Goal: Task Accomplishment & Management: Manage account settings

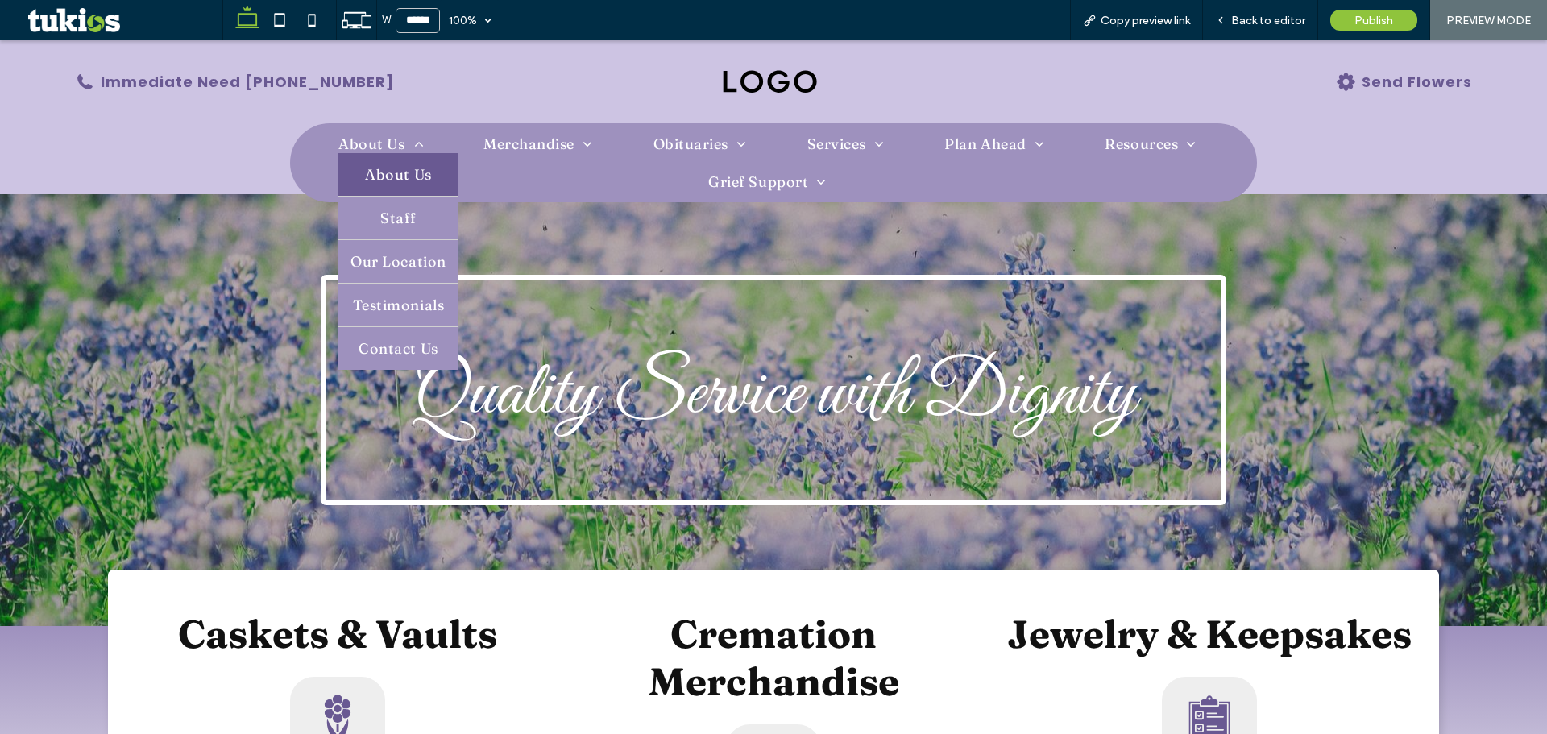
drag, startPoint x: 0, startPoint y: 40, endPoint x: 399, endPoint y: 176, distance: 421.4
click at [399, 176] on span "About Us" at bounding box center [398, 174] width 66 height 19
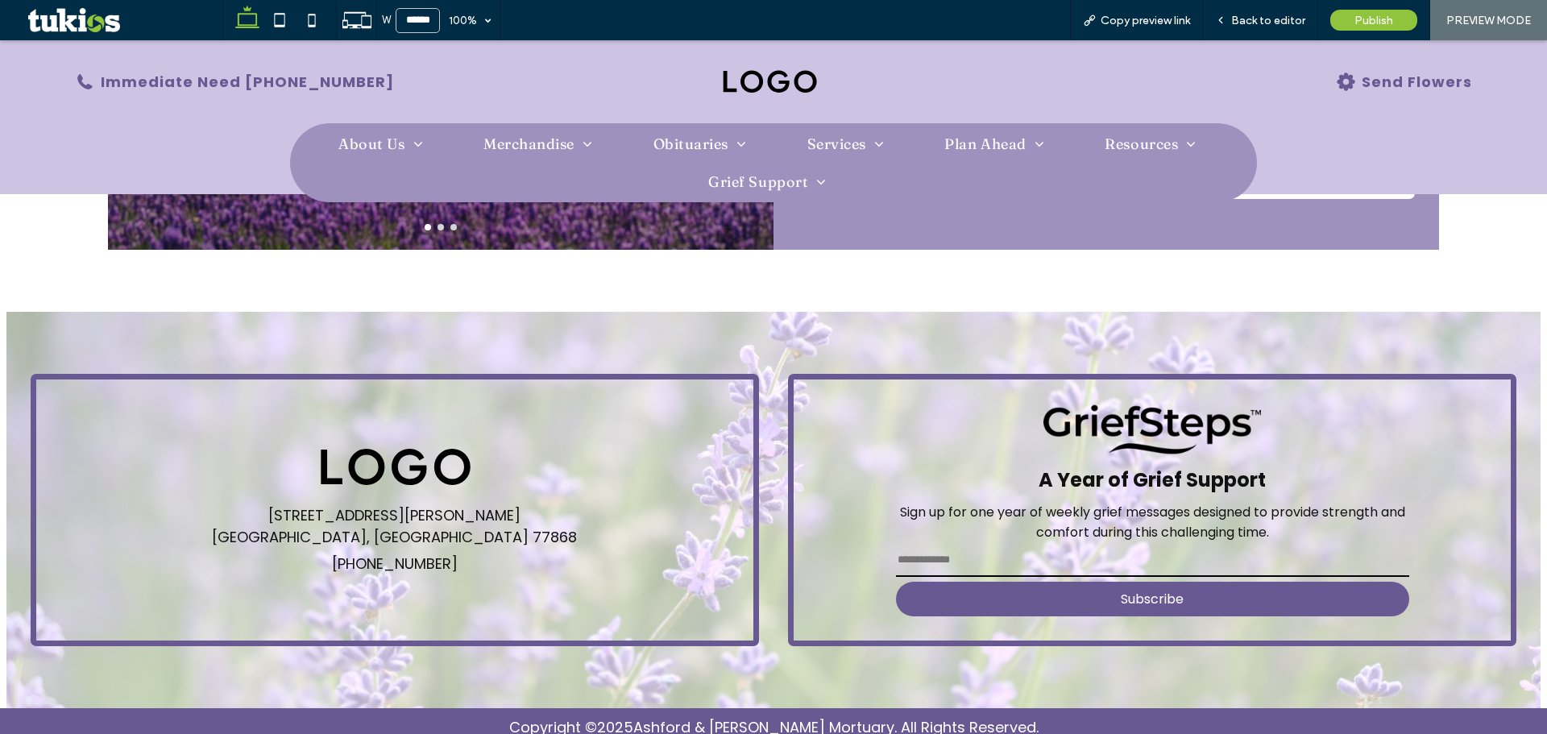
scroll to position [830, 0]
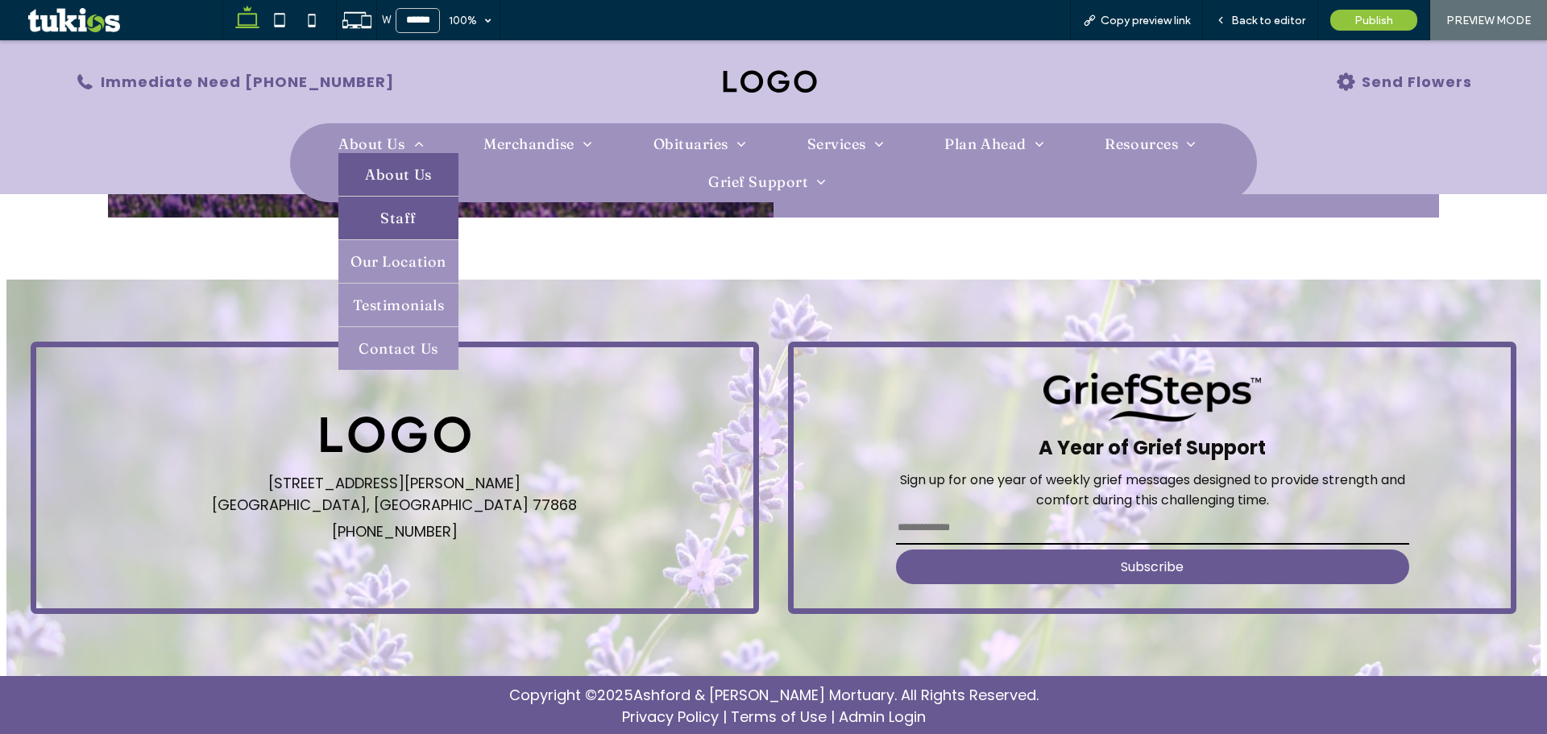
click at [410, 211] on link "Staff" at bounding box center [397, 218] width 119 height 43
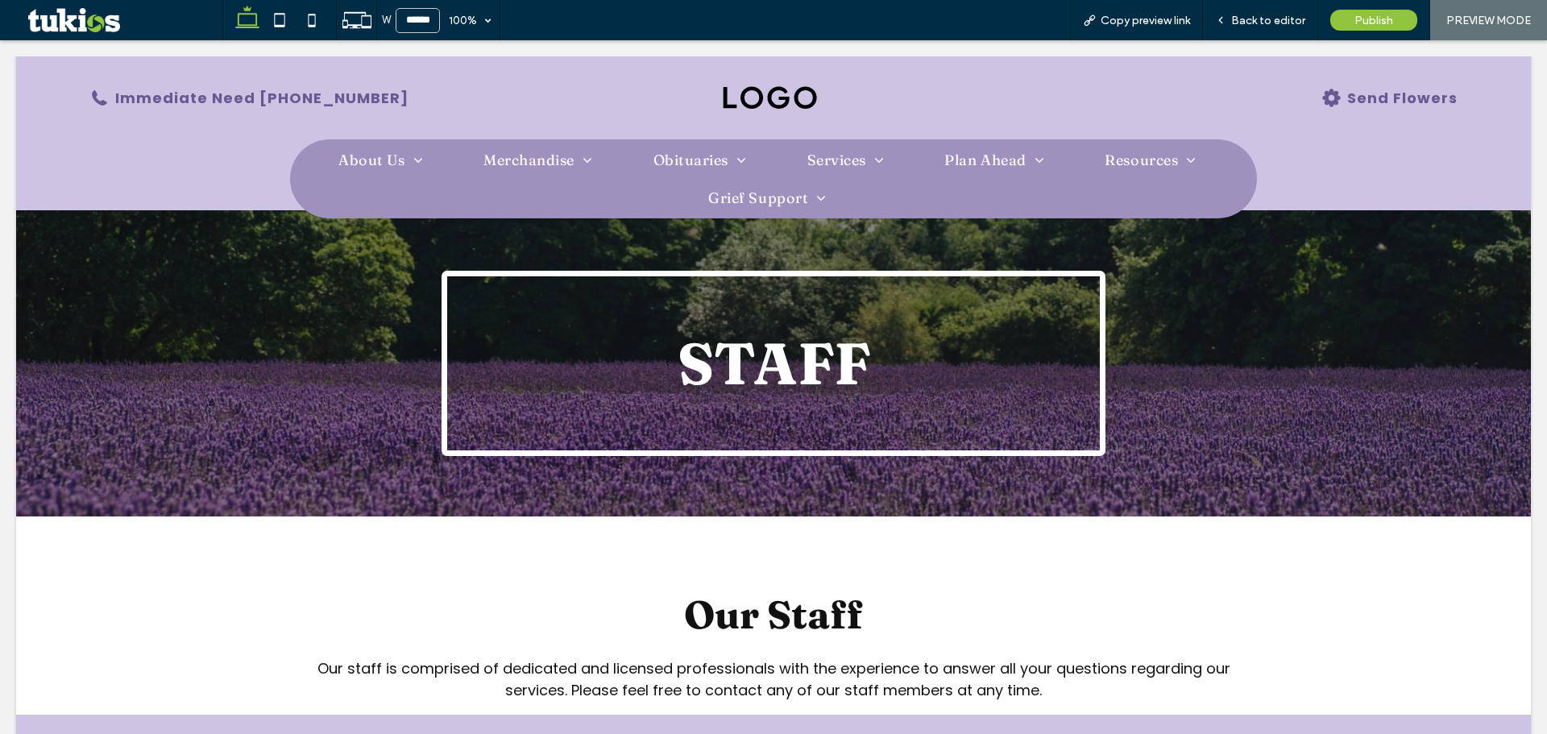
scroll to position [0, 0]
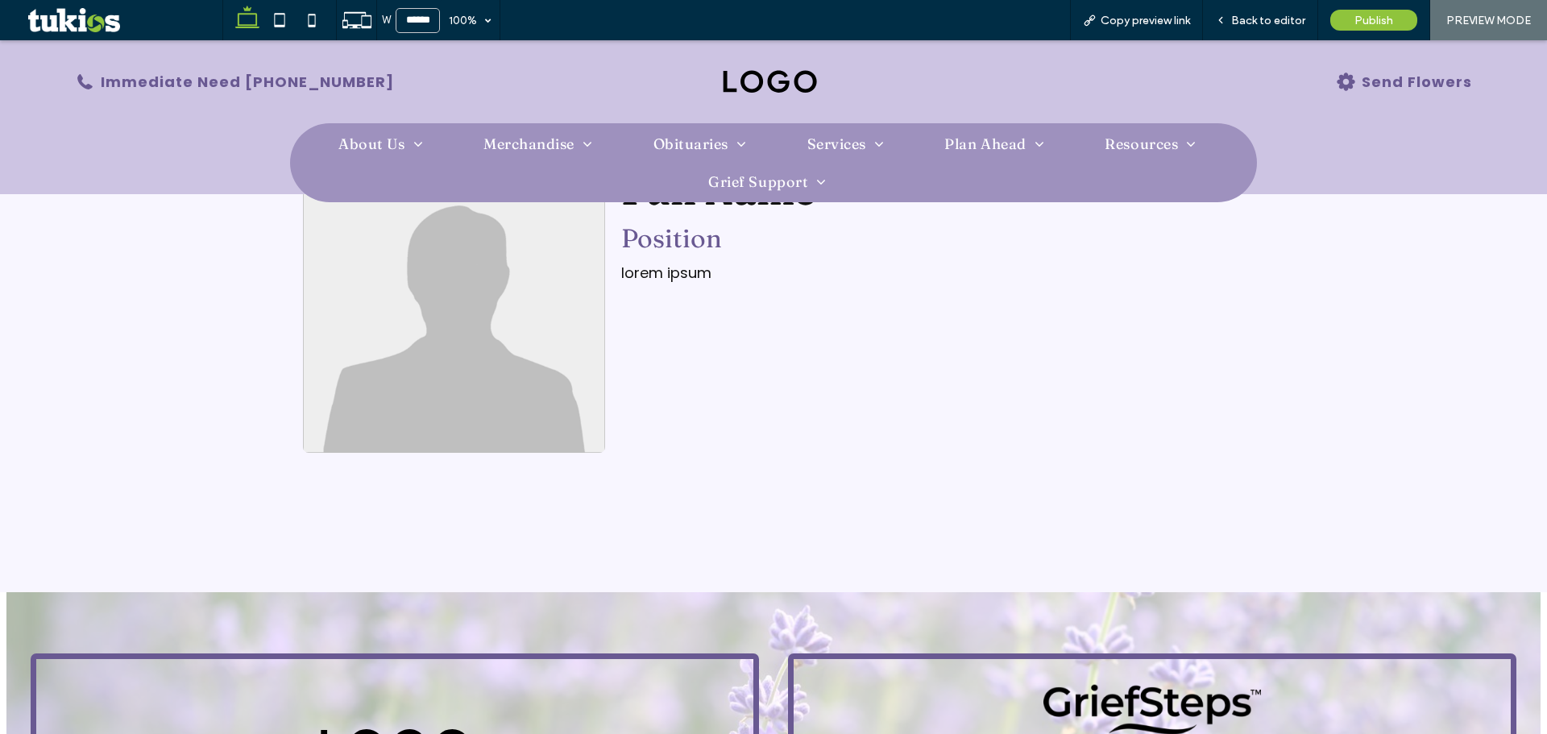
scroll to position [972, 0]
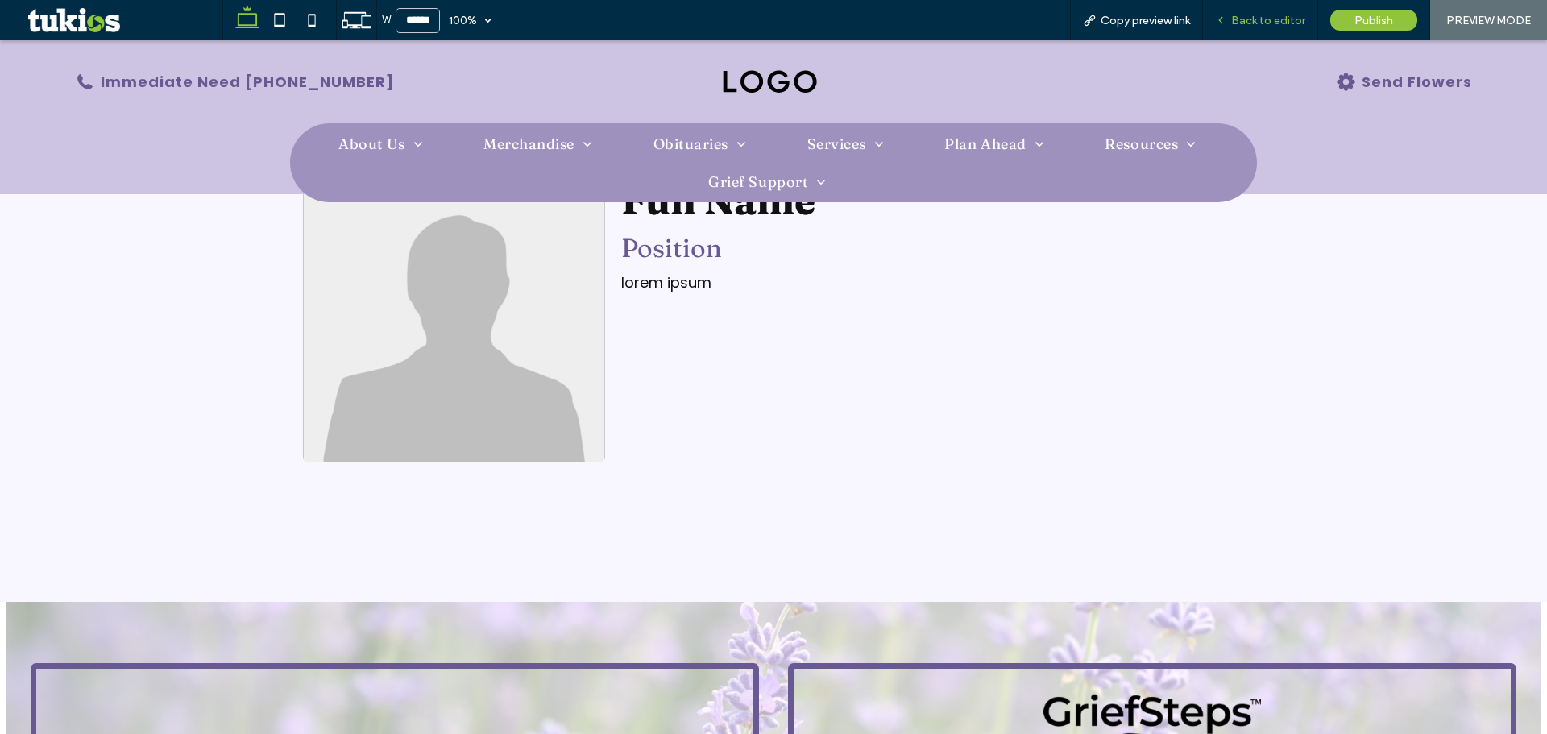
click at [1230, 15] on div "Back to editor" at bounding box center [1260, 21] width 114 height 14
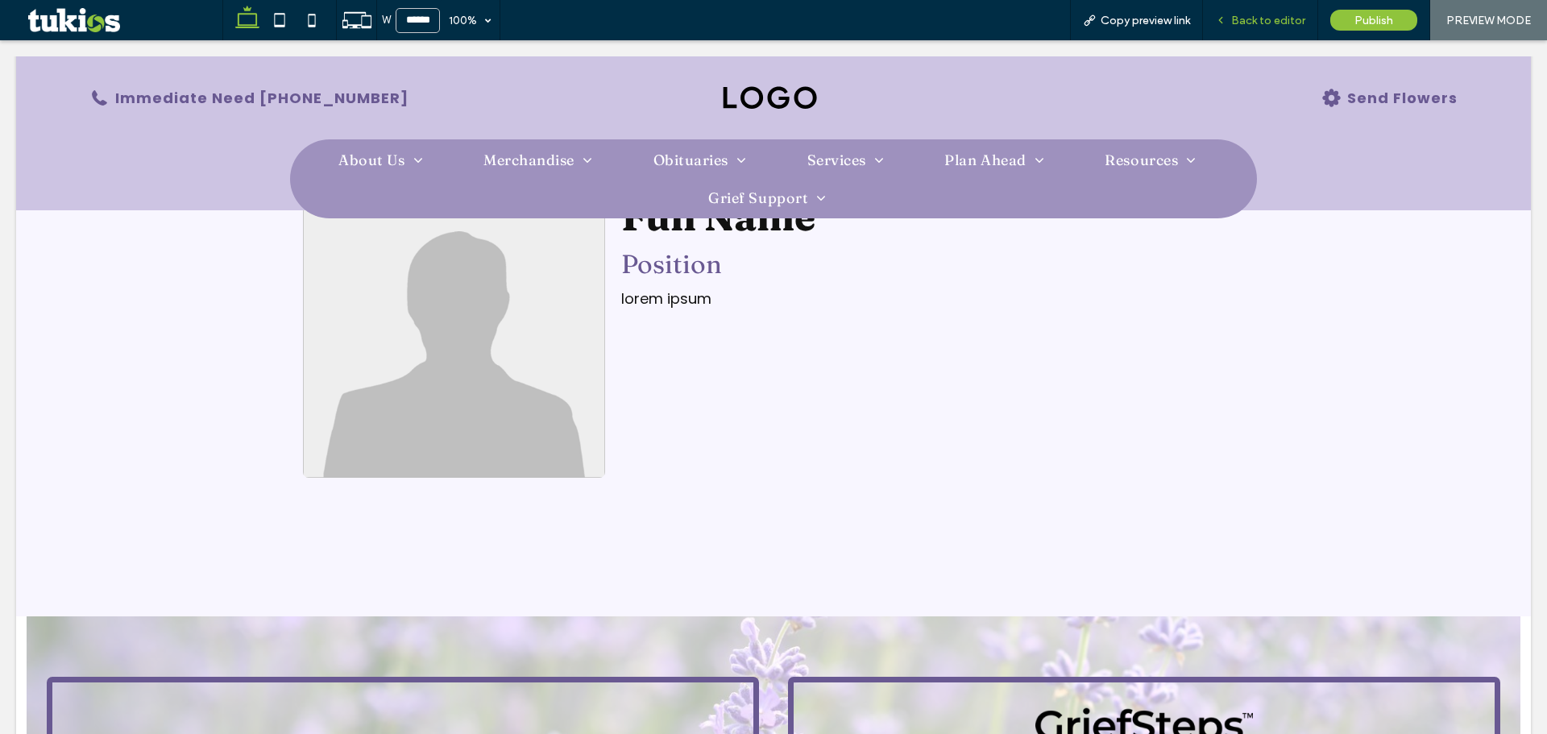
scroll to position [987, 0]
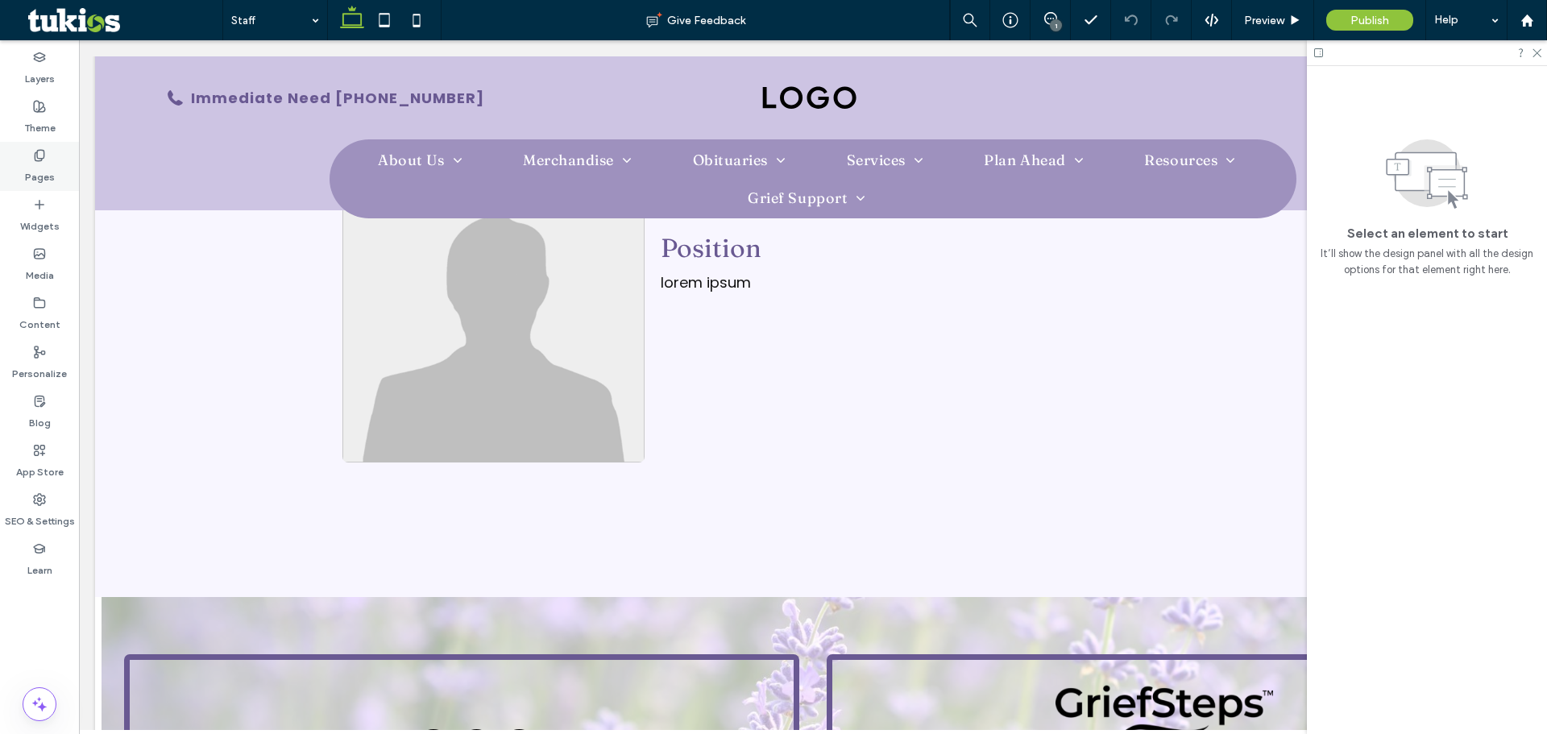
click at [44, 154] on use at bounding box center [39, 155] width 9 height 10
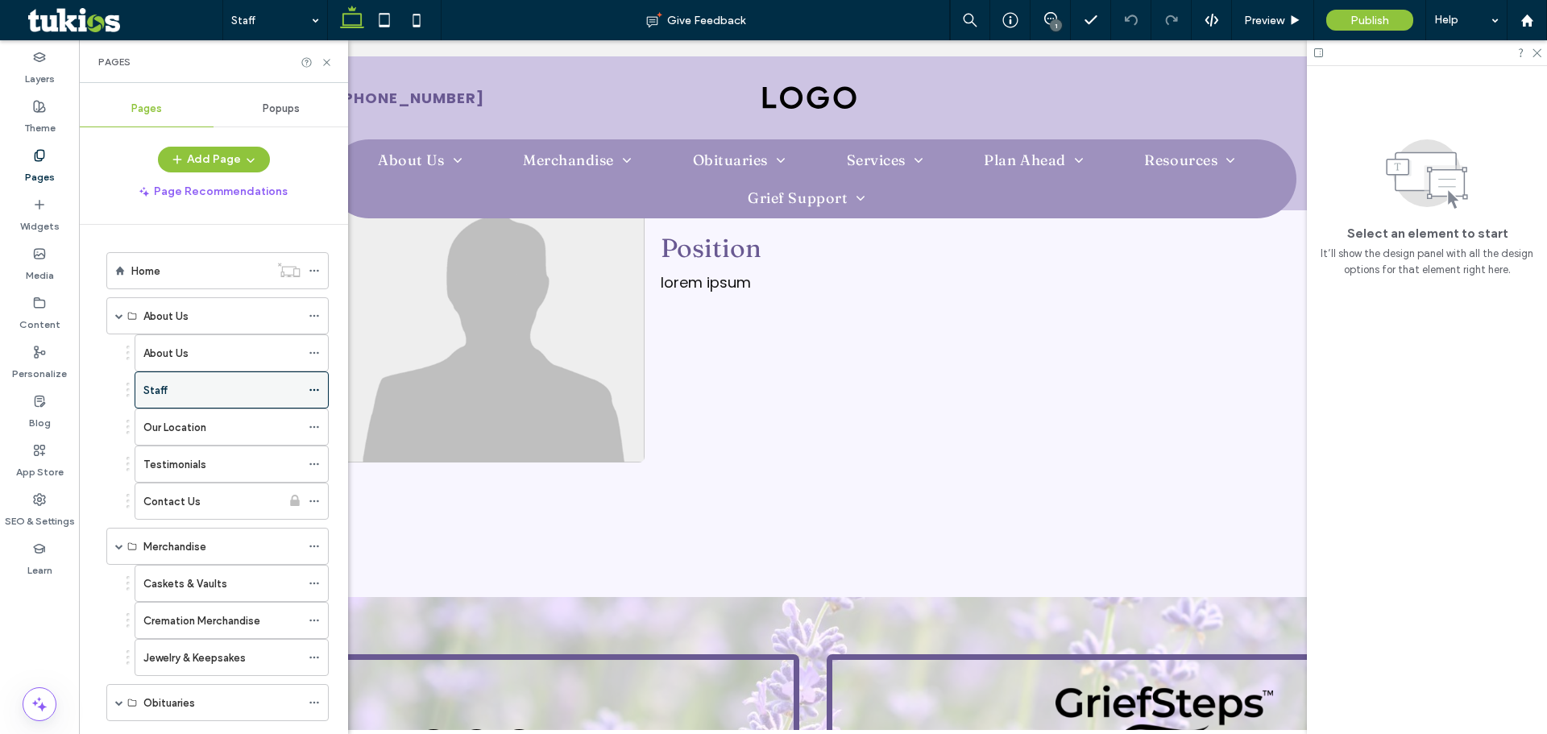
click at [314, 386] on icon at bounding box center [314, 389] width 11 height 11
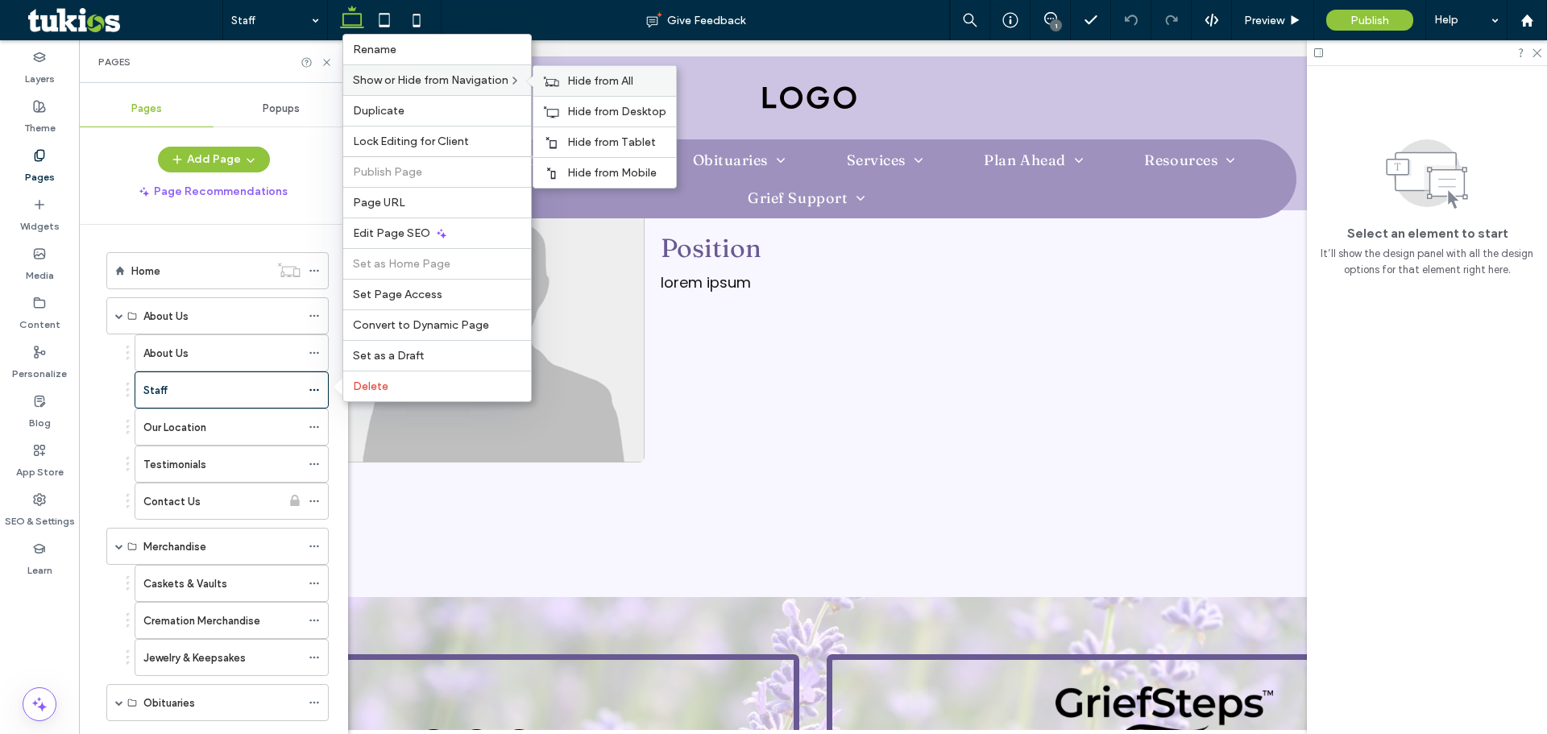
click at [567, 76] on div "Hide from All" at bounding box center [604, 81] width 143 height 30
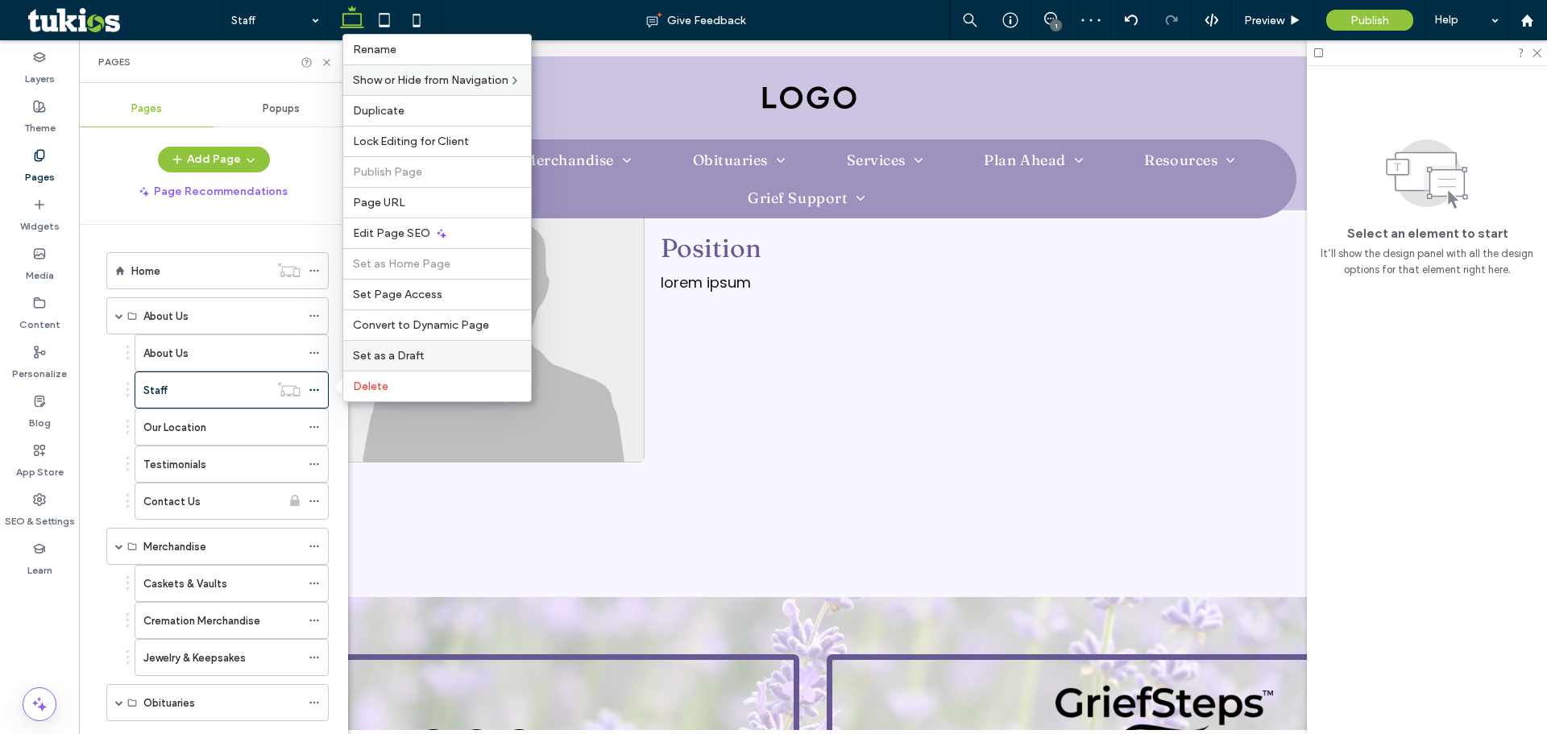
click at [381, 355] on span "Set as a Draft" at bounding box center [388, 356] width 71 height 14
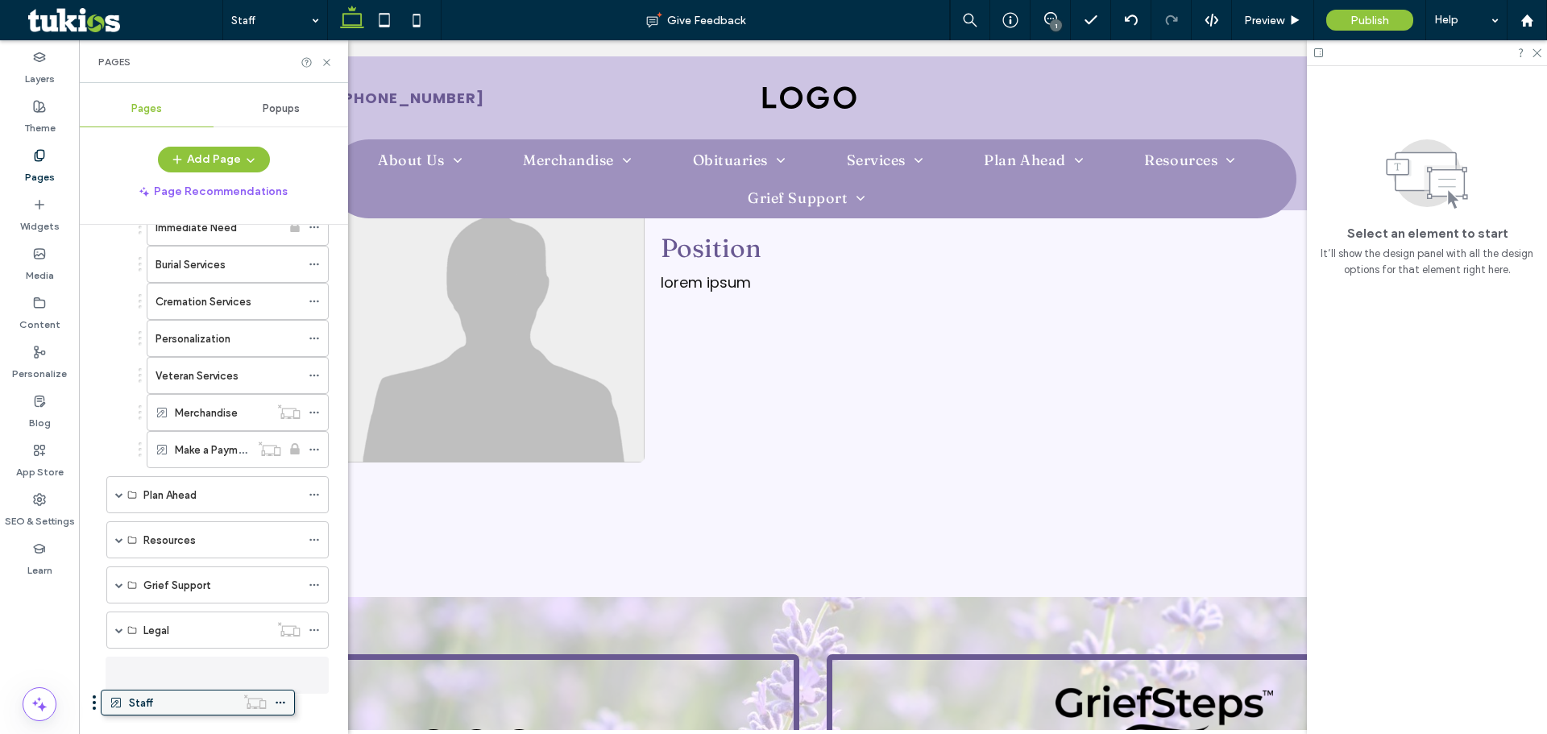
scroll to position [529, 0]
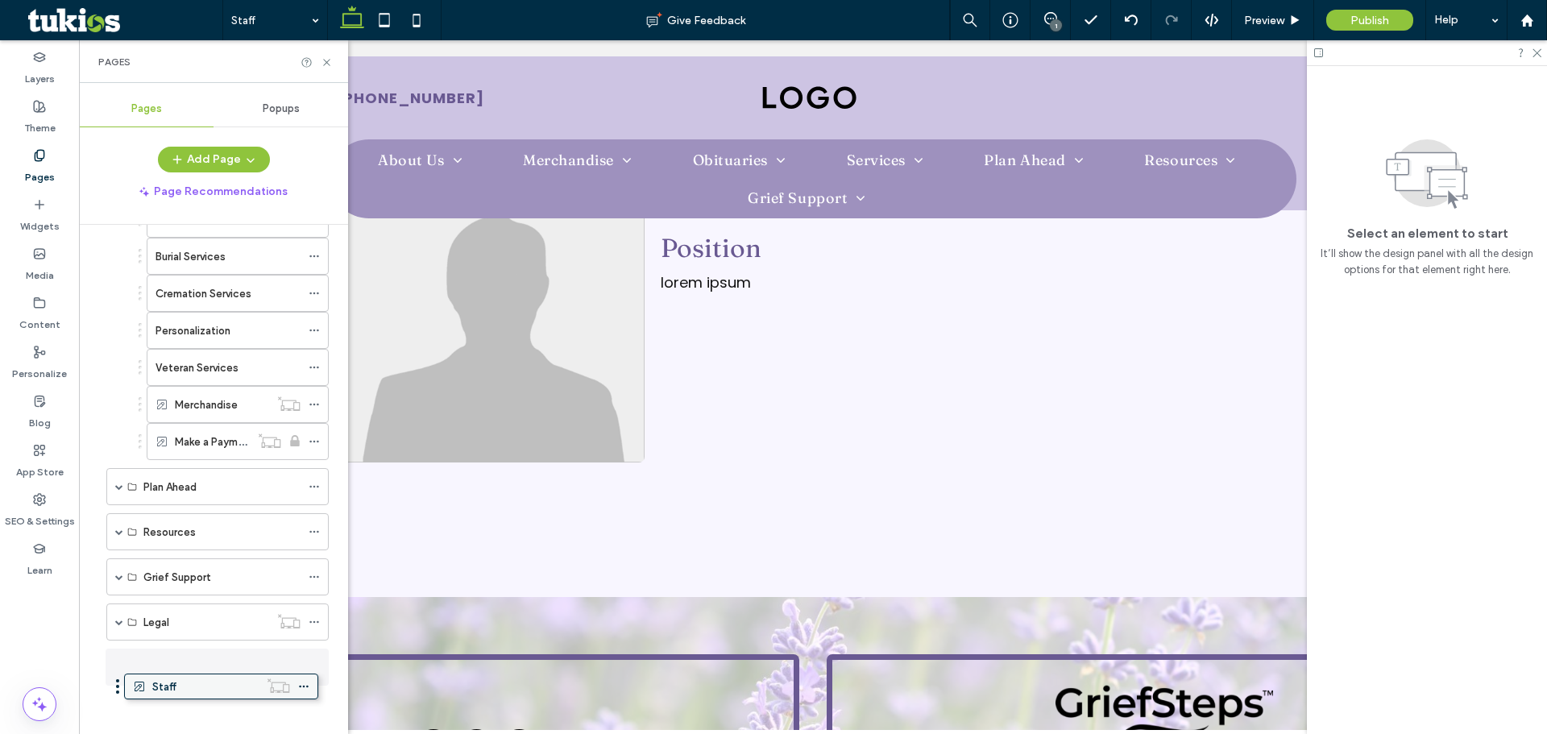
drag, startPoint x: 220, startPoint y: 393, endPoint x: 205, endPoint y: 691, distance: 297.7
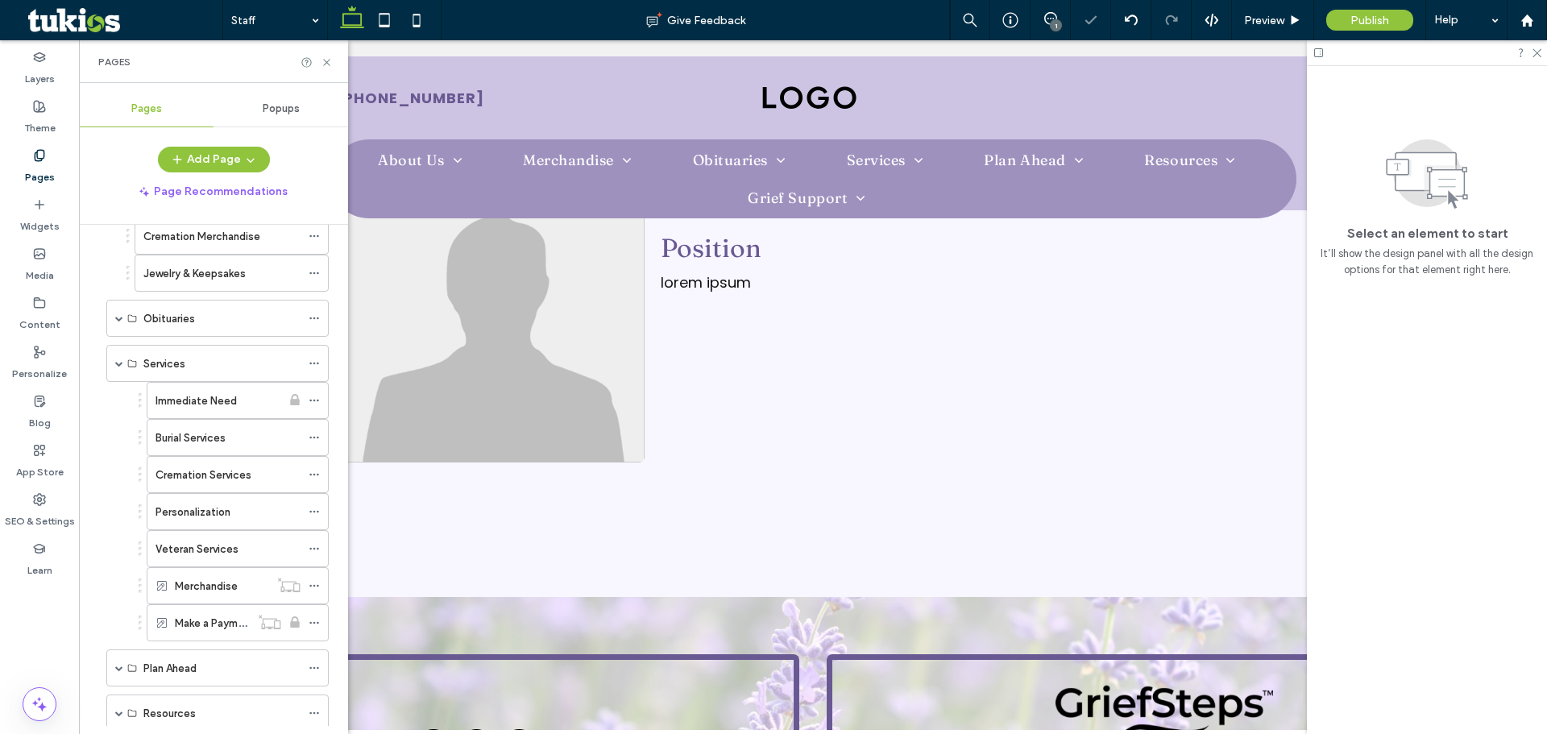
scroll to position [0, 0]
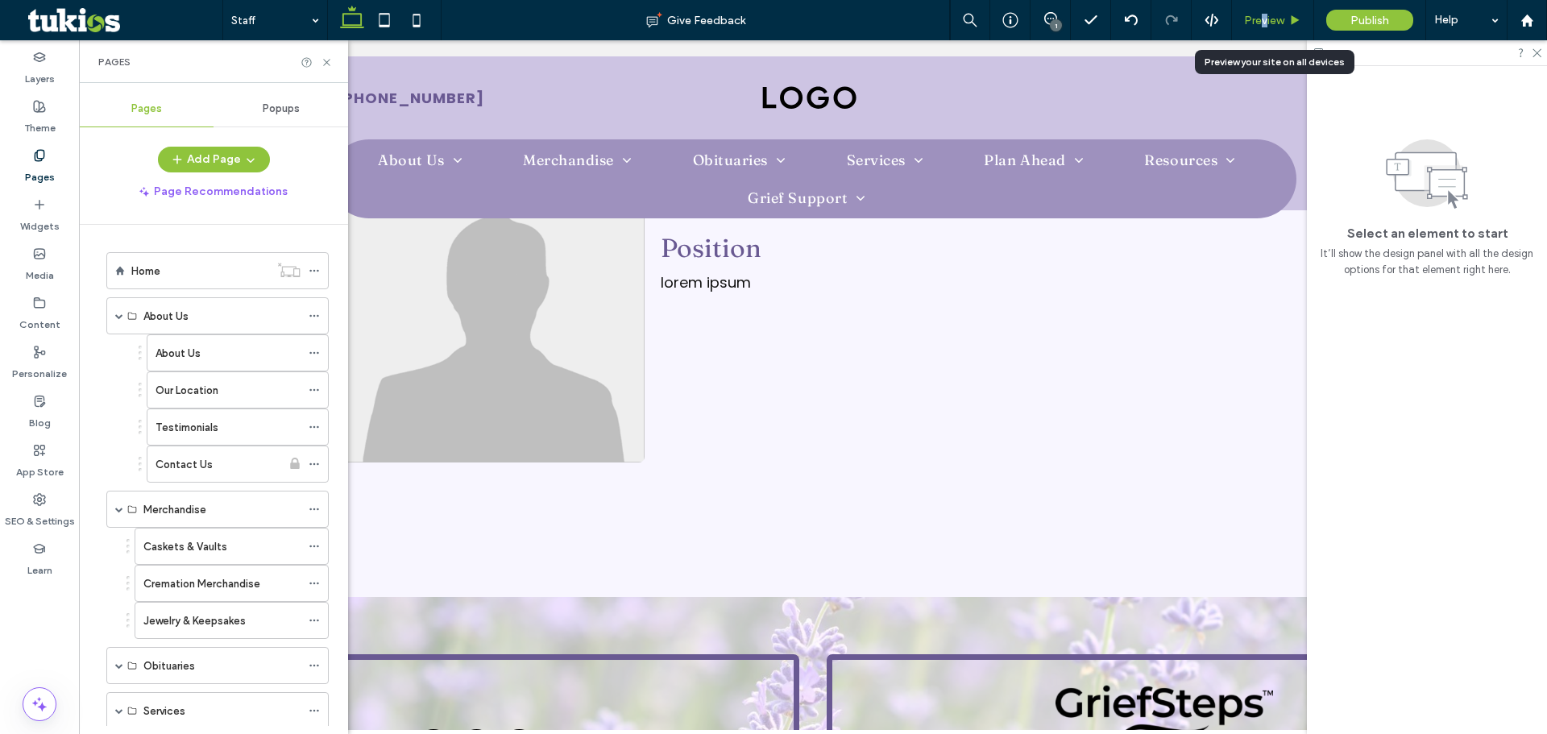
click at [1261, 7] on div "Preview" at bounding box center [1273, 20] width 82 height 40
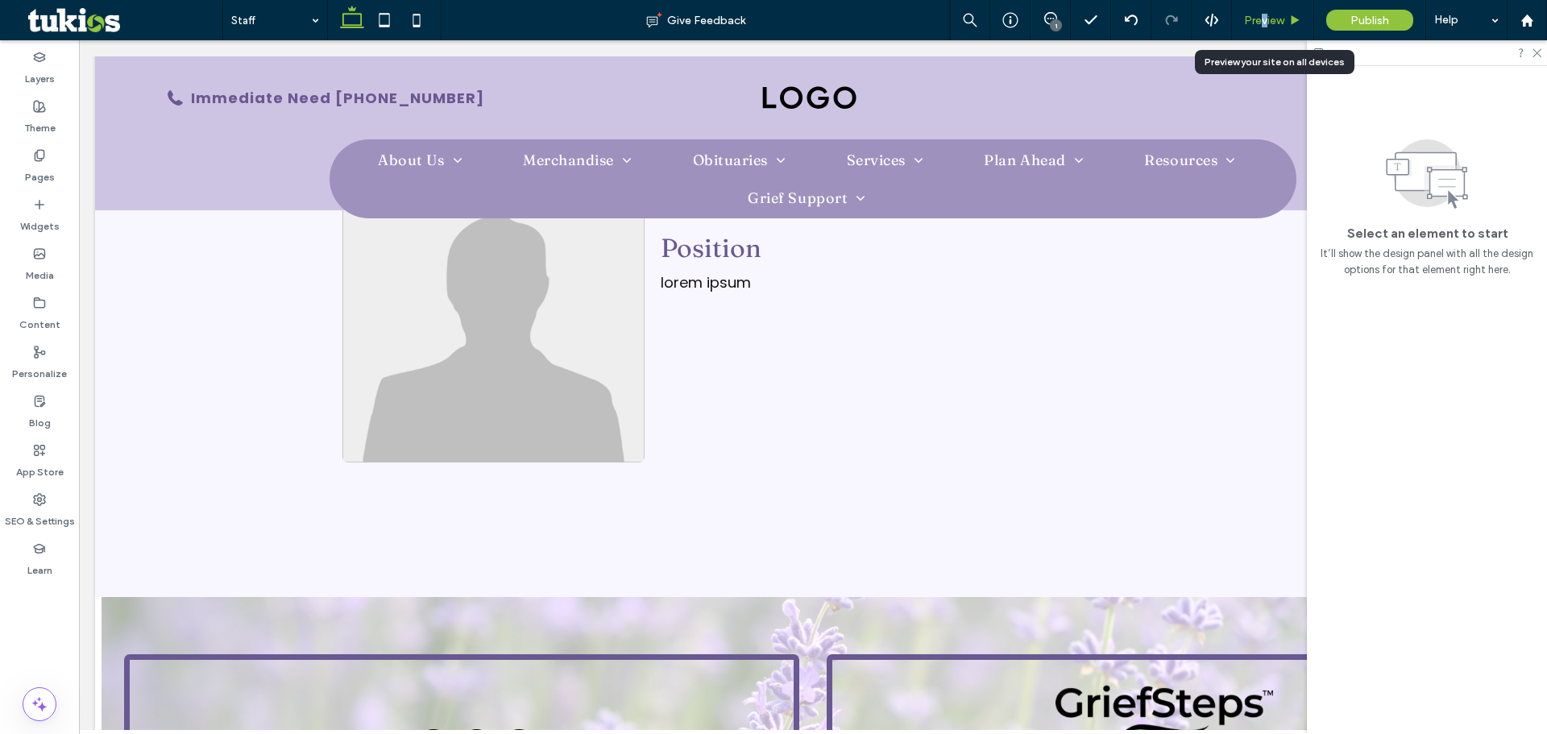
click at [1265, 15] on span "Preview" at bounding box center [1264, 21] width 40 height 14
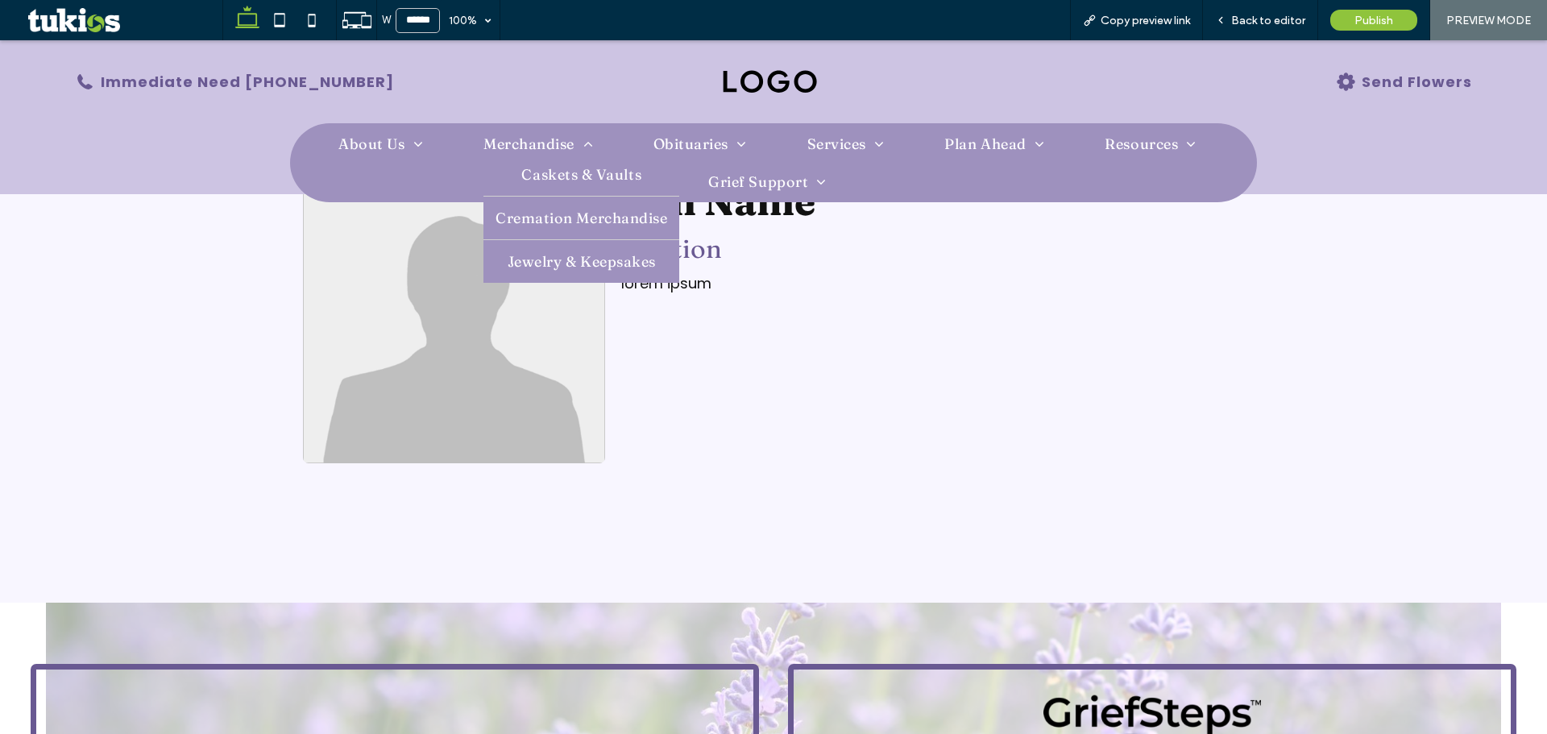
scroll to position [972, 0]
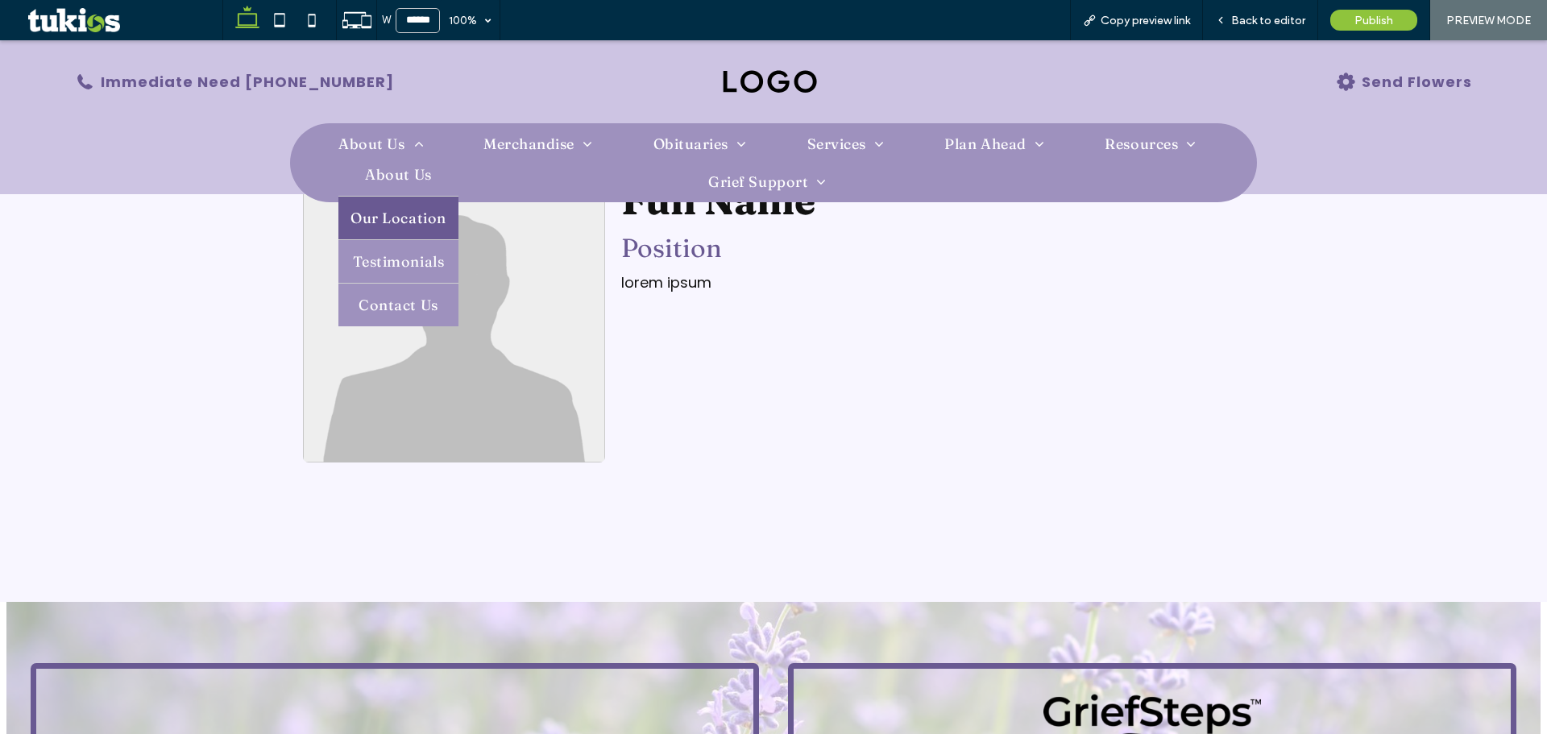
click at [410, 203] on link "Our Location" at bounding box center [397, 218] width 119 height 43
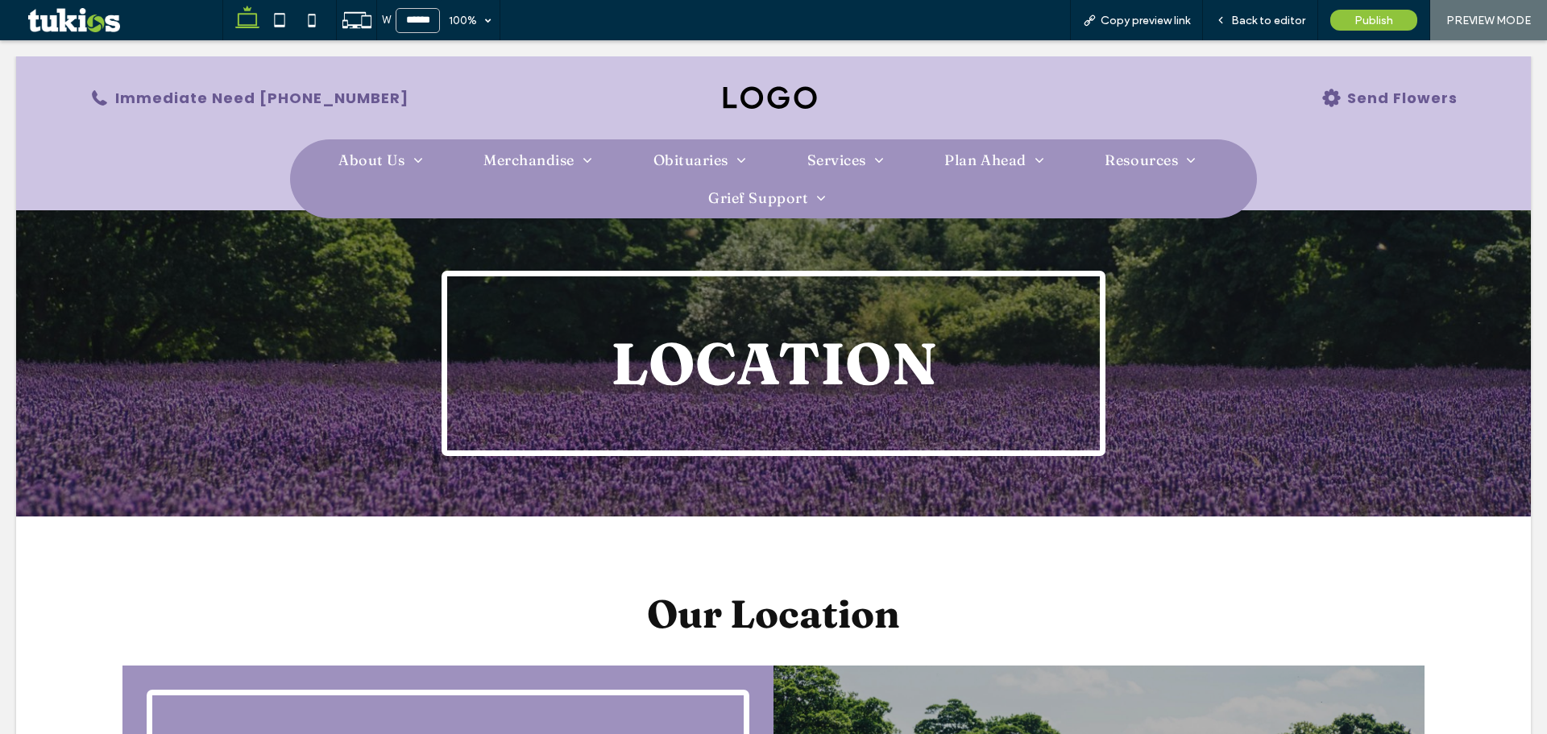
scroll to position [0, 0]
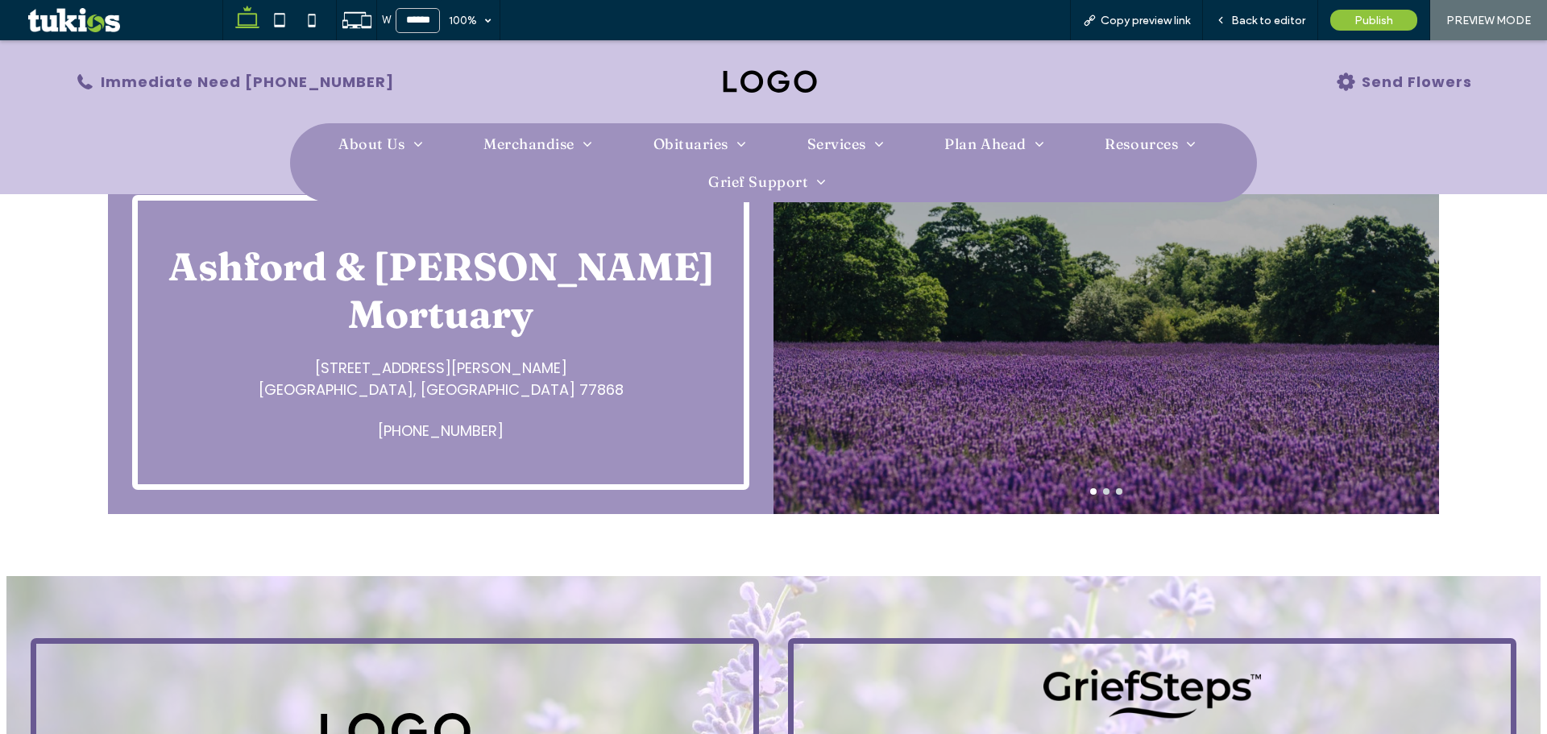
scroll to position [483, 0]
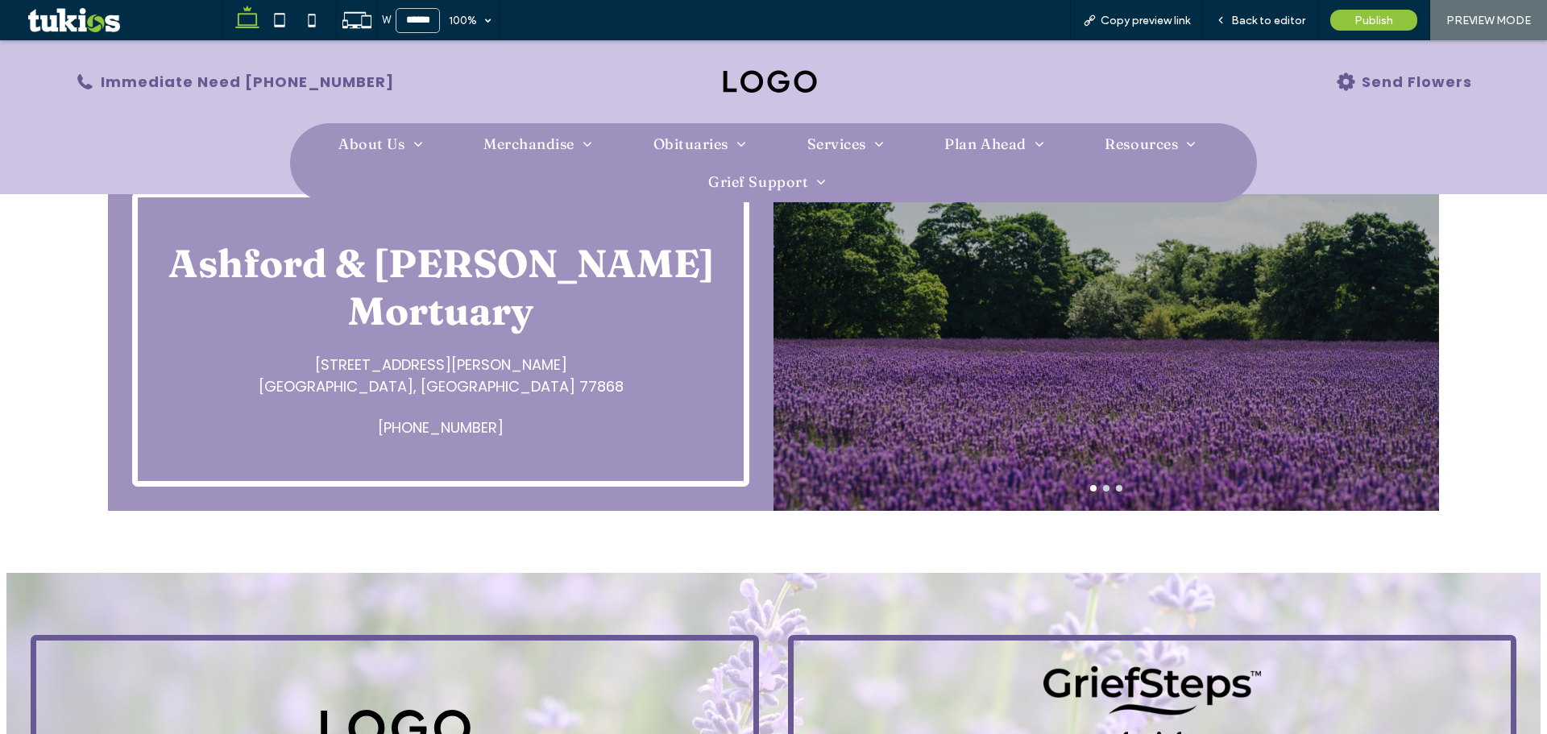
click at [1103, 487] on button "go to slide 2" at bounding box center [1106, 488] width 6 height 6
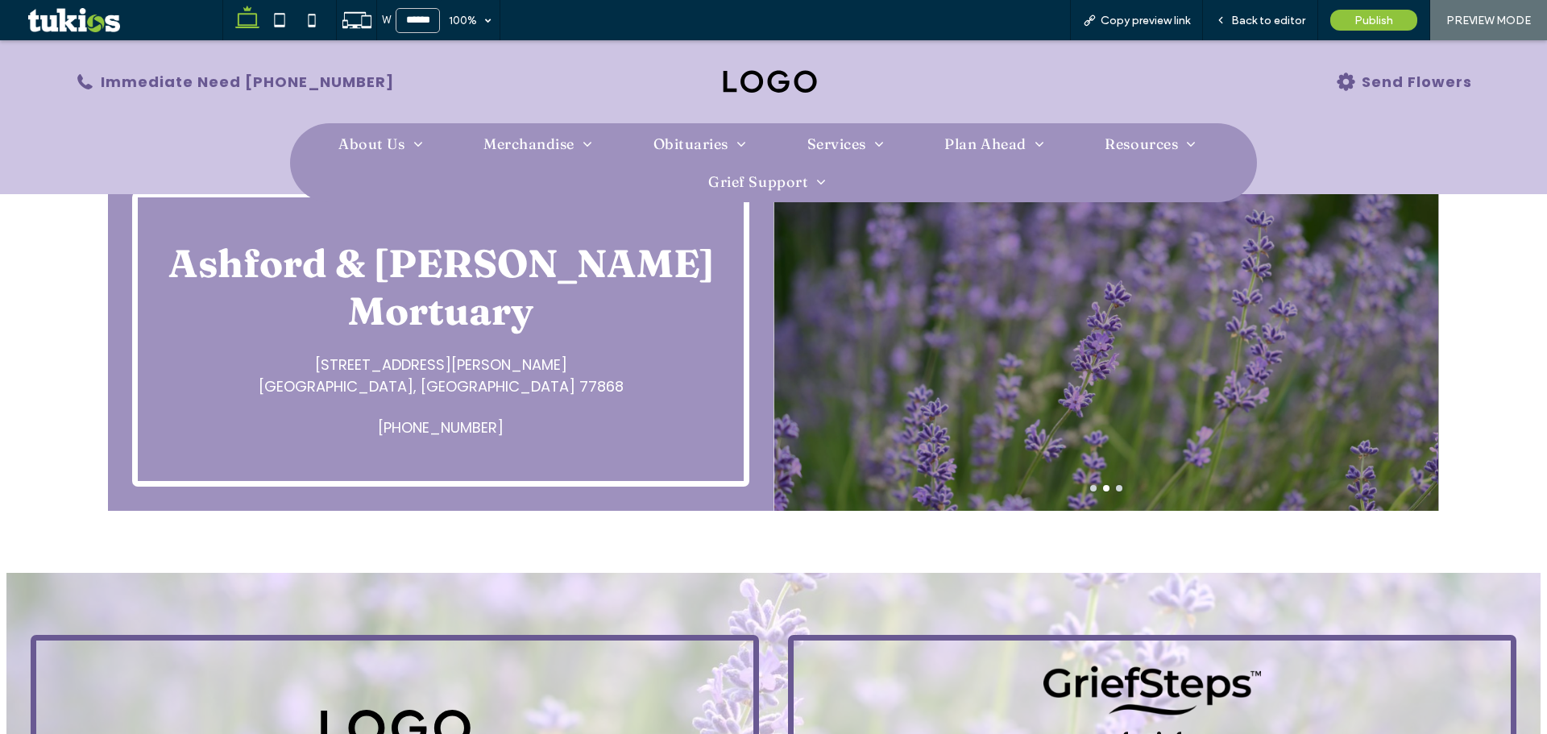
click at [1116, 488] on button "go to slide 3" at bounding box center [1119, 488] width 6 height 6
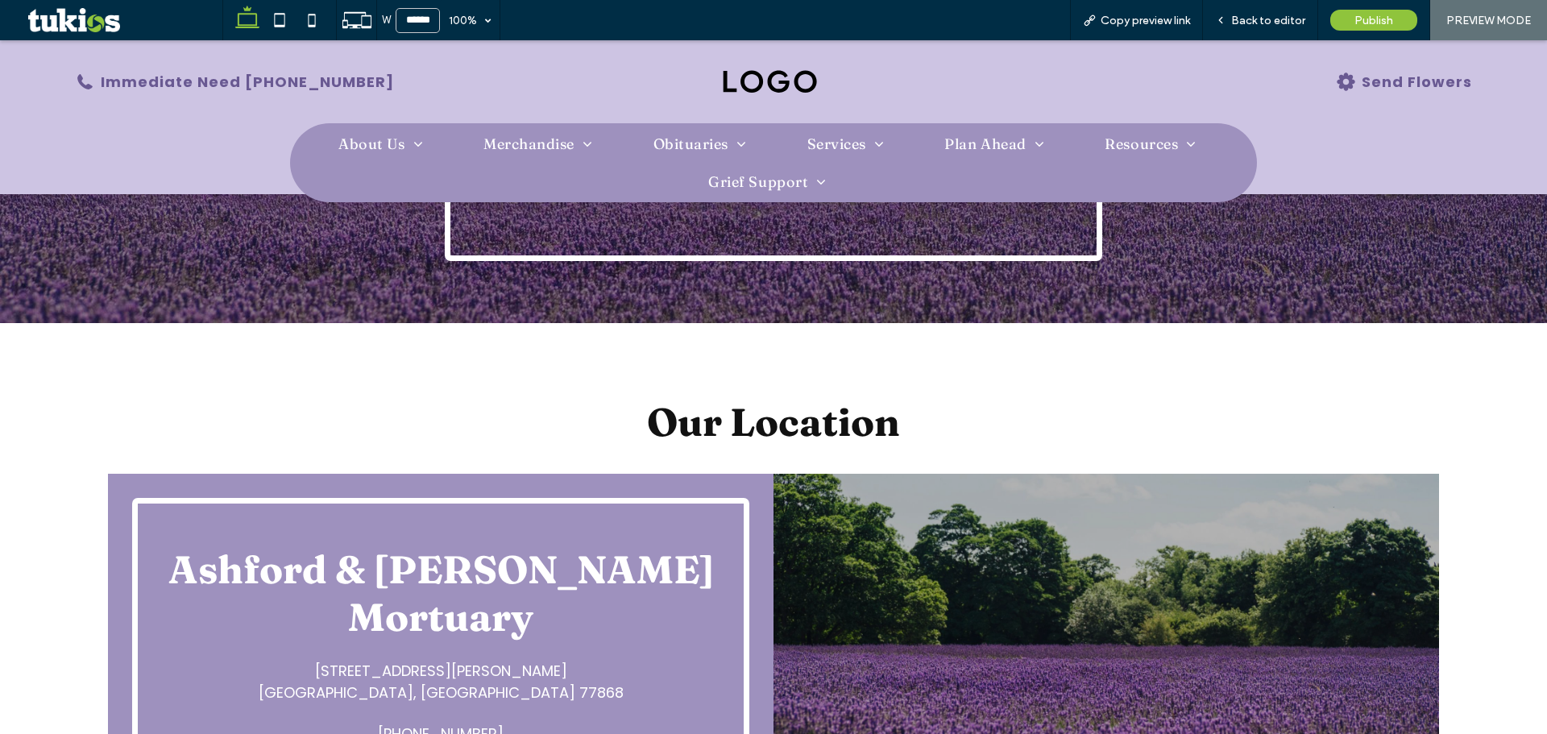
scroll to position [403, 0]
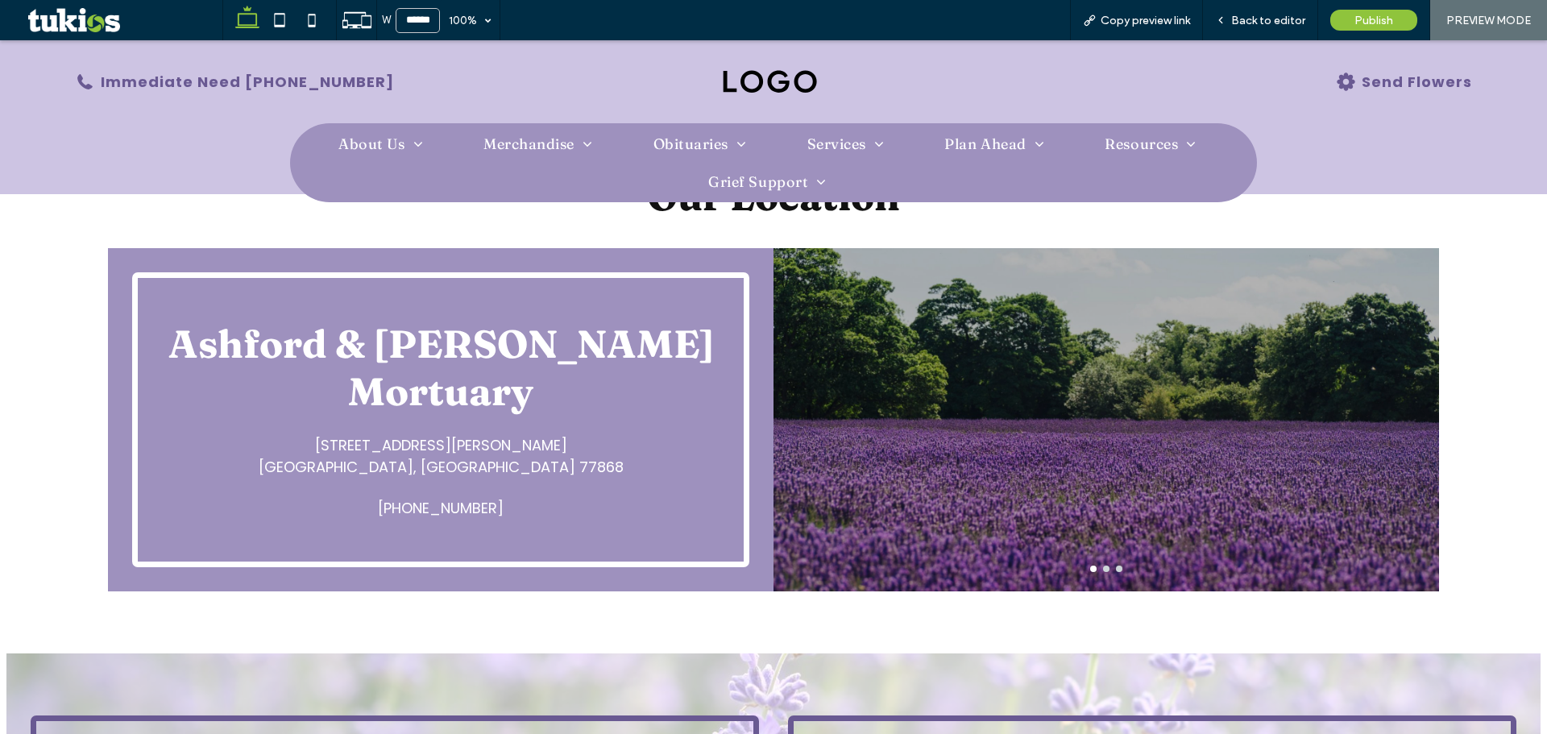
click at [1103, 566] on button "go to slide 2" at bounding box center [1106, 569] width 6 height 6
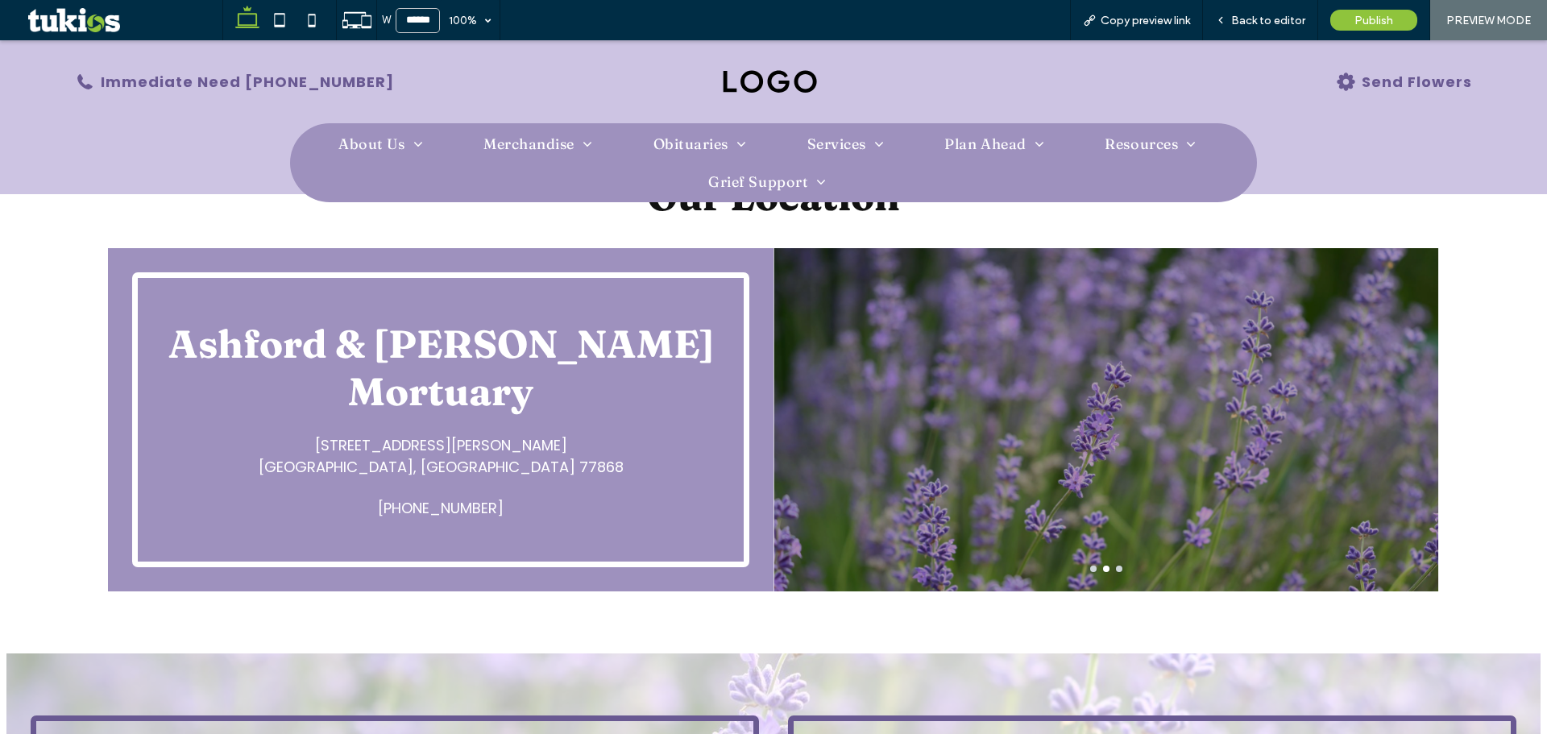
click at [1116, 567] on button "go to slide 3" at bounding box center [1119, 569] width 6 height 6
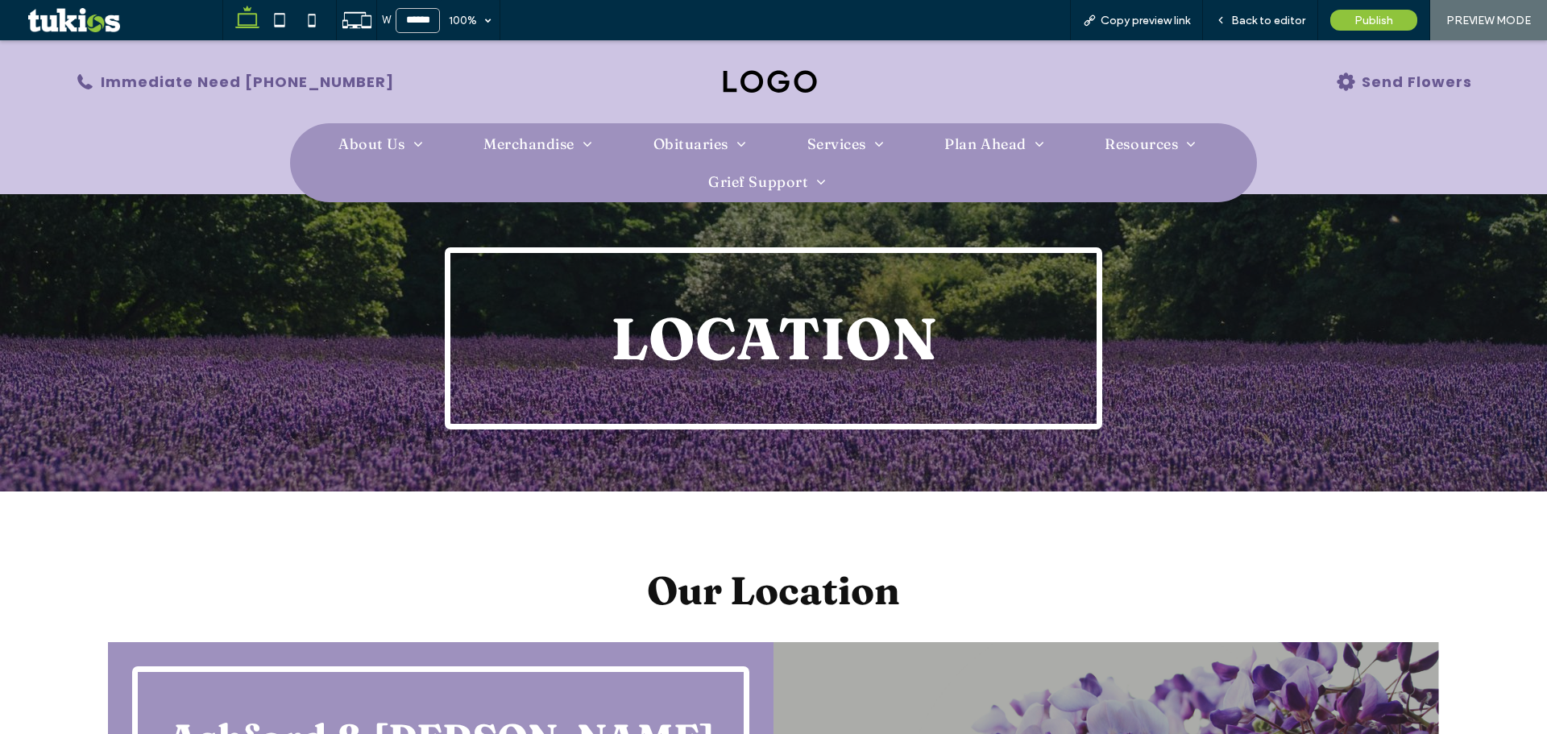
scroll to position [0, 0]
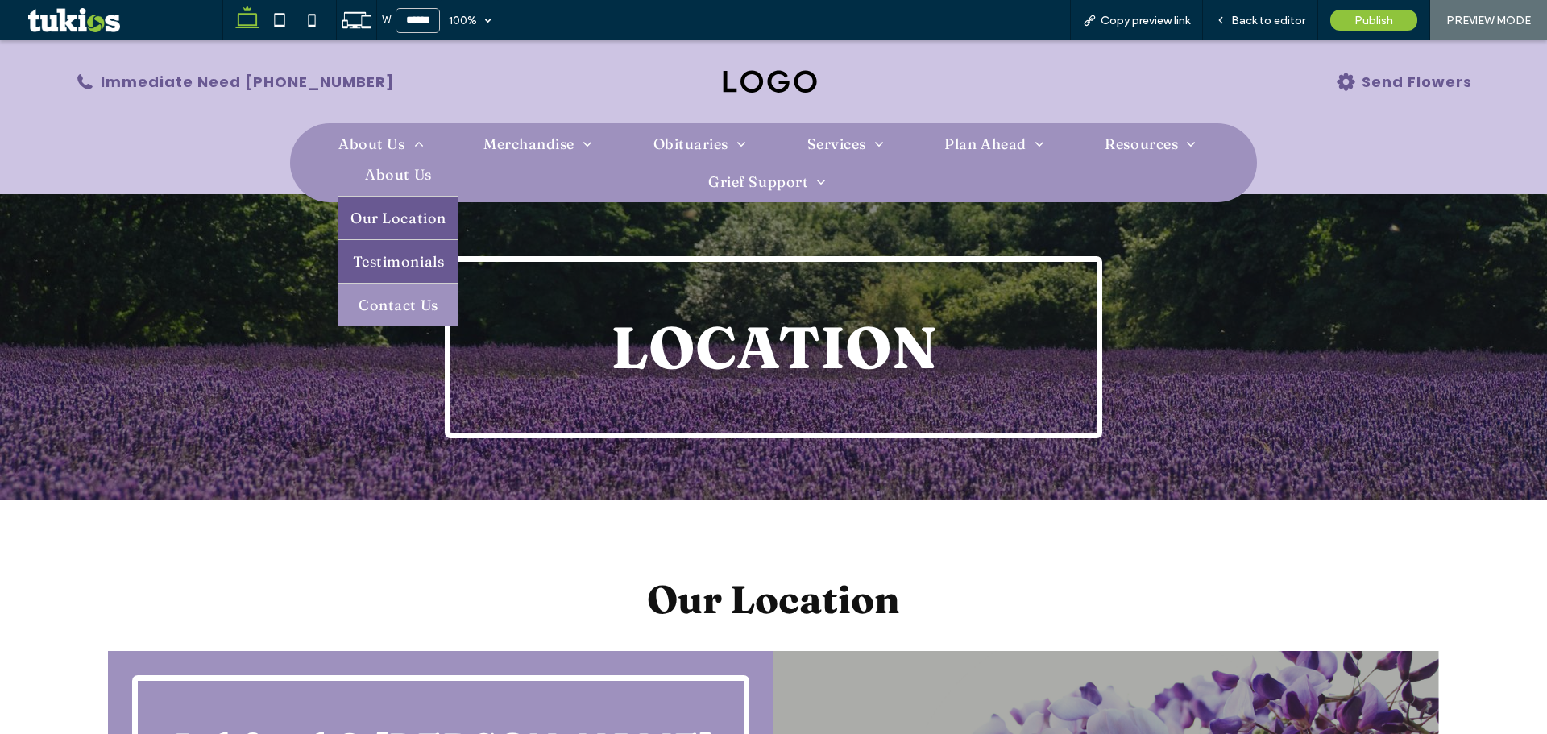
click at [400, 269] on span "Testimonials" at bounding box center [398, 261] width 91 height 19
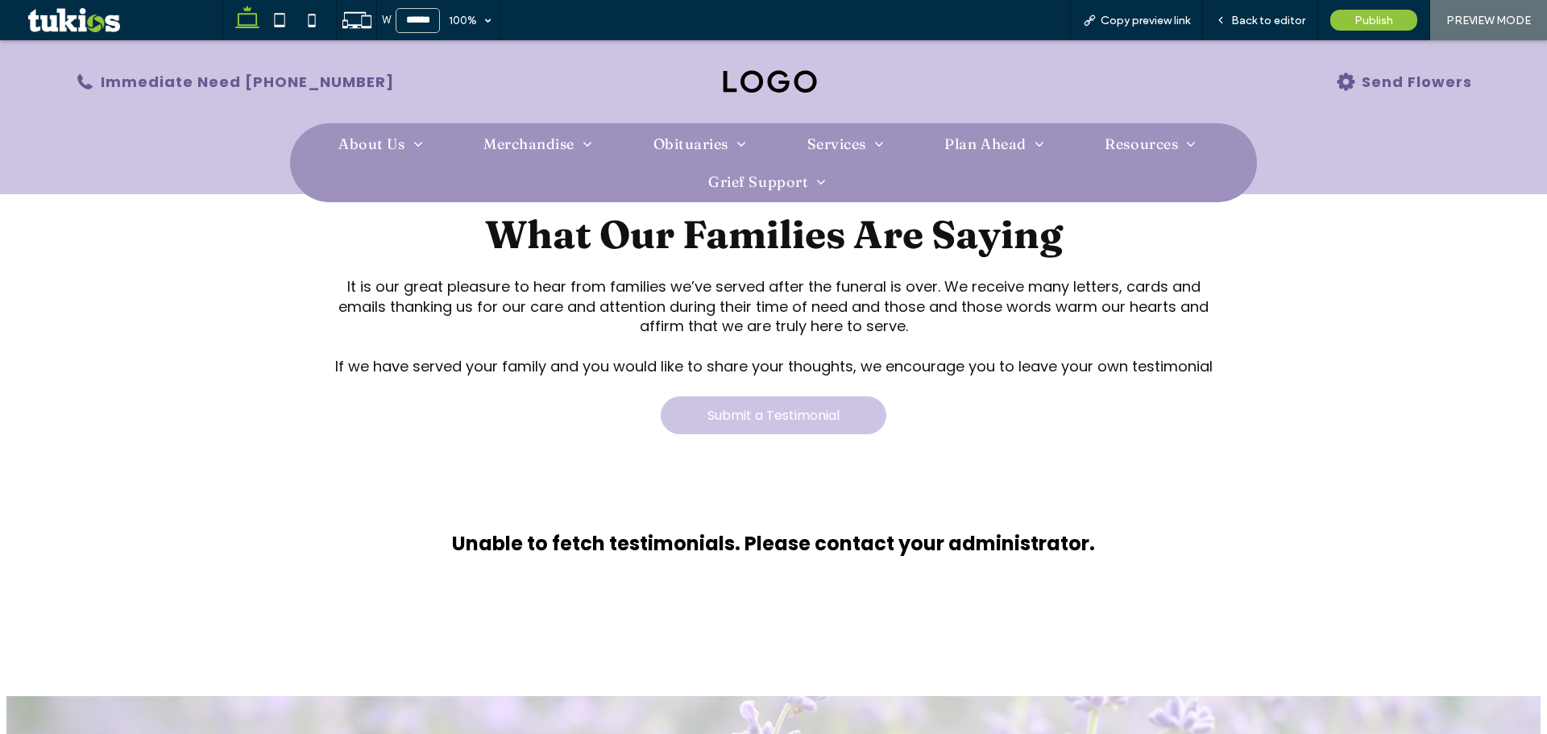
scroll to position [242, 0]
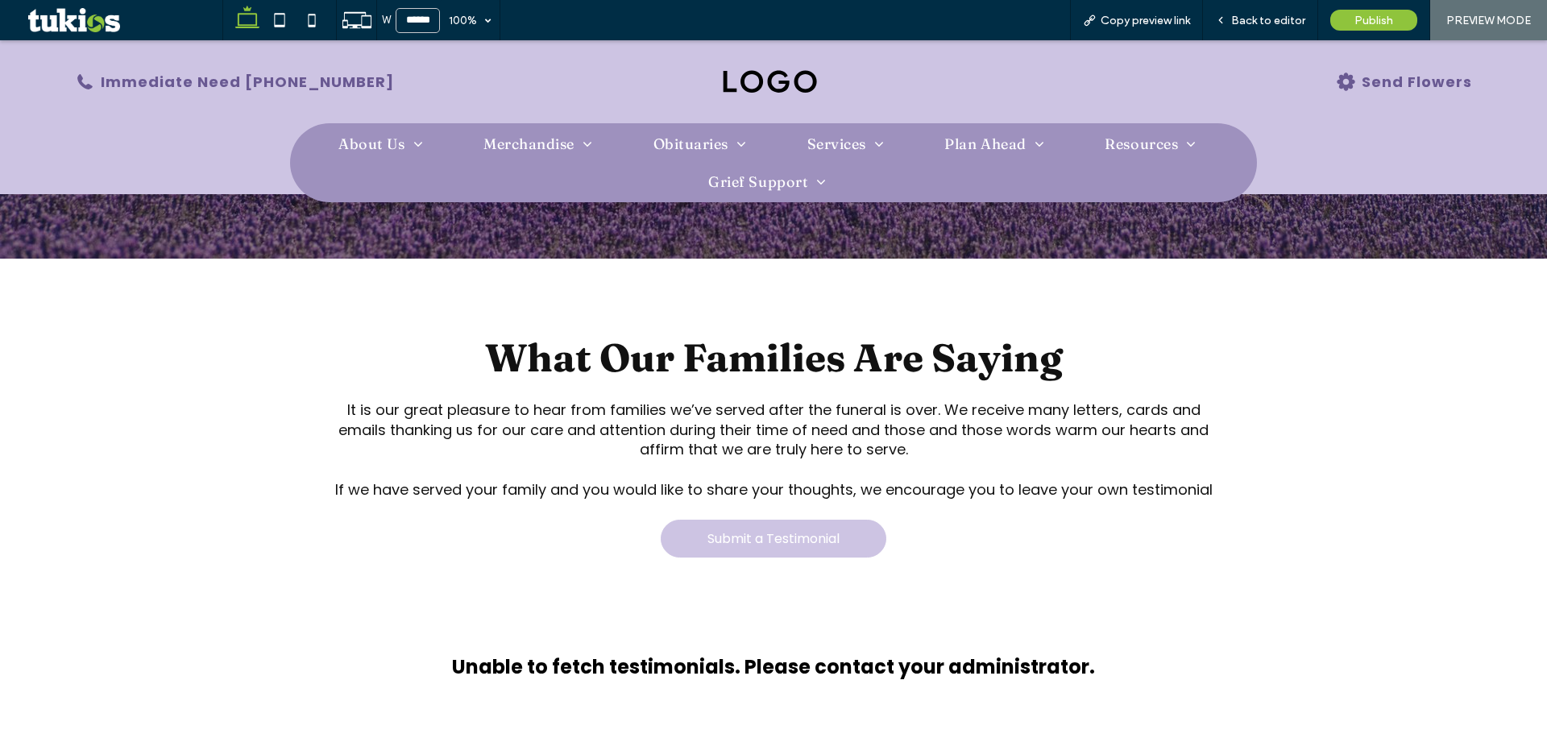
click at [809, 537] on span "Submit a Testimonial" at bounding box center [773, 539] width 132 height 20
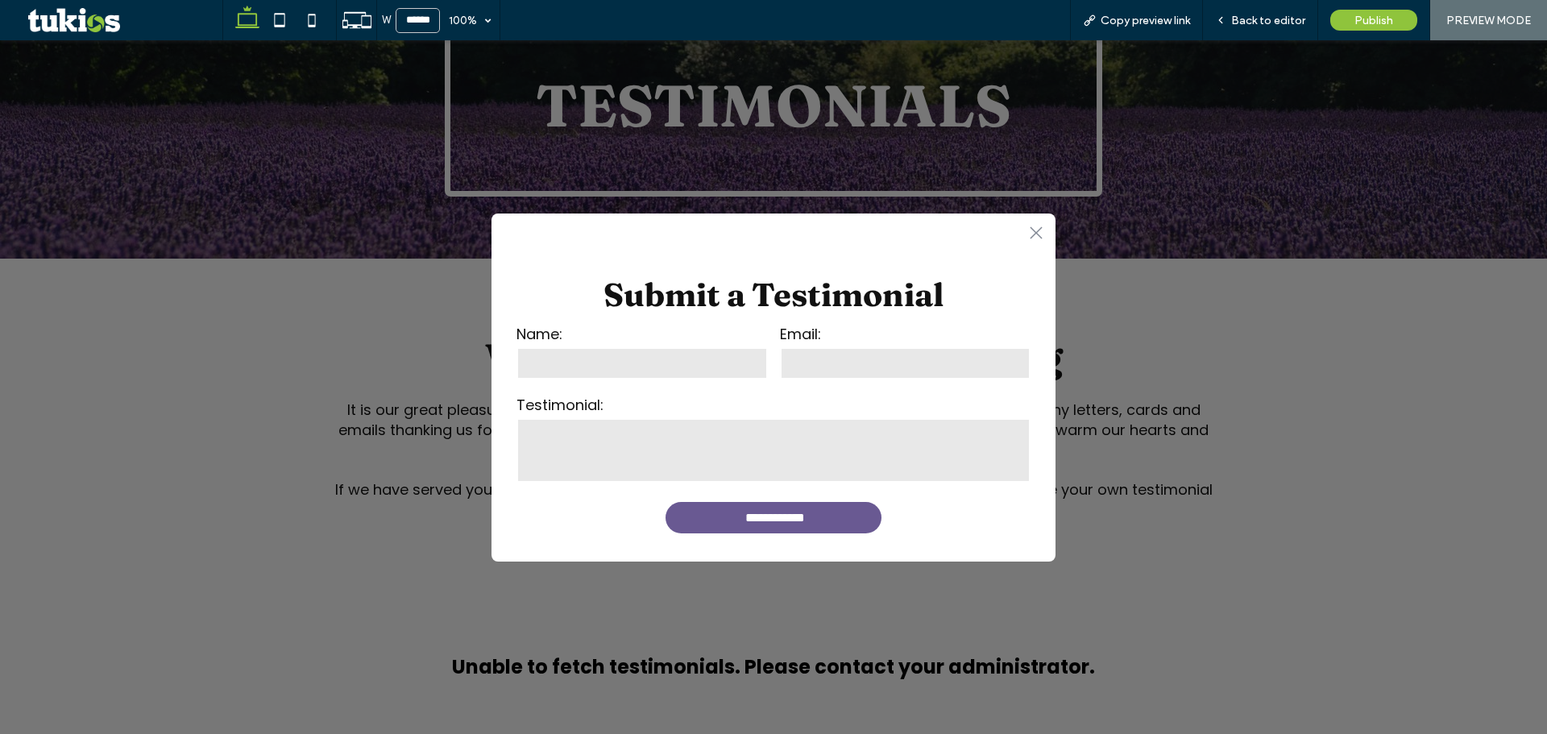
click at [1030, 233] on icon ".st0-1091118977{fill-rule:evenodd;clip-rule:evenodd;}" at bounding box center [1036, 232] width 13 height 13
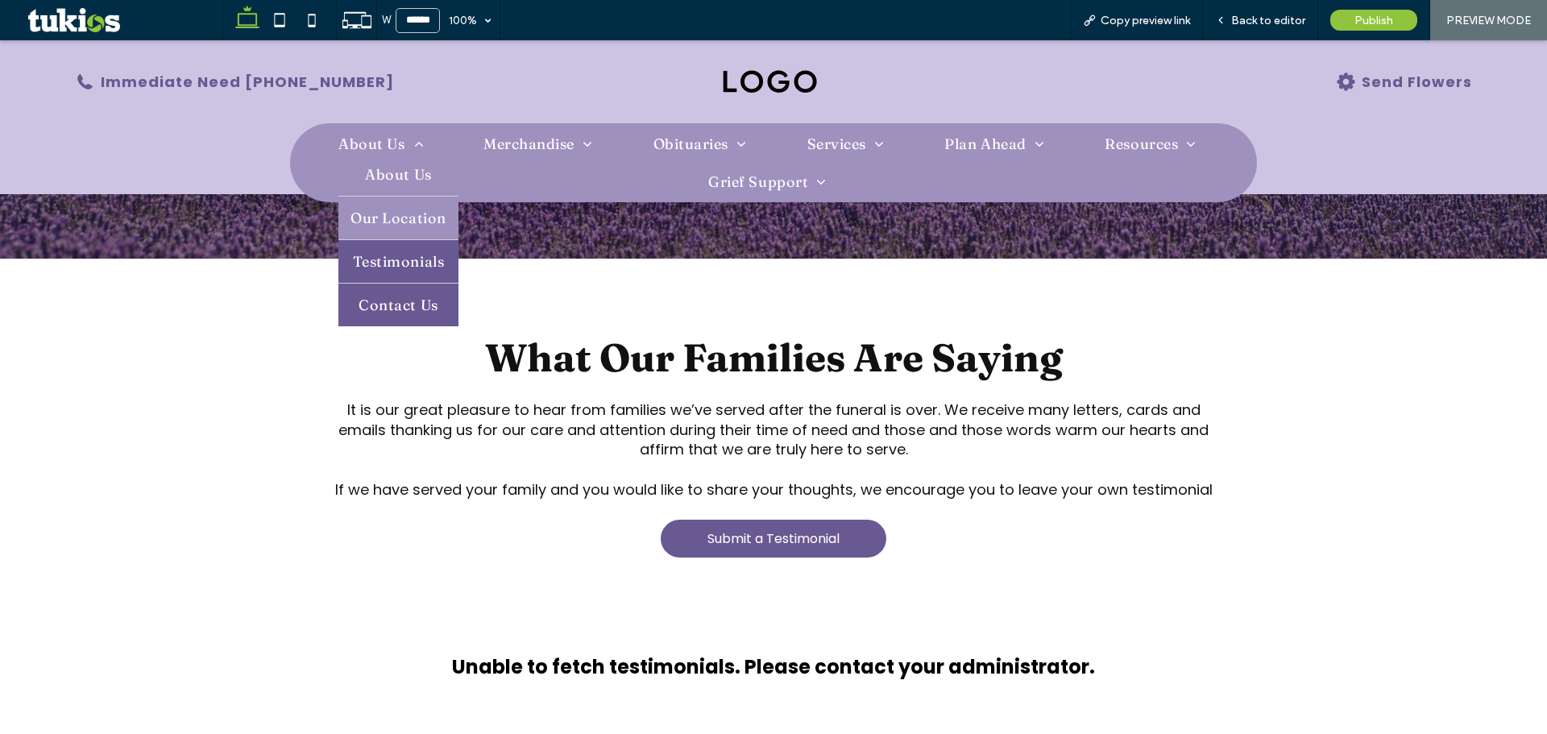
drag, startPoint x: 402, startPoint y: 290, endPoint x: 404, endPoint y: 332, distance: 42.0
click at [402, 290] on link "Contact Us" at bounding box center [397, 305] width 119 height 43
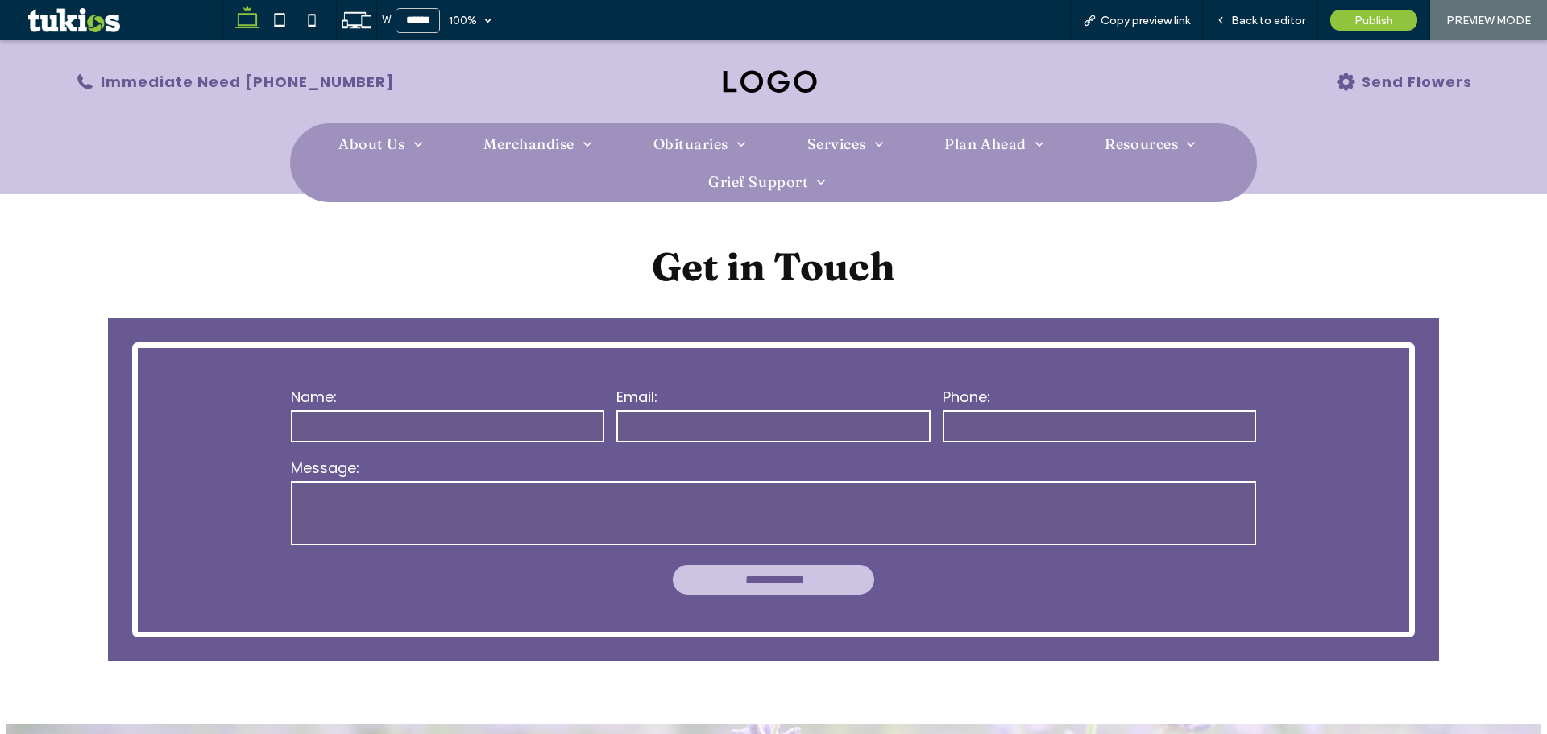
scroll to position [403, 0]
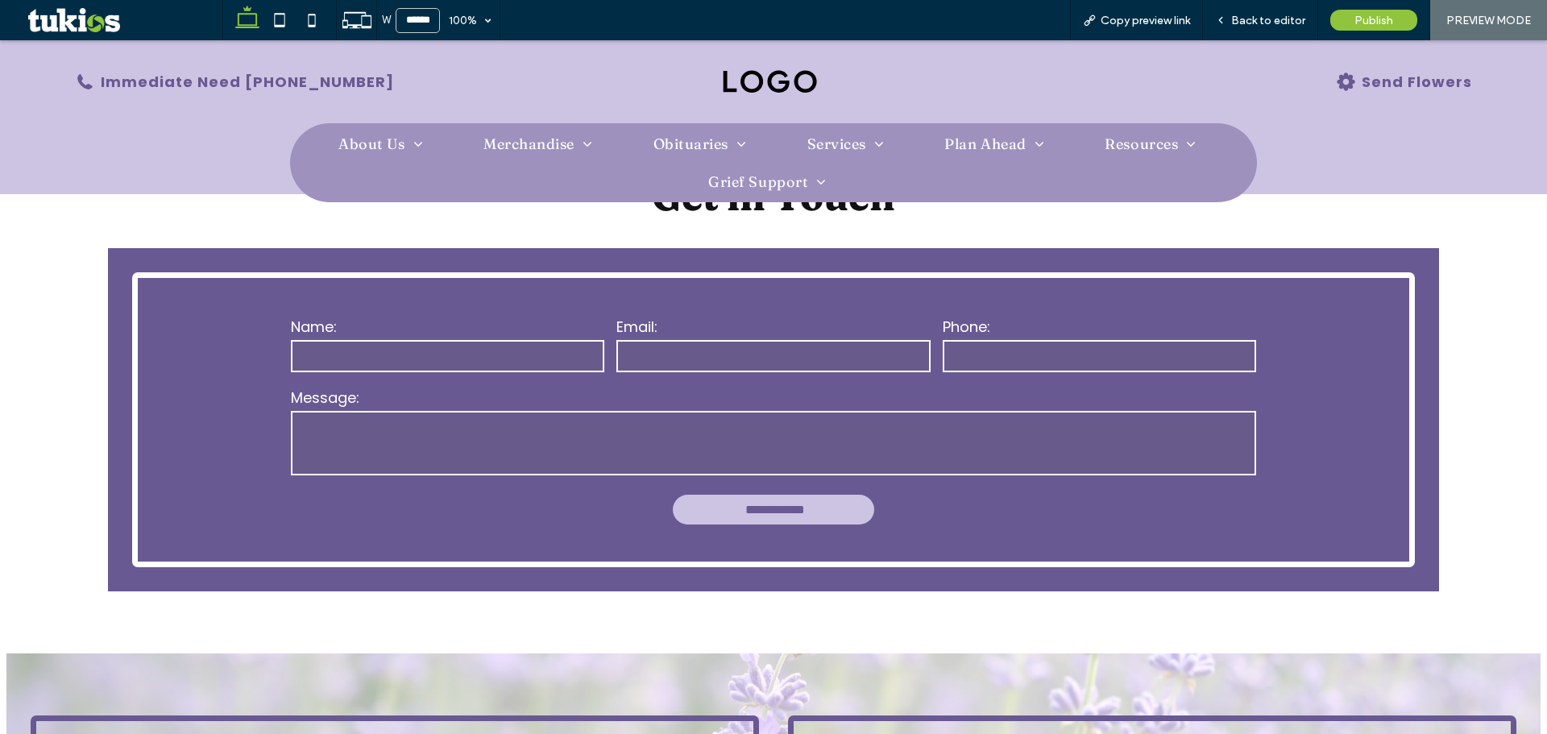
click at [479, 349] on input "text" at bounding box center [447, 356] width 313 height 32
type input "****"
type input "*"
click at [1238, 18] on span "Back to editor" at bounding box center [1268, 21] width 74 height 14
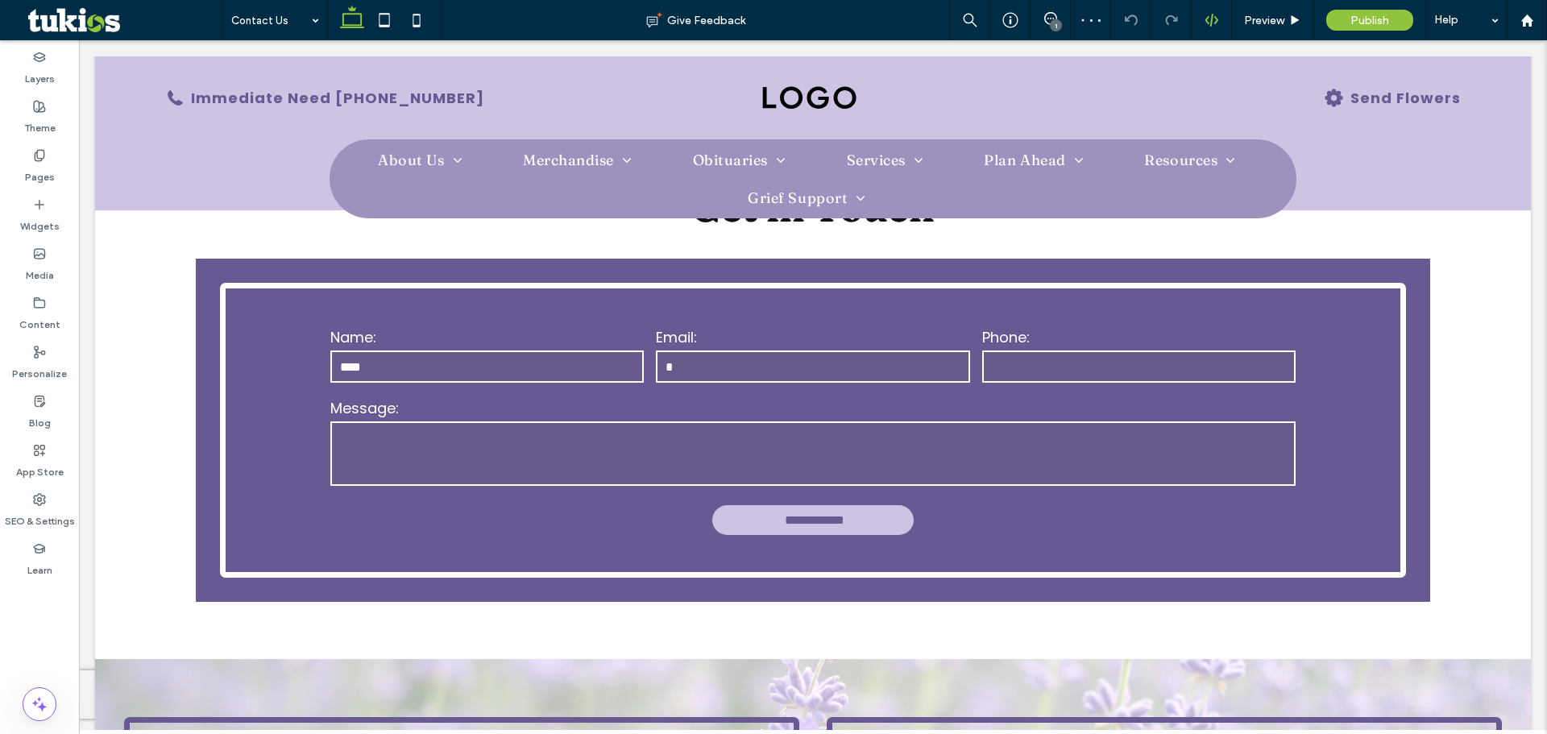
scroll to position [419, 0]
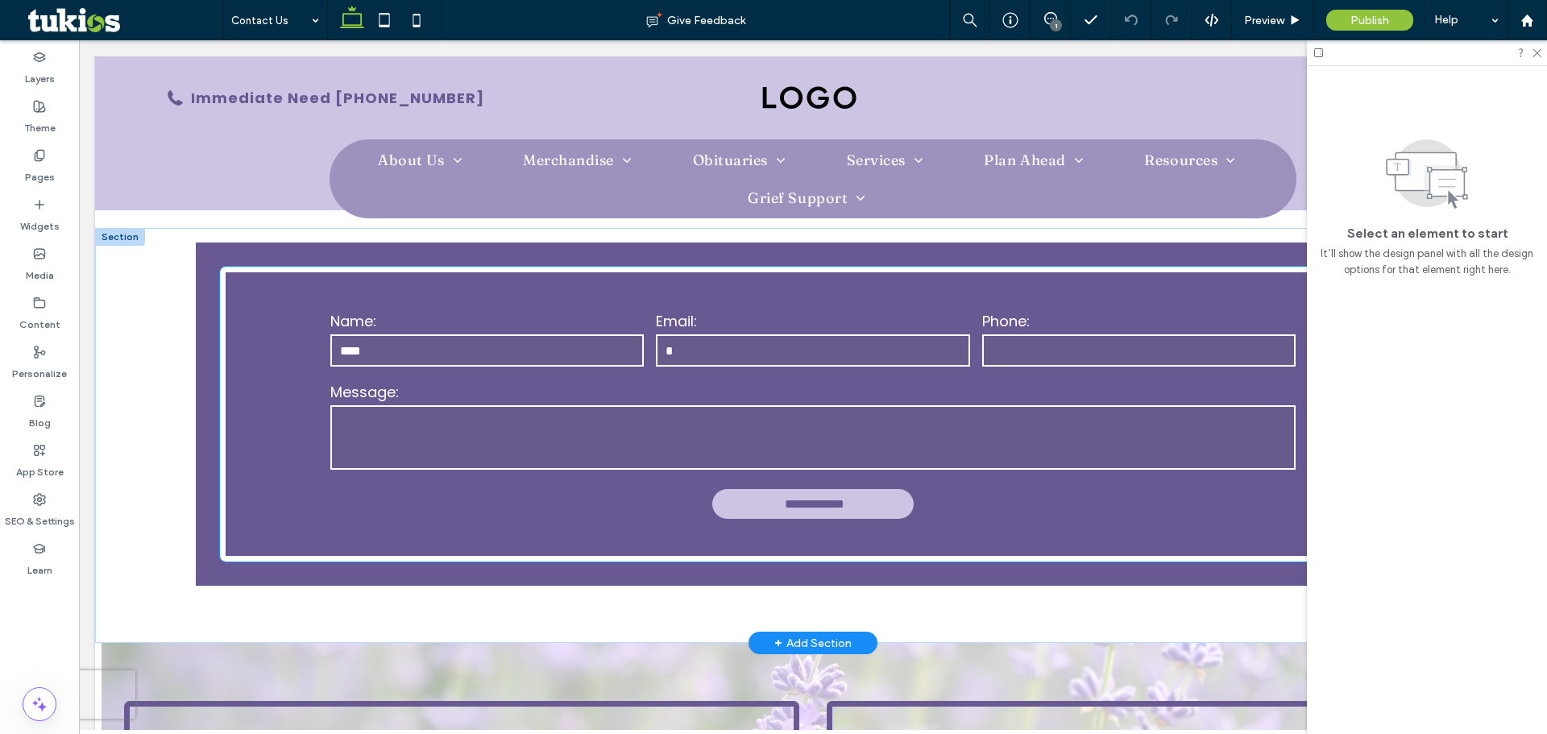
click at [693, 375] on div "Message:" at bounding box center [813, 426] width 977 height 103
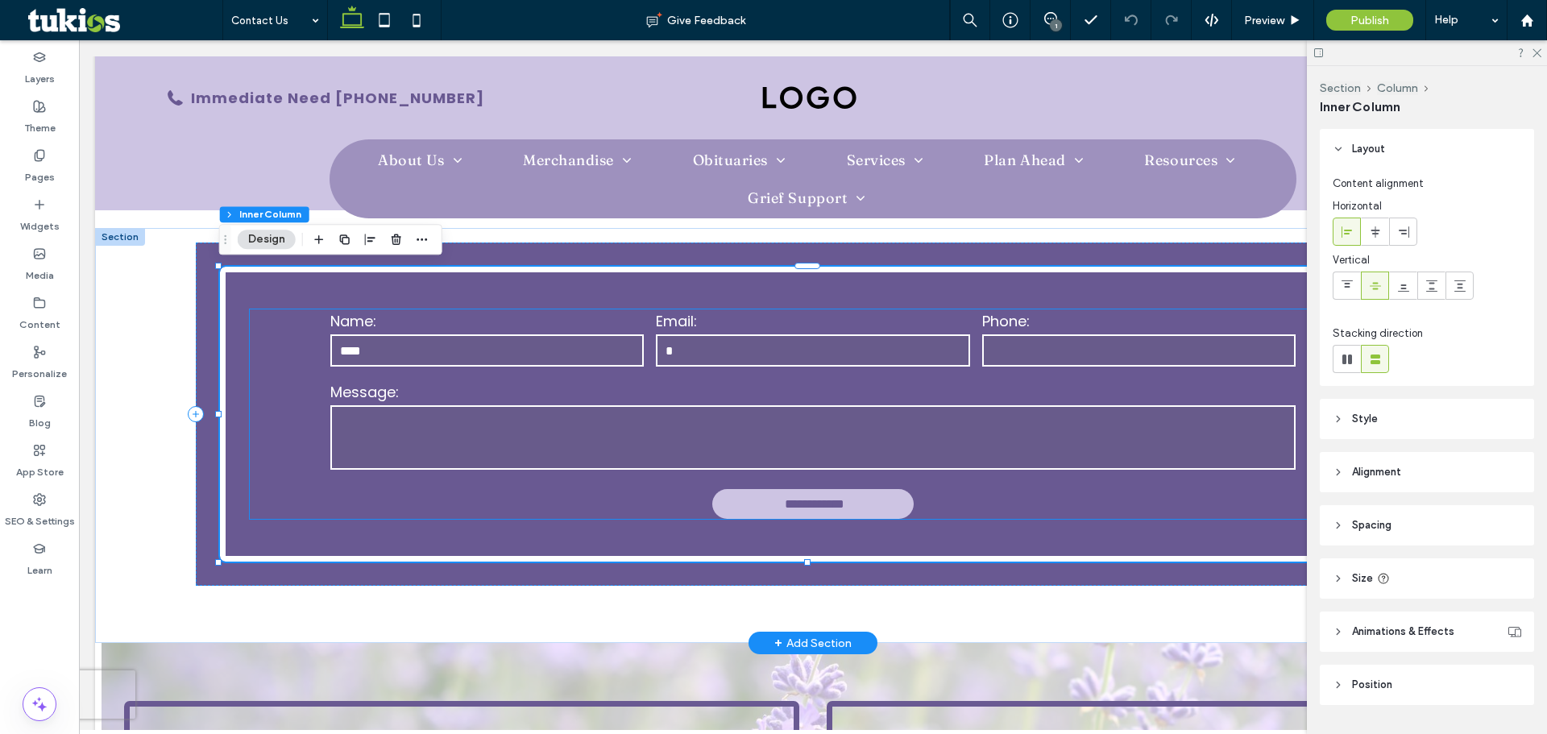
click at [402, 375] on div "Message:" at bounding box center [813, 426] width 977 height 103
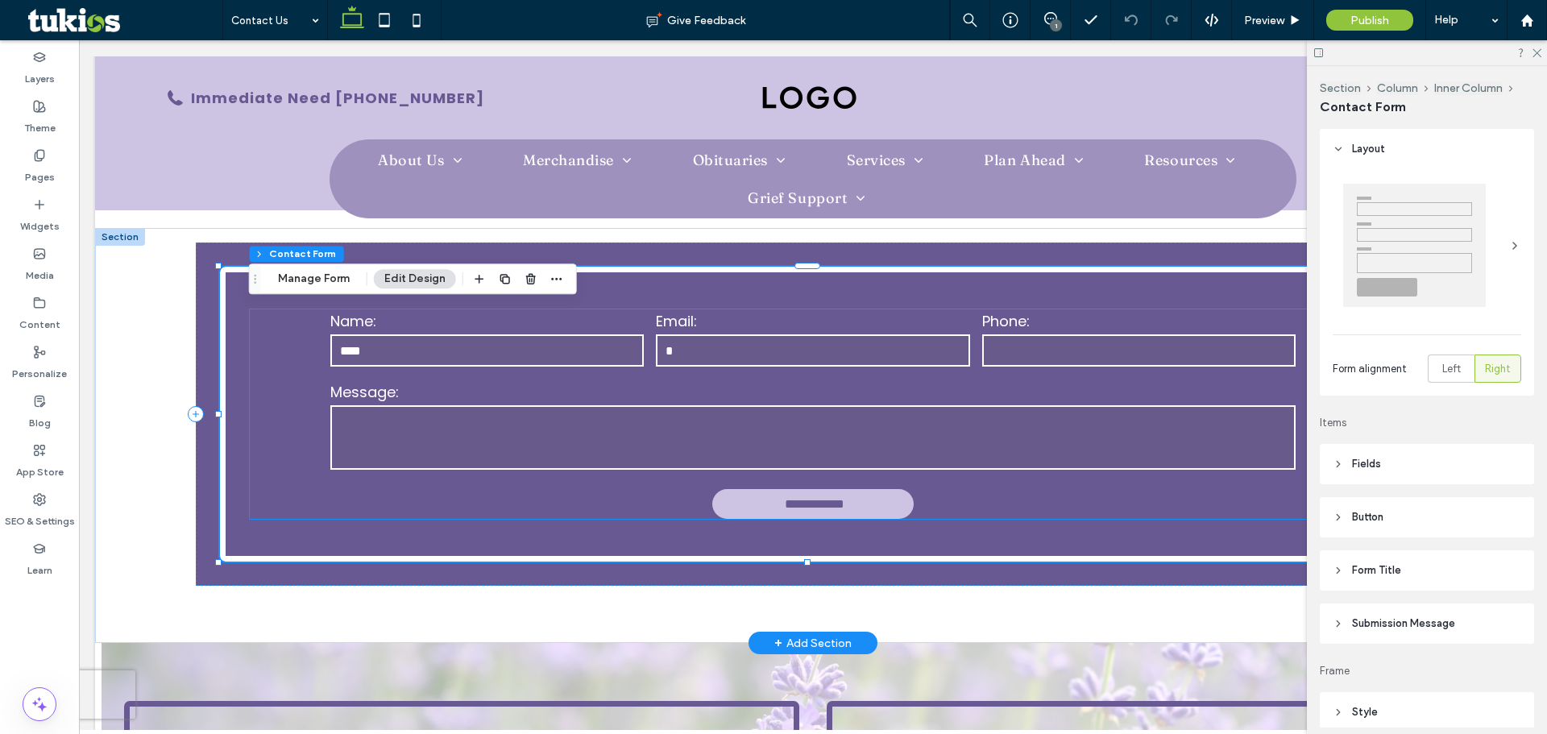
type input "*"
type input "***"
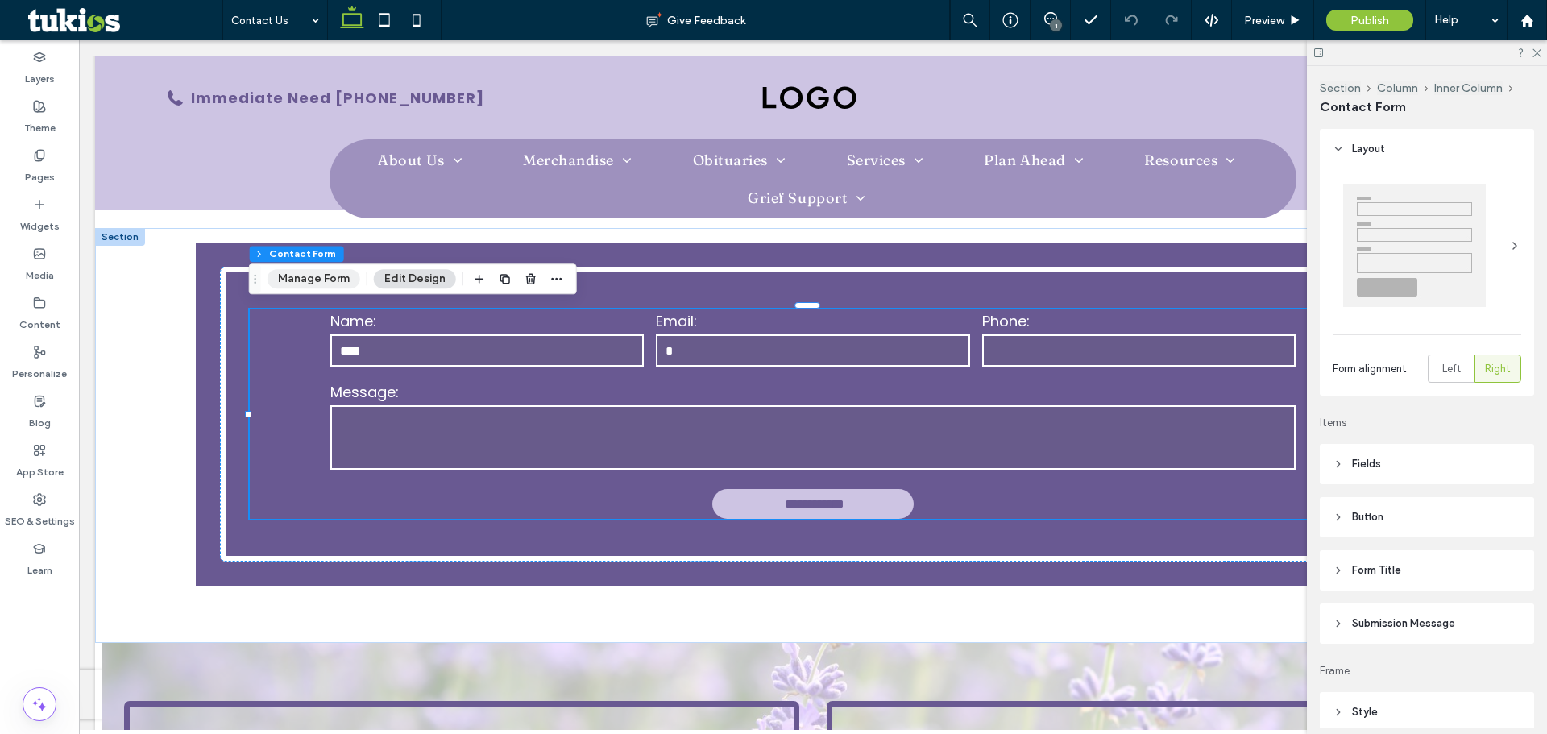
click at [301, 276] on button "Manage Form" at bounding box center [314, 278] width 93 height 19
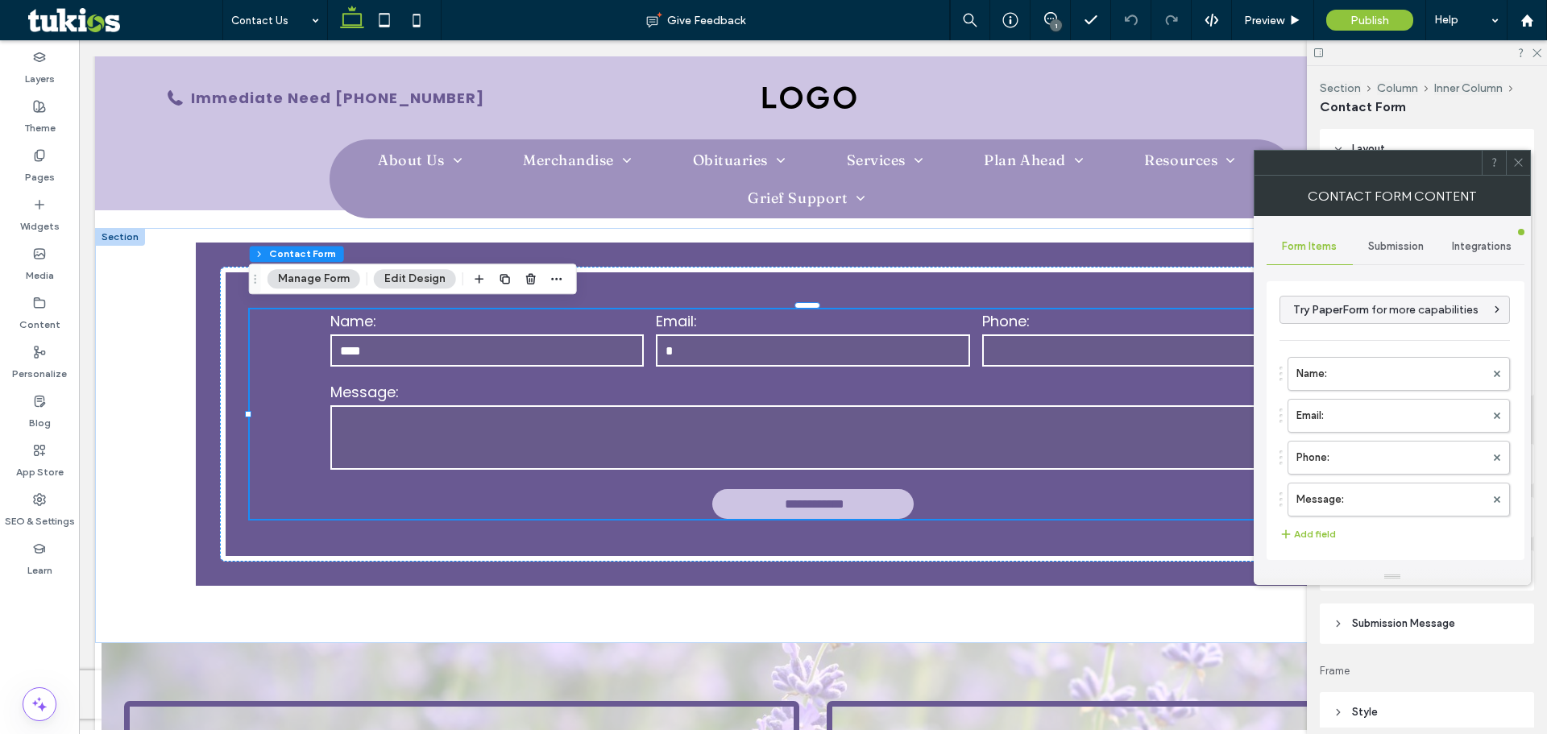
click at [1395, 255] on div "Submission" at bounding box center [1396, 246] width 86 height 35
drag, startPoint x: 1387, startPoint y: 313, endPoint x: 1367, endPoint y: 319, distance: 21.9
click at [1387, 313] on label "New submission notification" at bounding box center [1395, 322] width 215 height 32
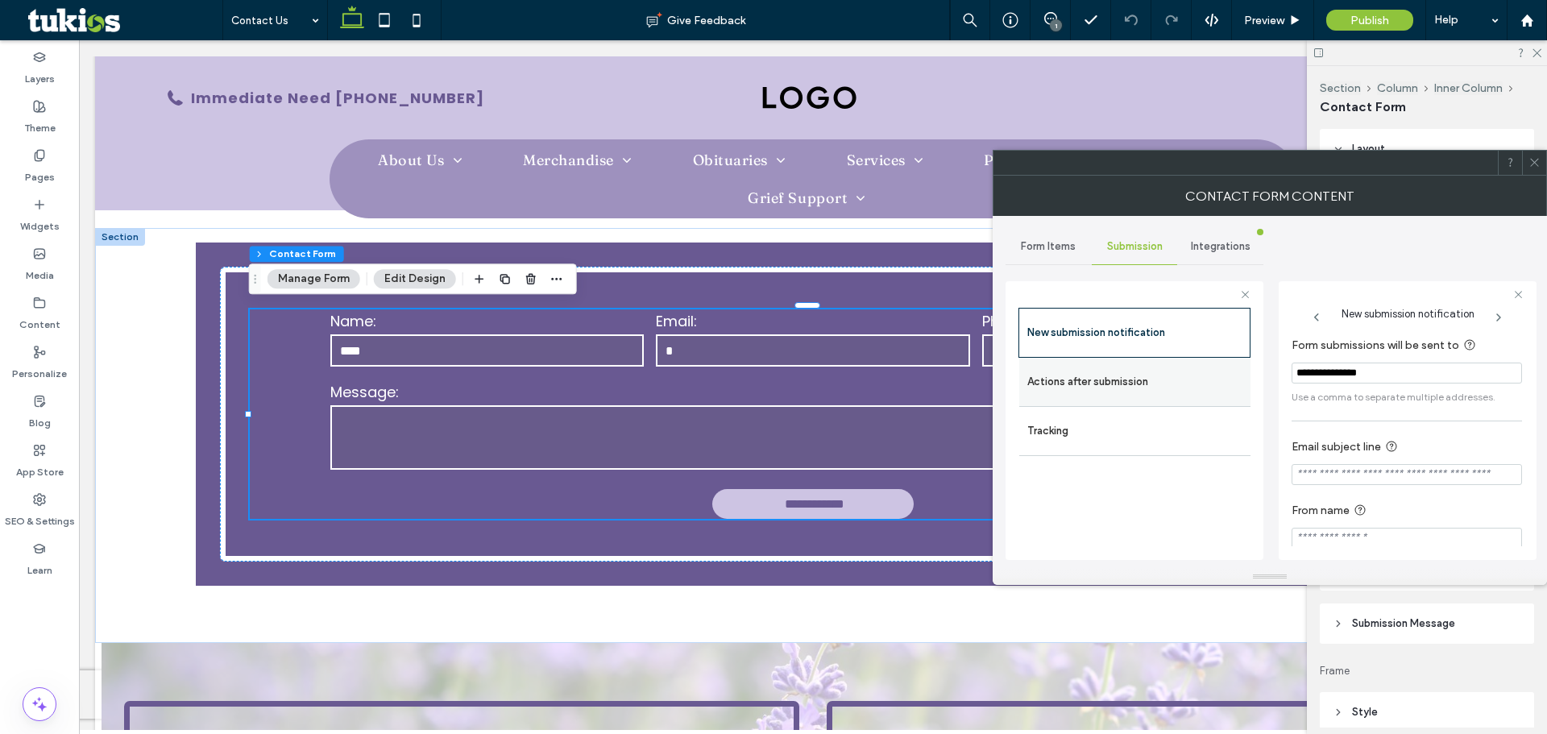
click at [1206, 376] on label "Actions after submission" at bounding box center [1134, 382] width 215 height 32
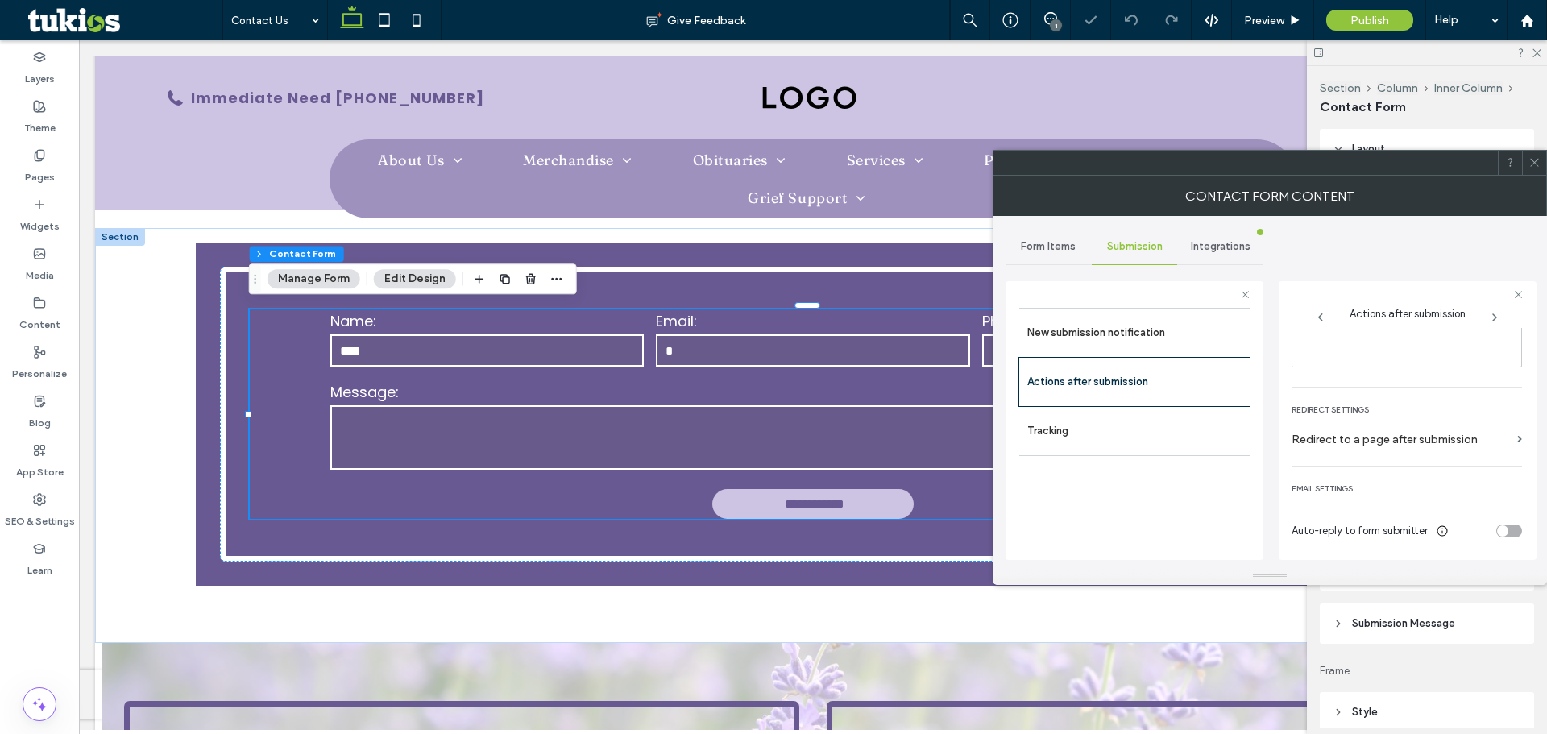
click at [1507, 533] on div "toggle" at bounding box center [1509, 531] width 26 height 13
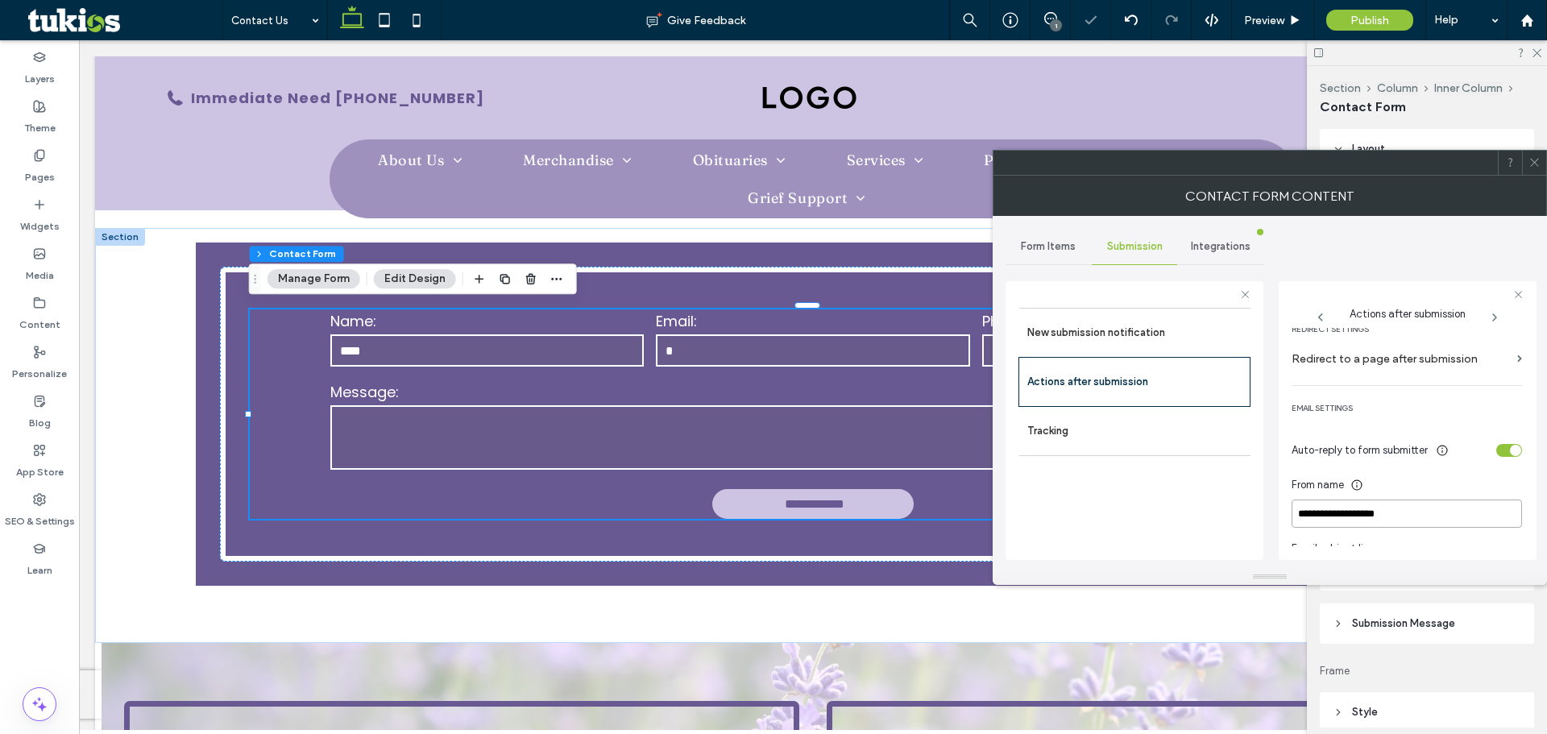
click at [1432, 523] on input "**********" at bounding box center [1407, 514] width 230 height 28
drag, startPoint x: 1426, startPoint y: 523, endPoint x: 1268, endPoint y: 518, distance: 158.0
click at [1268, 518] on div "**********" at bounding box center [1270, 392] width 529 height 353
type input "**********"
click at [1510, 447] on div "toggle" at bounding box center [1515, 450] width 11 height 11
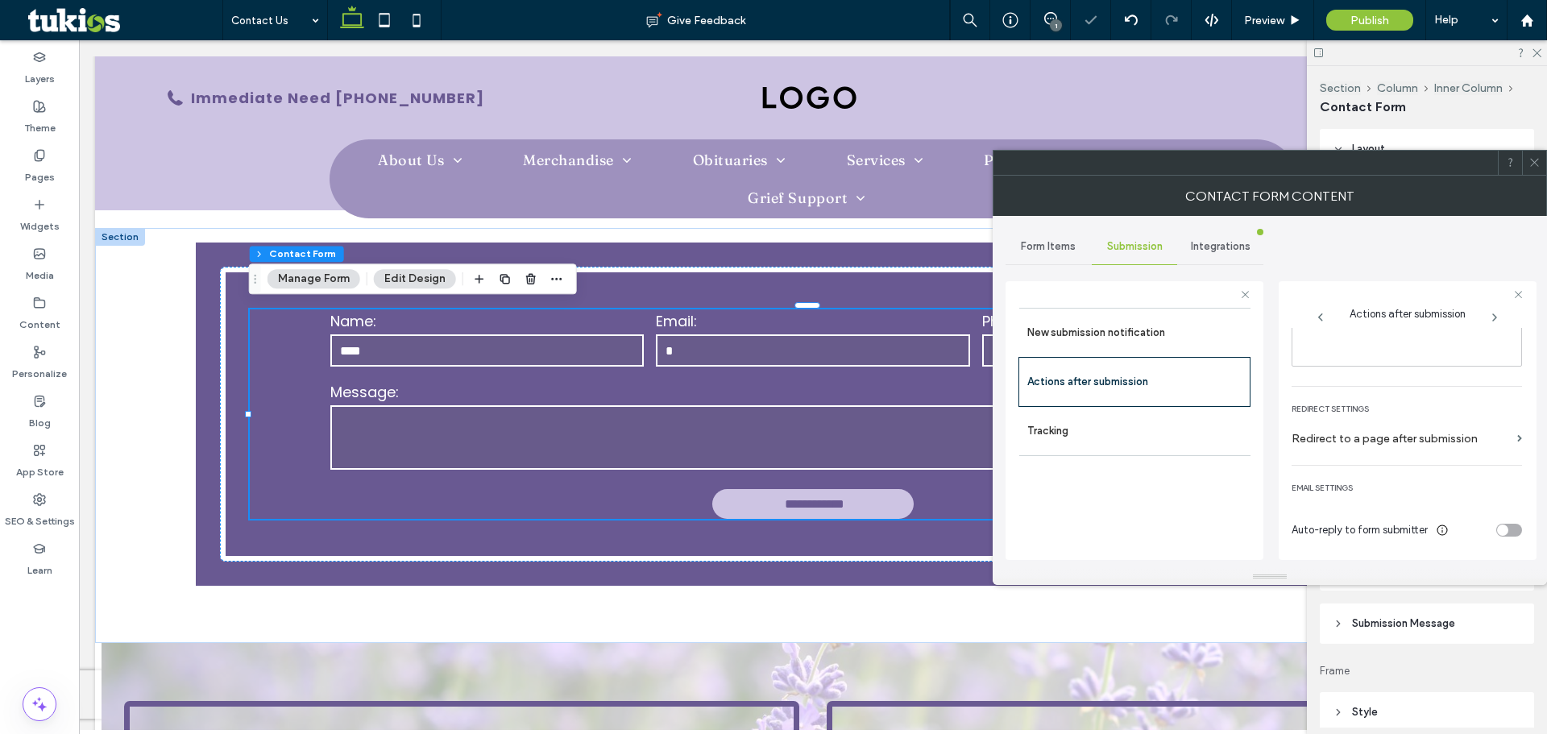
scroll to position [279, 0]
click at [1284, 27] on span "Preview" at bounding box center [1264, 21] width 40 height 14
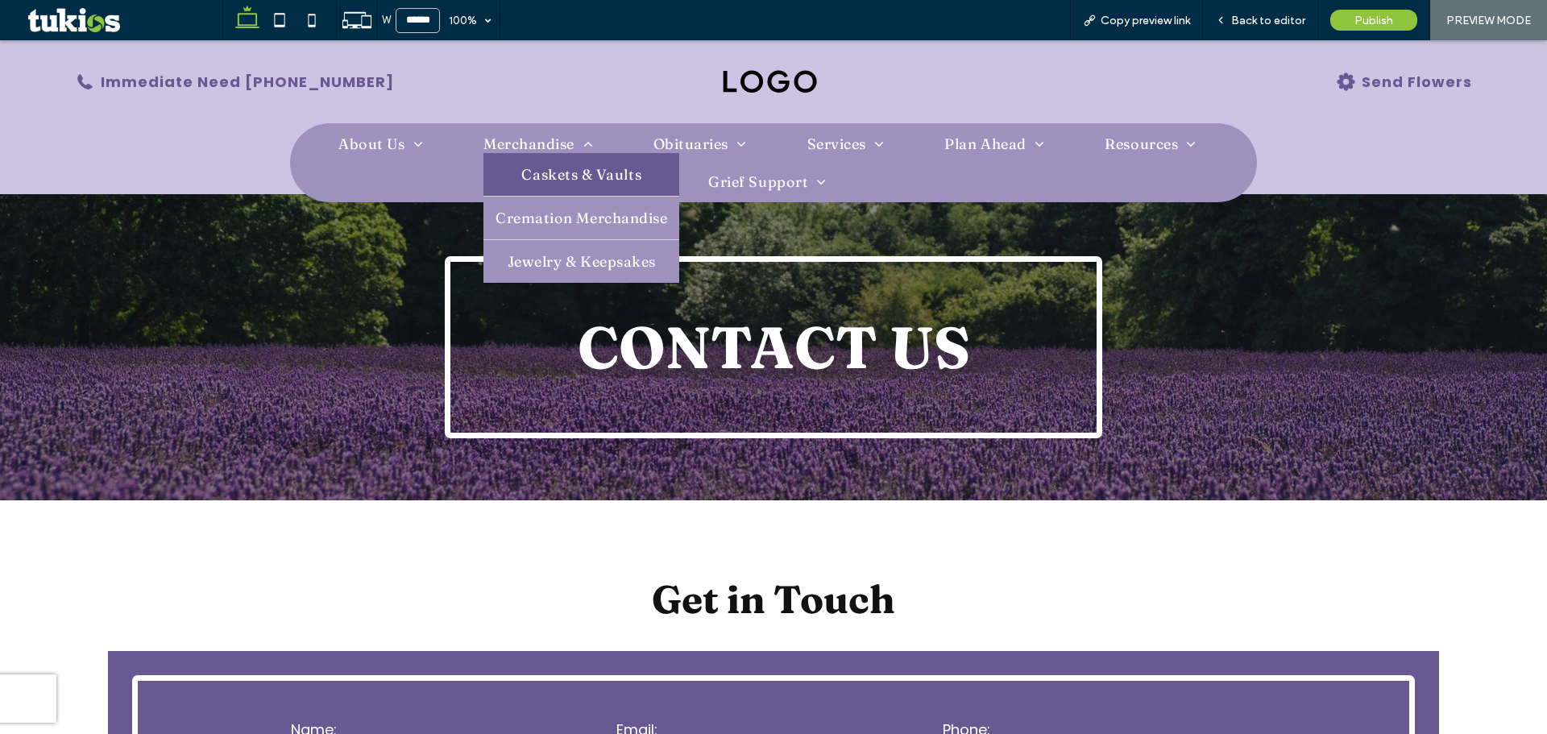
click at [605, 182] on span "Caskets & Vaults" at bounding box center [581, 174] width 120 height 19
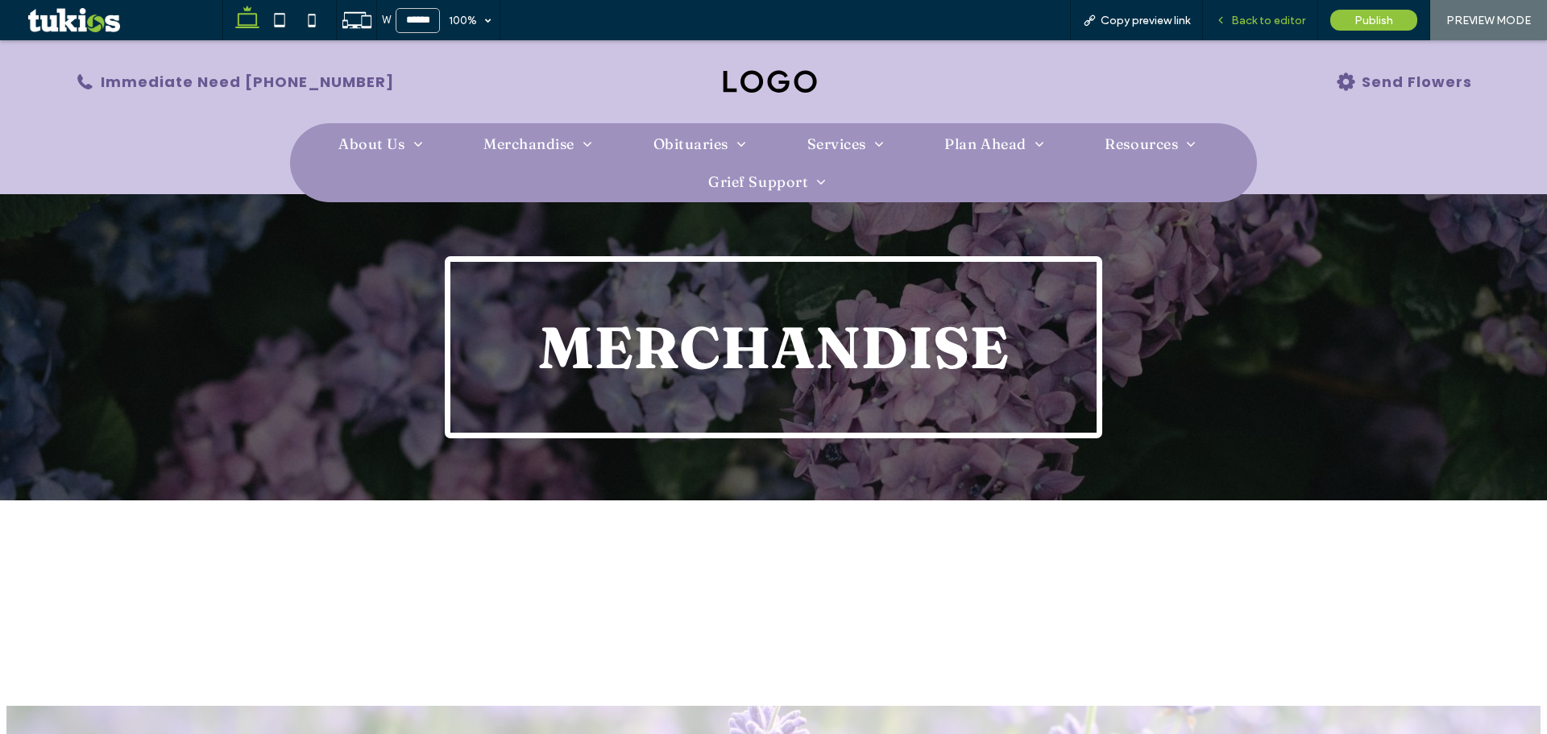
click at [1231, 10] on div "Back to editor" at bounding box center [1260, 20] width 115 height 40
click at [1270, 7] on div "Back to editor" at bounding box center [1260, 20] width 115 height 40
click at [1259, 21] on span "Back to editor" at bounding box center [1268, 21] width 74 height 14
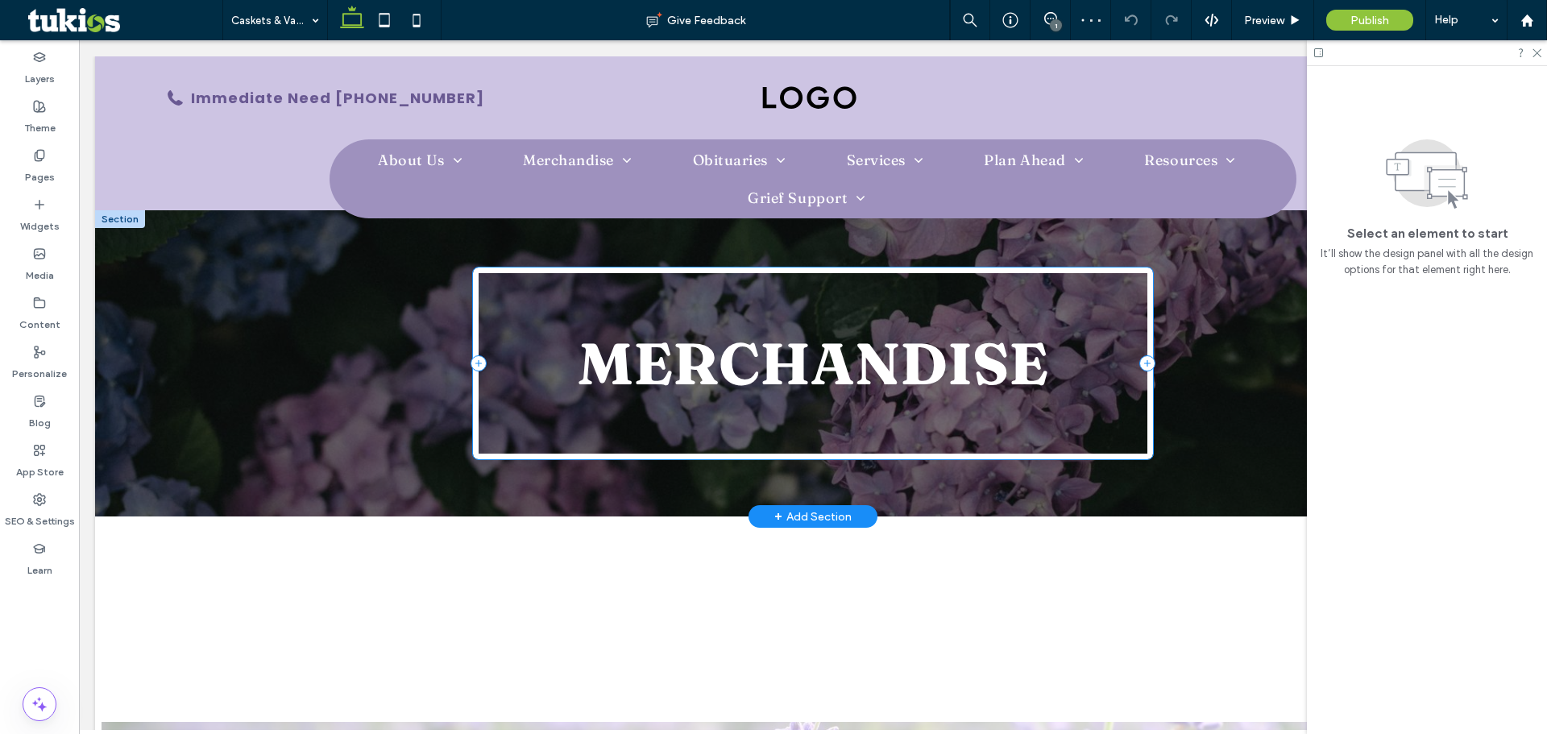
click at [1033, 347] on span "Merchandise ﻿" at bounding box center [813, 363] width 471 height 71
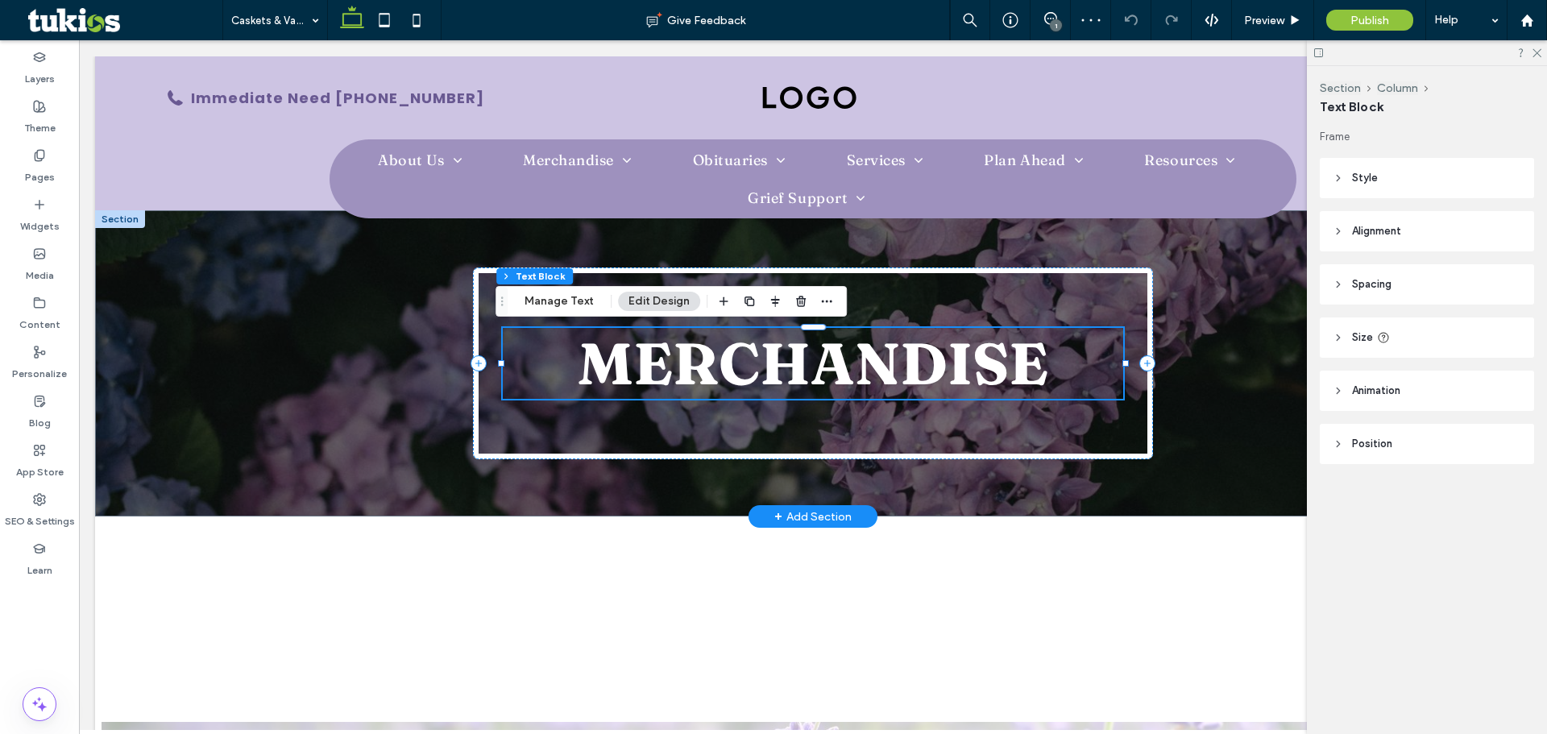
click at [1033, 347] on span "Merchandise ﻿" at bounding box center [813, 363] width 471 height 71
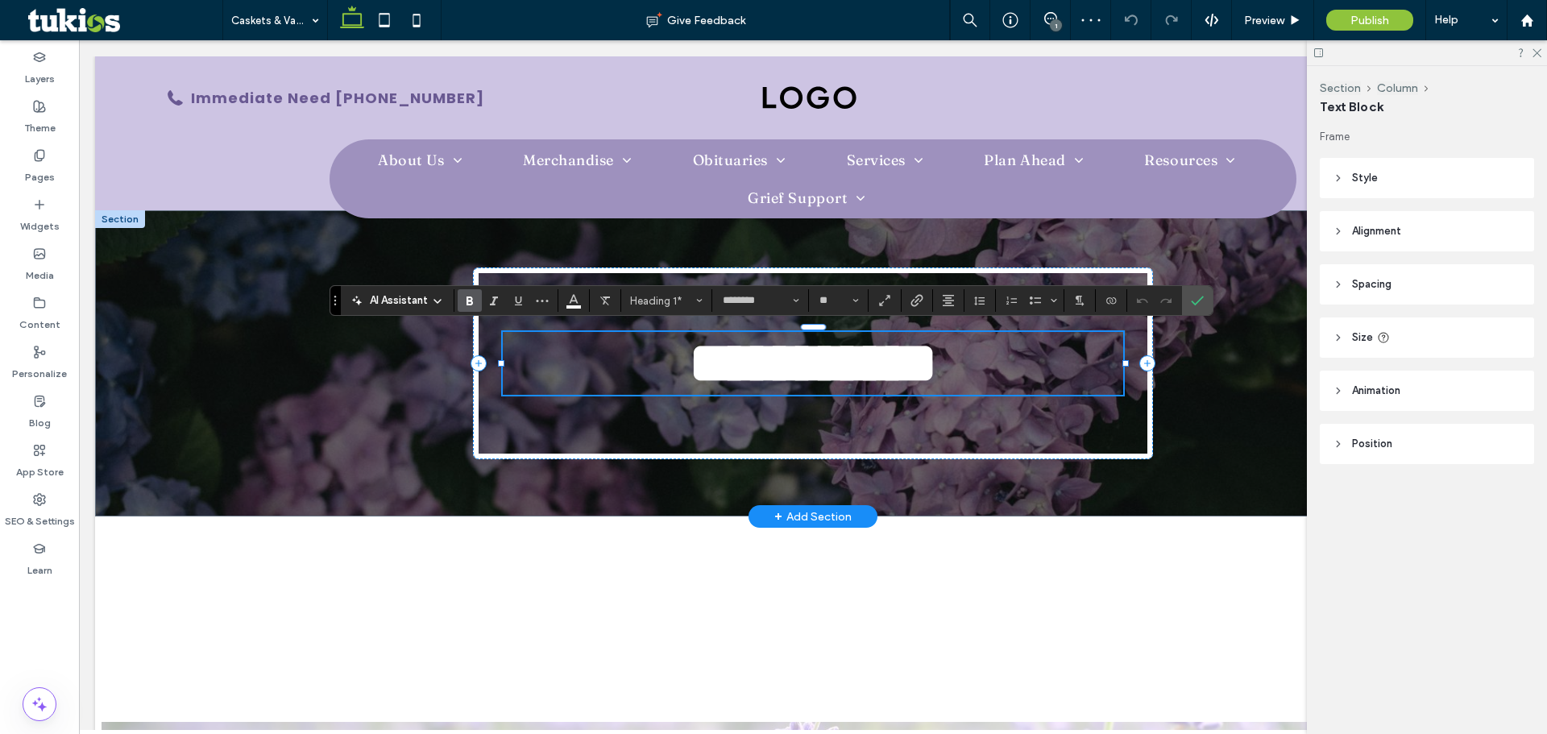
click at [1053, 366] on h1 "**********" at bounding box center [813, 363] width 620 height 63
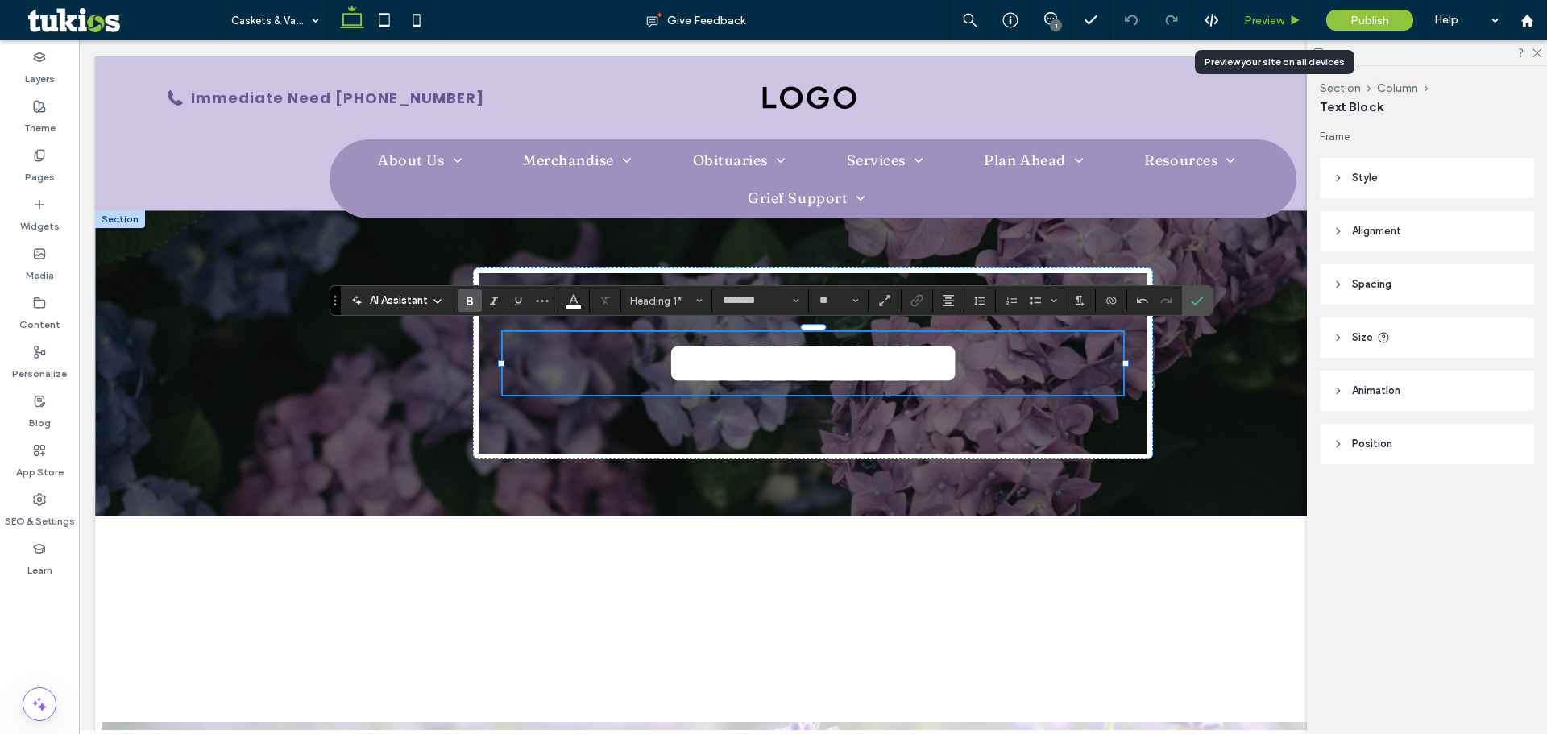
click at [1259, 17] on span "Preview" at bounding box center [1264, 21] width 40 height 14
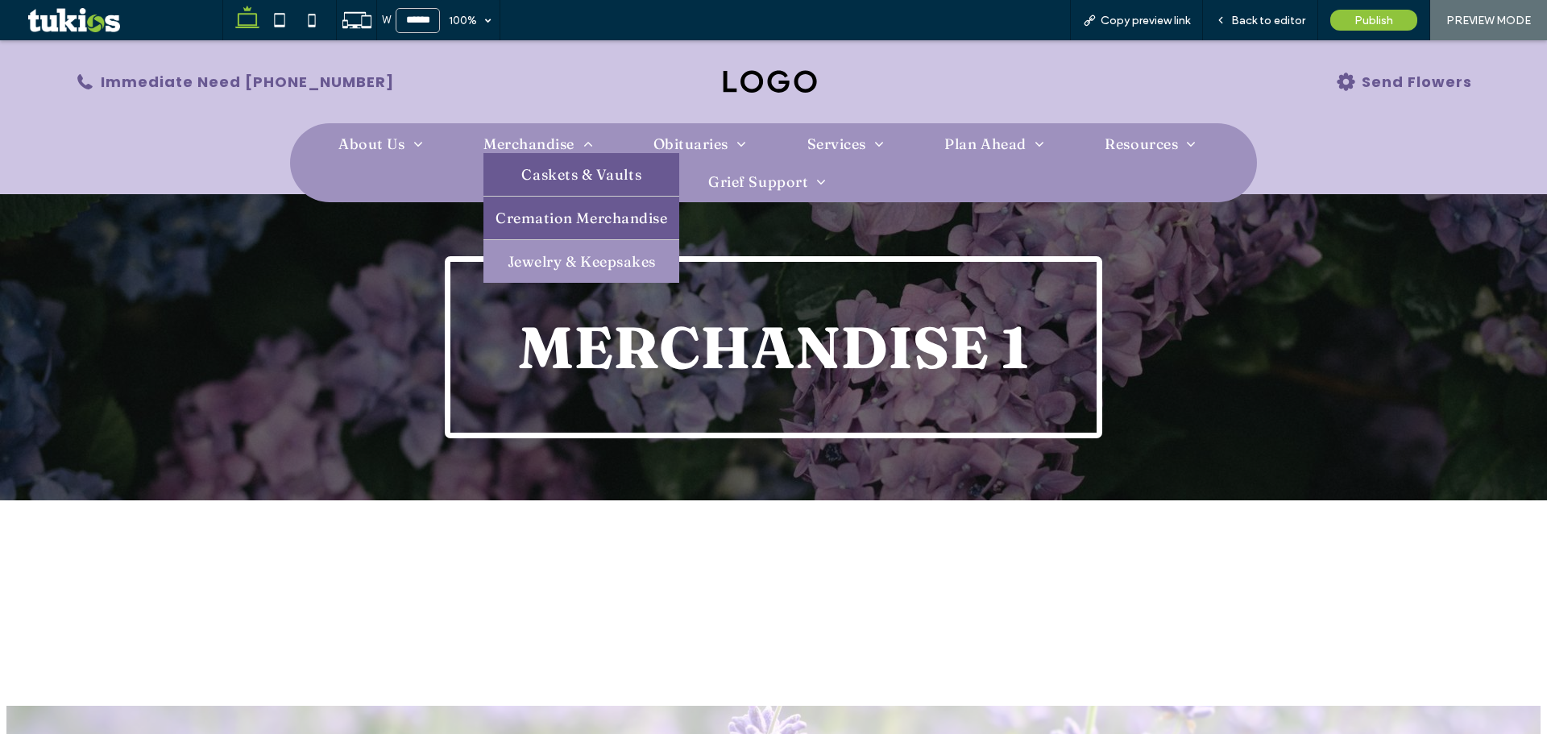
click at [556, 230] on link "Cremation Merchandise" at bounding box center [581, 218] width 196 height 43
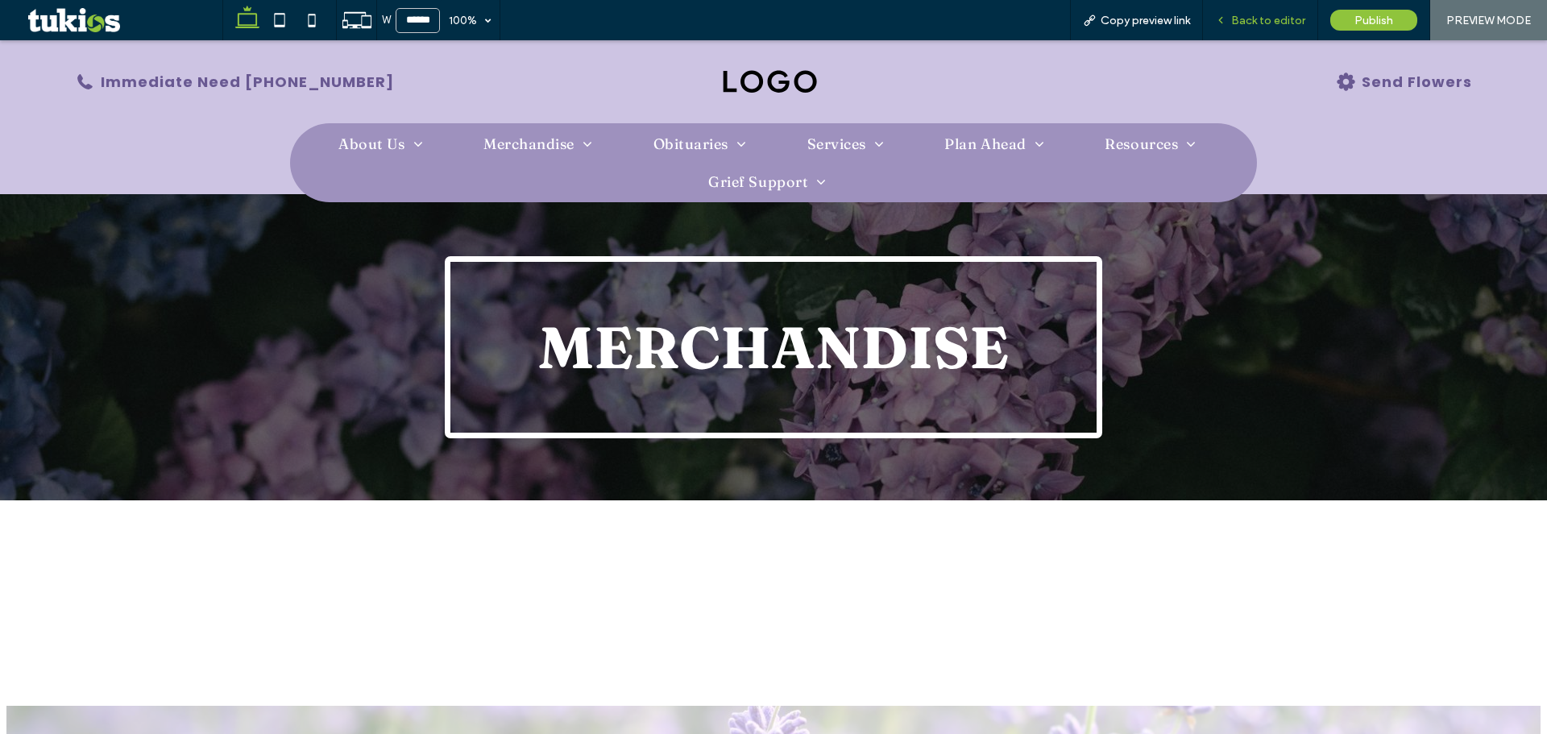
click at [1283, 26] on span "Back to editor" at bounding box center [1268, 21] width 74 height 14
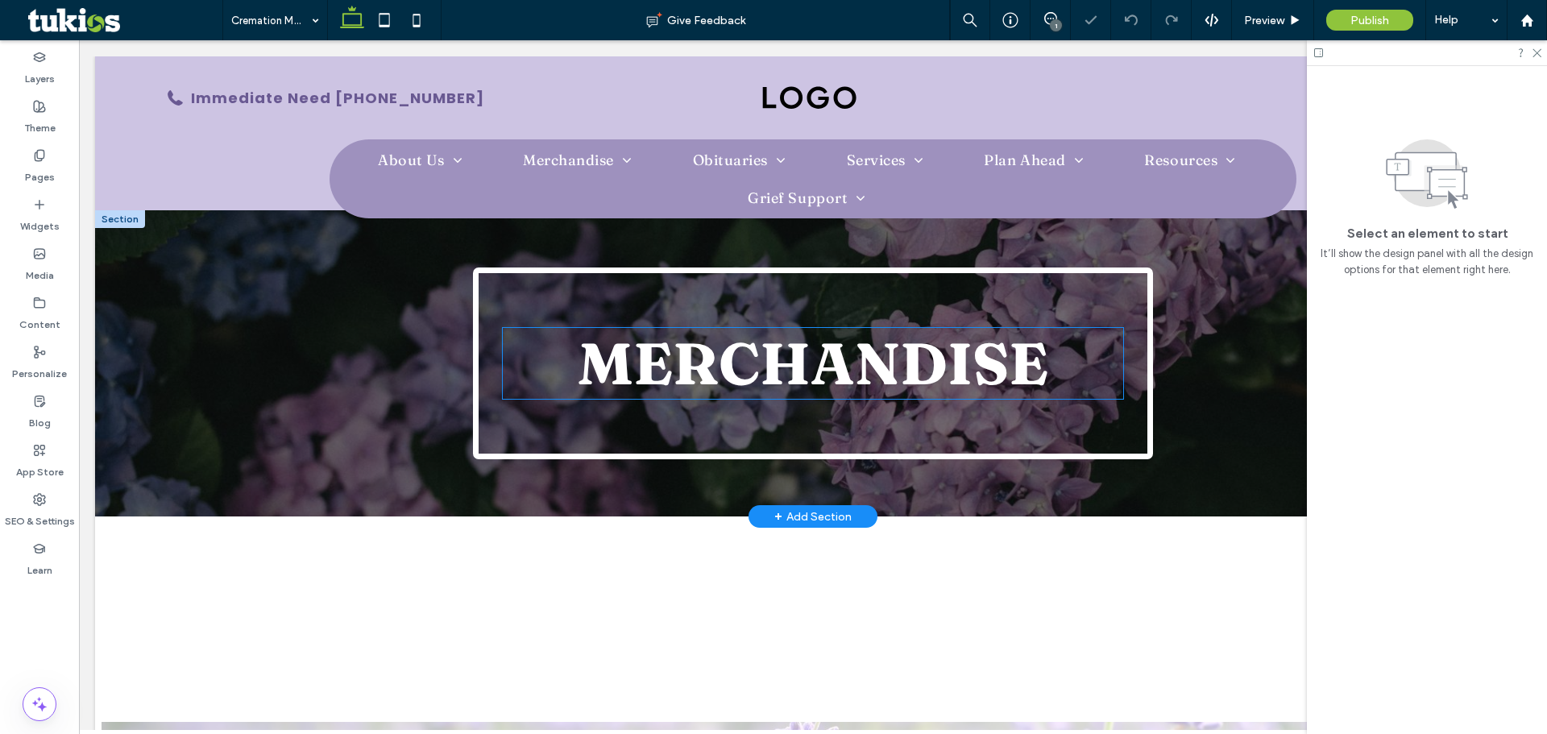
click at [1000, 388] on span "Merchandise ﻿" at bounding box center [813, 363] width 471 height 71
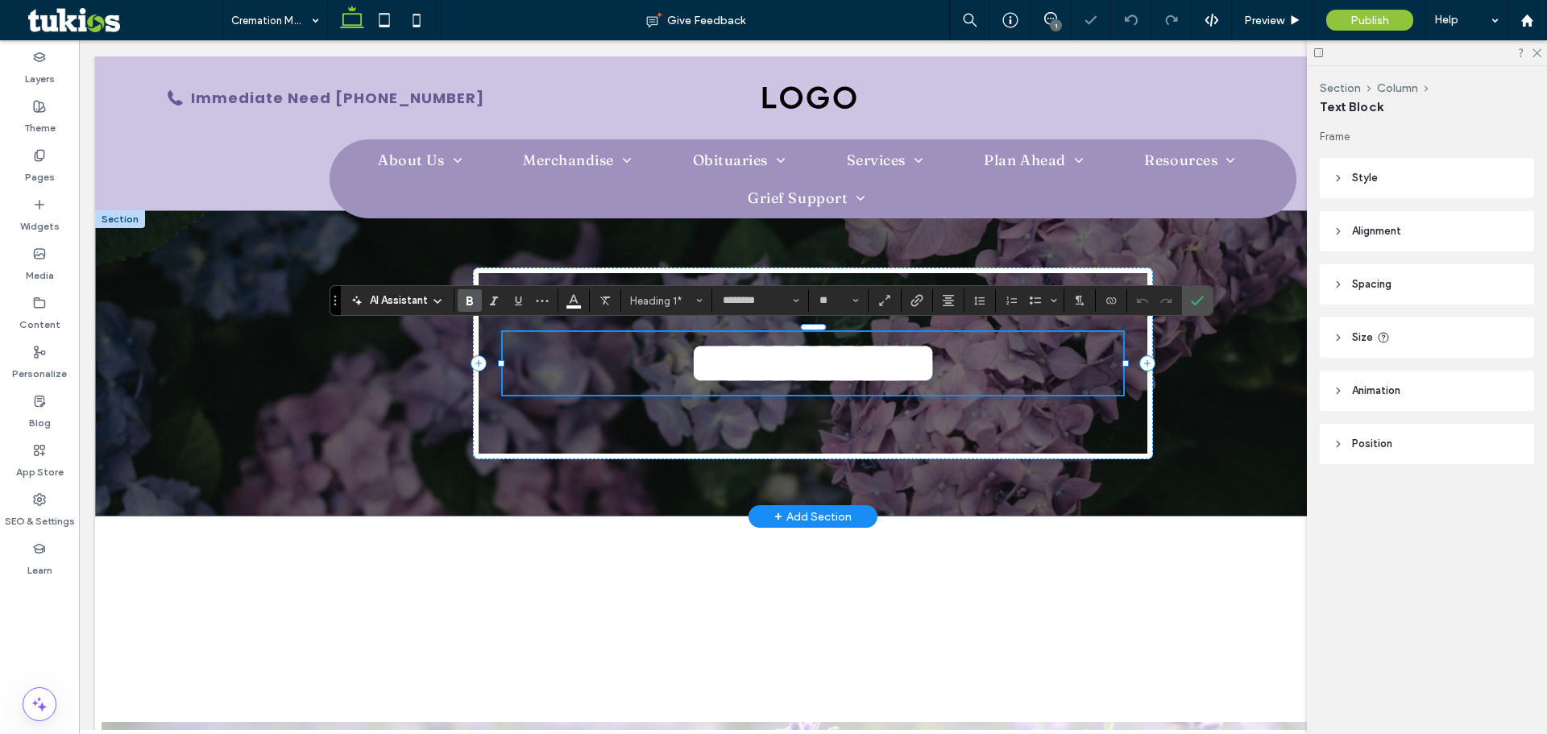
drag, startPoint x: 1000, startPoint y: 388, endPoint x: 1059, endPoint y: 365, distance: 63.0
click at [937, 371] on span "**********" at bounding box center [813, 362] width 248 height 57
click at [1080, 364] on h1 "**********" at bounding box center [813, 363] width 620 height 63
click at [937, 351] on span "**********" at bounding box center [813, 362] width 248 height 57
click at [1046, 355] on h1 "**********" at bounding box center [813, 363] width 620 height 63
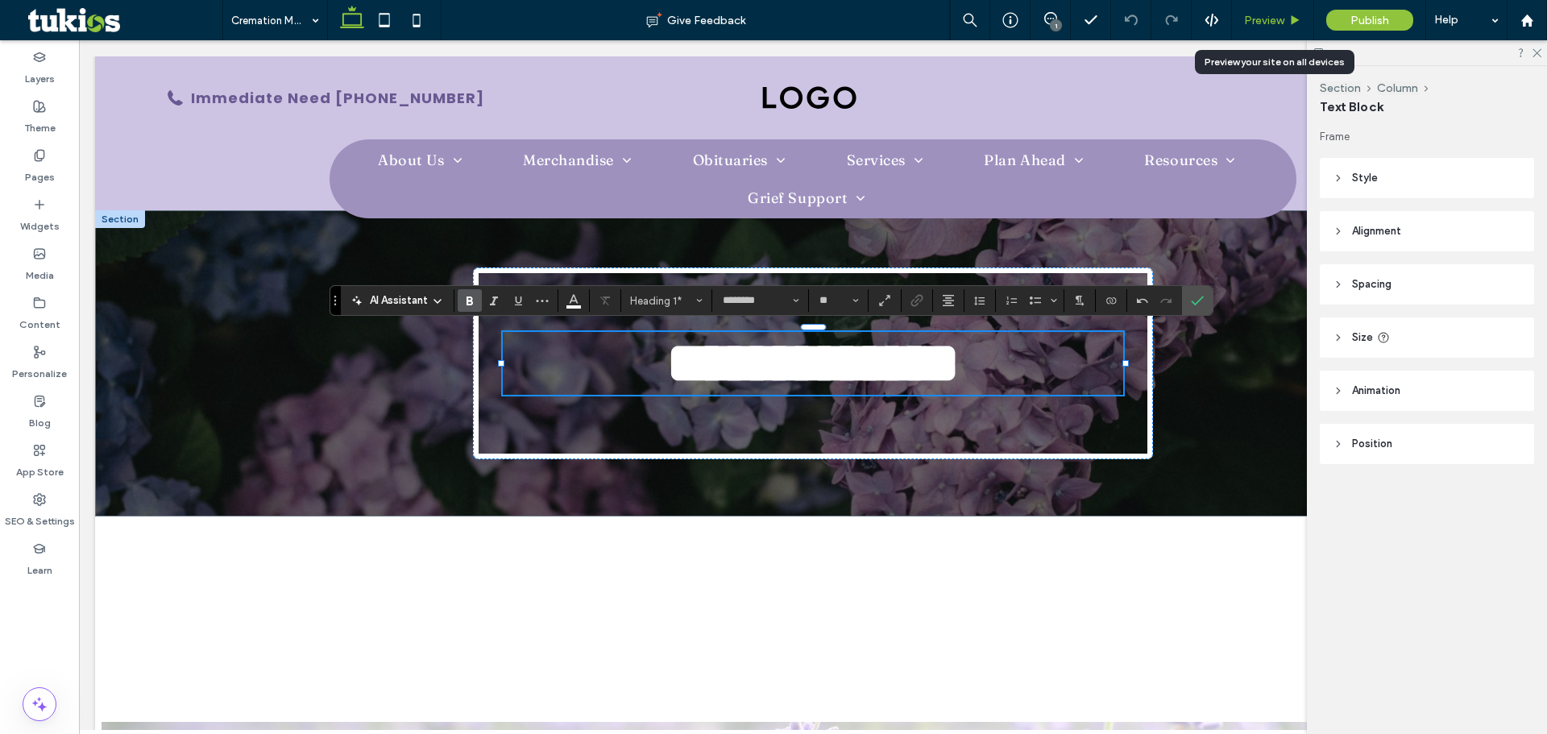
click at [1277, 15] on span "Preview" at bounding box center [1264, 21] width 40 height 14
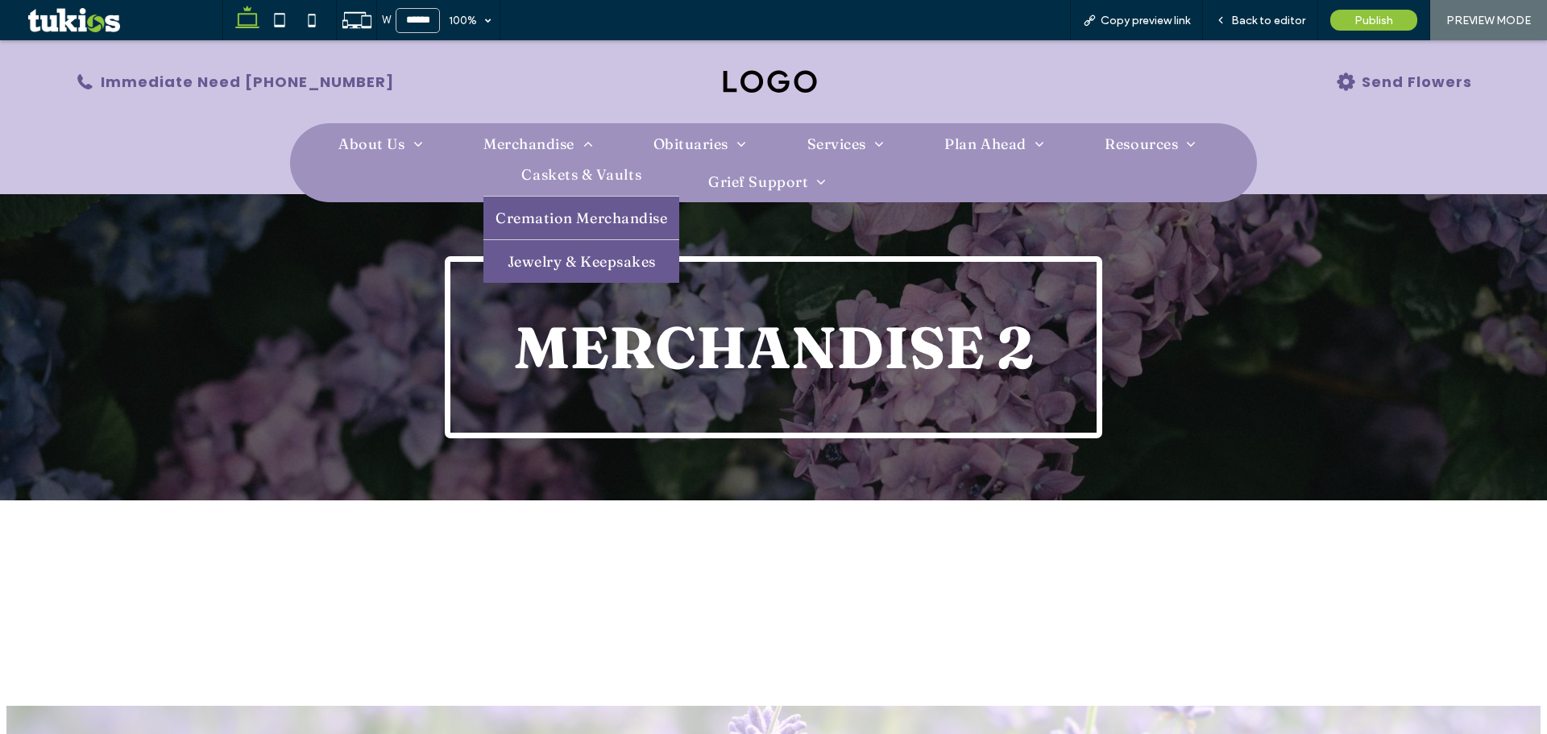
click at [566, 259] on span "Jewelry & Keepsakes" at bounding box center [582, 261] width 148 height 19
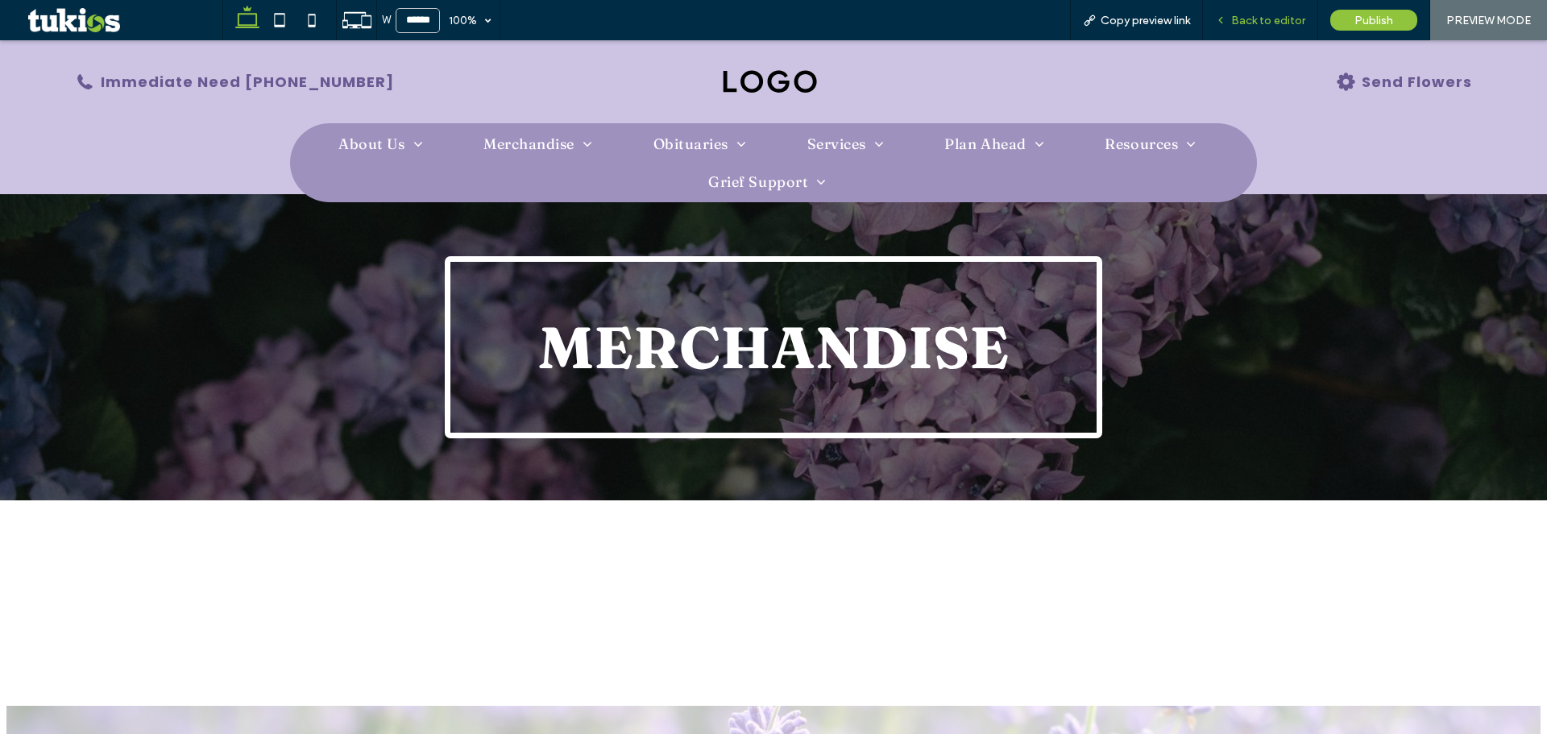
click at [1266, 23] on span "Back to editor" at bounding box center [1268, 21] width 74 height 14
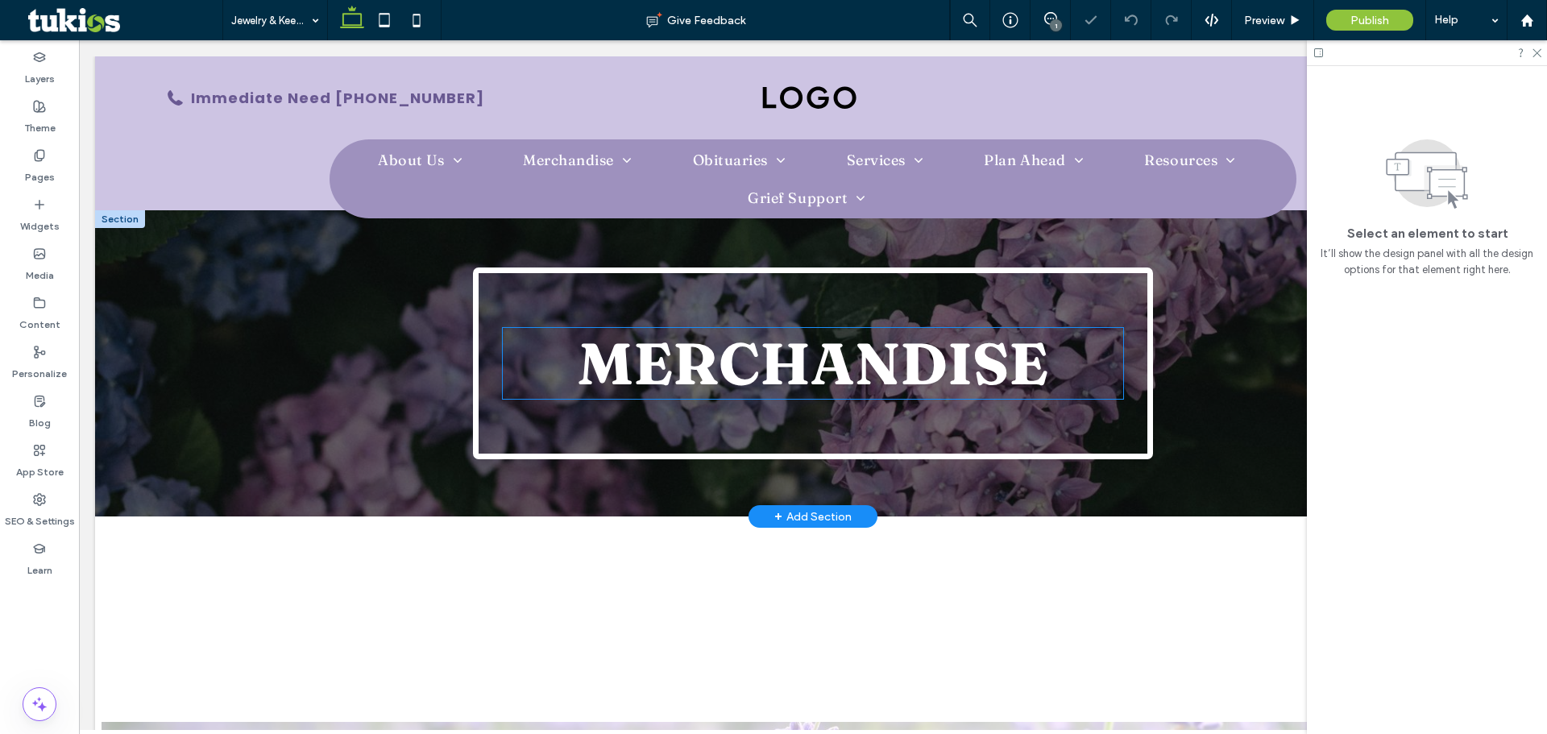
click at [1023, 359] on span "Merchandise ﻿" at bounding box center [813, 363] width 471 height 71
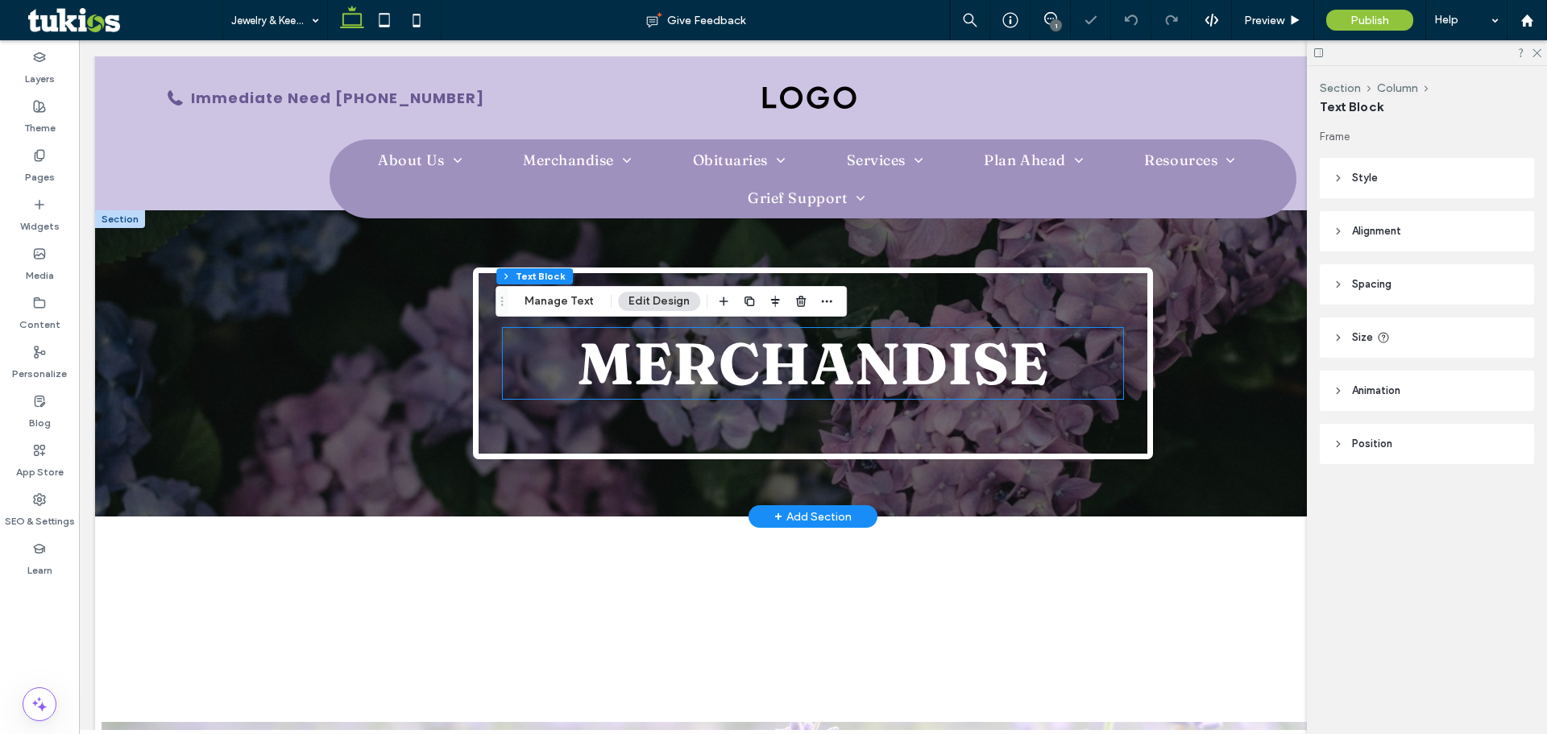
click at [1023, 359] on span "Merchandise ﻿" at bounding box center [813, 363] width 471 height 71
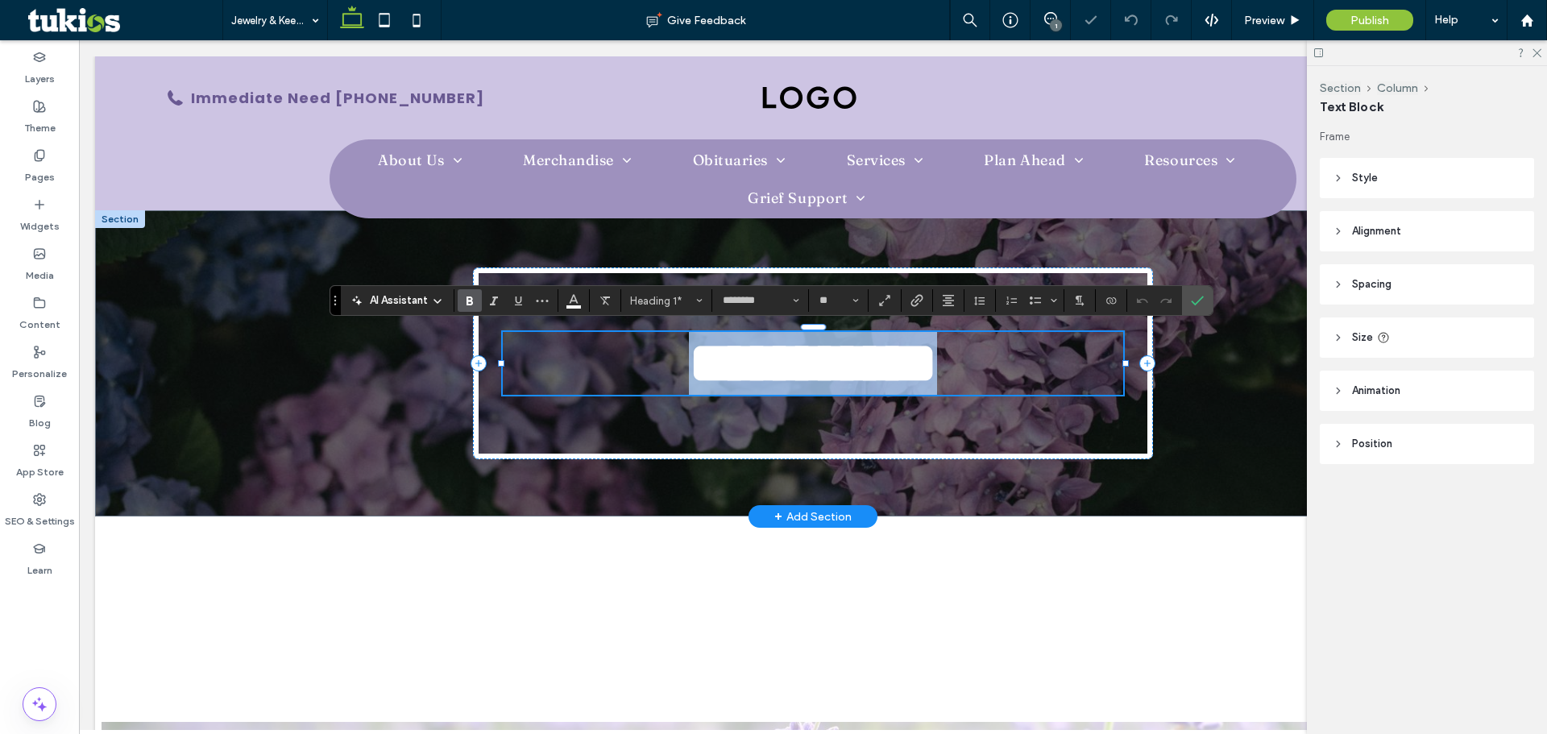
click at [1067, 374] on h1 "**********" at bounding box center [813, 363] width 620 height 63
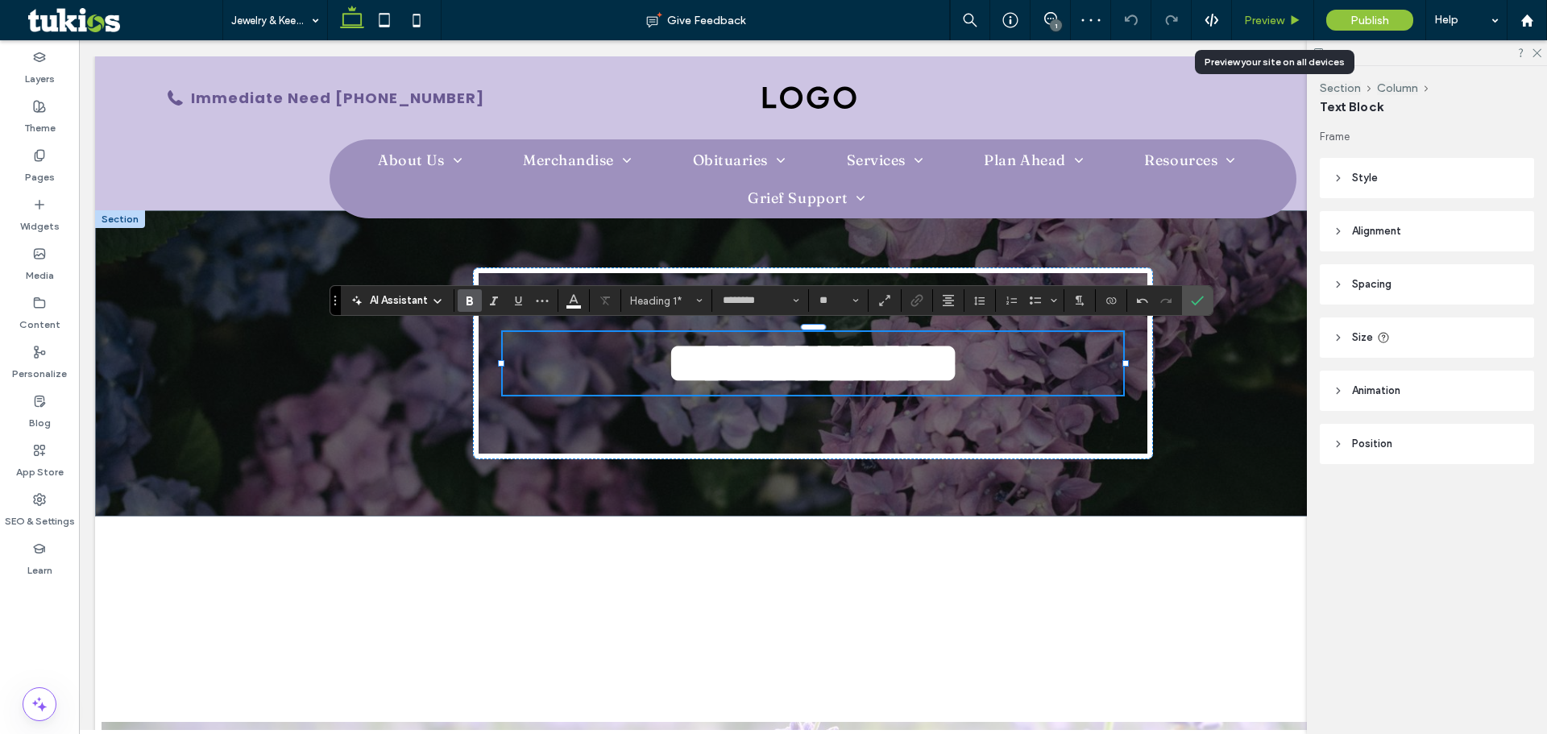
click at [1265, 23] on span "Preview" at bounding box center [1264, 21] width 40 height 14
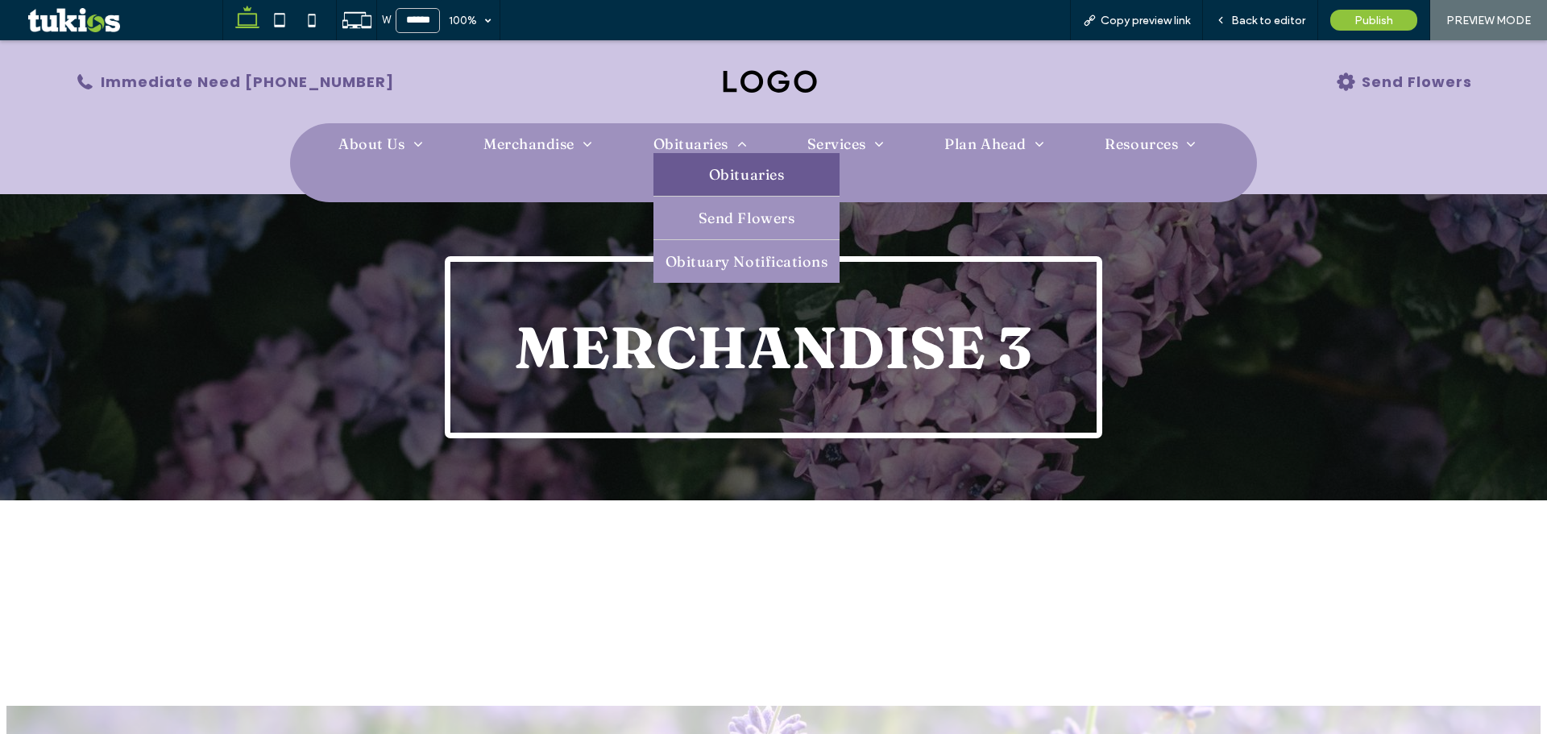
click at [738, 174] on span "Obituaries" at bounding box center [746, 174] width 75 height 19
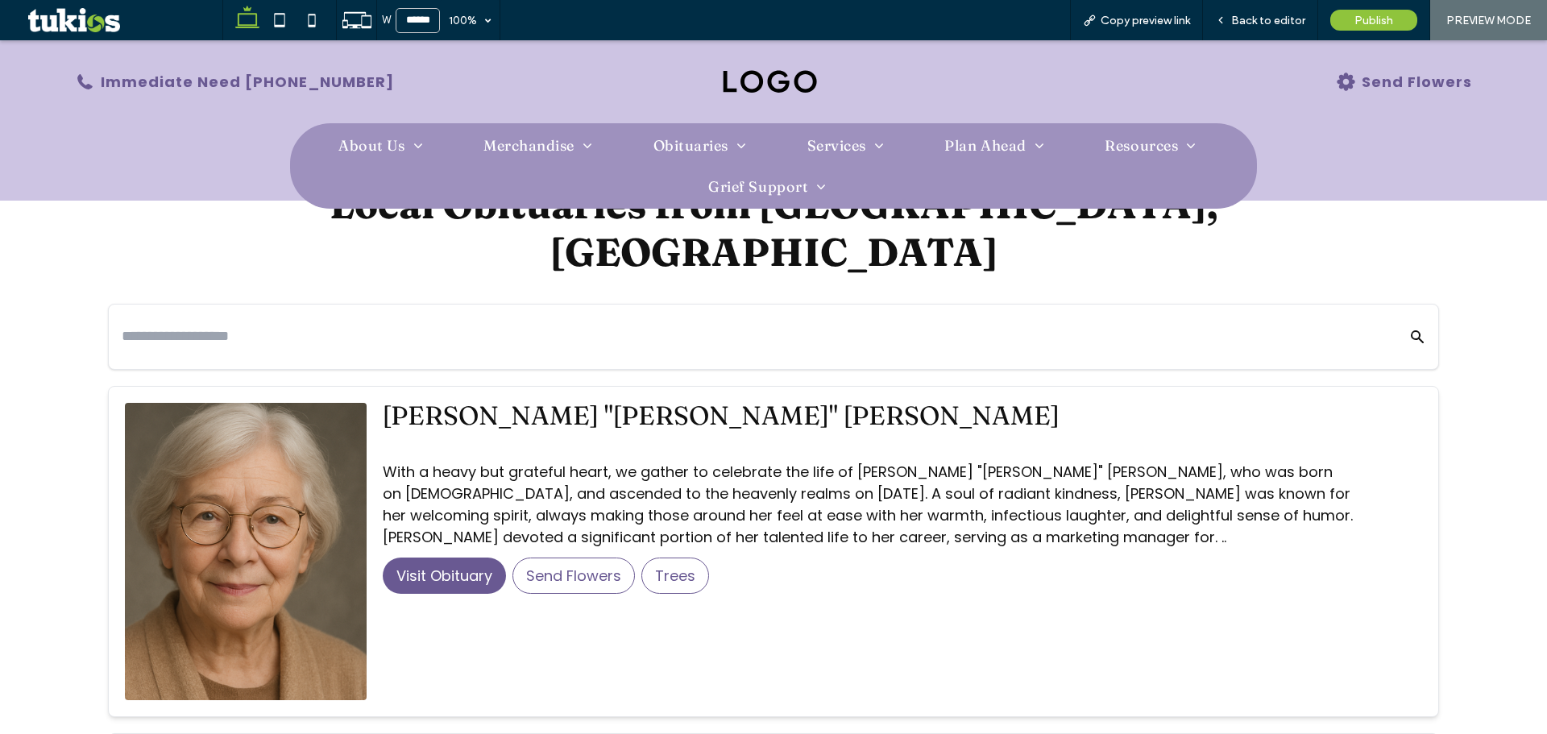
scroll to position [322, 0]
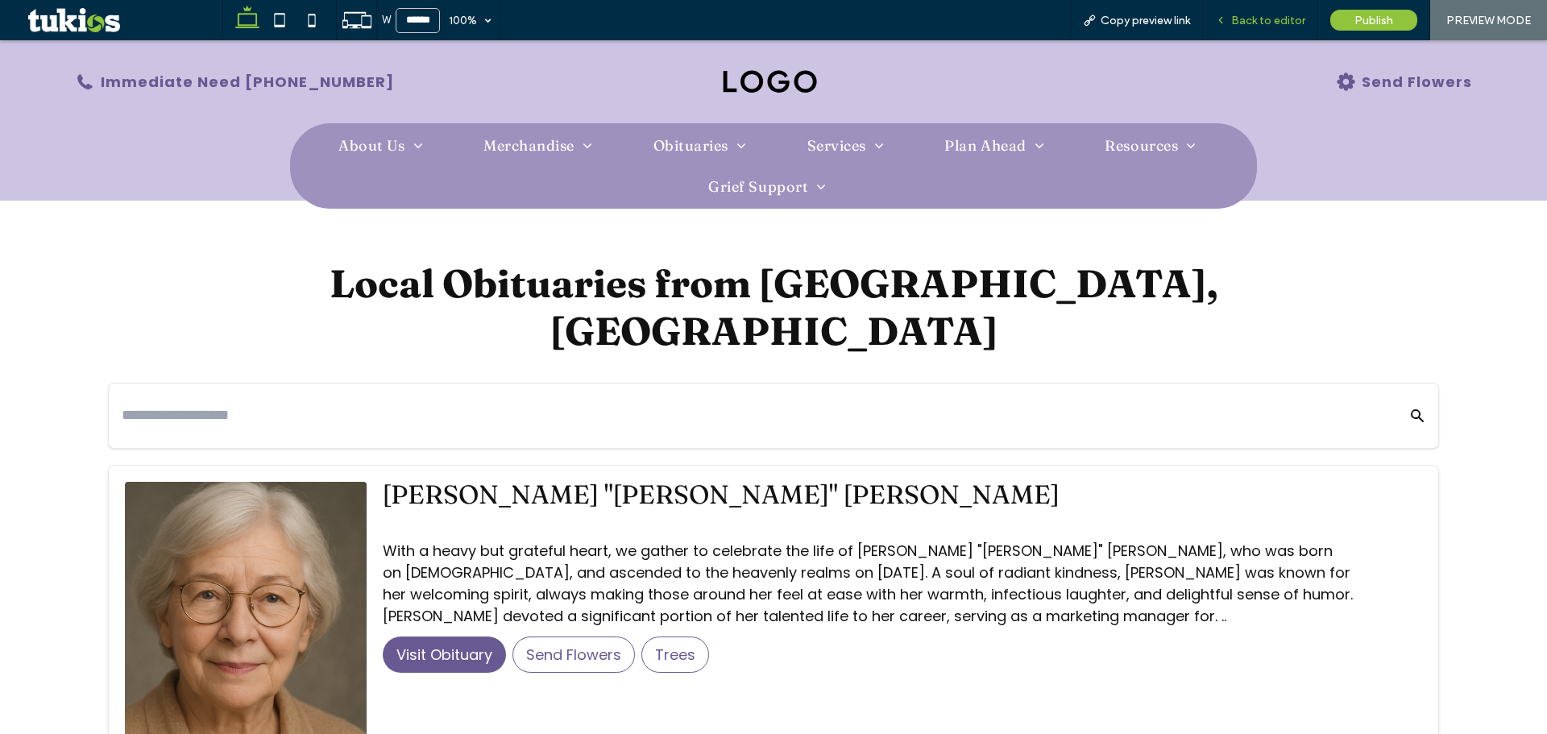
click at [1252, 23] on span "Back to editor" at bounding box center [1268, 21] width 74 height 14
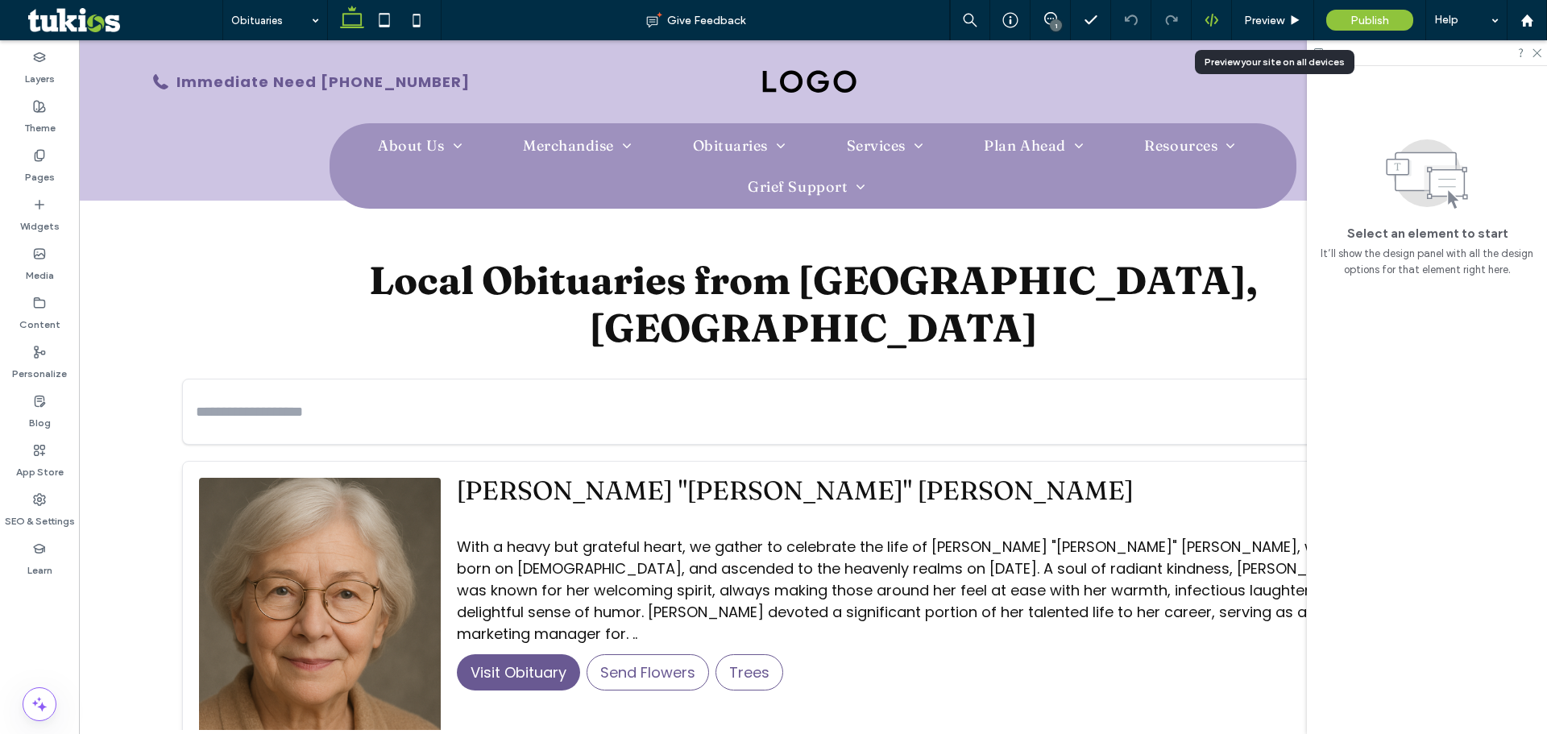
scroll to position [338, 0]
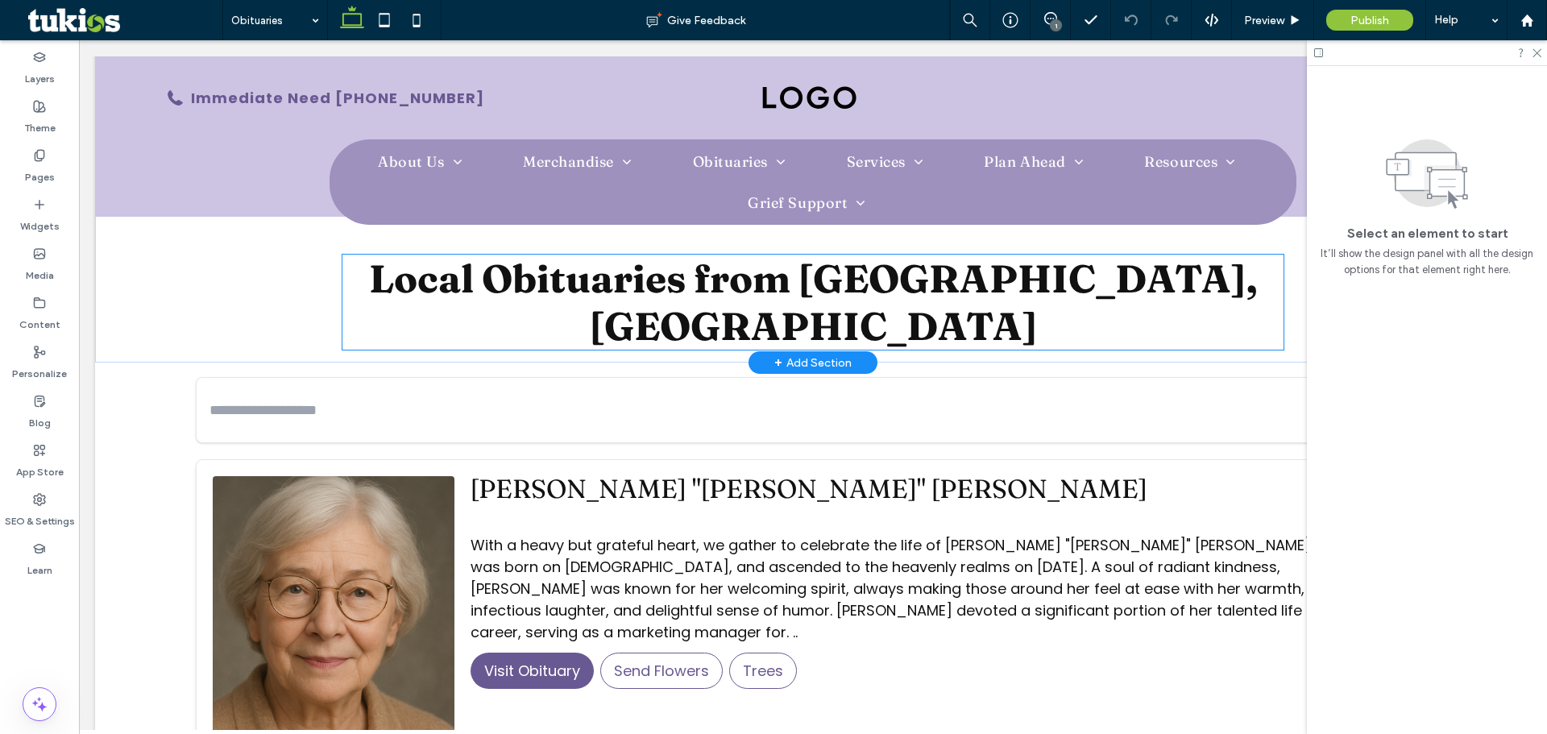
click at [1038, 272] on span "Local Obituaries from City, ST" at bounding box center [813, 302] width 889 height 95
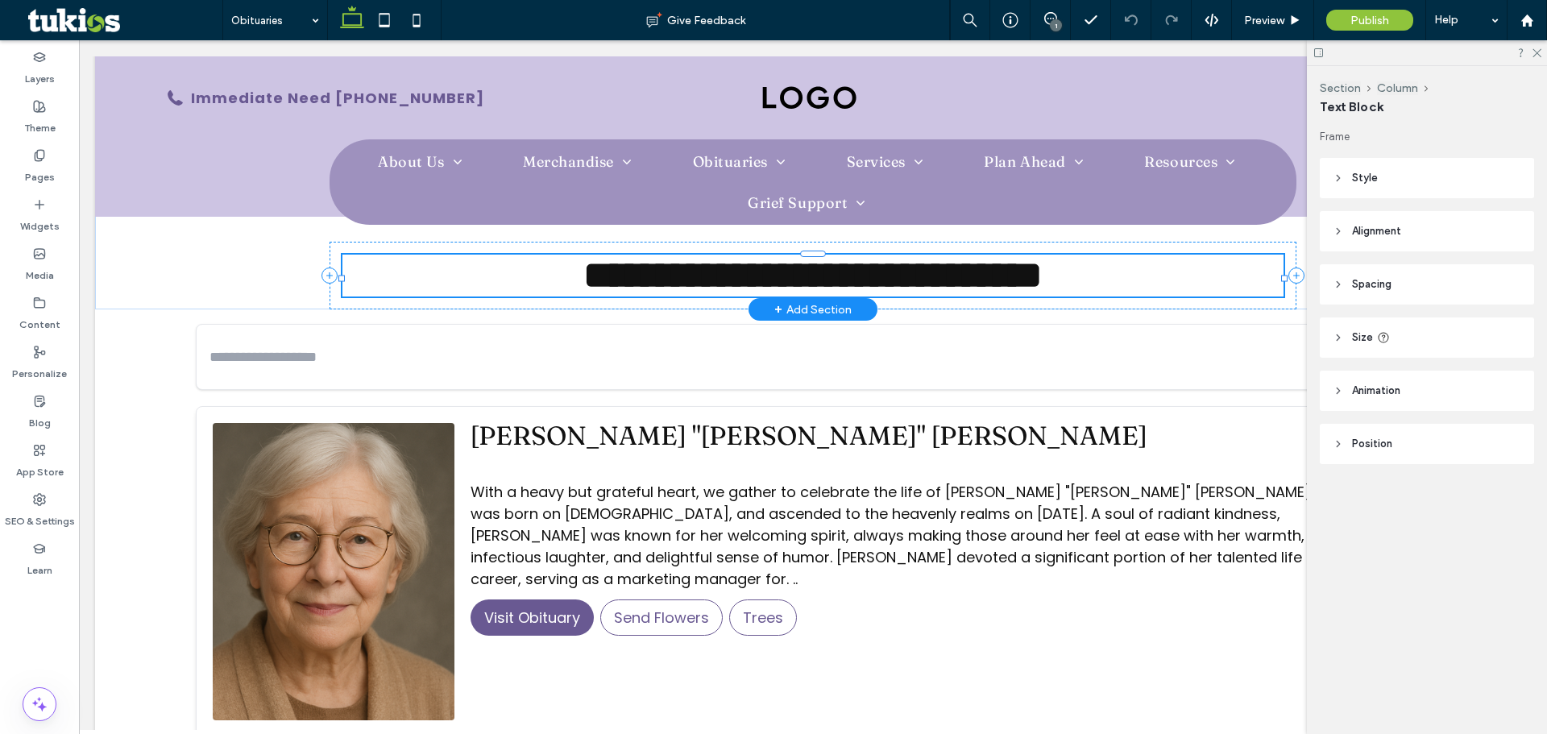
type input "********"
type input "**"
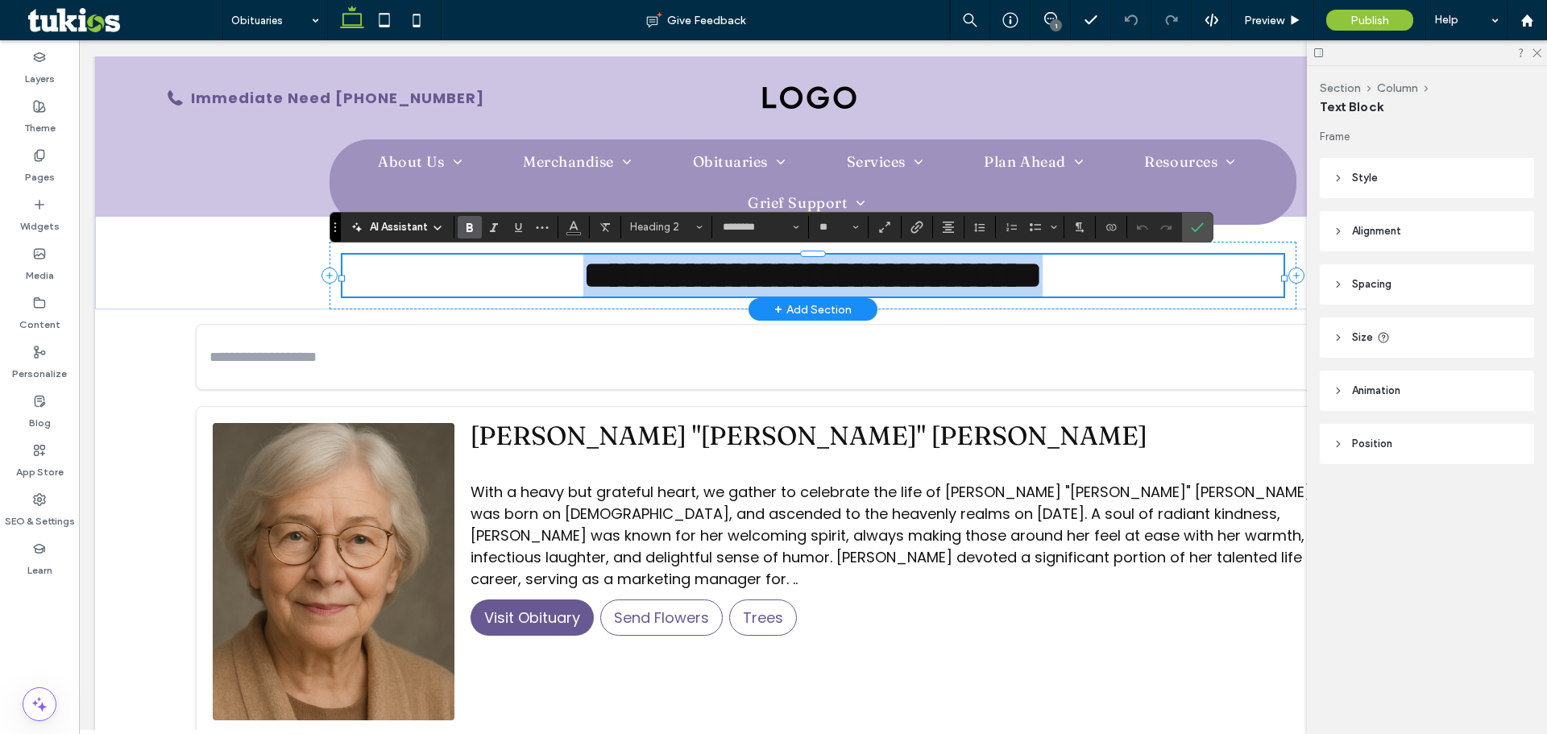
click at [1099, 282] on h2 "**********" at bounding box center [812, 276] width 941 height 42
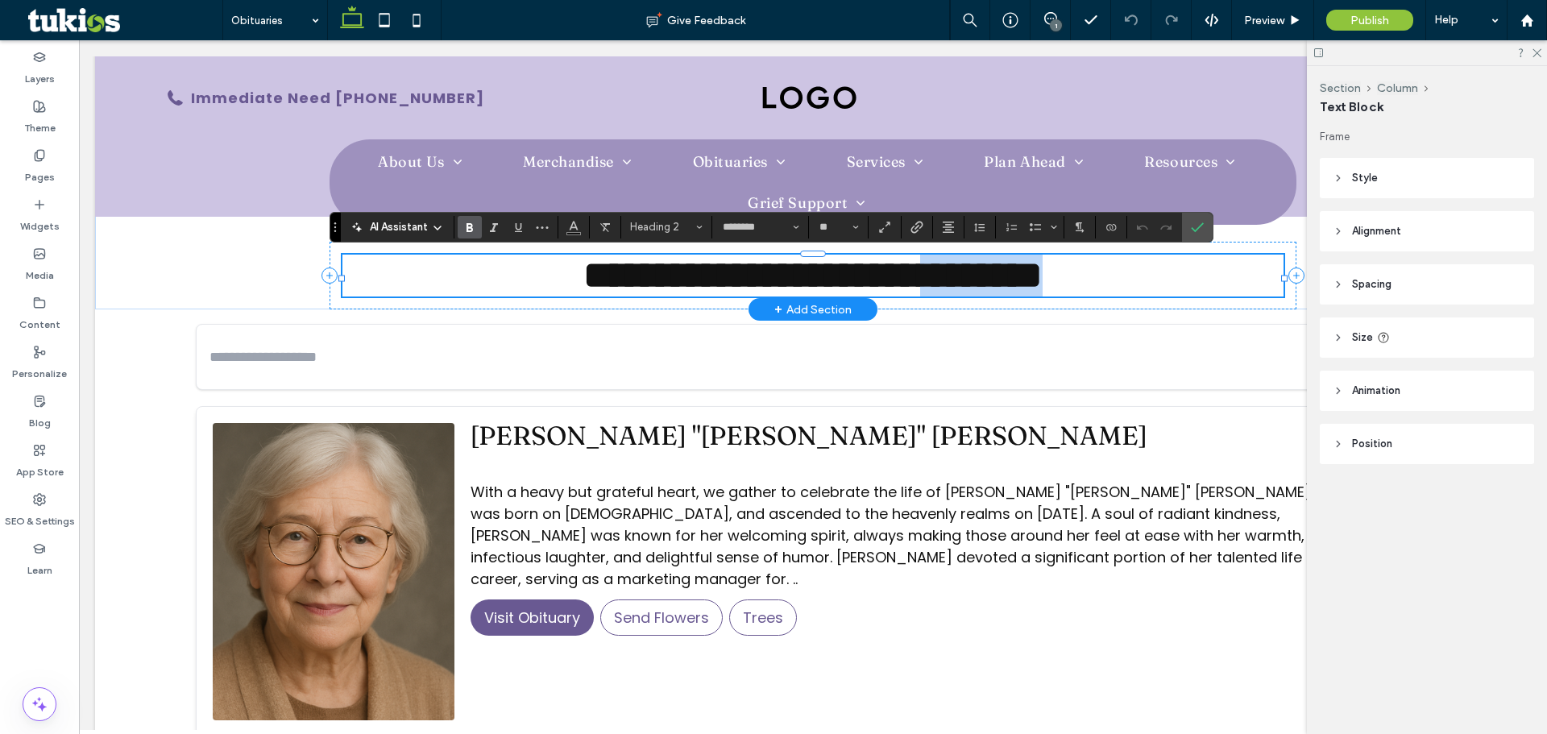
drag, startPoint x: 1099, startPoint y: 282, endPoint x: 958, endPoint y: 282, distance: 141.0
click at [958, 283] on h2 "**********" at bounding box center [812, 276] width 941 height 42
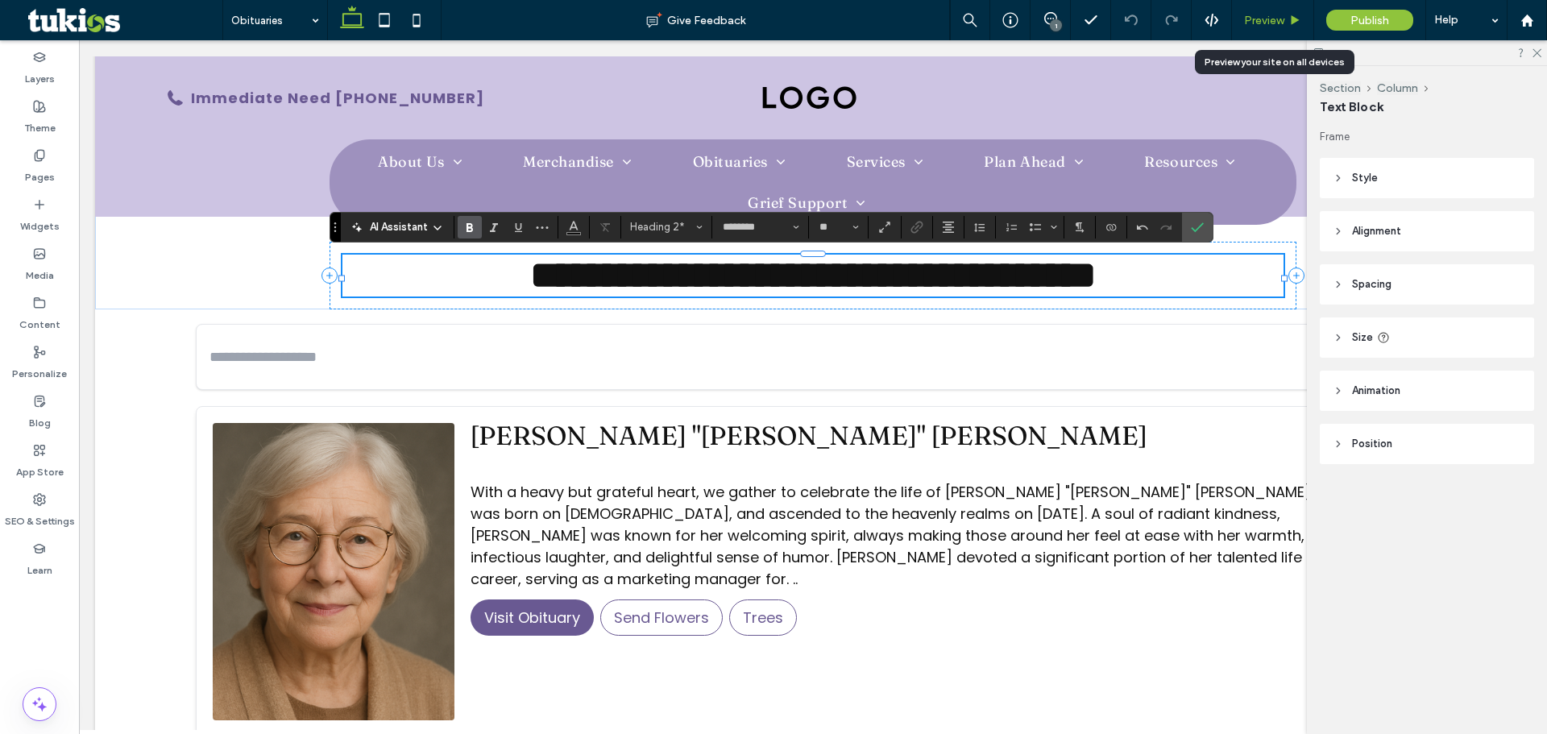
click at [1270, 23] on span "Preview" at bounding box center [1264, 21] width 40 height 14
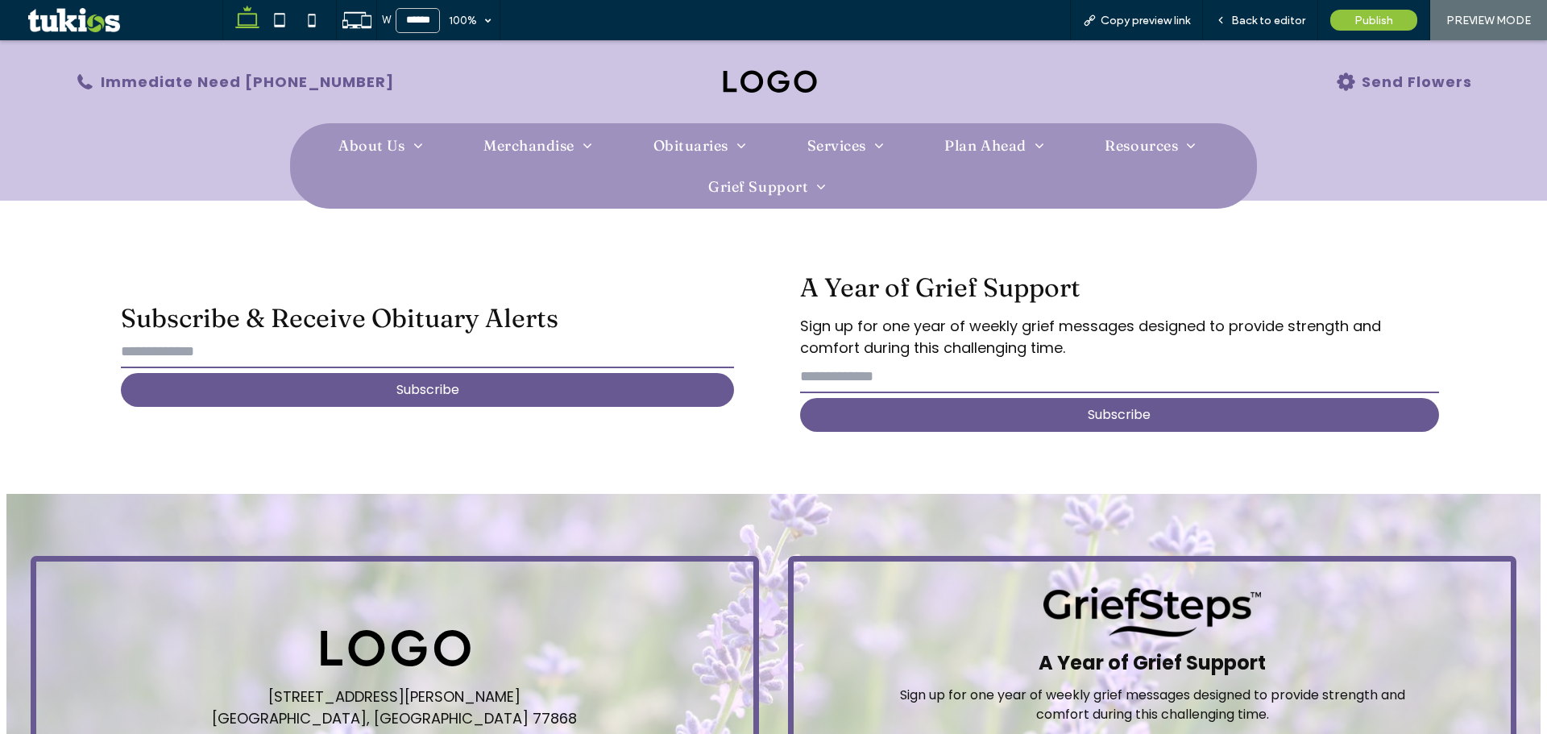
scroll to position [4109, 0]
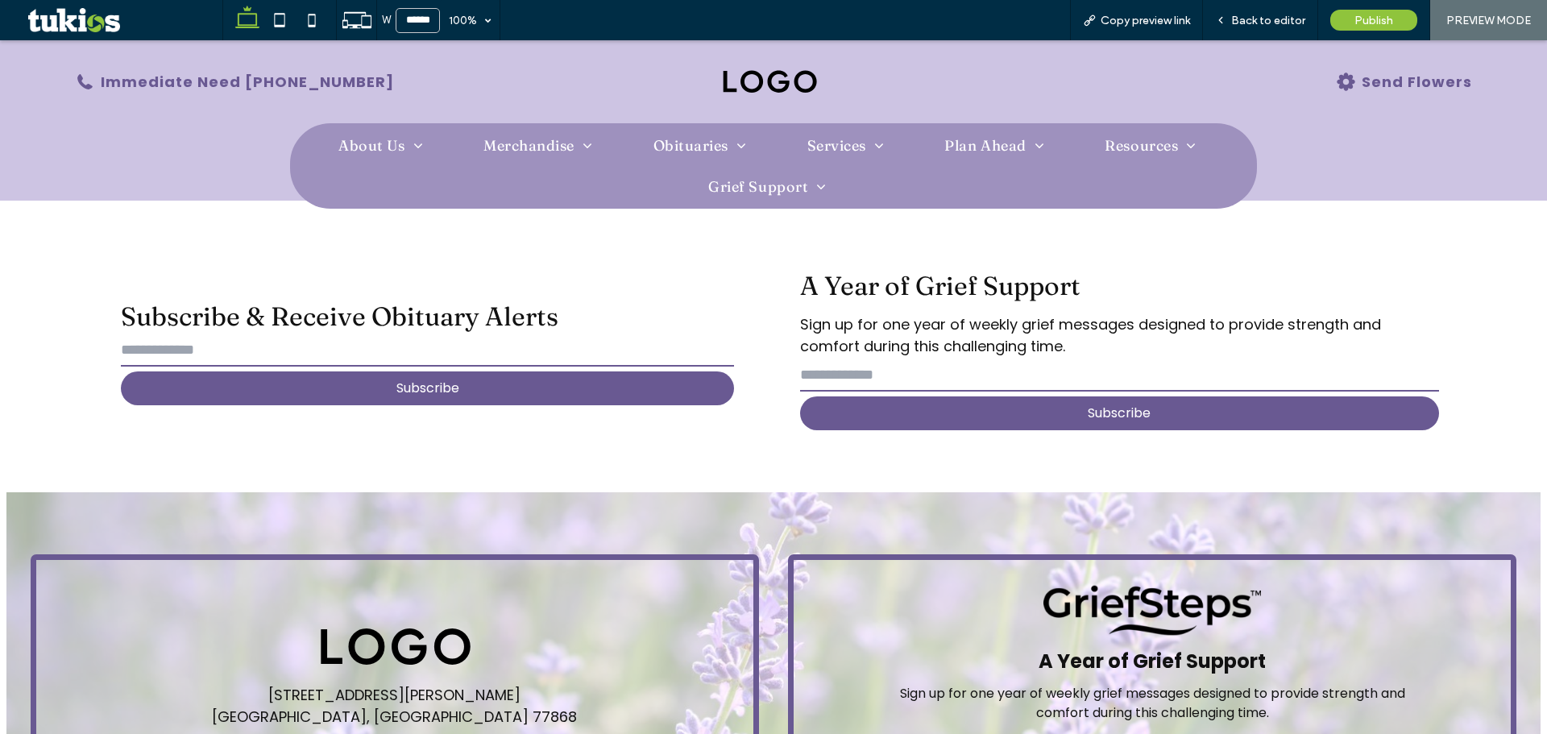
click at [407, 334] on input "email" at bounding box center [427, 350] width 613 height 32
type input "***"
click at [547, 371] on button "Subscribe" at bounding box center [427, 388] width 613 height 34
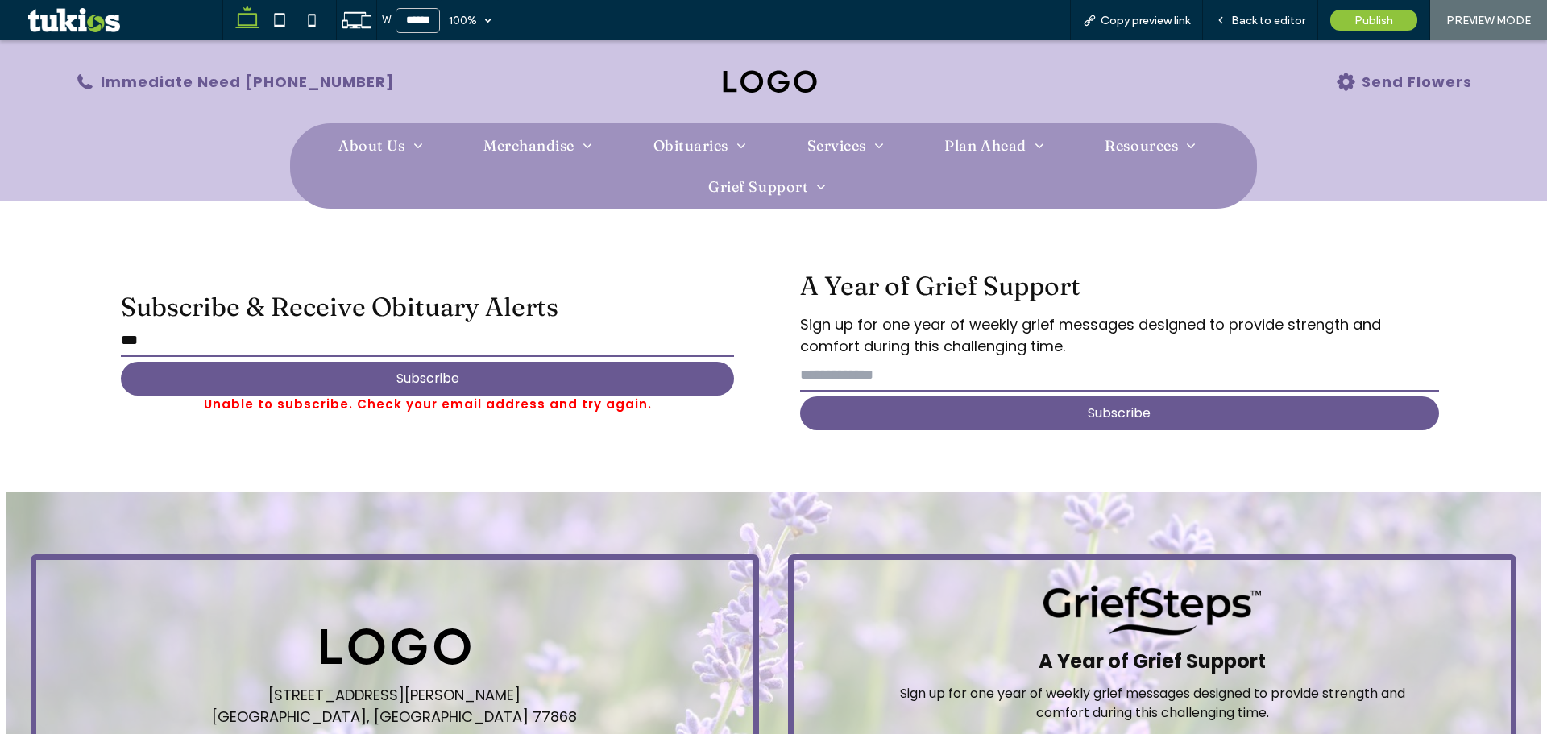
drag, startPoint x: 883, startPoint y: 320, endPoint x: 895, endPoint y: 337, distance: 20.8
click at [883, 359] on input "email" at bounding box center [1119, 375] width 639 height 32
click at [1089, 396] on button "Subscribe" at bounding box center [1119, 413] width 639 height 34
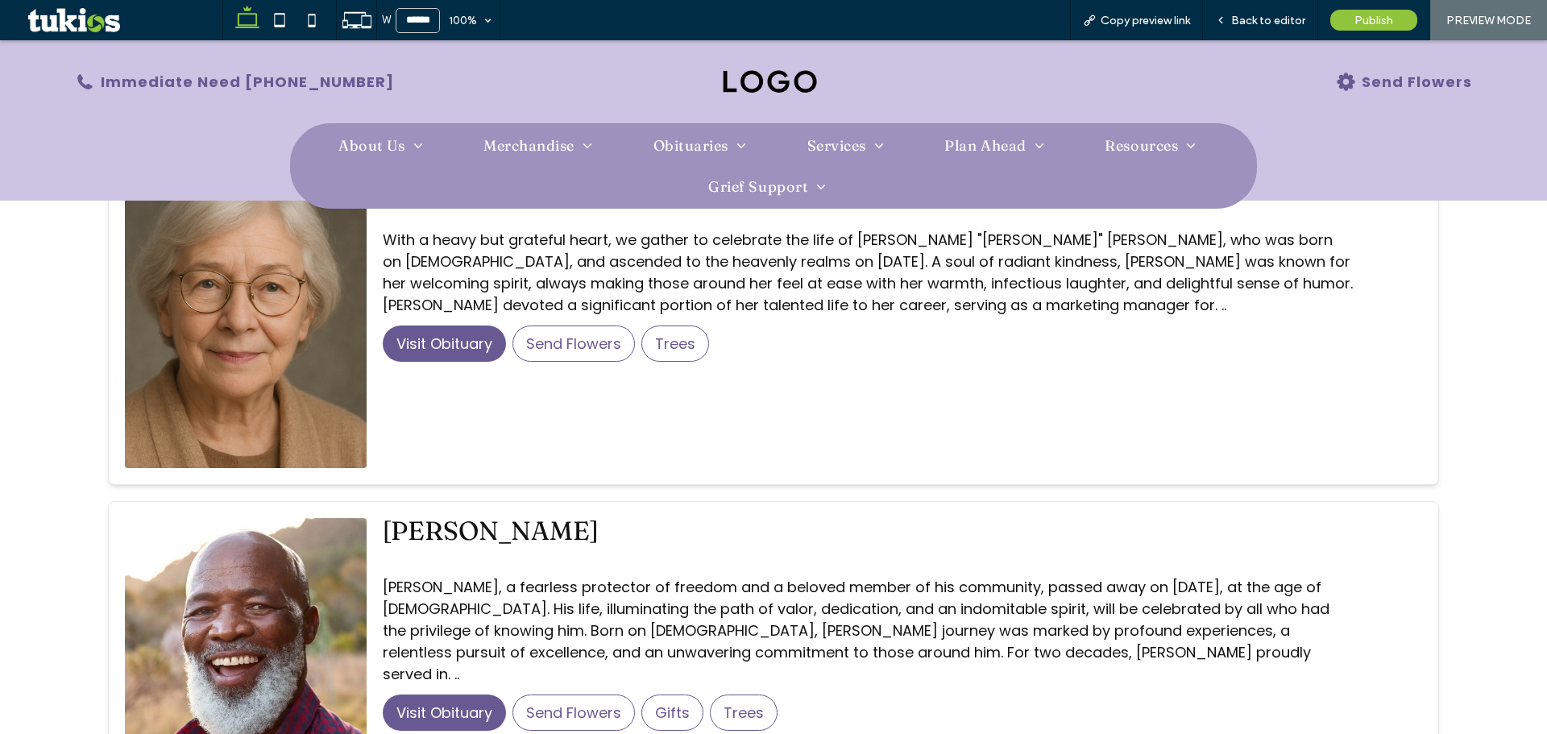
scroll to position [322, 0]
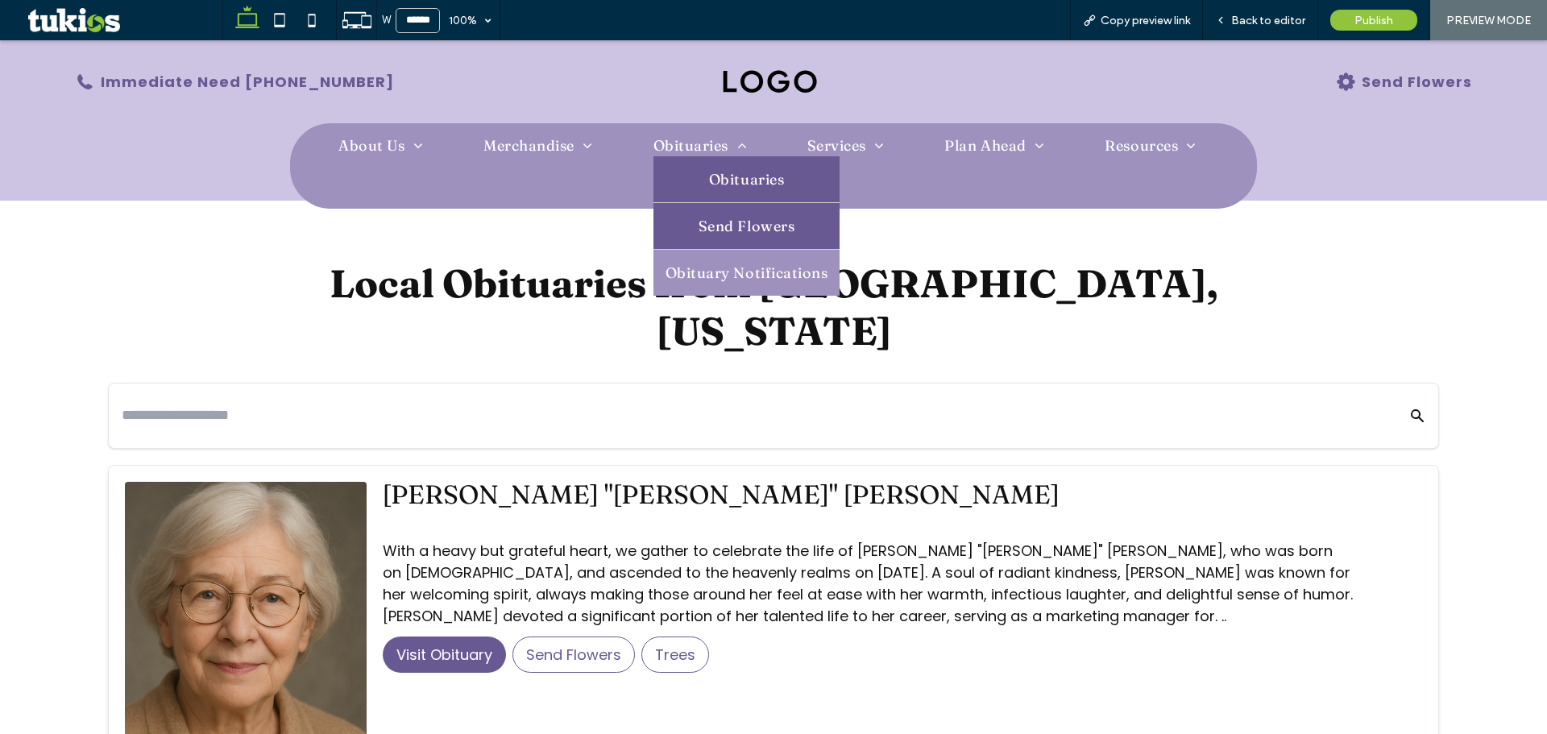
drag, startPoint x: 696, startPoint y: 263, endPoint x: 696, endPoint y: 222, distance: 40.3
click at [699, 222] on span "Send Flowers" at bounding box center [747, 226] width 96 height 22
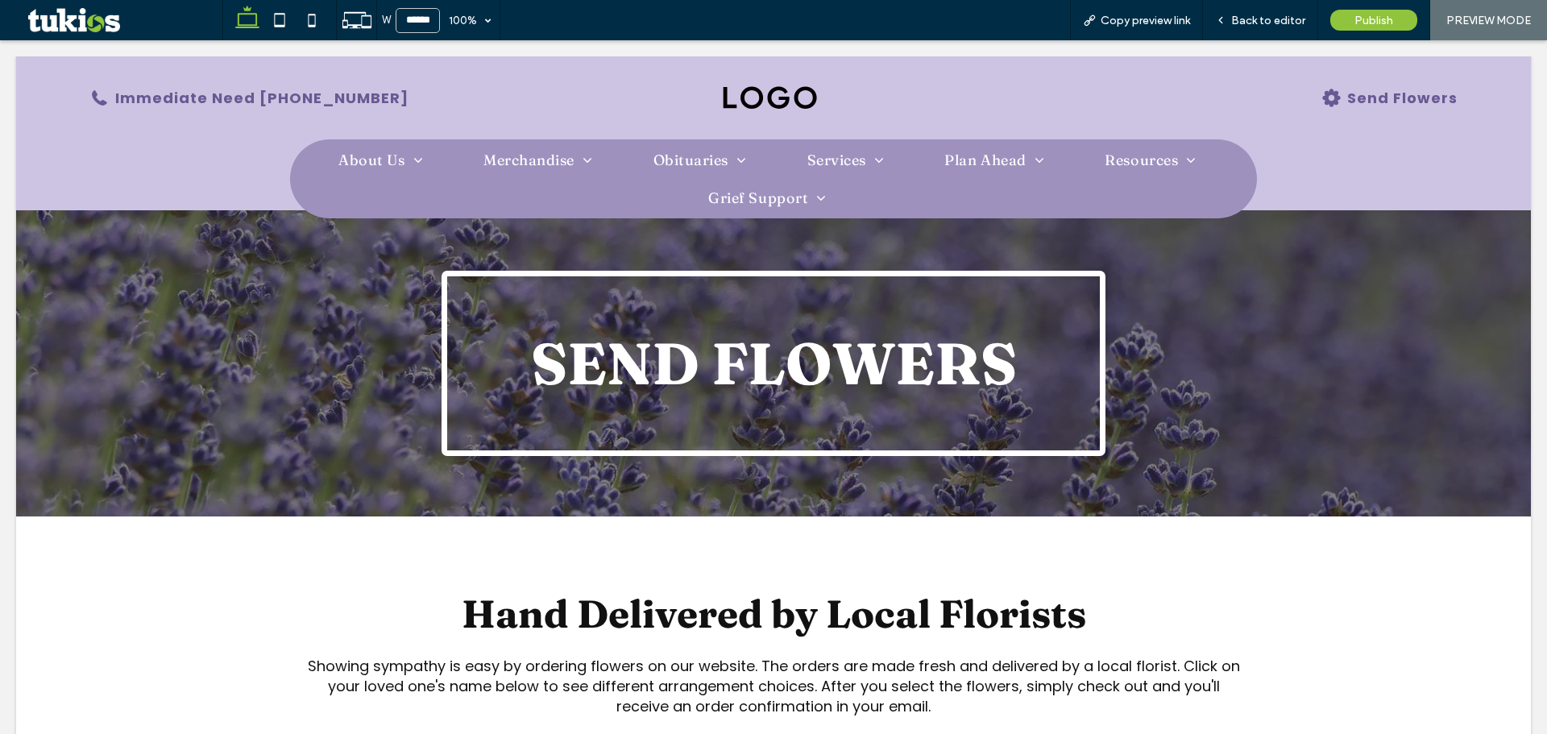
scroll to position [0, 0]
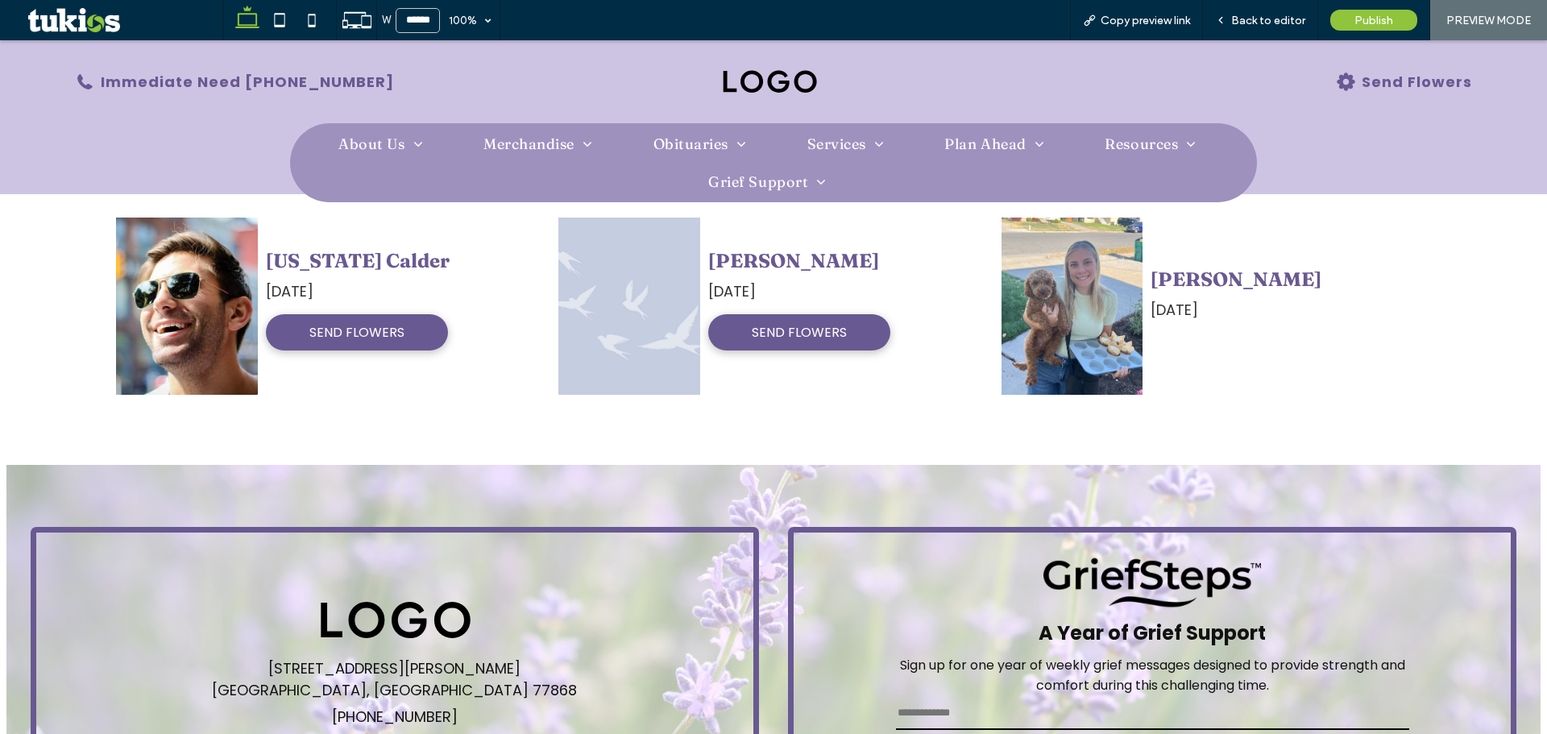
scroll to position [1309, 0]
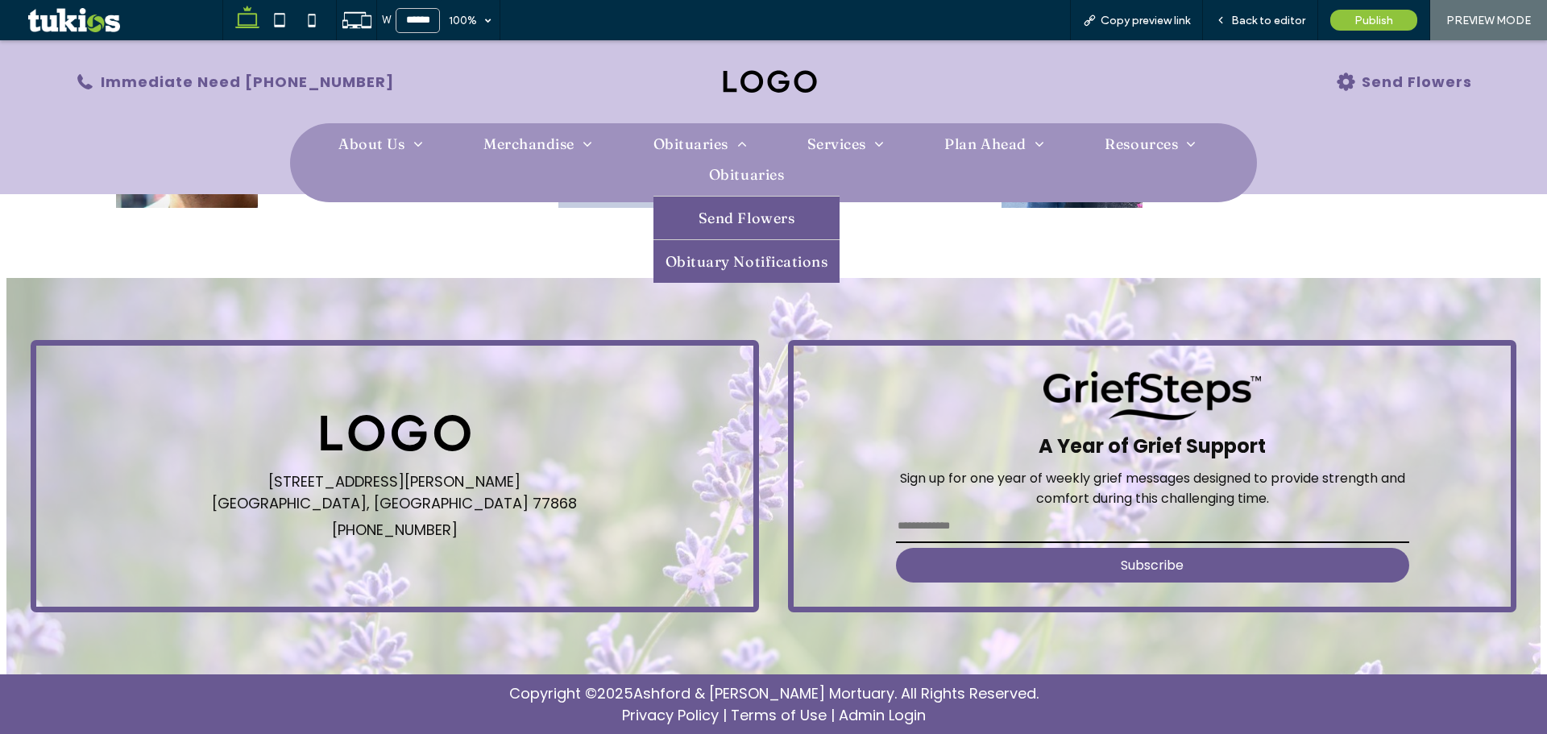
click at [695, 252] on span "Obituary Notifications" at bounding box center [747, 261] width 163 height 19
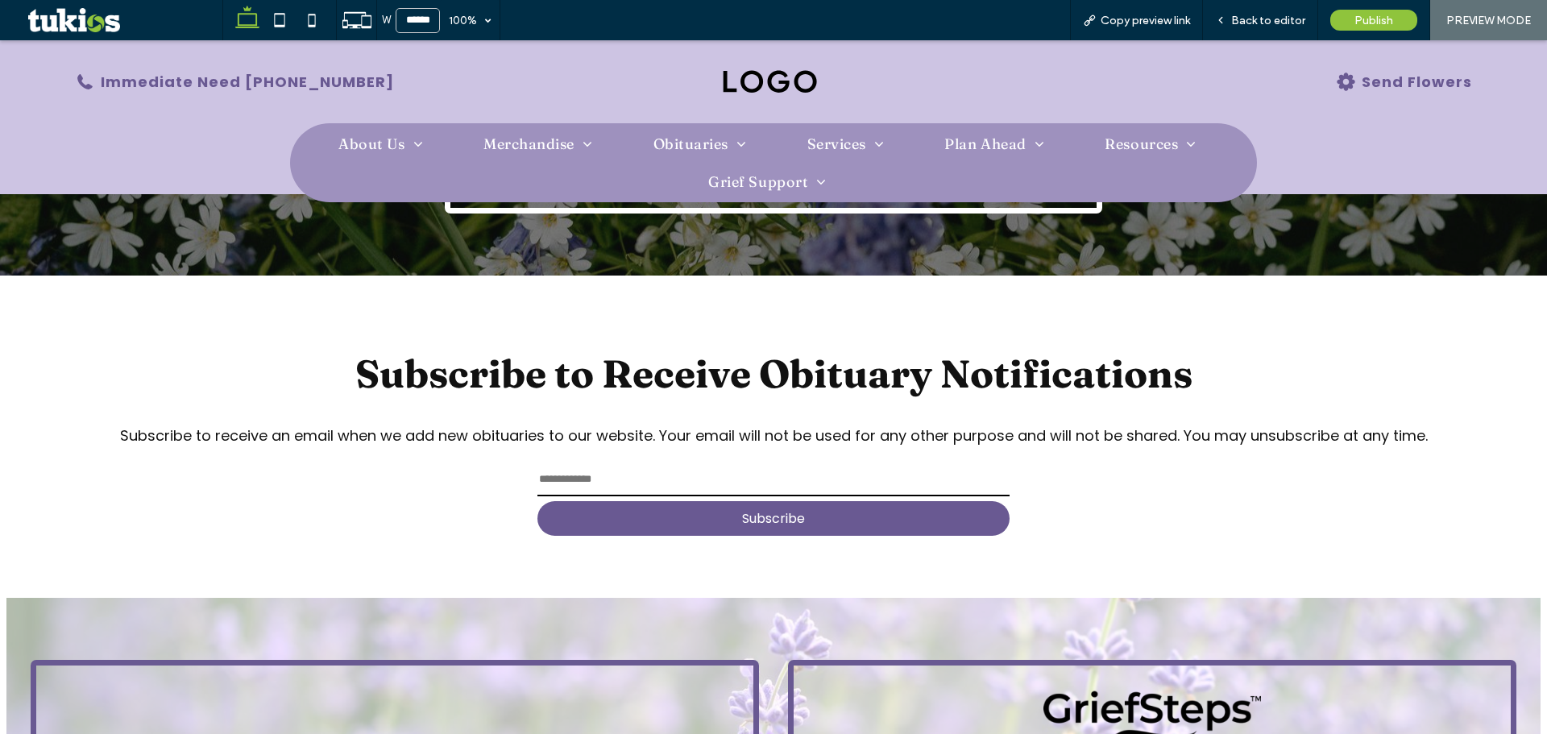
scroll to position [239, 0]
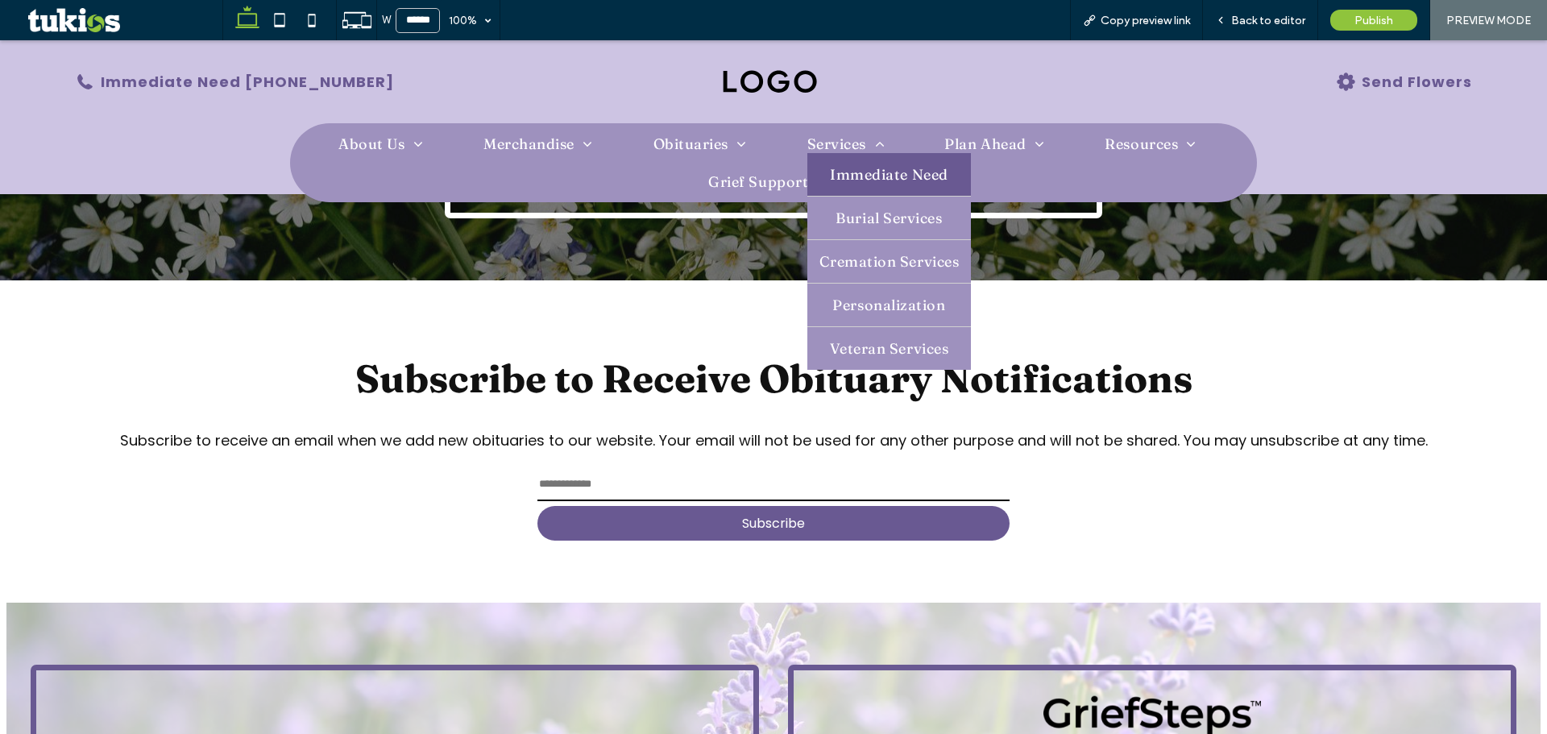
click at [830, 171] on span "Immediate Need" at bounding box center [889, 174] width 118 height 19
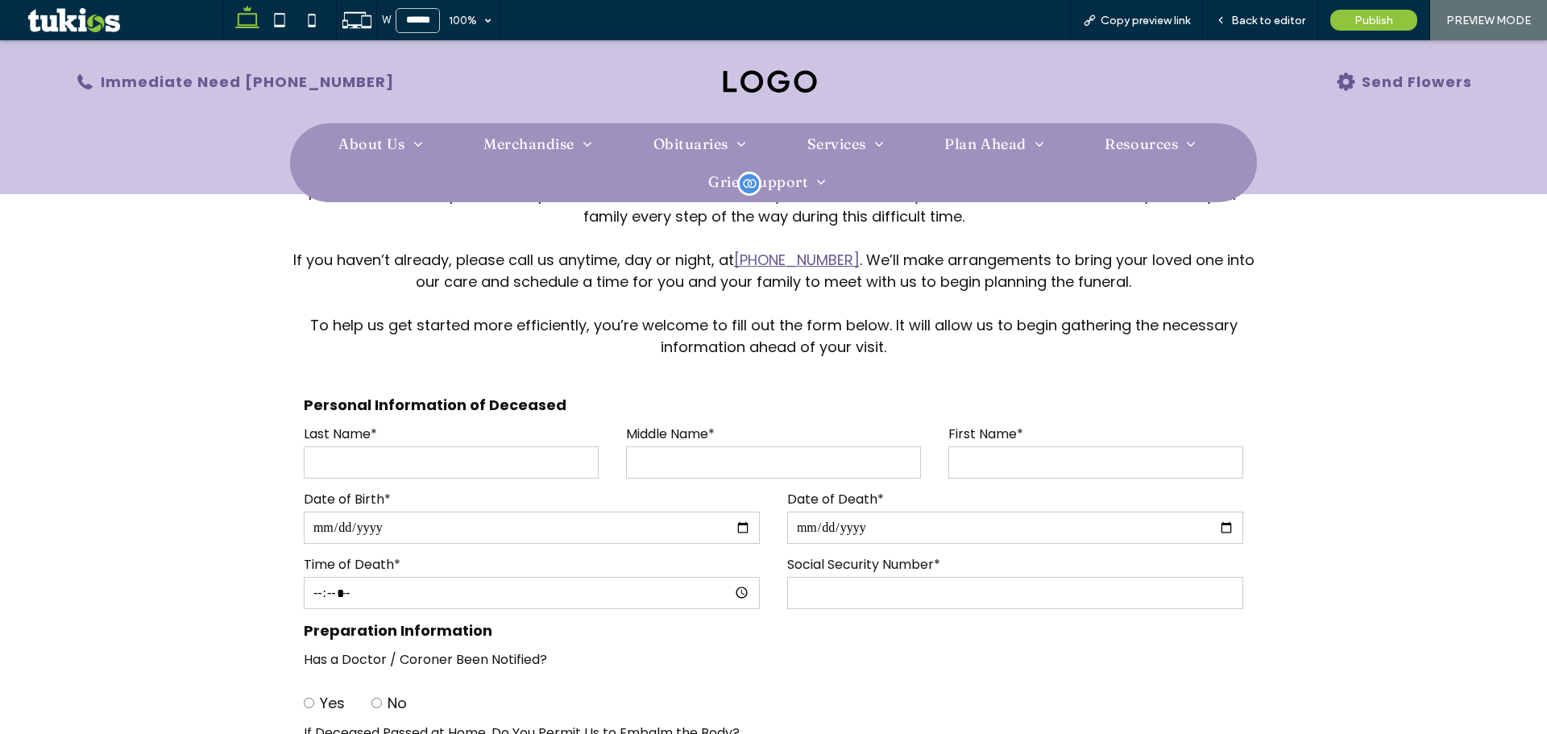
scroll to position [403, 0]
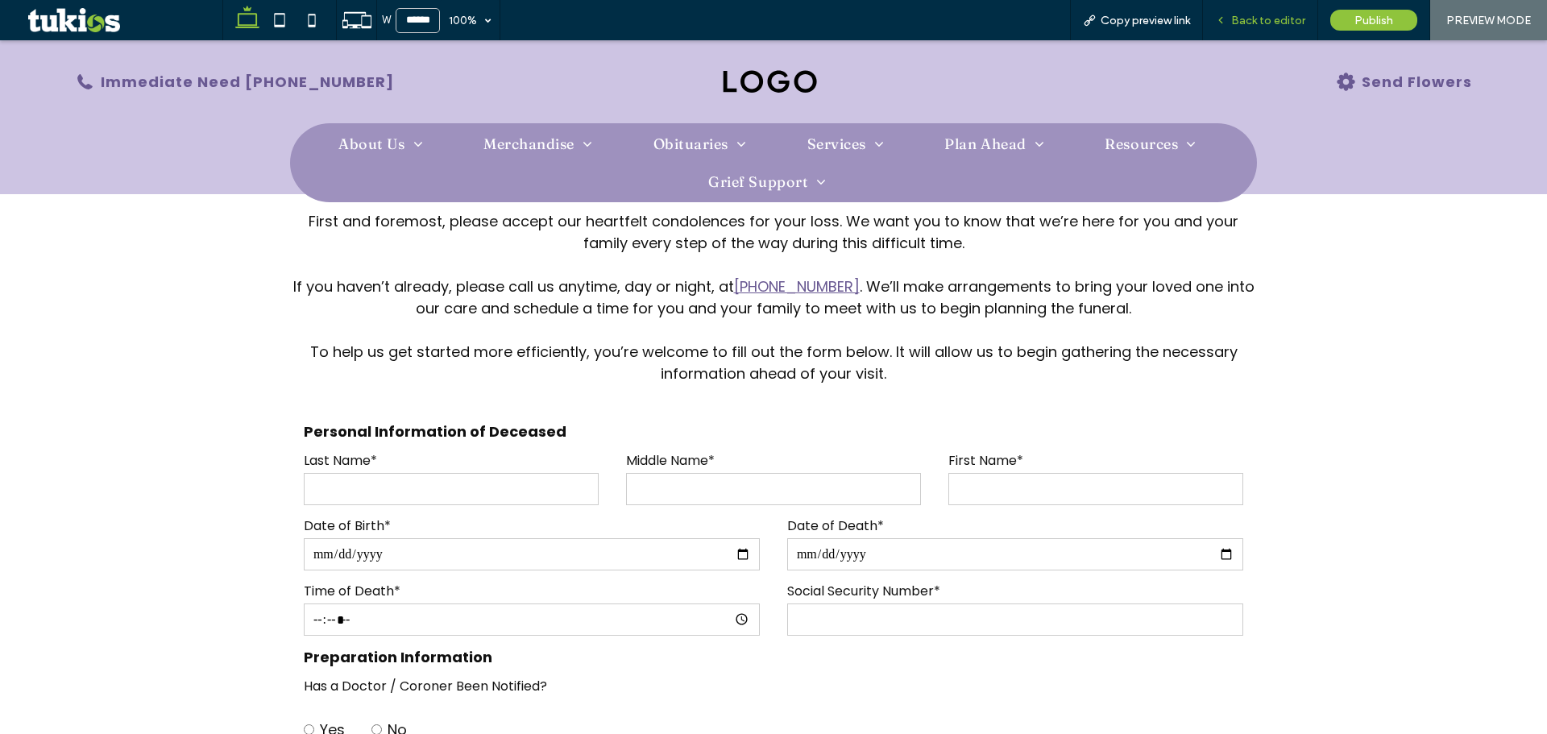
click at [1260, 18] on span "Back to editor" at bounding box center [1268, 21] width 74 height 14
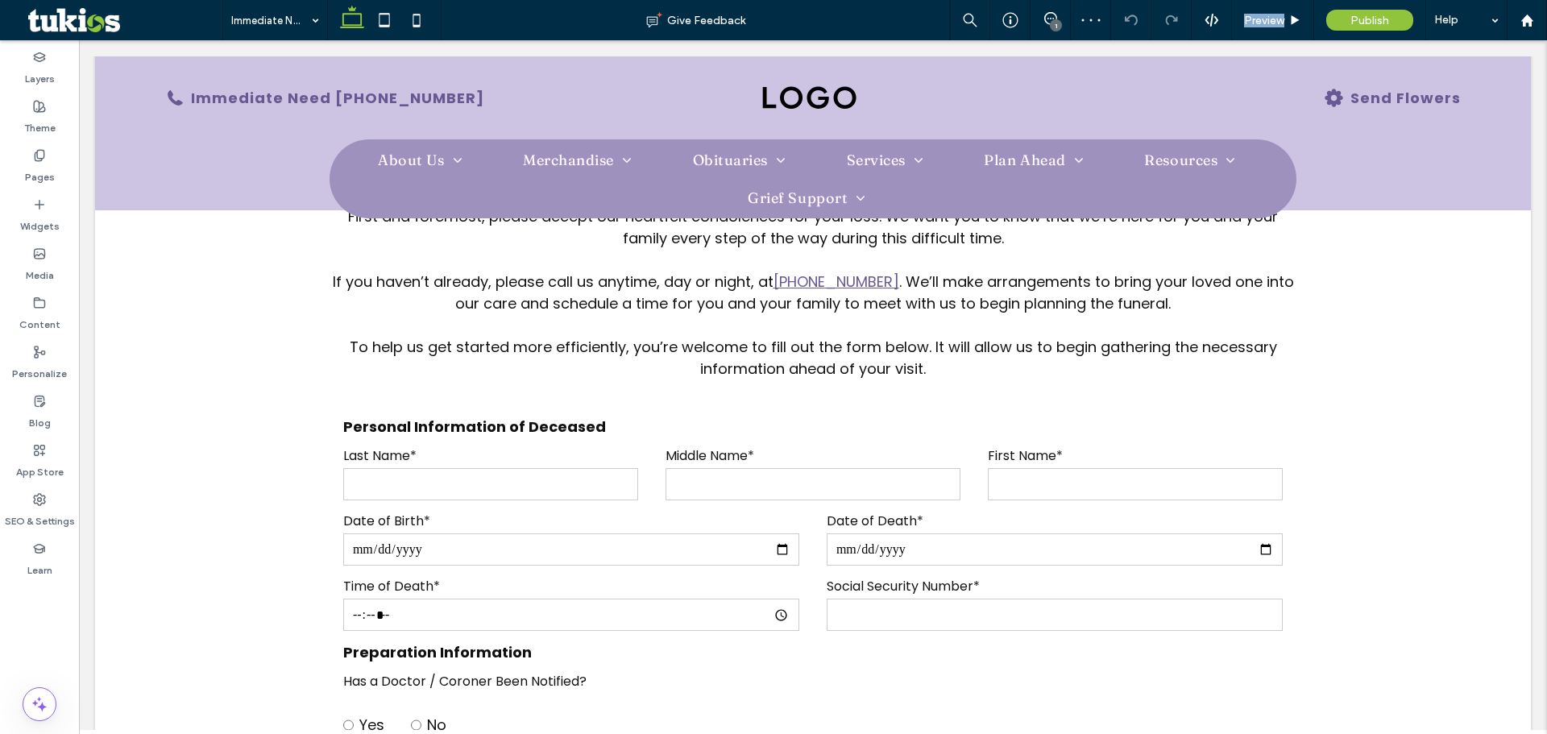
click at [1260, 18] on span "Preview" at bounding box center [1264, 21] width 40 height 14
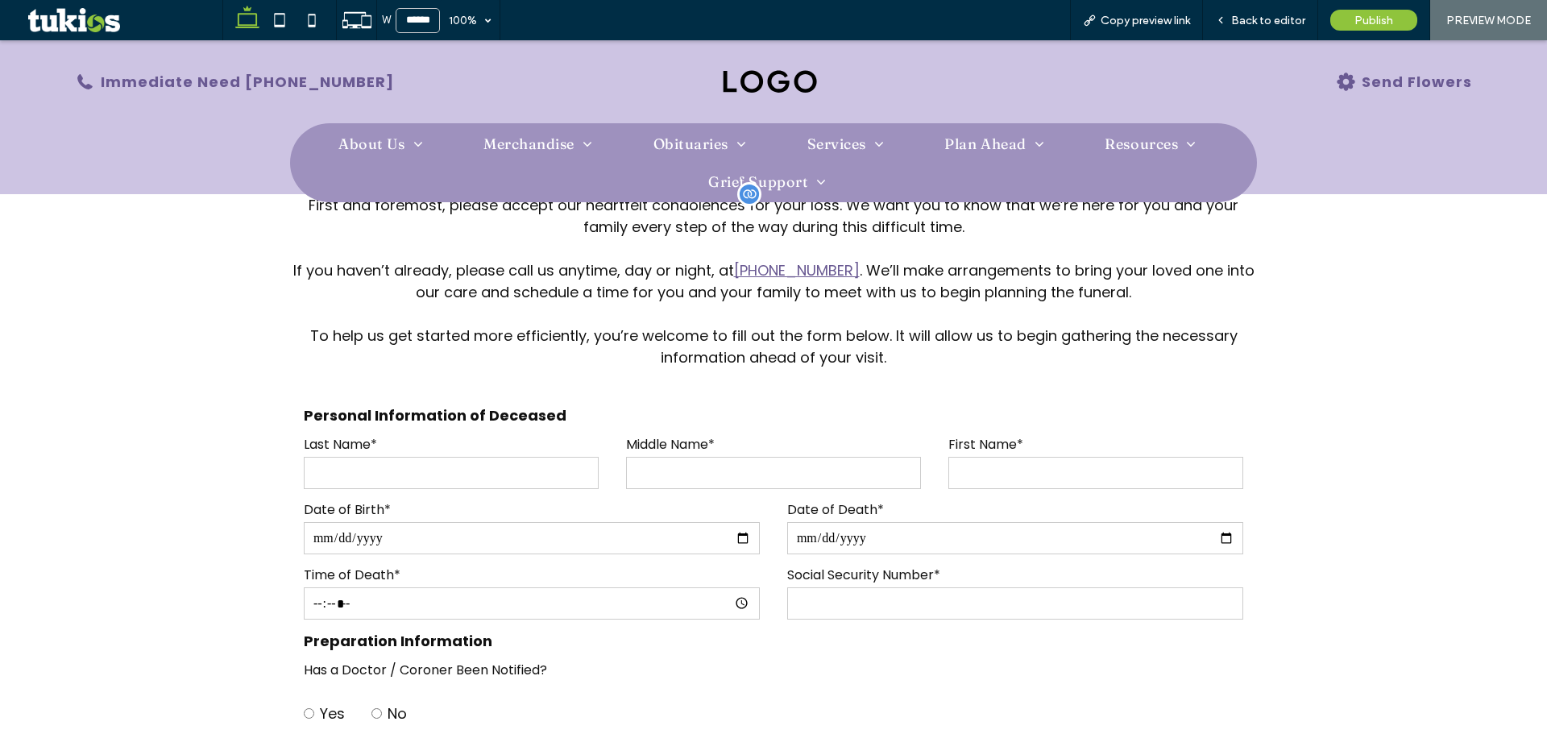
scroll to position [403, 0]
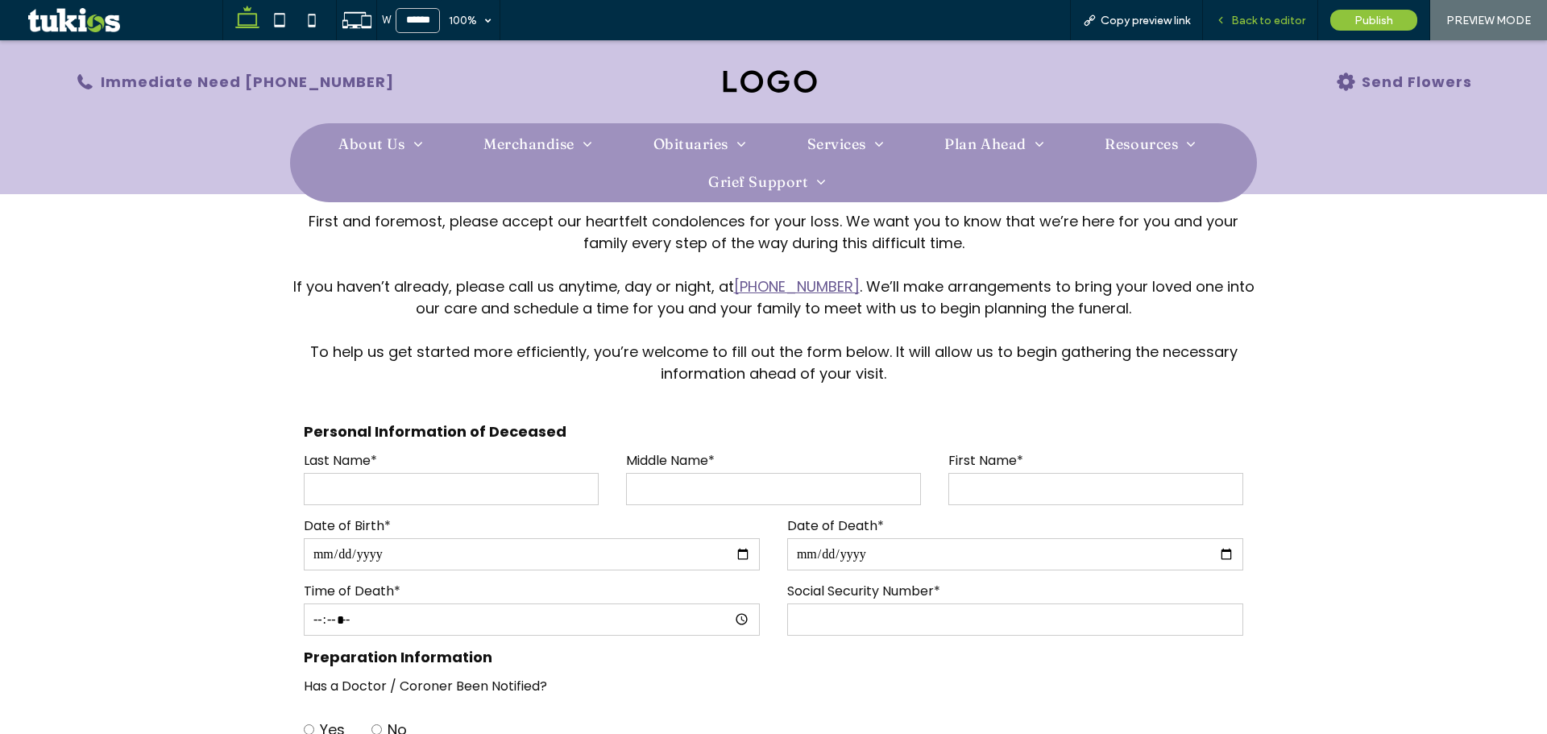
click at [1254, 20] on span "Back to editor" at bounding box center [1268, 21] width 74 height 14
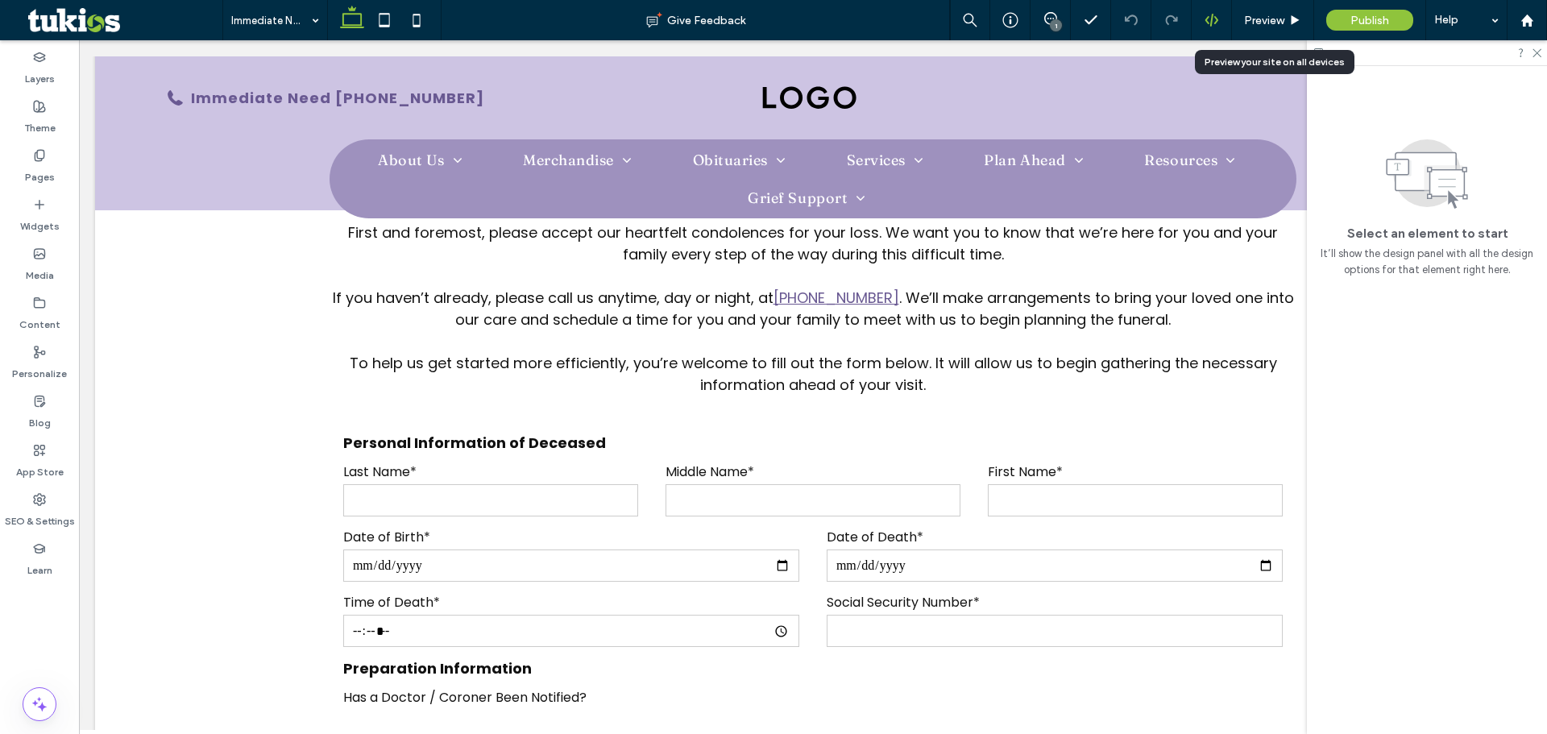
scroll to position [419, 0]
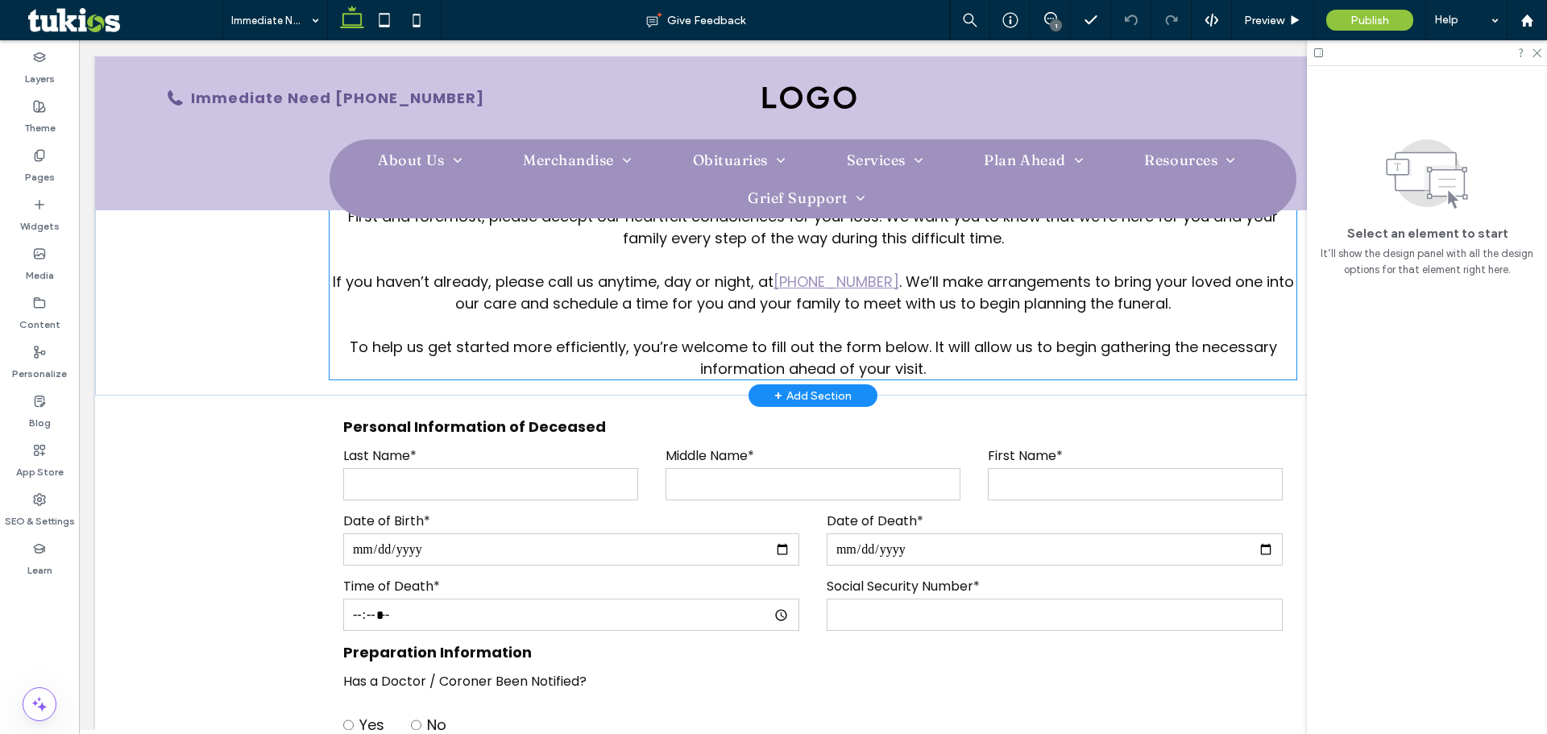
click at [886, 285] on span "[PHONE_NUMBER]" at bounding box center [837, 282] width 126 height 20
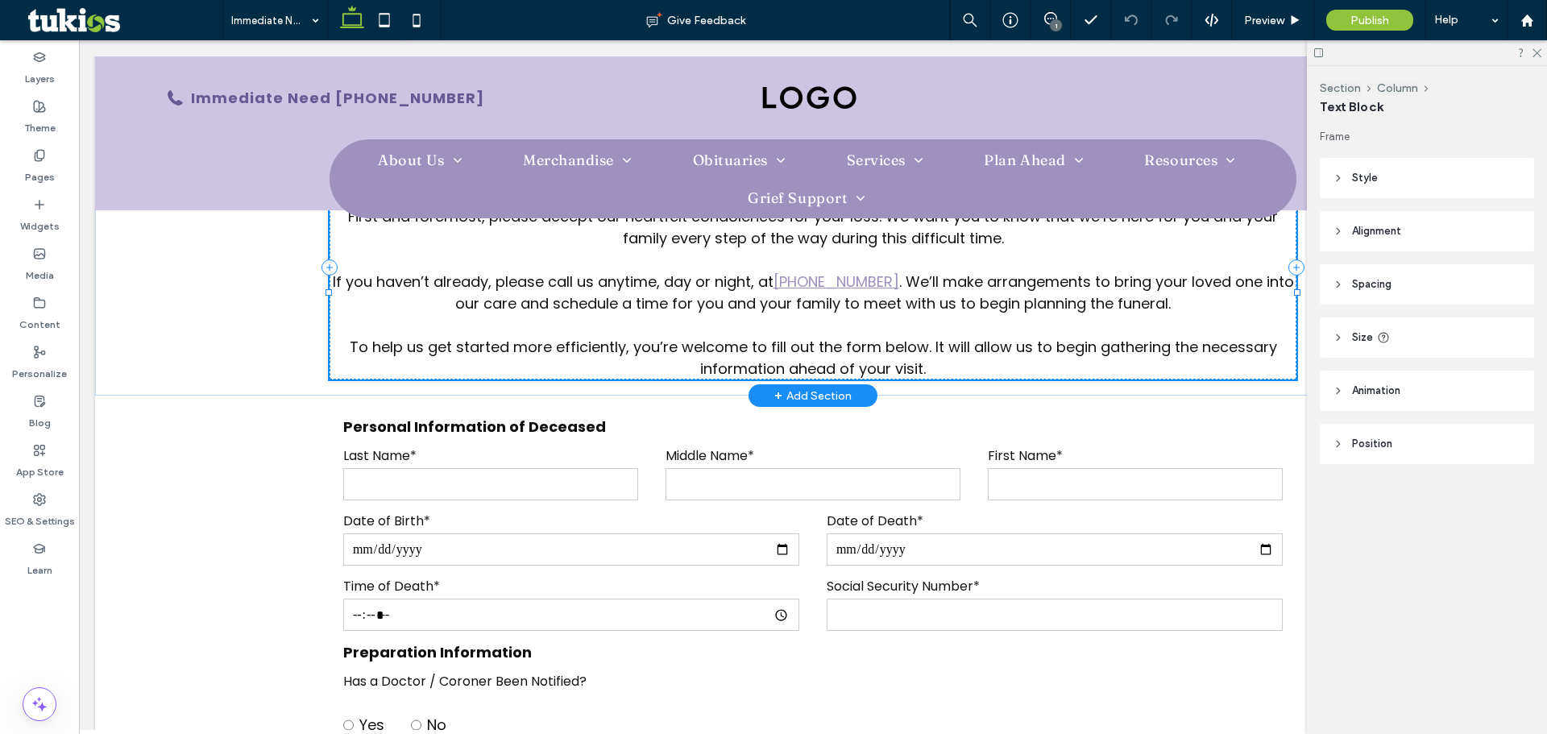
click at [886, 285] on div "First and foremost, please accept our heartfelt condolences for your loss. We w…" at bounding box center [813, 292] width 967 height 174
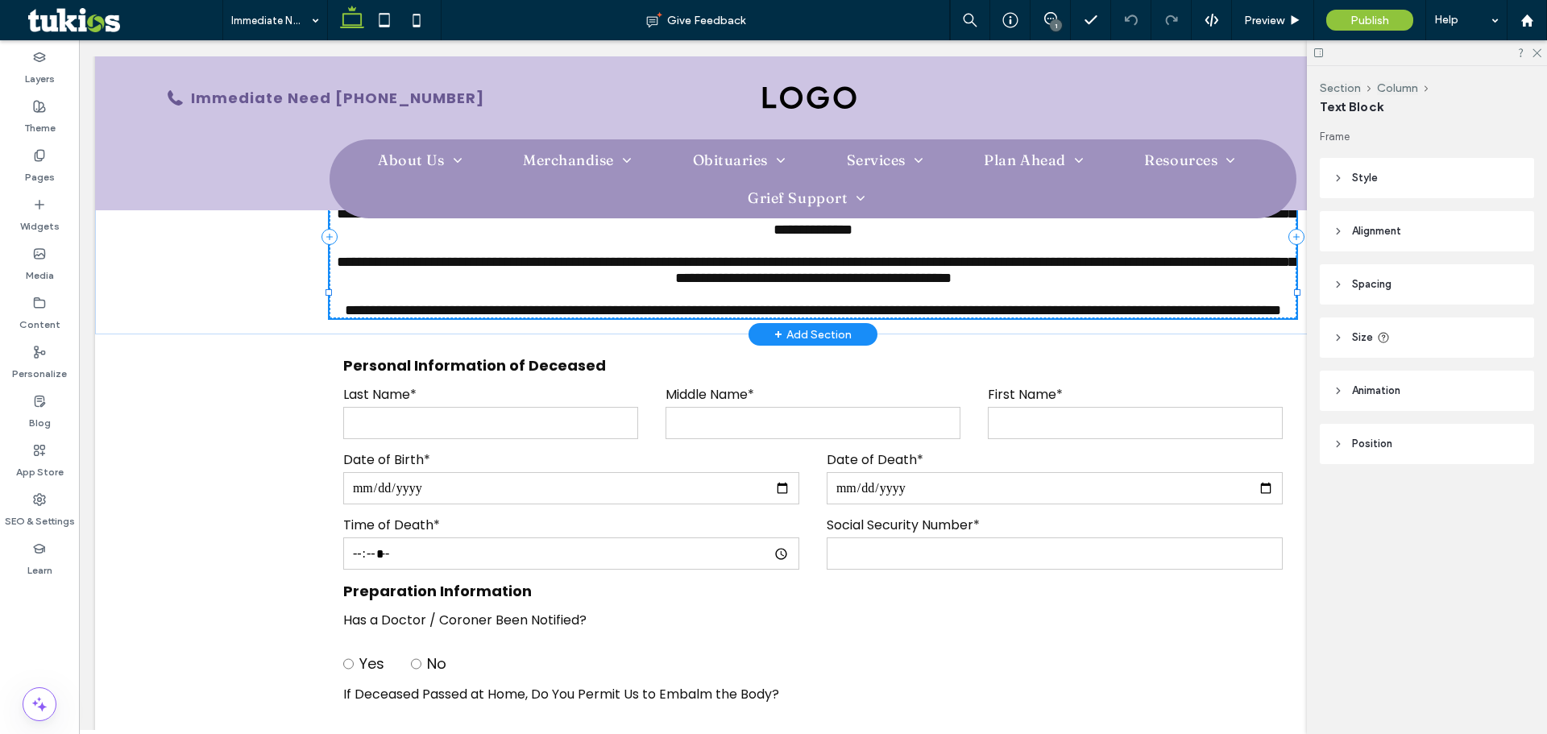
type input "*******"
type input "**"
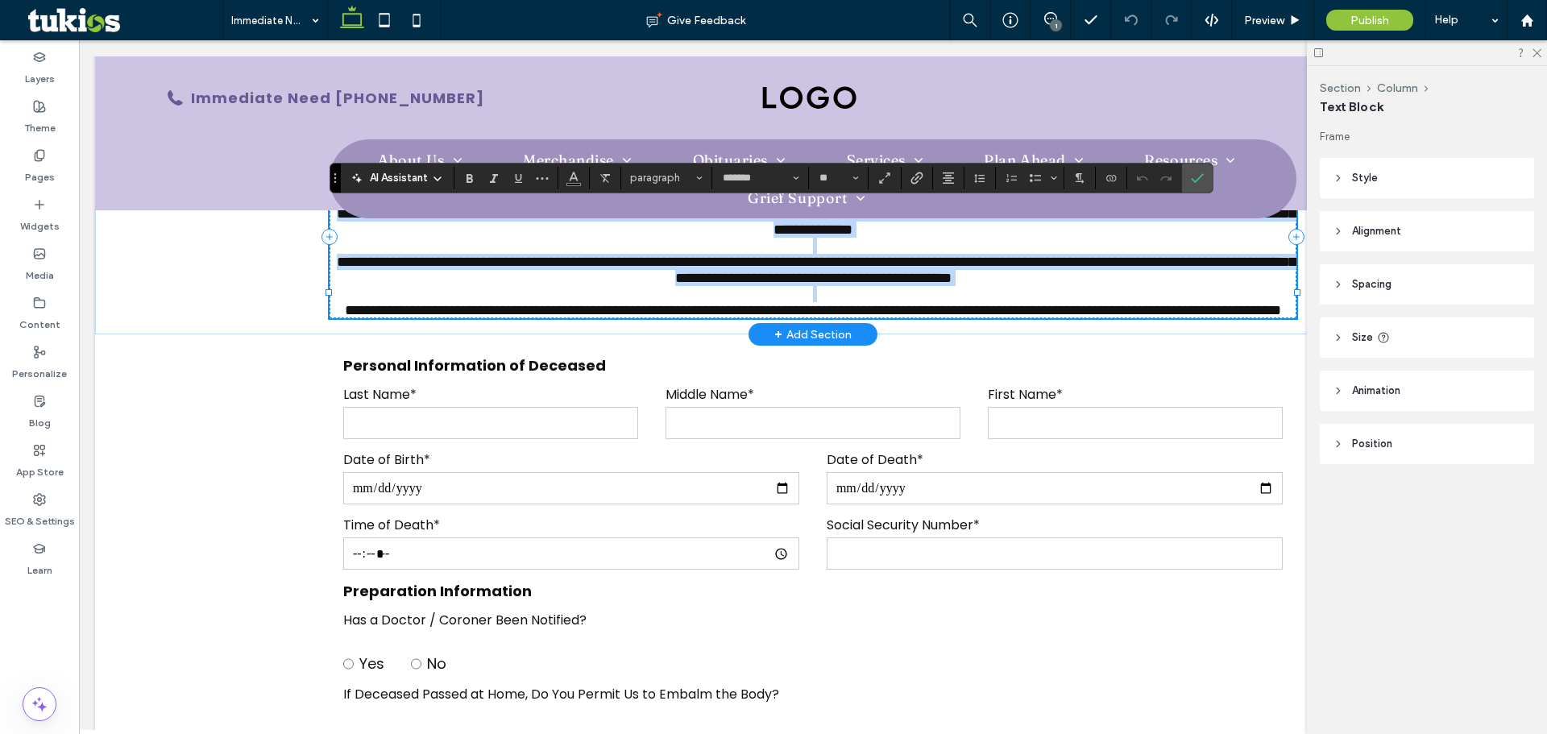
click at [841, 285] on span "**********" at bounding box center [816, 270] width 959 height 31
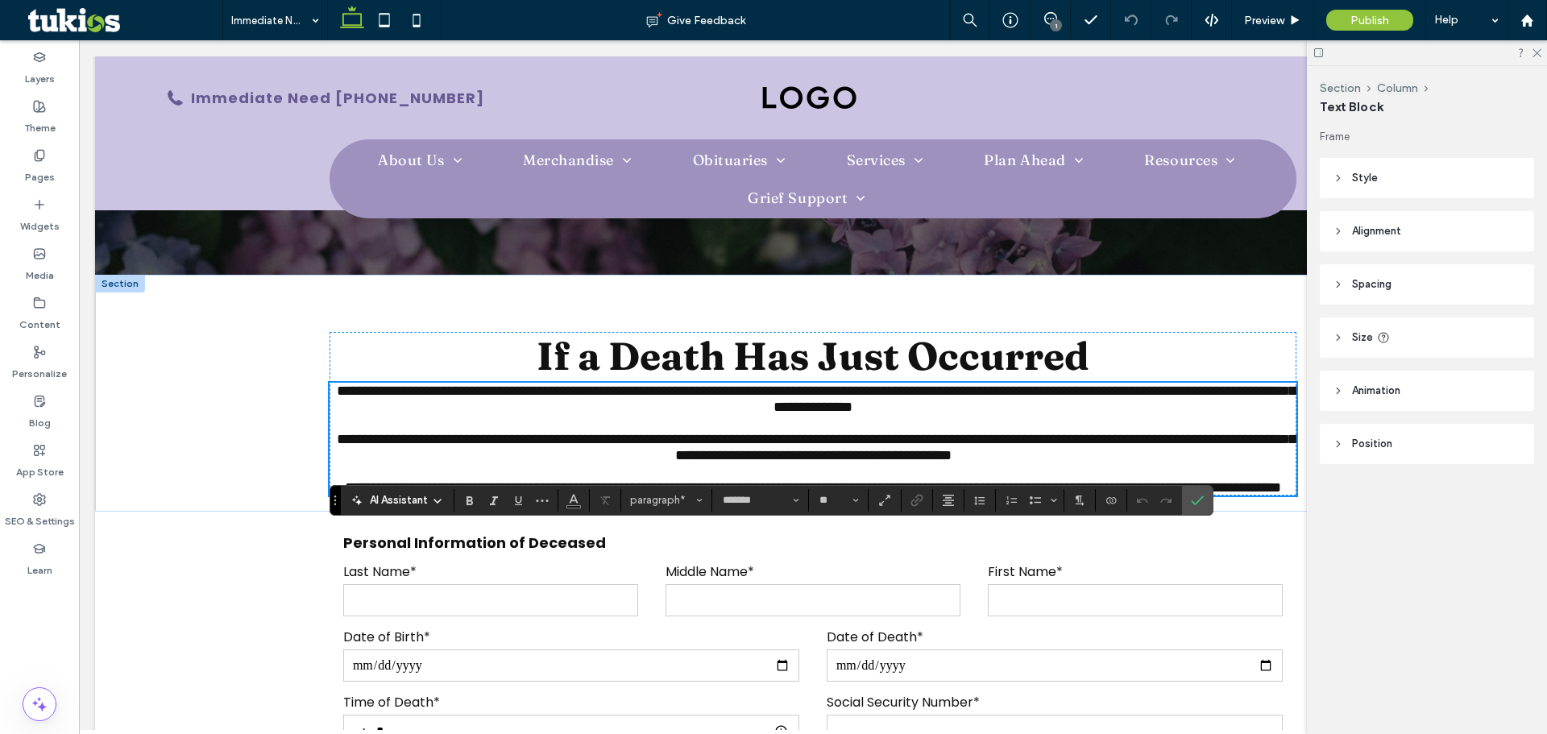
scroll to position [97, 0]
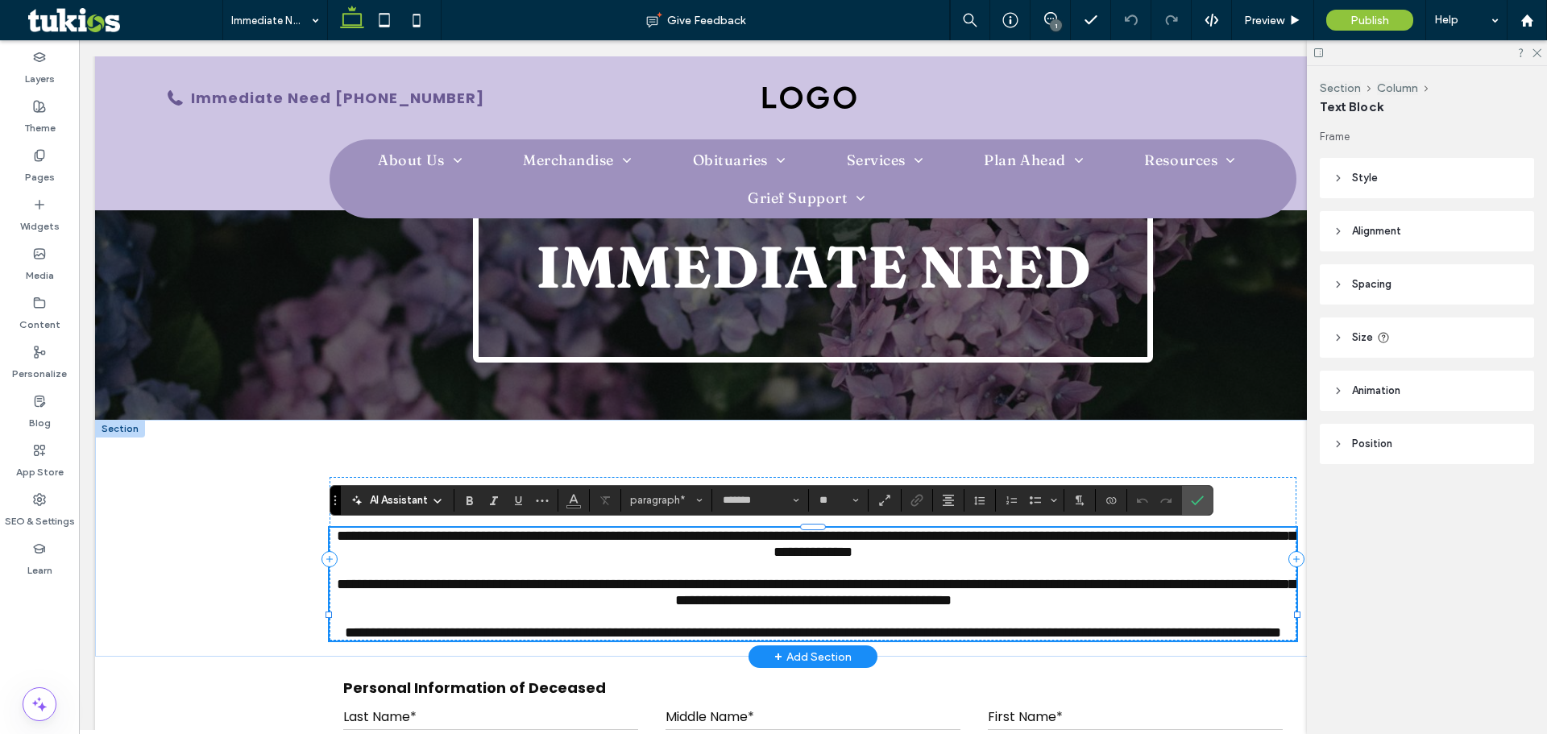
click at [782, 603] on span "**********" at bounding box center [816, 592] width 959 height 31
drag, startPoint x: 782, startPoint y: 607, endPoint x: 833, endPoint y: 608, distance: 51.6
click at [782, 607] on span "**********" at bounding box center [816, 592] width 959 height 31
drag, startPoint x: 889, startPoint y: 603, endPoint x: 775, endPoint y: 605, distance: 113.6
click at [775, 605] on span "**********" at bounding box center [816, 592] width 959 height 31
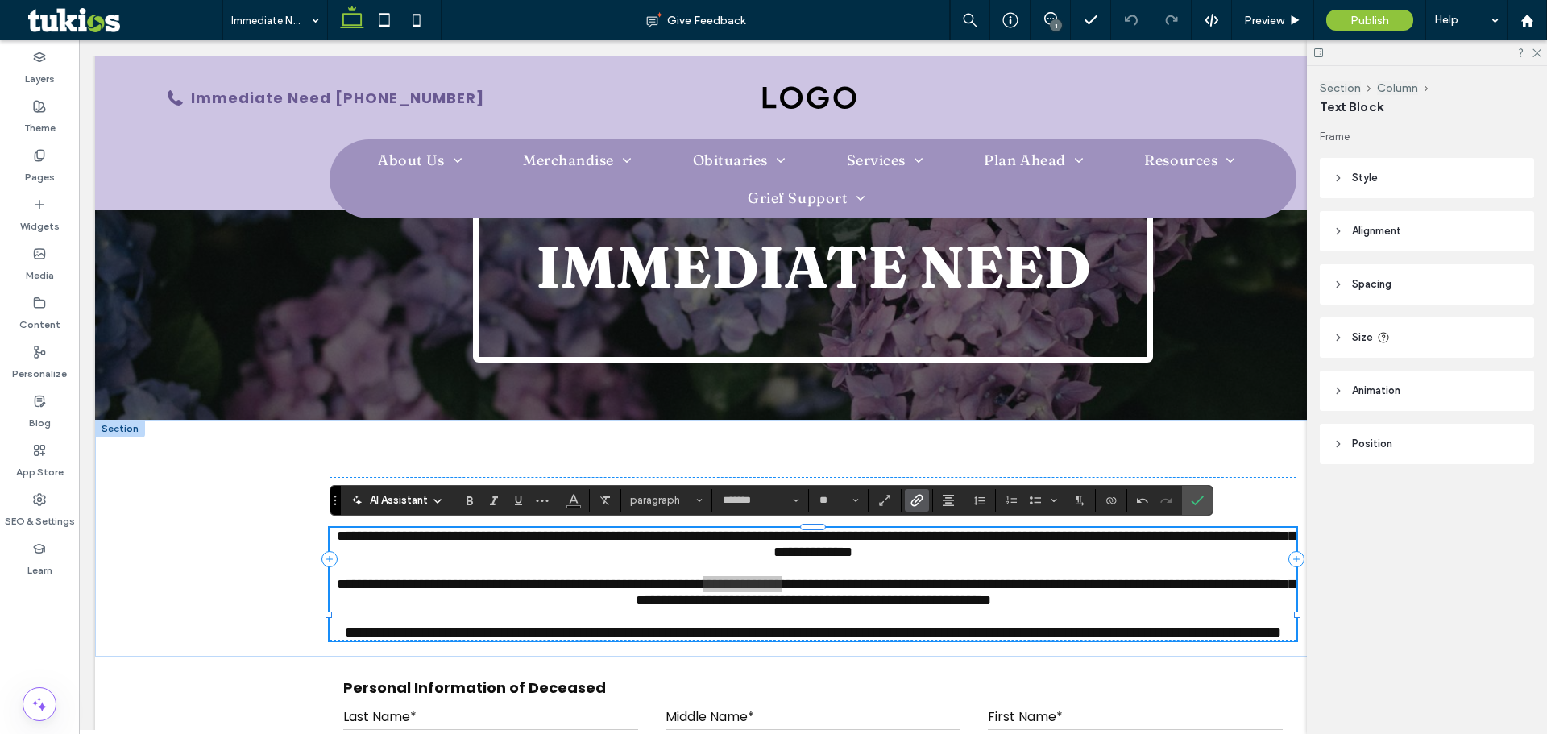
click at [918, 496] on icon "Link" at bounding box center [916, 500] width 13 height 13
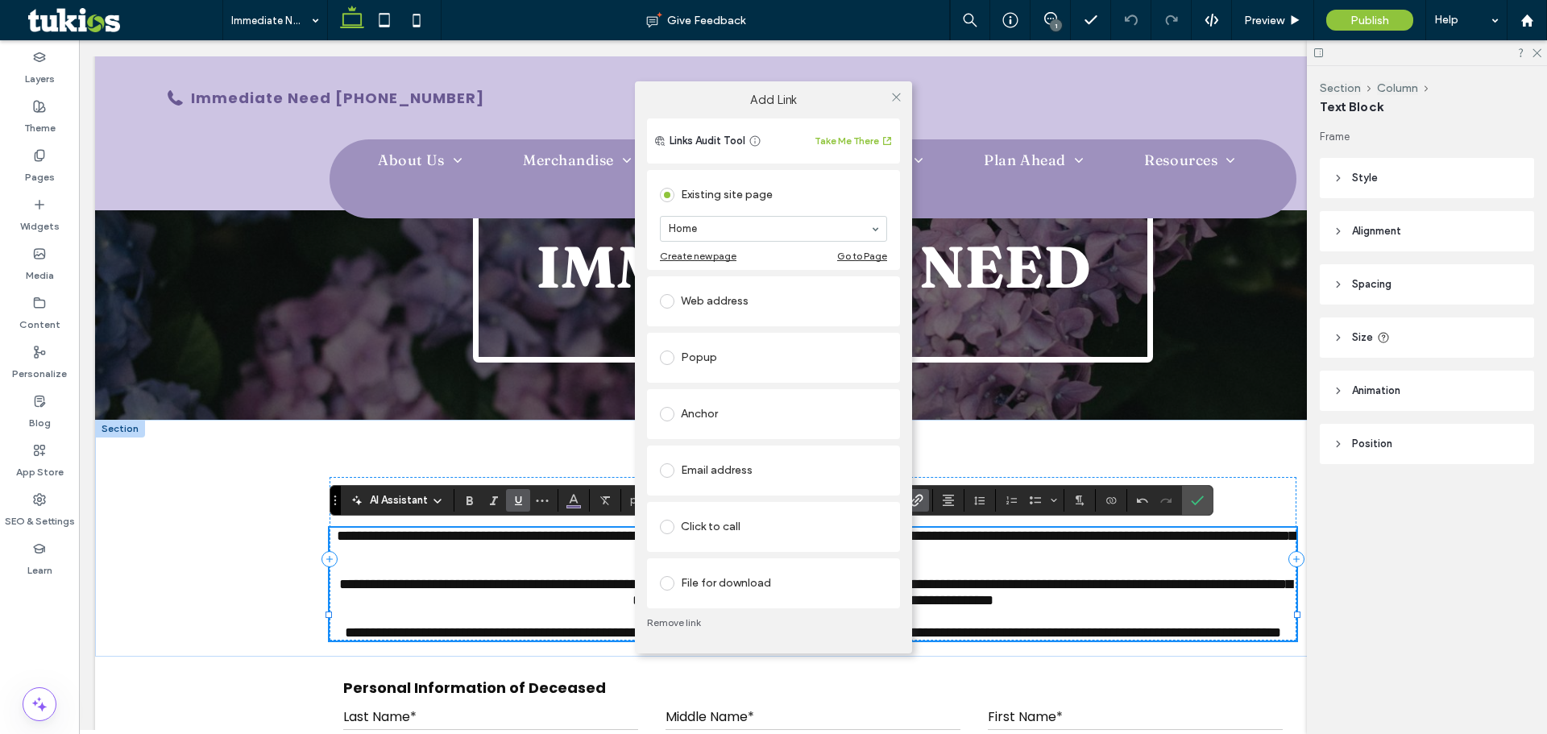
click at [789, 519] on div "Click to call" at bounding box center [773, 527] width 227 height 26
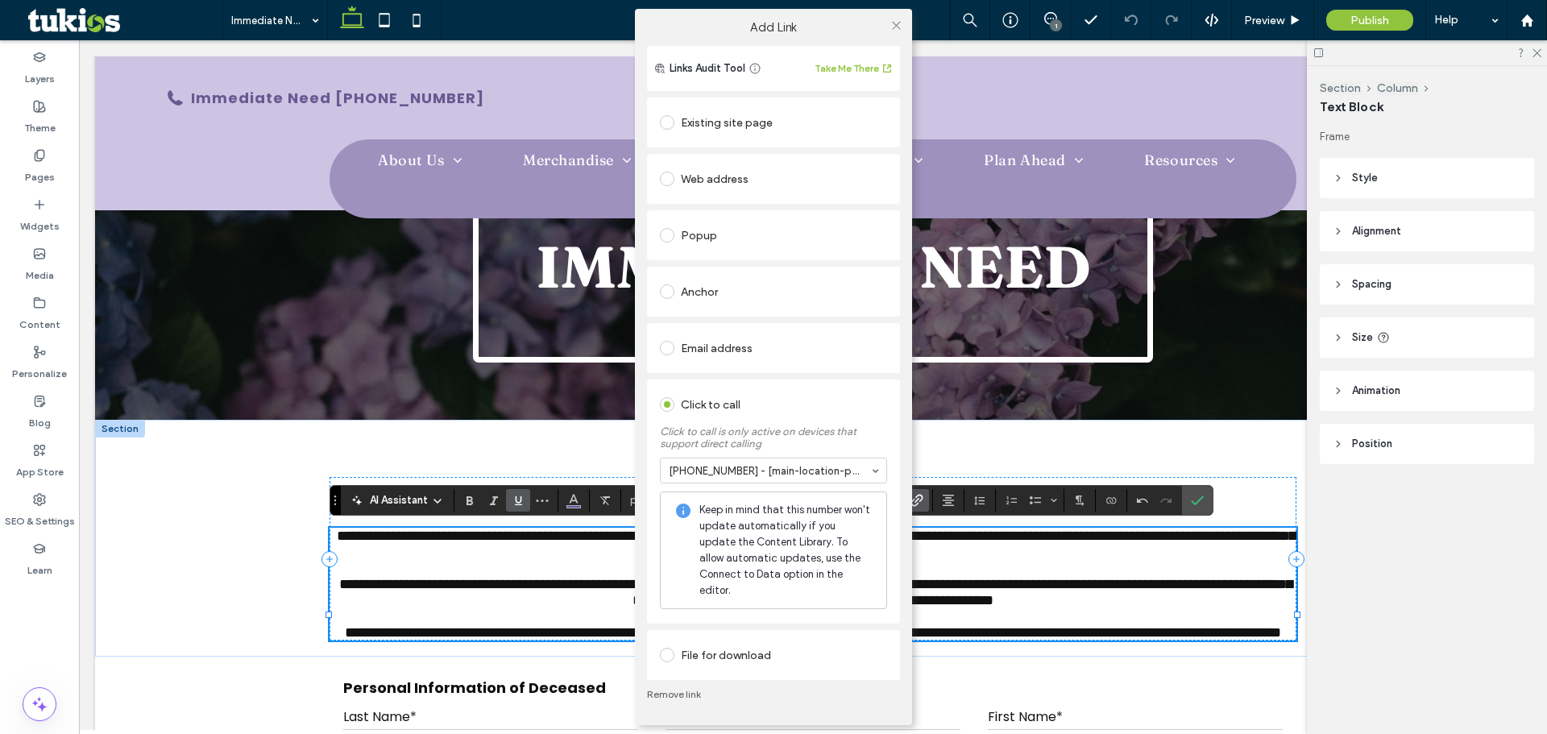
click at [1263, 24] on div "Add Link Links Audit Tool Take Me There Existing site page Home Create new page…" at bounding box center [773, 367] width 1547 height 734
click at [1263, 19] on div "Add Link Links Audit Tool Take Me There Existing site page Home Create new page…" at bounding box center [773, 367] width 1547 height 734
click at [894, 29] on use at bounding box center [896, 25] width 8 height 8
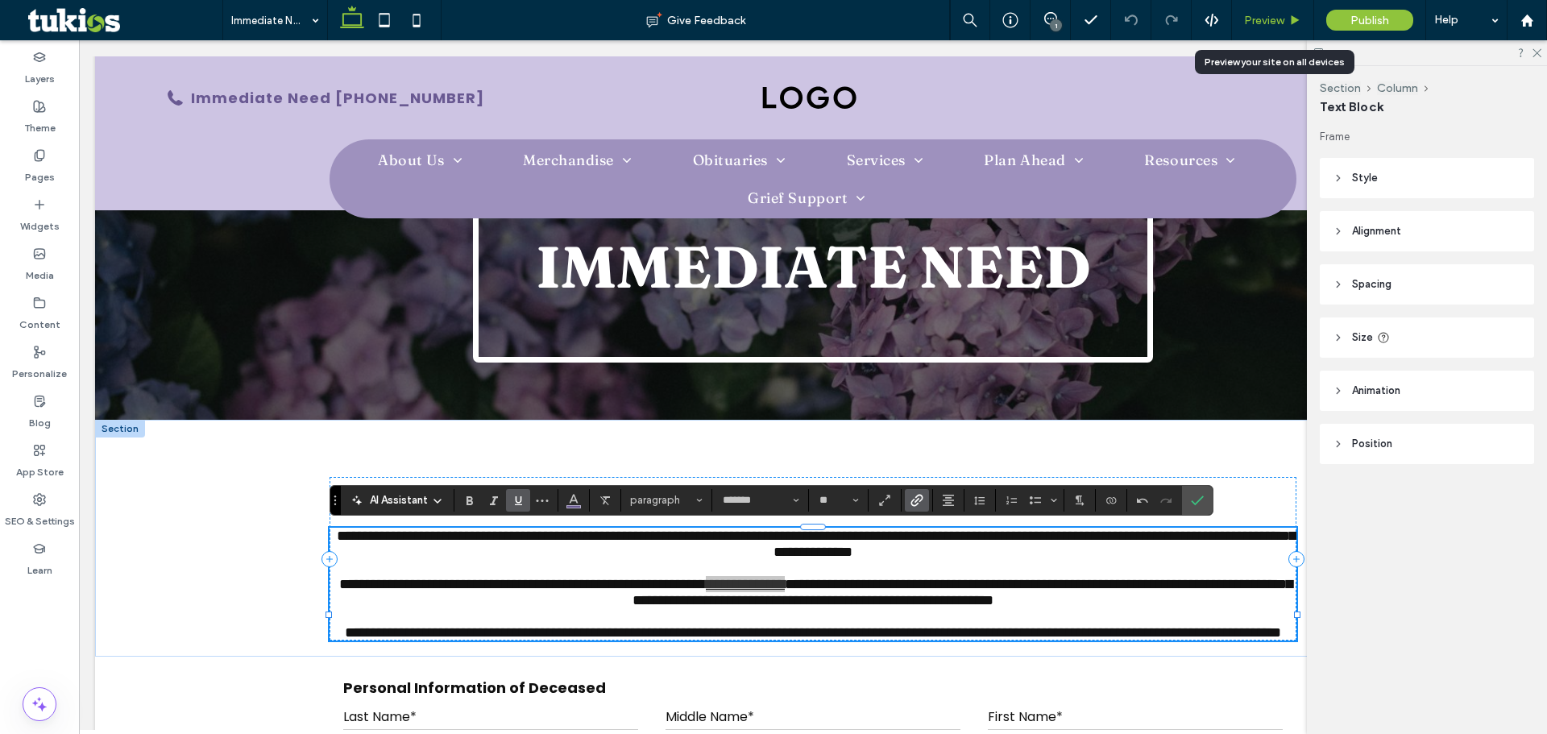
drag, startPoint x: 1115, startPoint y: 186, endPoint x: 1296, endPoint y: 26, distance: 241.4
click at [1296, 26] on icon at bounding box center [1295, 21] width 12 height 12
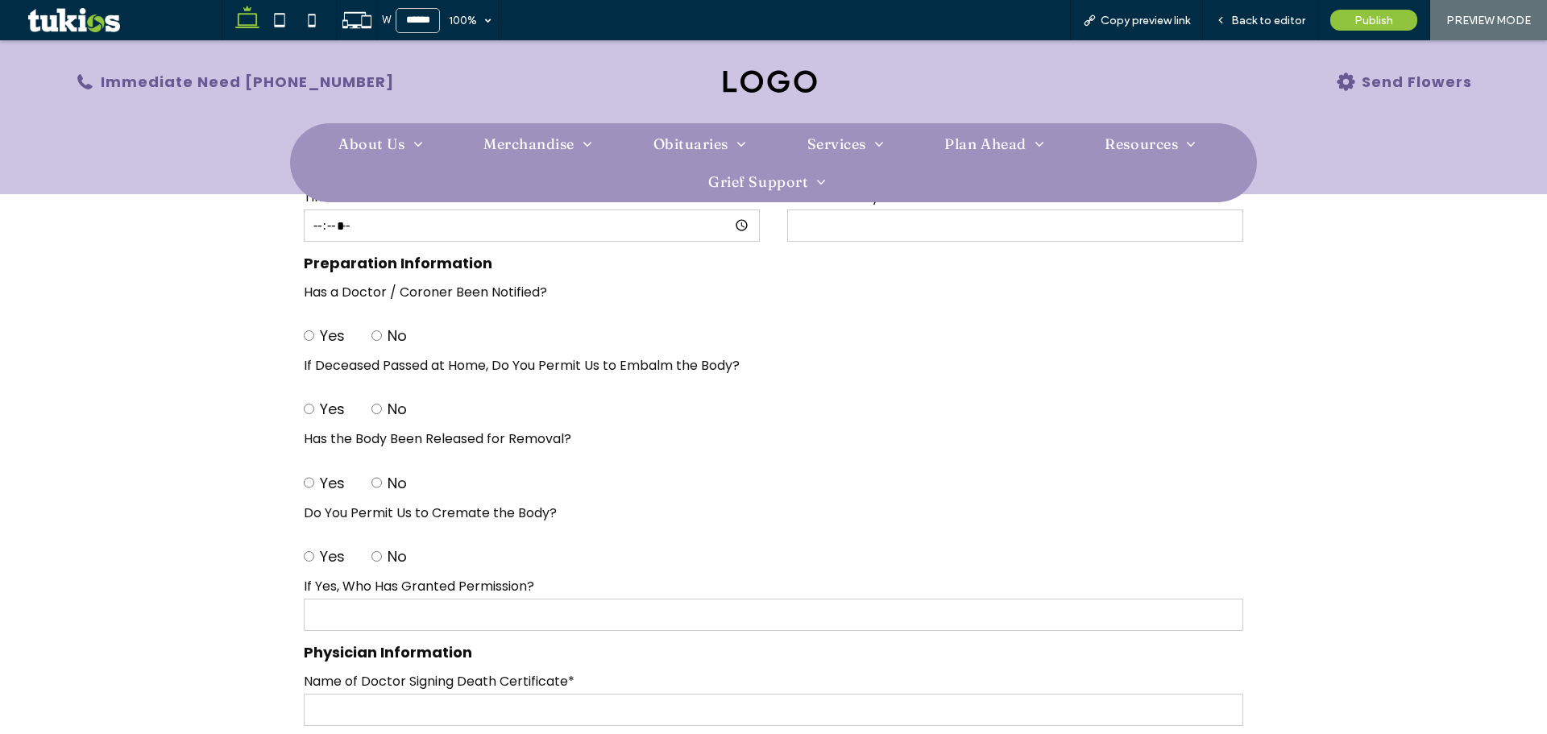
scroll to position [806, 0]
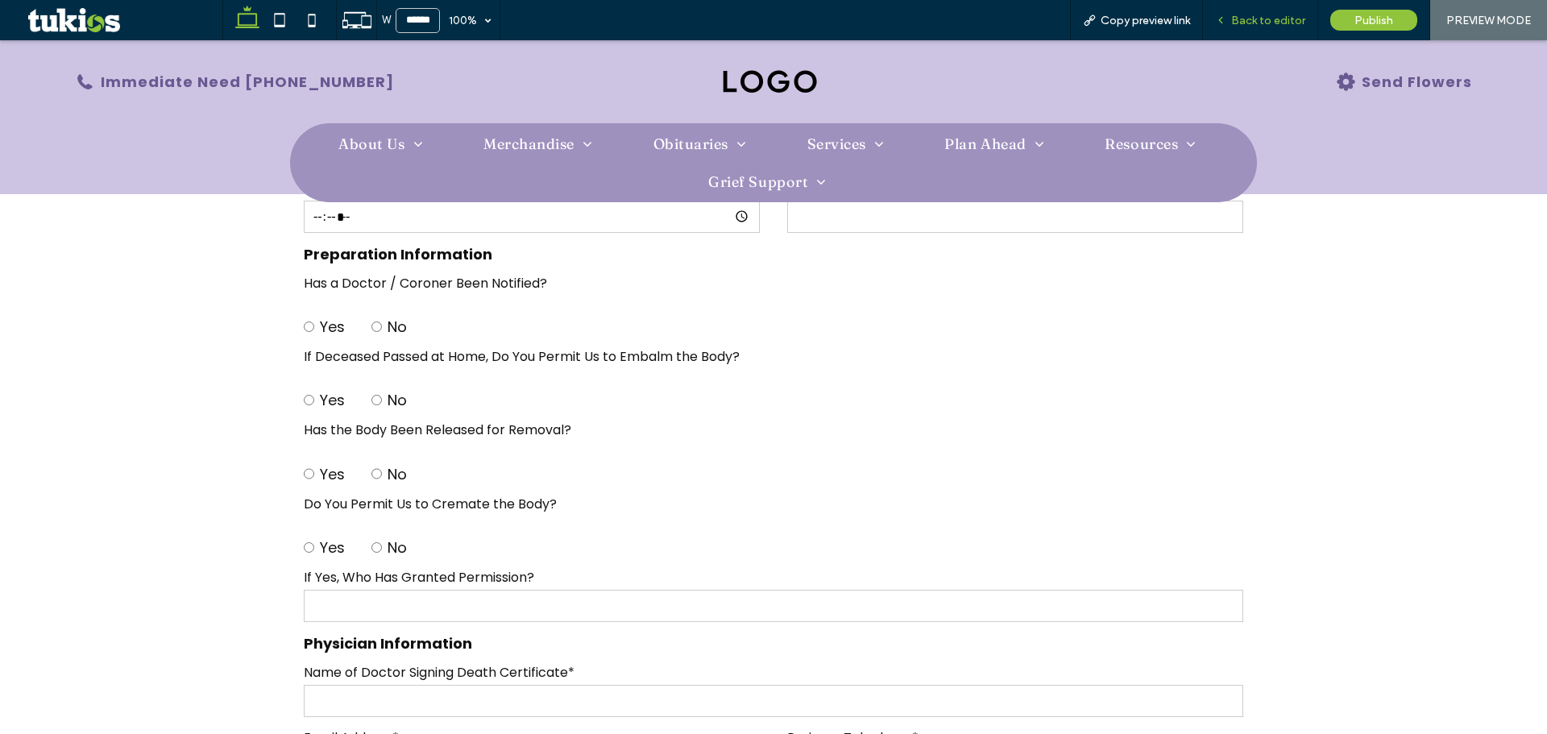
click at [1259, 6] on div "Back to editor" at bounding box center [1260, 20] width 115 height 40
click at [1253, 19] on span "Back to editor" at bounding box center [1268, 21] width 74 height 14
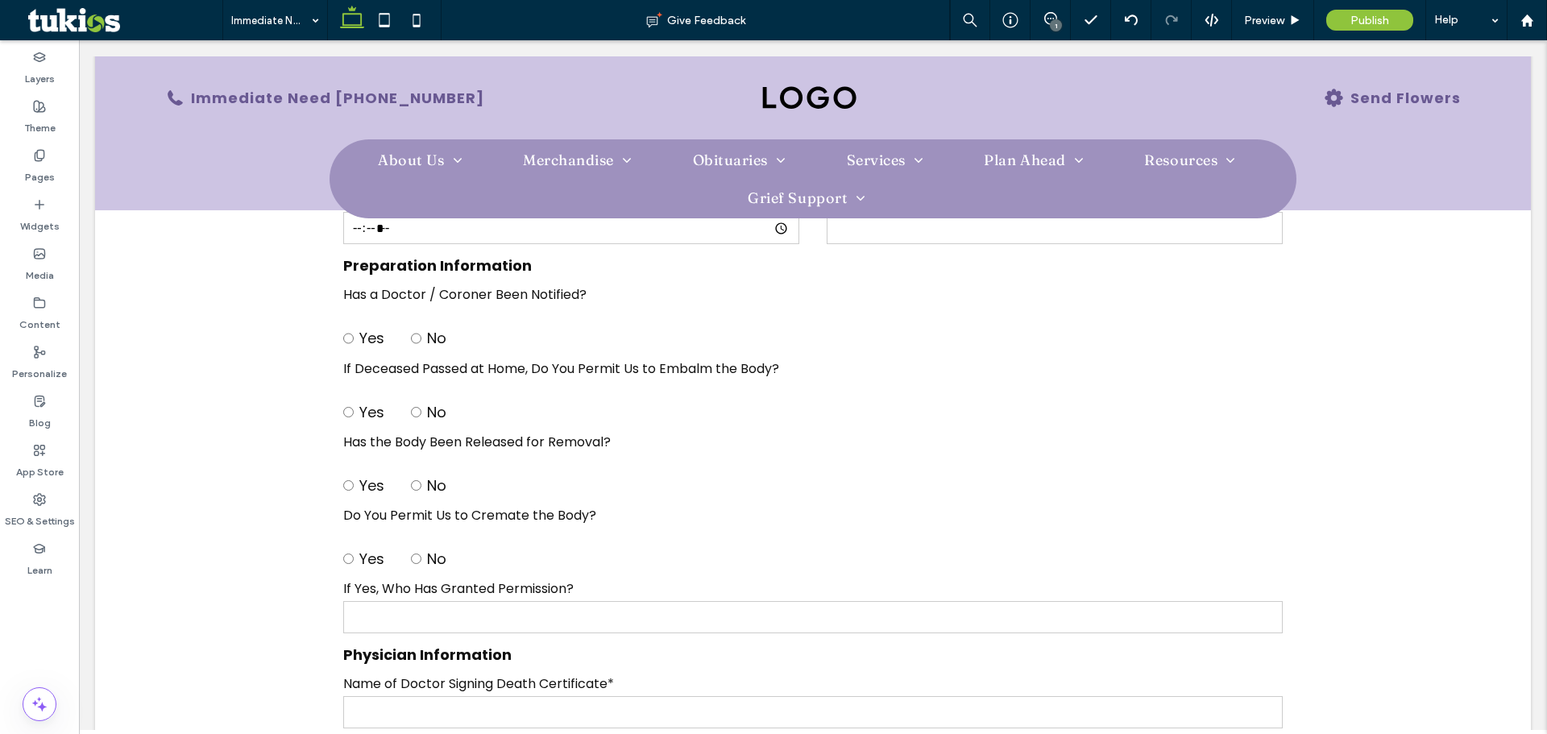
scroll to position [818, 0]
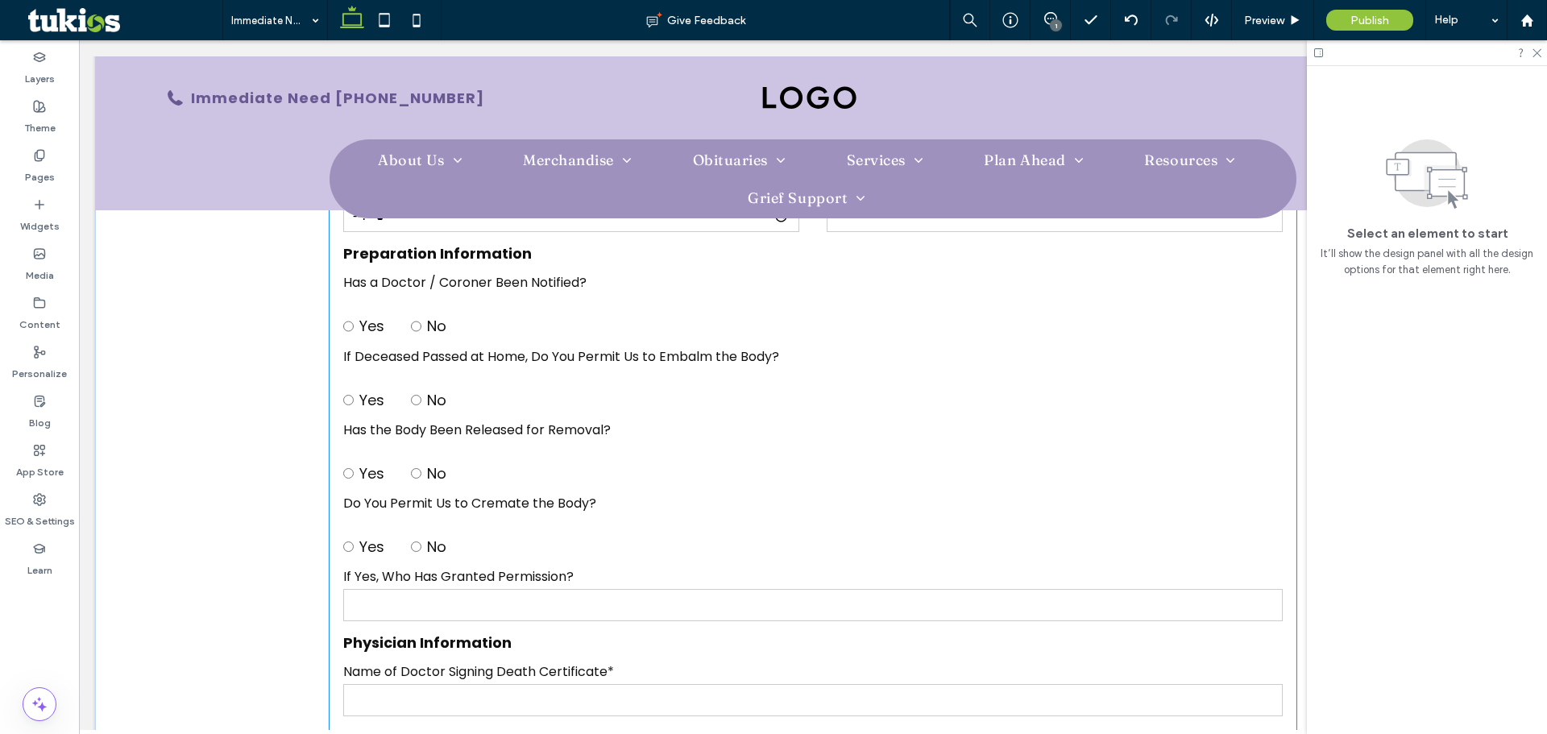
click at [666, 431] on label "Has the Body Been Released for Removal?" at bounding box center [812, 430] width 939 height 20
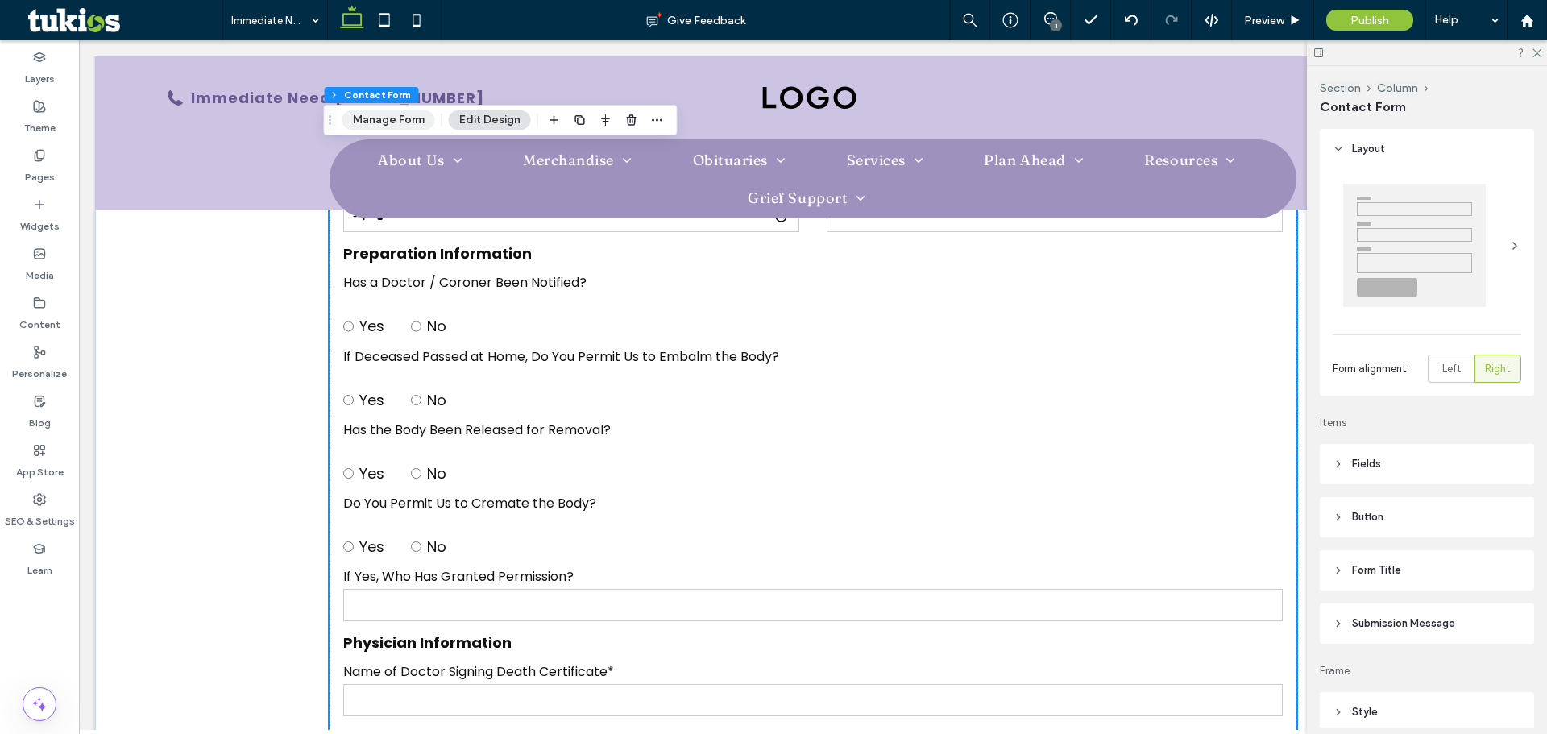
click at [403, 115] on button "Manage Form" at bounding box center [388, 119] width 93 height 19
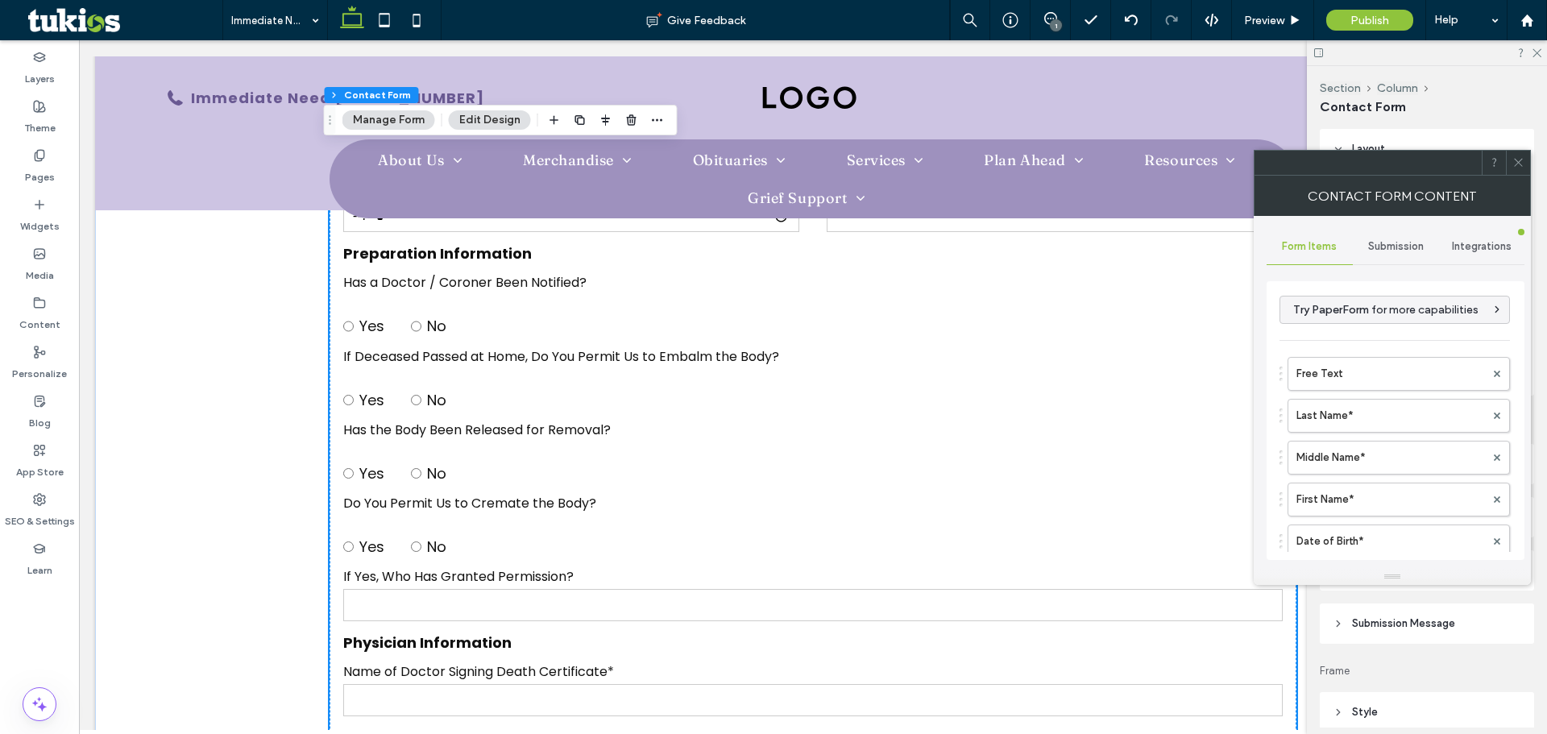
click at [1394, 250] on span "Submission" at bounding box center [1396, 246] width 56 height 13
click at [1367, 323] on label "New submission notification" at bounding box center [1395, 322] width 215 height 32
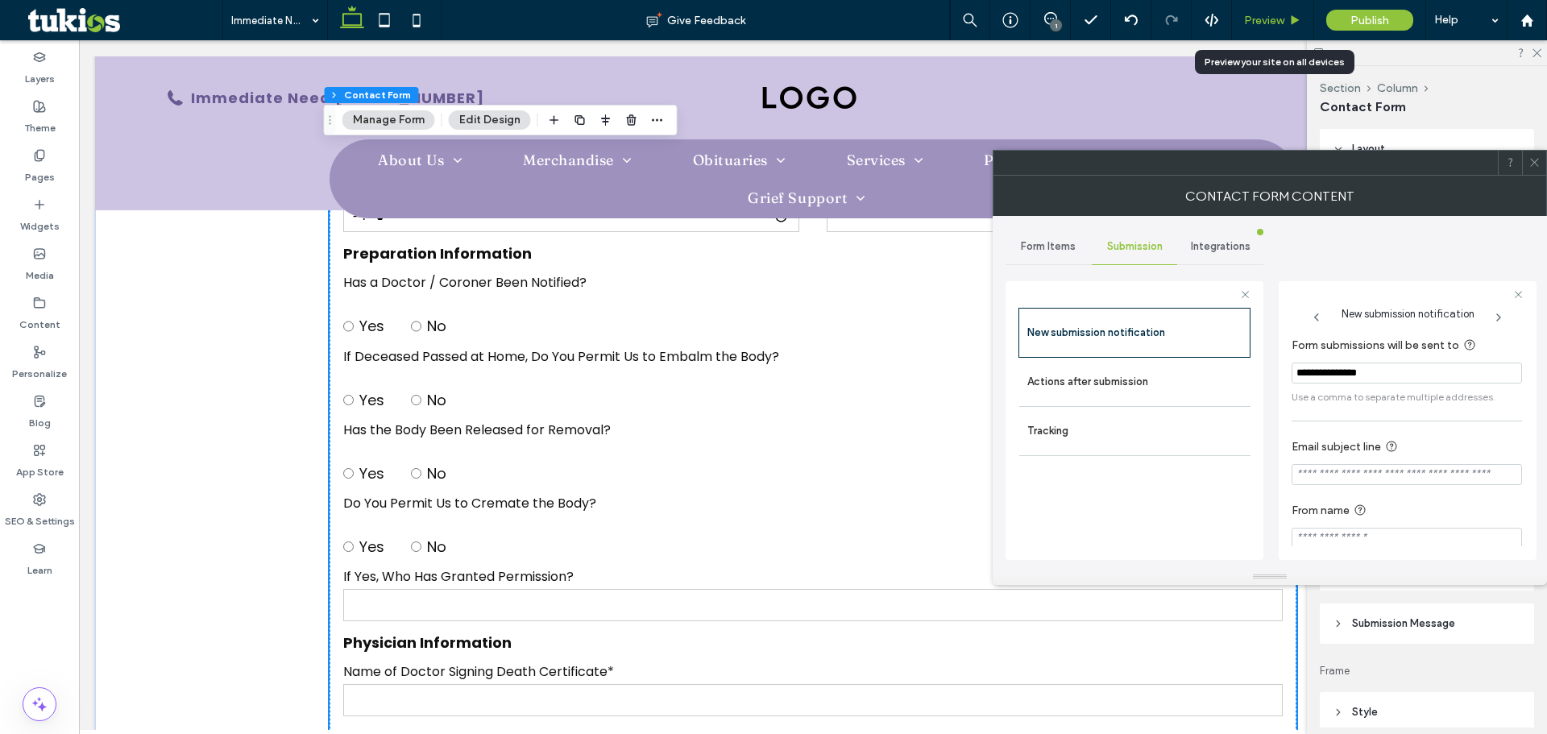
click at [1265, 27] on div "Preview" at bounding box center [1273, 20] width 82 height 40
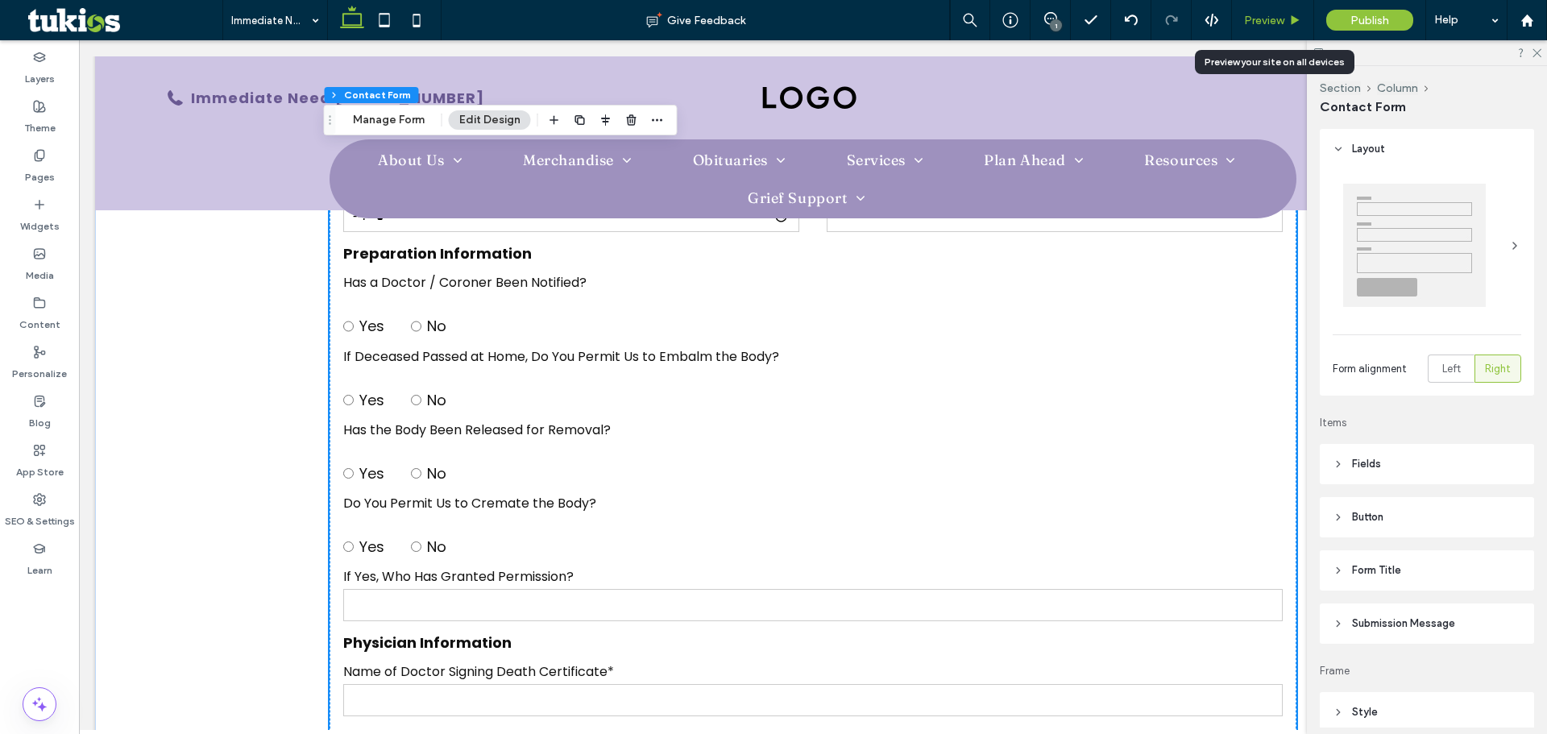
click at [1270, 6] on div "Preview" at bounding box center [1273, 20] width 82 height 40
drag, startPoint x: 1266, startPoint y: 23, endPoint x: 1139, endPoint y: 54, distance: 130.3
click at [1266, 23] on span "Preview" at bounding box center [1264, 21] width 40 height 14
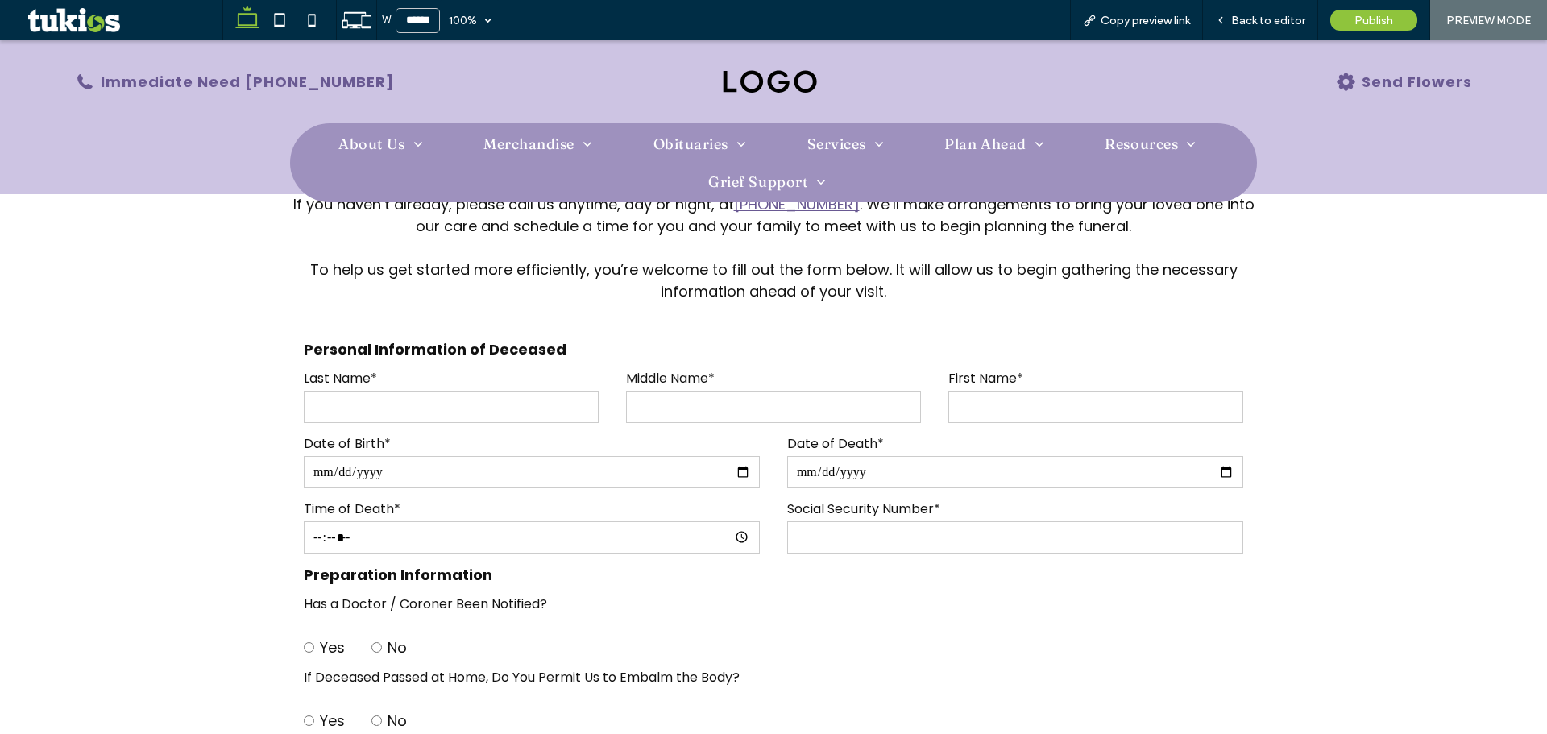
scroll to position [245, 0]
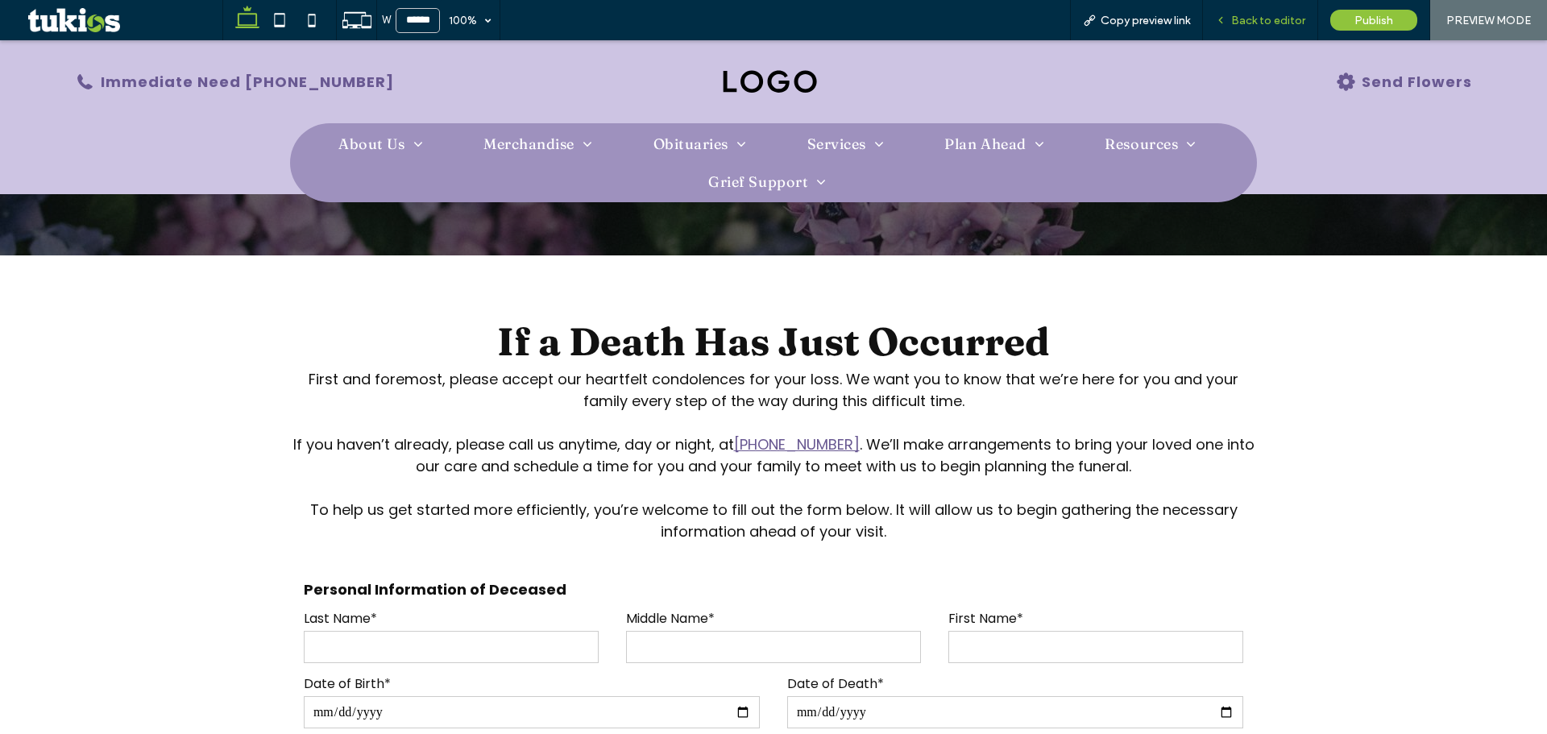
drag, startPoint x: 1280, startPoint y: 22, endPoint x: 669, endPoint y: 32, distance: 610.8
click at [1280, 22] on span "Back to editor" at bounding box center [1268, 21] width 74 height 14
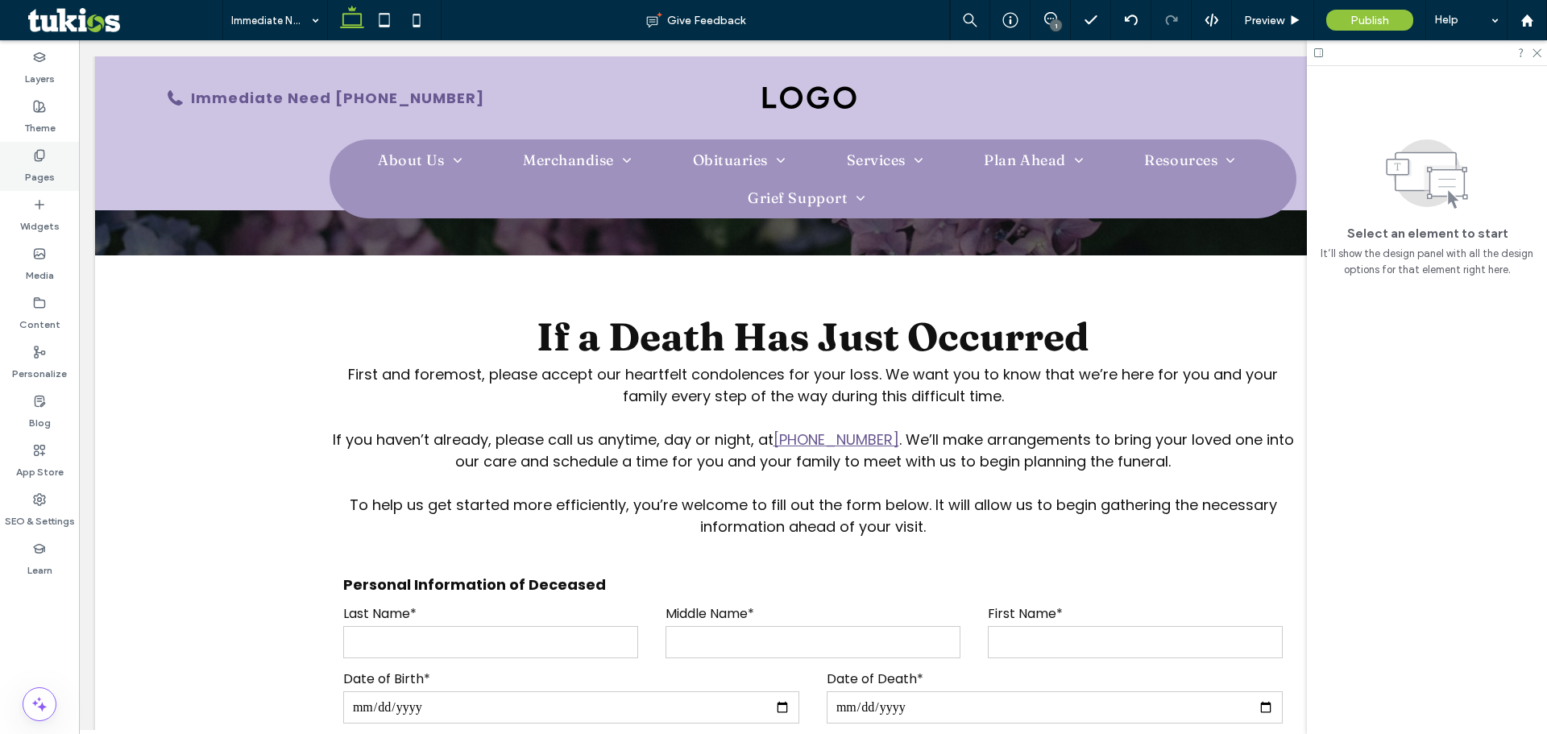
click at [39, 160] on icon at bounding box center [39, 155] width 13 height 13
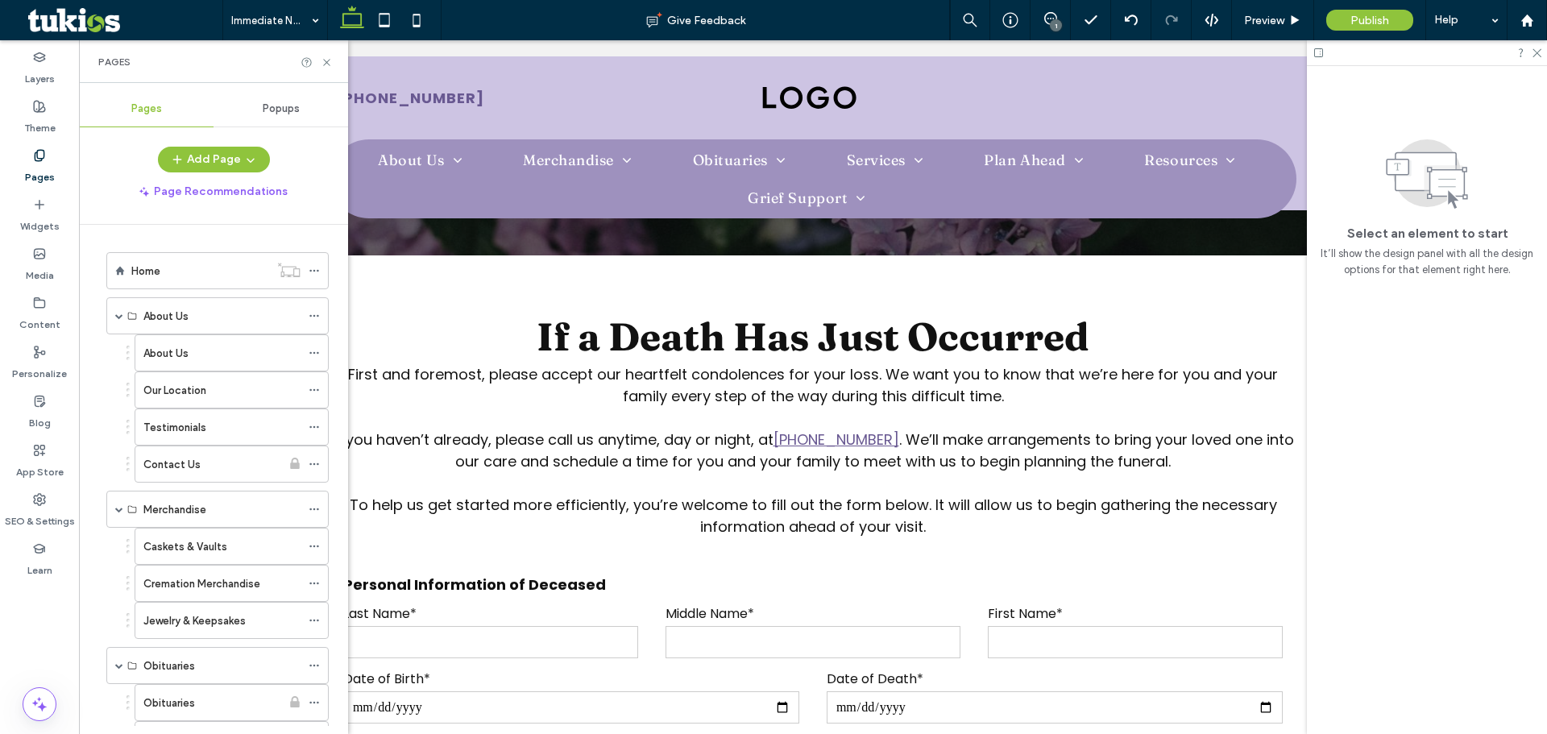
click at [275, 111] on span "Popups" at bounding box center [281, 108] width 37 height 13
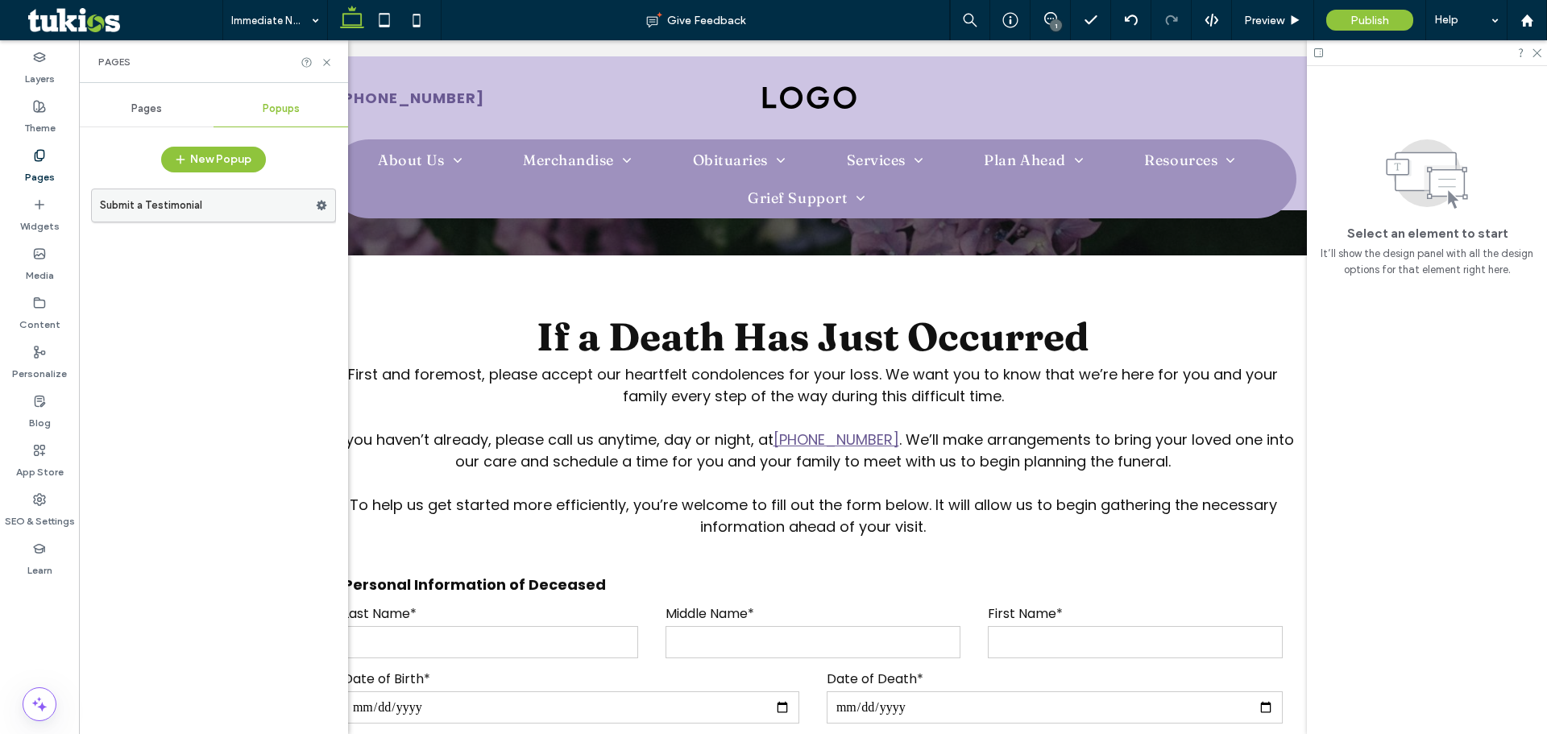
click at [230, 201] on label "Submit a Testimonial" at bounding box center [208, 205] width 216 height 32
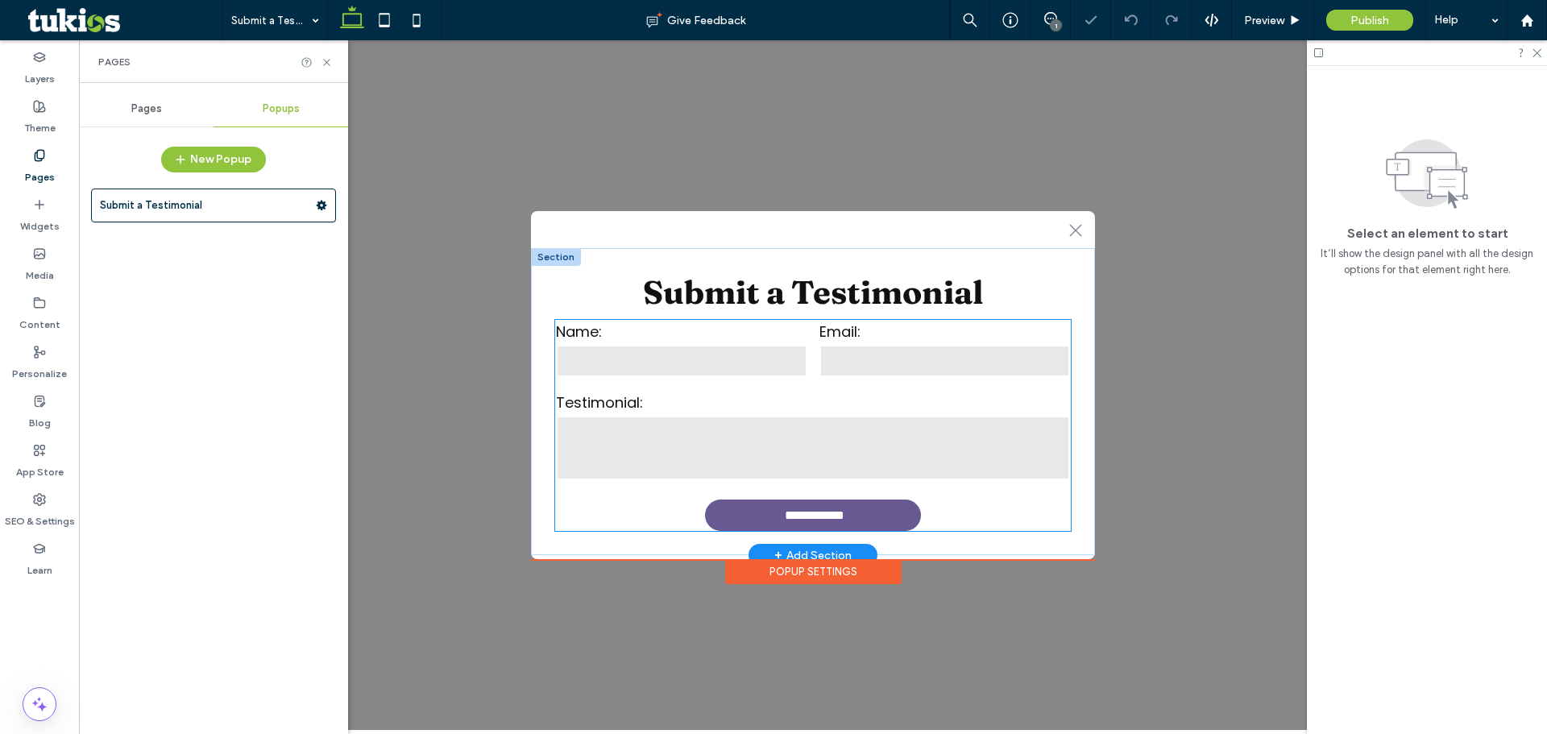
click at [802, 430] on textarea at bounding box center [813, 448] width 514 height 64
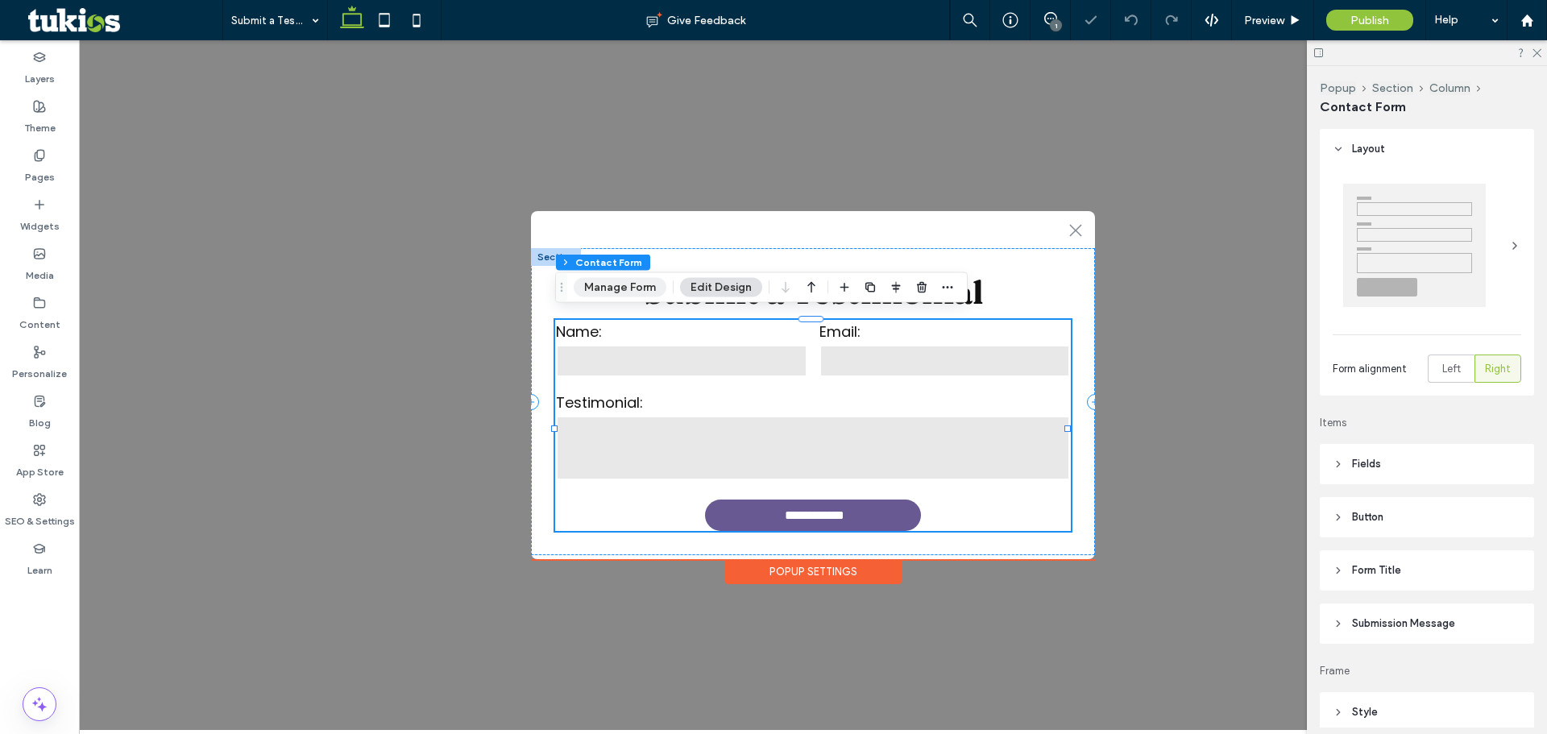
click at [654, 284] on button "Manage Form" at bounding box center [620, 287] width 93 height 19
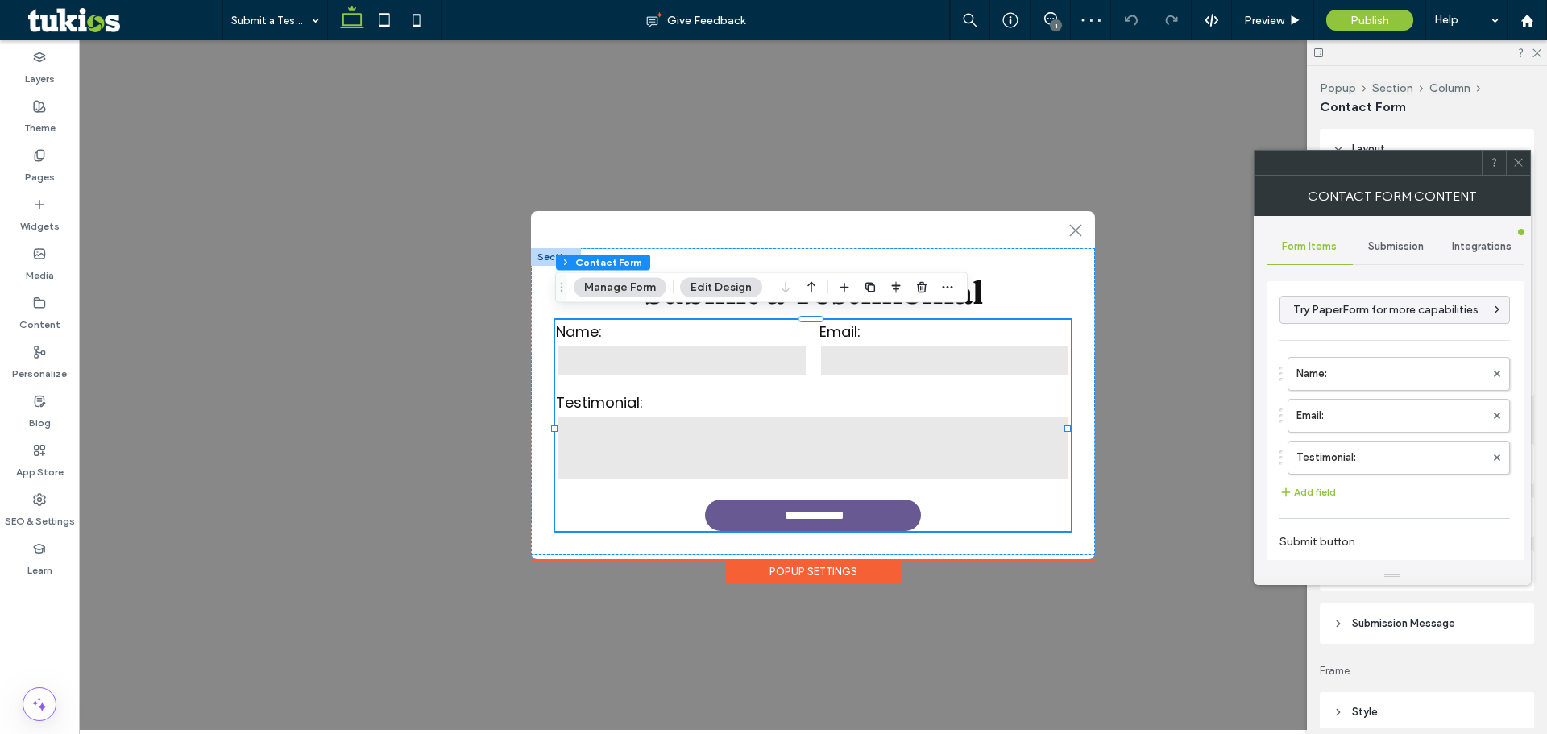
click at [1421, 259] on div "Submission" at bounding box center [1396, 246] width 86 height 35
click at [1382, 303] on div "New submission notification" at bounding box center [1395, 321] width 231 height 49
click at [1345, 315] on label "New submission notification" at bounding box center [1395, 322] width 215 height 32
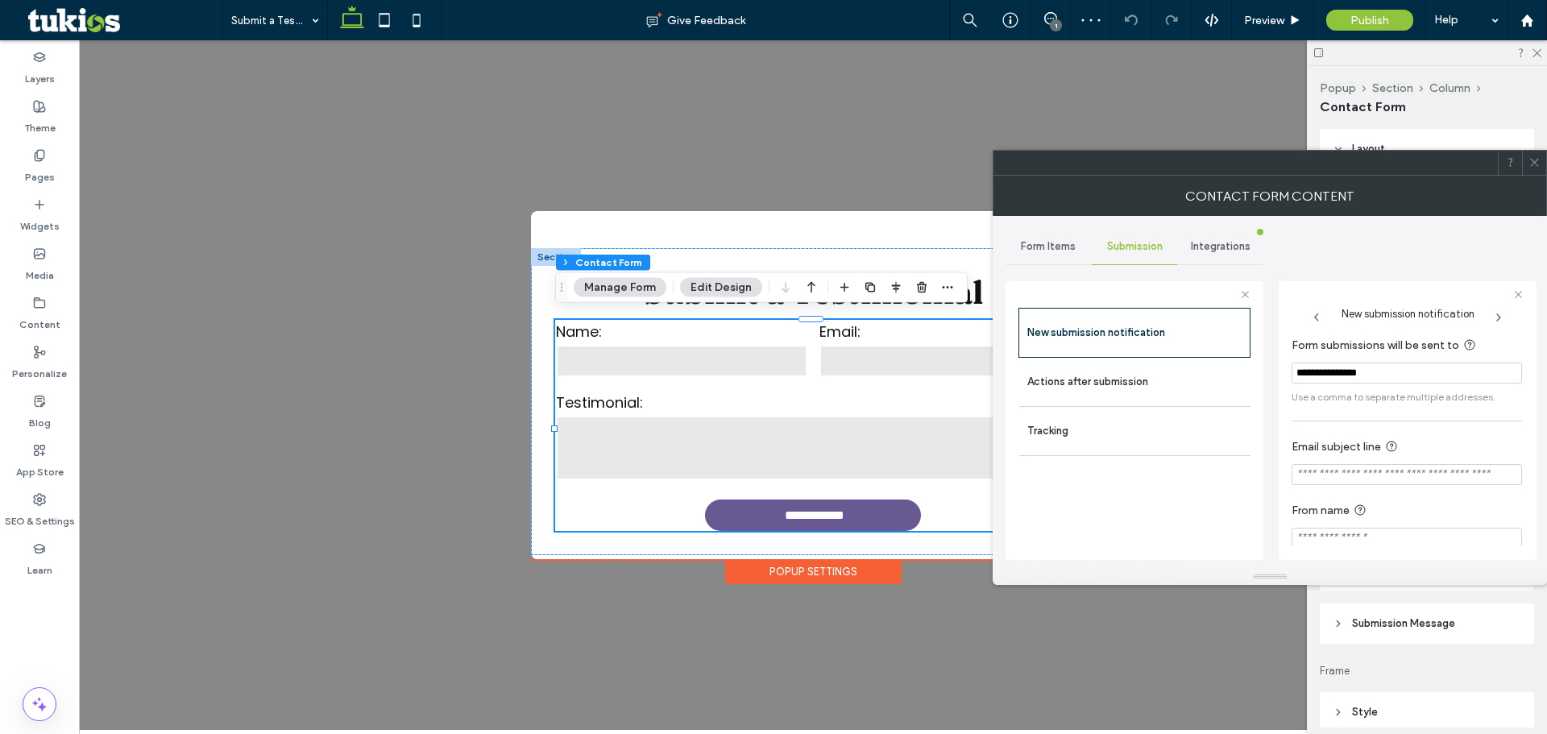
drag, startPoint x: 1424, startPoint y: 380, endPoint x: 1269, endPoint y: 381, distance: 154.7
click at [1269, 381] on div "**********" at bounding box center [1270, 392] width 529 height 353
type input "*"
type input "**********"
click at [1197, 381] on label "Actions after submission" at bounding box center [1134, 382] width 215 height 32
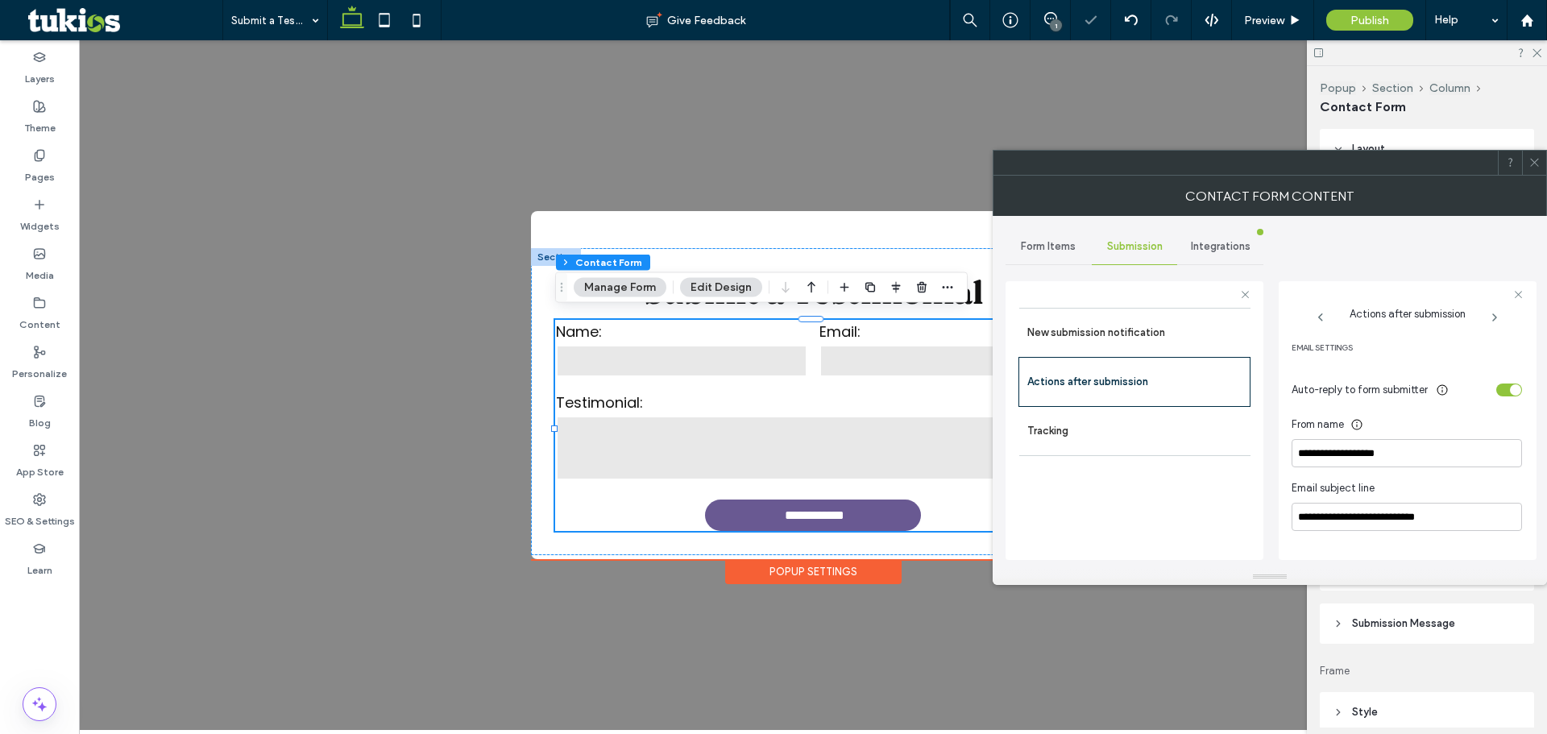
scroll to position [403, 0]
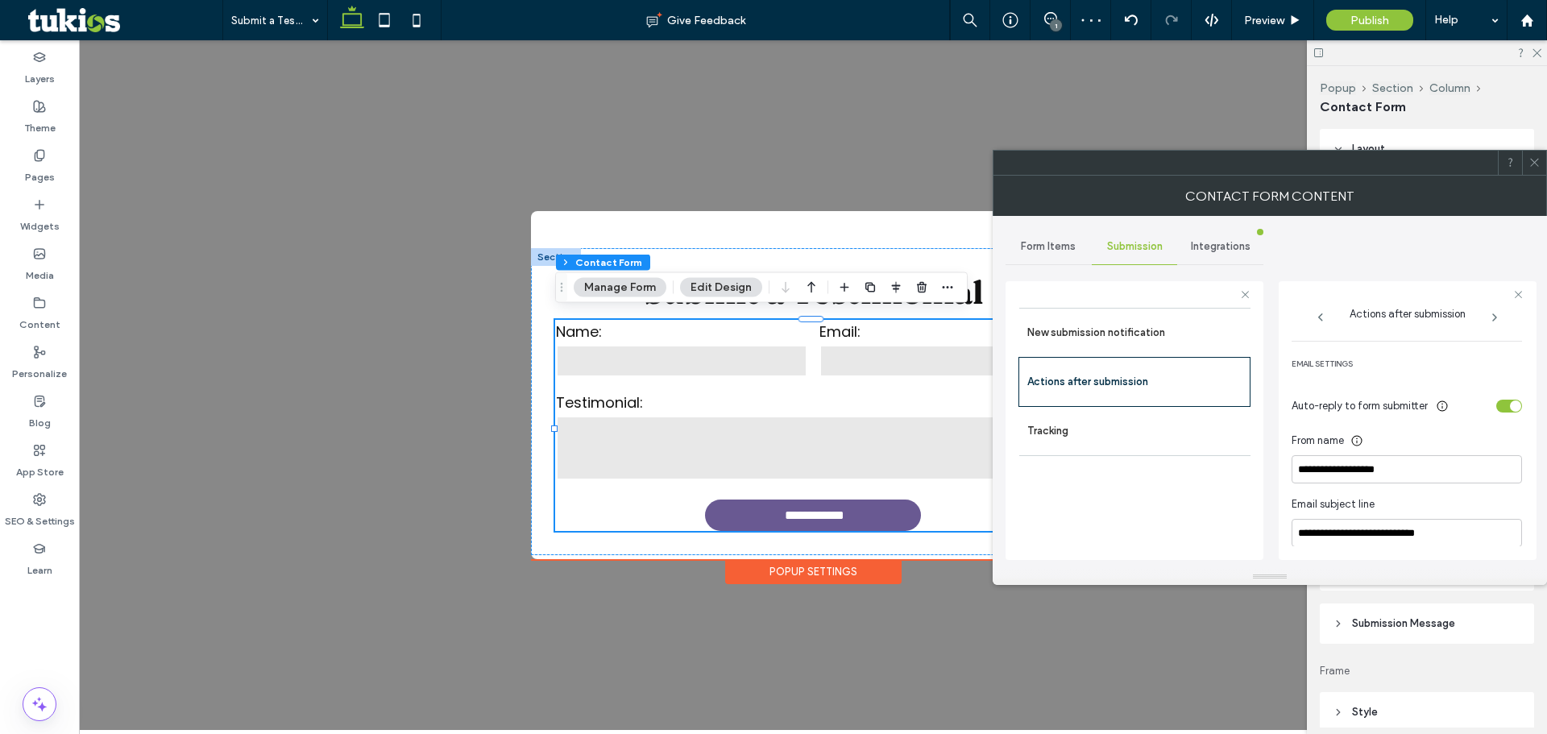
click at [1504, 413] on div "Auto-reply to form submitter" at bounding box center [1407, 406] width 230 height 28
click at [1510, 409] on div "toggle" at bounding box center [1515, 405] width 11 height 11
click at [27, 169] on label "Pages" at bounding box center [40, 173] width 30 height 23
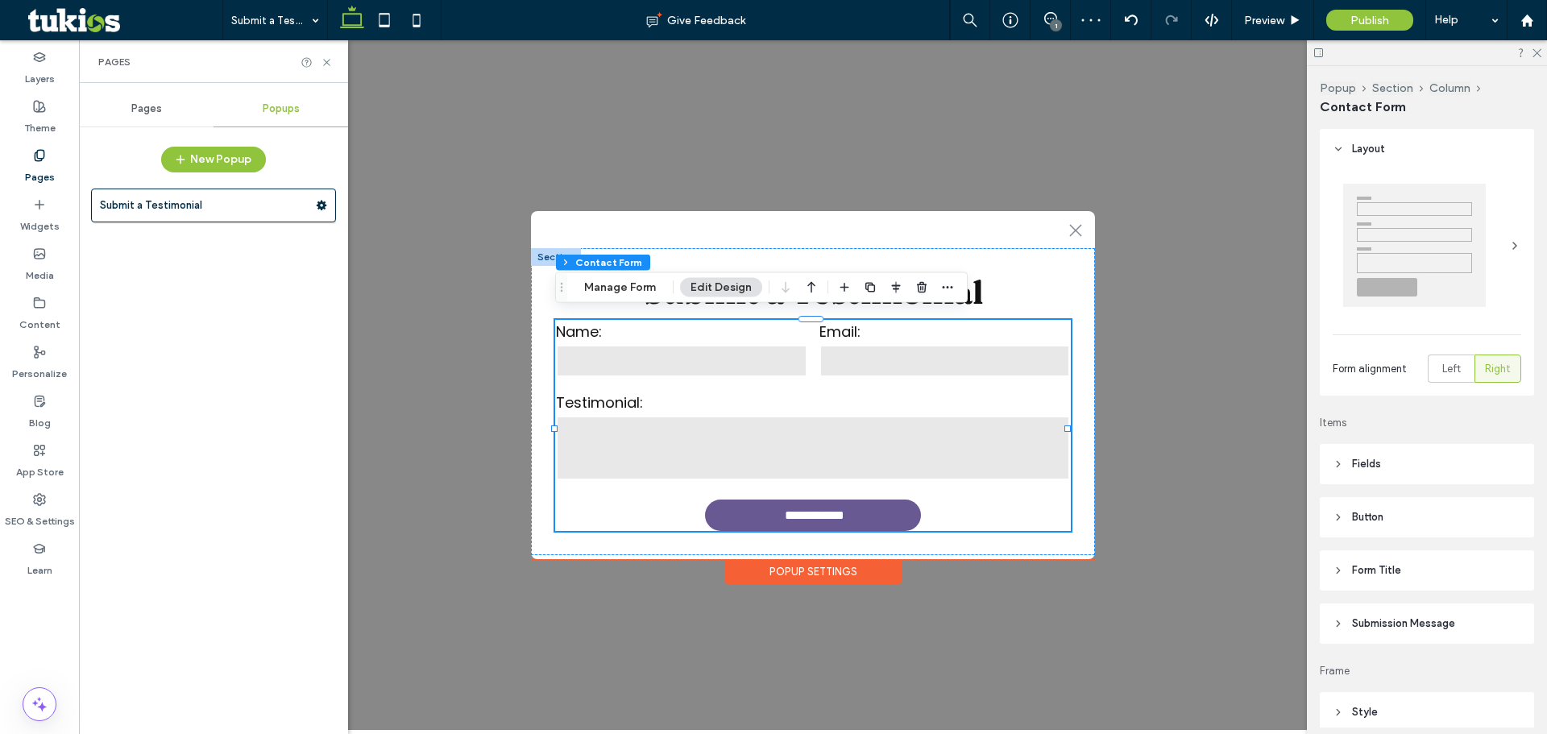
click at [172, 110] on div "Pages" at bounding box center [146, 108] width 135 height 35
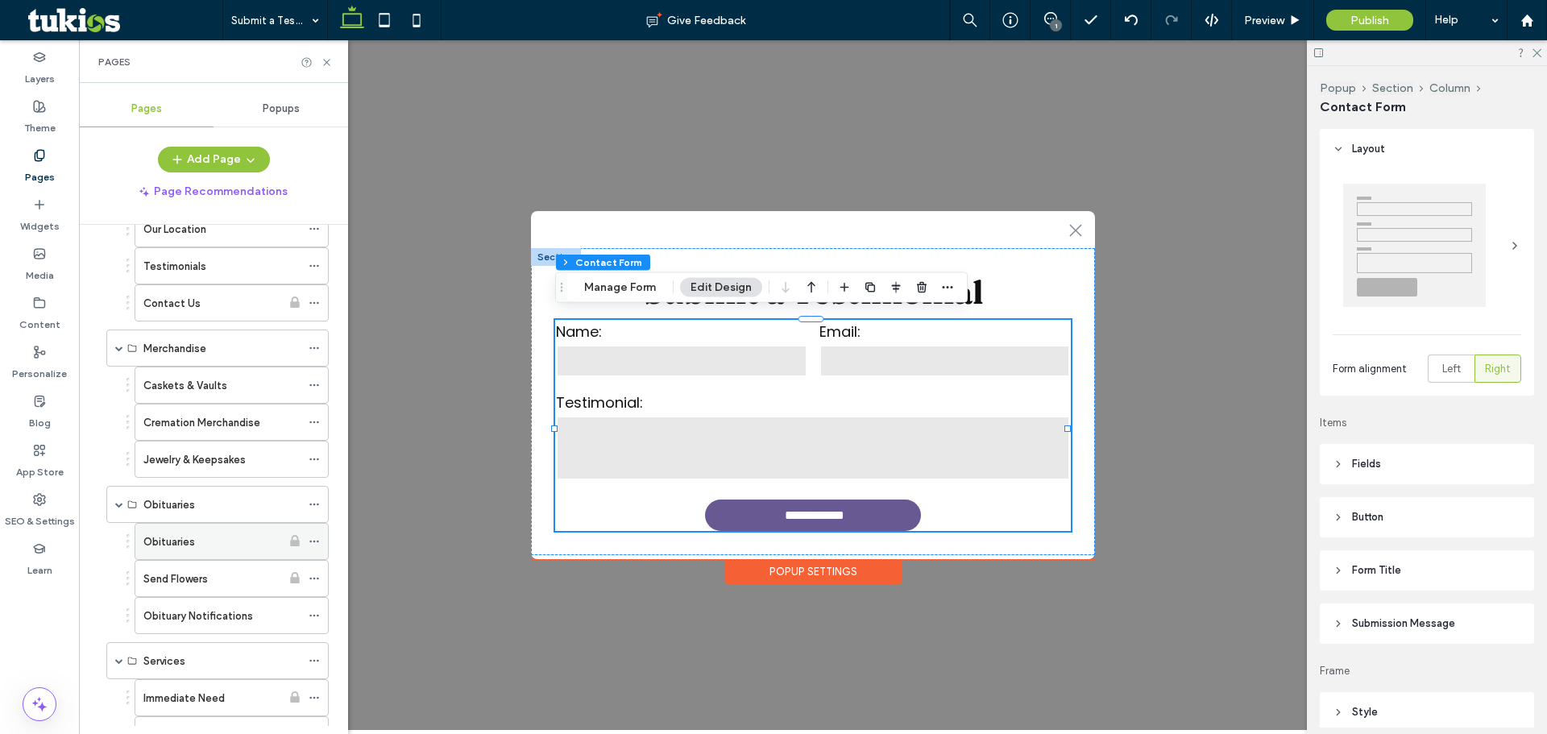
scroll to position [242, 0]
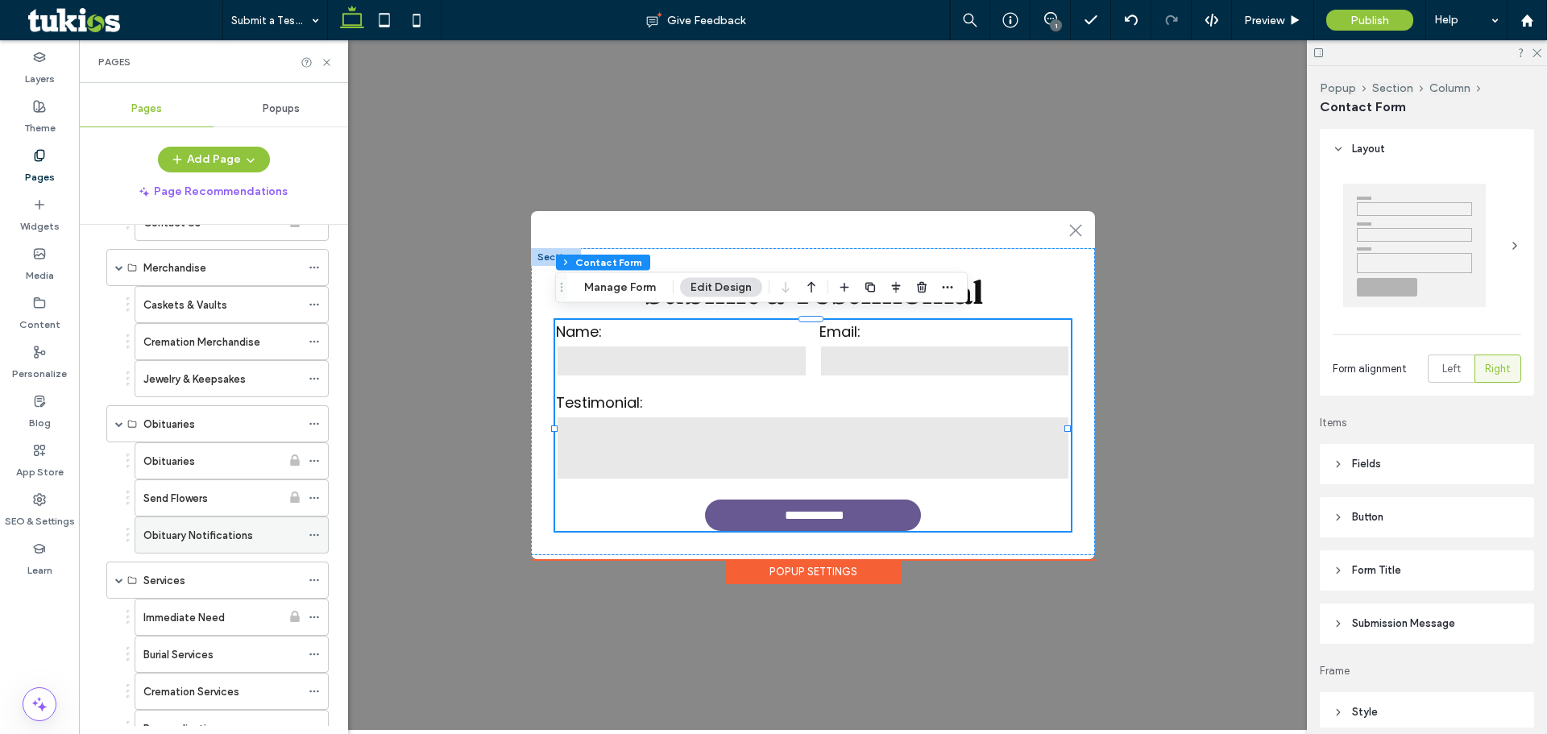
click at [275, 523] on div "Obituary Notifications" at bounding box center [221, 534] width 157 height 35
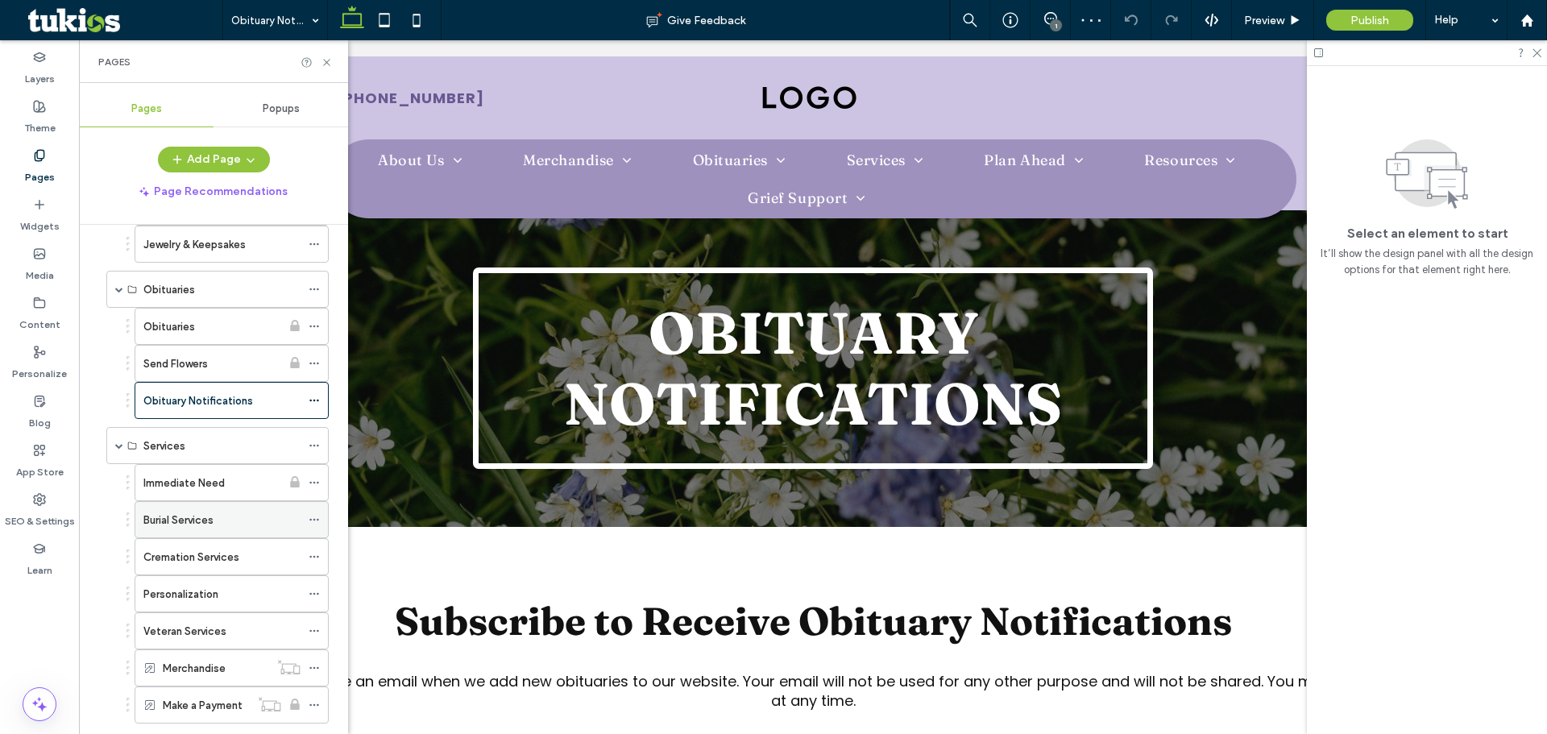
scroll to position [403, 0]
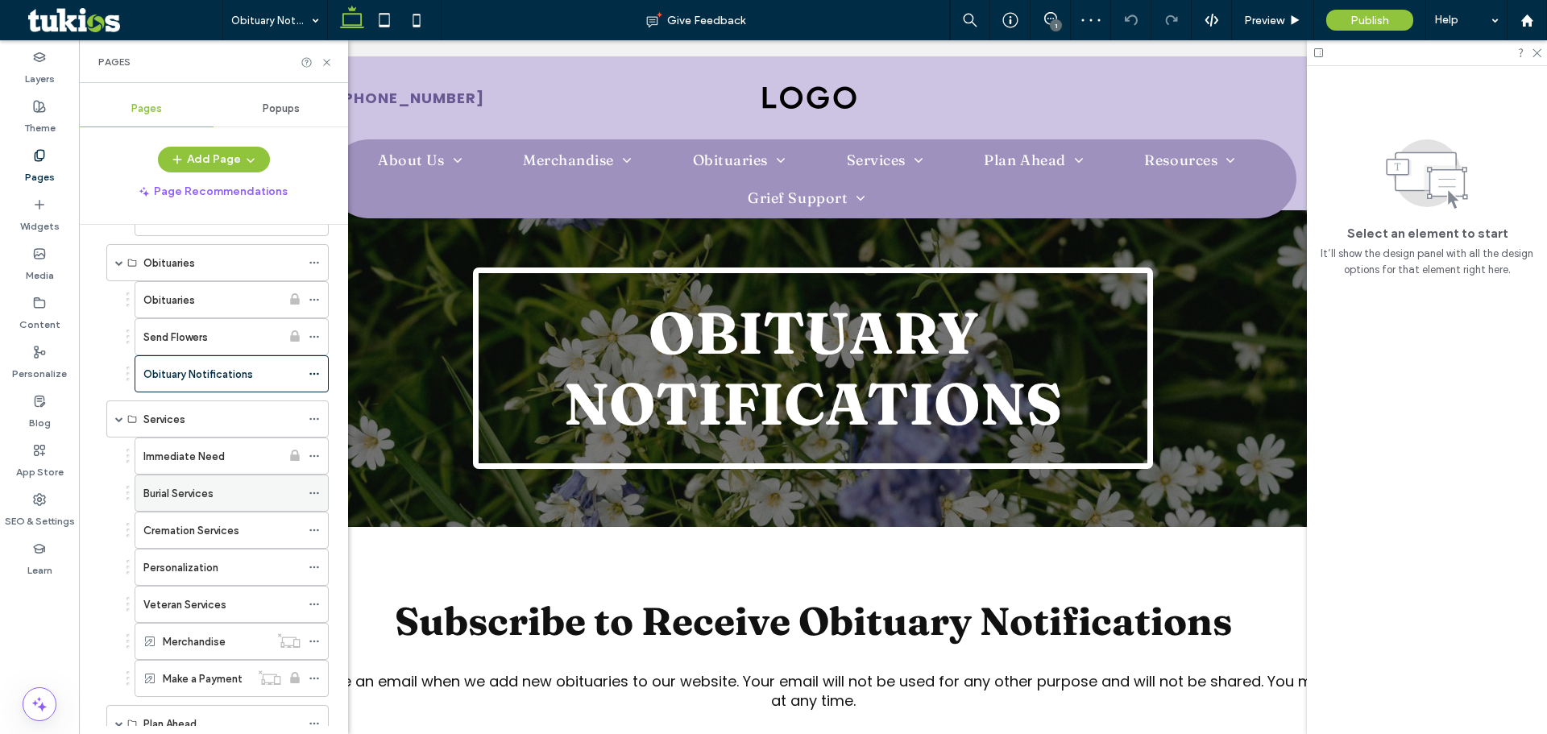
click at [251, 504] on div "Burial Services" at bounding box center [221, 492] width 157 height 35
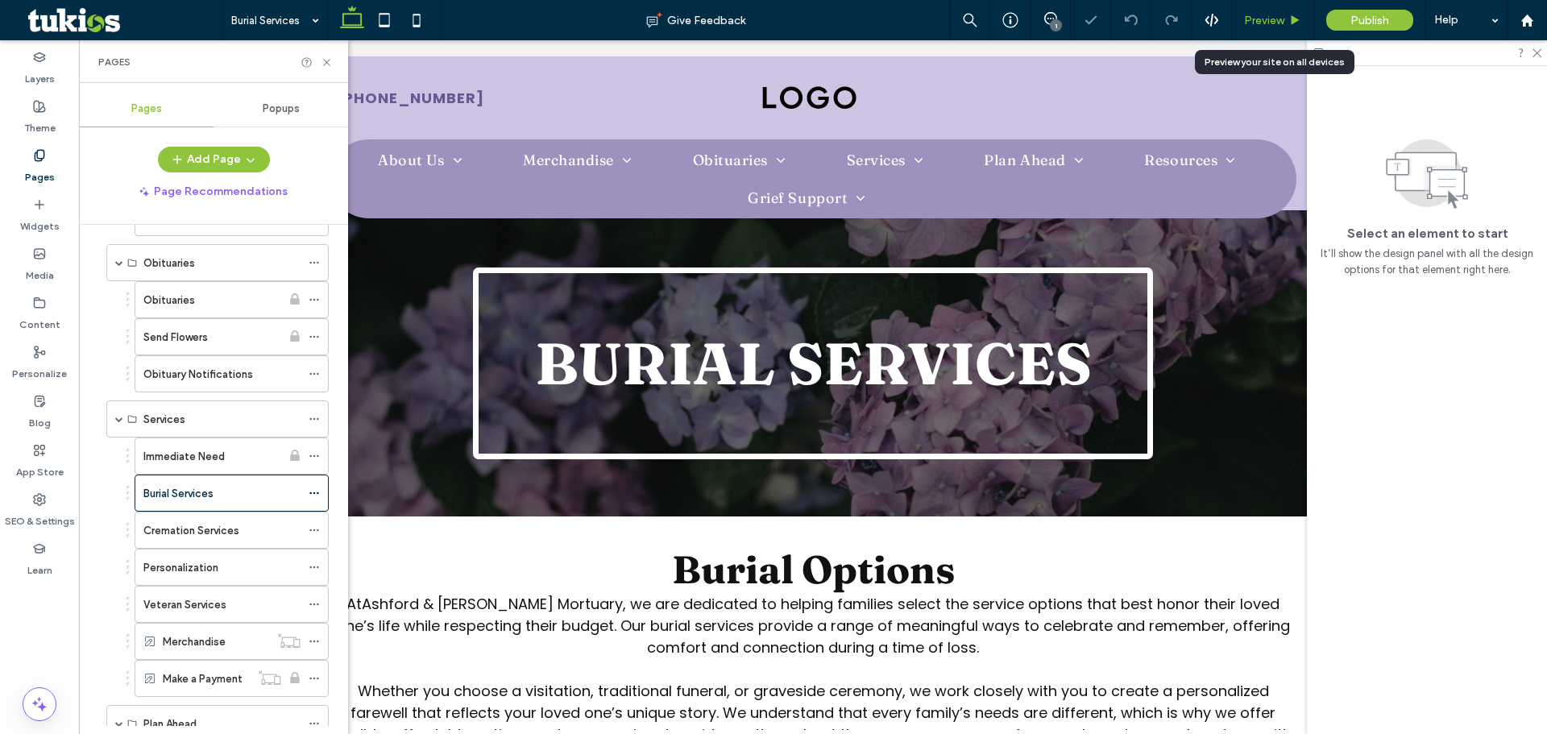
click at [1266, 21] on span "Preview" at bounding box center [1264, 21] width 40 height 14
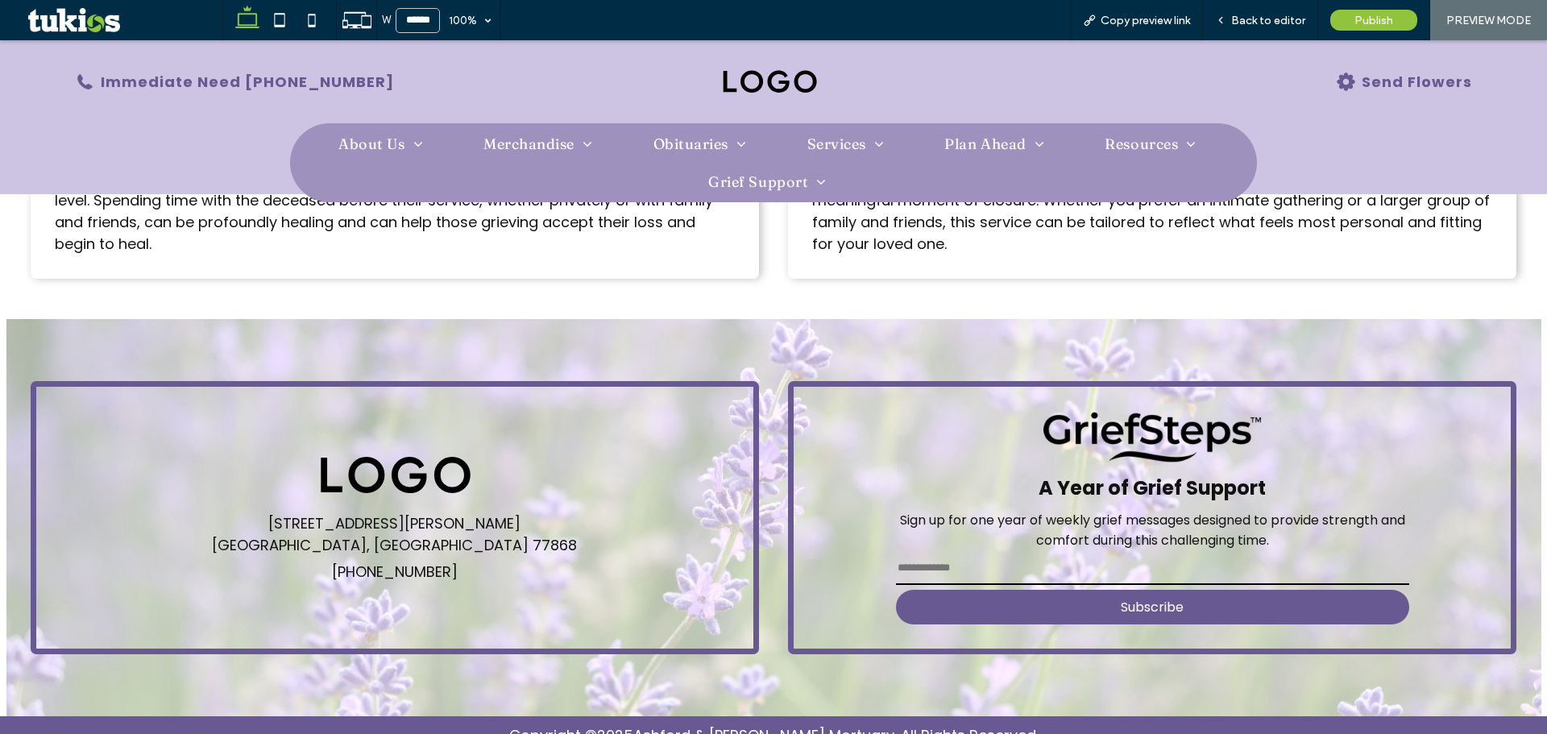
scroll to position [1399, 0]
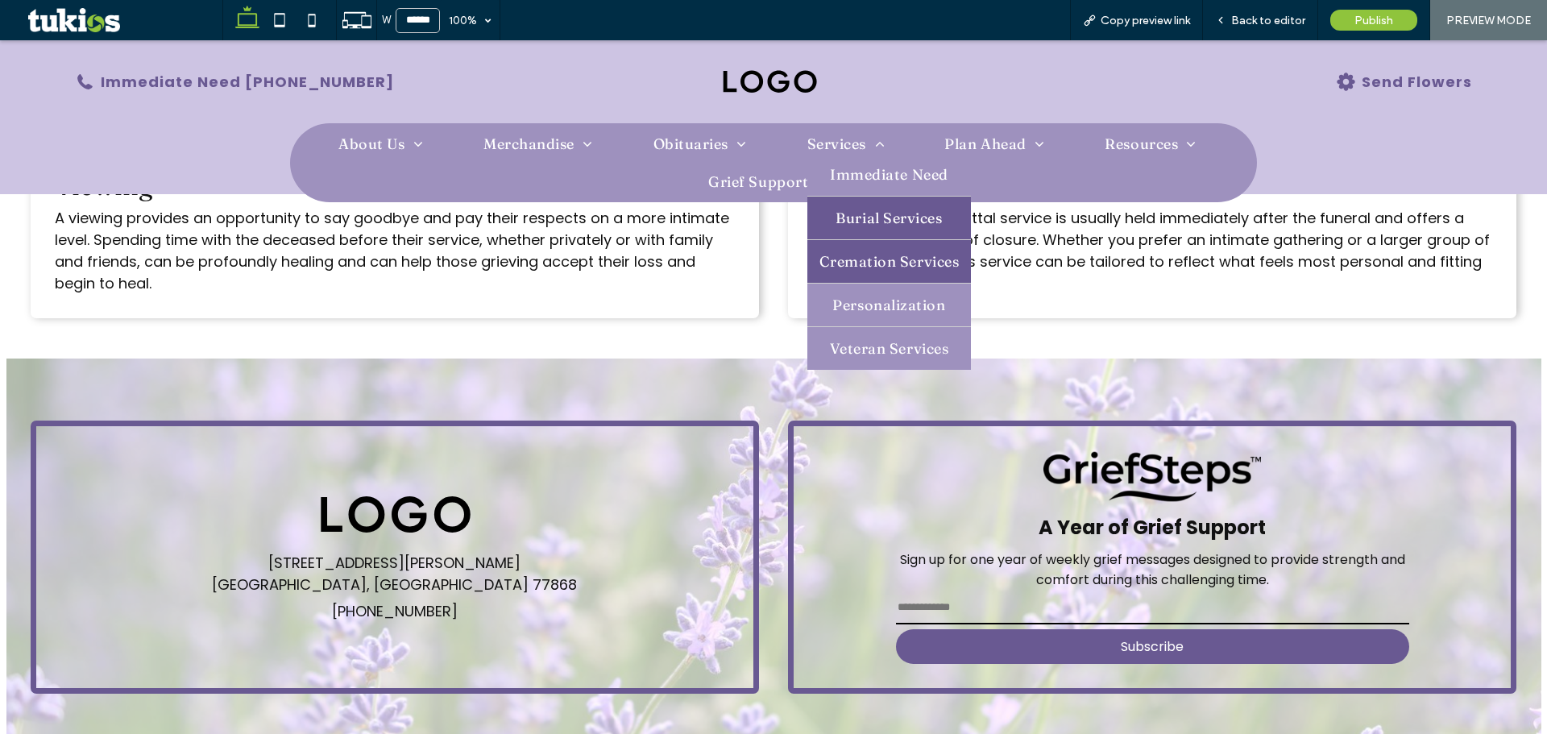
click at [856, 276] on link "Cremation Services" at bounding box center [889, 261] width 164 height 43
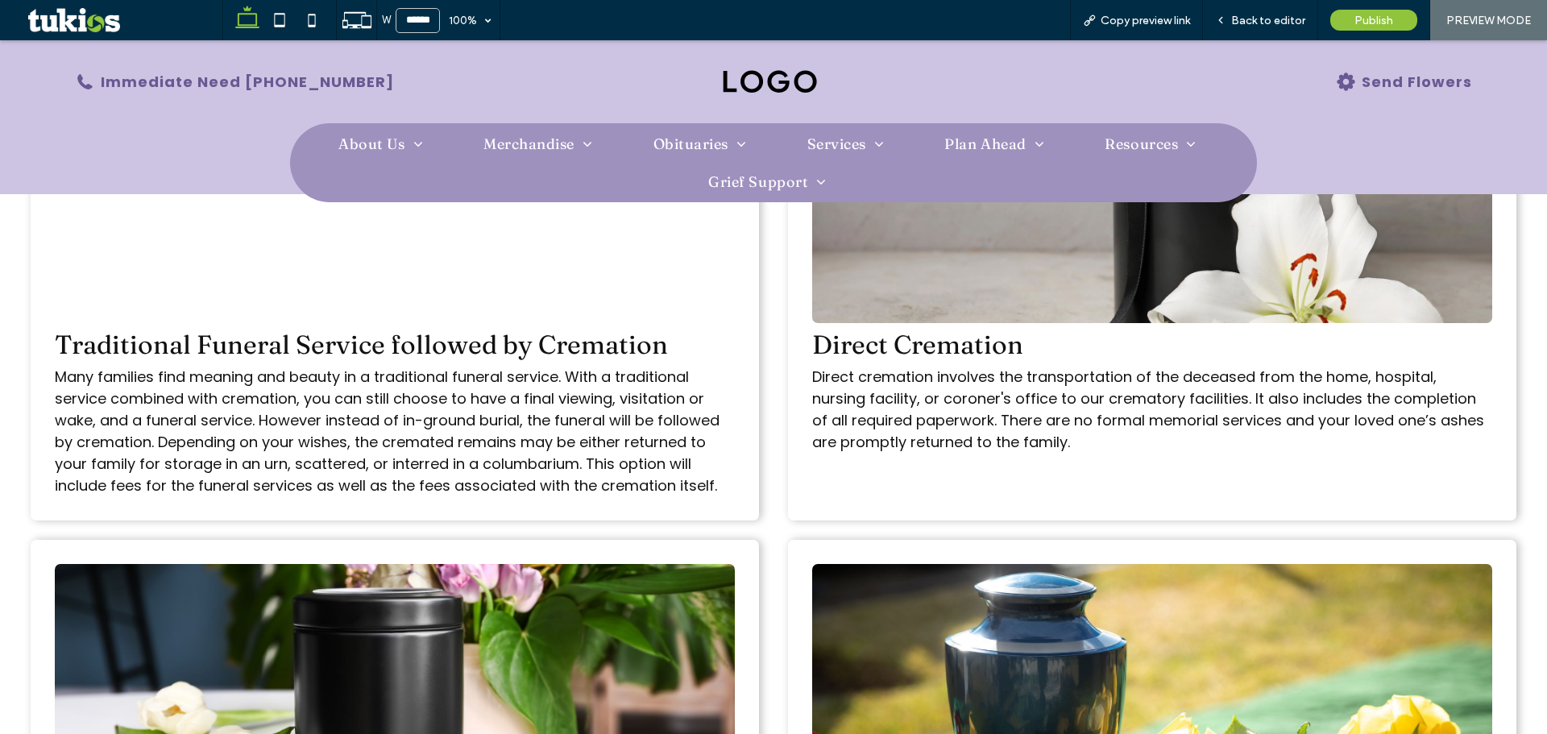
scroll to position [645, 0]
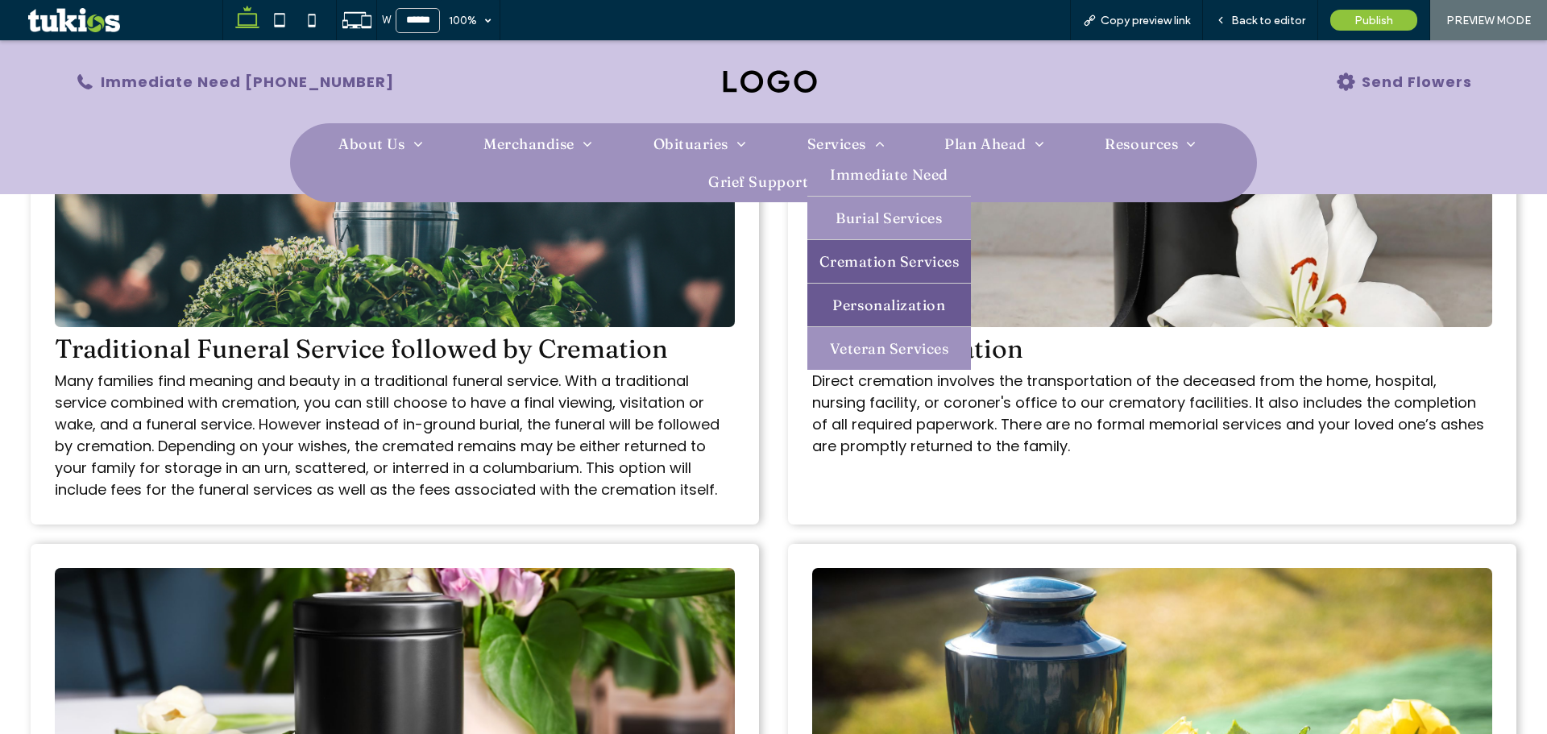
click at [856, 310] on span "Personalization" at bounding box center [888, 305] width 113 height 19
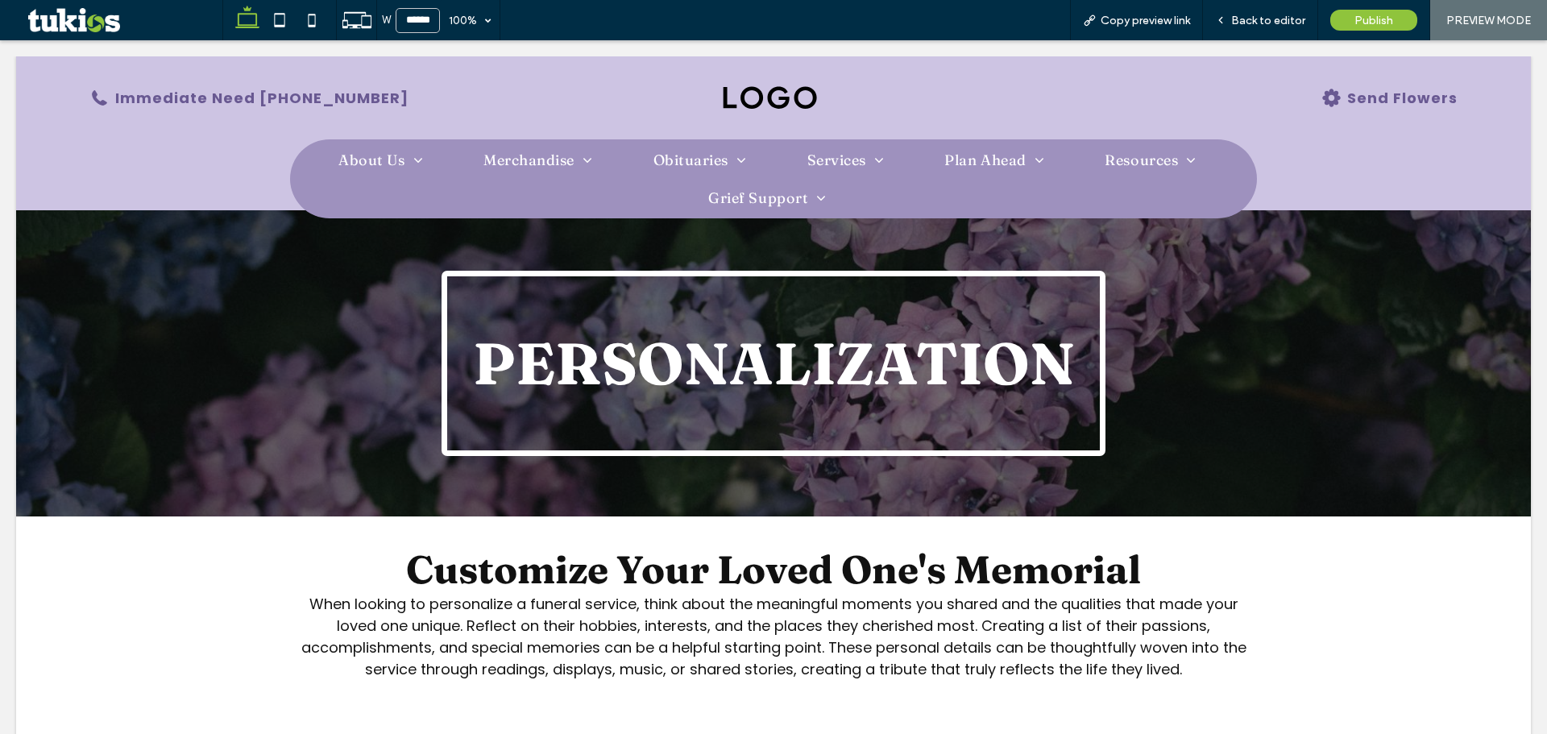
scroll to position [0, 0]
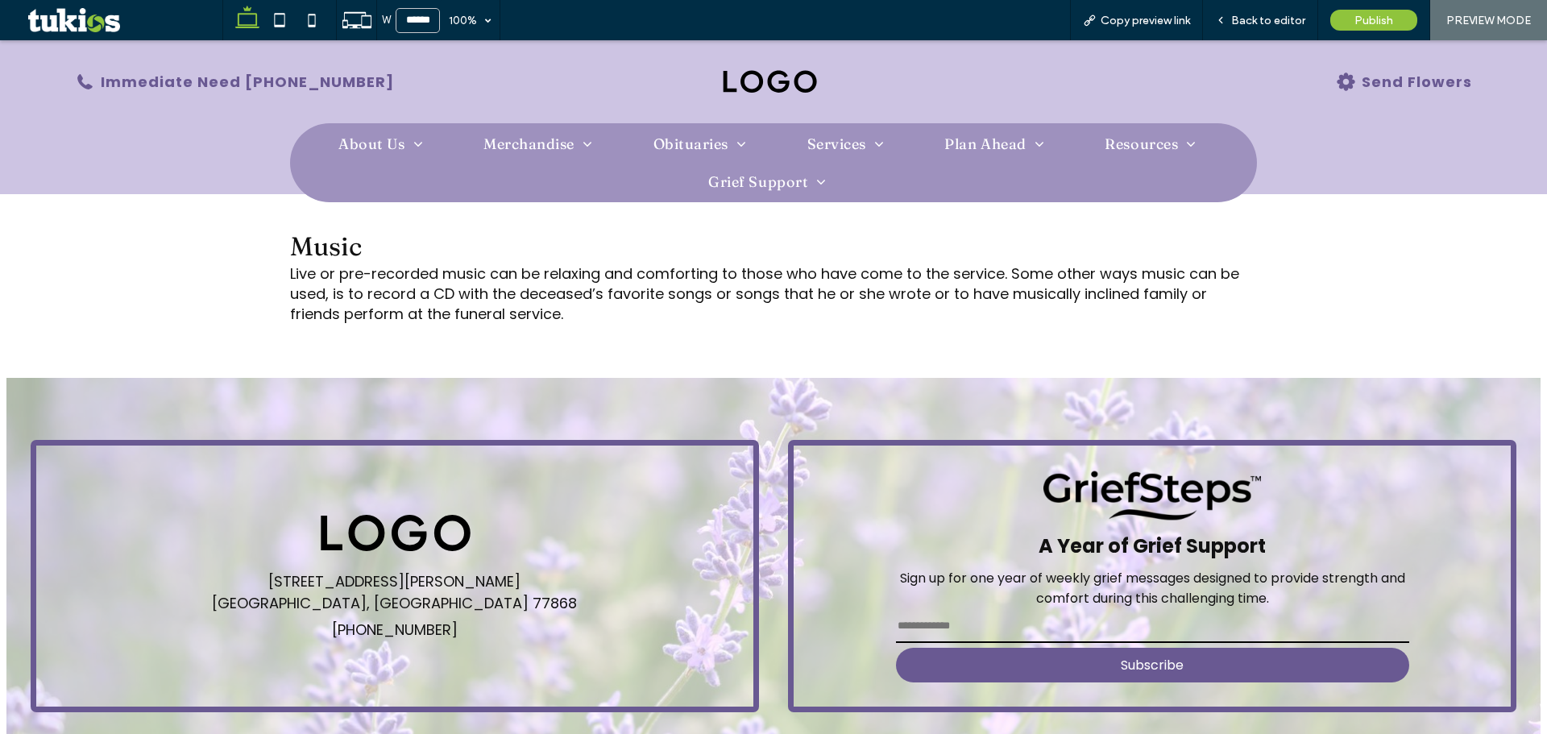
scroll to position [886, 0]
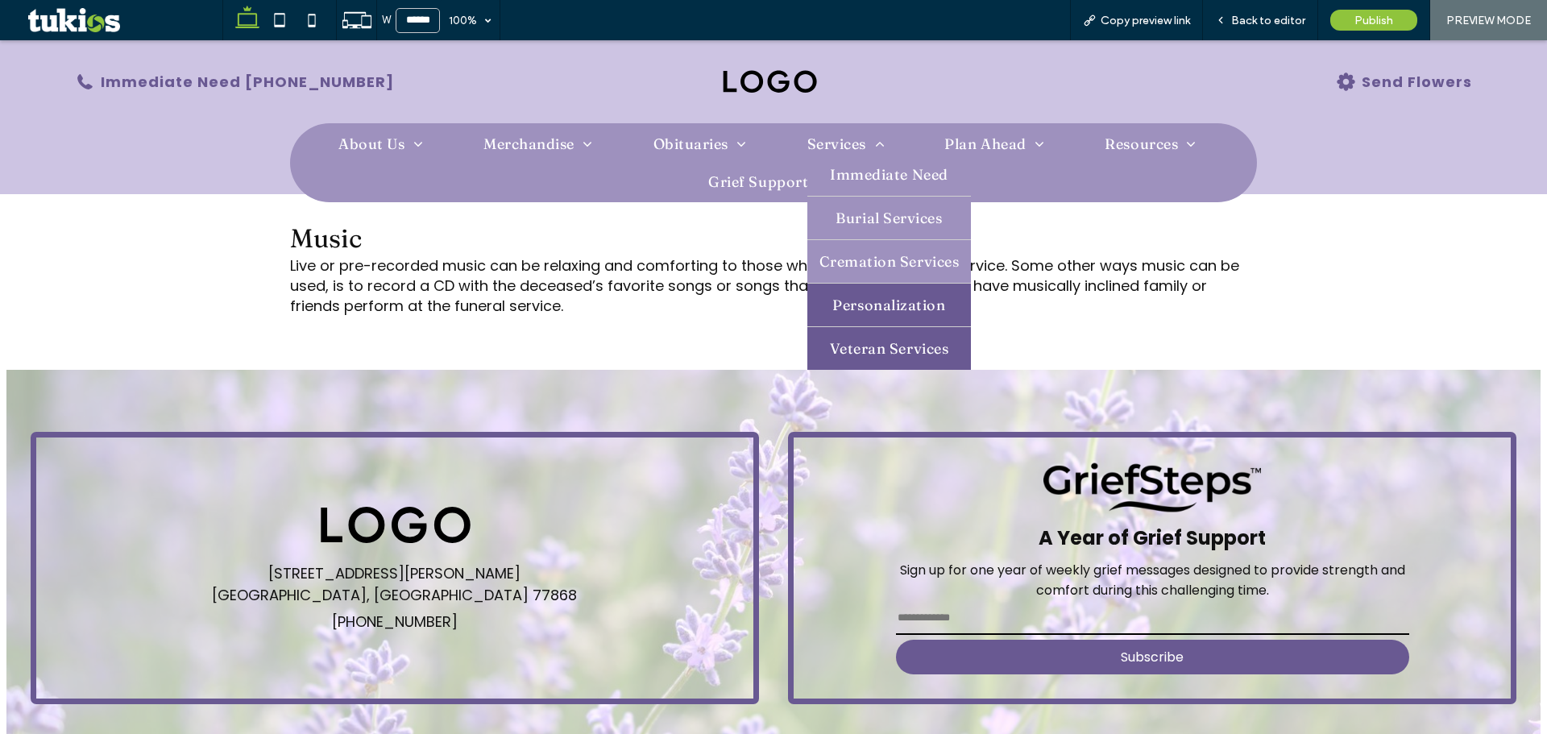
click at [882, 330] on link "Veteran Services" at bounding box center [889, 348] width 164 height 43
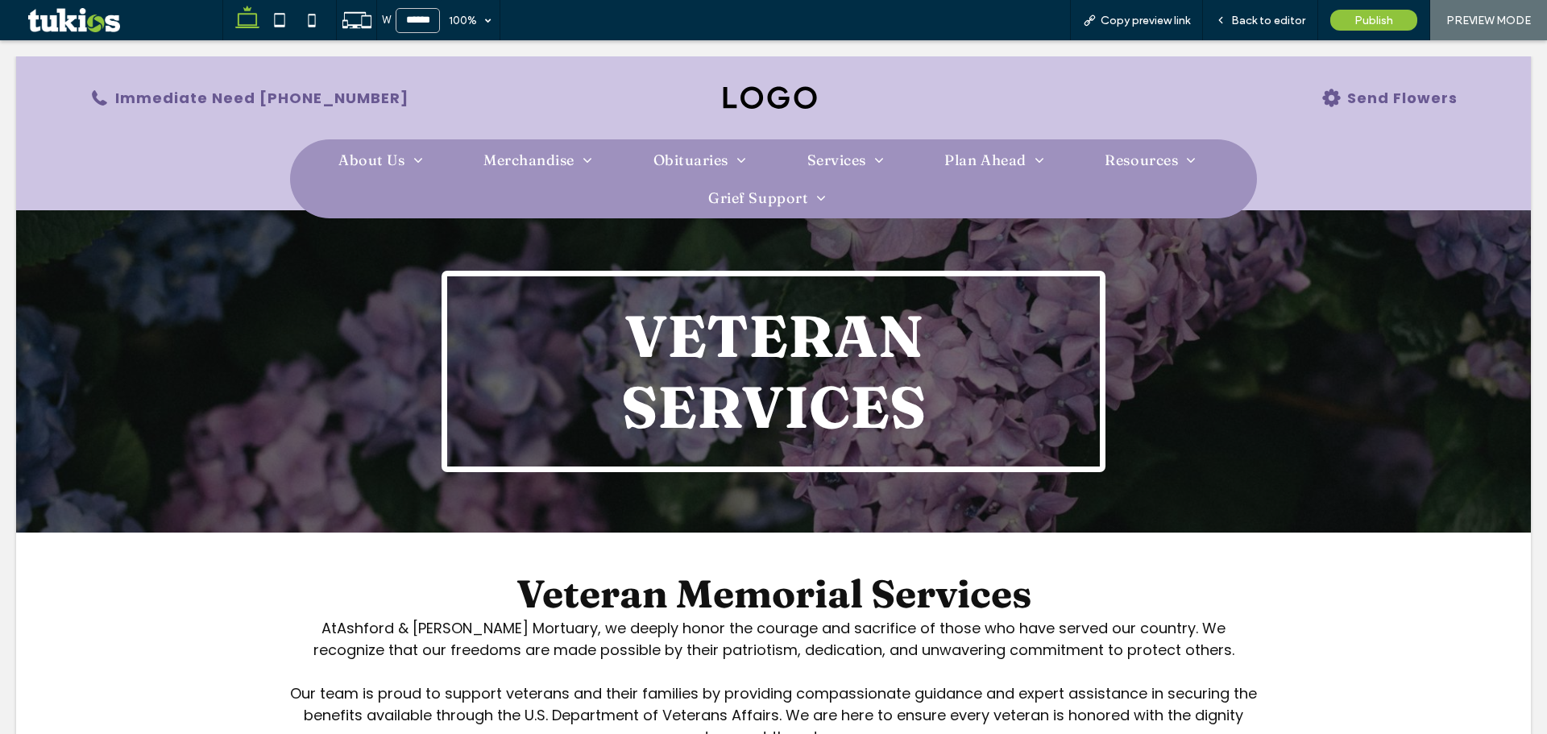
scroll to position [0, 0]
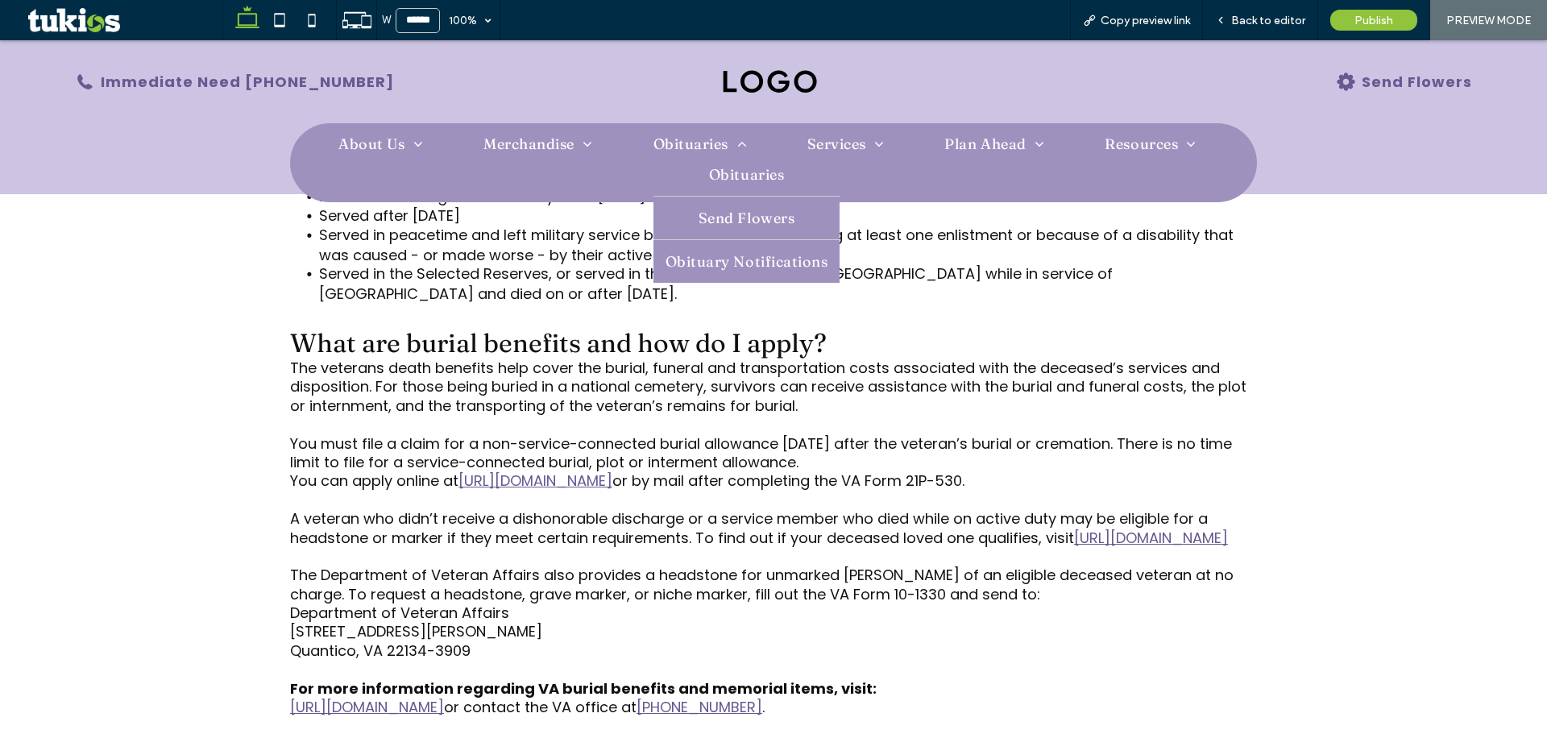
scroll to position [1047, 0]
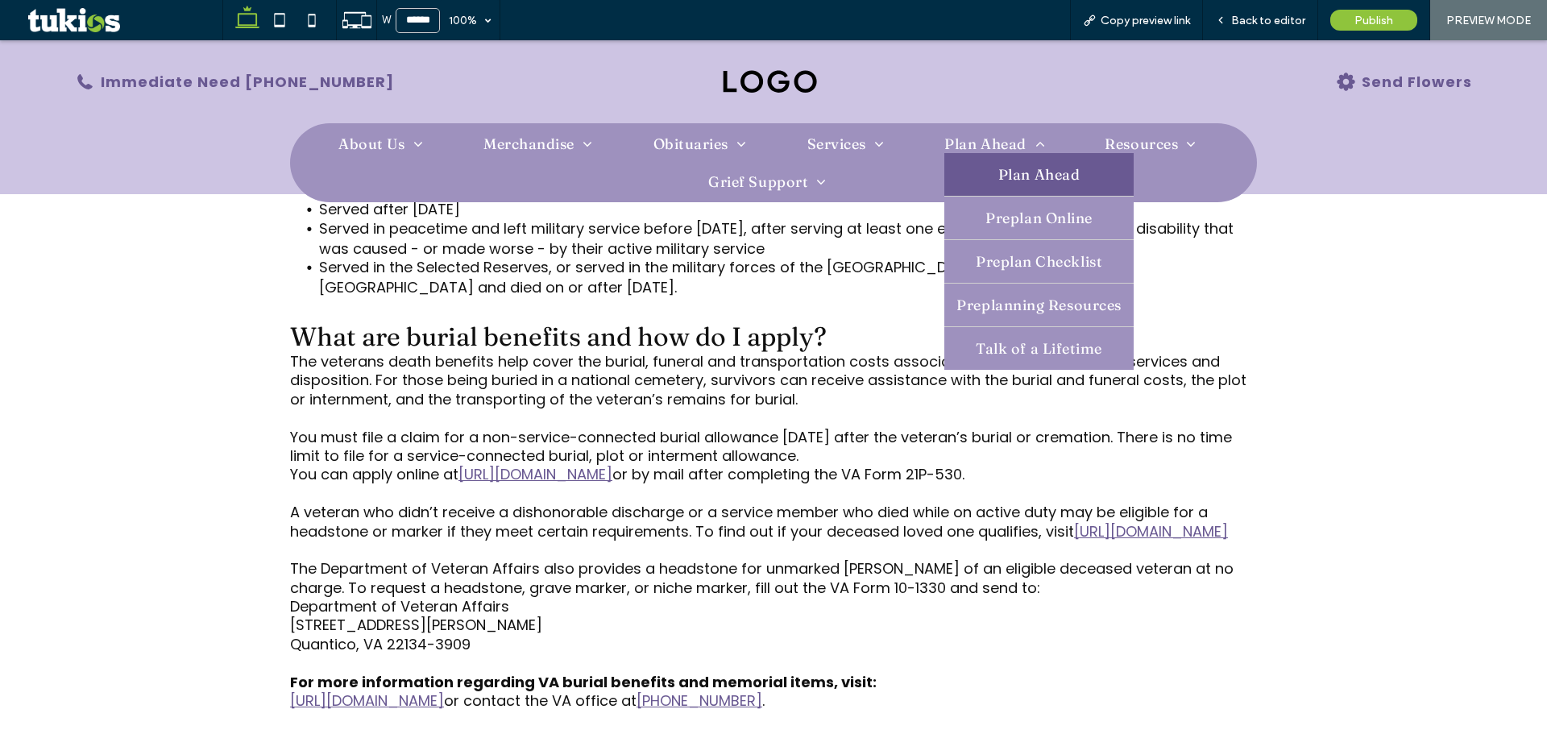
click at [973, 176] on link "Plan Ahead" at bounding box center [1038, 174] width 189 height 43
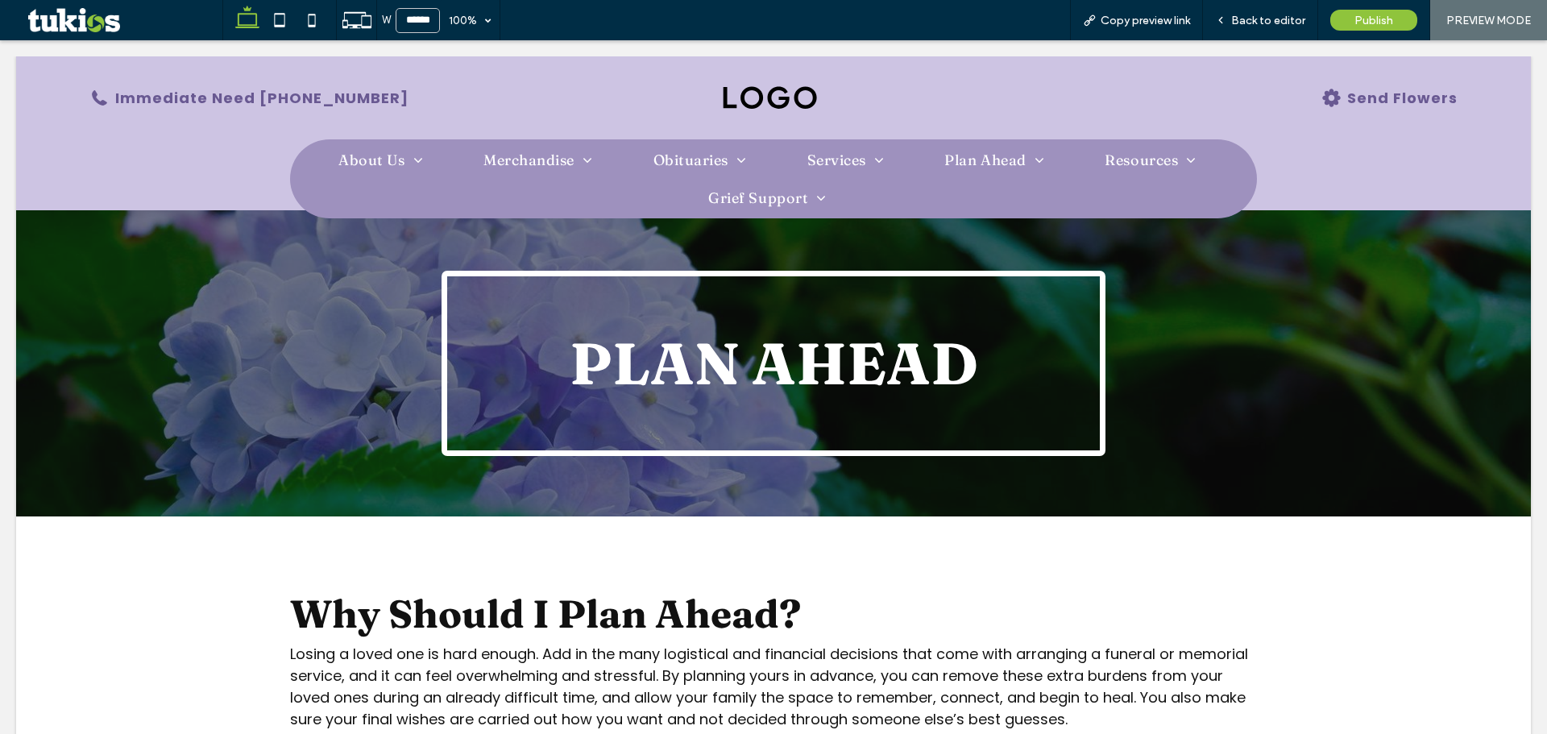
scroll to position [0, 0]
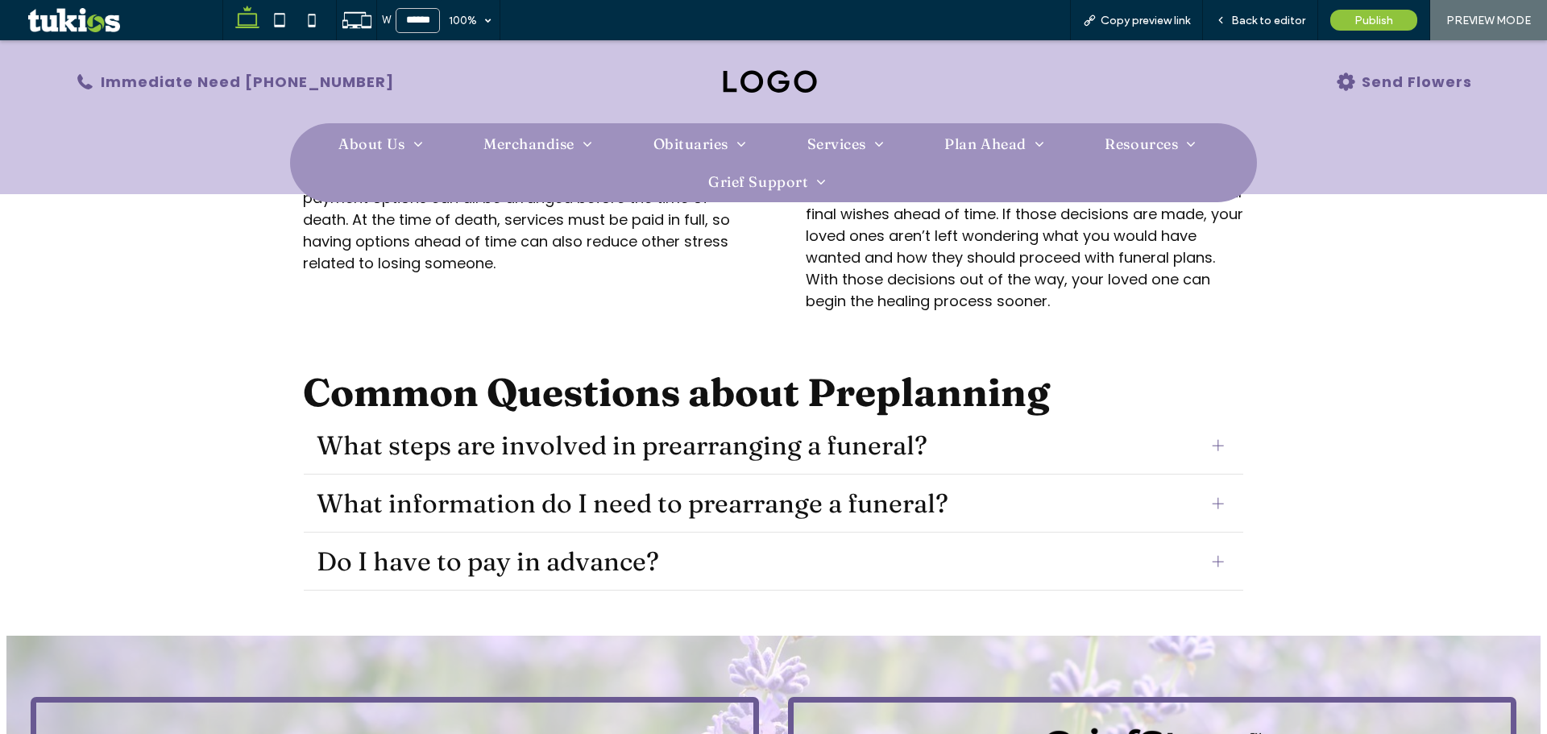
scroll to position [1370, 0]
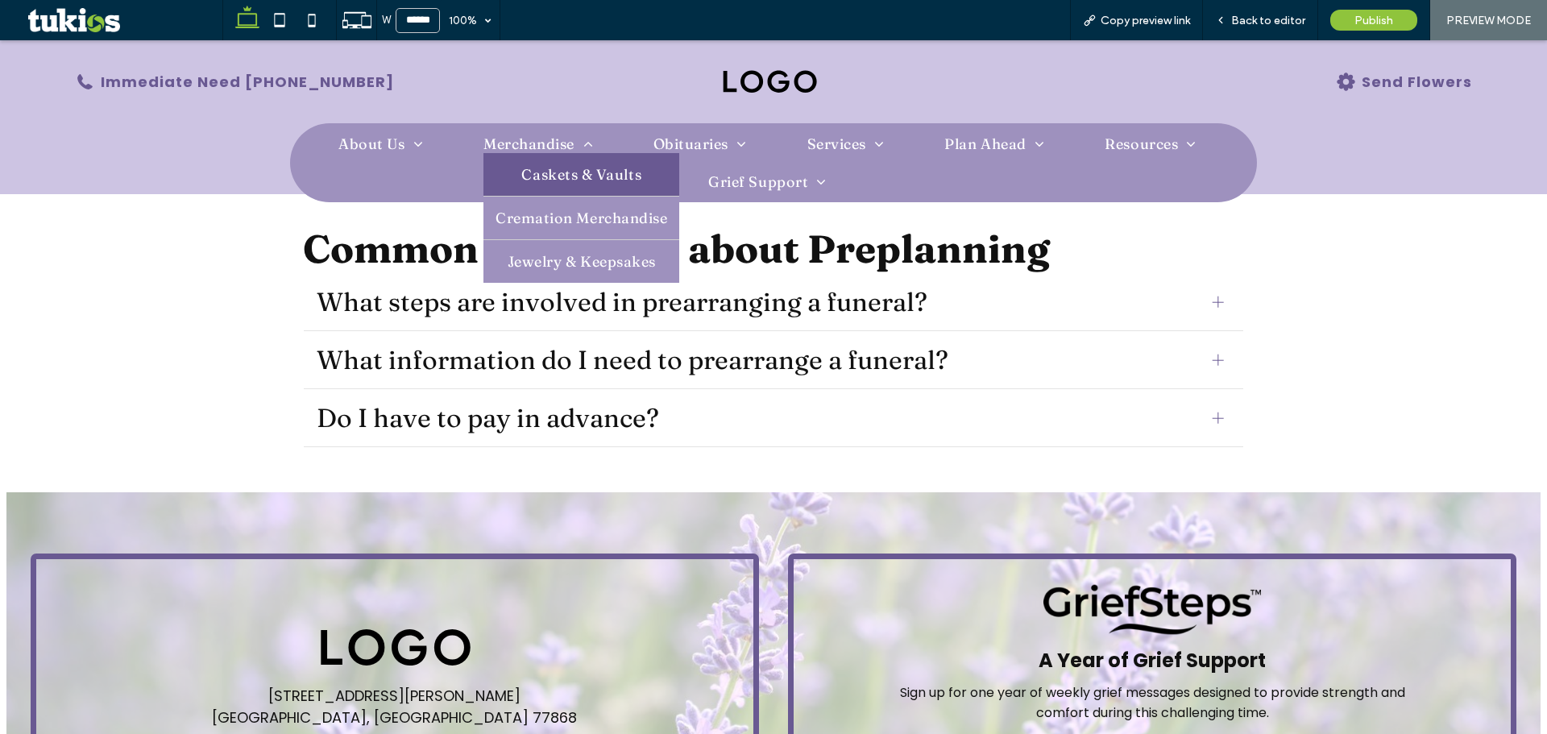
click at [555, 186] on link "Caskets & Vaults" at bounding box center [581, 174] width 196 height 43
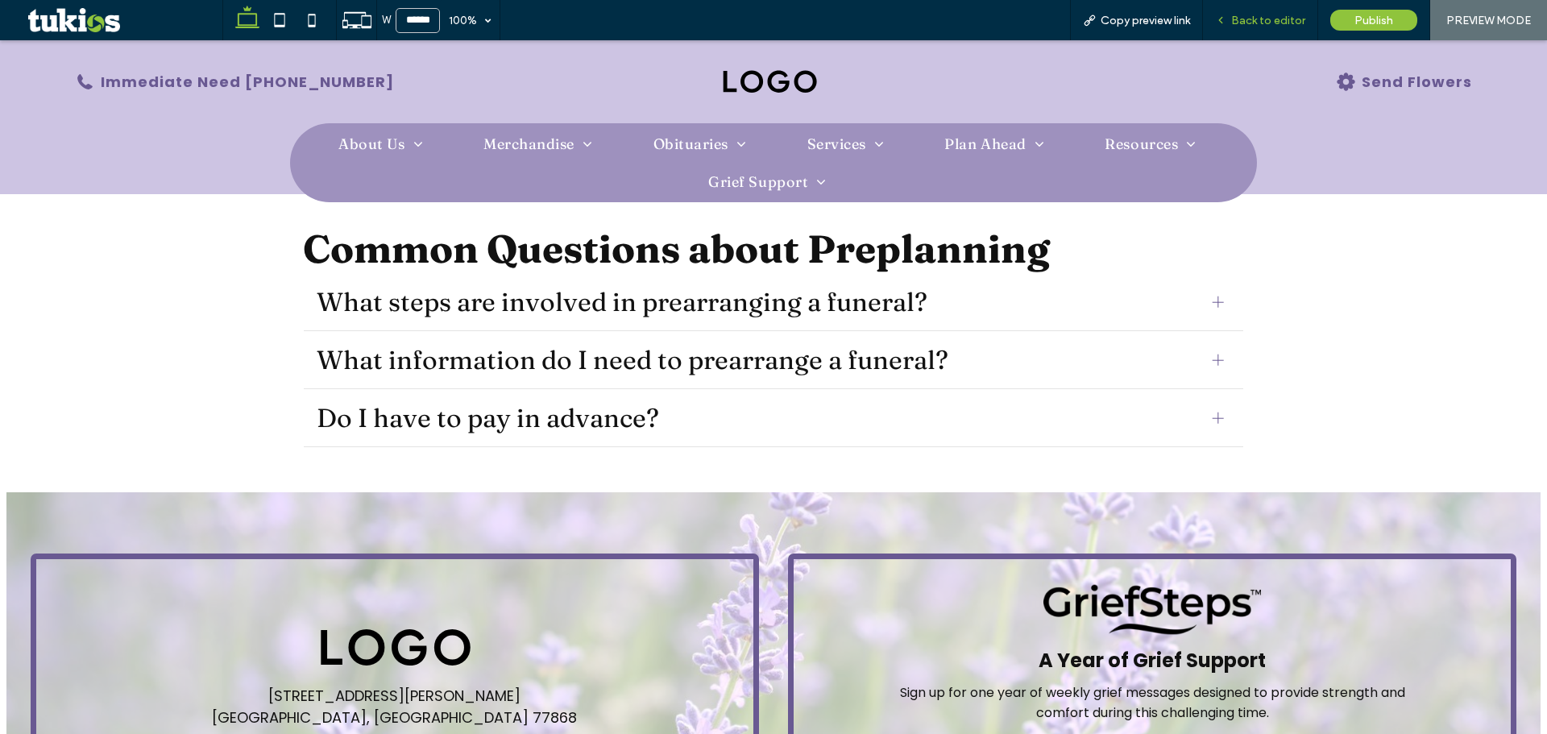
click at [1255, 27] on div "Back to editor" at bounding box center [1260, 20] width 115 height 40
click at [1256, 24] on span "Back to editor" at bounding box center [1268, 21] width 74 height 14
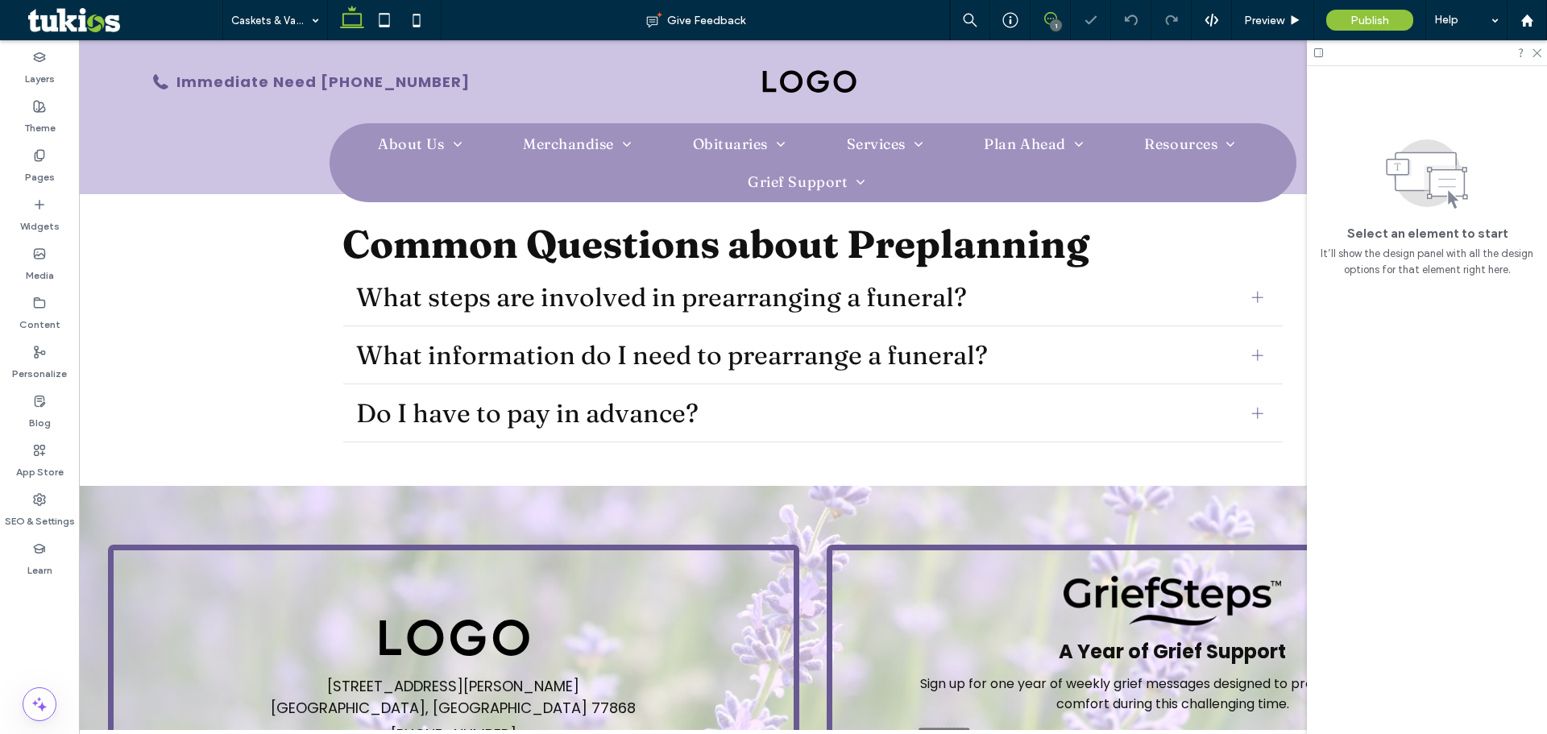
click at [1052, 13] on use at bounding box center [1050, 18] width 13 height 13
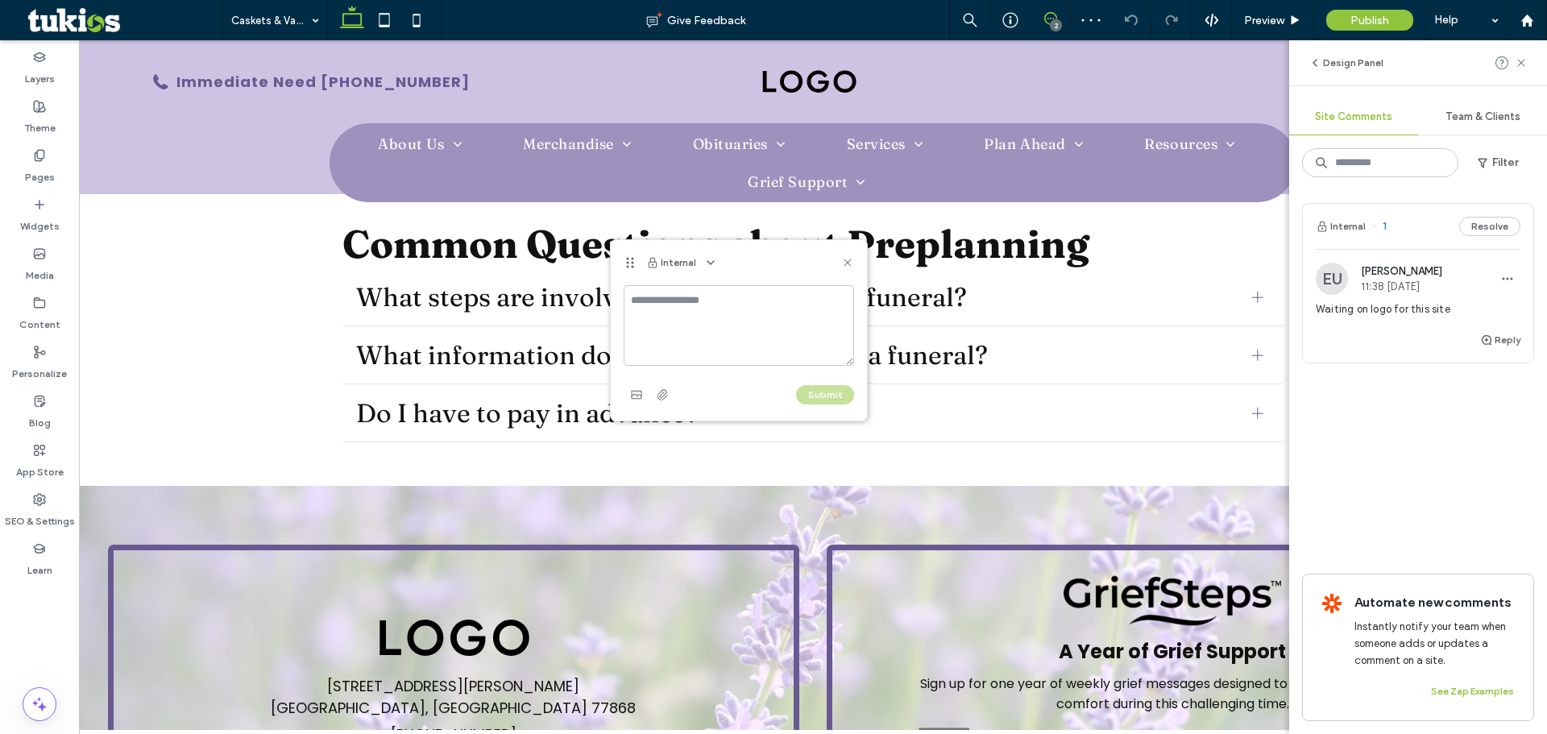
click at [728, 324] on textarea at bounding box center [739, 325] width 230 height 81
type textarea "**********"
click at [826, 391] on button "Submit" at bounding box center [825, 394] width 58 height 19
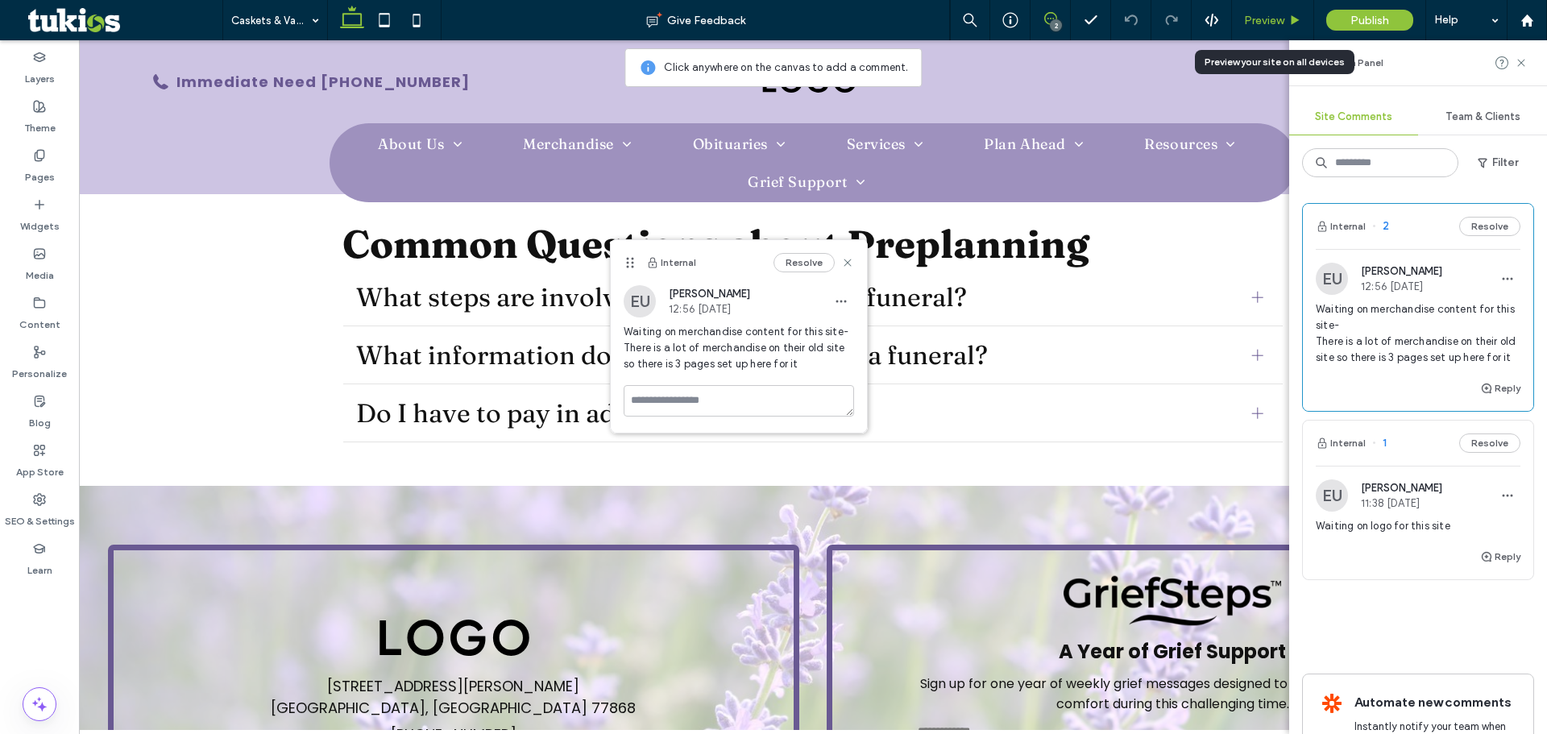
click at [1273, 16] on span "Preview" at bounding box center [1264, 21] width 40 height 14
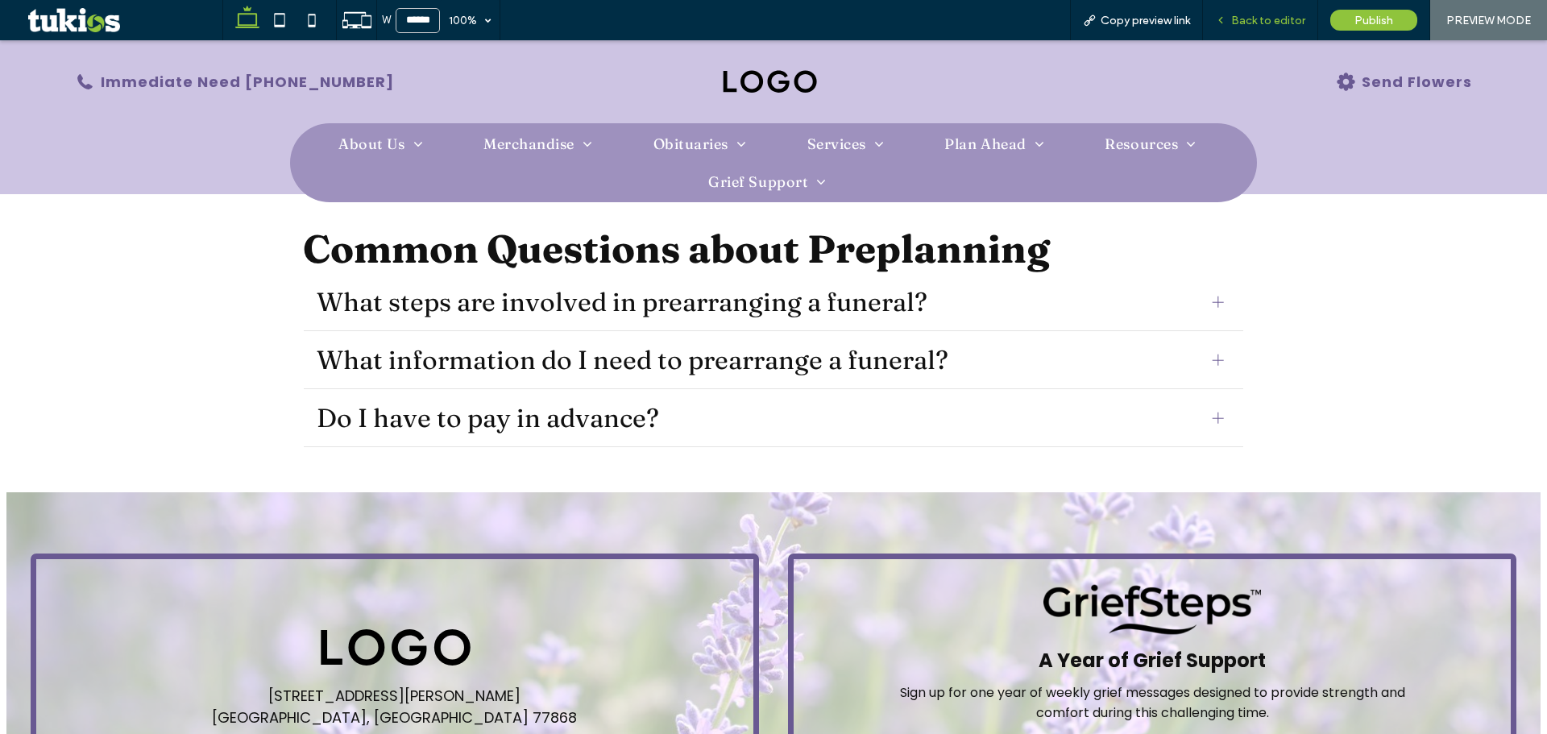
click at [1246, 15] on span "Back to editor" at bounding box center [1268, 21] width 74 height 14
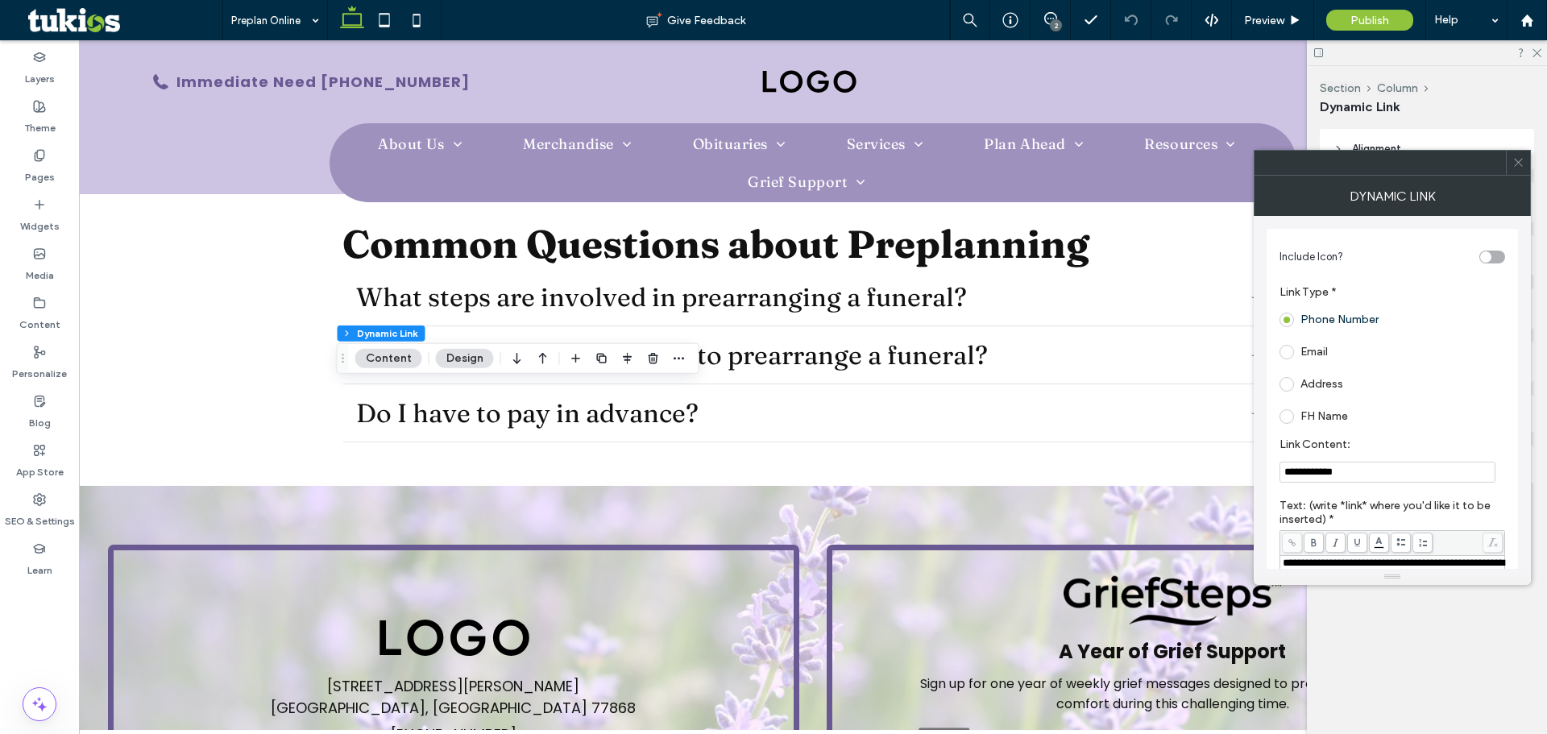
paste input "*"
type input "*"
click at [1321, 475] on input "Link Content:" at bounding box center [1388, 472] width 216 height 21
paste input "**********"
click at [1302, 470] on input "**********" at bounding box center [1388, 472] width 216 height 21
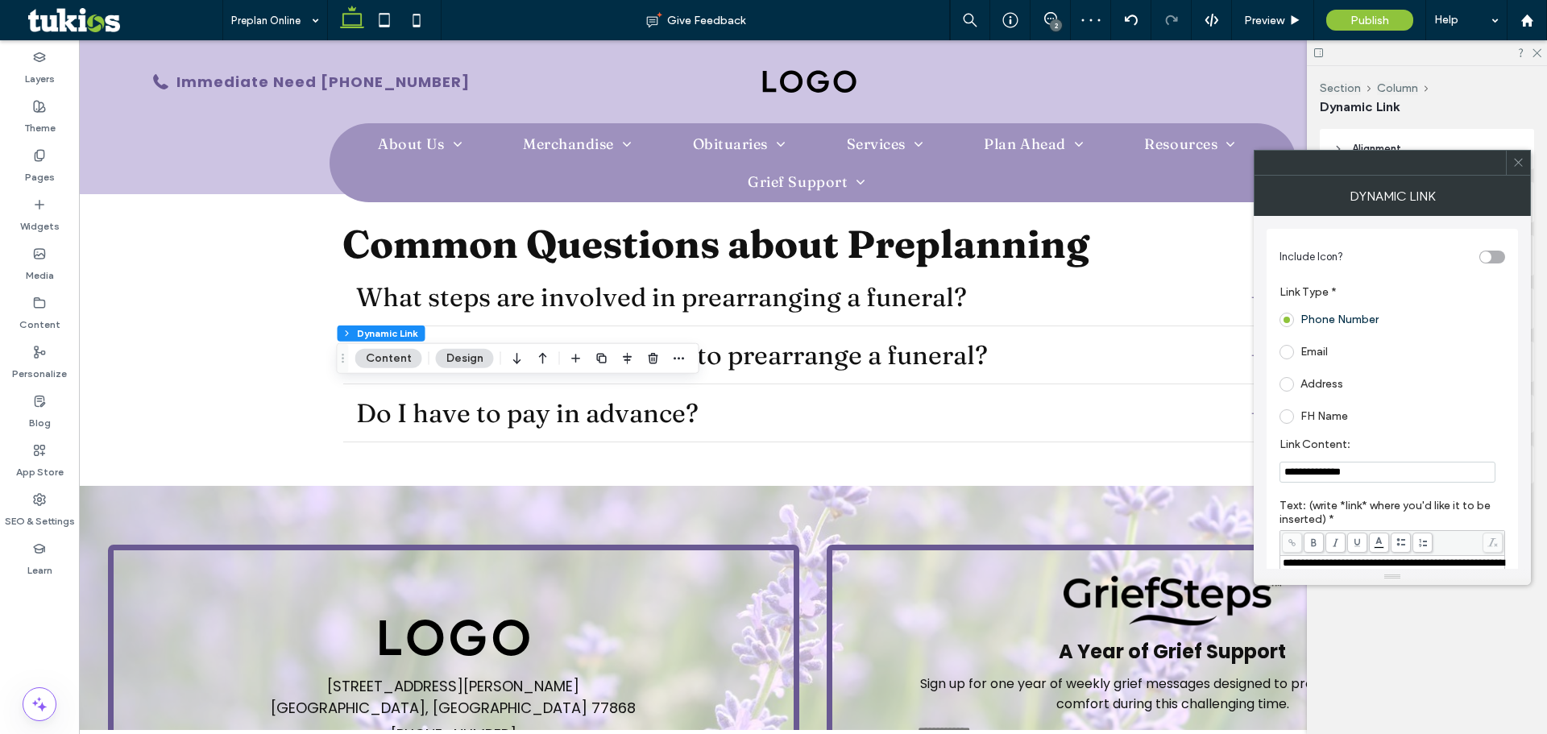
click at [1286, 475] on input "**********" at bounding box center [1388, 472] width 216 height 21
type input "**********"
click at [1262, 23] on span "Preview" at bounding box center [1264, 21] width 40 height 14
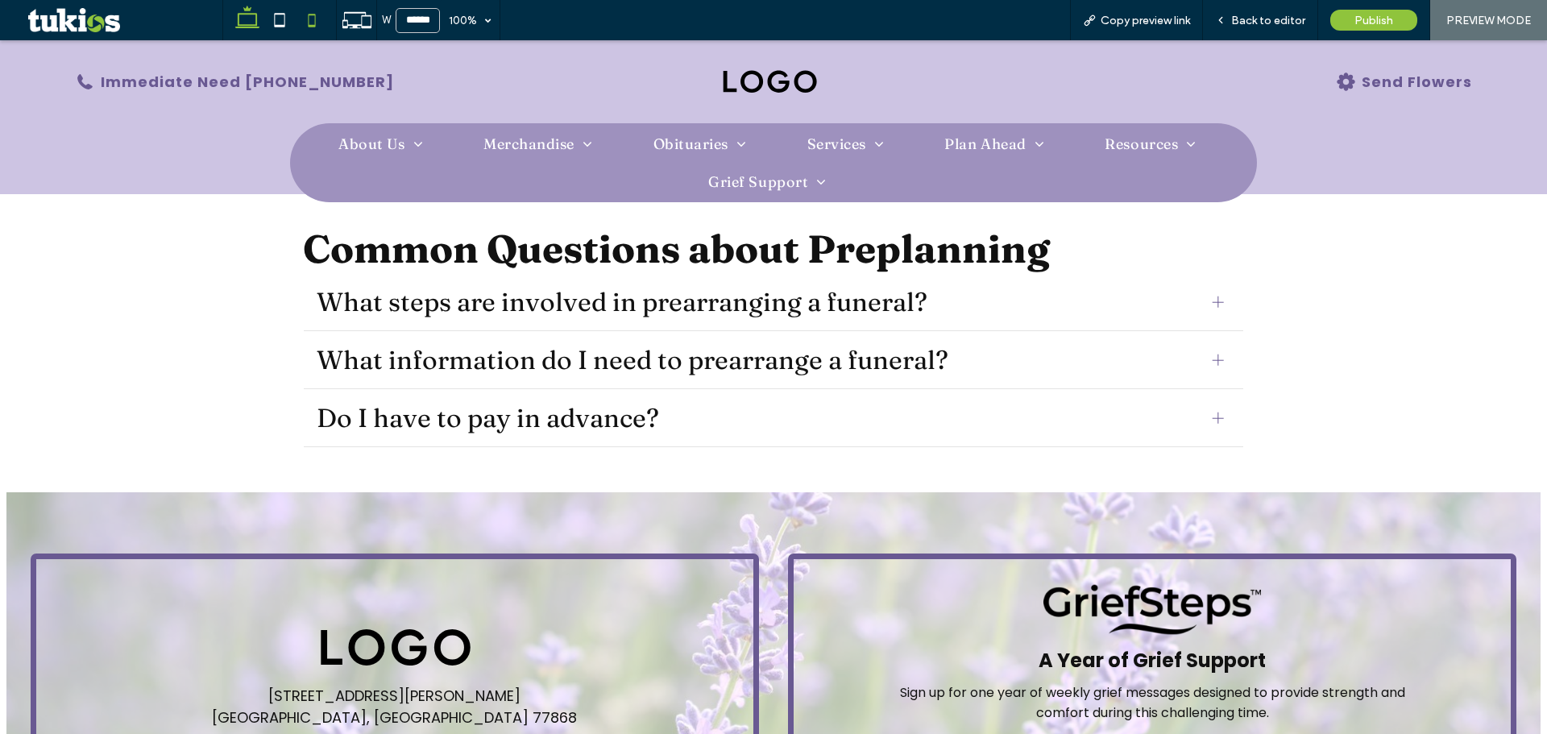
click at [317, 21] on icon at bounding box center [312, 20] width 32 height 32
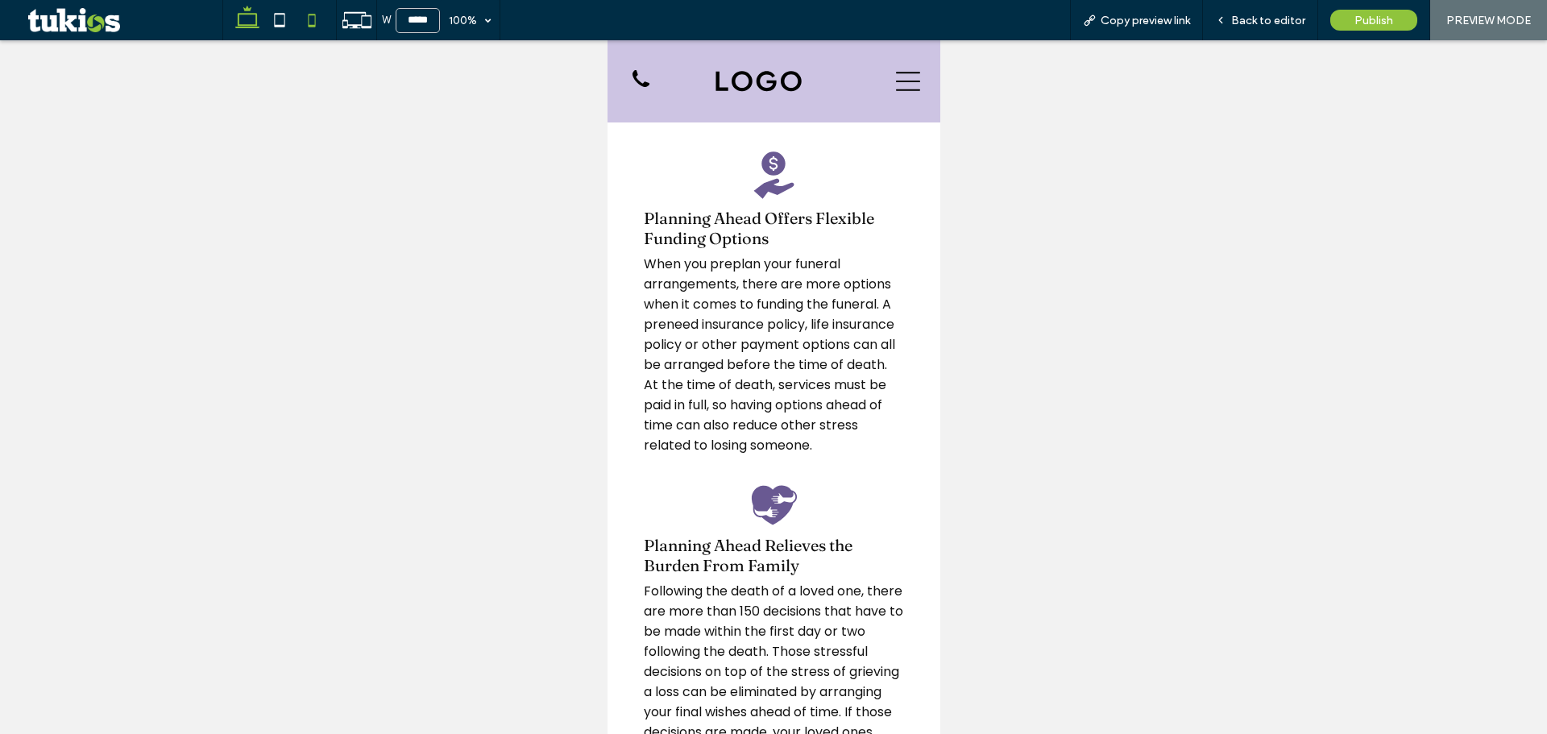
click at [251, 25] on use at bounding box center [247, 17] width 24 height 23
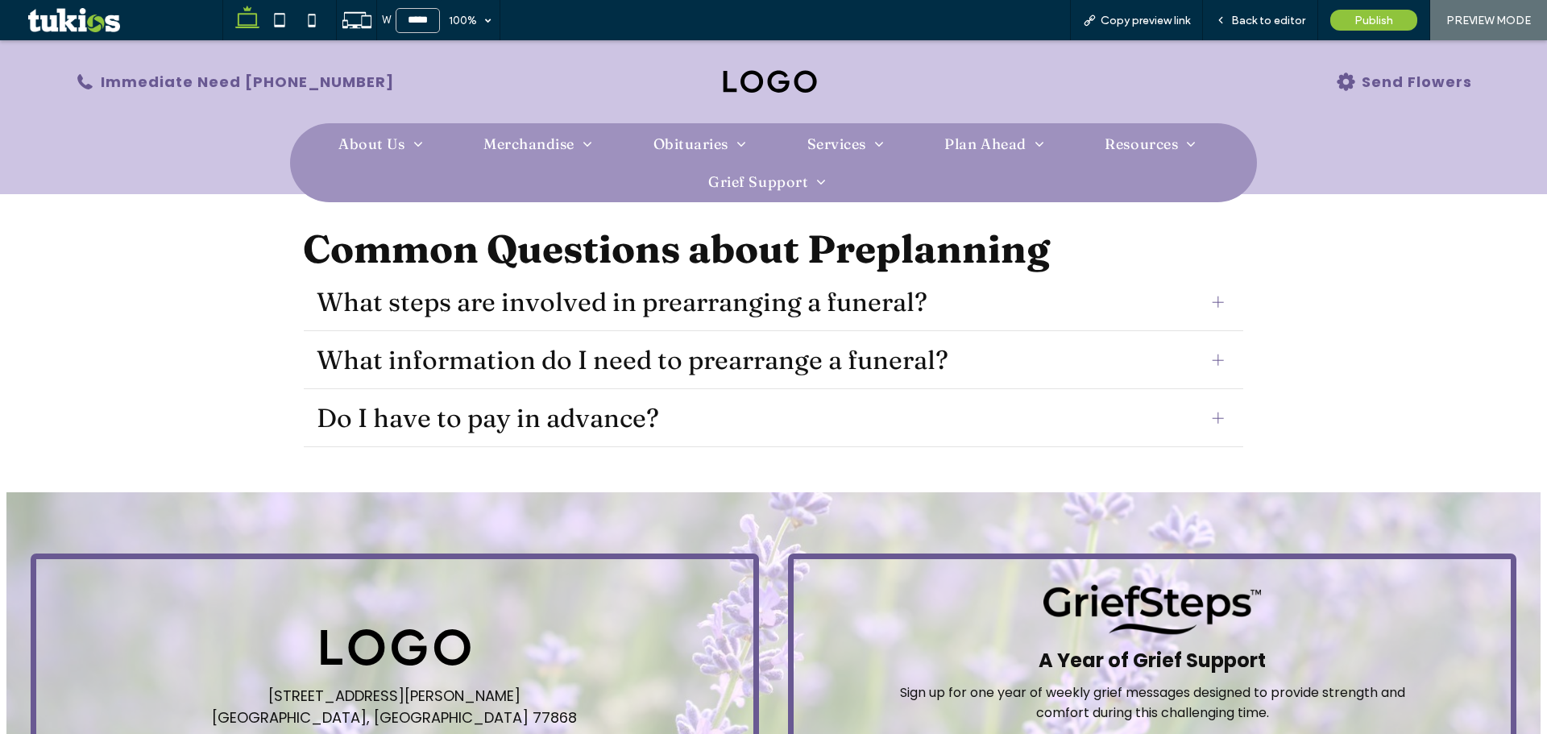
type input "******"
click at [1252, 23] on span "Back to editor" at bounding box center [1268, 21] width 74 height 14
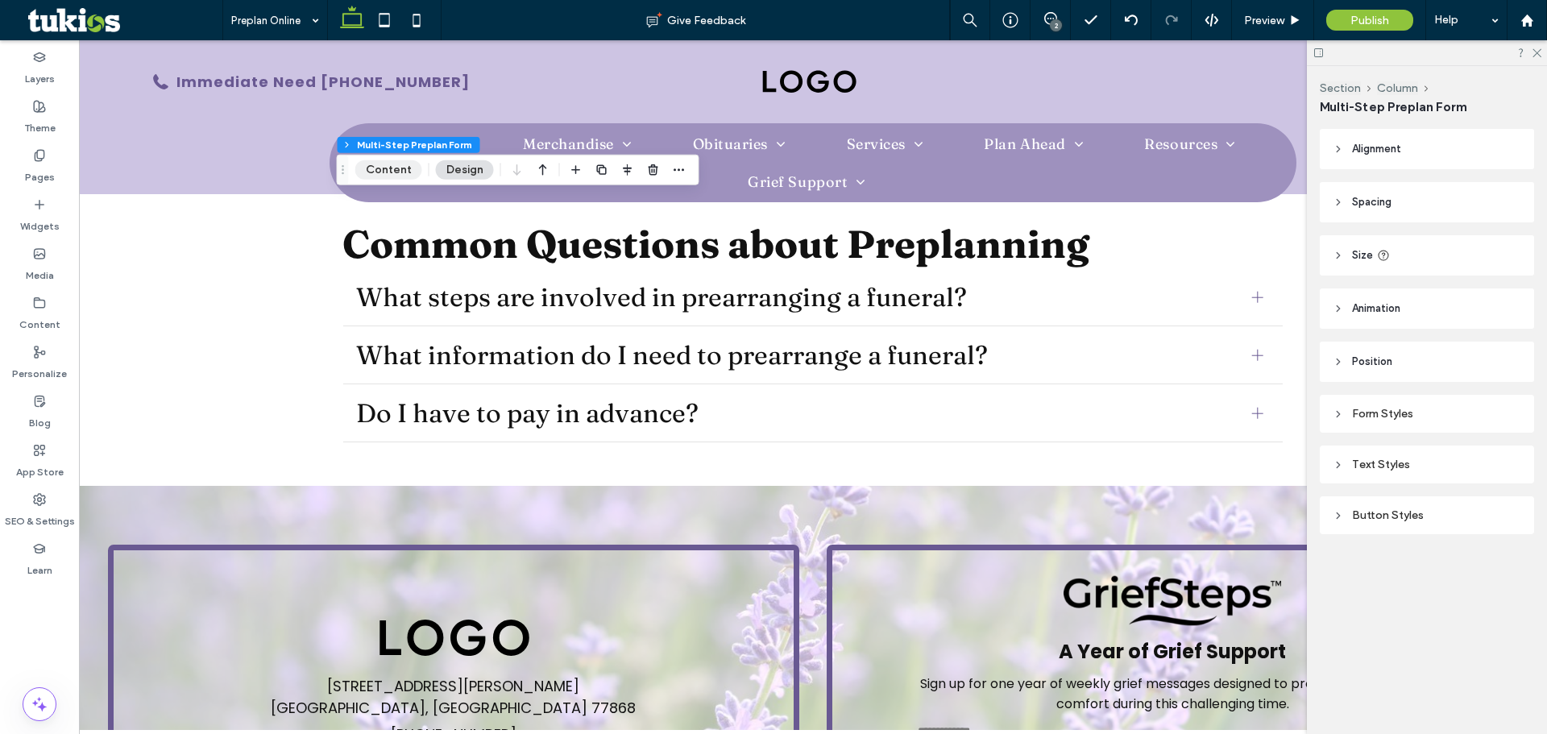
click at [412, 167] on button "Content" at bounding box center [388, 169] width 67 height 19
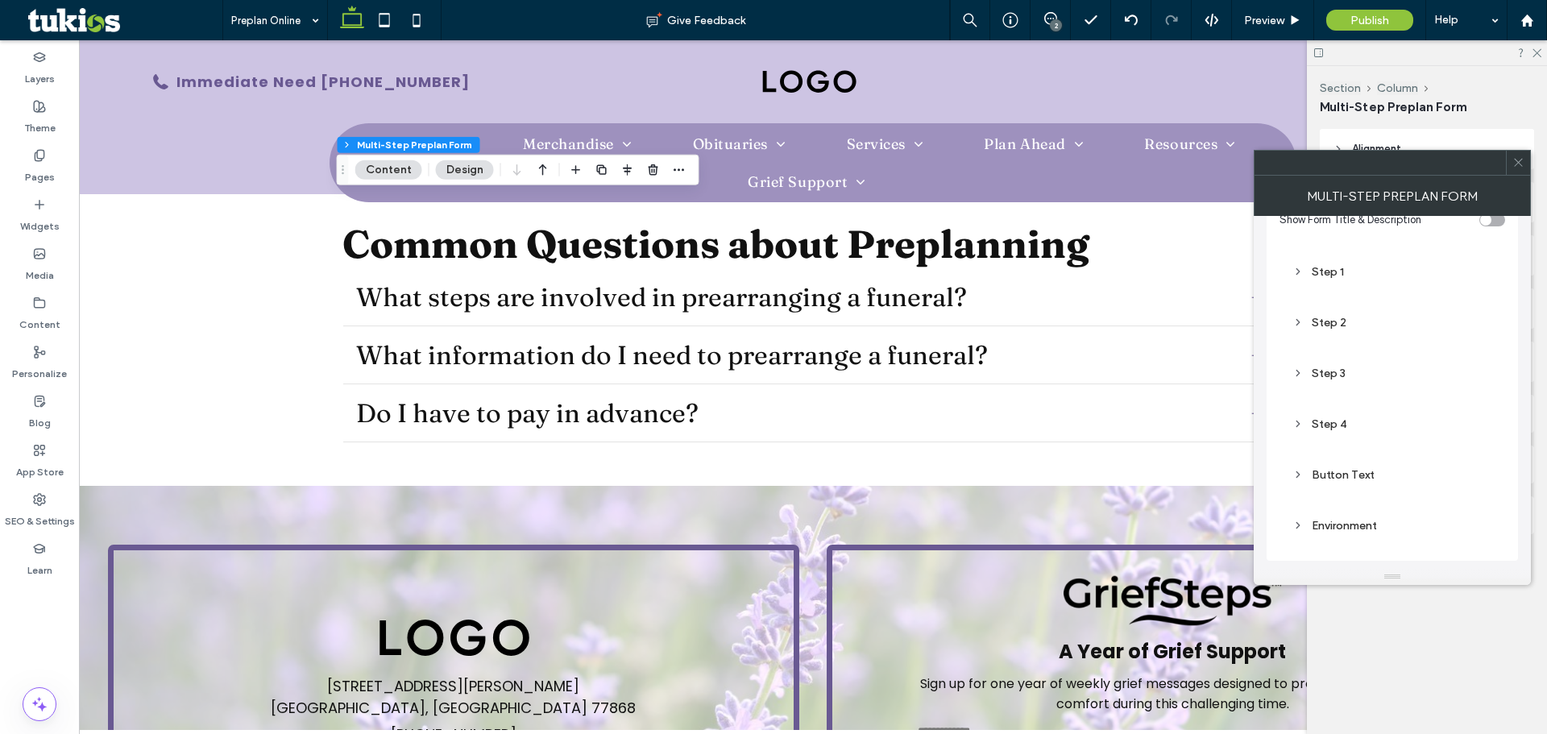
click at [1347, 484] on div "Button Text" at bounding box center [1392, 475] width 200 height 22
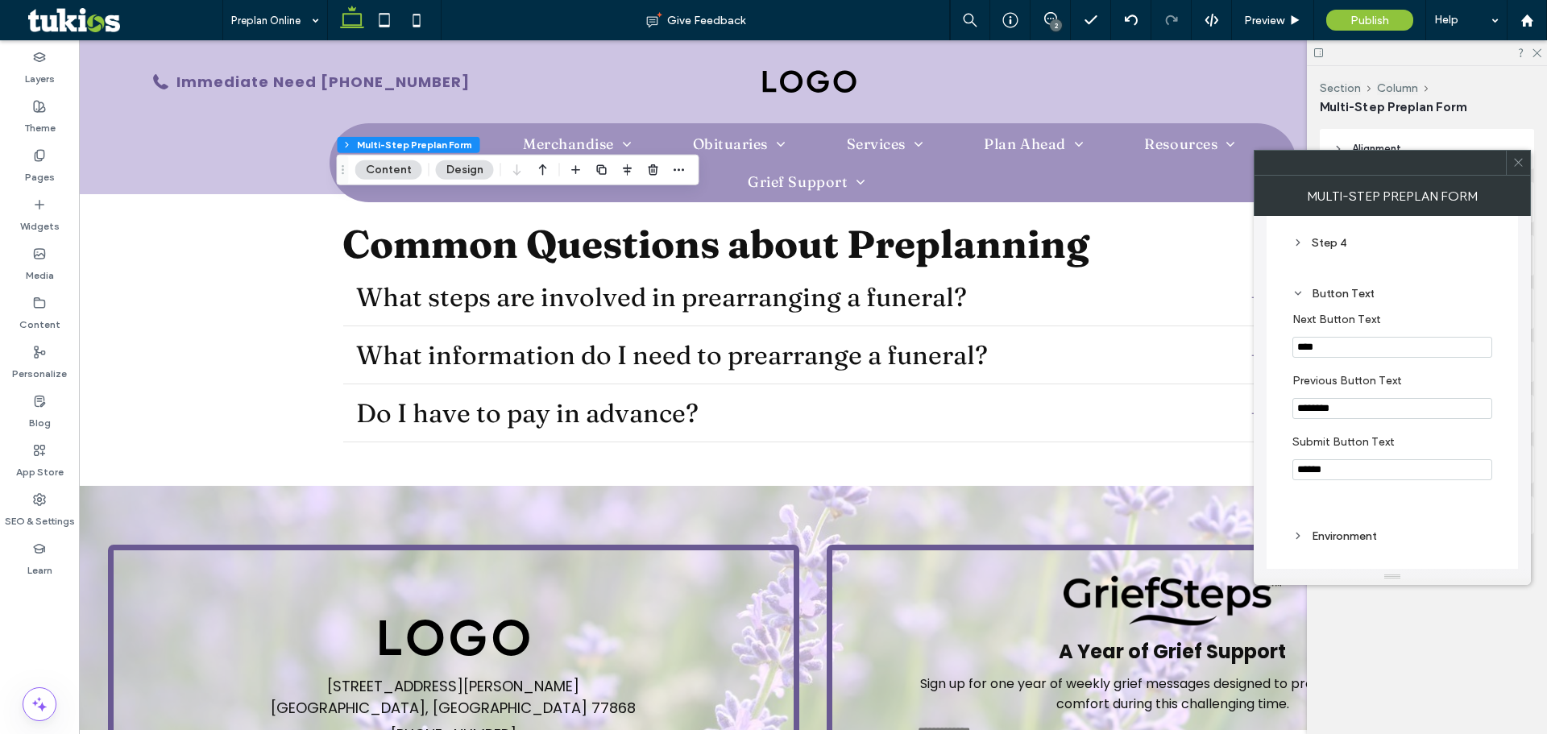
scroll to position [450, 0]
drag, startPoint x: 1354, startPoint y: 402, endPoint x: 1257, endPoint y: 399, distance: 96.7
click at [1259, 400] on div "**********" at bounding box center [1392, 392] width 277 height 353
type input "****"
click at [1521, 163] on icon at bounding box center [1518, 162] width 12 height 12
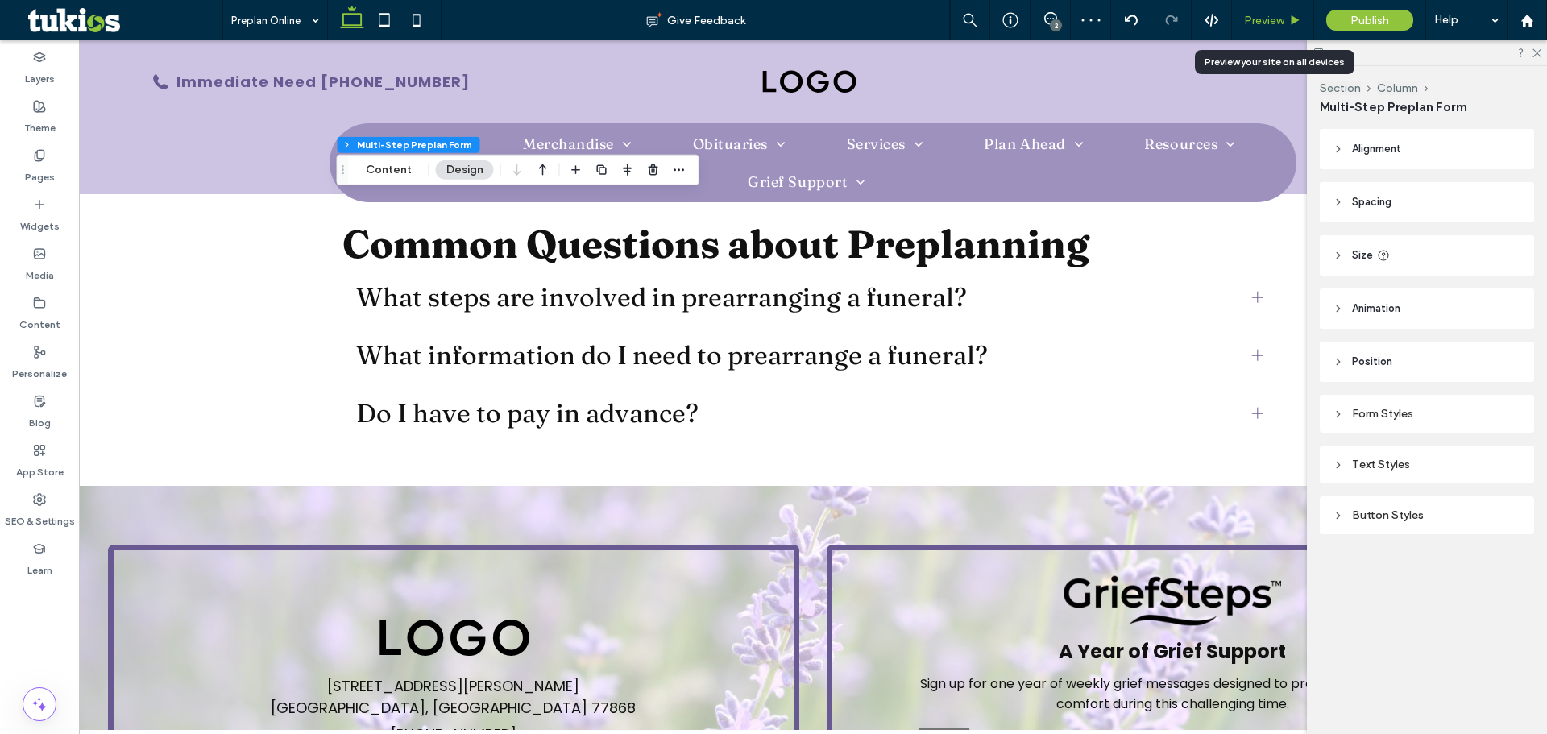
click at [1277, 20] on span "Preview" at bounding box center [1264, 21] width 40 height 14
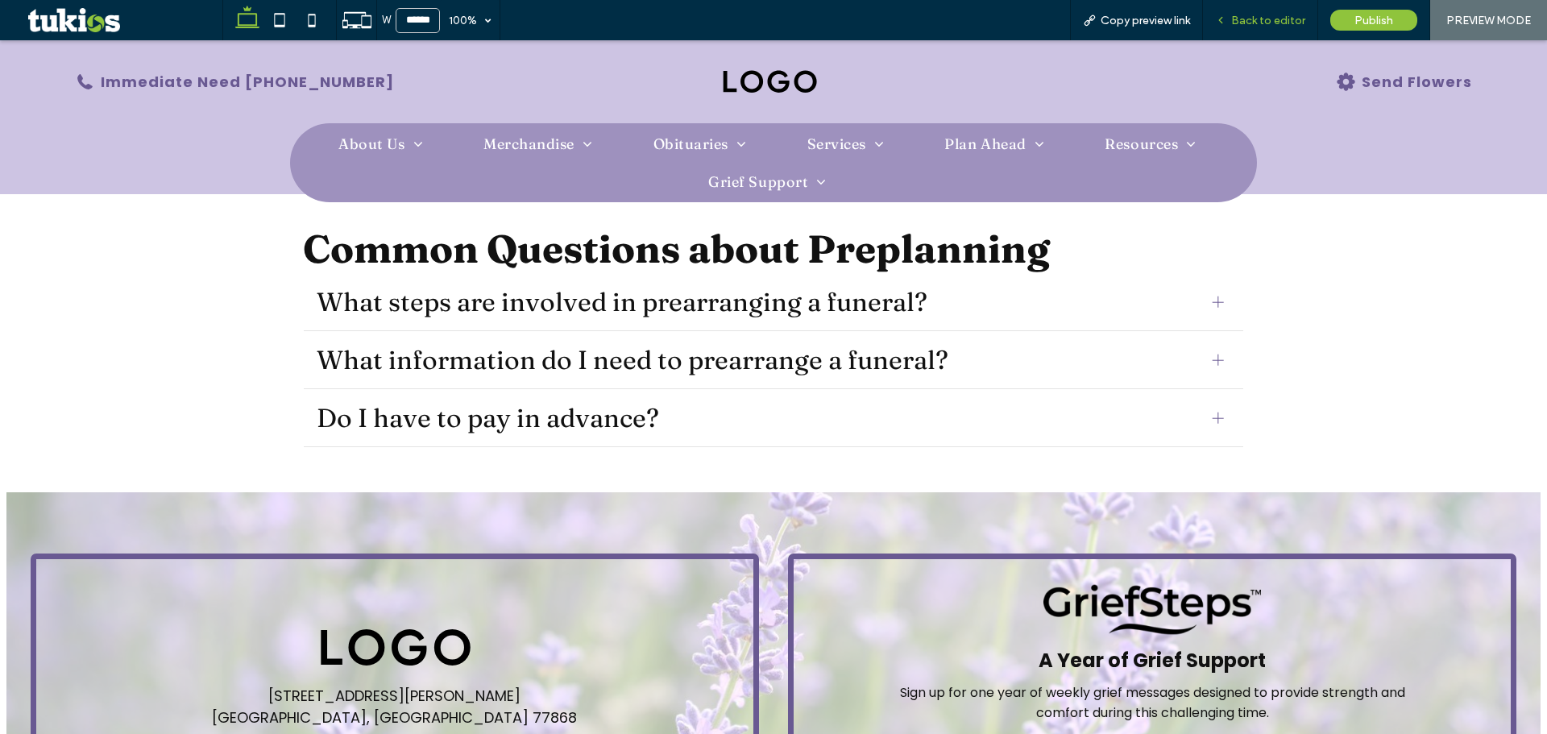
click at [1265, 19] on span "Back to editor" at bounding box center [1268, 21] width 74 height 14
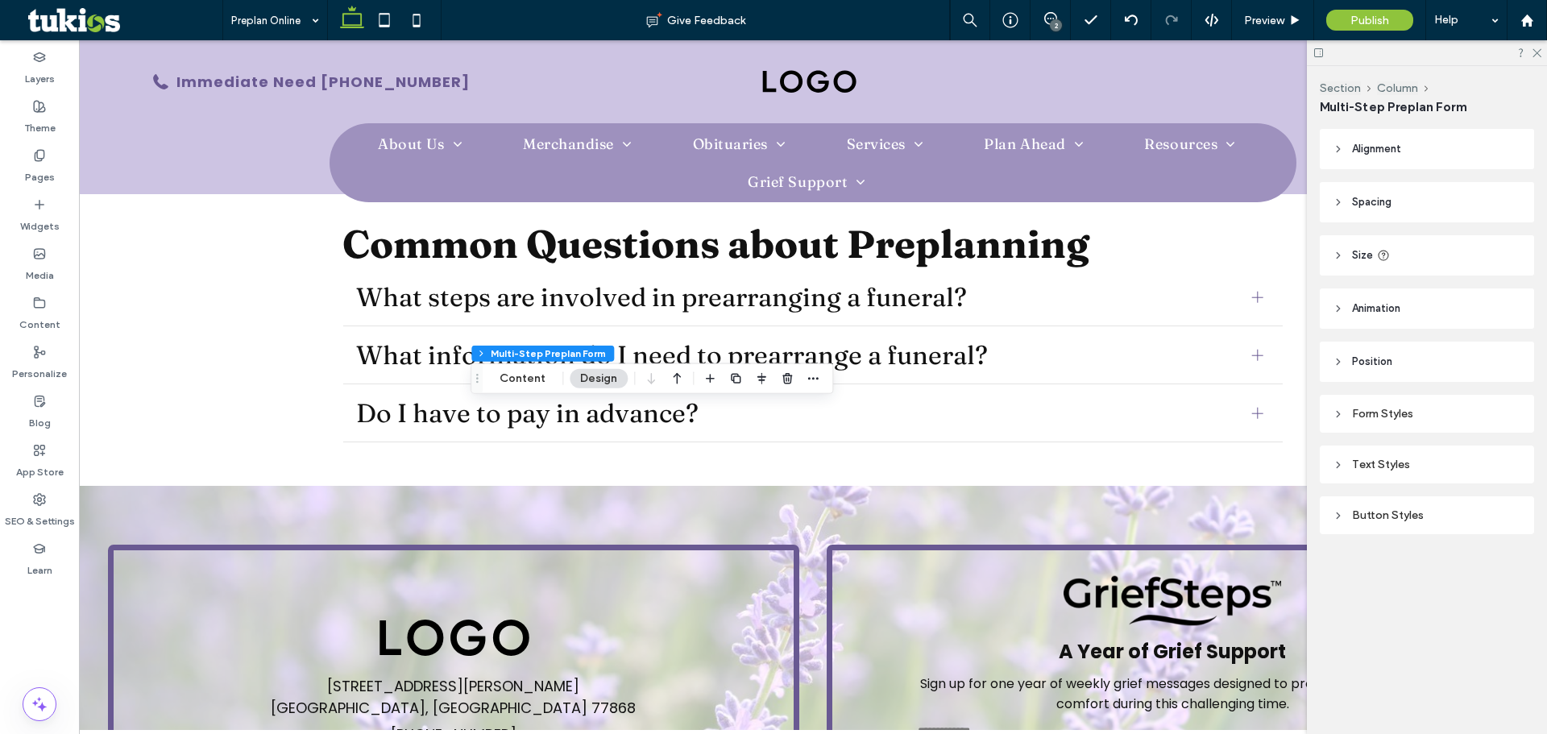
click at [1425, 263] on header "Size" at bounding box center [1427, 255] width 214 height 40
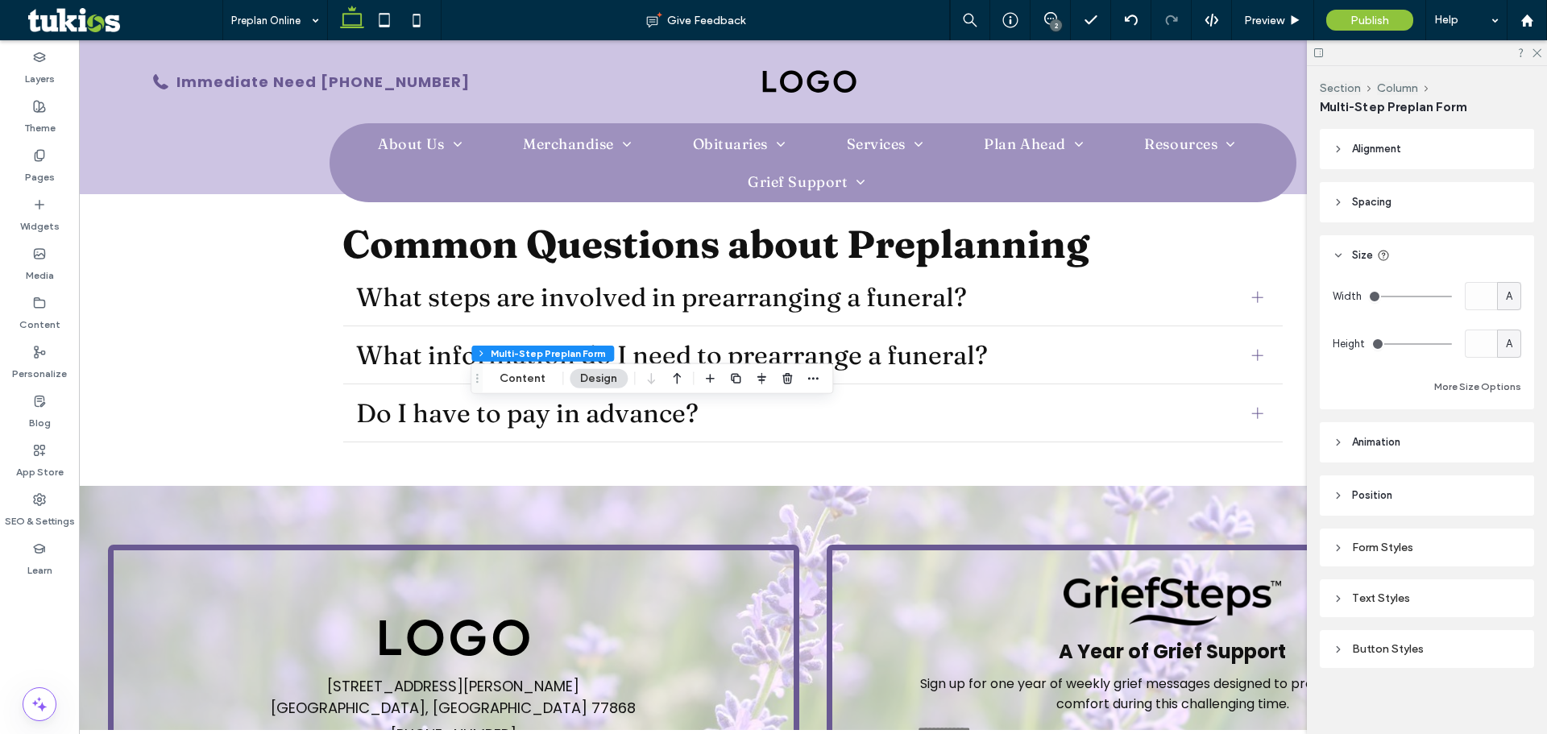
click at [1509, 301] on div "A" at bounding box center [1509, 296] width 24 height 28
click at [1495, 363] on div "%" at bounding box center [1501, 352] width 23 height 28
type input "**"
click at [1471, 300] on input "****" at bounding box center [1481, 296] width 32 height 28
type input "***"
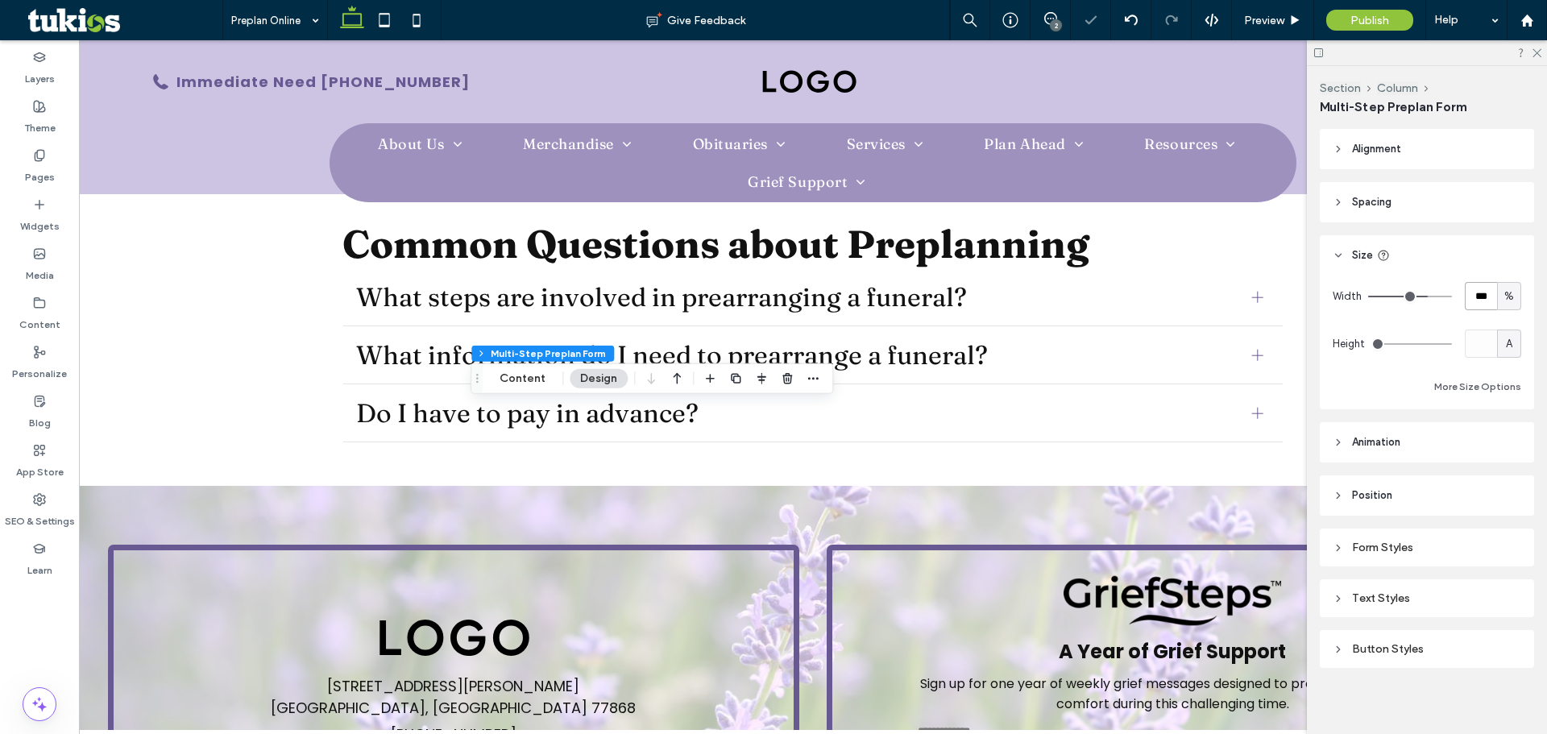
type input "***"
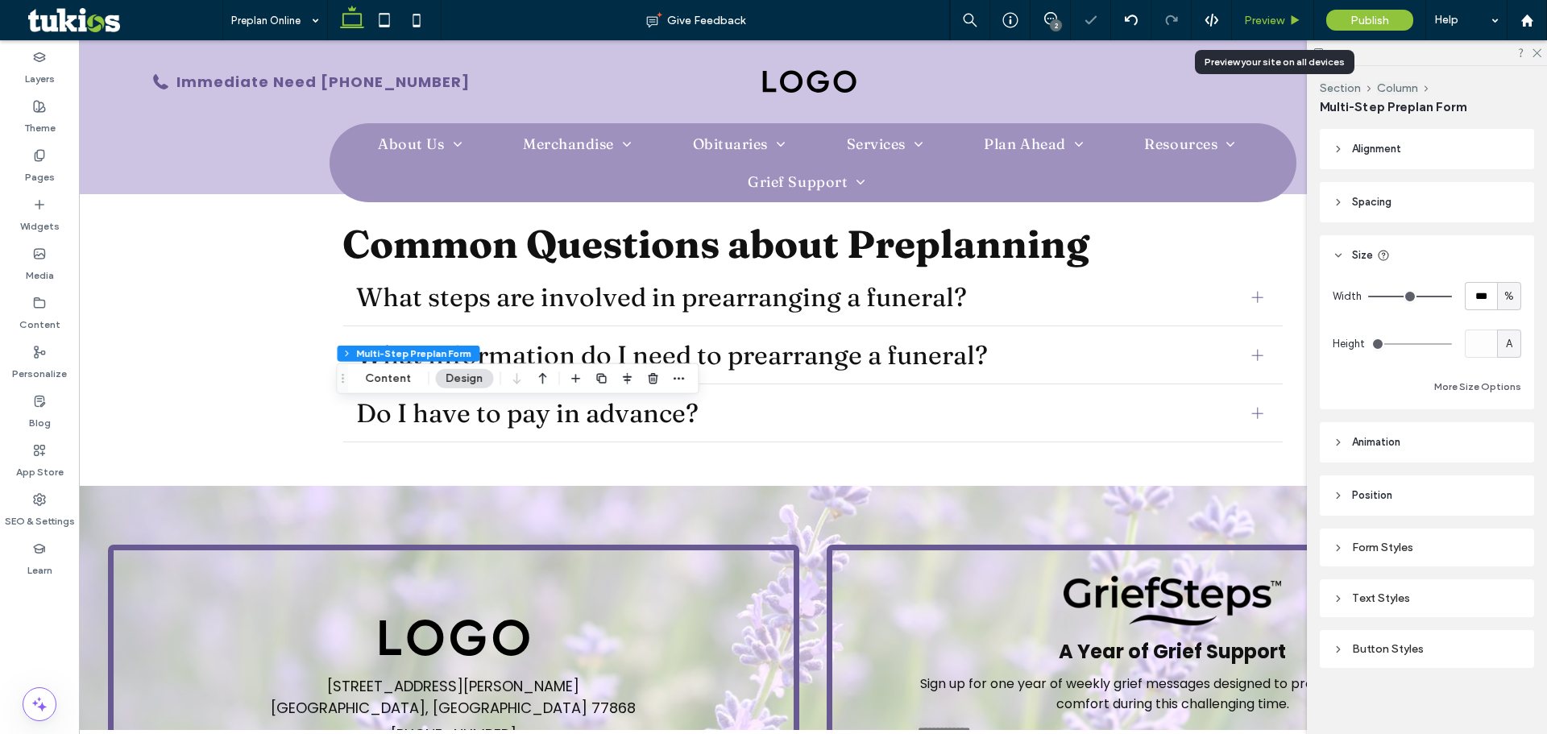
click at [1260, 17] on span "Preview" at bounding box center [1264, 21] width 40 height 14
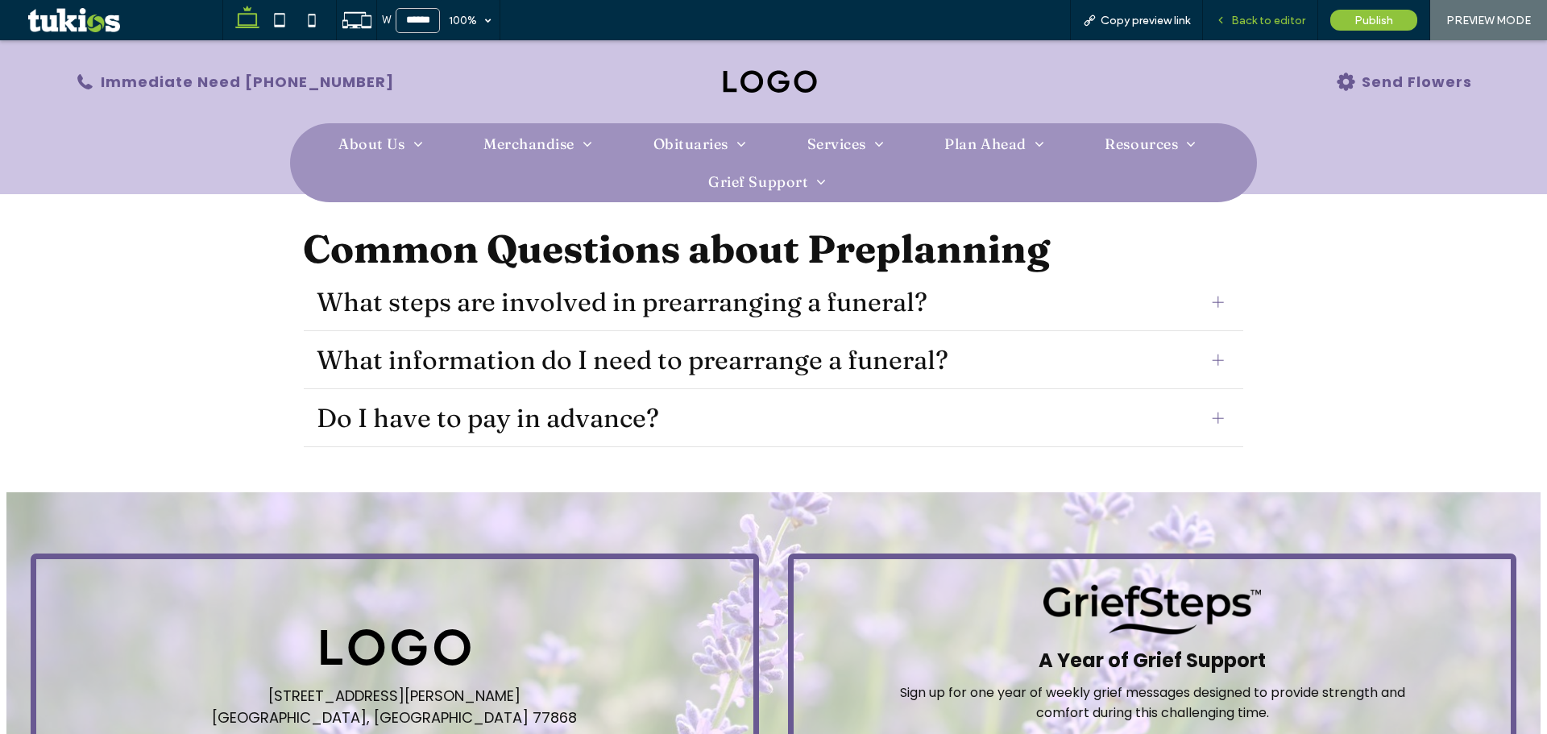
click at [1248, 17] on span "Back to editor" at bounding box center [1268, 21] width 74 height 14
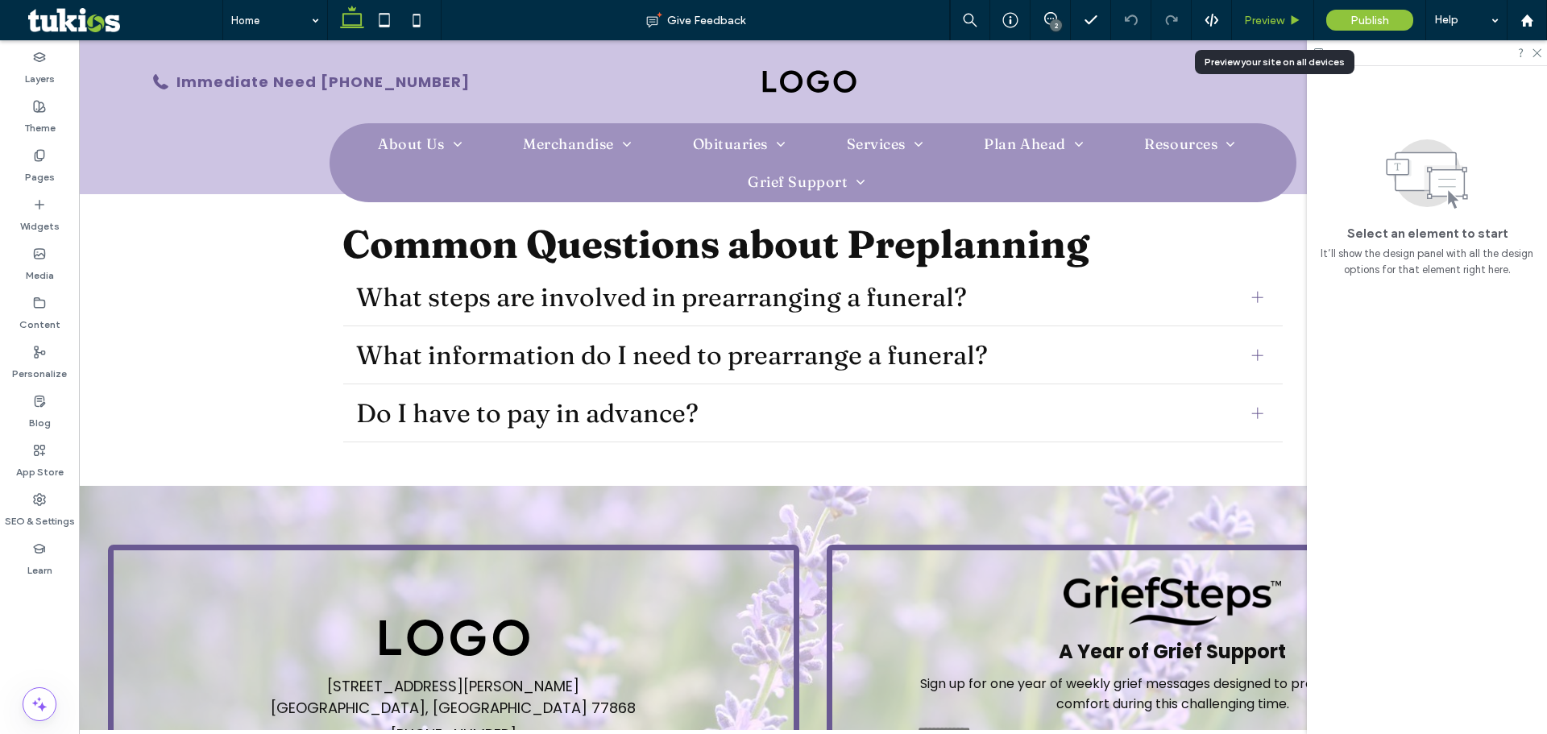
click at [1268, 16] on span "Preview" at bounding box center [1264, 21] width 40 height 14
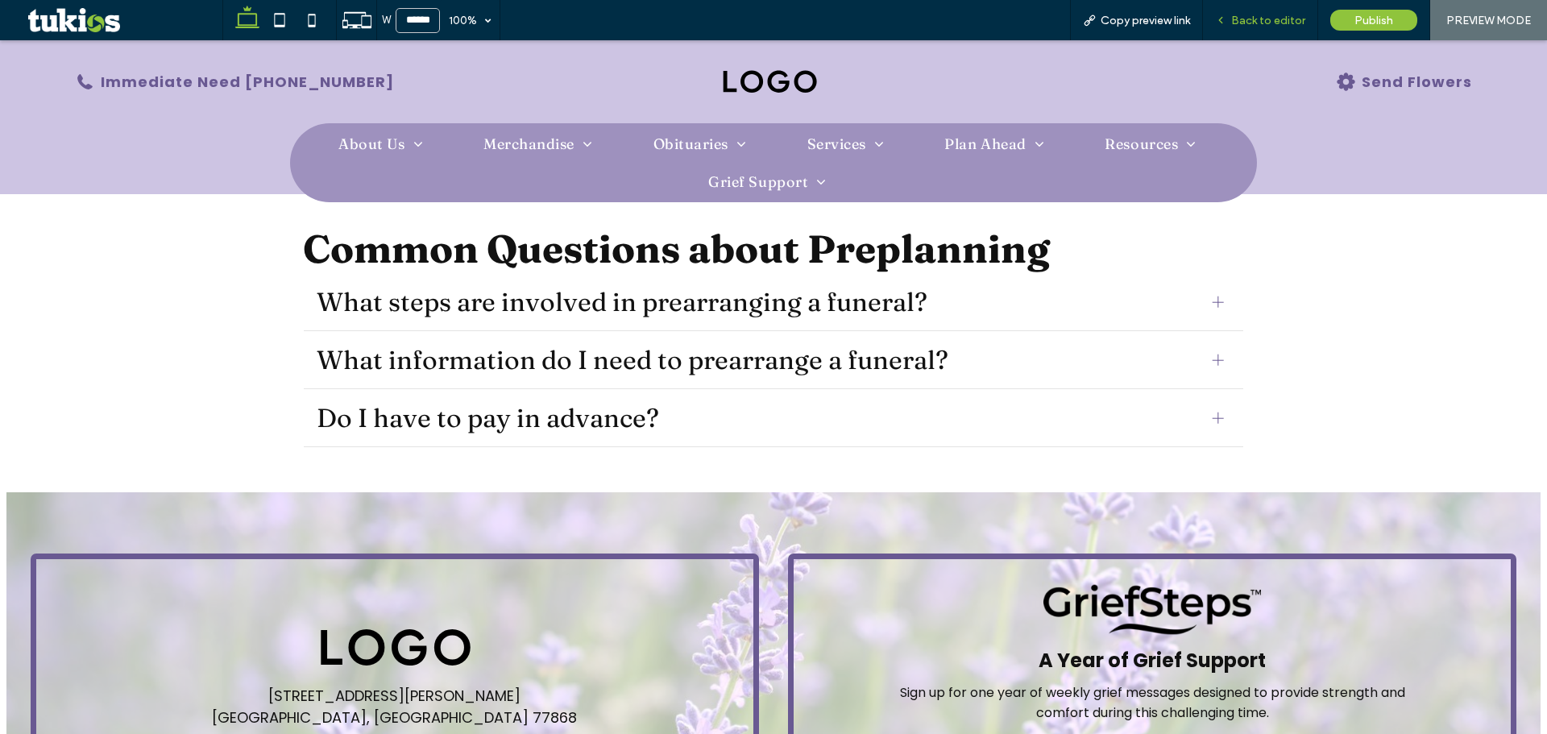
click at [1251, 20] on span "Back to editor" at bounding box center [1268, 21] width 74 height 14
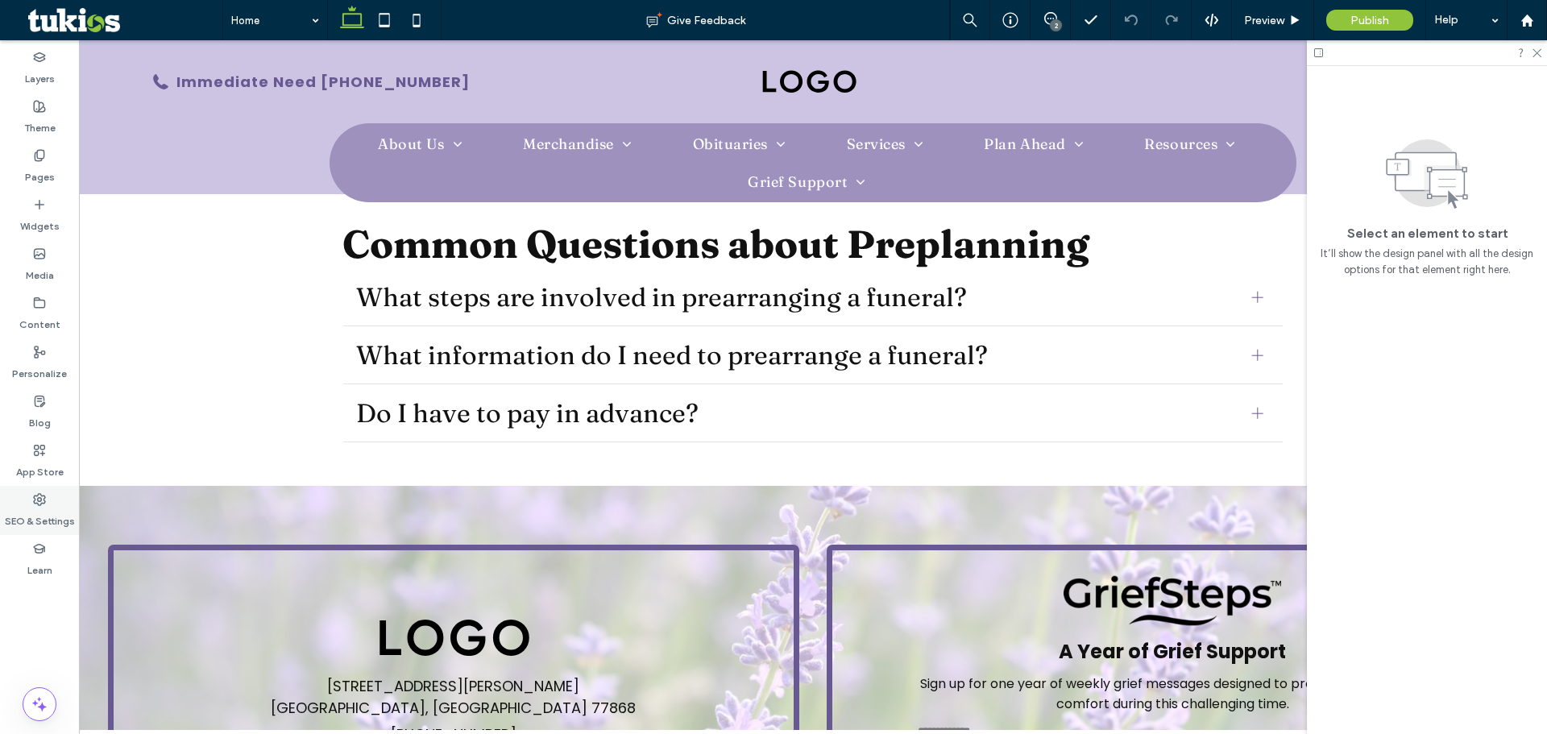
click at [42, 521] on label "SEO & Settings" at bounding box center [40, 517] width 70 height 23
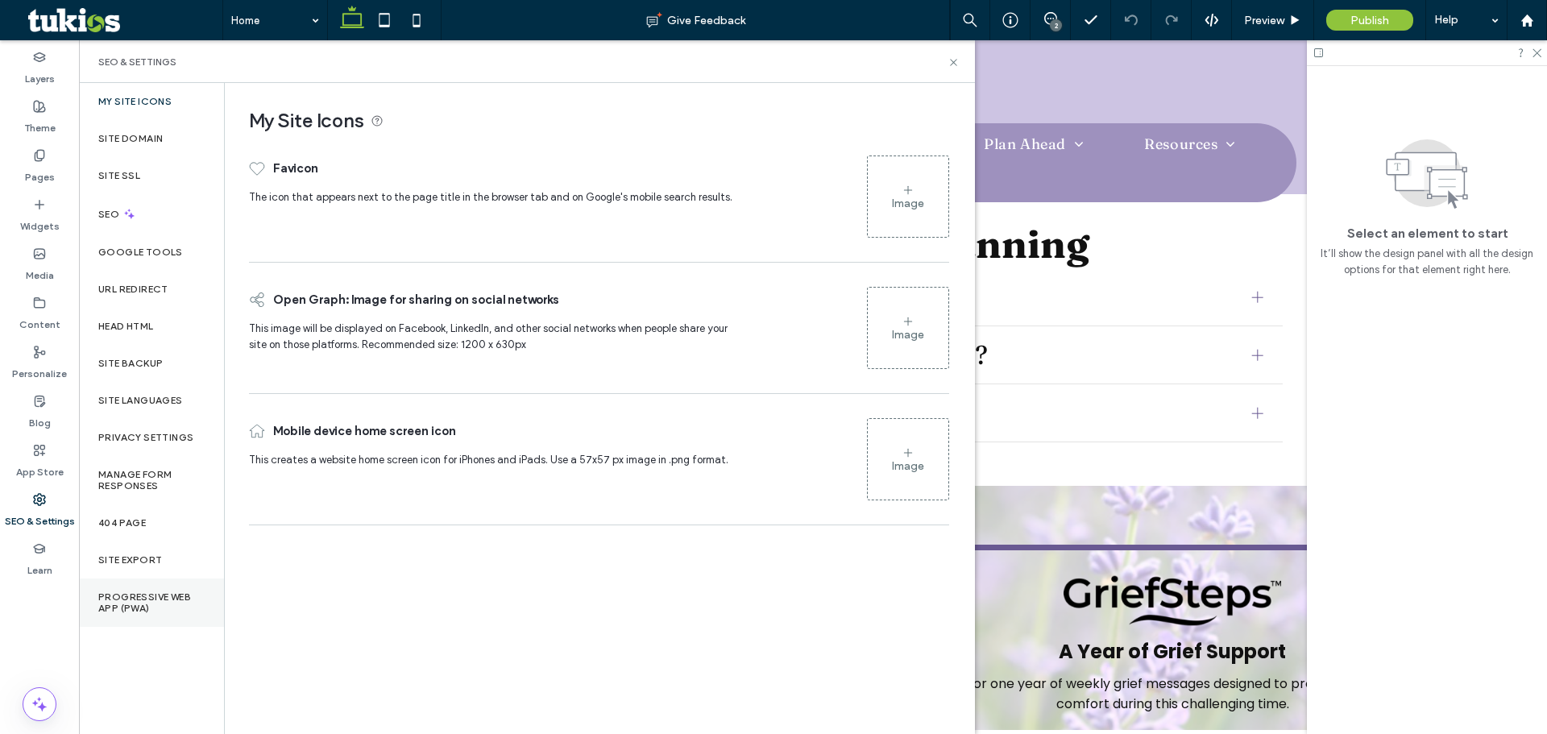
click at [191, 603] on label "Progressive Web App (PWA)" at bounding box center [151, 602] width 106 height 23
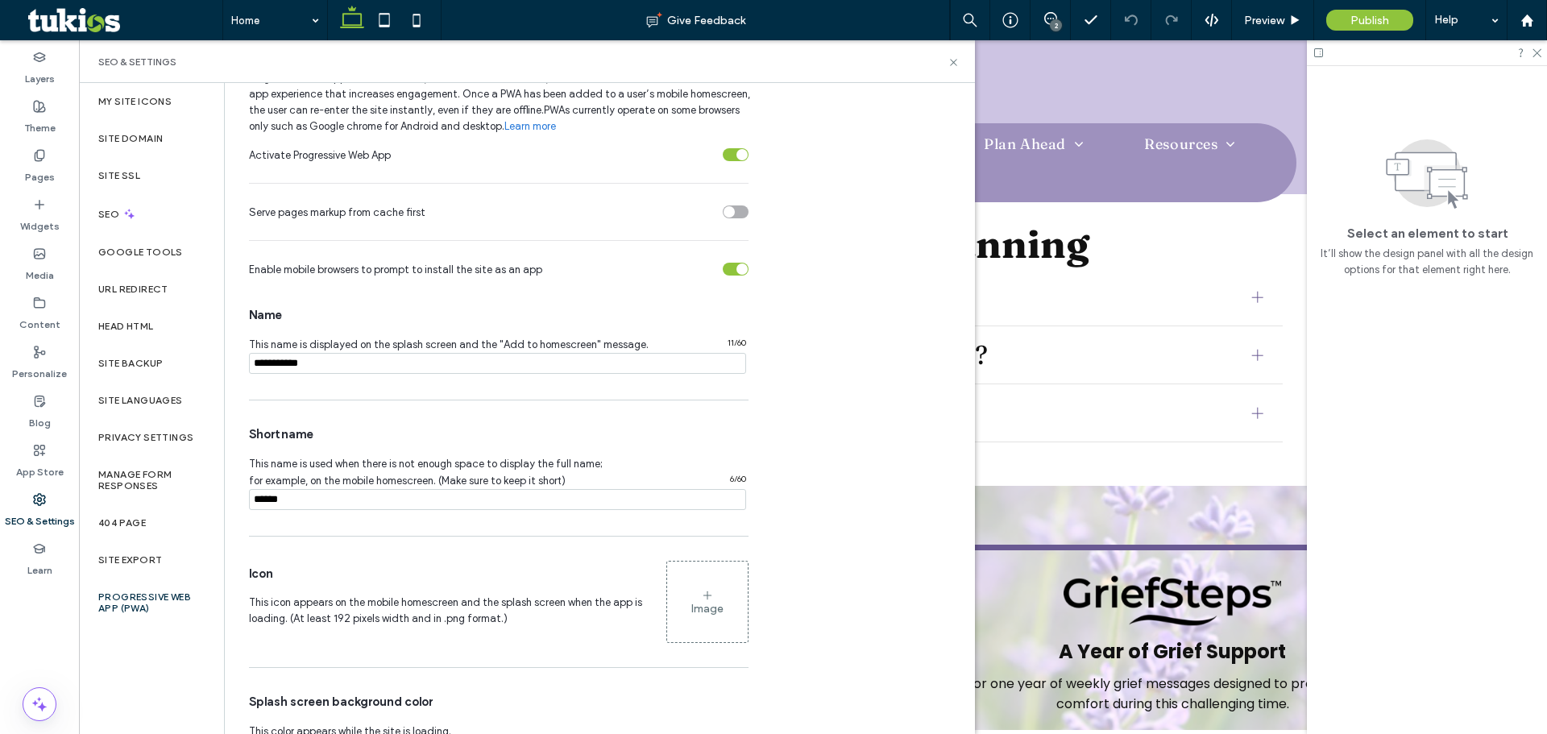
scroll to position [81, 0]
click at [328, 359] on input "notEmpty" at bounding box center [497, 360] width 497 height 21
paste input "**********"
type input "**********"
click at [330, 497] on input "notEmpty" at bounding box center [497, 496] width 497 height 21
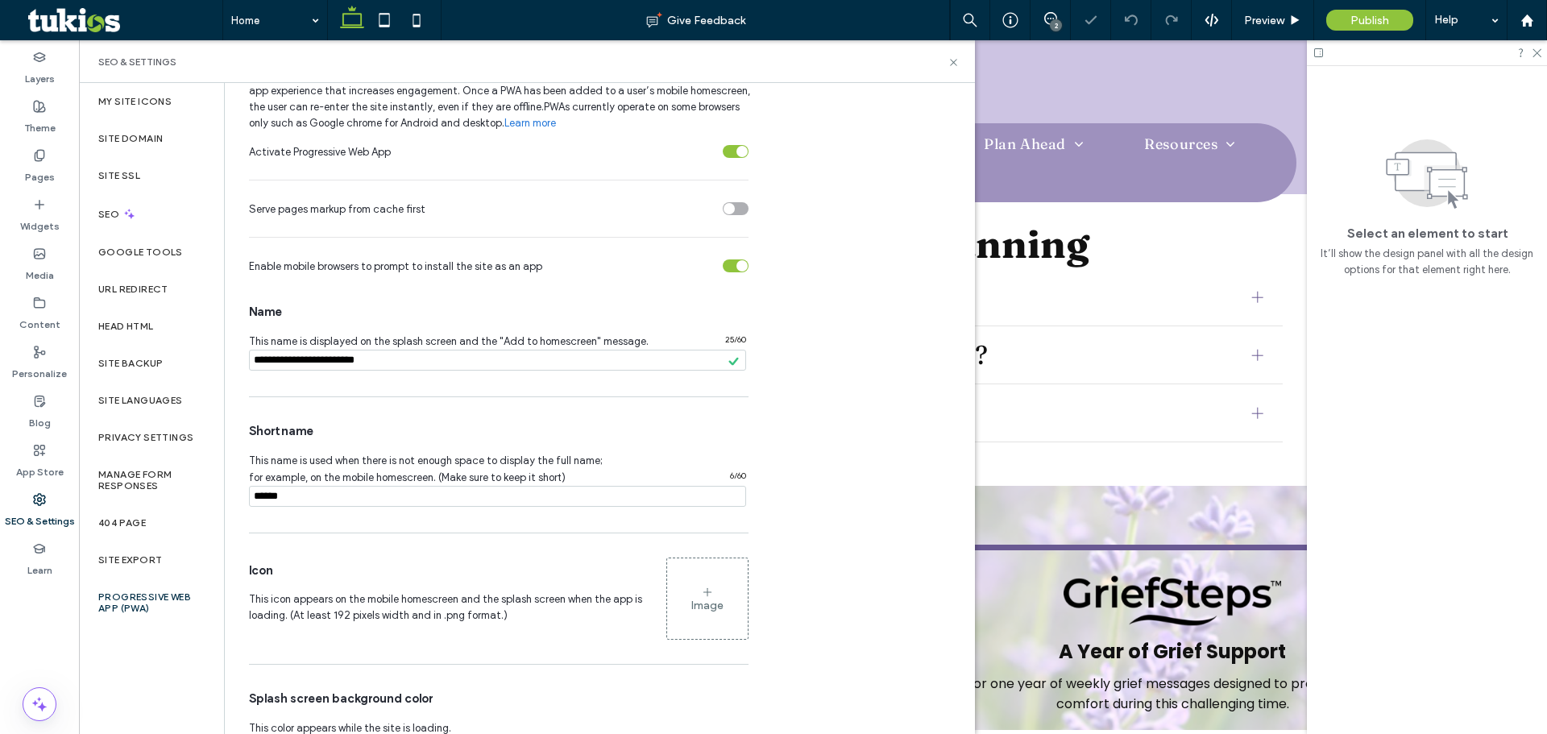
paste input "**********"
click at [414, 516] on div "Short name This name is used when there is not enough space to display the full…" at bounding box center [499, 464] width 500 height 119
drag, startPoint x: 409, startPoint y: 502, endPoint x: 334, endPoint y: 509, distance: 75.3
click at [334, 509] on div "Short name This name is used when there is not enough space to display the full…" at bounding box center [499, 464] width 500 height 119
type input "**********"
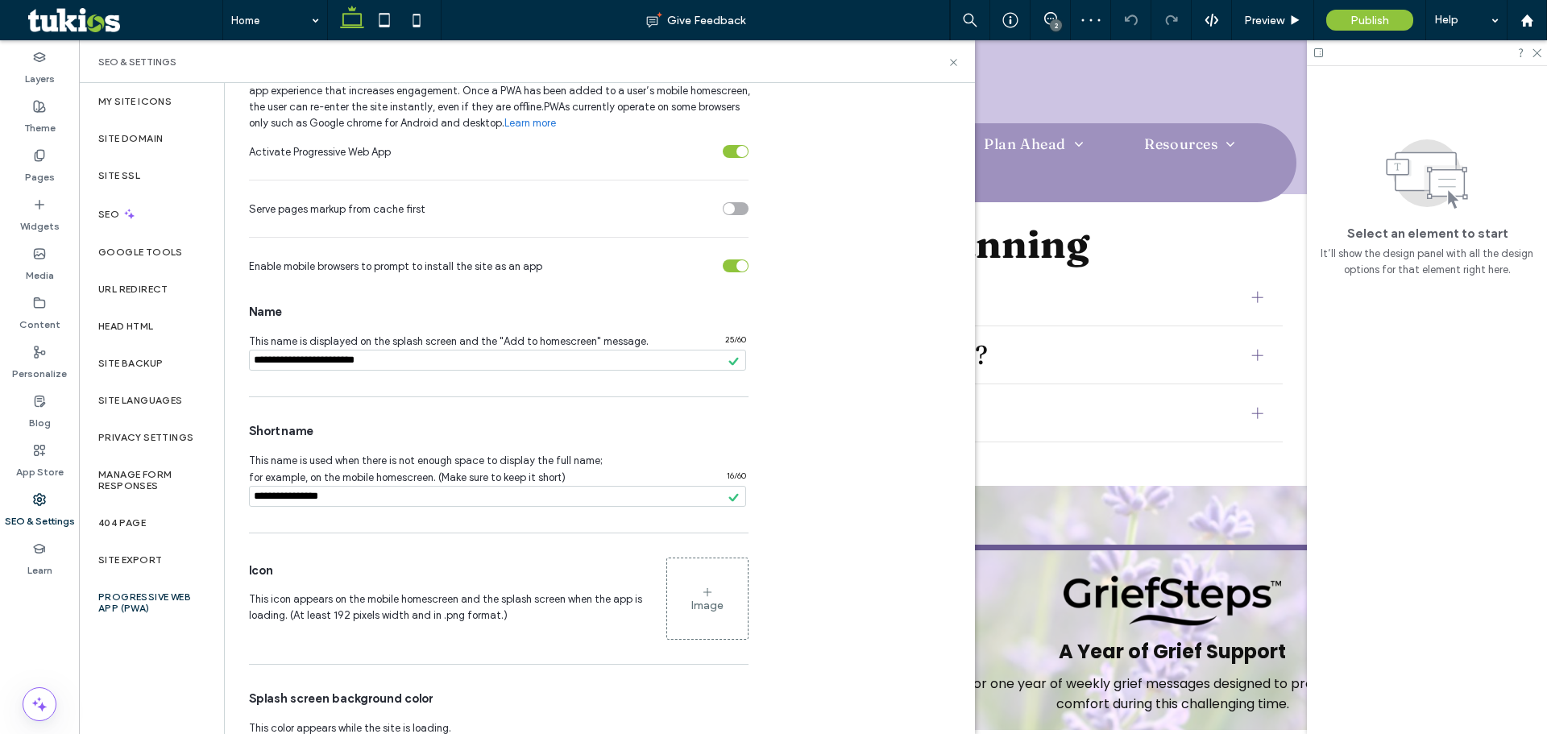
click at [332, 446] on span "This name is used when there is not enough space to display the full name; for …" at bounding box center [426, 469] width 354 height 55
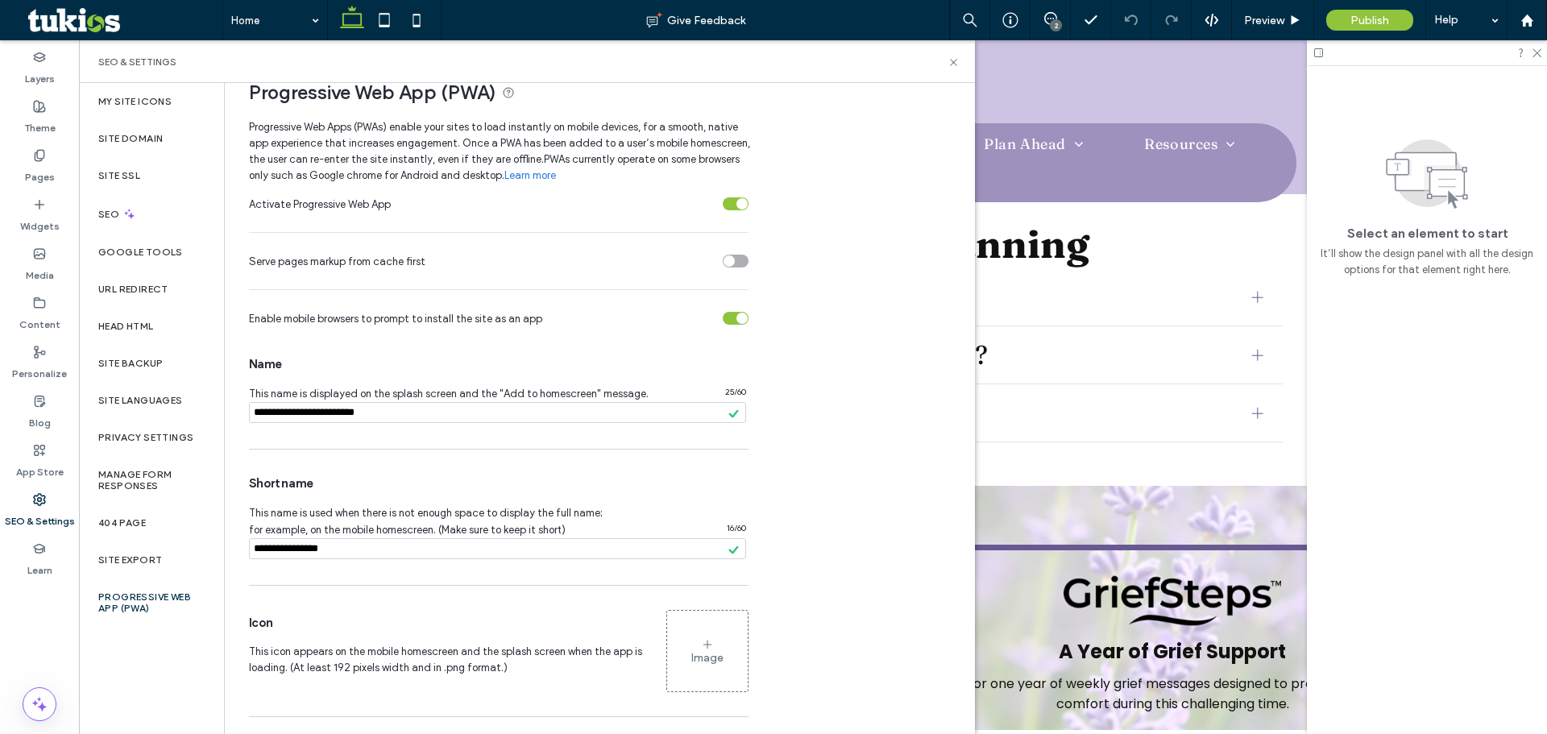
scroll to position [0, 0]
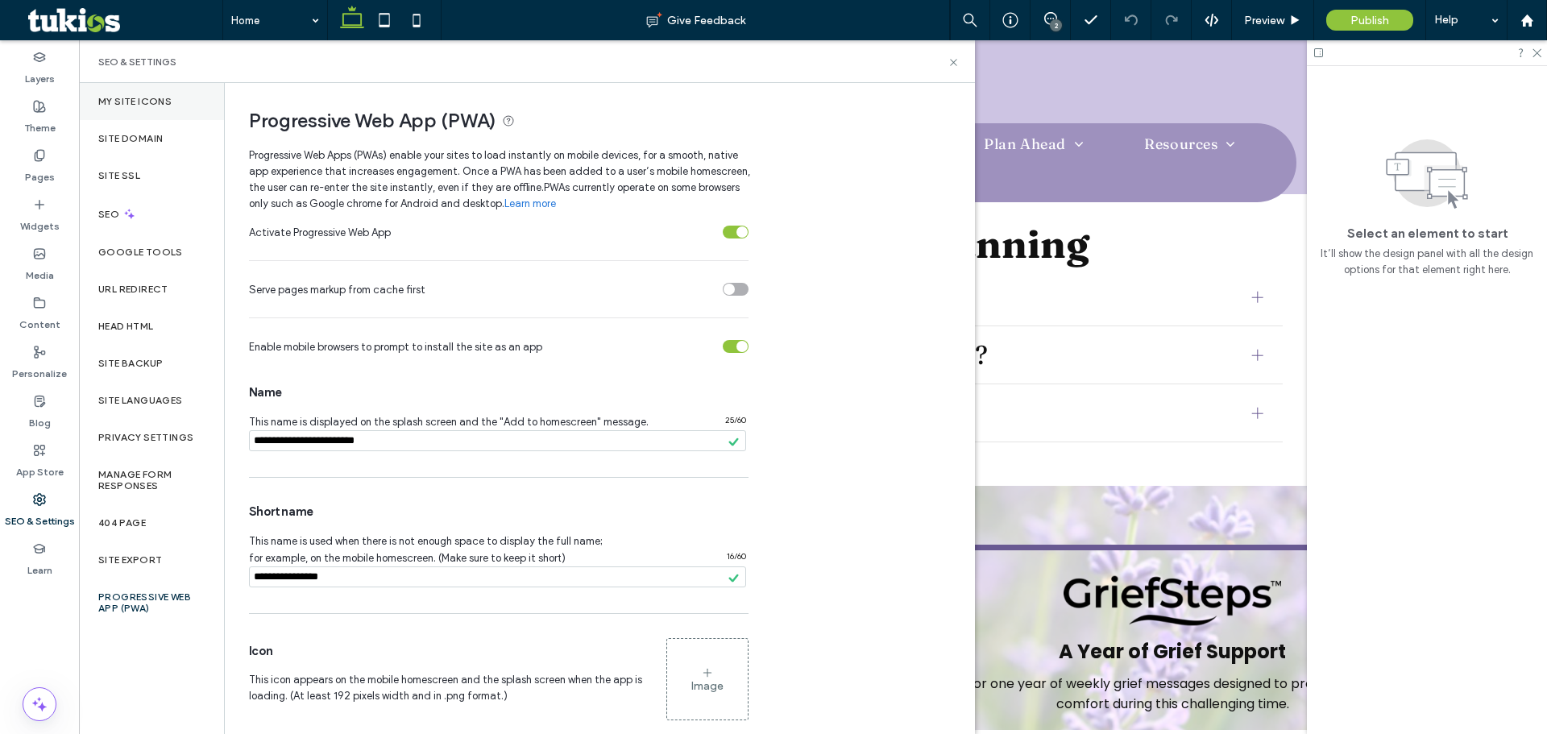
click at [191, 102] on div "My Site Icons" at bounding box center [151, 101] width 145 height 37
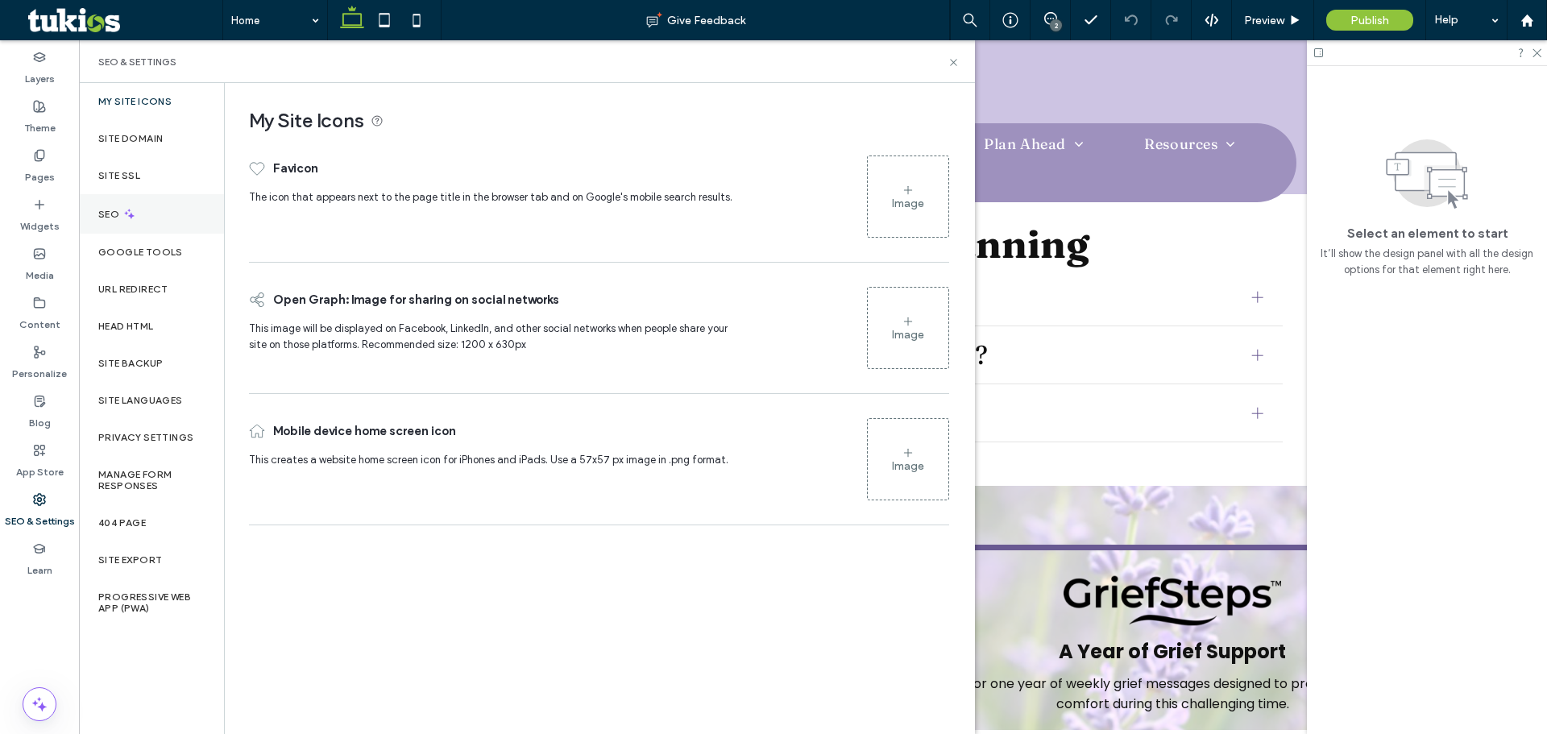
click at [173, 205] on div "SEO" at bounding box center [151, 213] width 145 height 39
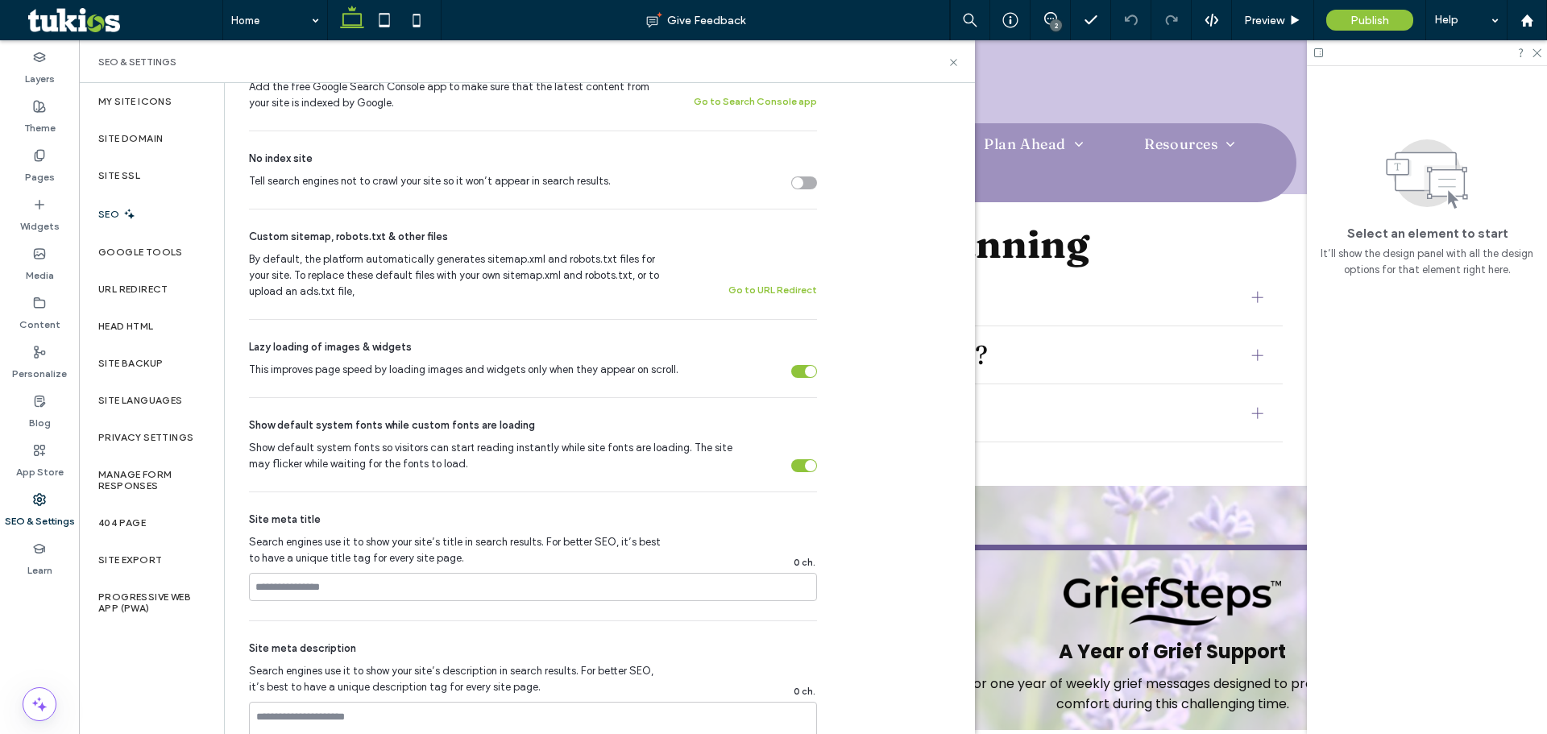
scroll to position [564, 0]
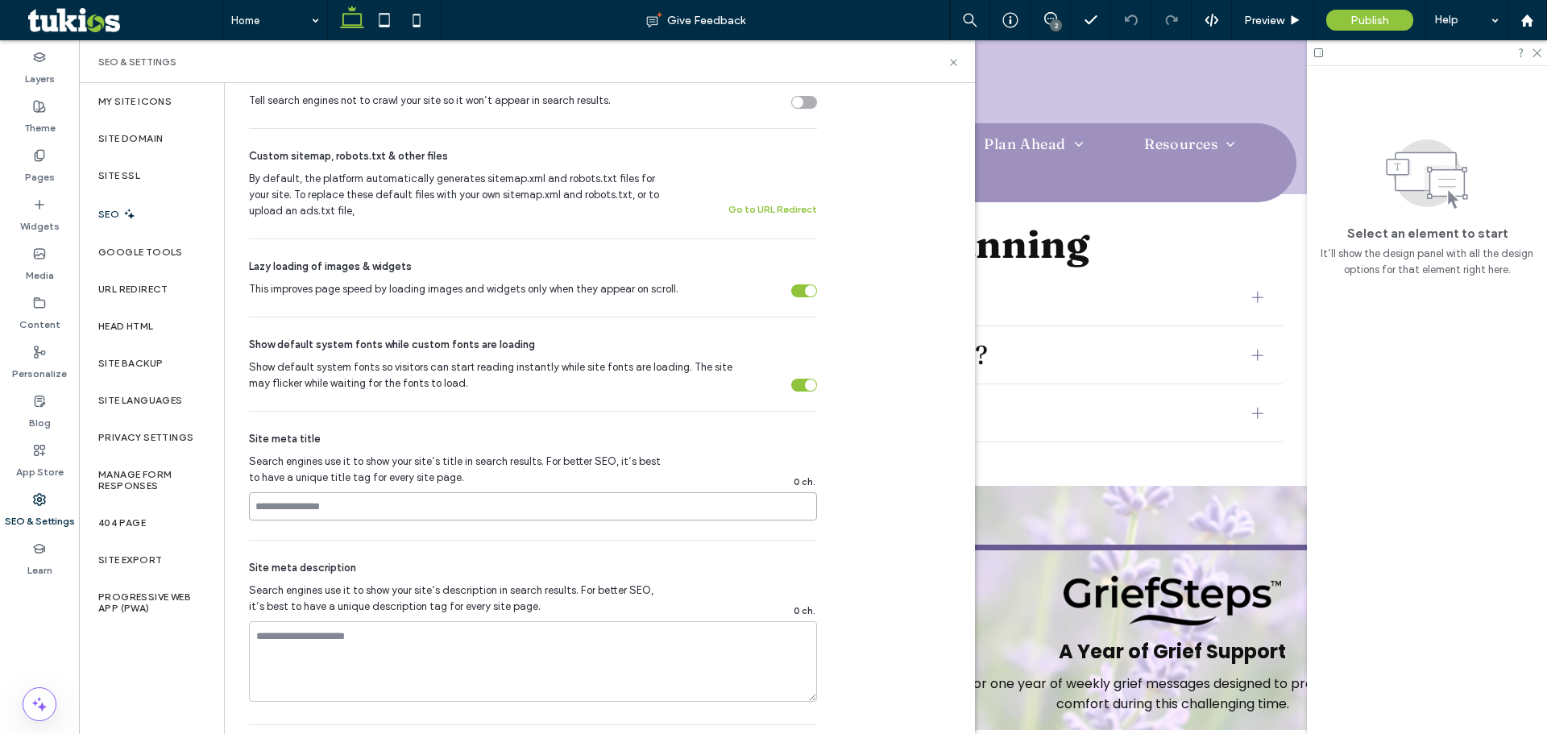
click at [416, 506] on input at bounding box center [533, 506] width 568 height 28
paste input "**********"
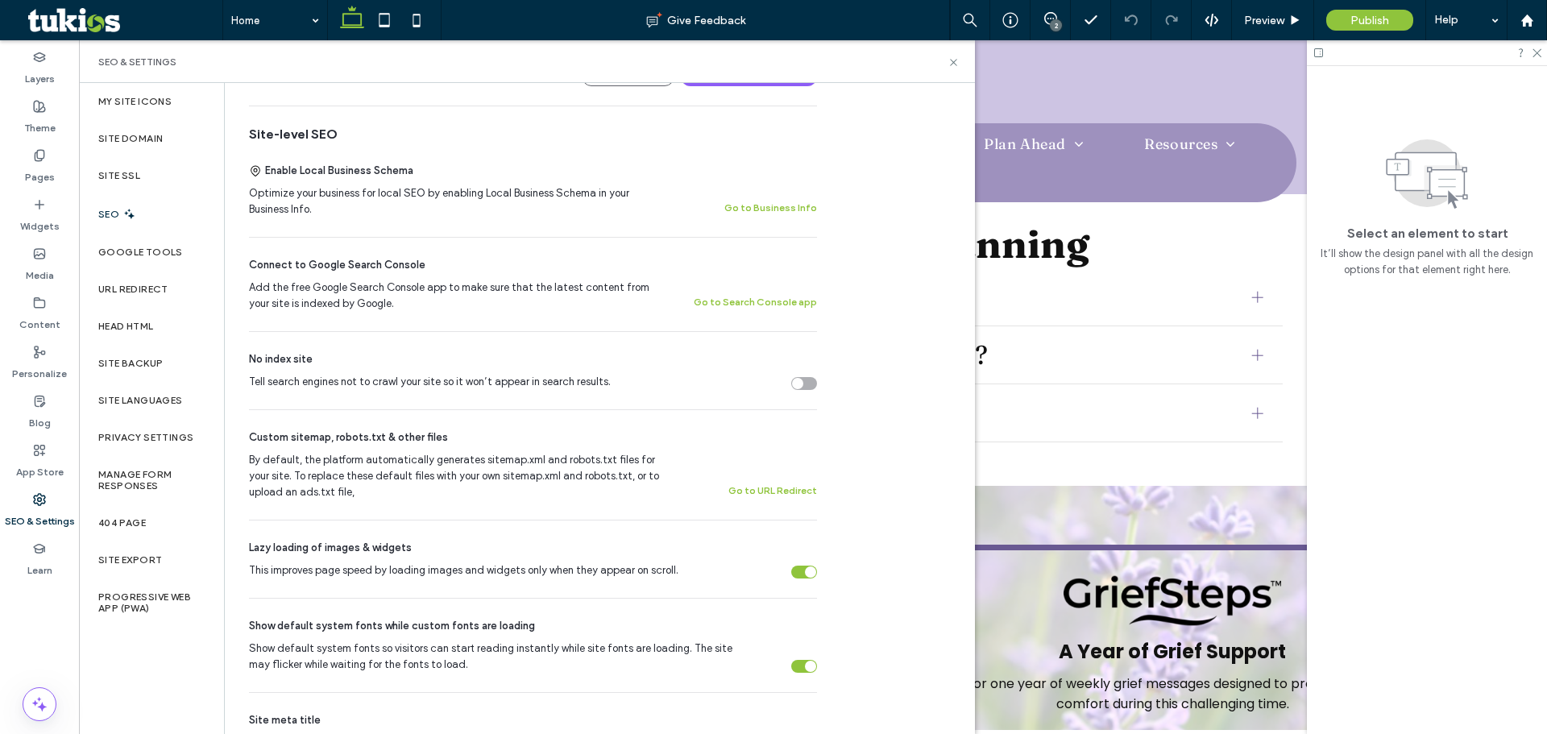
scroll to position [0, 0]
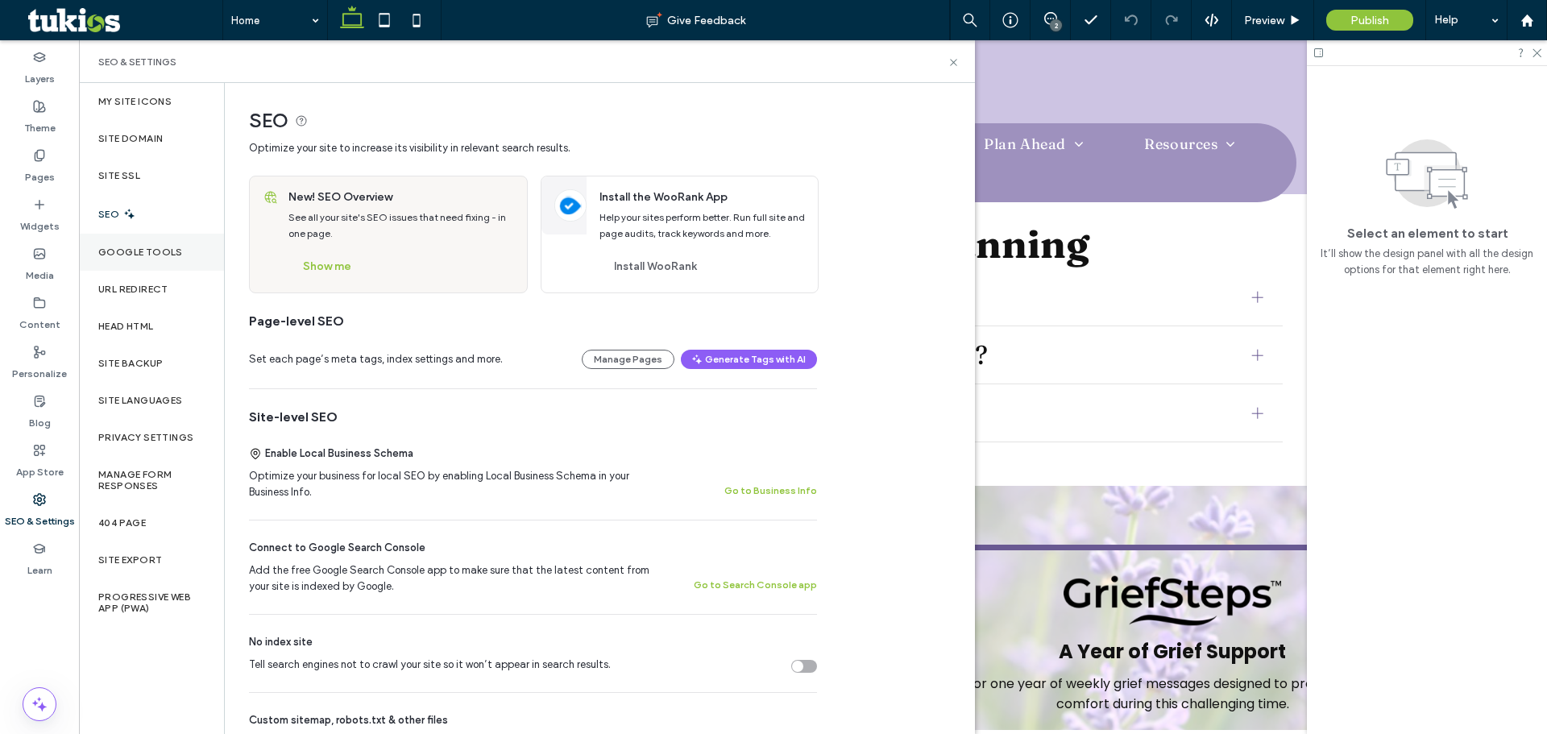
type input "**********"
click at [168, 250] on label "Google Tools" at bounding box center [140, 252] width 85 height 11
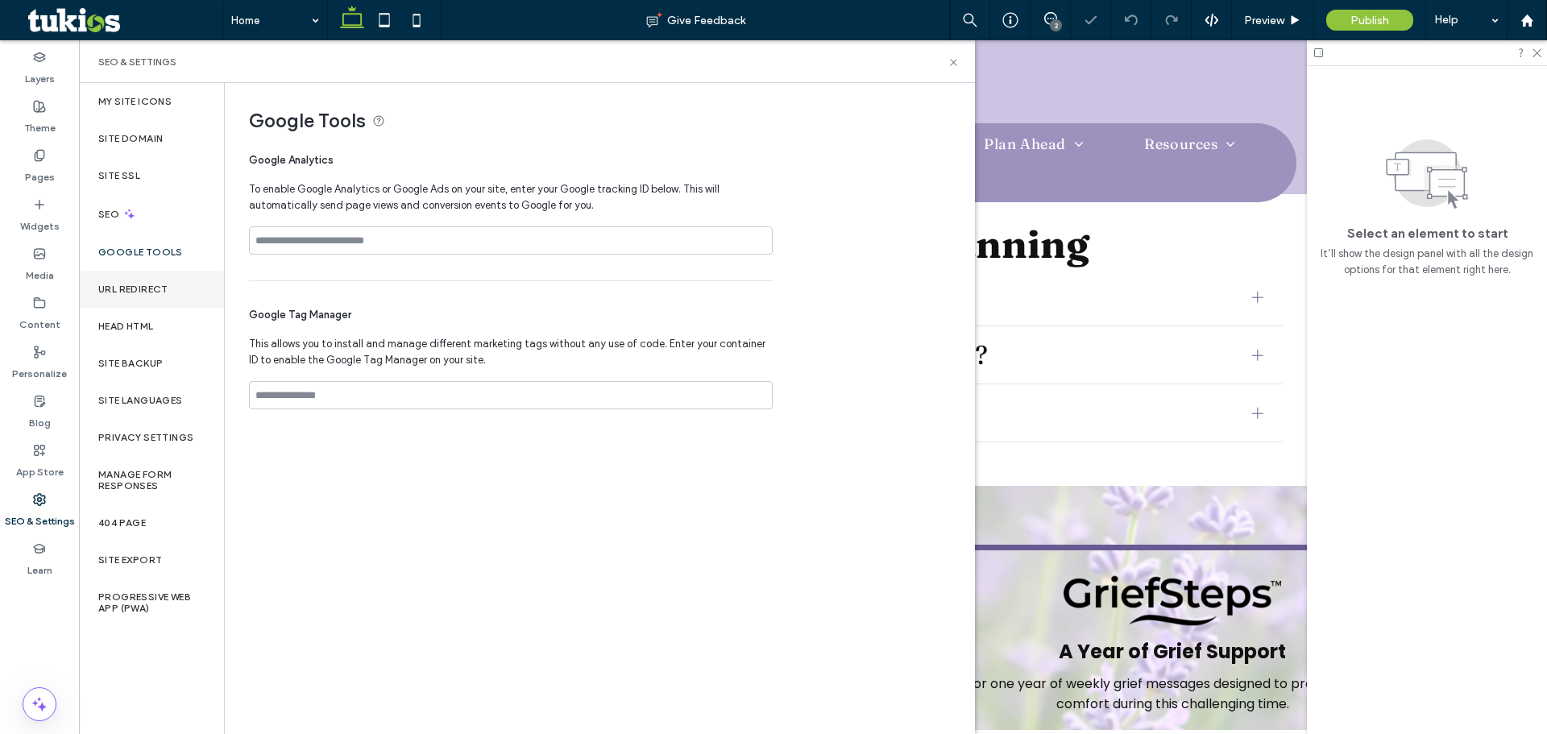
click at [172, 282] on div "URL Redirect" at bounding box center [151, 289] width 145 height 37
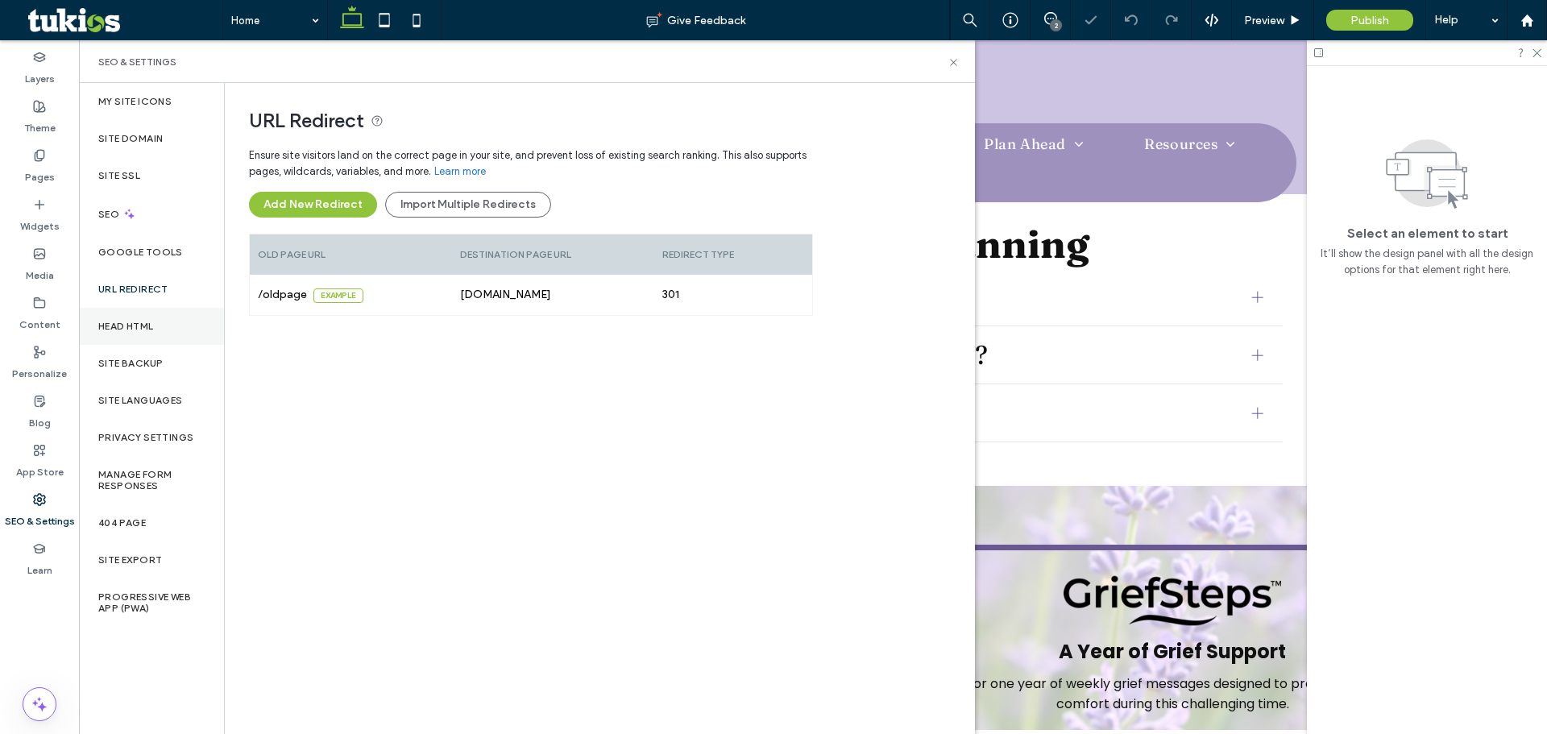
click at [168, 317] on div "Head HTML" at bounding box center [151, 326] width 145 height 37
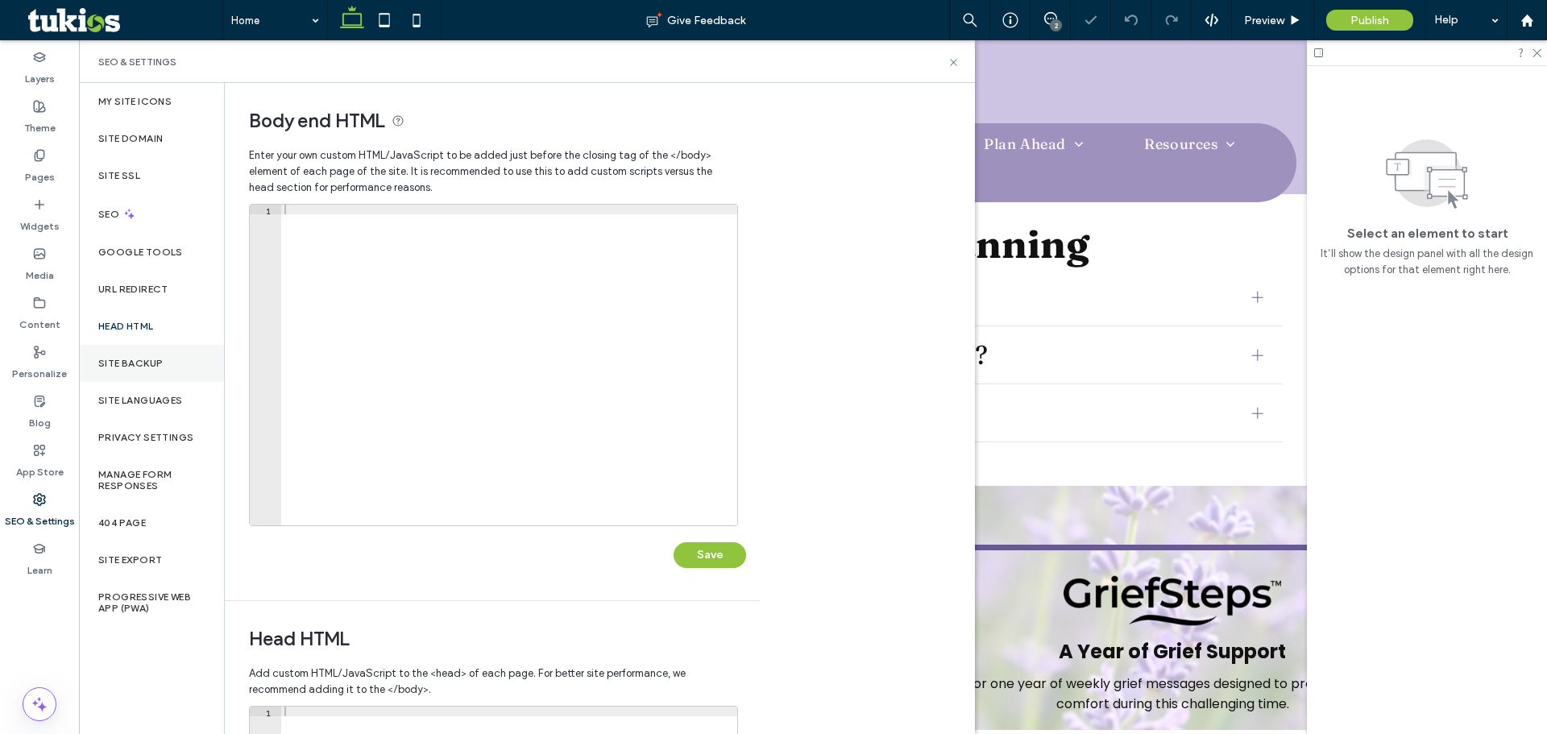
click at [192, 365] on div "Site Backup" at bounding box center [151, 363] width 145 height 37
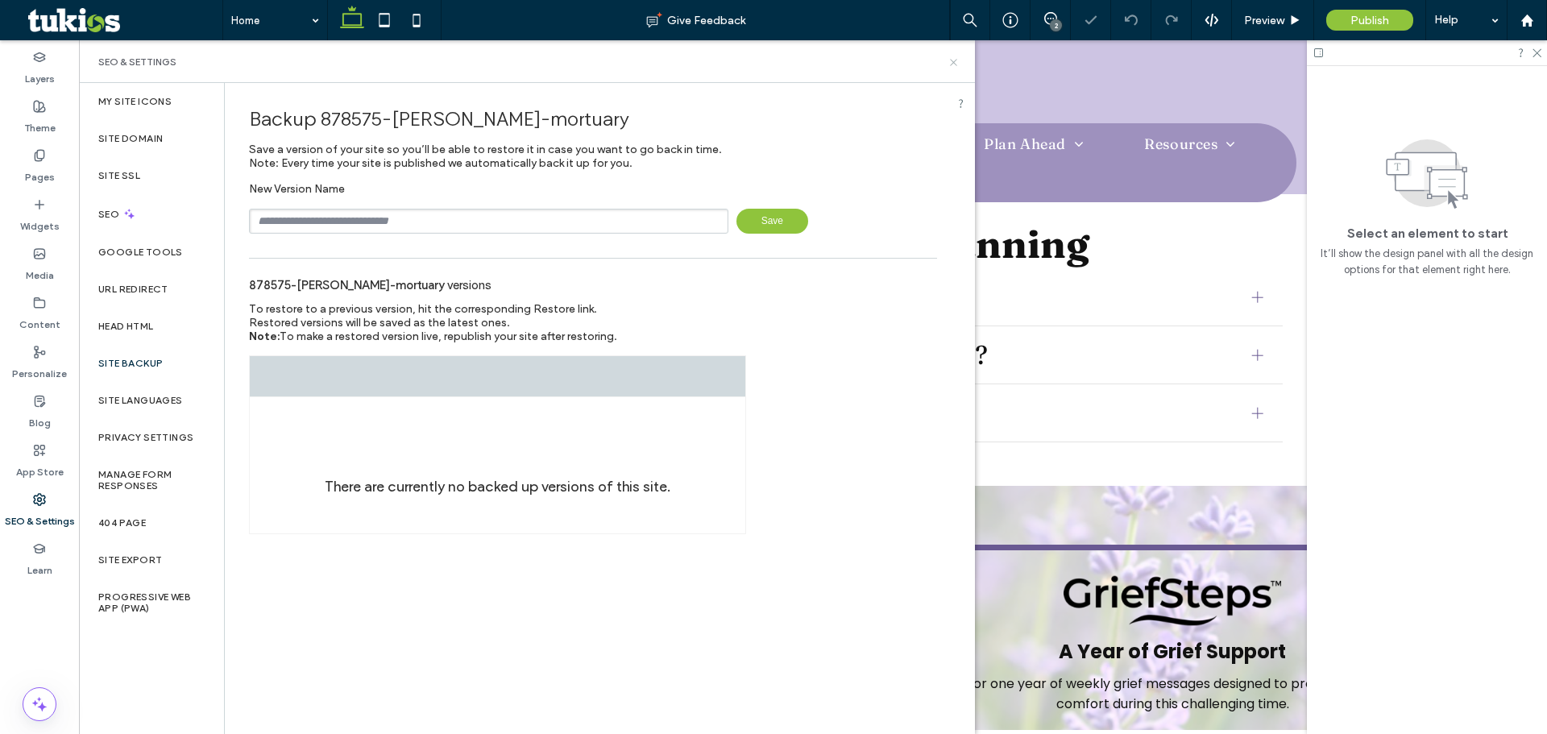
click at [954, 64] on icon at bounding box center [954, 62] width 12 height 12
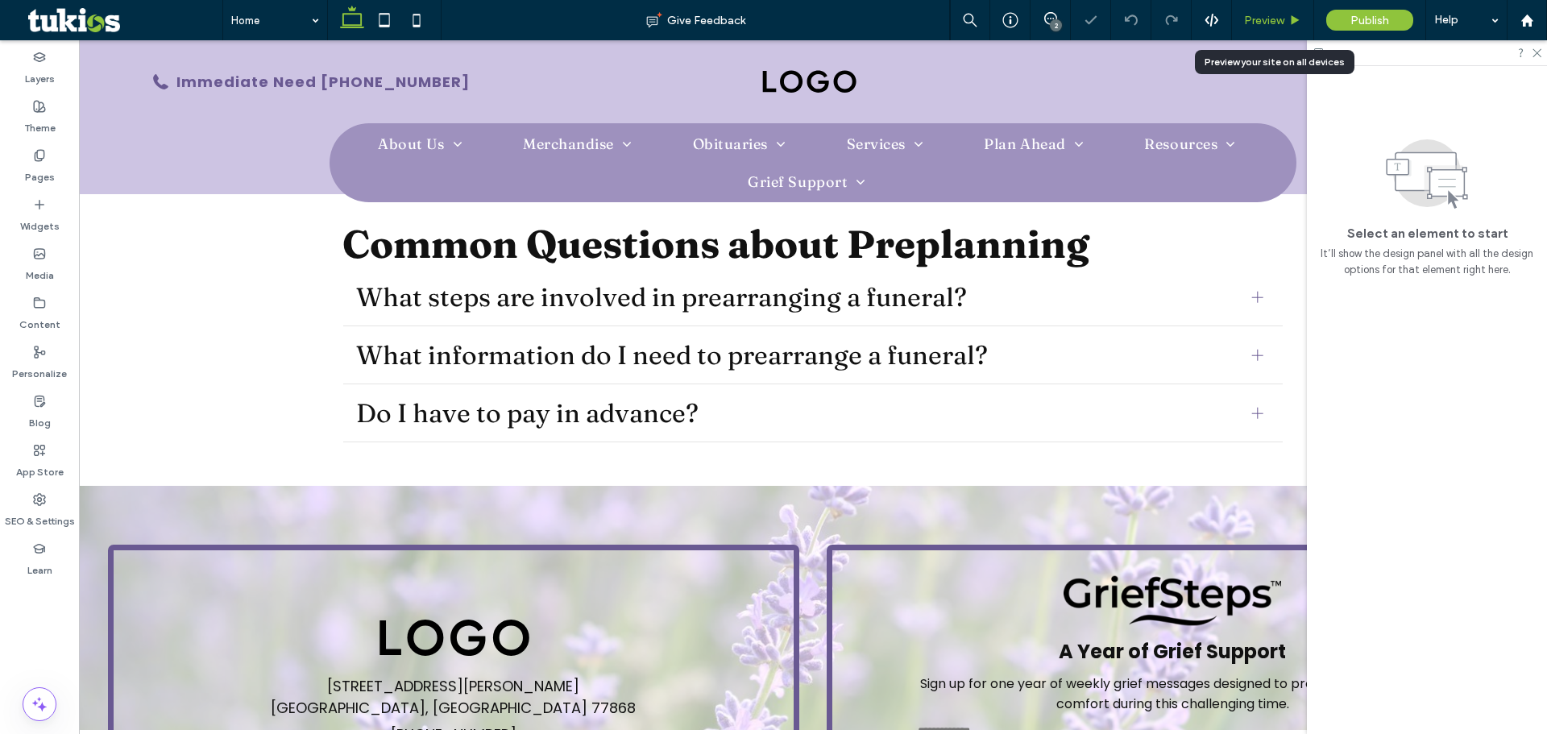
click at [1259, 17] on span "Preview" at bounding box center [1264, 21] width 40 height 14
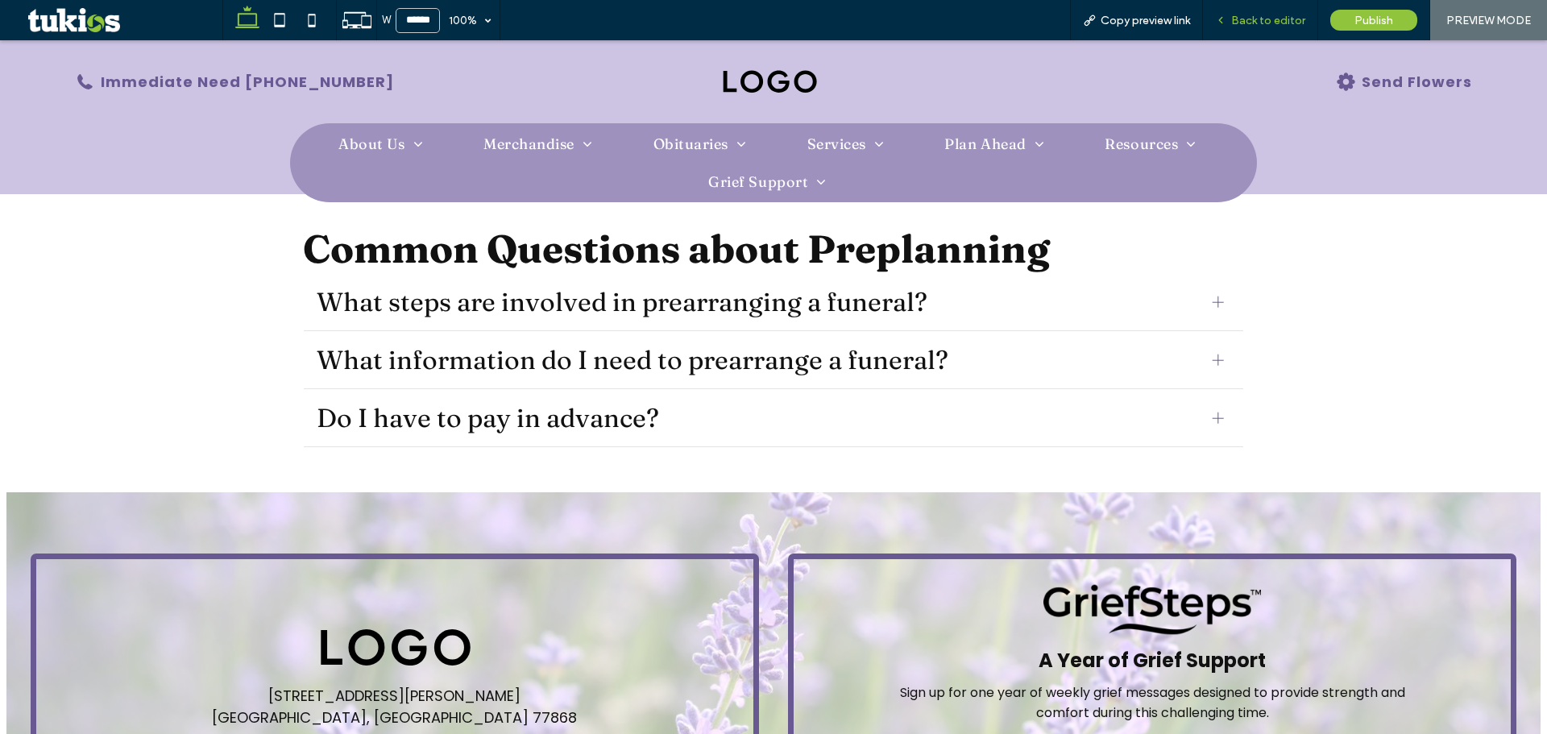
click at [1279, 3] on div "Back to editor" at bounding box center [1260, 20] width 115 height 40
click at [1273, 16] on span "Back to editor" at bounding box center [1268, 21] width 74 height 14
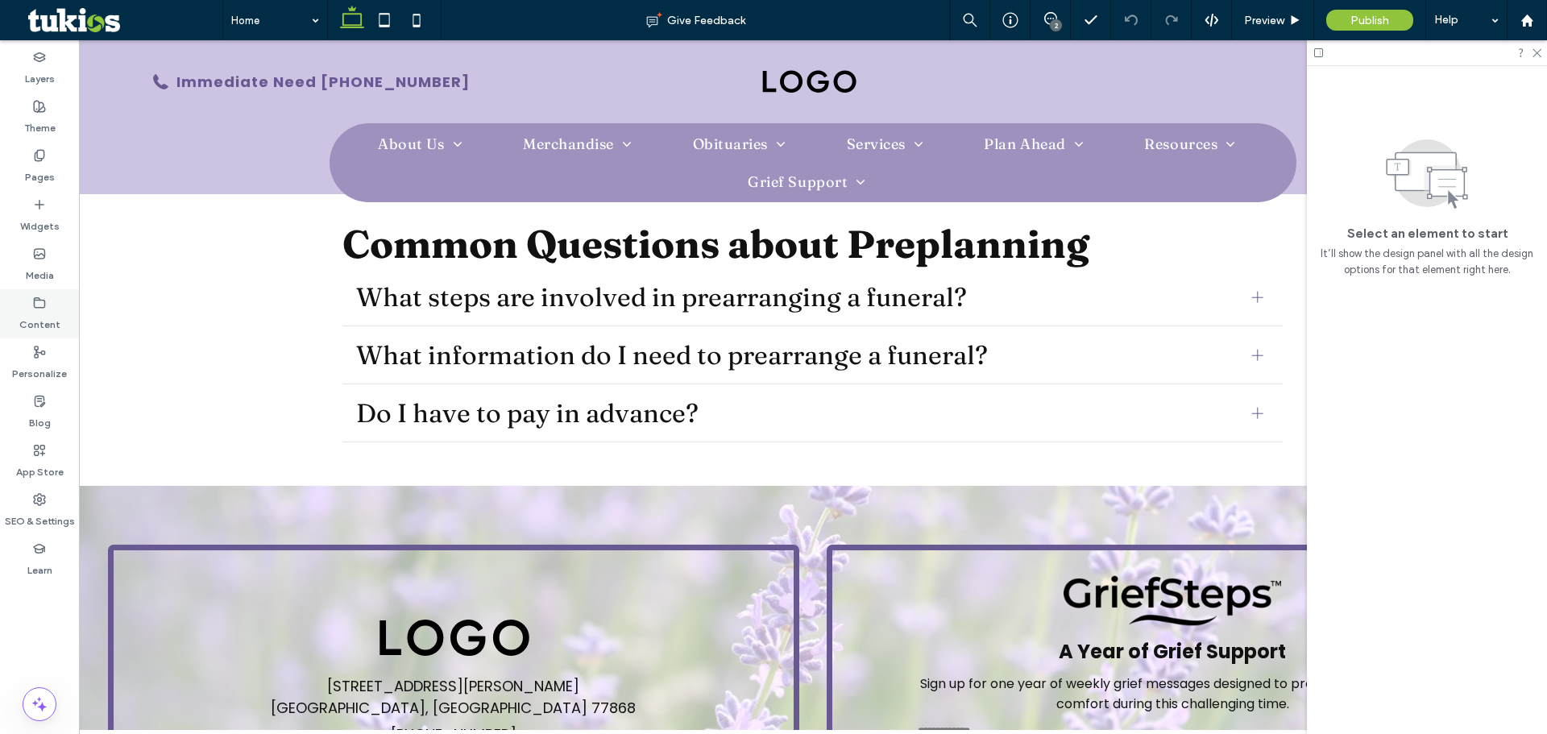
click at [37, 299] on icon at bounding box center [39, 303] width 13 height 13
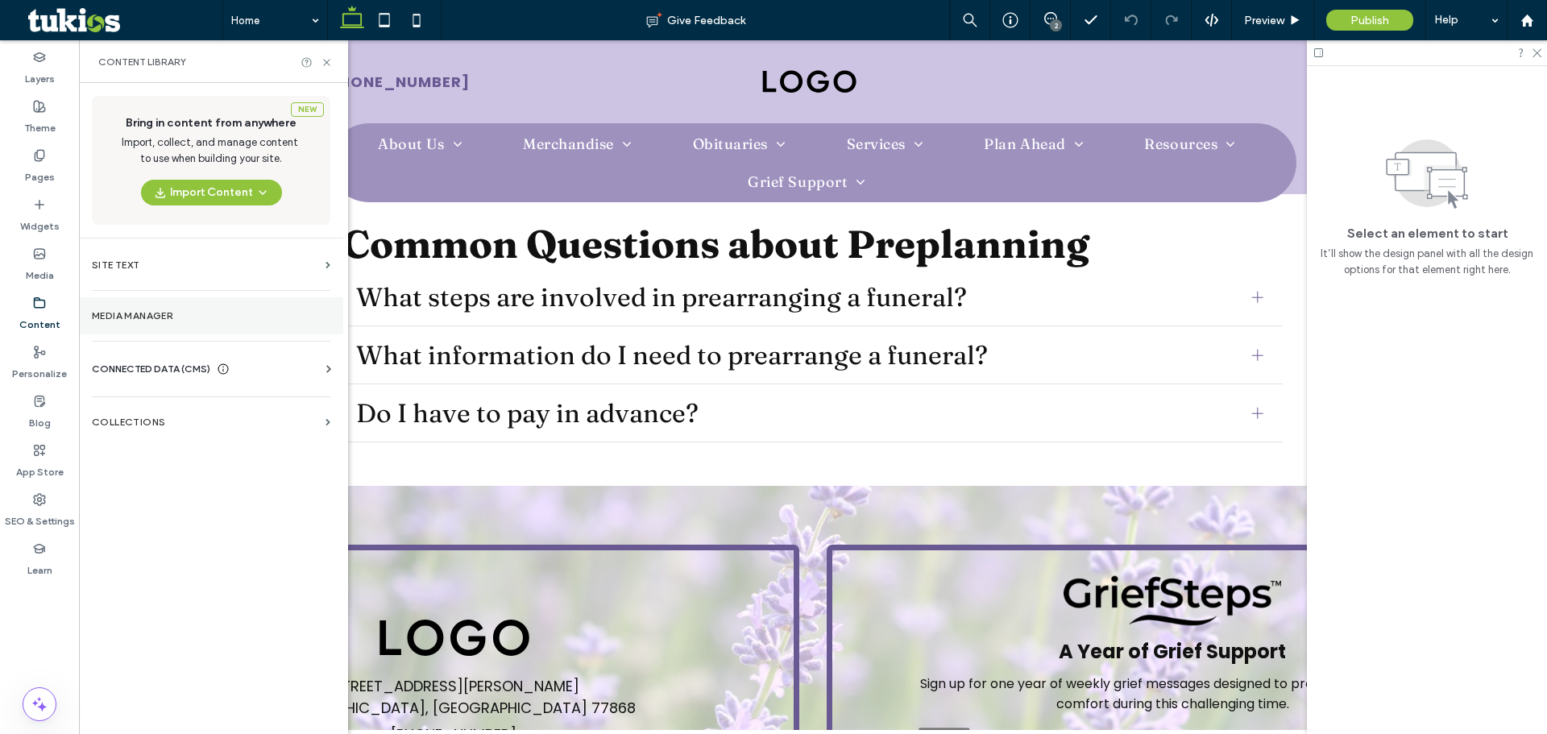
click at [223, 306] on section "Media Manager" at bounding box center [211, 315] width 264 height 37
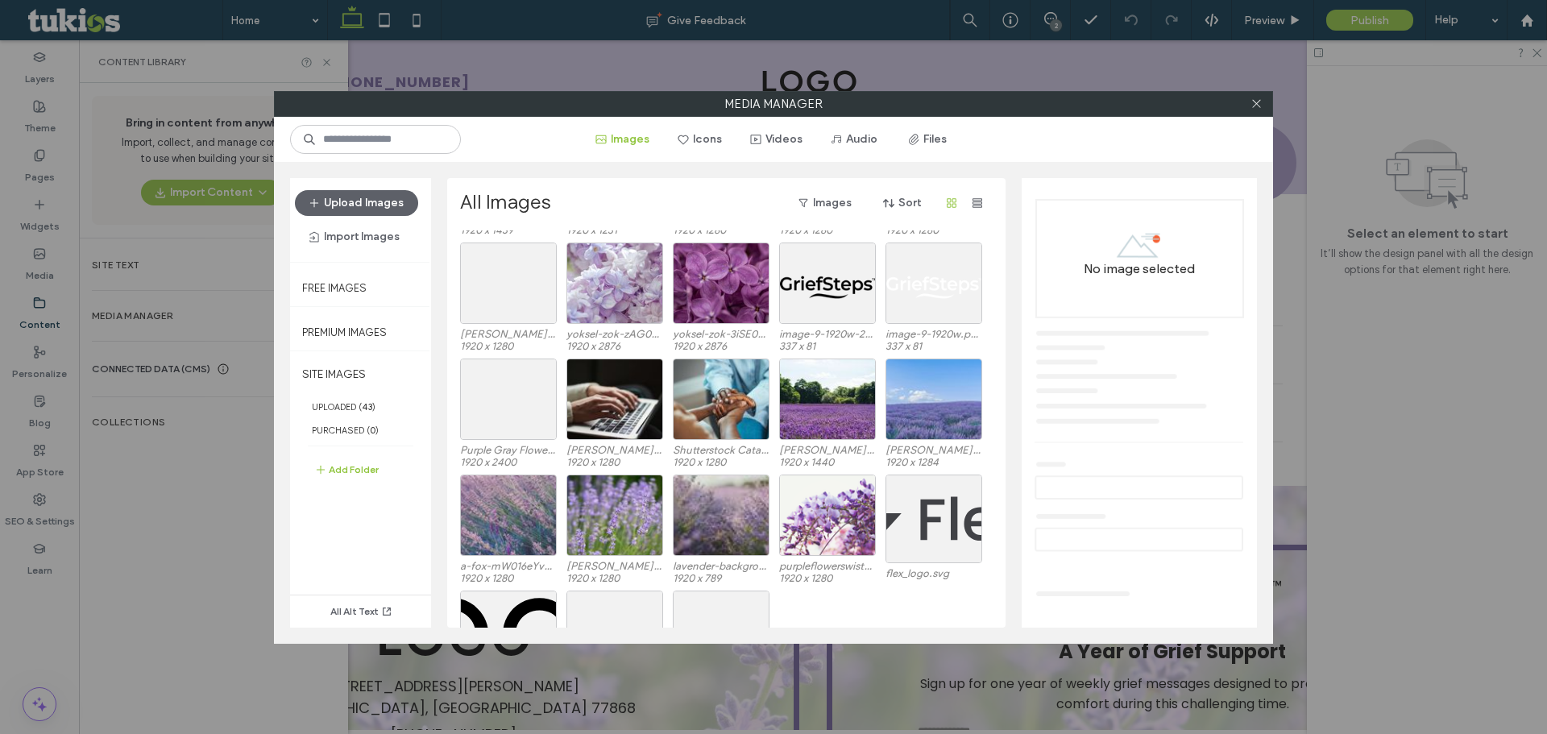
scroll to position [806, 0]
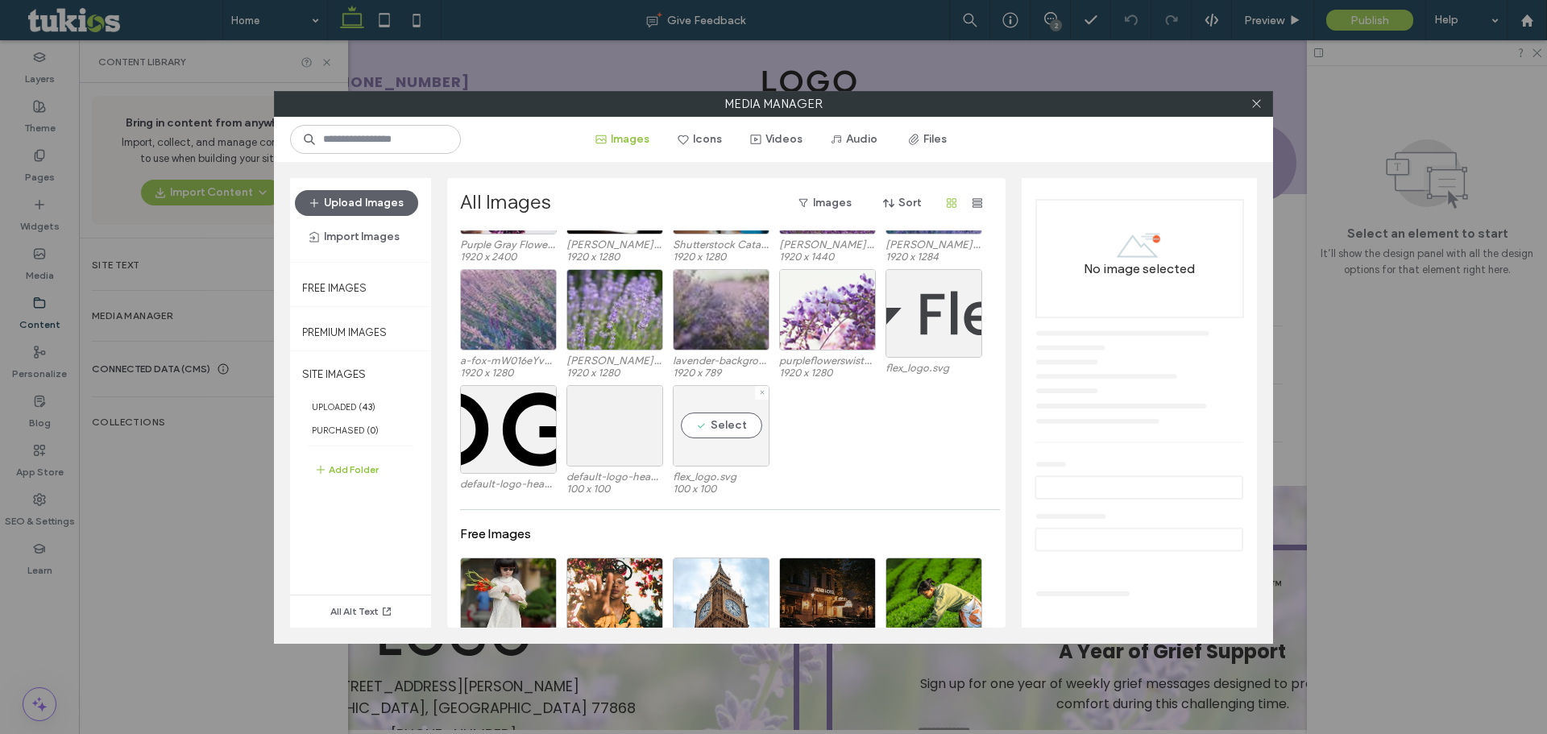
click at [713, 454] on div "Select" at bounding box center [721, 425] width 97 height 81
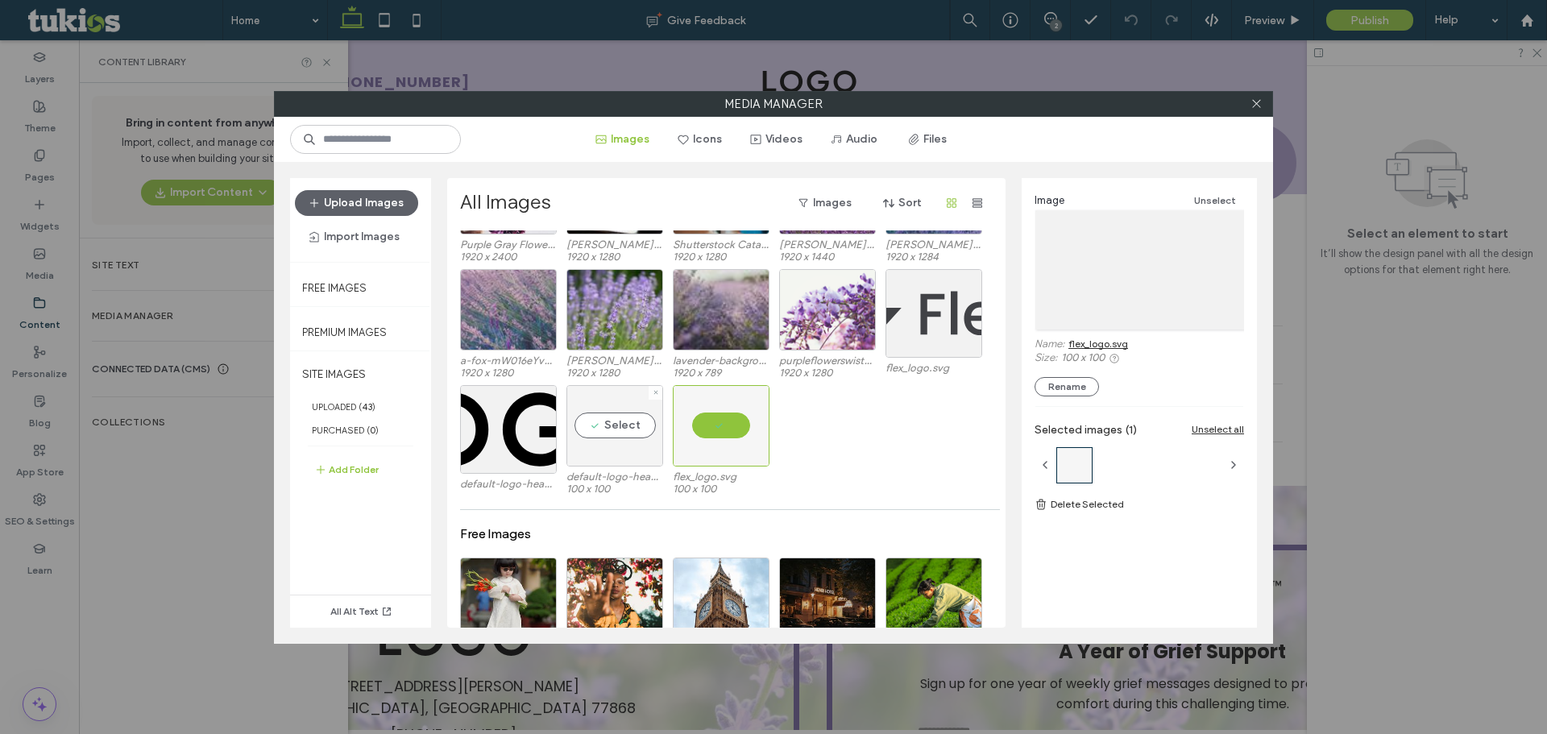
click at [641, 438] on div "Select" at bounding box center [614, 425] width 97 height 81
click at [765, 393] on icon at bounding box center [762, 392] width 6 height 6
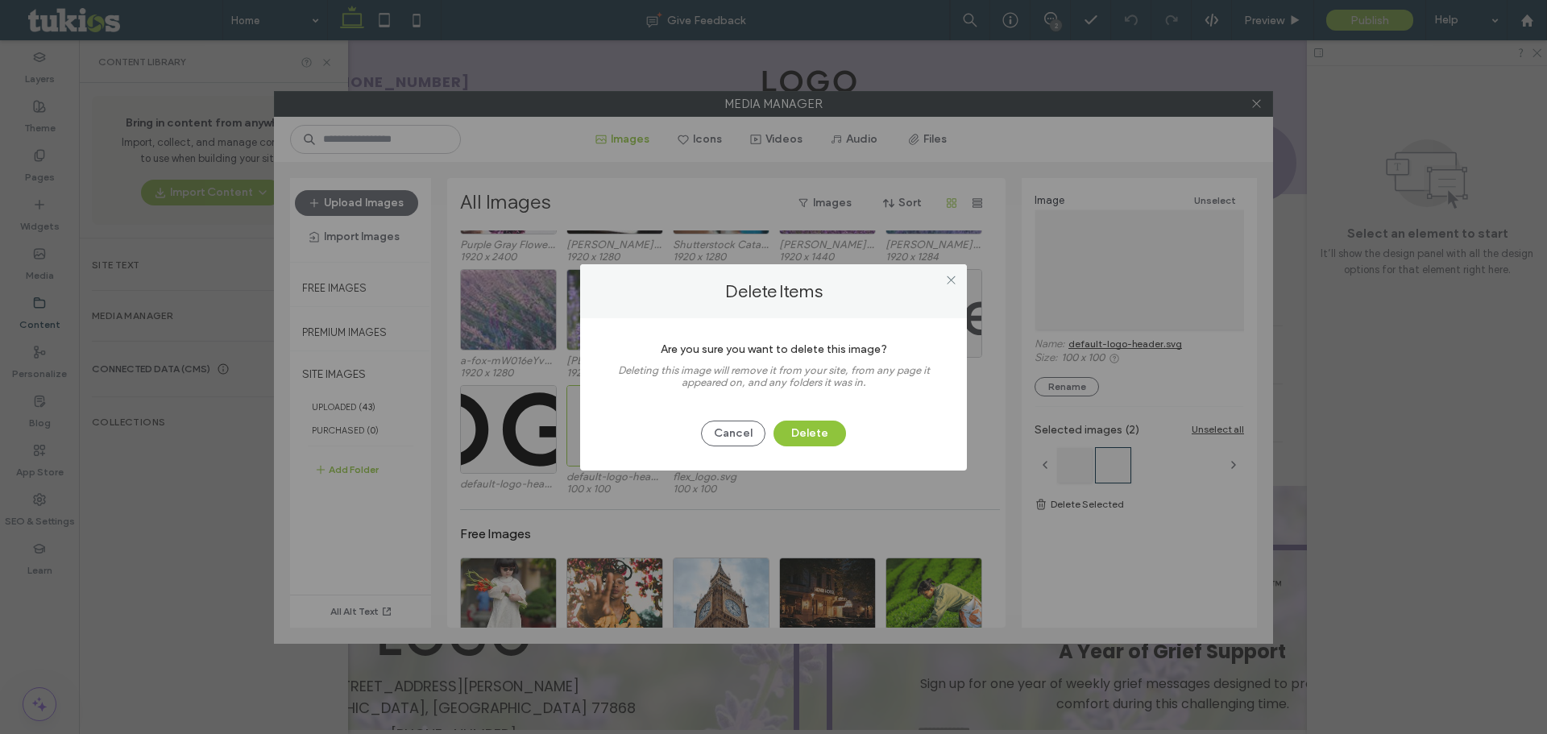
click at [944, 284] on div at bounding box center [951, 280] width 24 height 24
click at [951, 276] on icon at bounding box center [951, 280] width 12 height 12
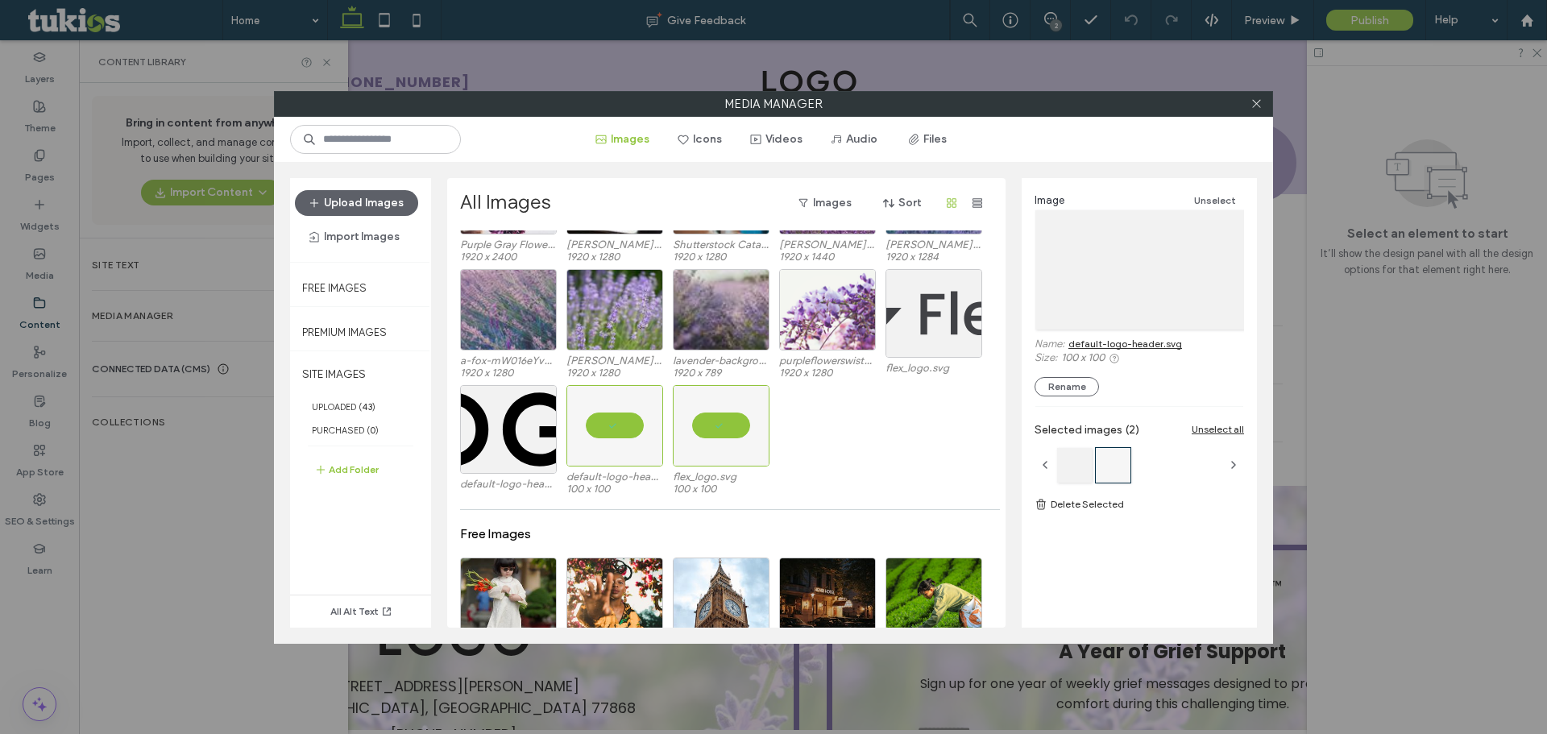
click at [1213, 430] on div "Unselect all" at bounding box center [1218, 429] width 52 height 12
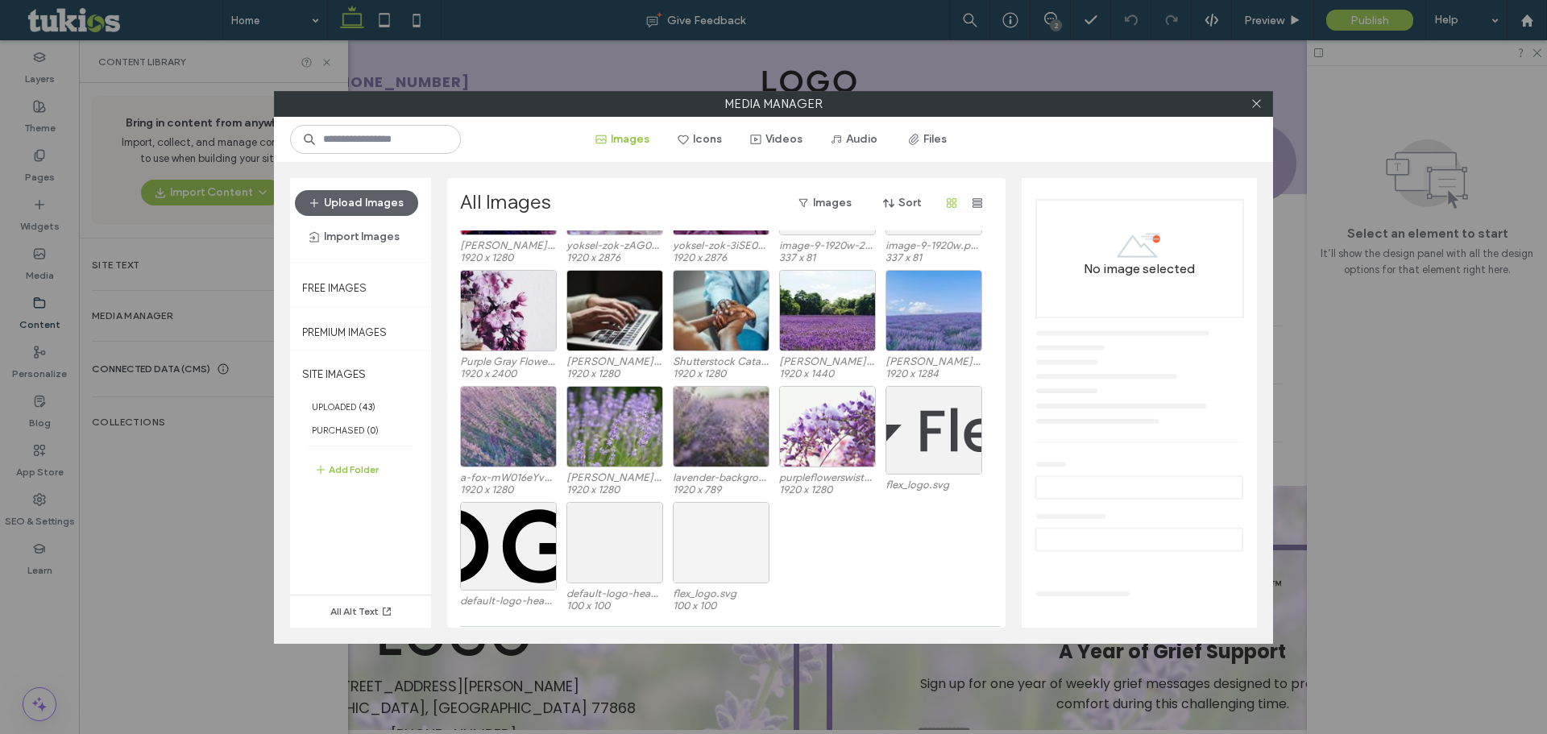
scroll to position [483, 0]
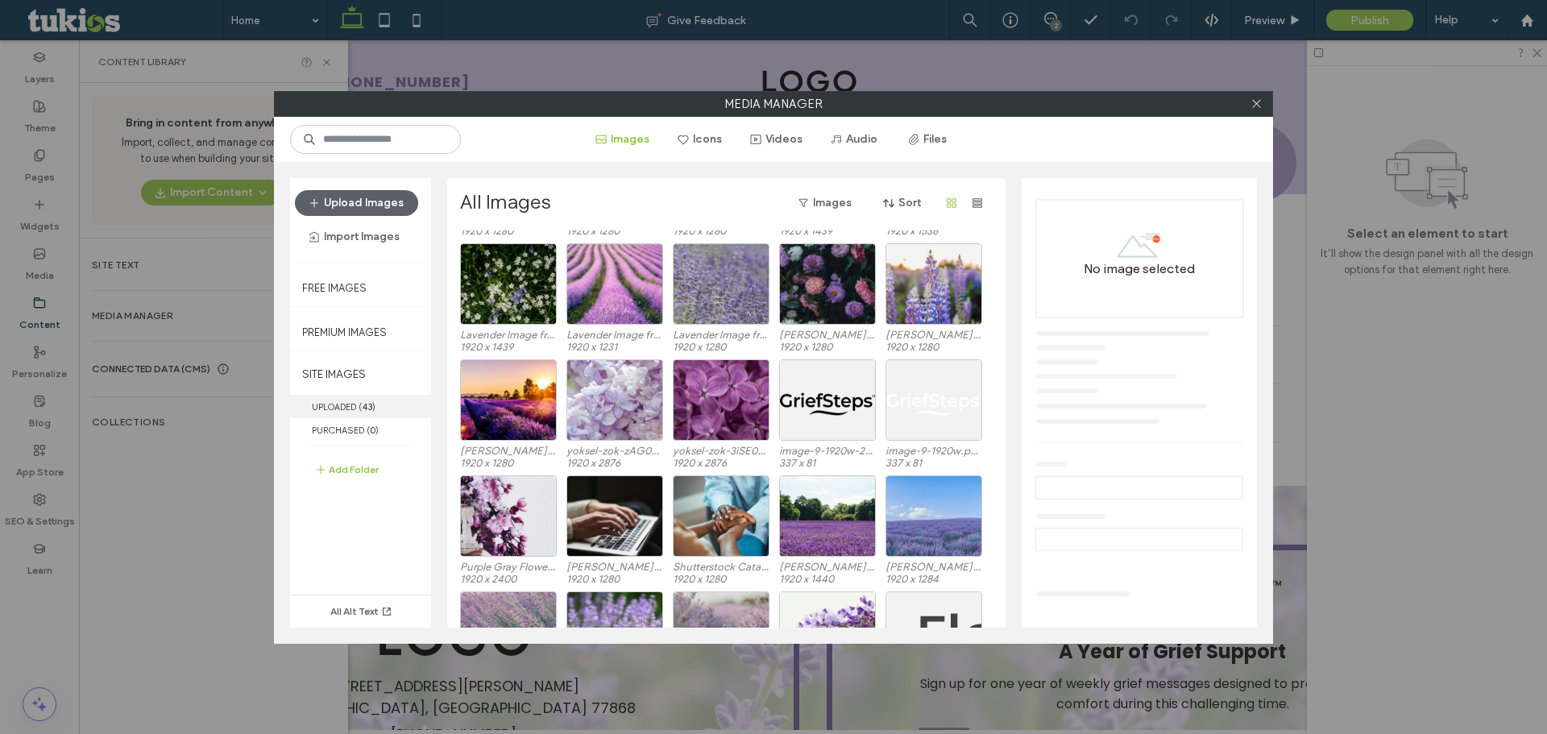
click at [375, 405] on span "( 43 )" at bounding box center [367, 406] width 17 height 11
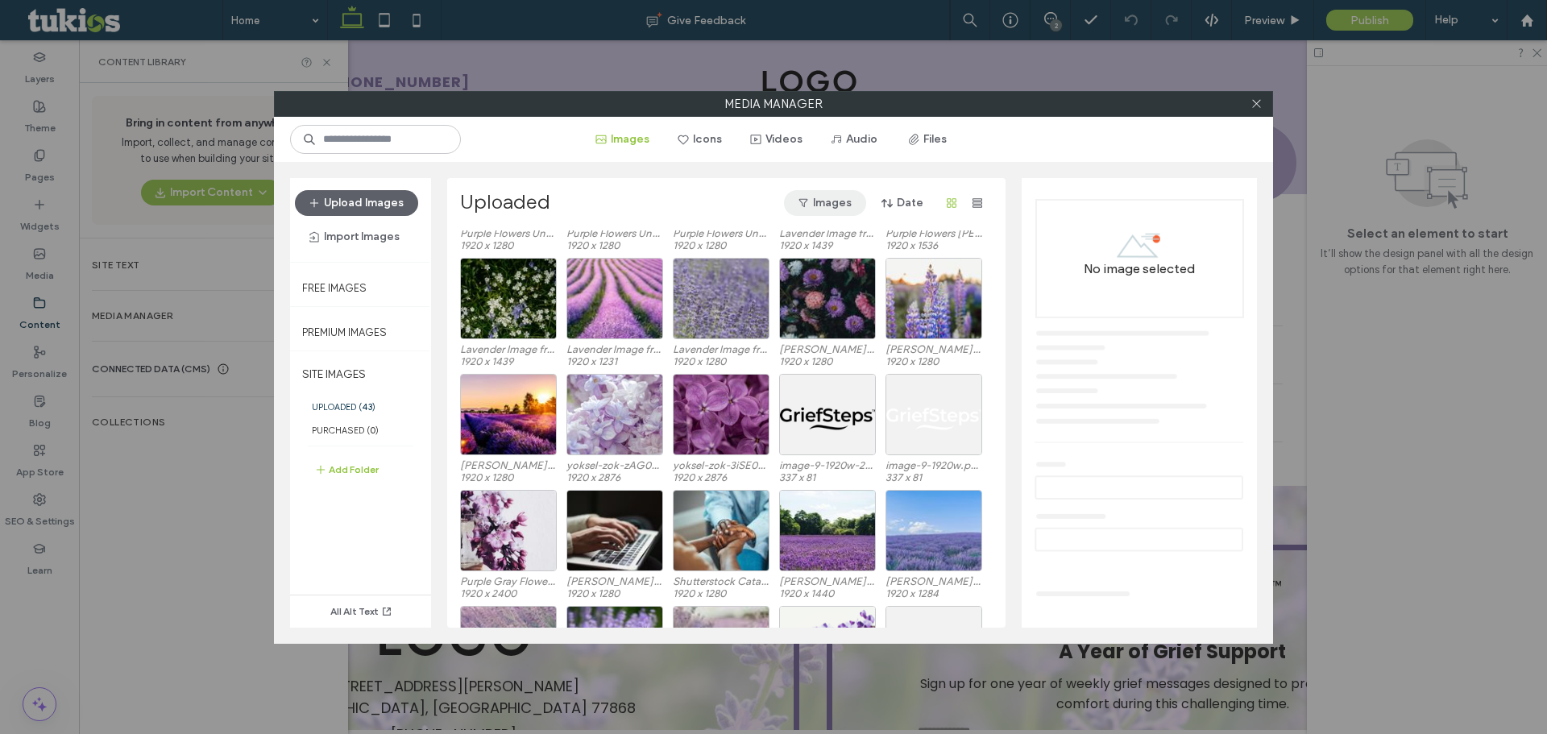
scroll to position [405, 0]
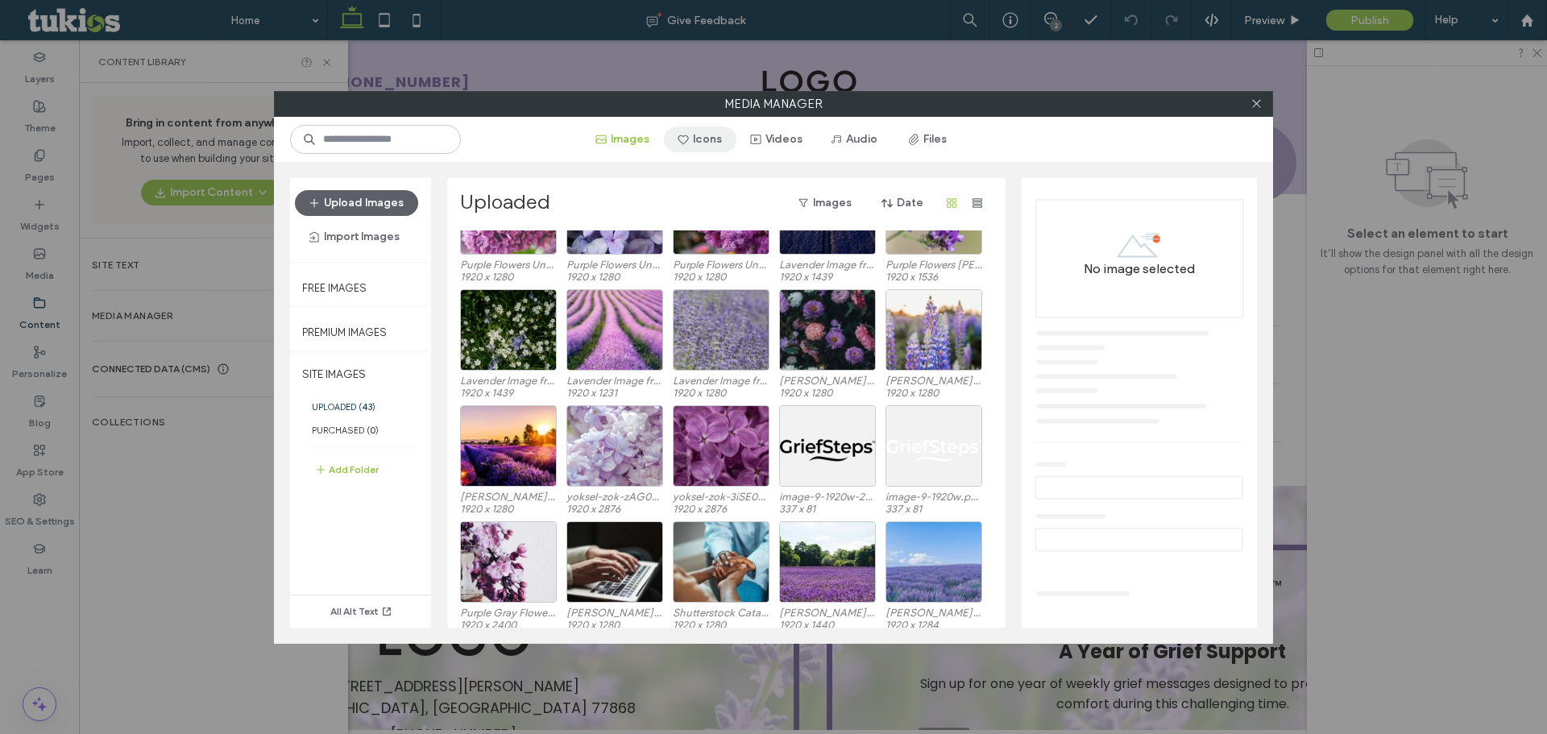
click at [725, 134] on button "Icons" at bounding box center [700, 139] width 73 height 26
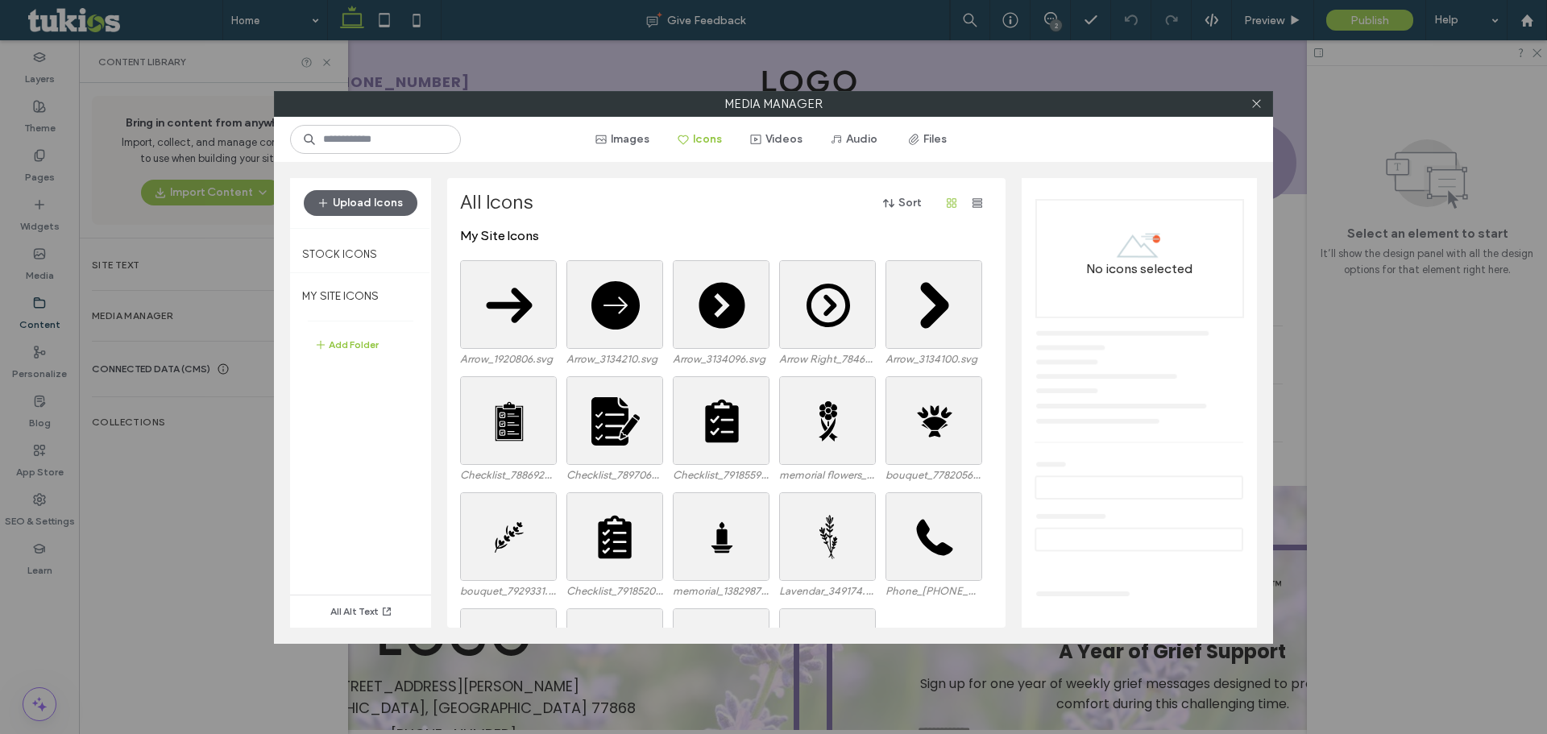
scroll to position [0, 0]
click at [1255, 104] on icon at bounding box center [1256, 103] width 12 height 12
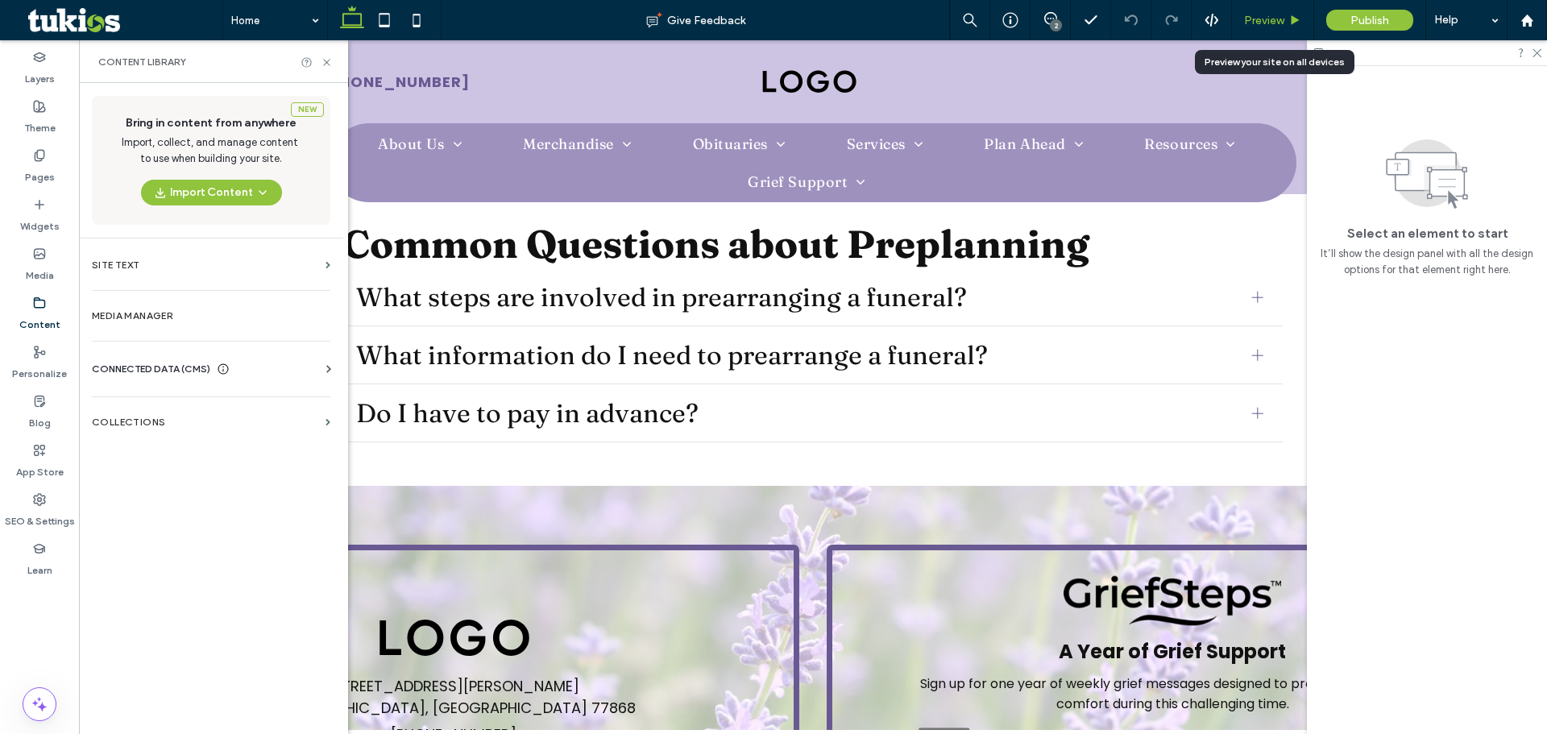
click at [1288, 28] on div "Preview" at bounding box center [1273, 20] width 82 height 40
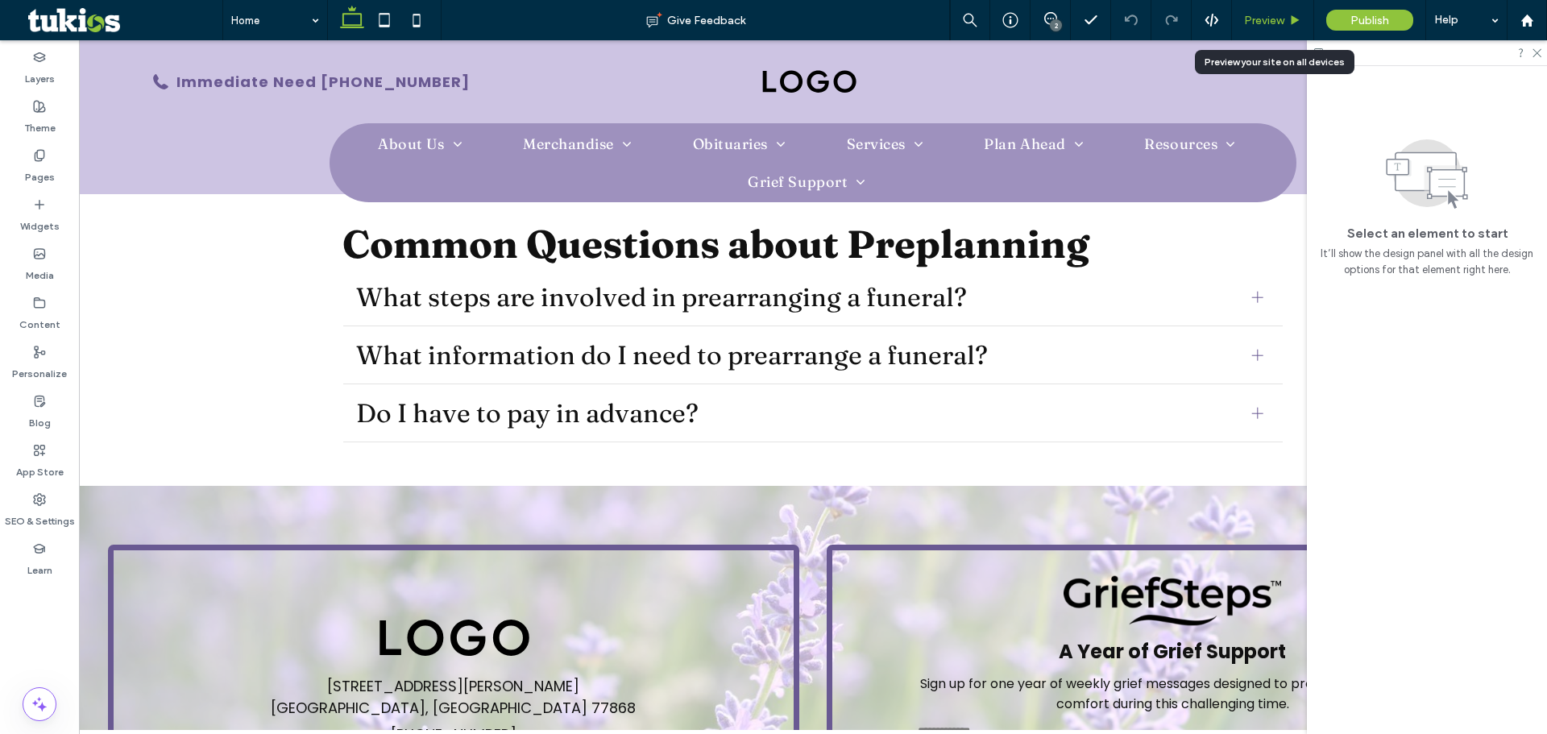
click at [1263, 20] on span "Preview" at bounding box center [1264, 21] width 40 height 14
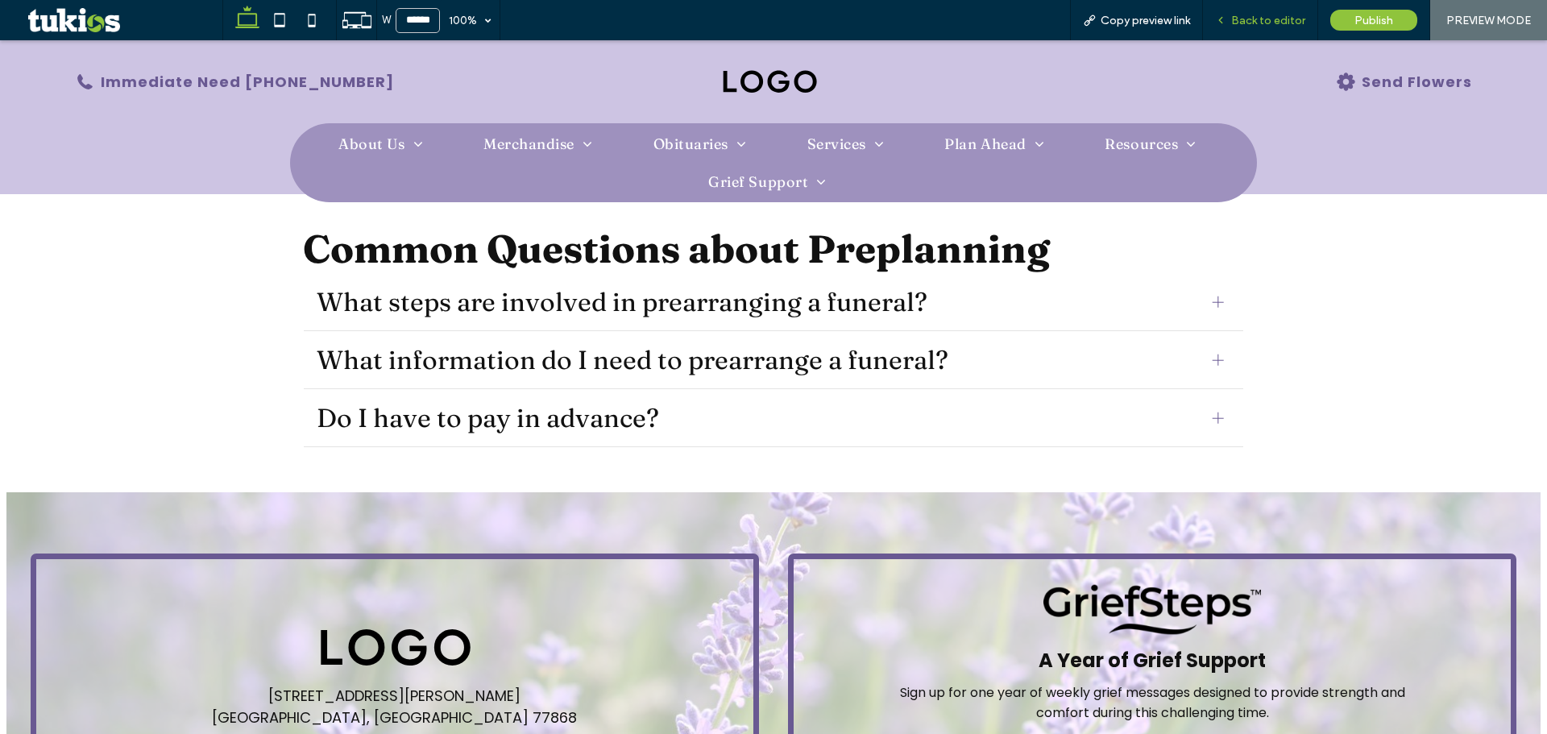
click at [1284, 16] on span "Back to editor" at bounding box center [1268, 21] width 74 height 14
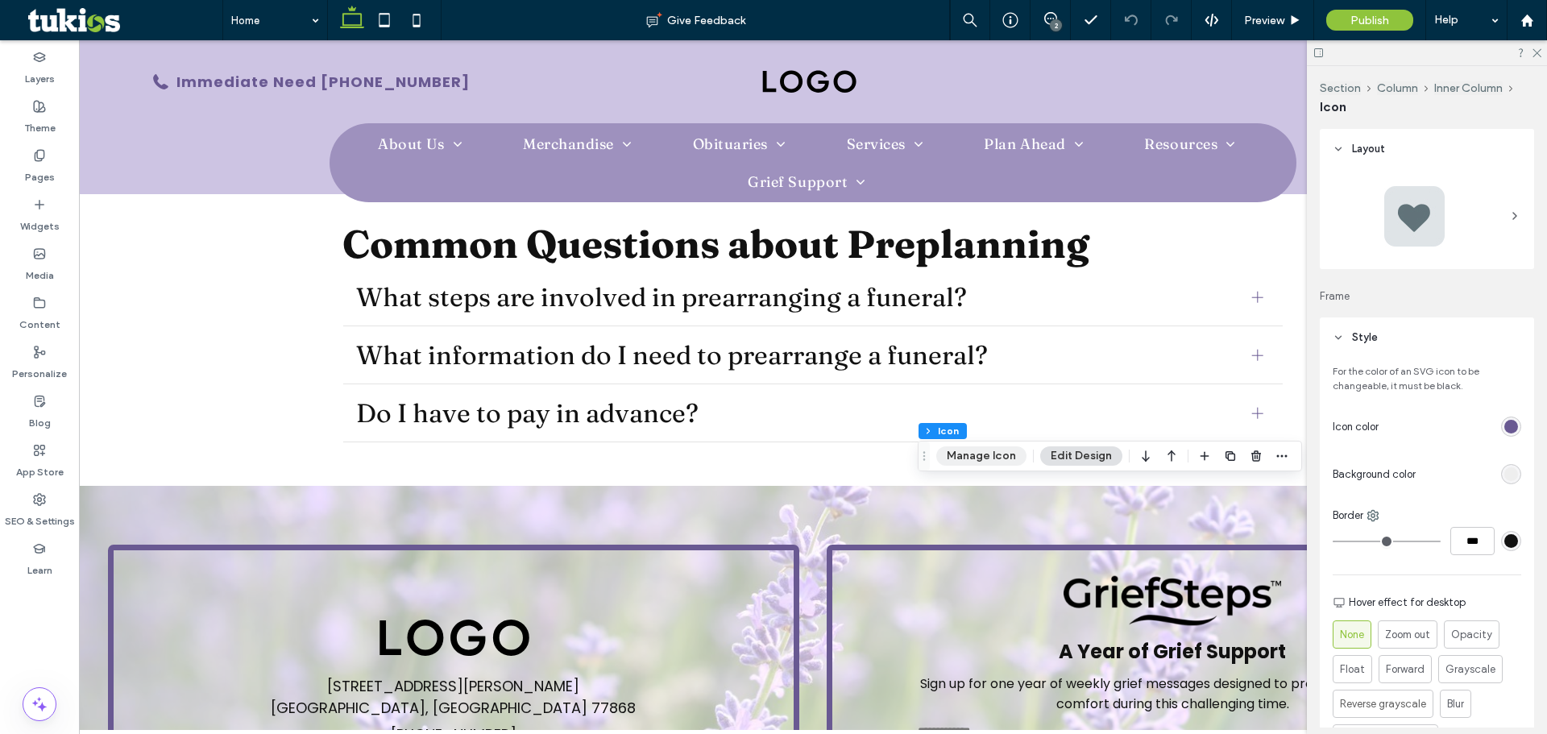
click at [1014, 461] on button "Manage Icon" at bounding box center [981, 455] width 90 height 19
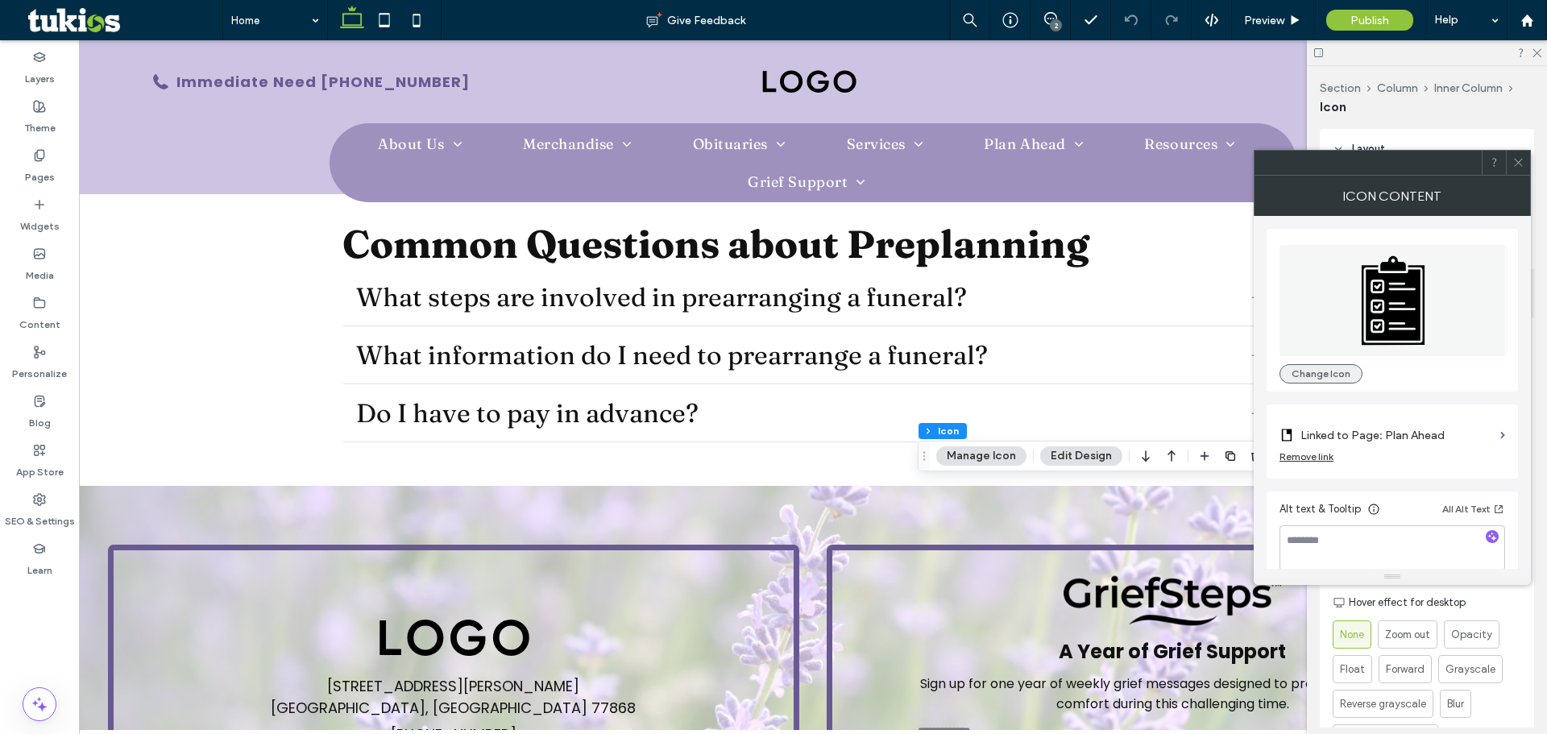
click at [1331, 379] on button "Change Icon" at bounding box center [1321, 373] width 83 height 19
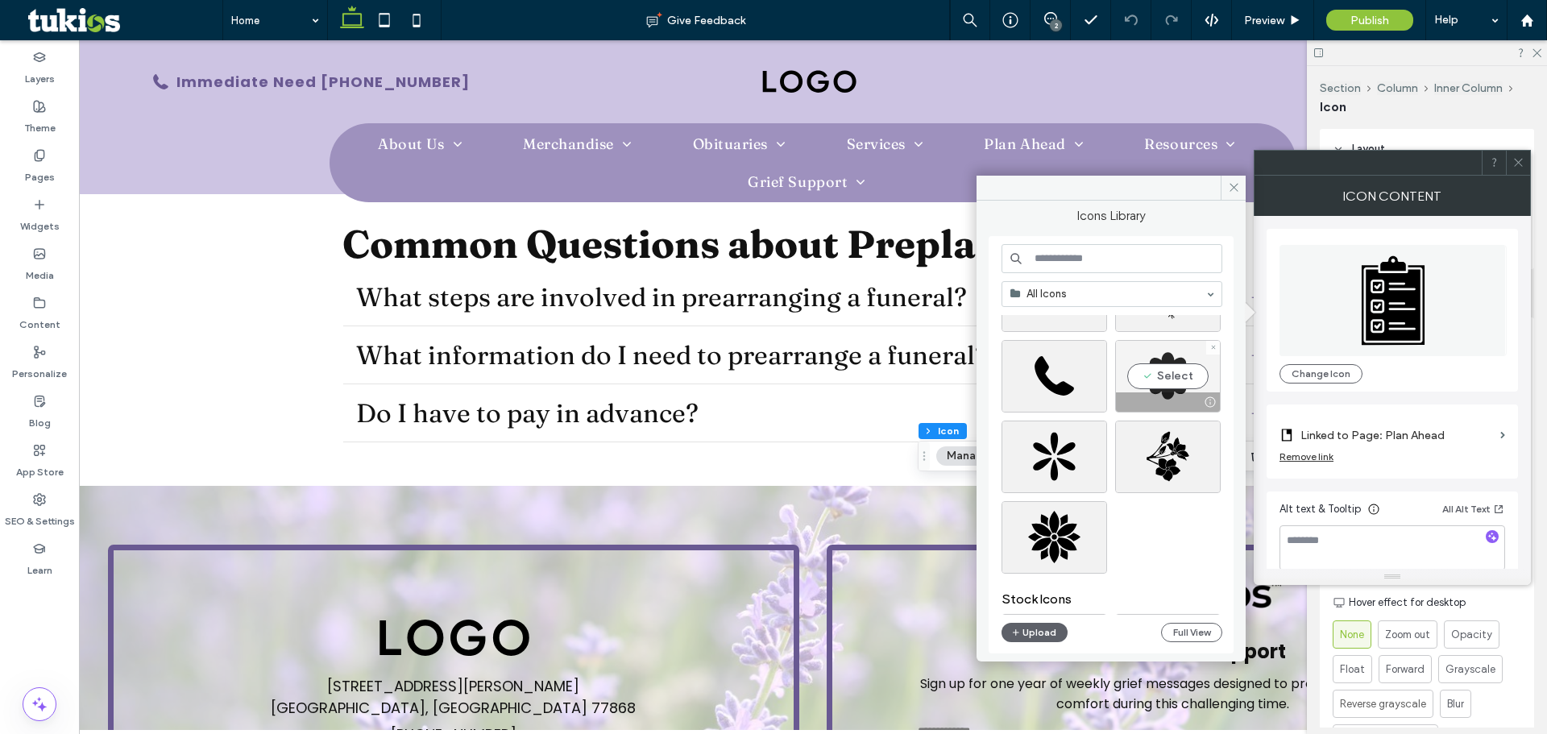
scroll to position [564, 0]
click at [1069, 537] on div "Select" at bounding box center [1055, 536] width 106 height 73
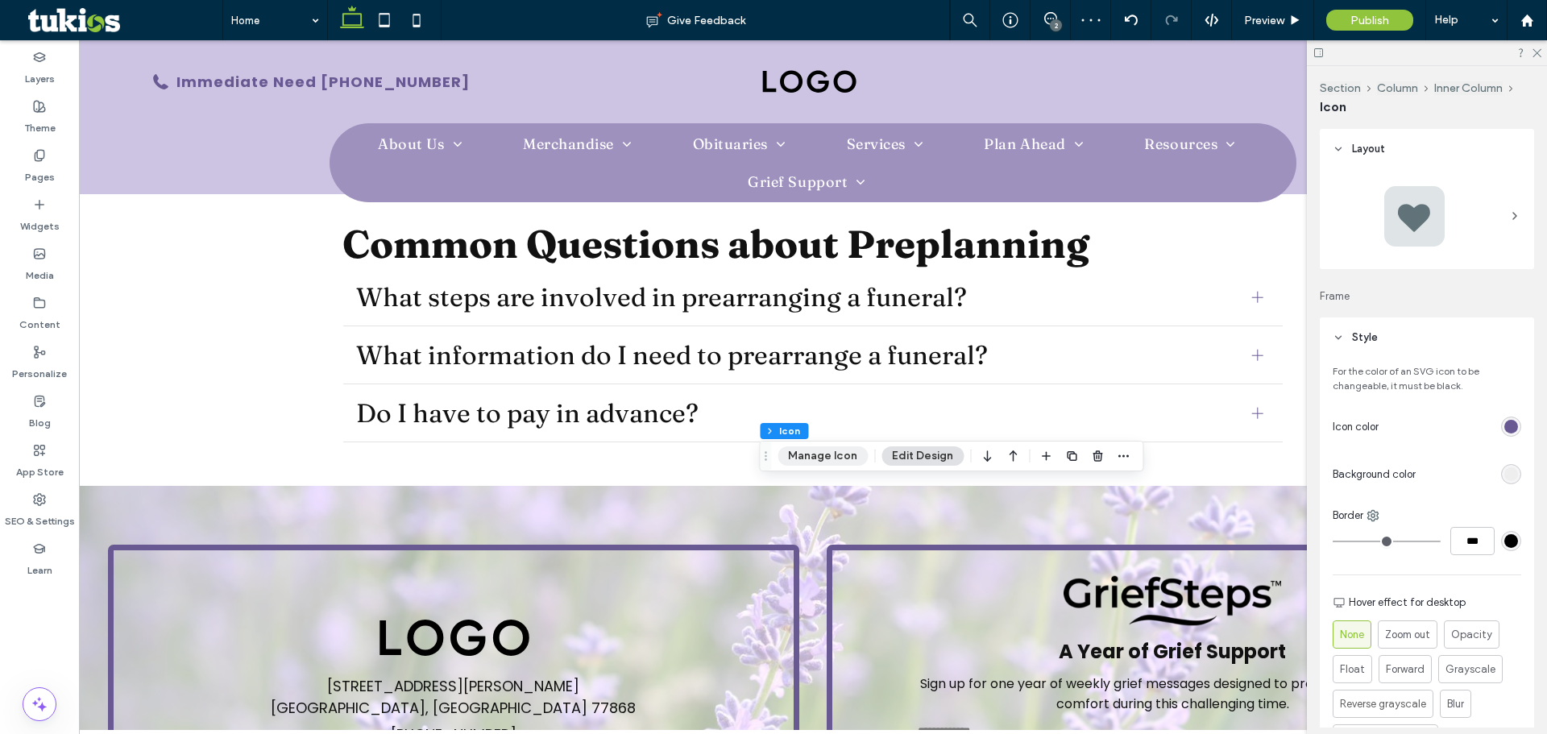
click at [826, 454] on button "Manage Icon" at bounding box center [823, 455] width 90 height 19
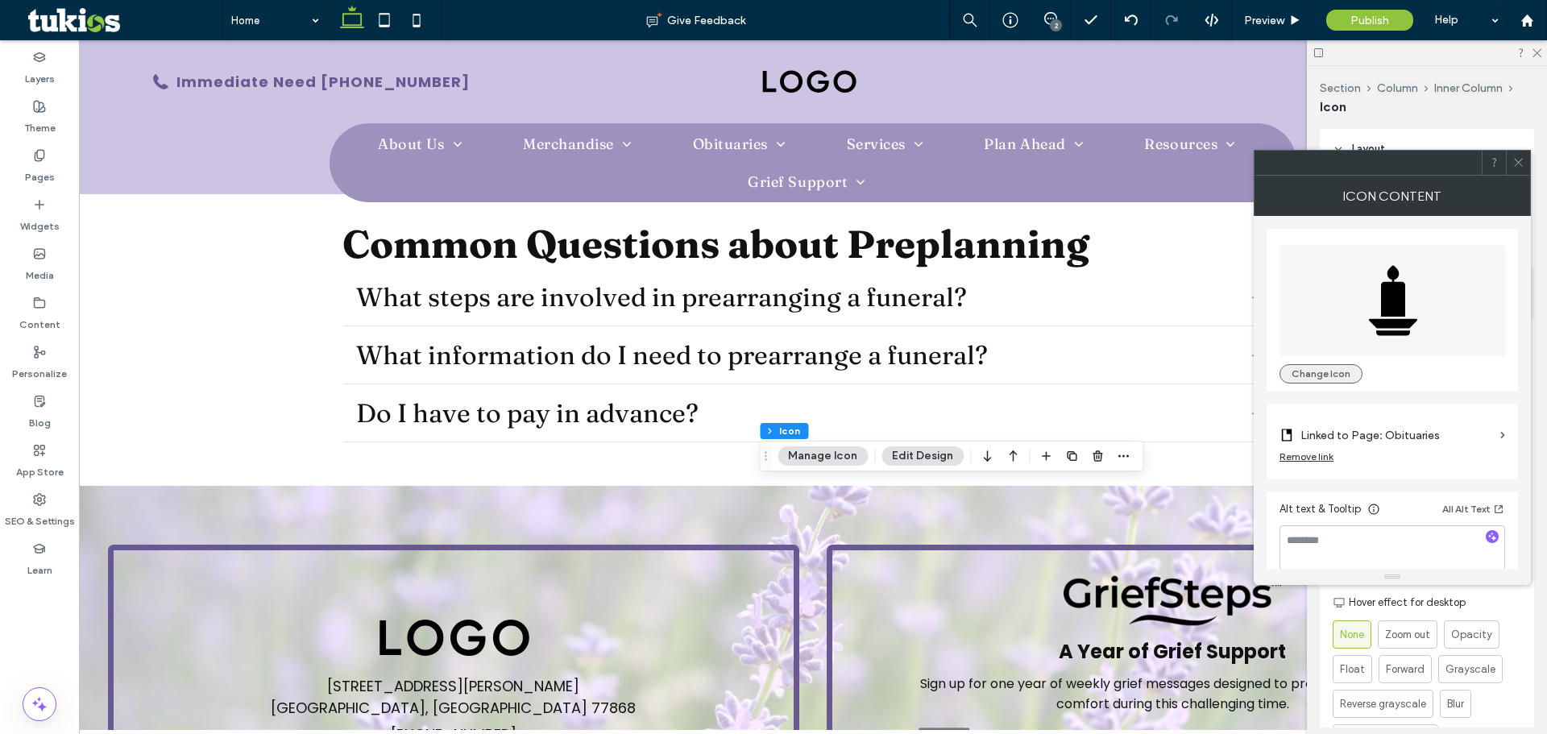
click at [1331, 382] on button "Change Icon" at bounding box center [1321, 373] width 83 height 19
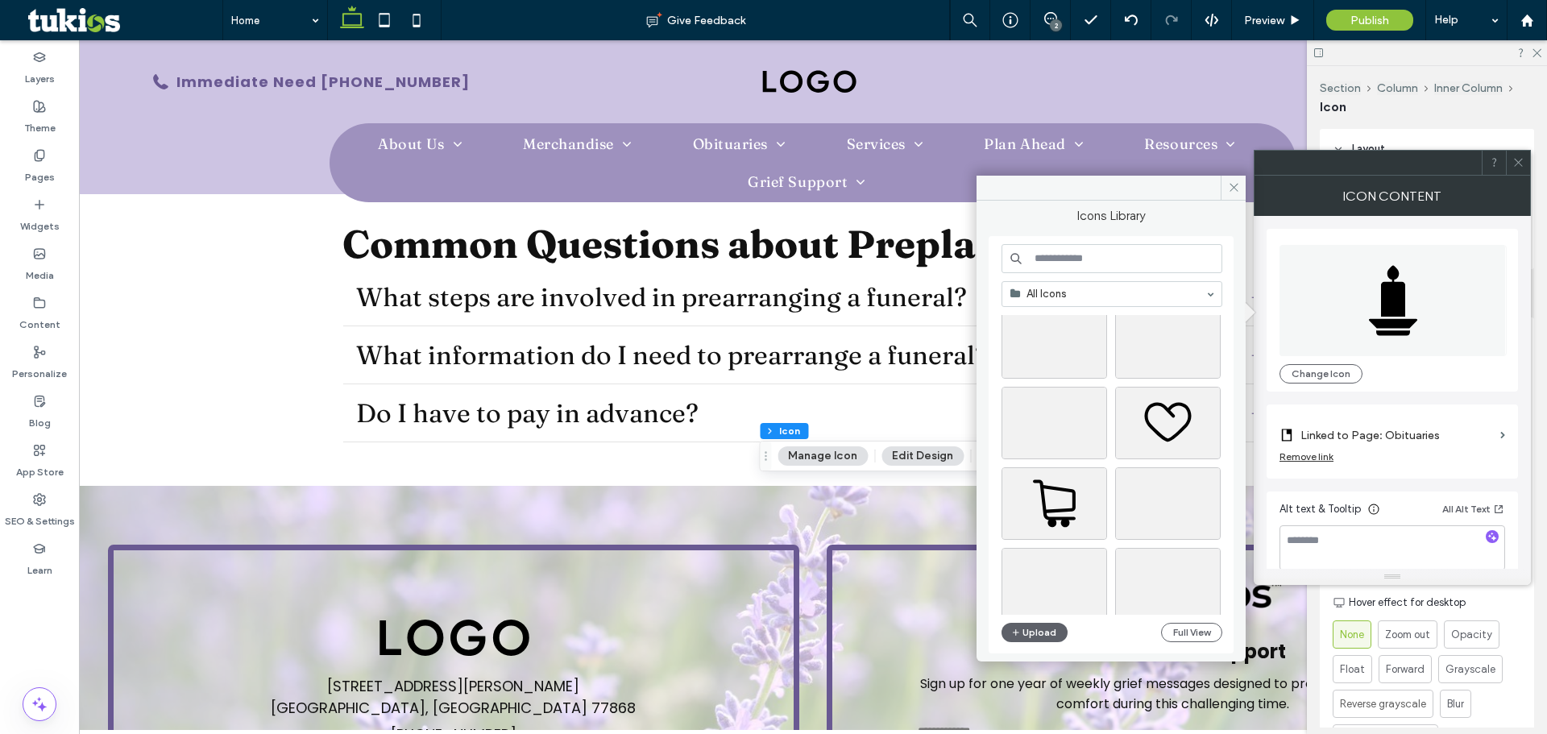
scroll to position [4445, 0]
click at [1080, 262] on input at bounding box center [1112, 258] width 221 height 29
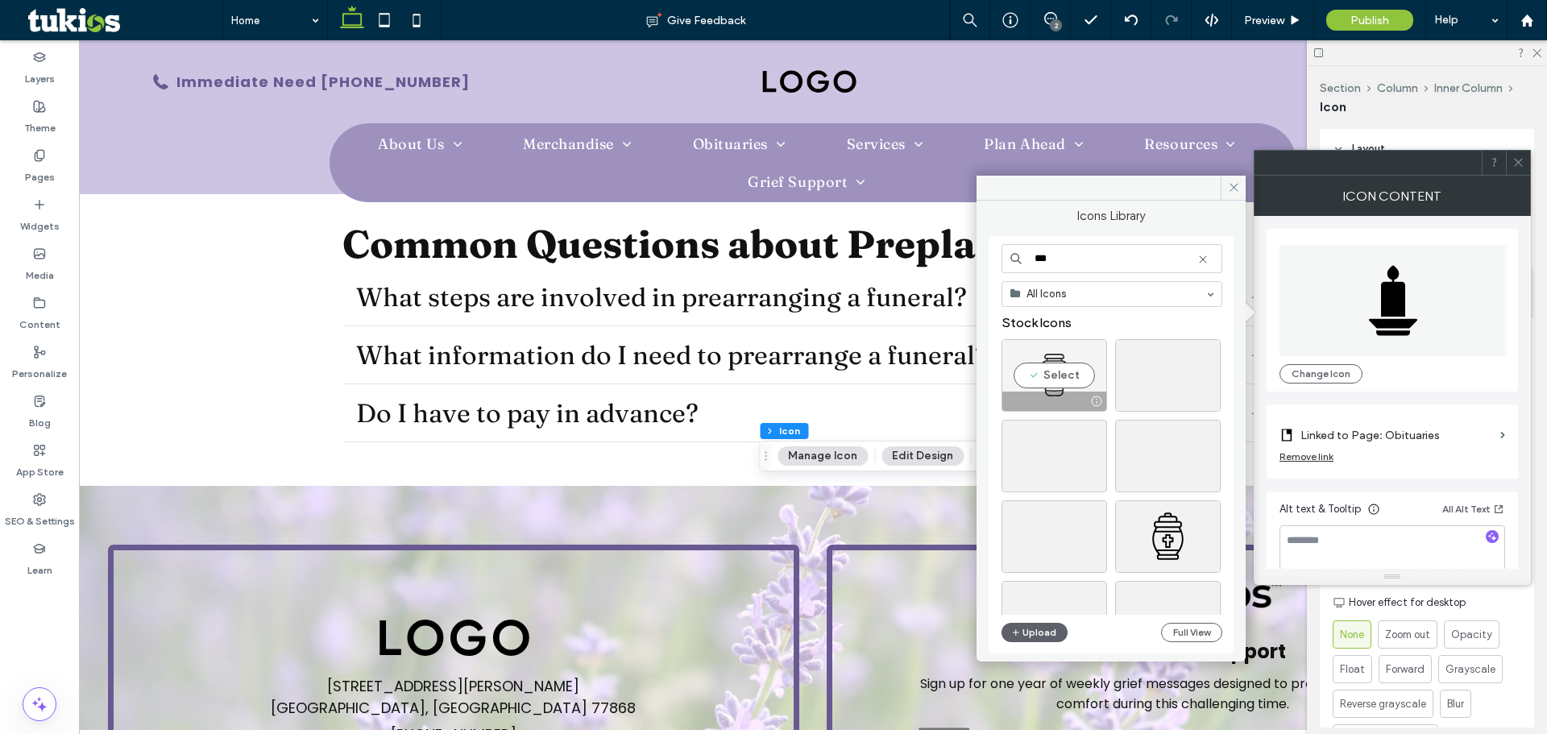
type input "***"
click at [1075, 376] on div "Select" at bounding box center [1055, 375] width 106 height 73
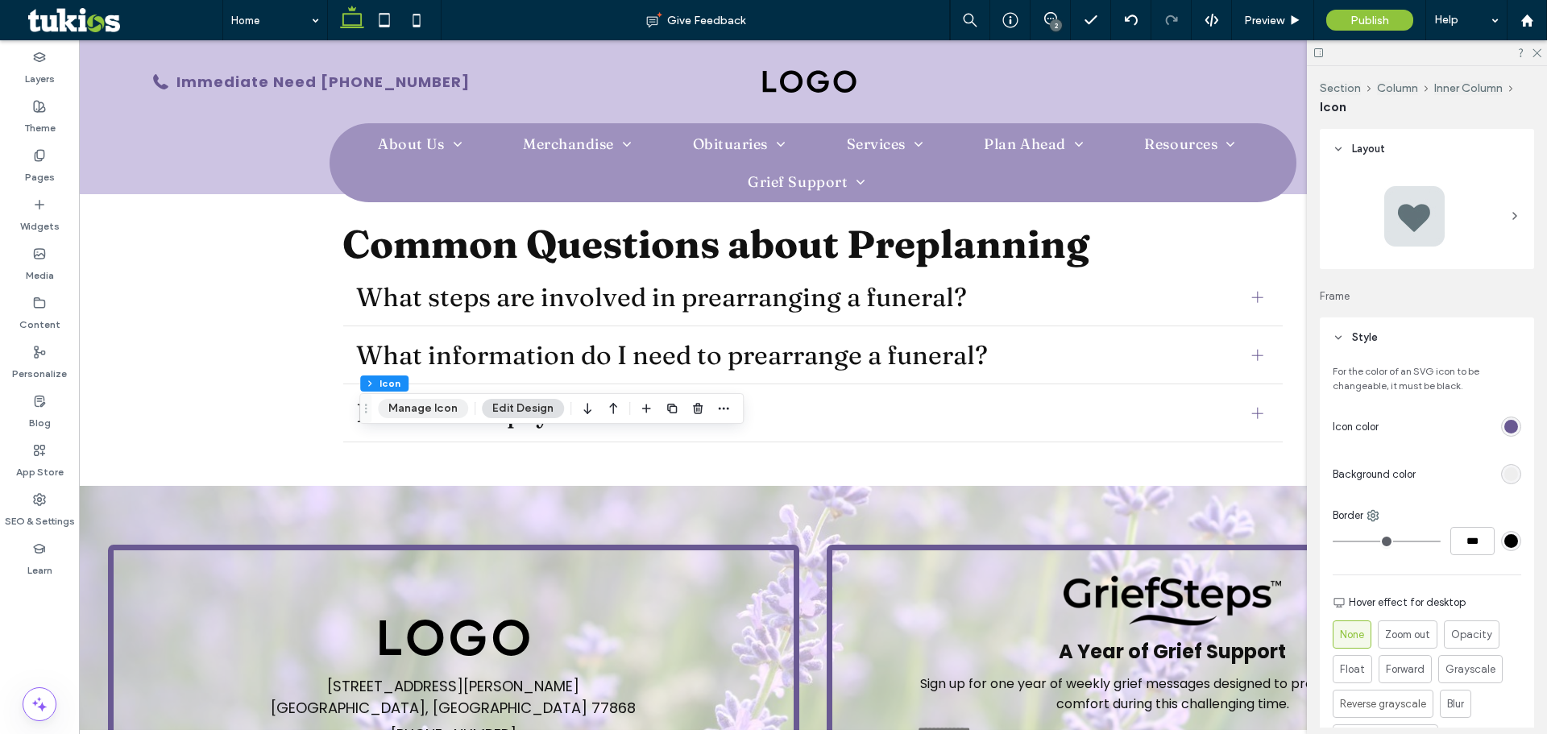
click at [439, 413] on button "Manage Icon" at bounding box center [423, 408] width 90 height 19
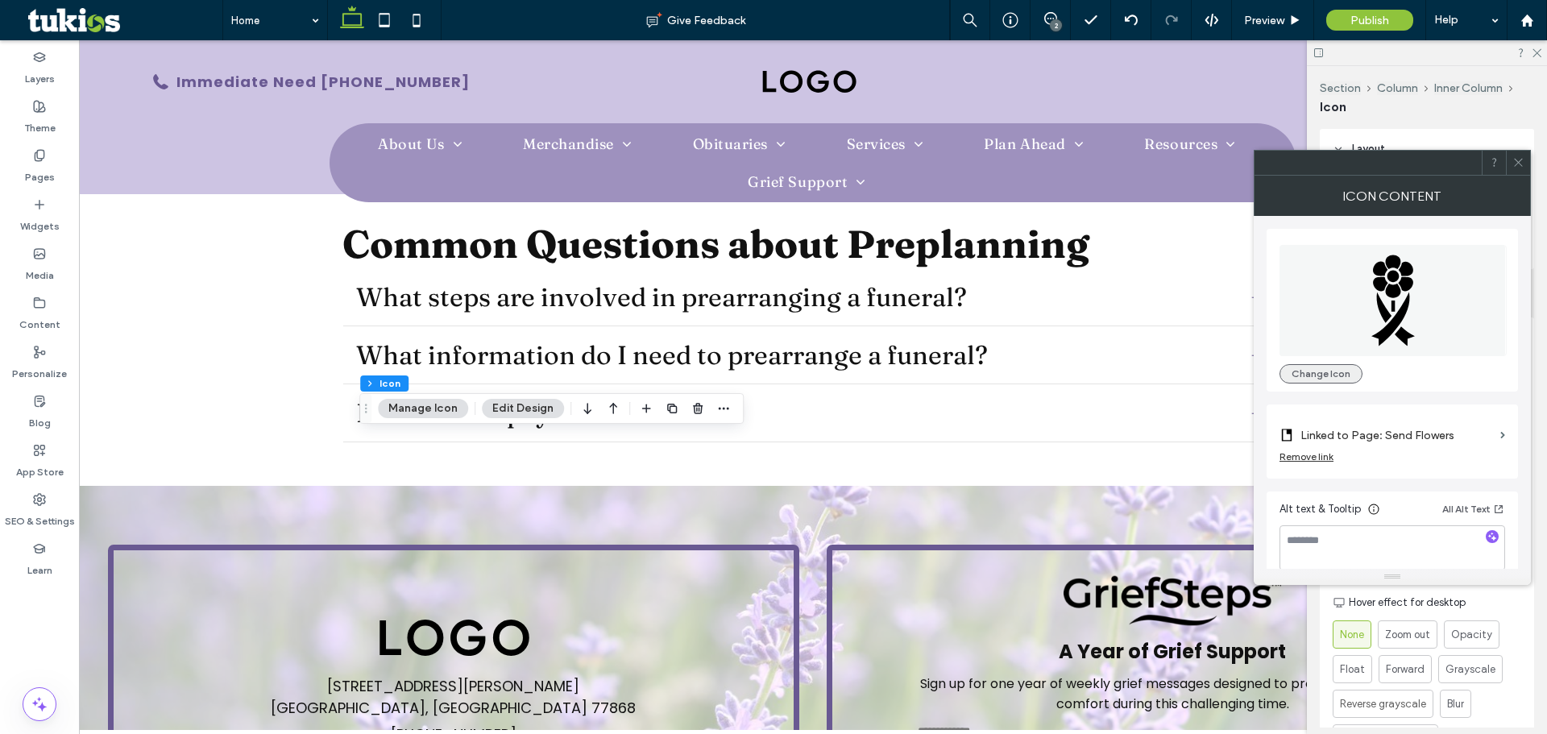
click at [1350, 367] on button "Change Icon" at bounding box center [1321, 373] width 83 height 19
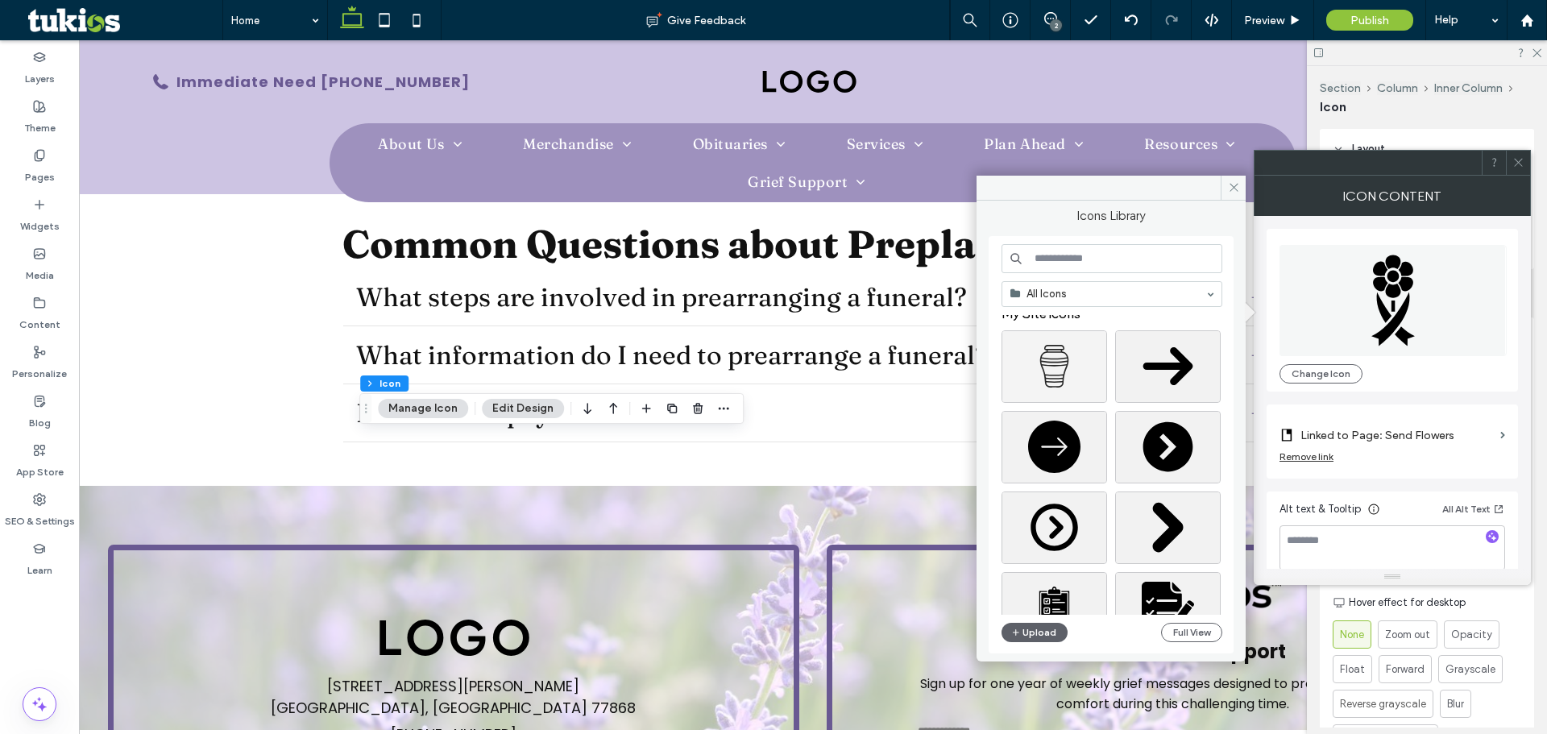
scroll to position [0, 0]
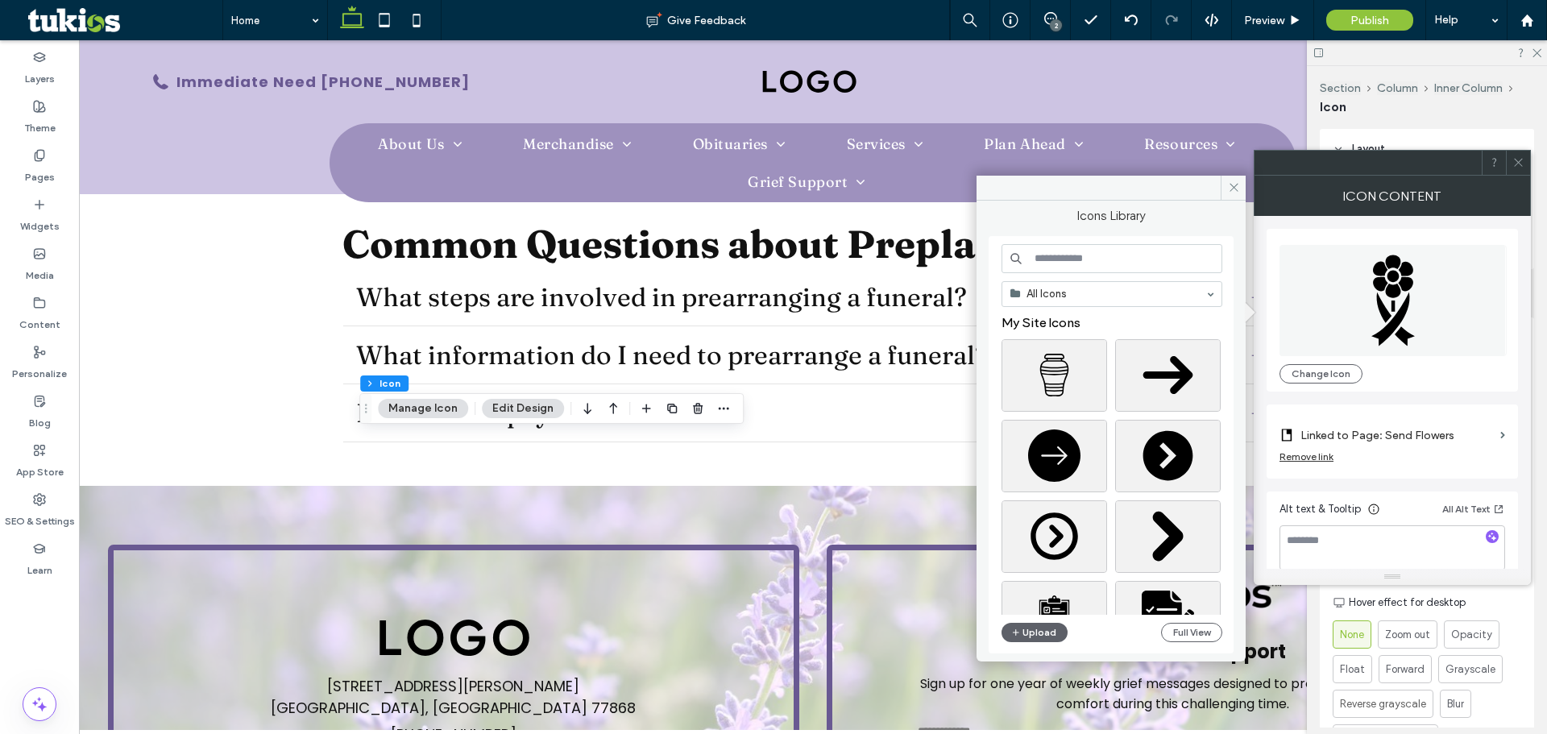
click at [1062, 268] on input at bounding box center [1112, 258] width 221 height 29
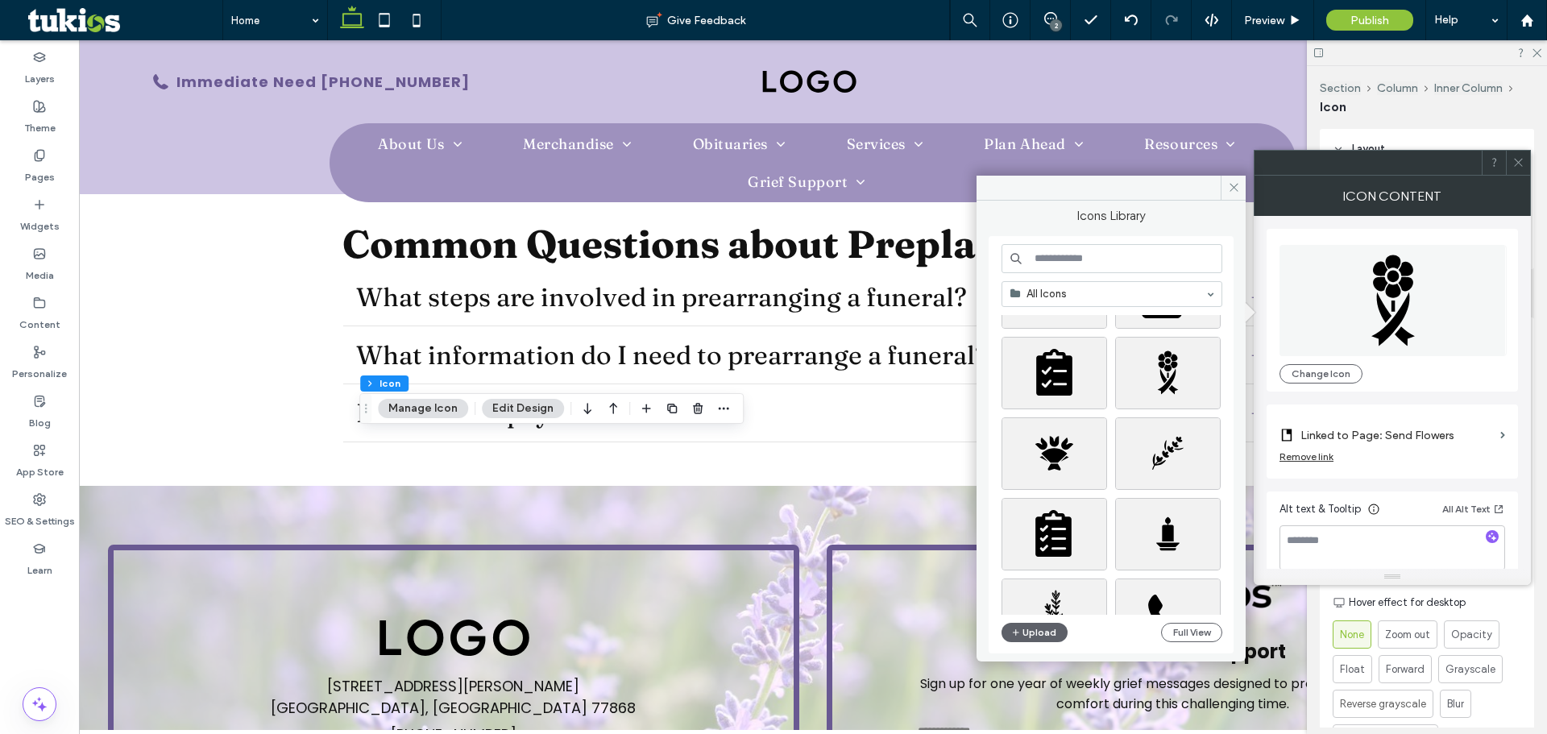
scroll to position [322, 0]
click at [1069, 458] on div "Select" at bounding box center [1055, 456] width 106 height 73
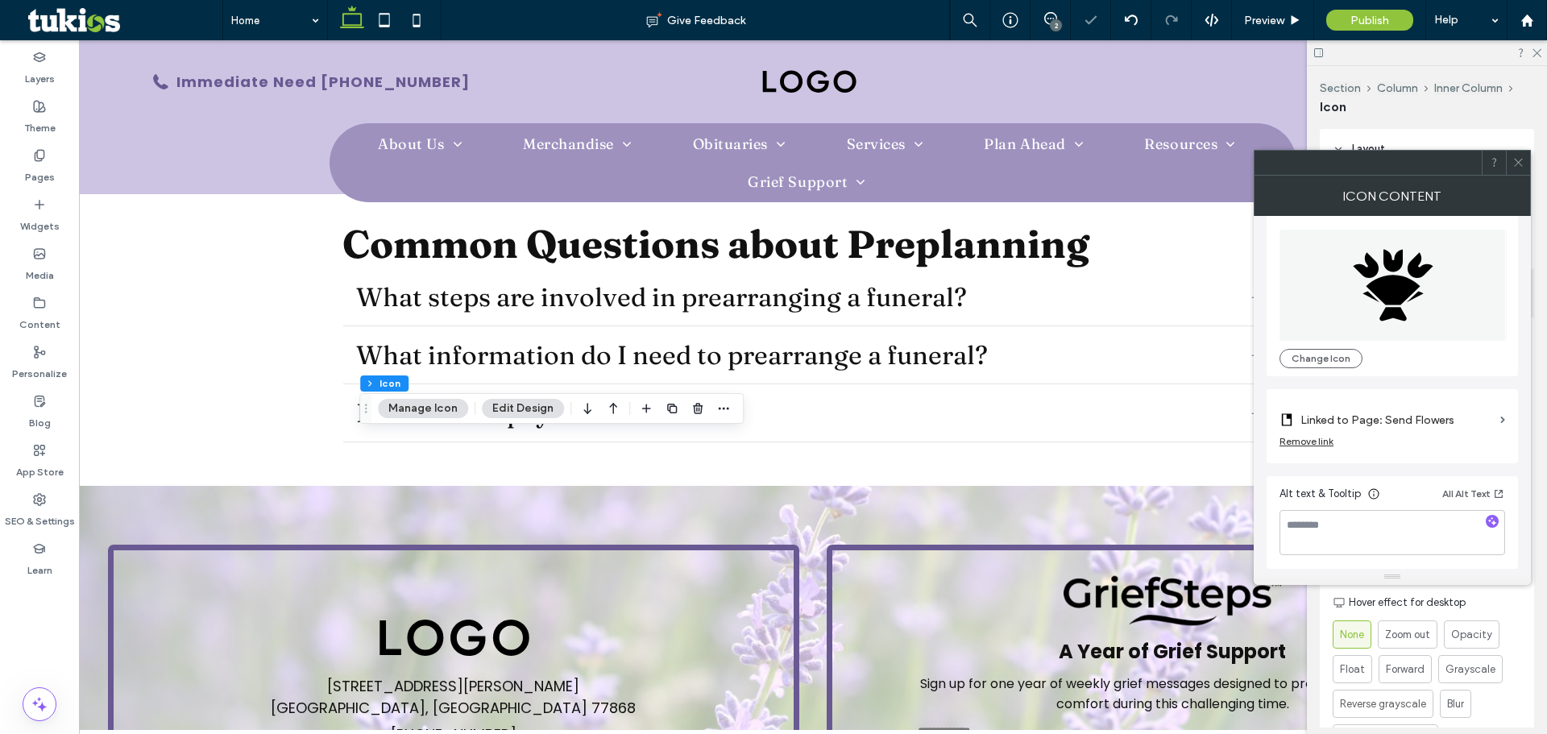
scroll to position [16, 0]
click at [1271, 23] on span "Preview" at bounding box center [1264, 21] width 40 height 14
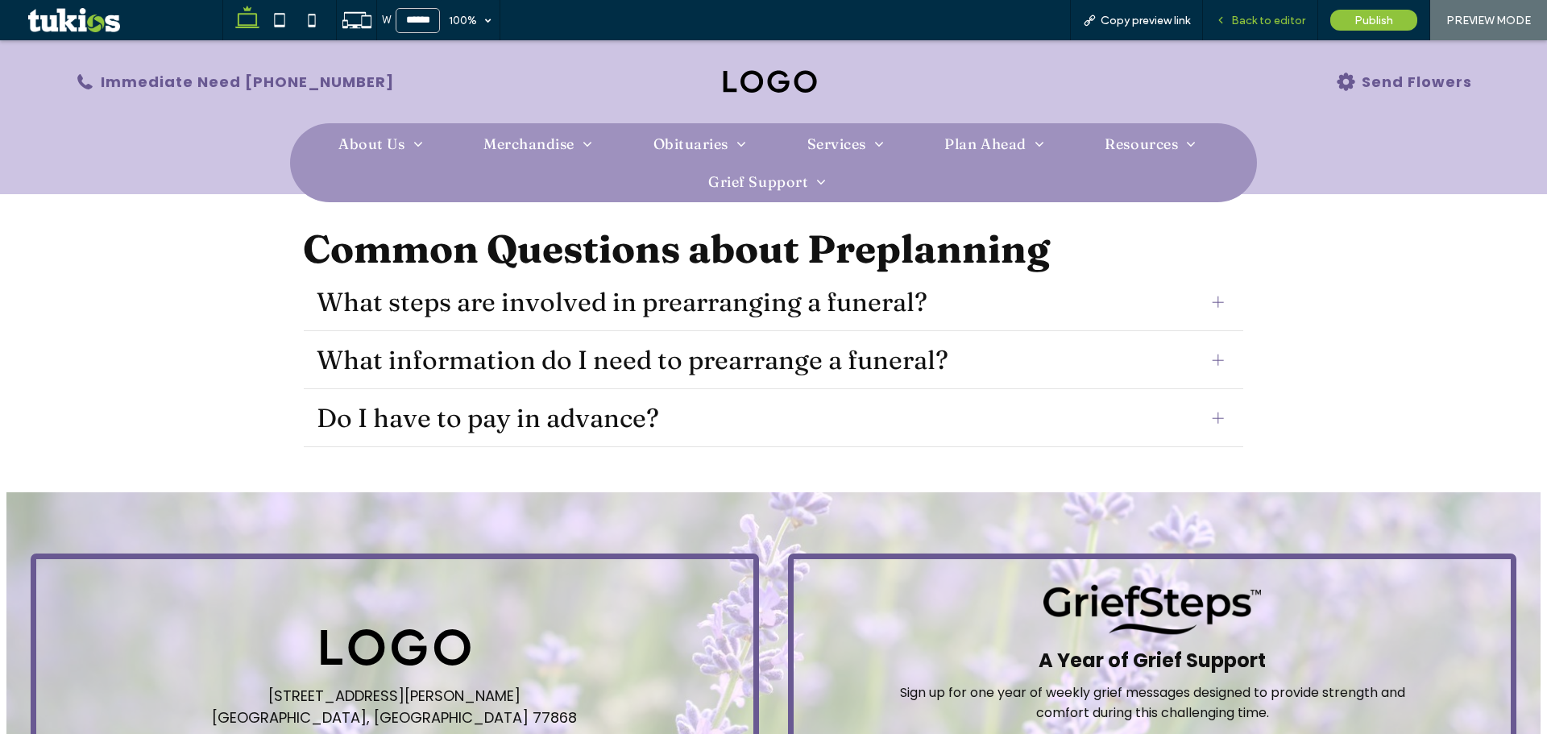
click at [1243, 20] on span "Back to editor" at bounding box center [1268, 21] width 74 height 14
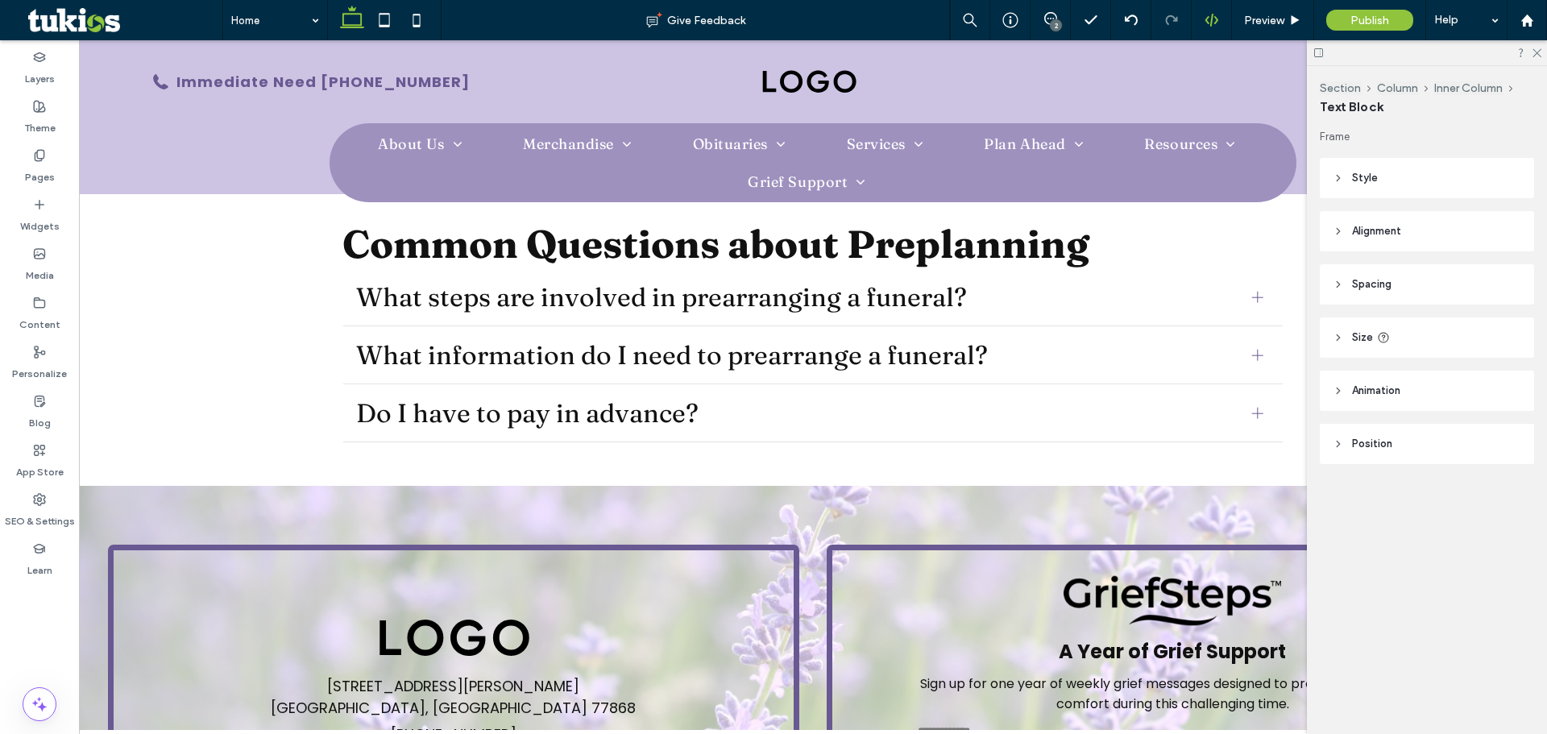
type input "*******"
type input "**"
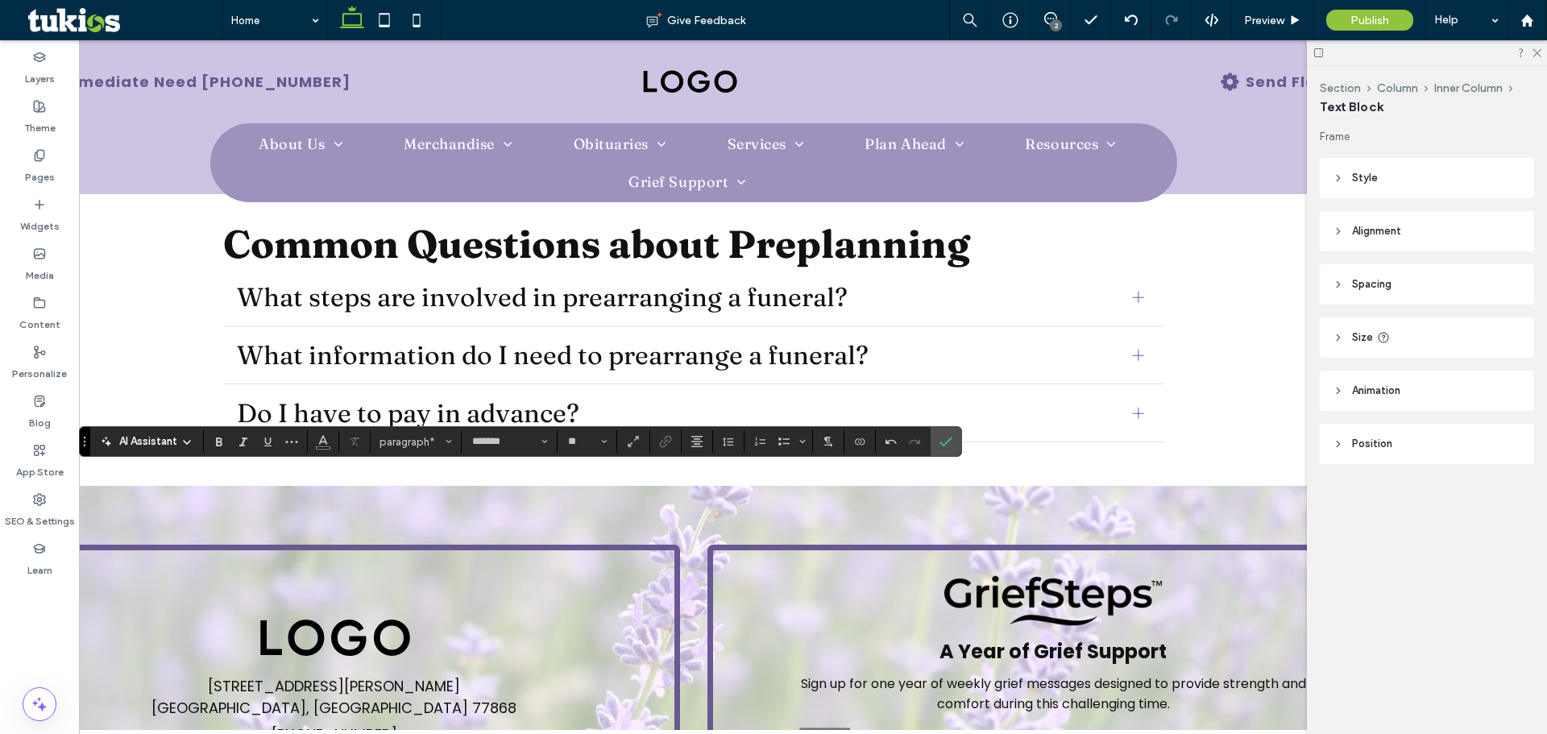
scroll to position [0, 118]
click at [1127, 19] on use at bounding box center [1130, 20] width 13 height 10
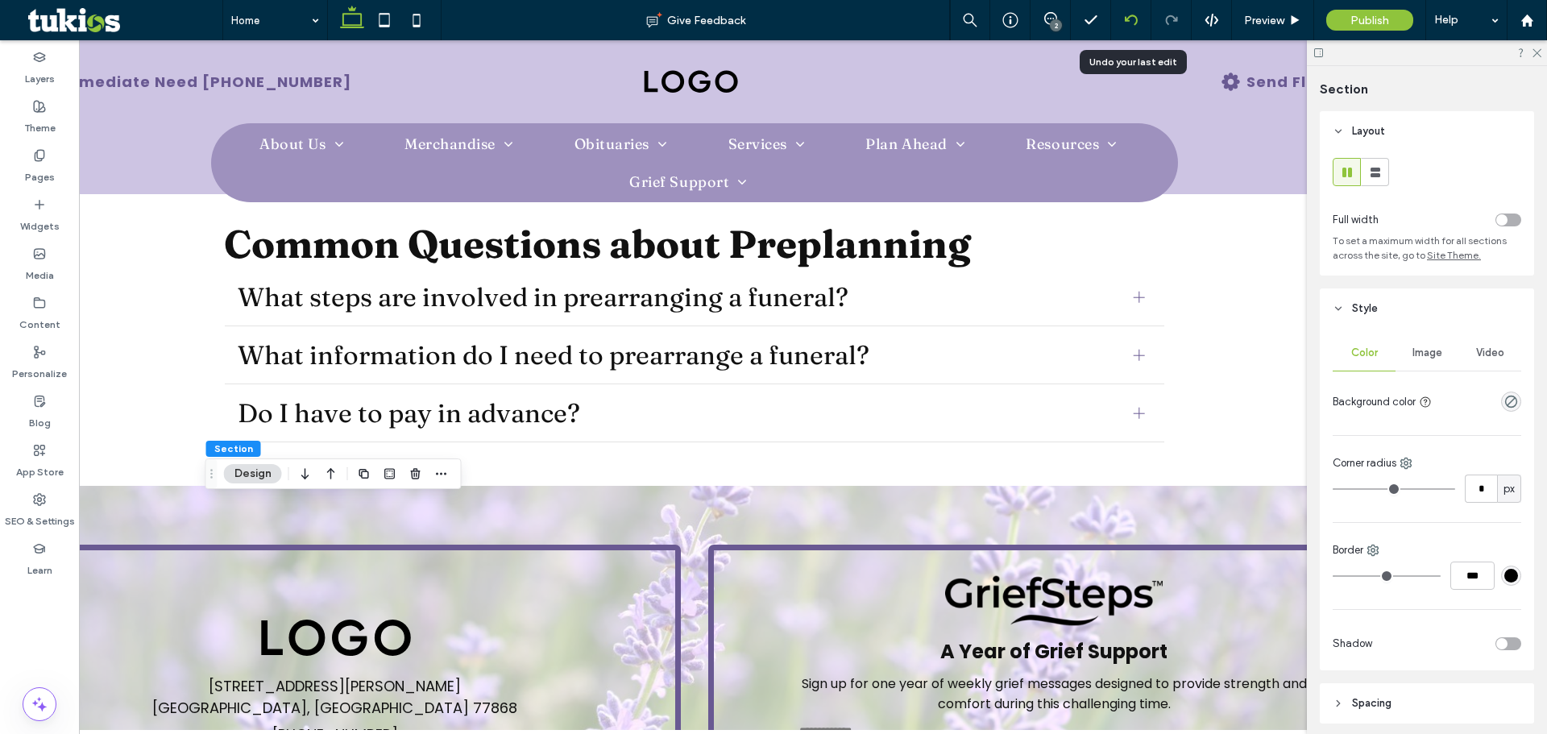
click at [1134, 17] on use at bounding box center [1130, 20] width 13 height 10
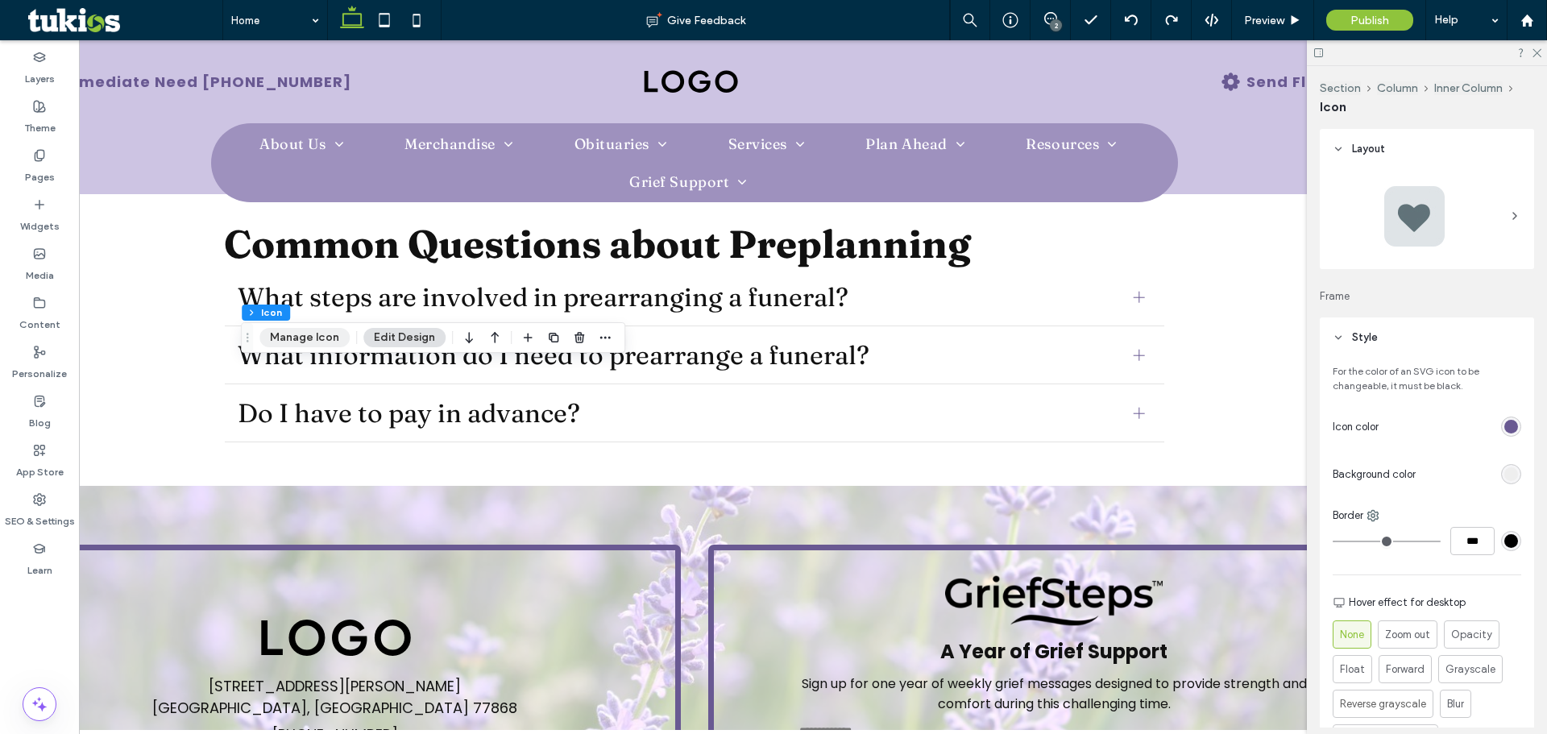
click at [272, 336] on button "Manage Icon" at bounding box center [304, 337] width 90 height 19
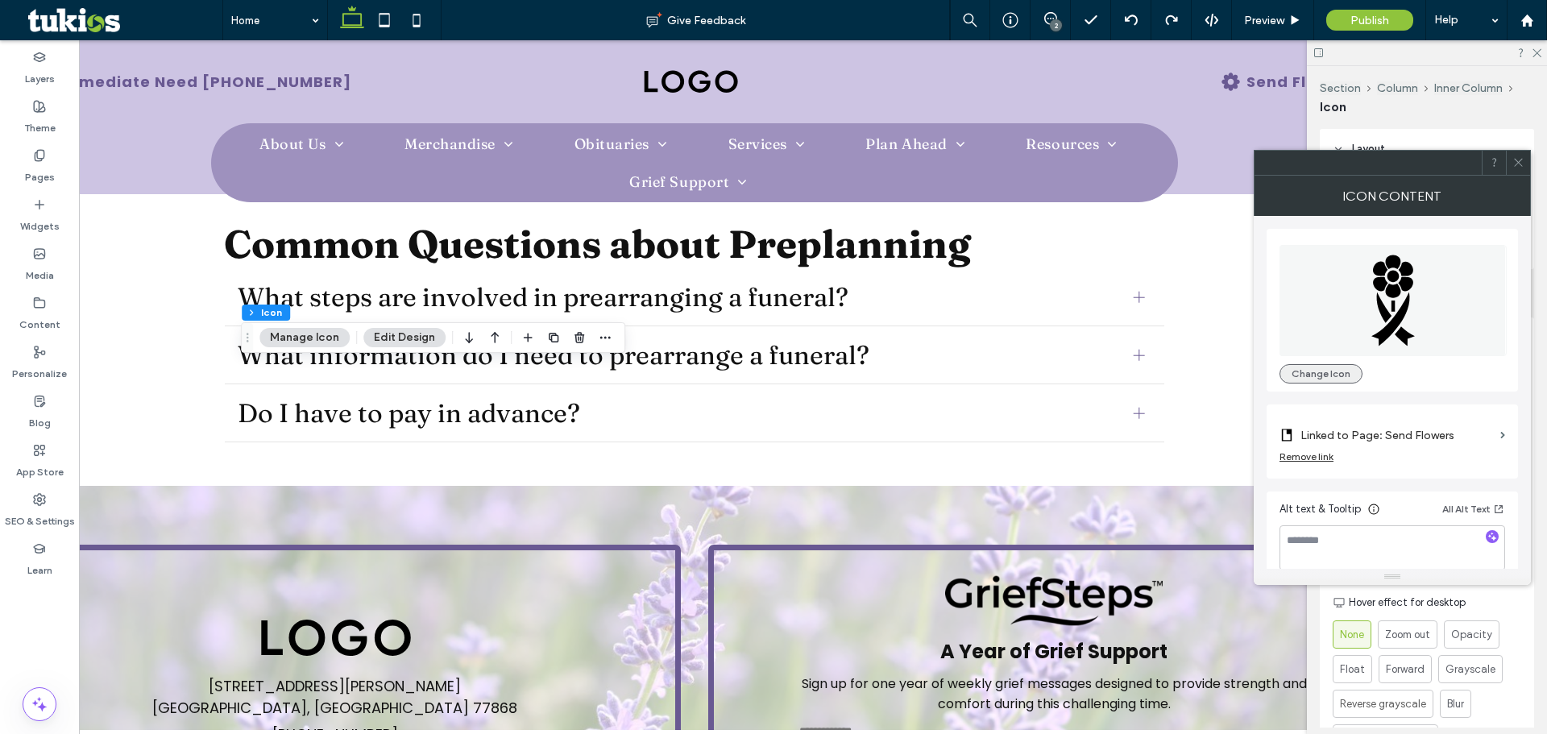
click at [1338, 371] on button "Change Icon" at bounding box center [1321, 373] width 83 height 19
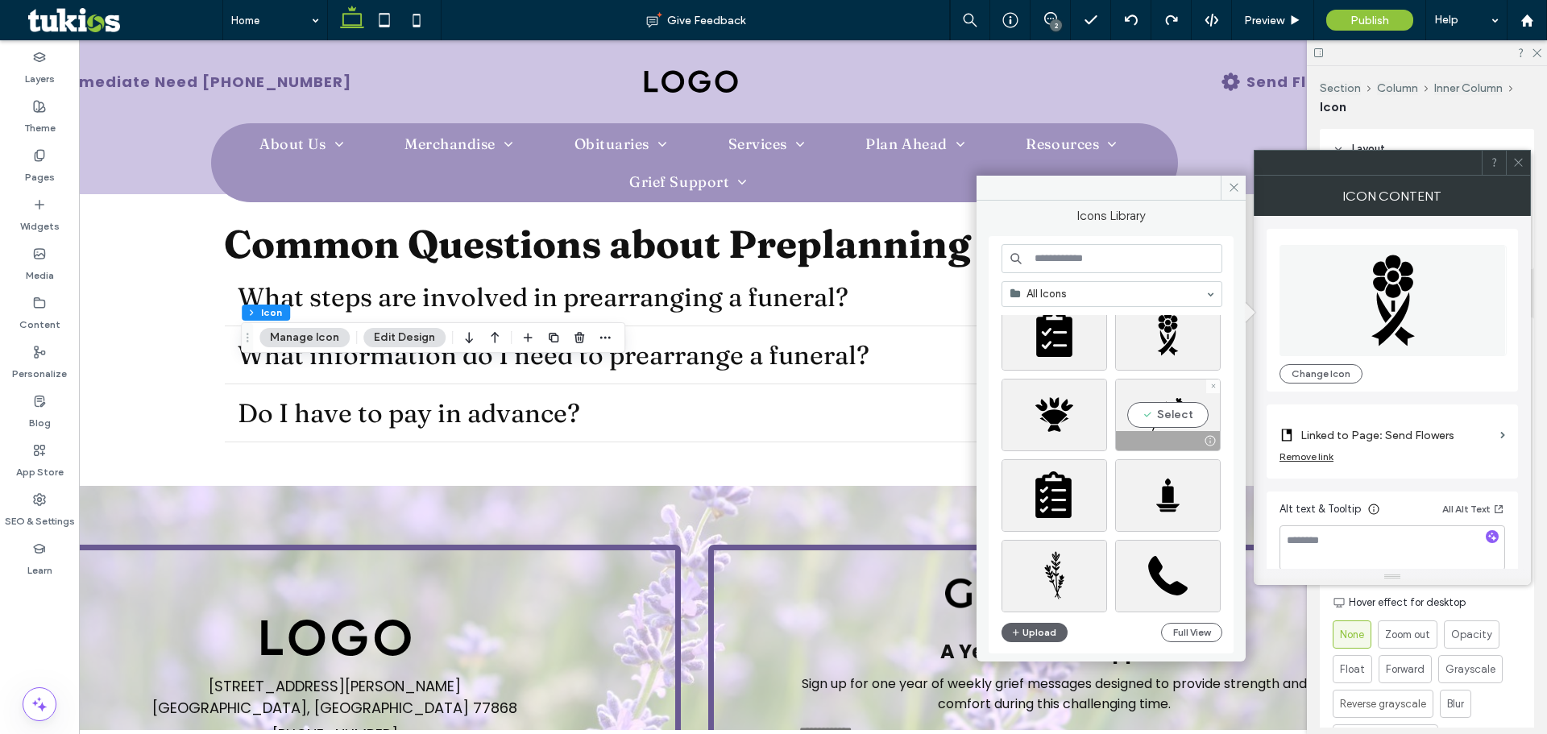
scroll to position [403, 0]
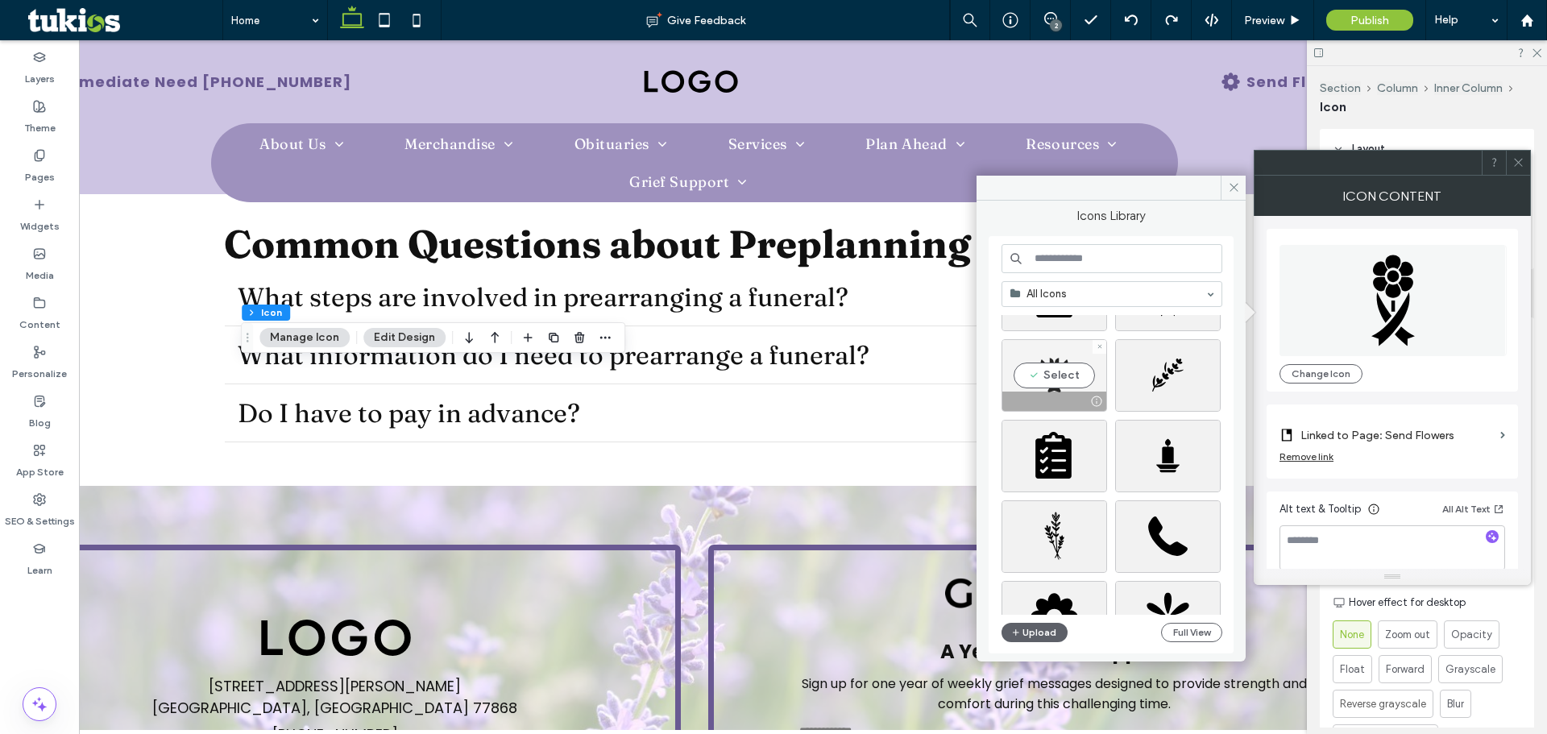
click at [1051, 371] on div "Select" at bounding box center [1055, 375] width 106 height 73
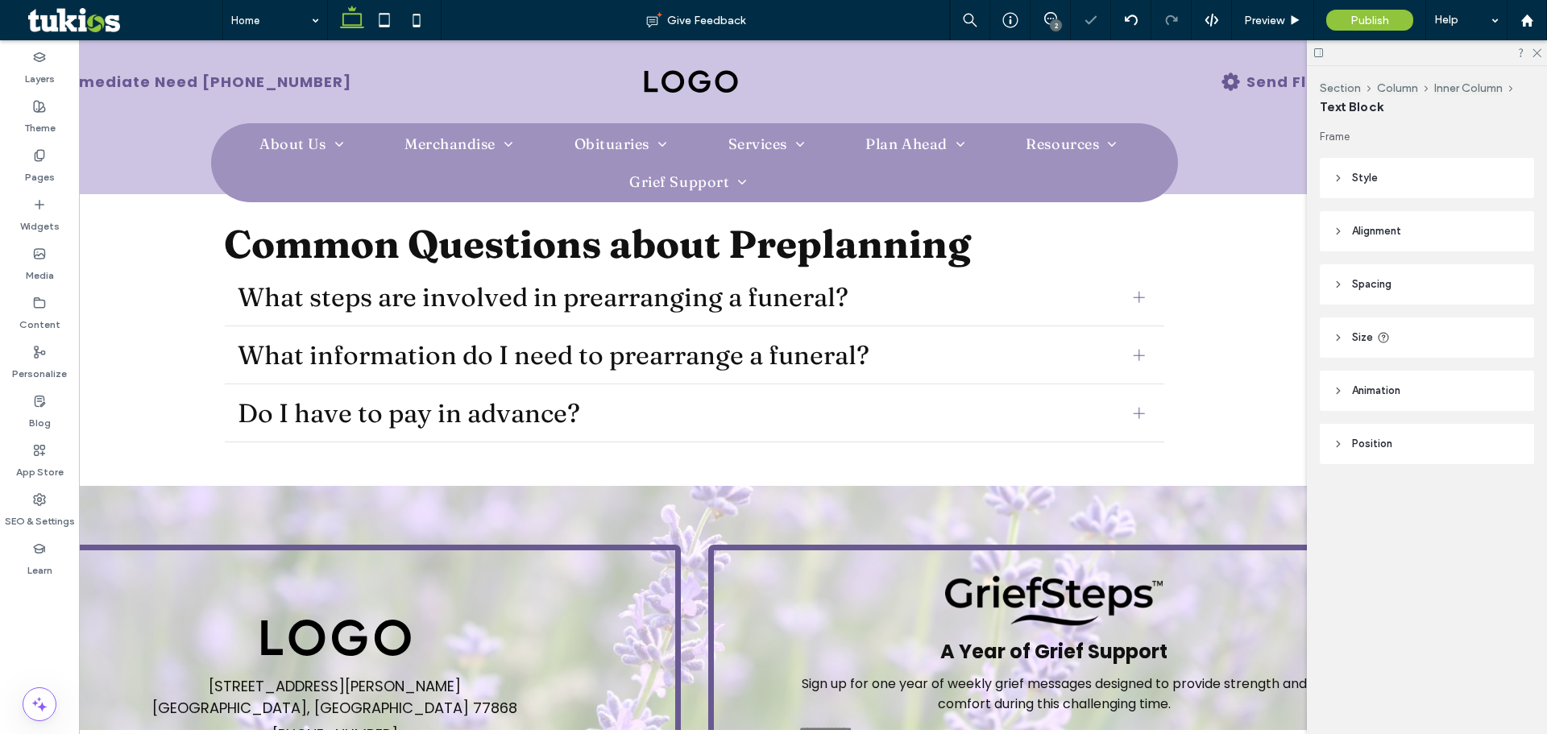
type input "*******"
type input "**"
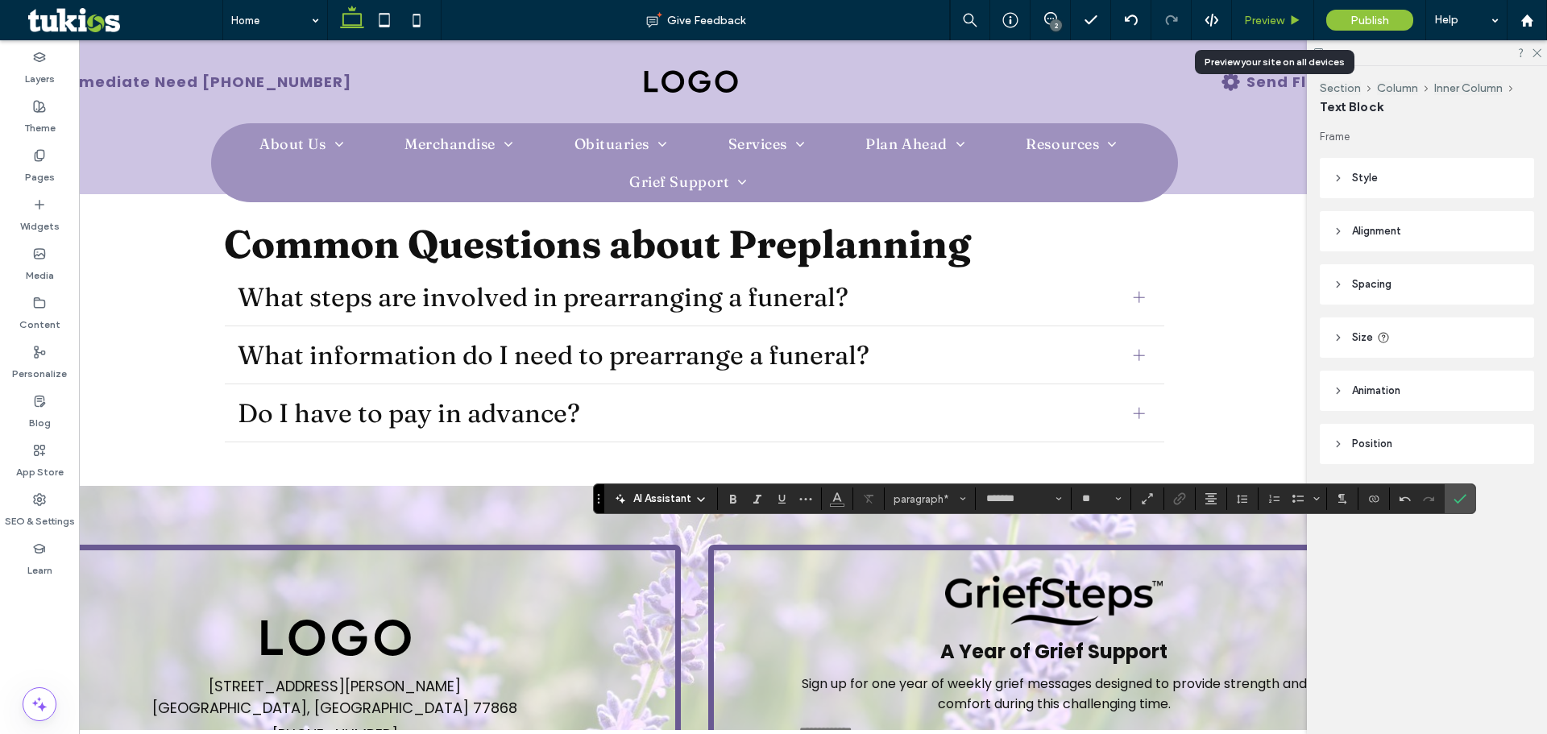
click at [1292, 16] on use at bounding box center [1296, 19] width 8 height 9
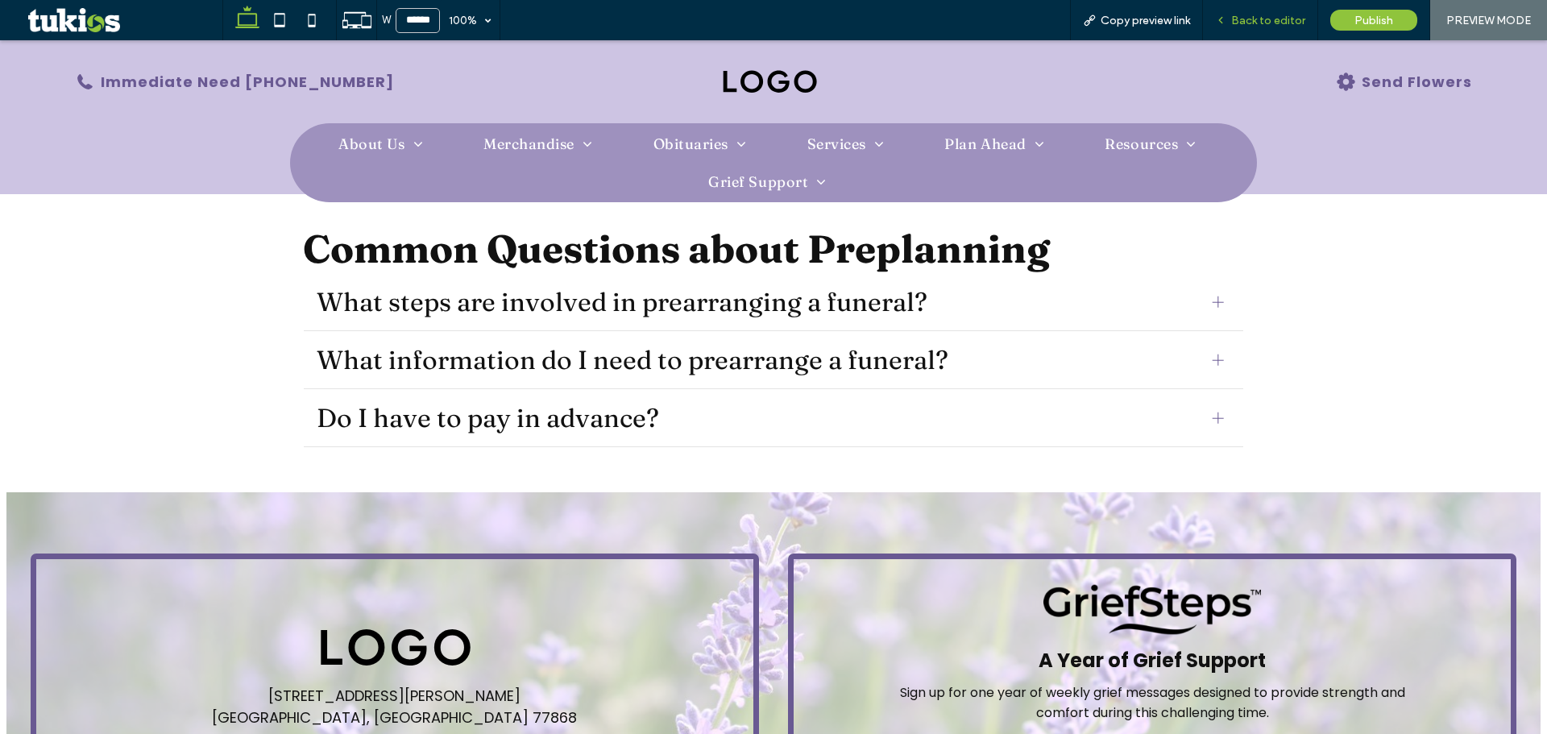
click at [1300, 17] on span "Back to editor" at bounding box center [1268, 21] width 74 height 14
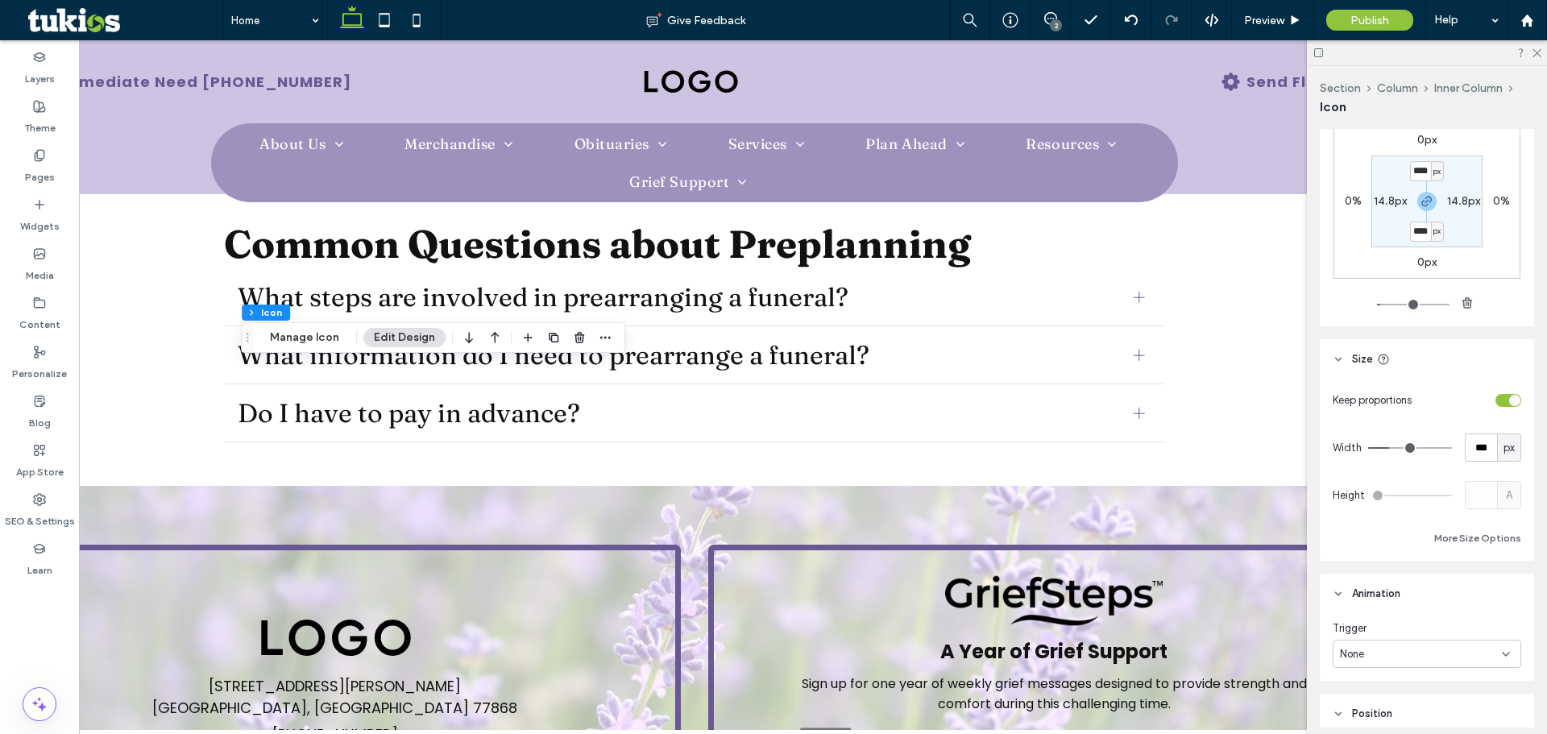
scroll to position [886, 0]
click at [323, 348] on div "Section Column Inner Column Icon Manage Icon Edit Design" at bounding box center [433, 337] width 384 height 31
click at [322, 345] on button "Manage Icon" at bounding box center [304, 337] width 90 height 19
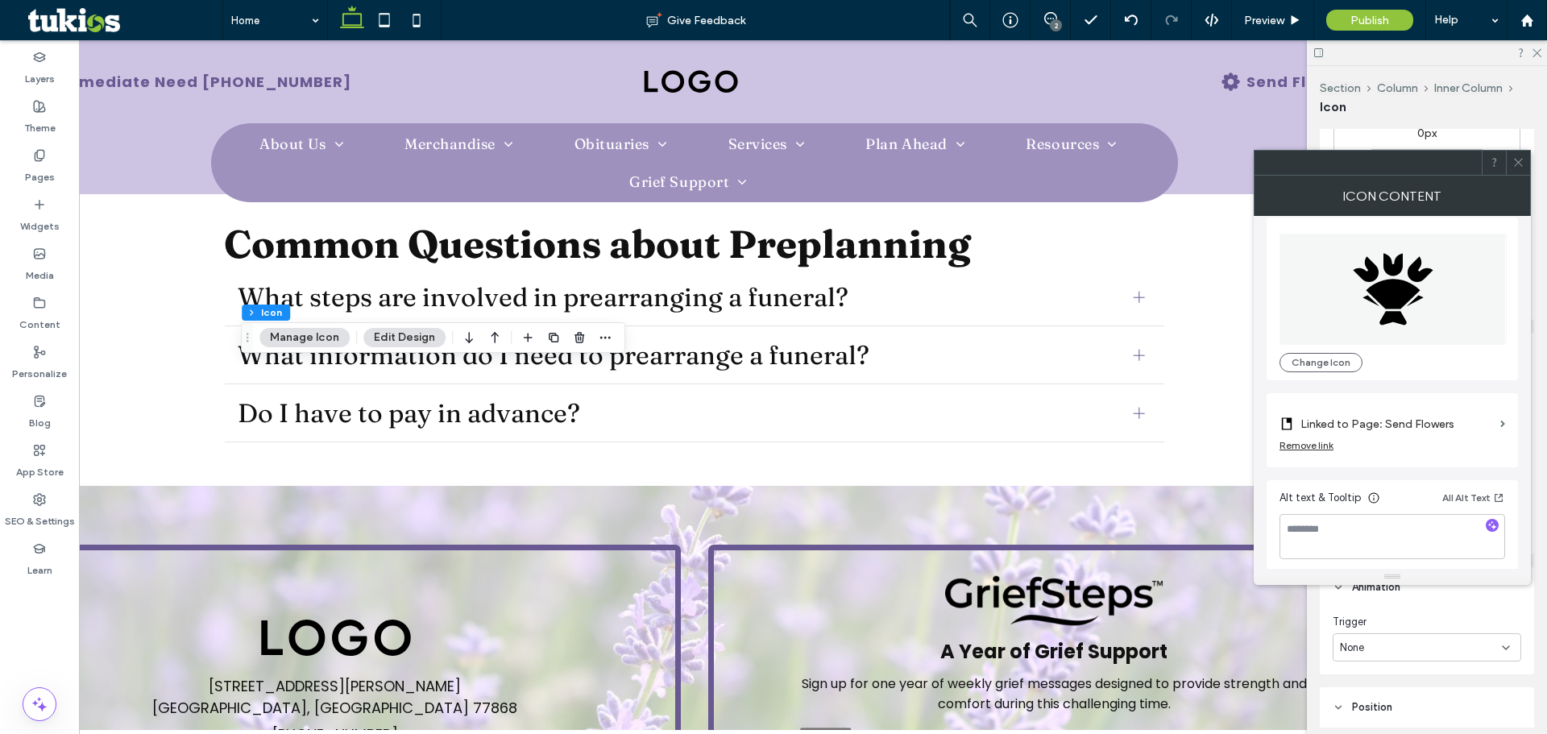
scroll to position [16, 0]
click at [1396, 425] on label "Linked to Page: Send Flowers" at bounding box center [1396, 419] width 193 height 30
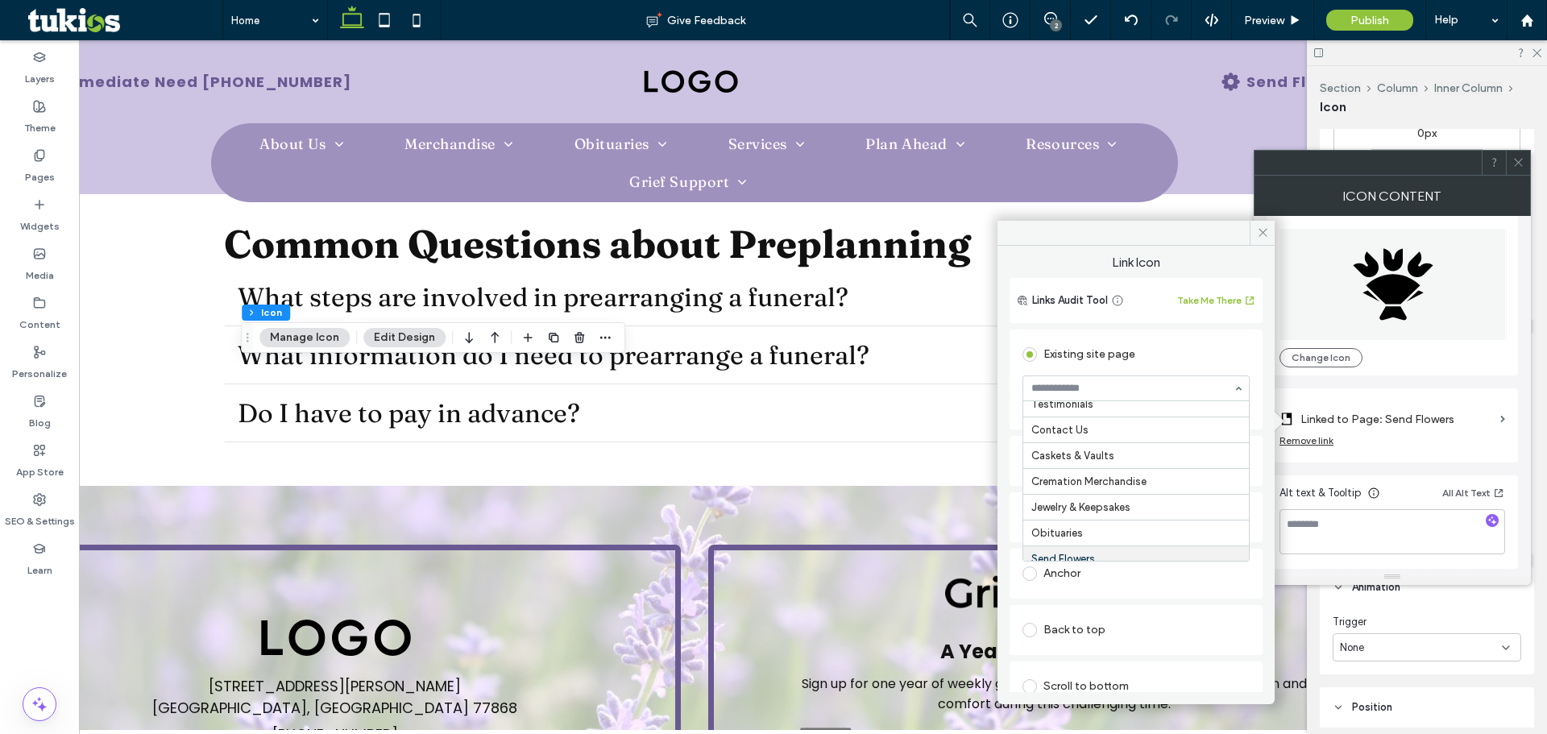
scroll to position [81, 0]
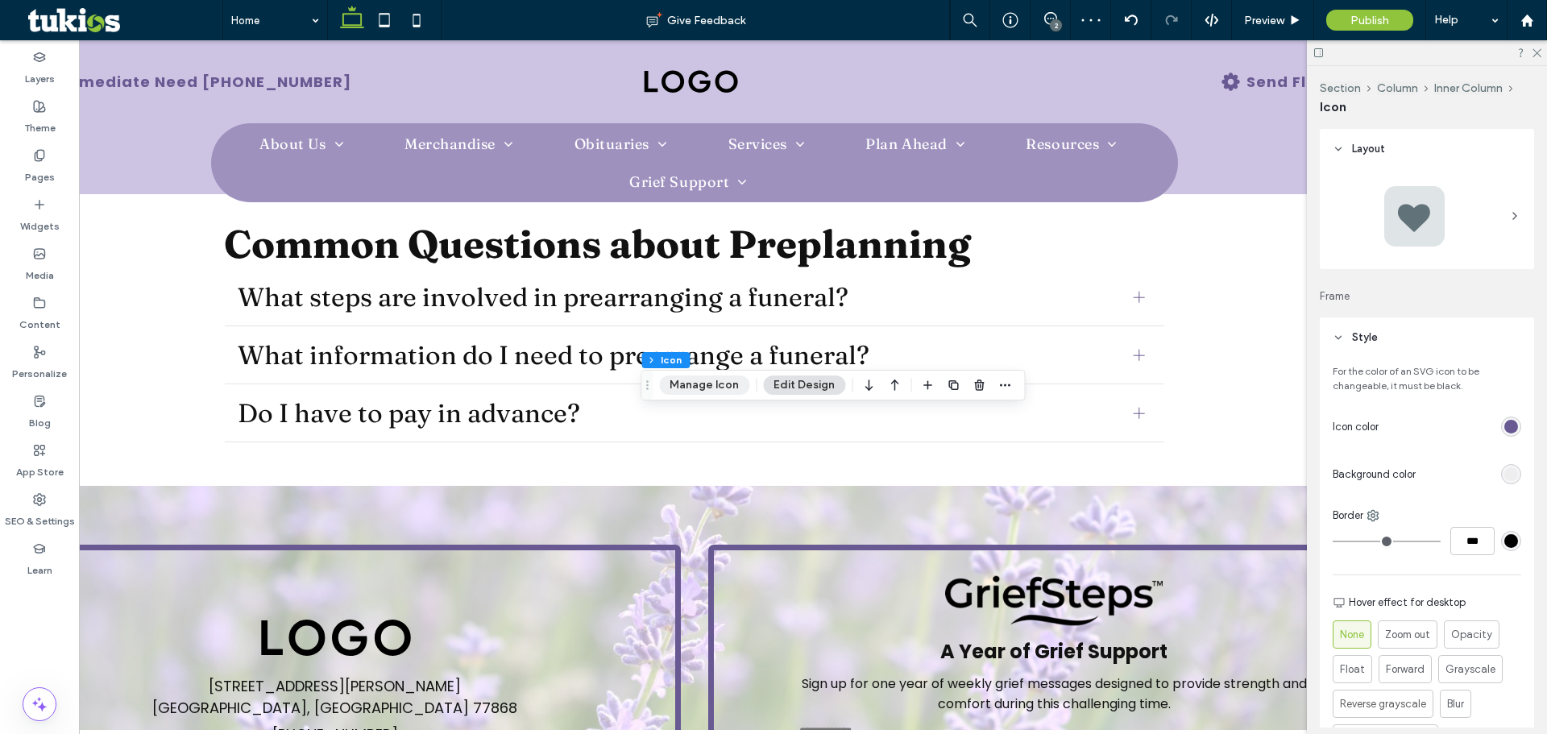
click at [718, 386] on button "Manage Icon" at bounding box center [704, 384] width 90 height 19
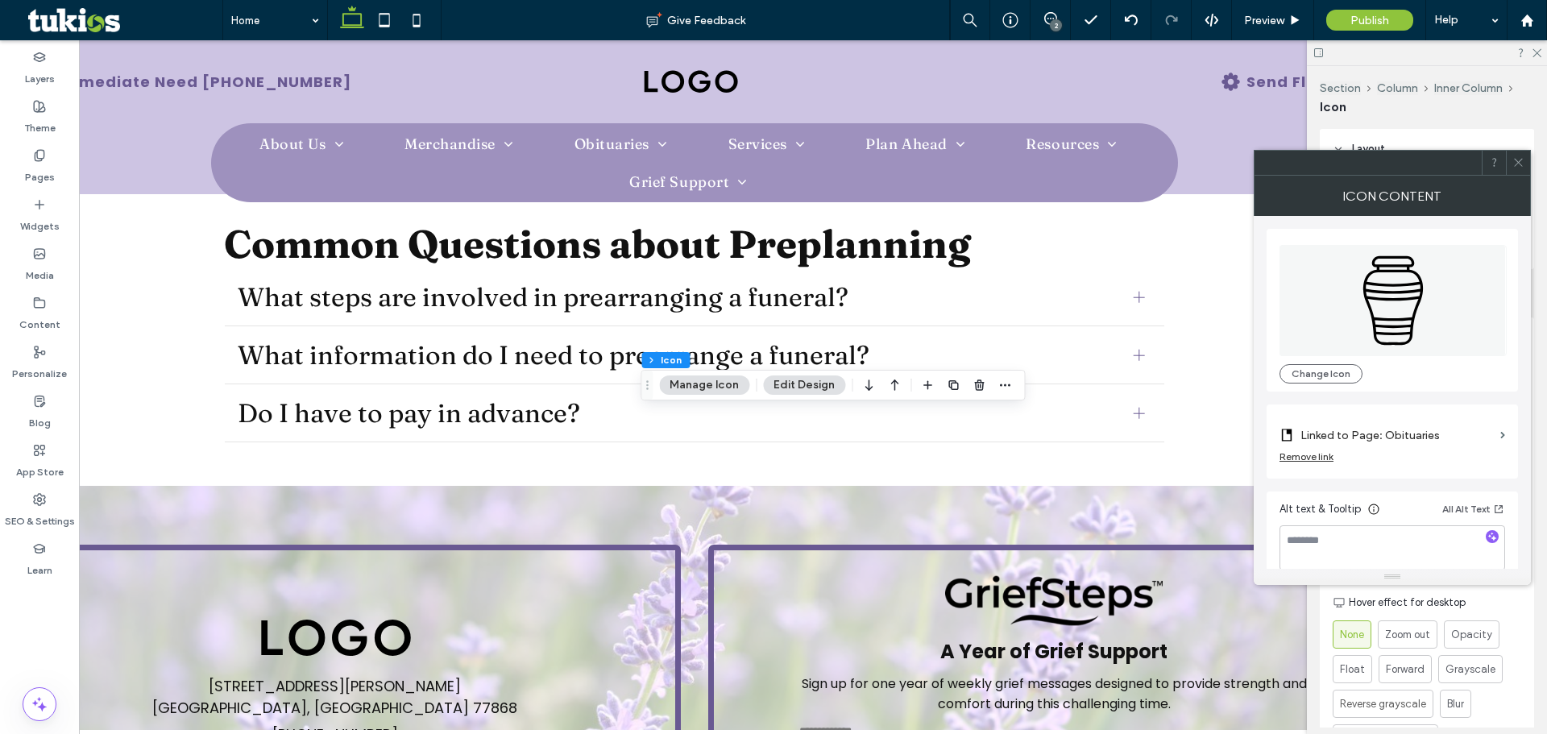
click at [1396, 427] on label "Linked to Page: Obituaries" at bounding box center [1396, 436] width 193 height 30
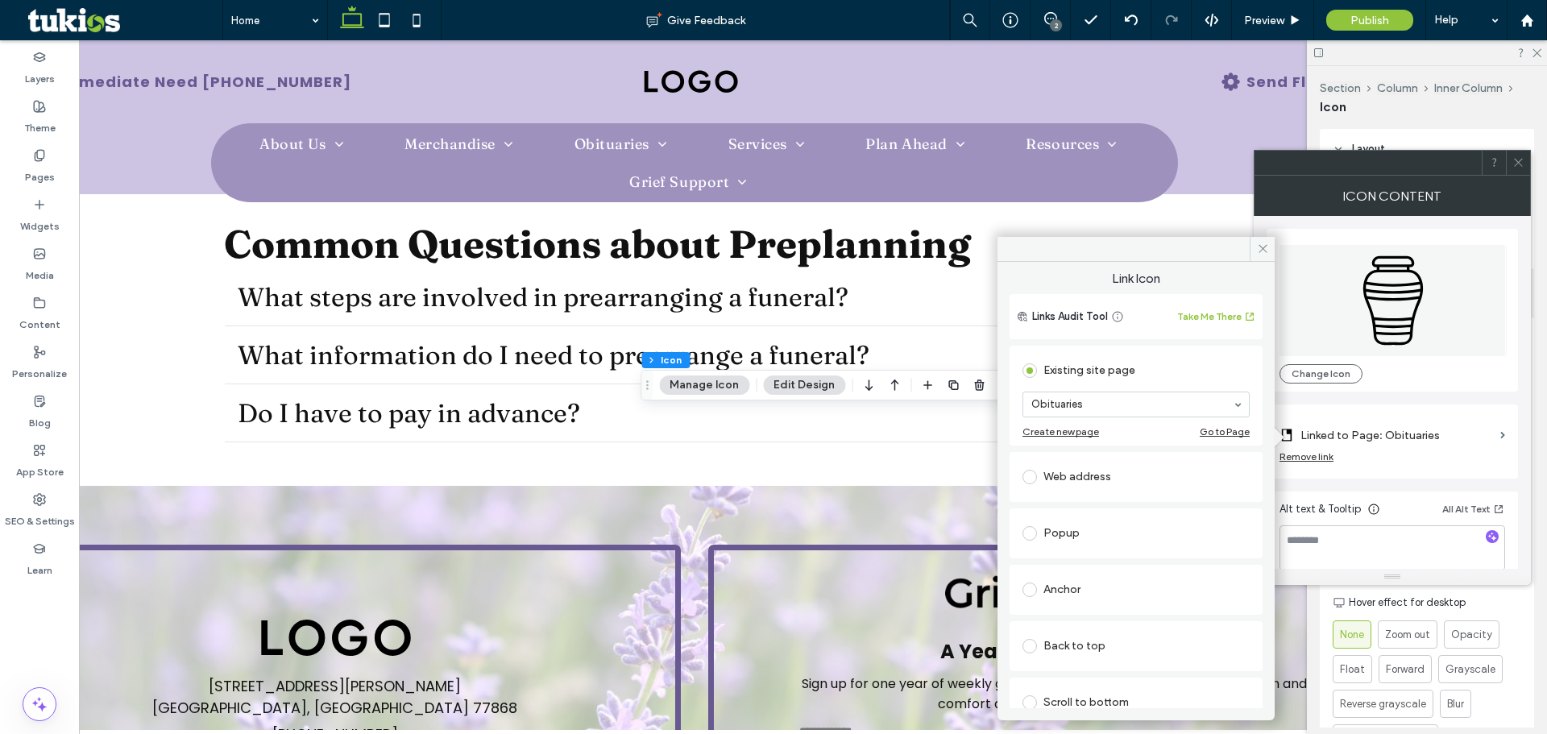
click at [1089, 385] on section "Obituaries" at bounding box center [1135, 405] width 227 height 42
click at [1135, 415] on div at bounding box center [1136, 404] width 226 height 24
click at [1262, 246] on icon at bounding box center [1263, 249] width 12 height 12
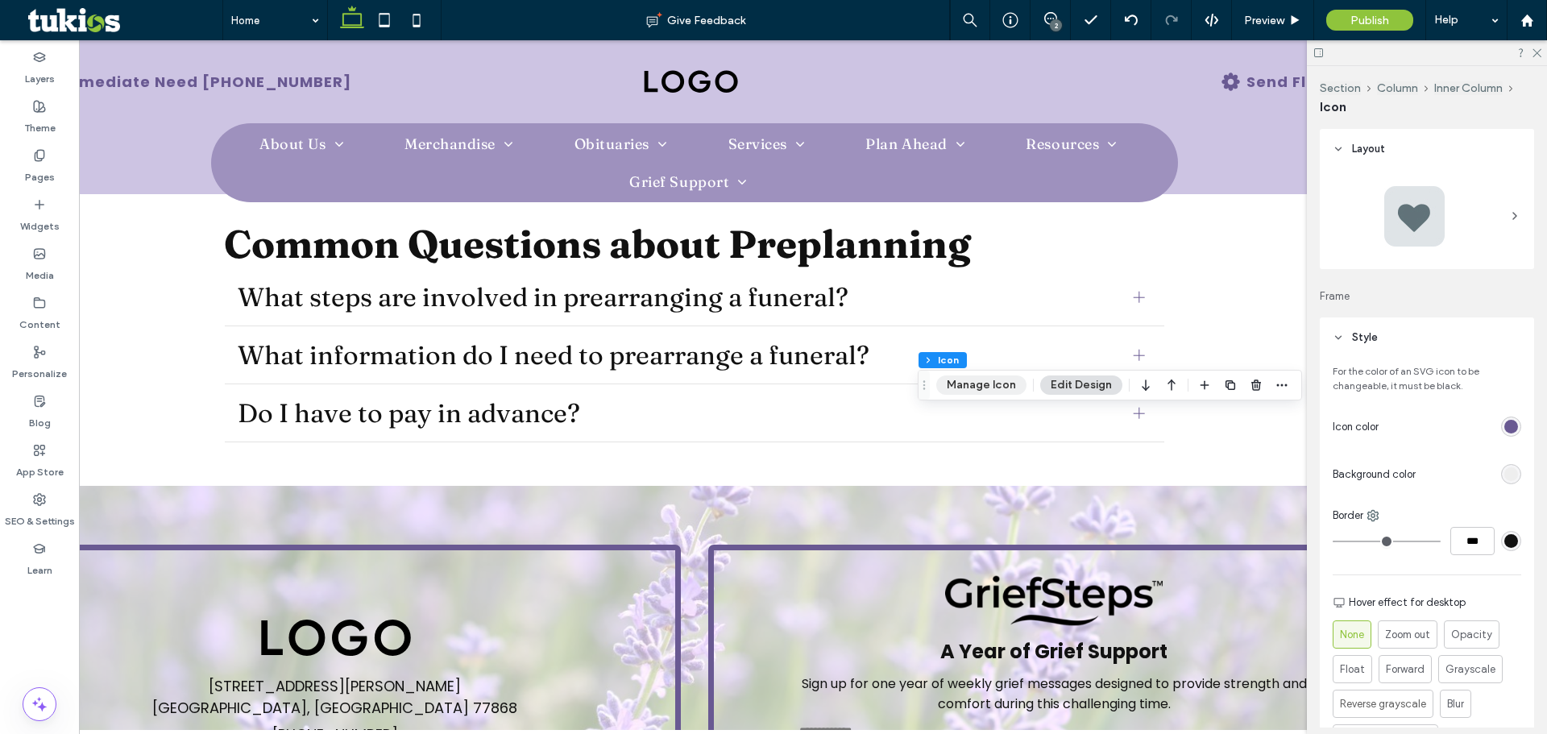
click at [990, 388] on button "Manage Icon" at bounding box center [981, 384] width 90 height 19
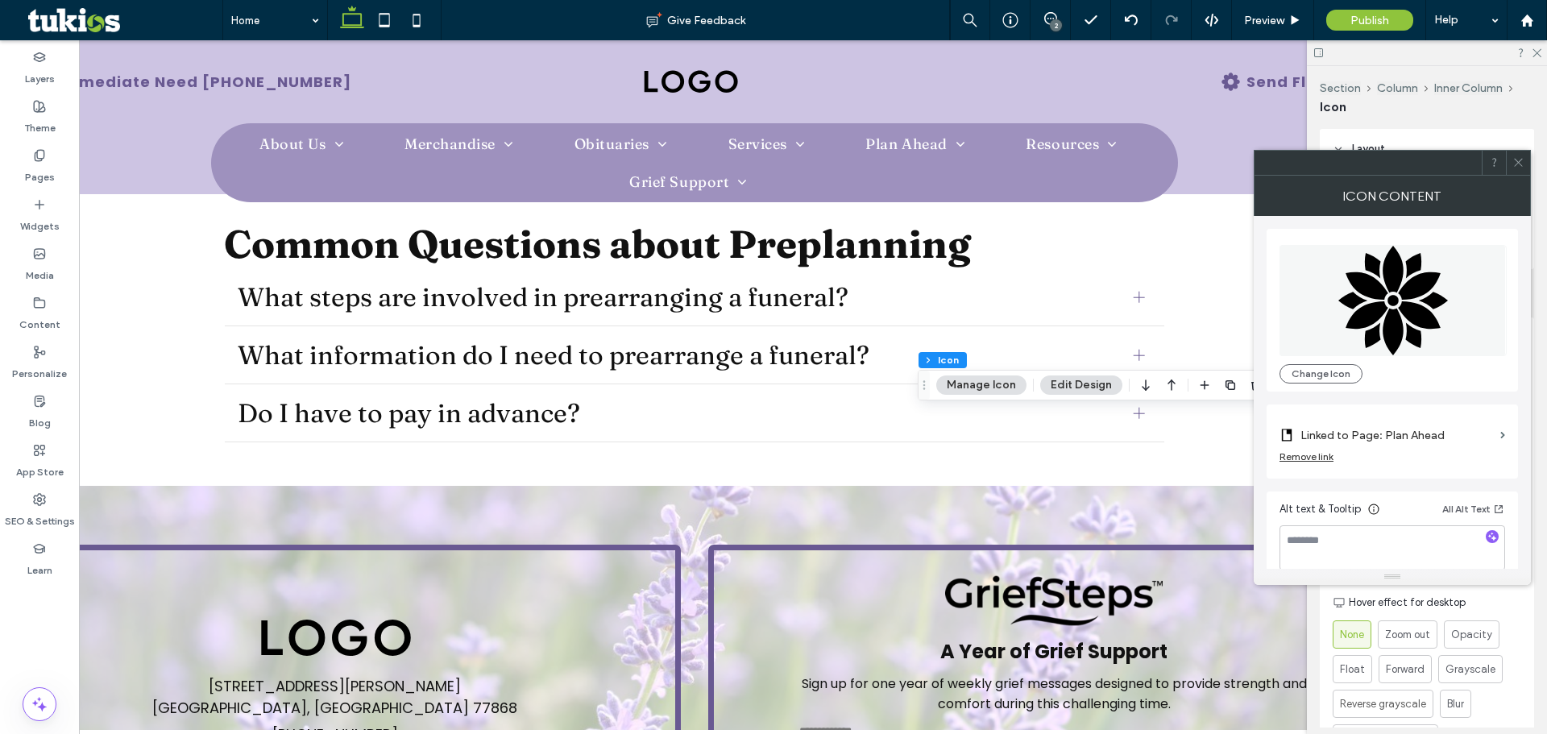
click at [1312, 458] on div "Remove link" at bounding box center [1307, 456] width 54 height 12
click at [1317, 442] on label "Link Icon" at bounding box center [1387, 436] width 214 height 30
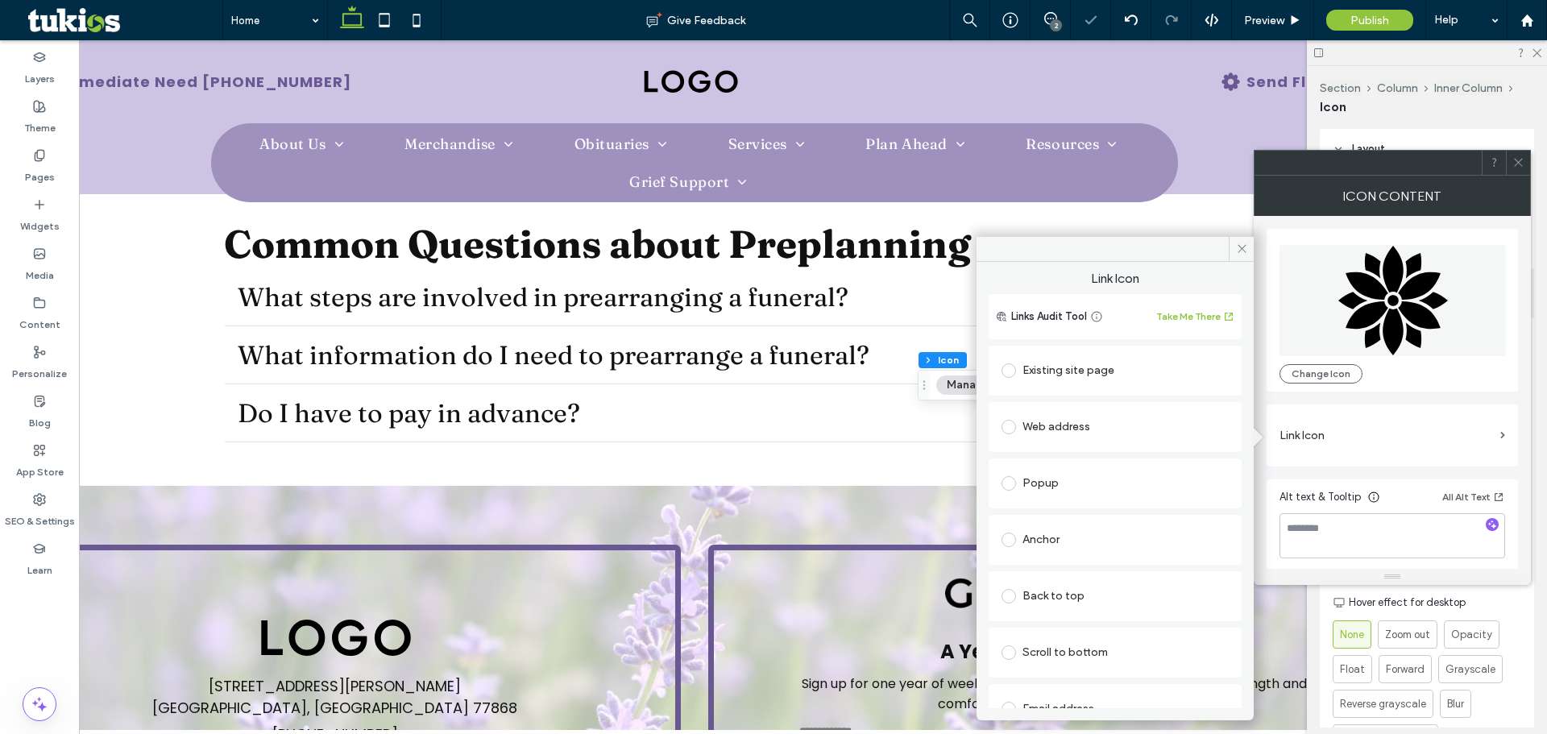
click at [1063, 378] on div "Existing site page" at bounding box center [1115, 371] width 227 height 26
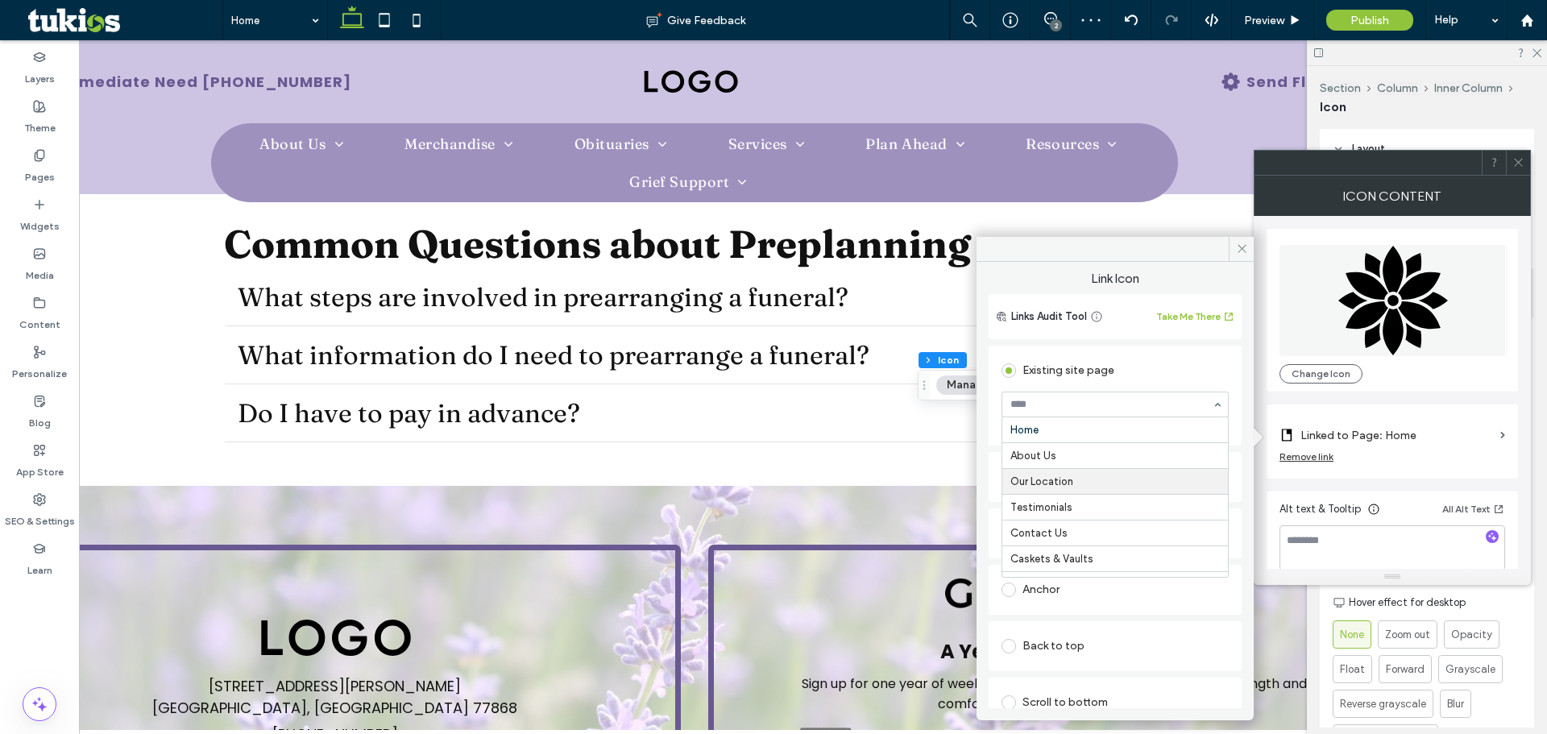
scroll to position [81, 0]
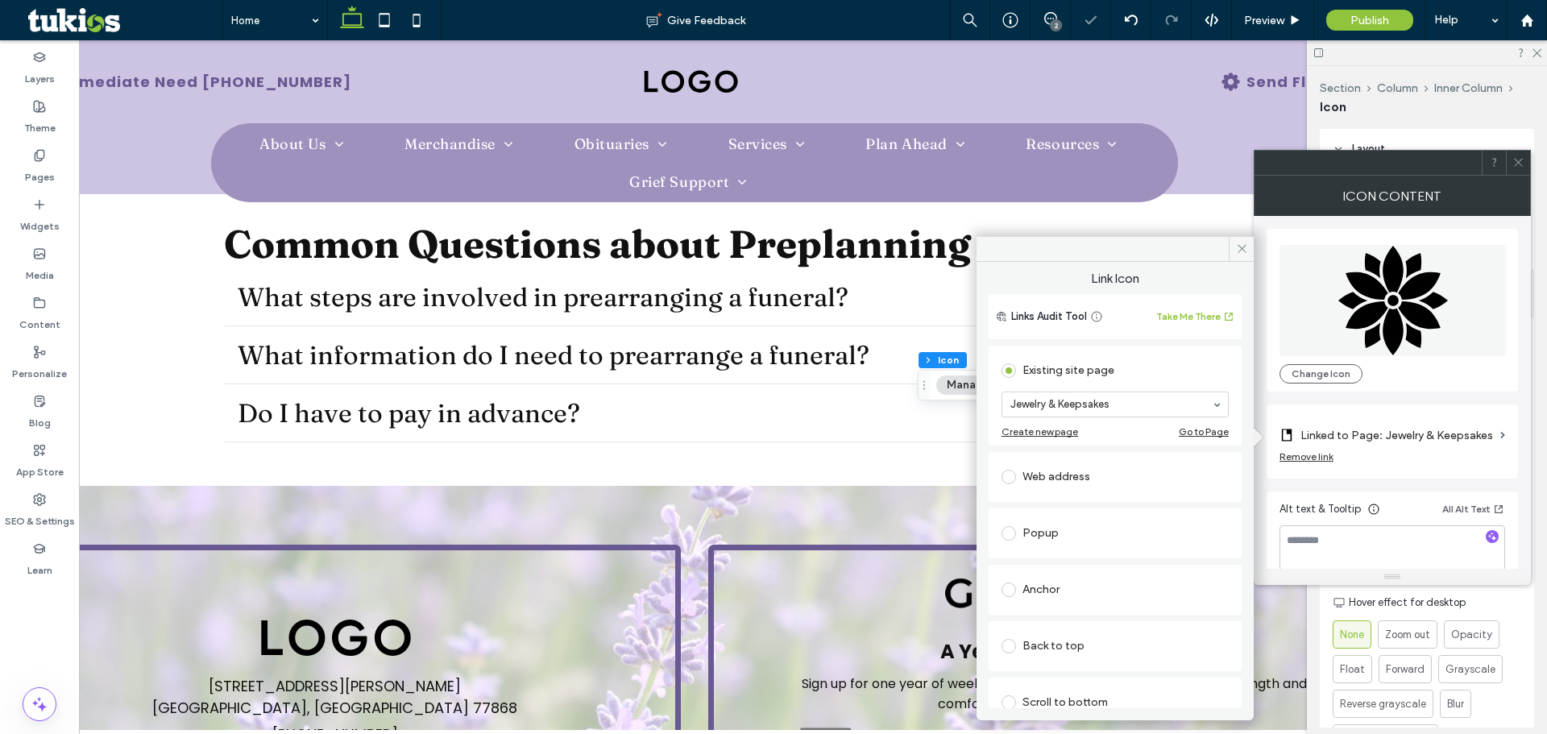
click at [1512, 160] on icon at bounding box center [1518, 162] width 12 height 12
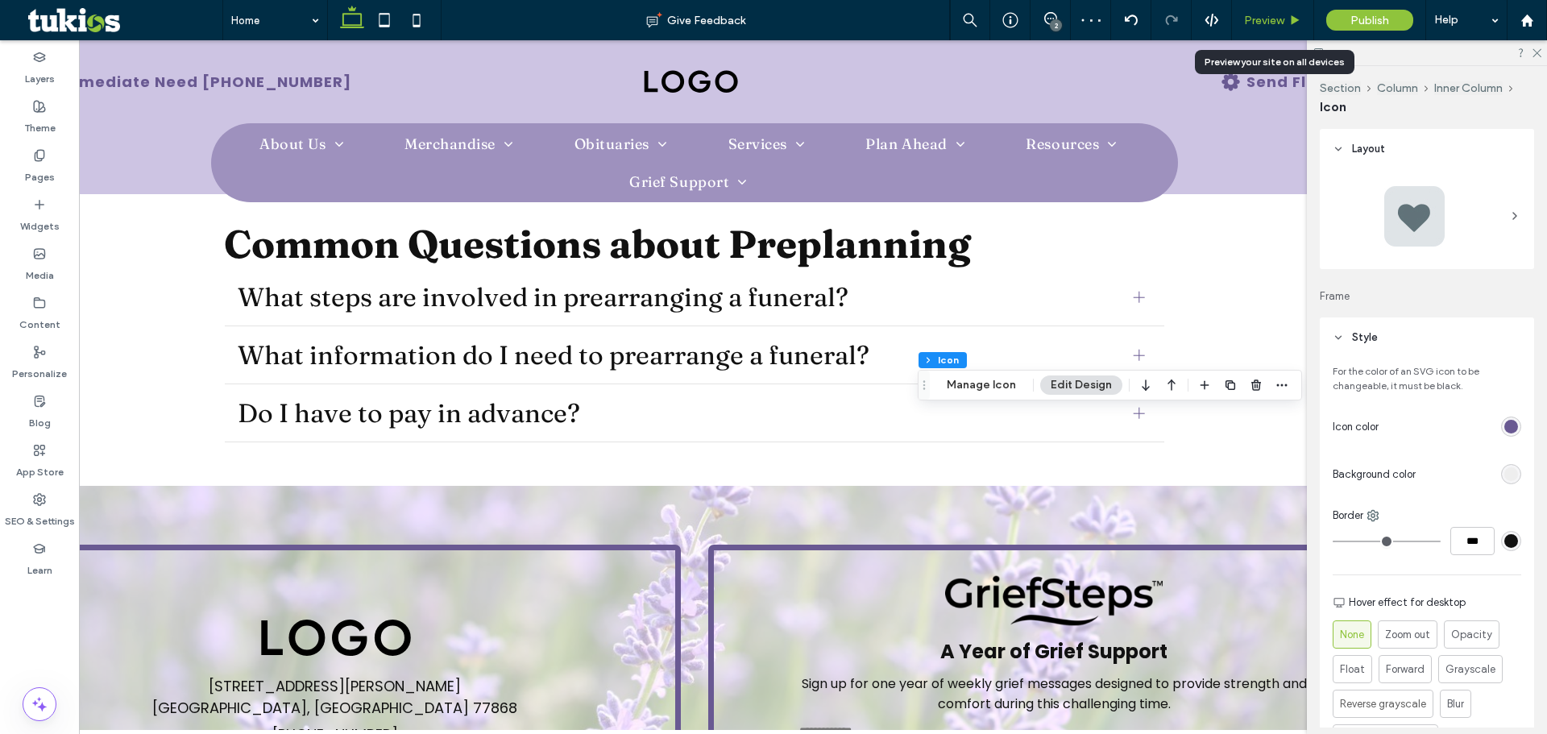
click at [1243, 22] on div "Preview" at bounding box center [1272, 21] width 81 height 14
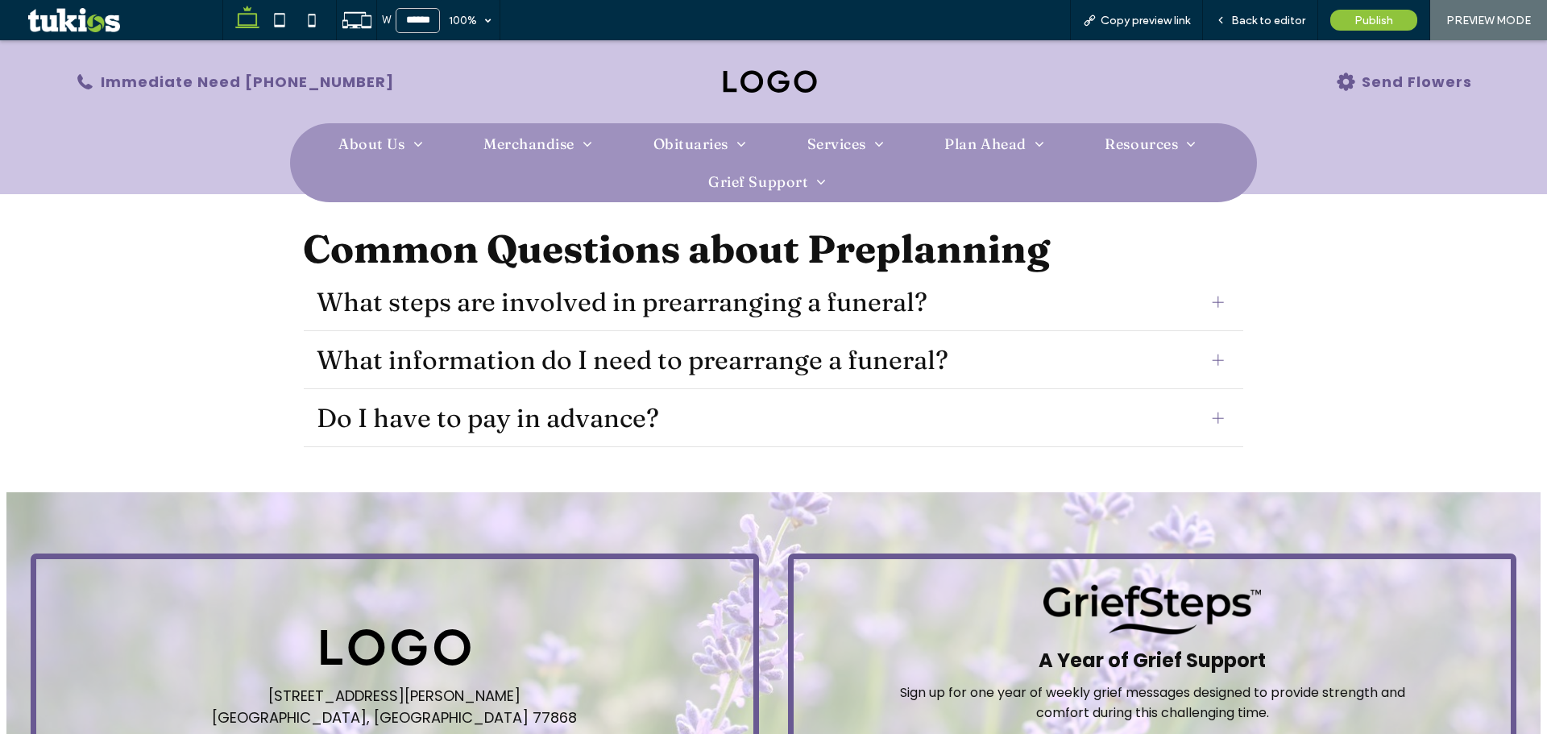
click at [1256, 19] on span "Back to editor" at bounding box center [1268, 21] width 74 height 14
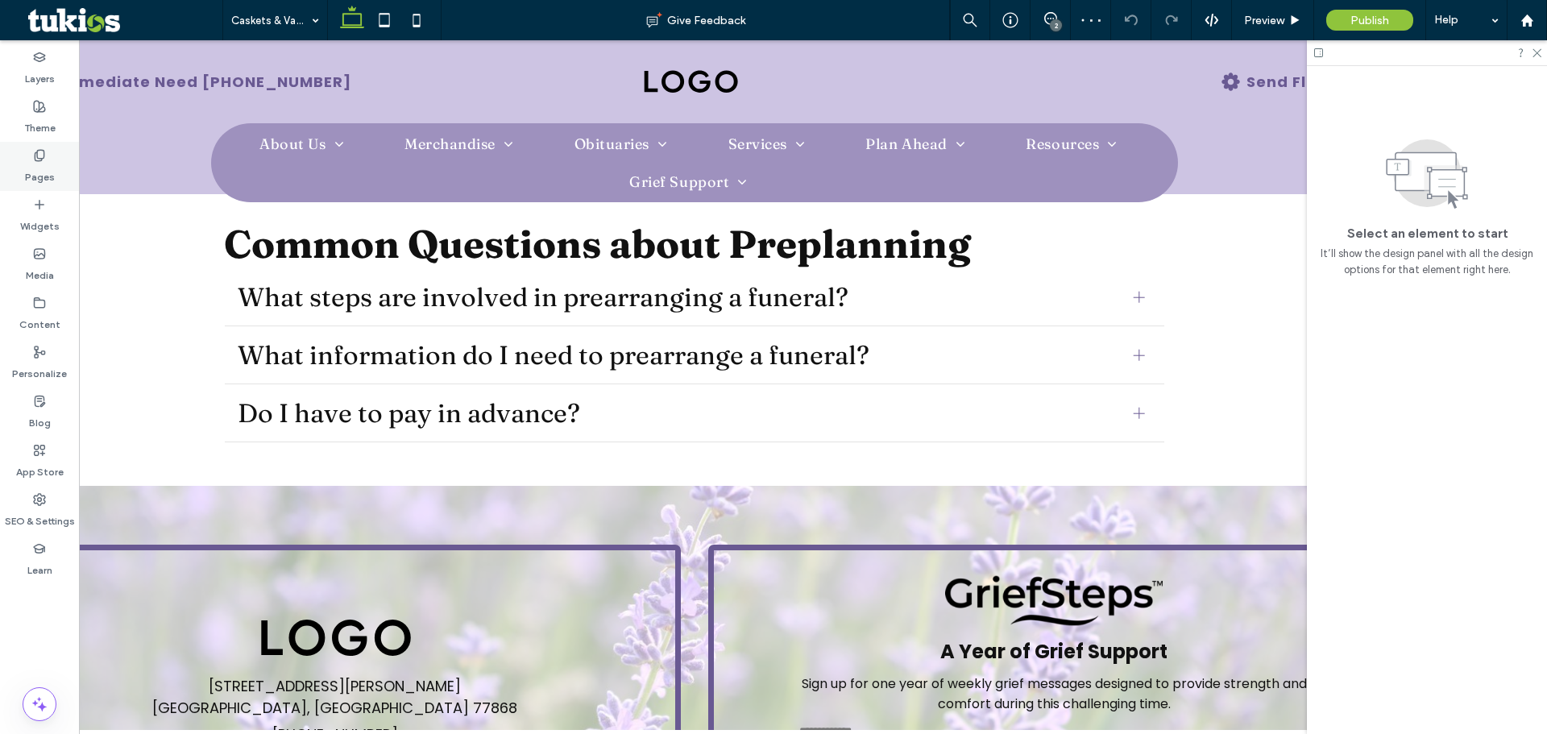
click at [55, 152] on div "Pages" at bounding box center [39, 166] width 79 height 49
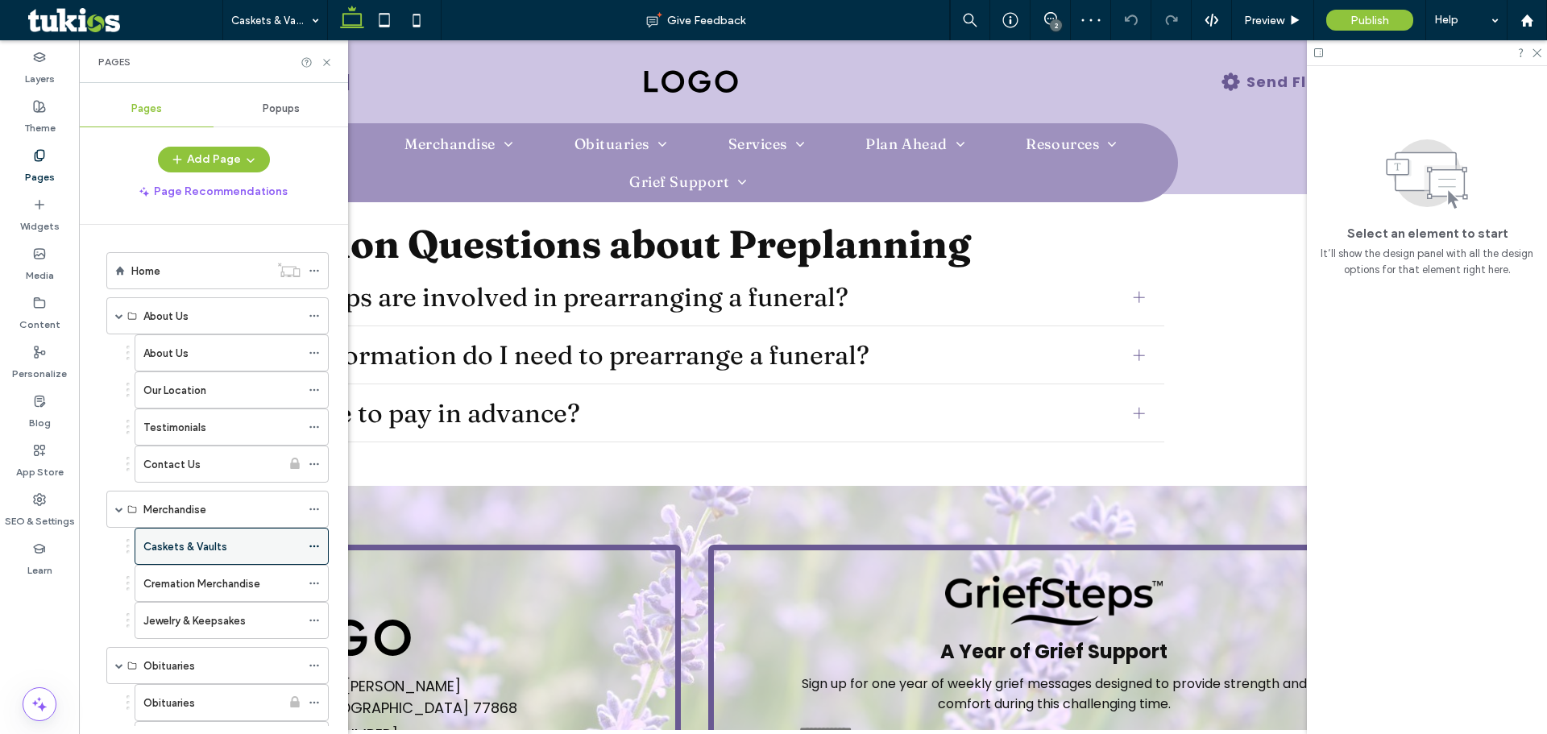
click at [320, 545] on div at bounding box center [318, 546] width 19 height 24
click at [318, 549] on icon at bounding box center [314, 546] width 11 height 11
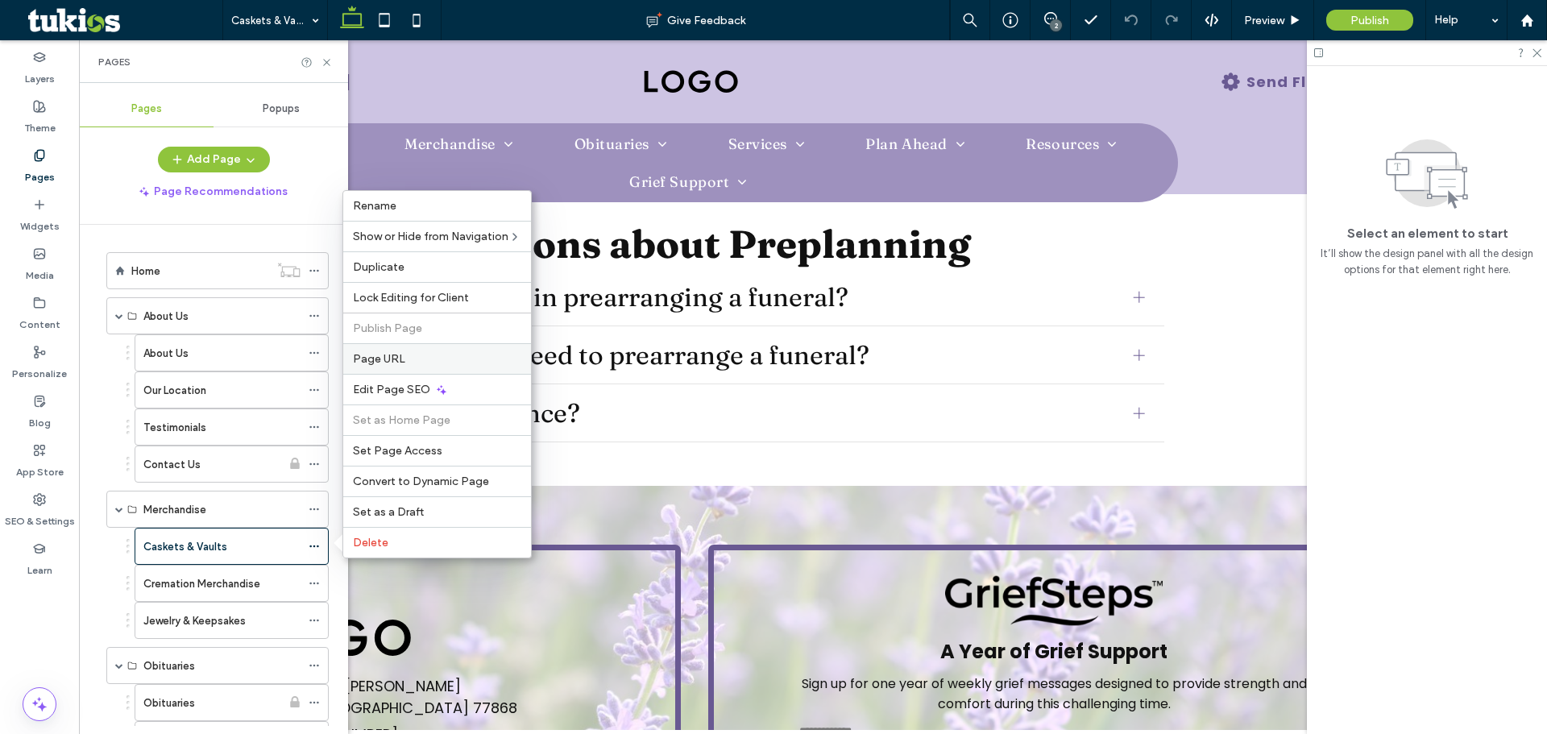
click at [445, 355] on label "Page URL" at bounding box center [437, 359] width 168 height 14
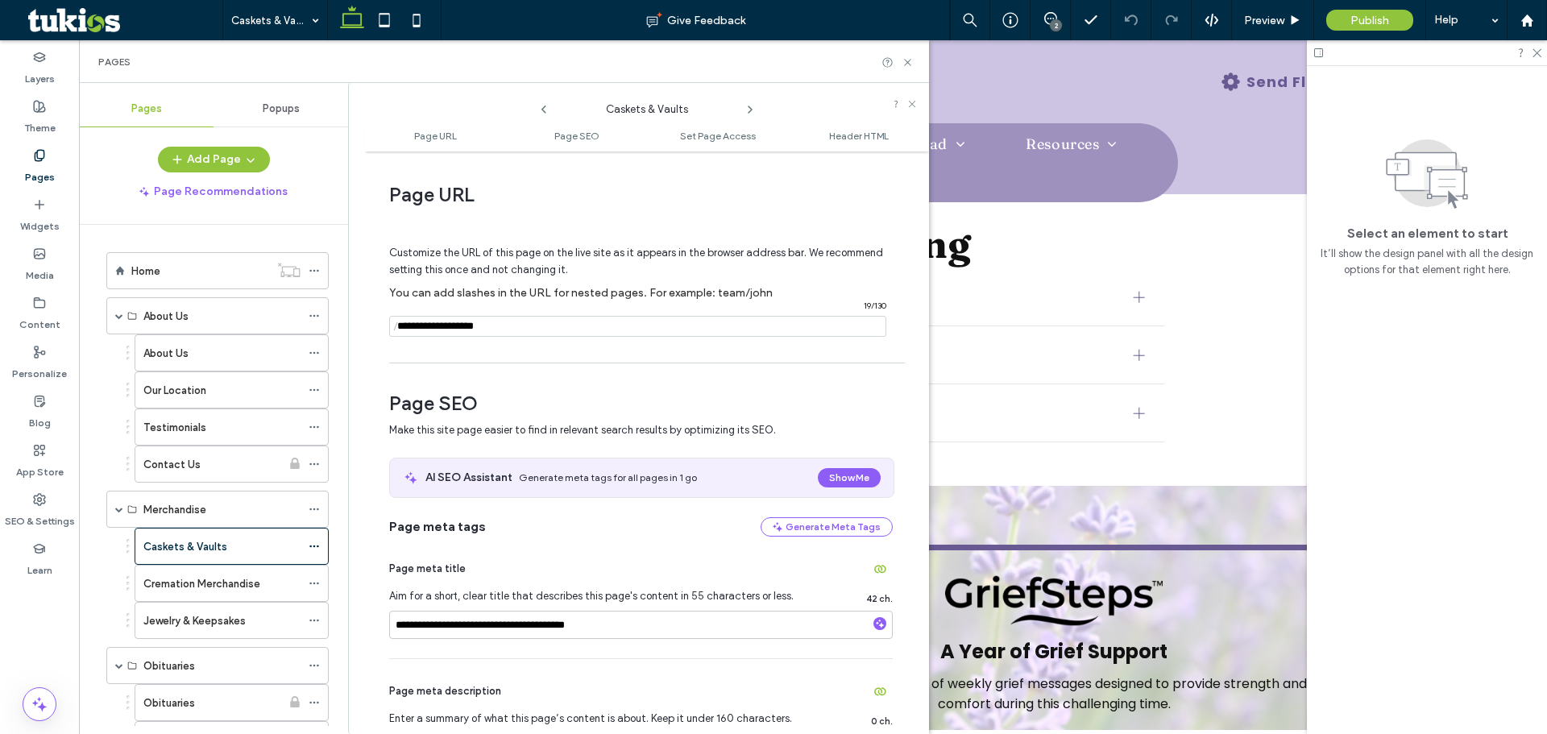
drag, startPoint x: 525, startPoint y: 328, endPoint x: 400, endPoint y: 347, distance: 126.4
click at [400, 347] on div "Customize the URL of this page on the live site as it appears in the browser ad…" at bounding box center [641, 284] width 504 height 141
type input "*"
type input "**********"
click at [507, 347] on div "Customize the URL of this page on the live site as it appears in the browser ad…" at bounding box center [641, 284] width 504 height 141
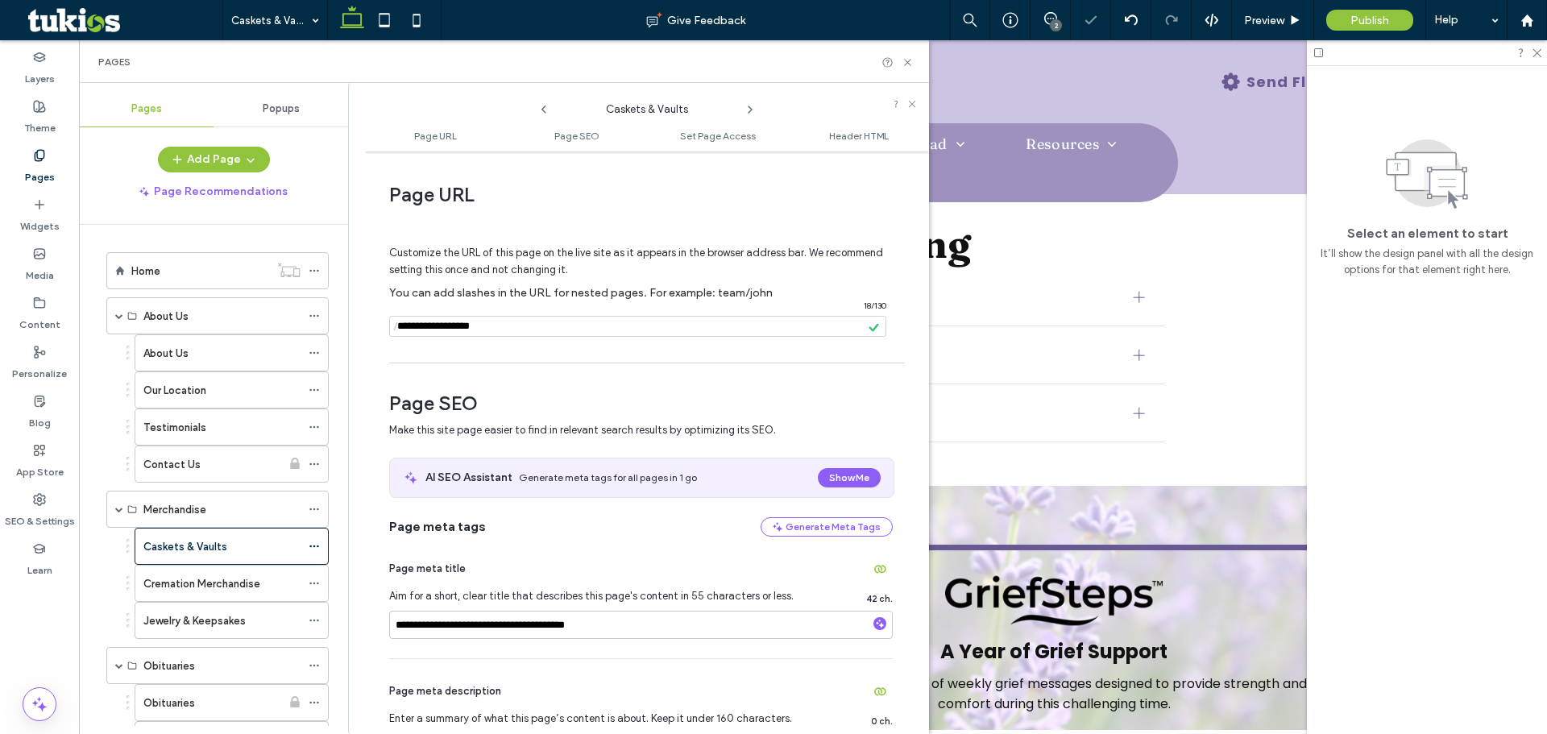
click at [228, 583] on div at bounding box center [773, 367] width 1547 height 734
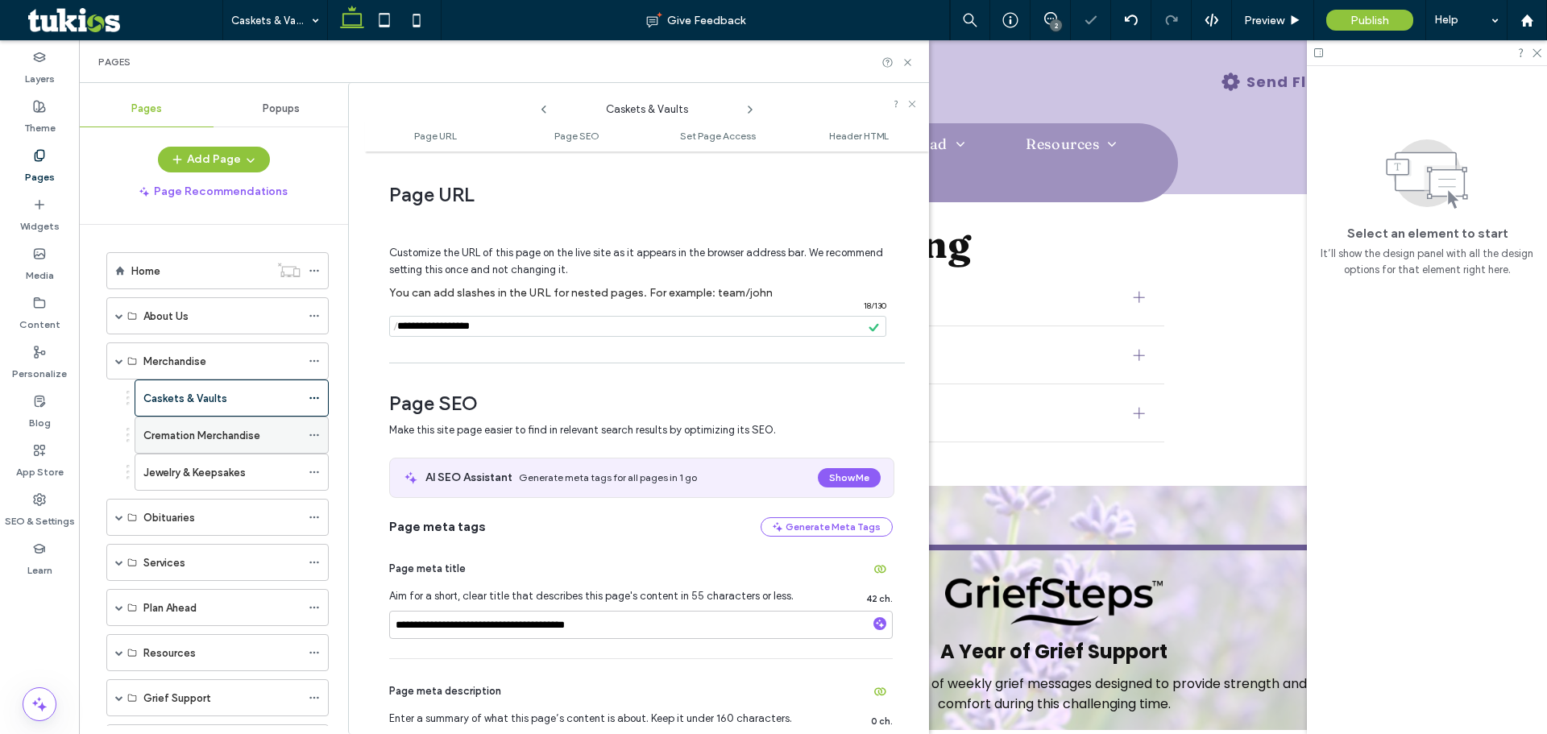
click at [316, 433] on icon at bounding box center [314, 434] width 11 height 11
click at [476, 623] on input "**********" at bounding box center [641, 625] width 504 height 28
click at [479, 631] on input "**********" at bounding box center [641, 625] width 504 height 28
drag, startPoint x: 475, startPoint y: 630, endPoint x: 345, endPoint y: 632, distance: 129.7
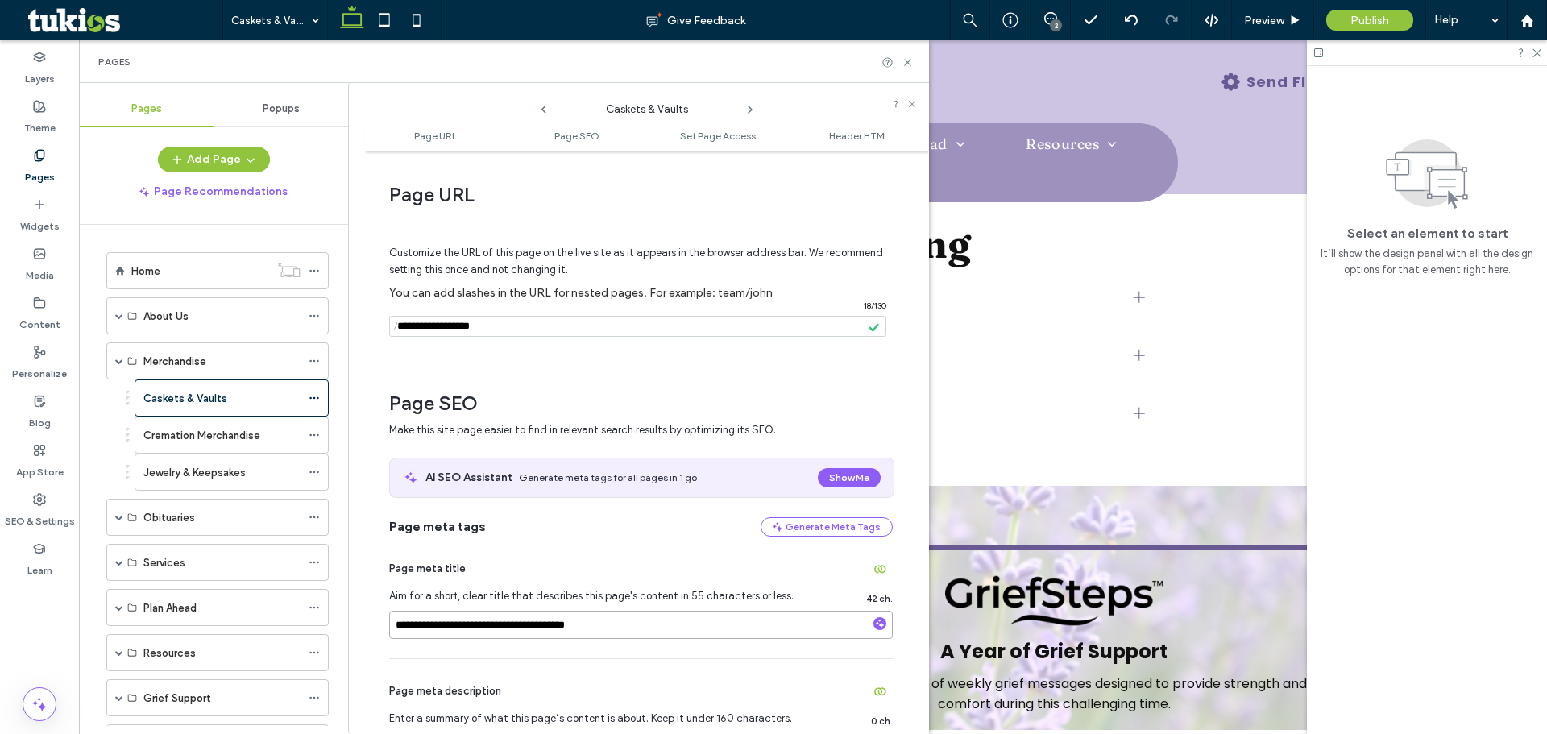
click at [345, 632] on div "Pages Popups Add Page Page Recommendations Home About Us About Us Our Location …" at bounding box center [504, 408] width 850 height 651
type input "**********"
click at [318, 437] on icon at bounding box center [314, 434] width 11 height 11
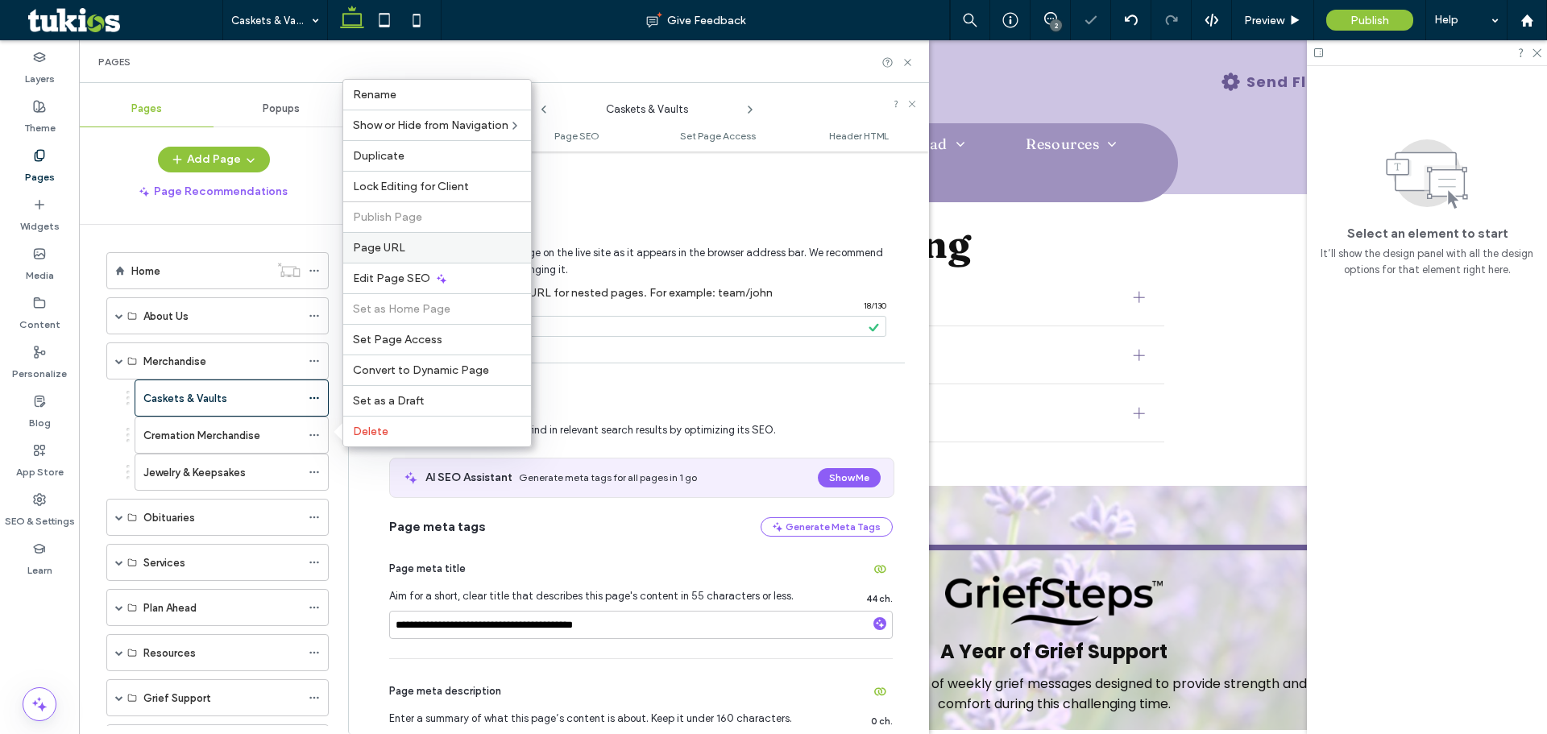
click at [413, 257] on div "Page URL" at bounding box center [437, 247] width 188 height 31
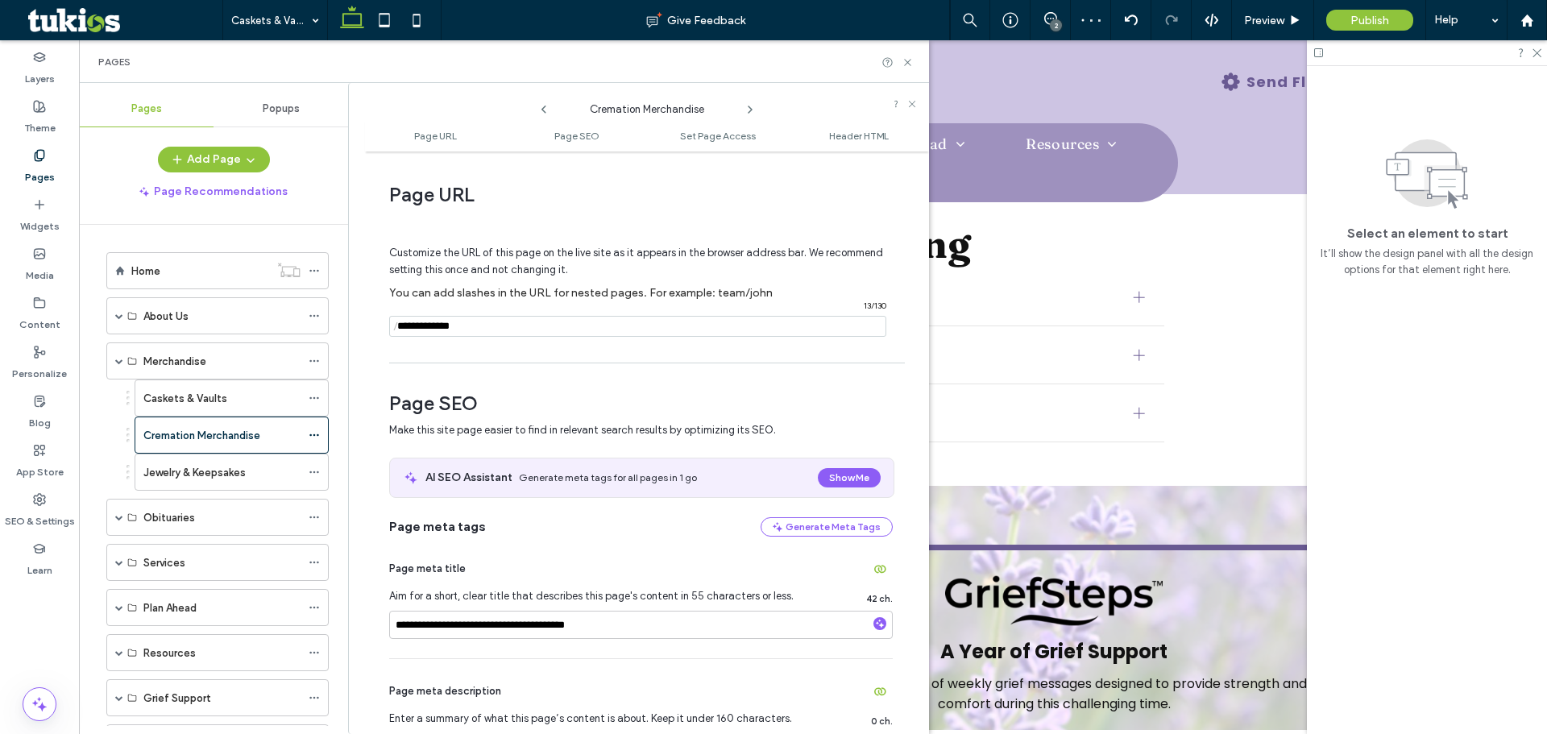
drag, startPoint x: 494, startPoint y: 327, endPoint x: 446, endPoint y: 342, distance: 49.7
click at [396, 334] on div "/ 13 / 130" at bounding box center [637, 326] width 497 height 21
type input "**********"
drag, startPoint x: 473, startPoint y: 632, endPoint x: 359, endPoint y: 632, distance: 114.4
click at [359, 632] on div "**********" at bounding box center [638, 408] width 581 height 651
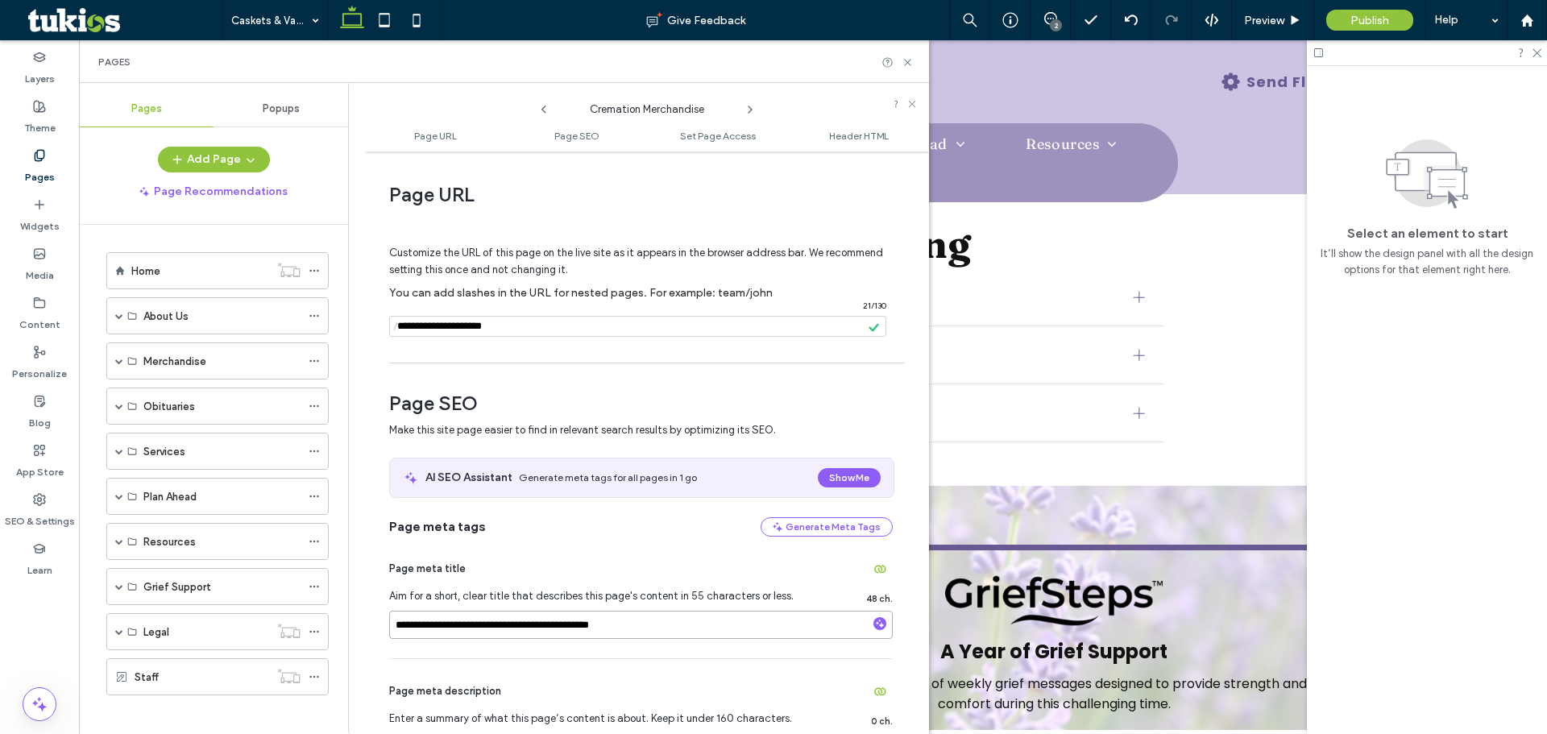
type input "**********"
click at [589, 577] on div "Page meta title" at bounding box center [641, 569] width 504 height 26
click at [117, 359] on span at bounding box center [119, 361] width 8 height 8
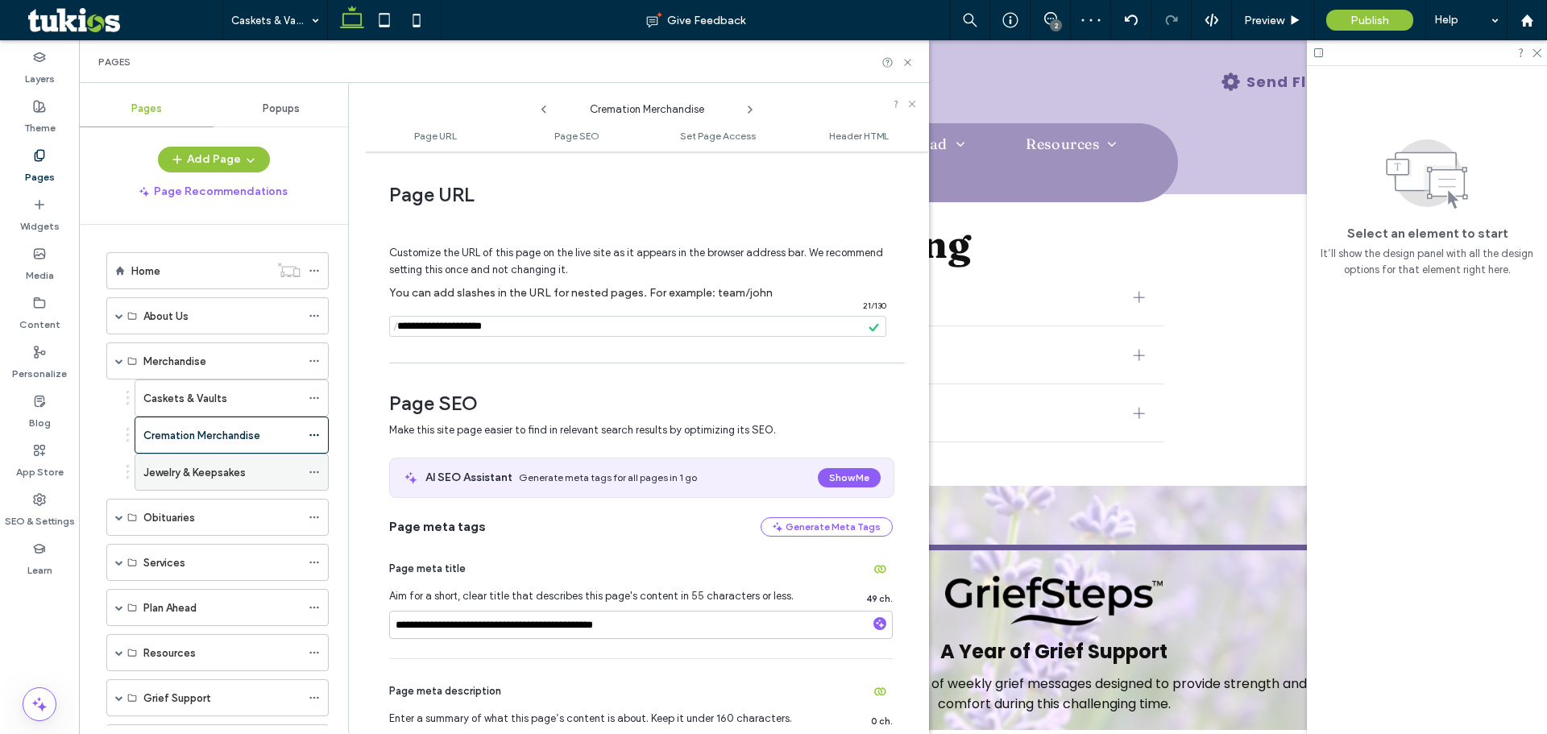
click at [313, 473] on icon at bounding box center [314, 472] width 11 height 11
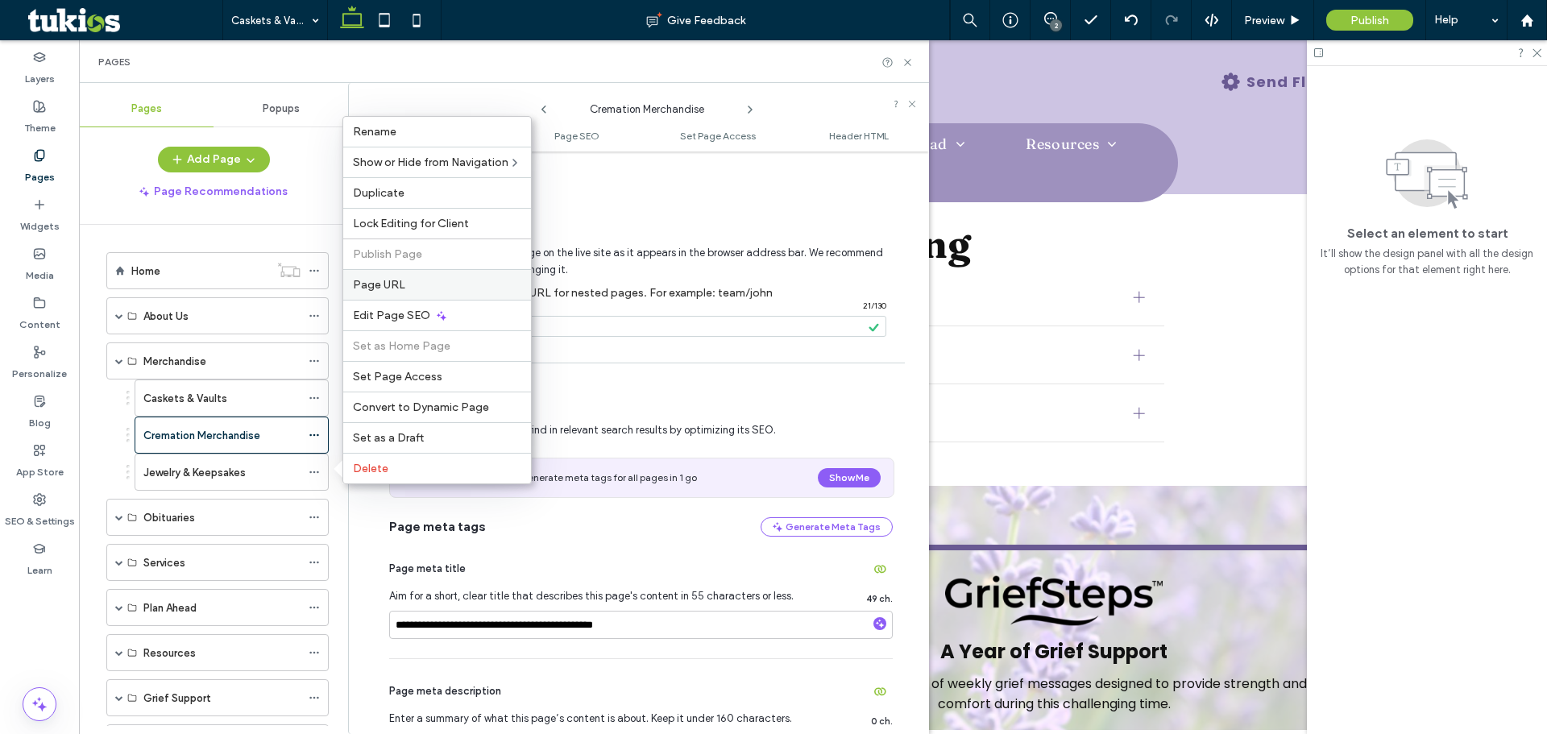
click at [446, 284] on label "Page URL" at bounding box center [437, 285] width 168 height 14
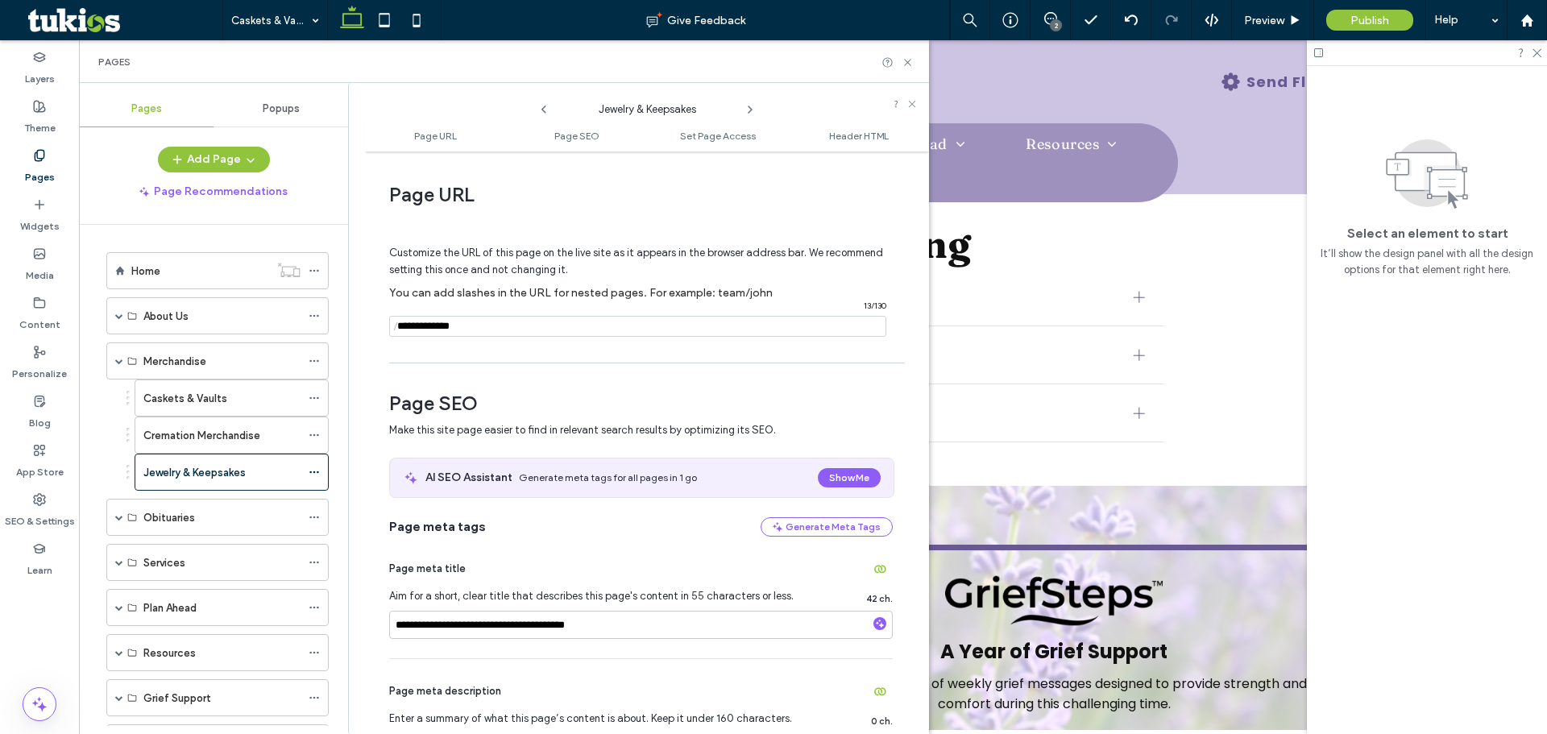
drag, startPoint x: 483, startPoint y: 335, endPoint x: 398, endPoint y: 338, distance: 85.4
click at [398, 337] on input "notEmpty" at bounding box center [637, 326] width 497 height 21
type input "**********"
click at [495, 367] on div "**********" at bounding box center [647, 443] width 564 height 566
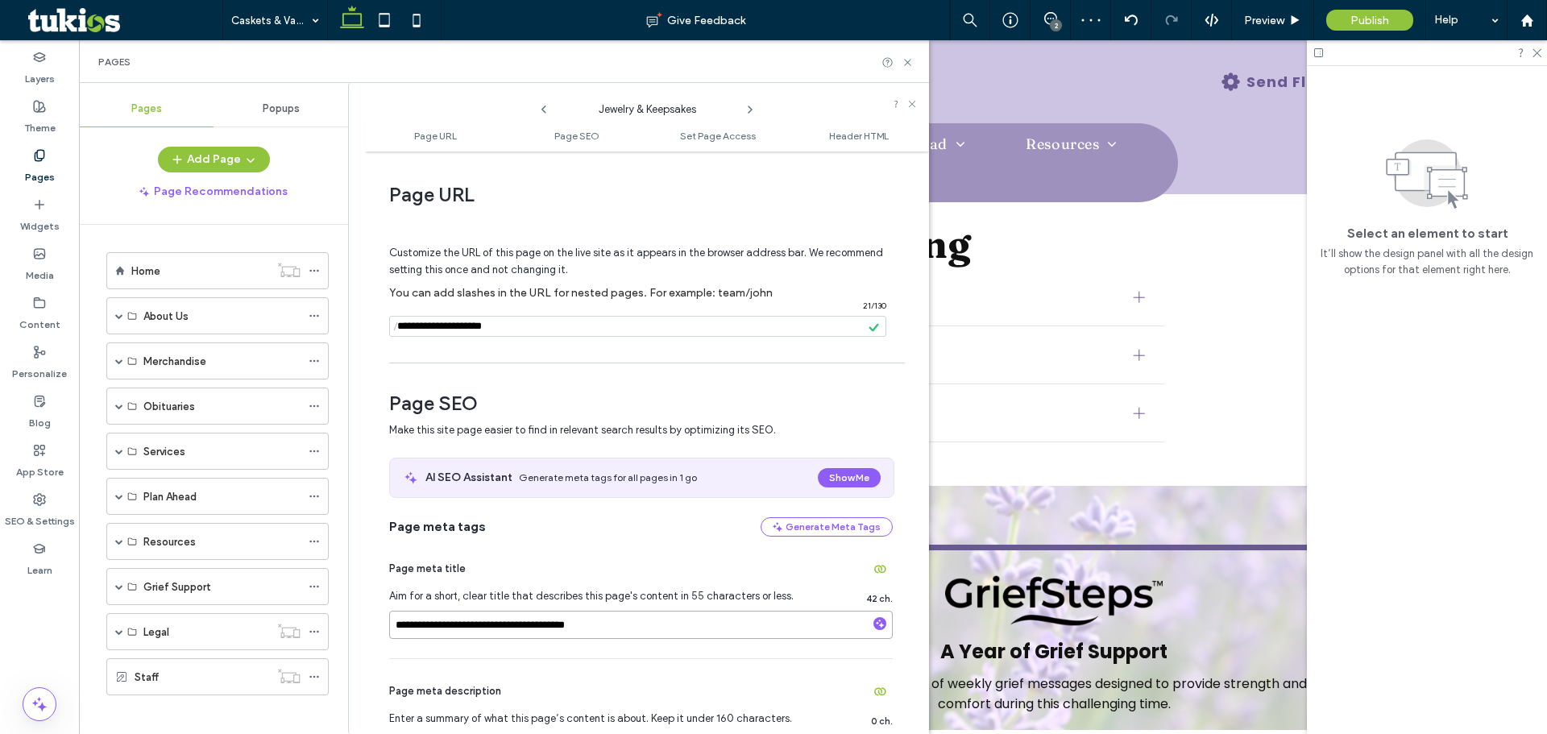
drag, startPoint x: 474, startPoint y: 623, endPoint x: 379, endPoint y: 616, distance: 95.3
click at [379, 616] on div "**********" at bounding box center [647, 443] width 564 height 566
type input "**********"
click at [589, 554] on div "**********" at bounding box center [641, 598] width 504 height 122
click at [910, 63] on icon at bounding box center [908, 62] width 12 height 12
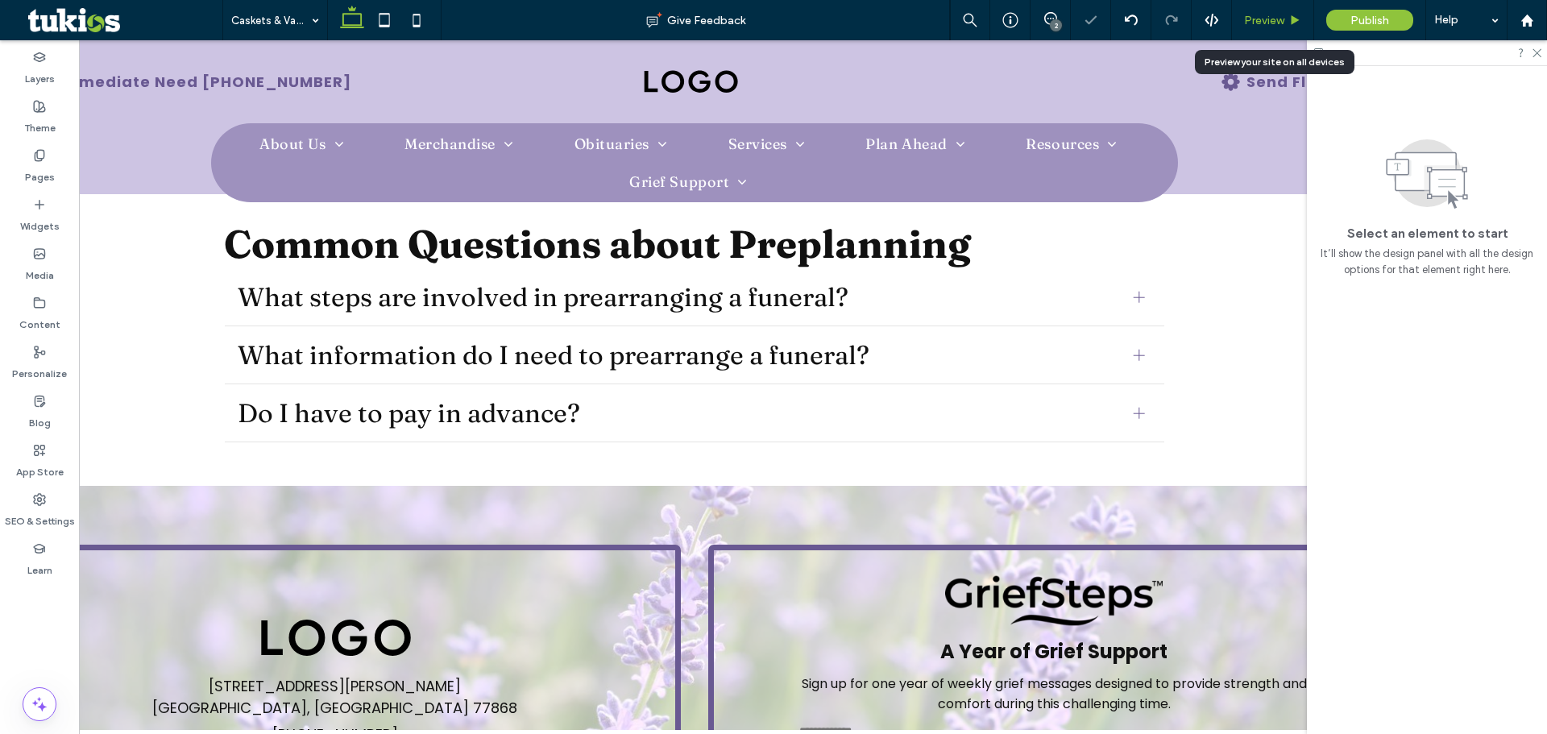
click at [1282, 19] on span "Preview" at bounding box center [1264, 21] width 40 height 14
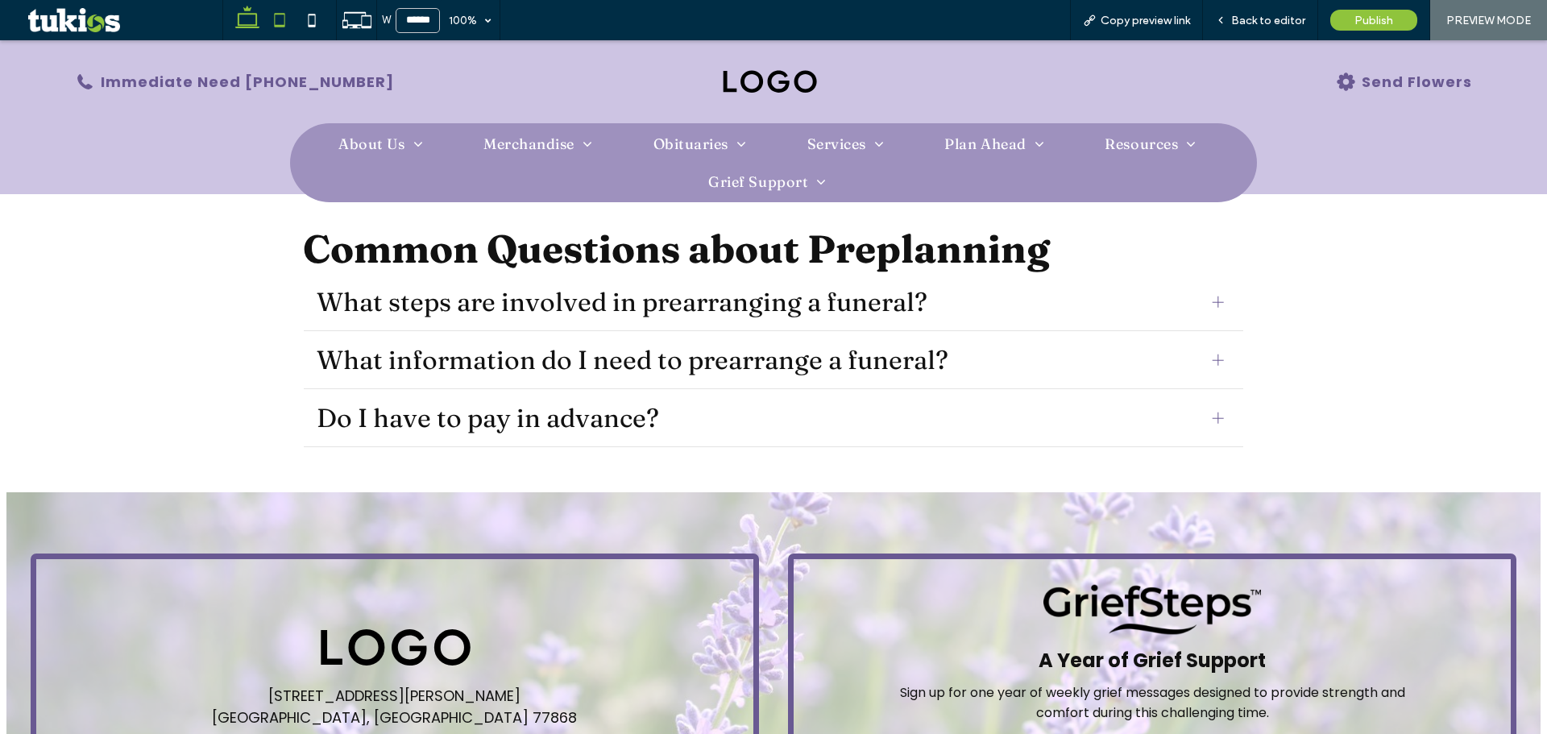
click at [268, 23] on icon at bounding box center [279, 20] width 32 height 32
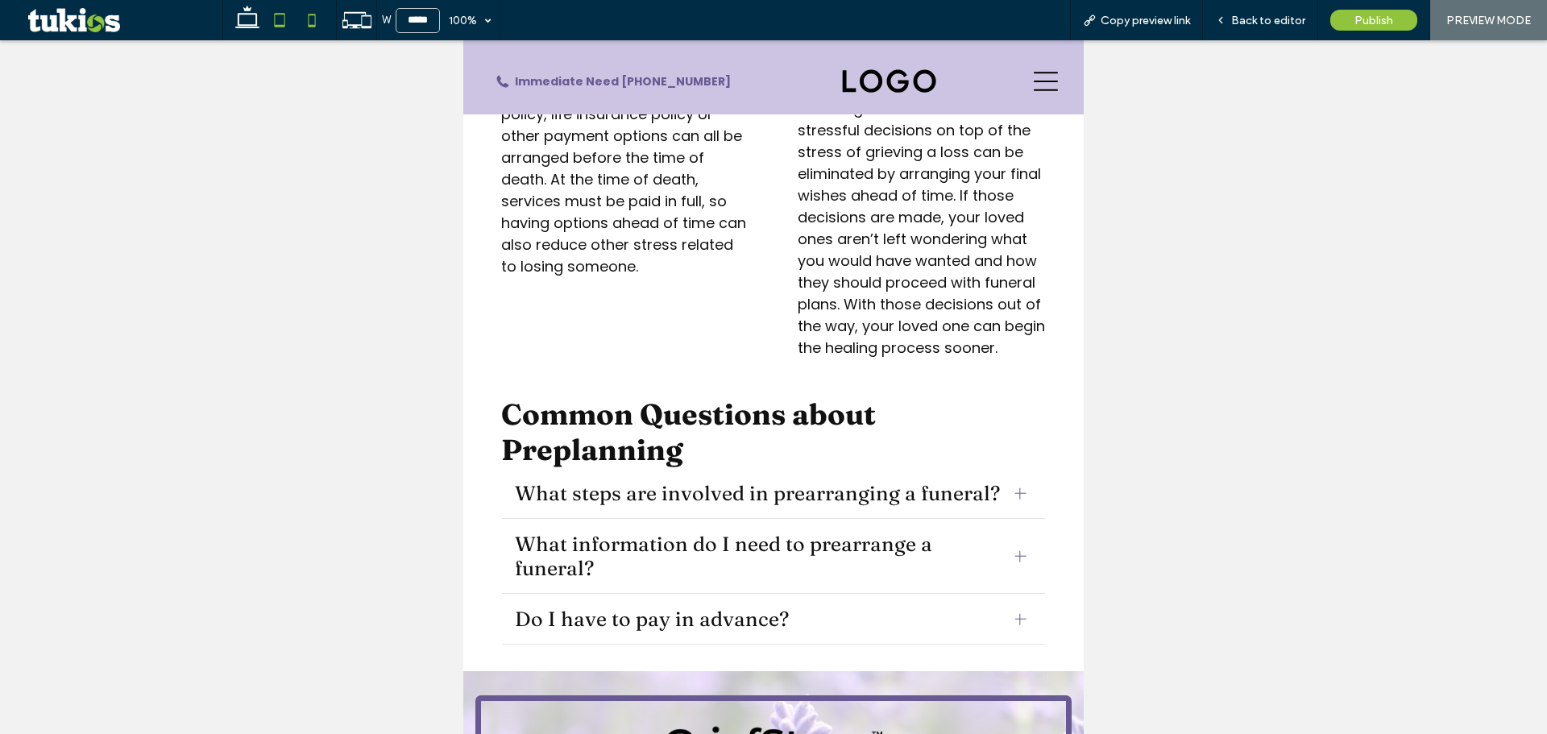
click at [318, 14] on icon at bounding box center [312, 20] width 32 height 32
type input "*****"
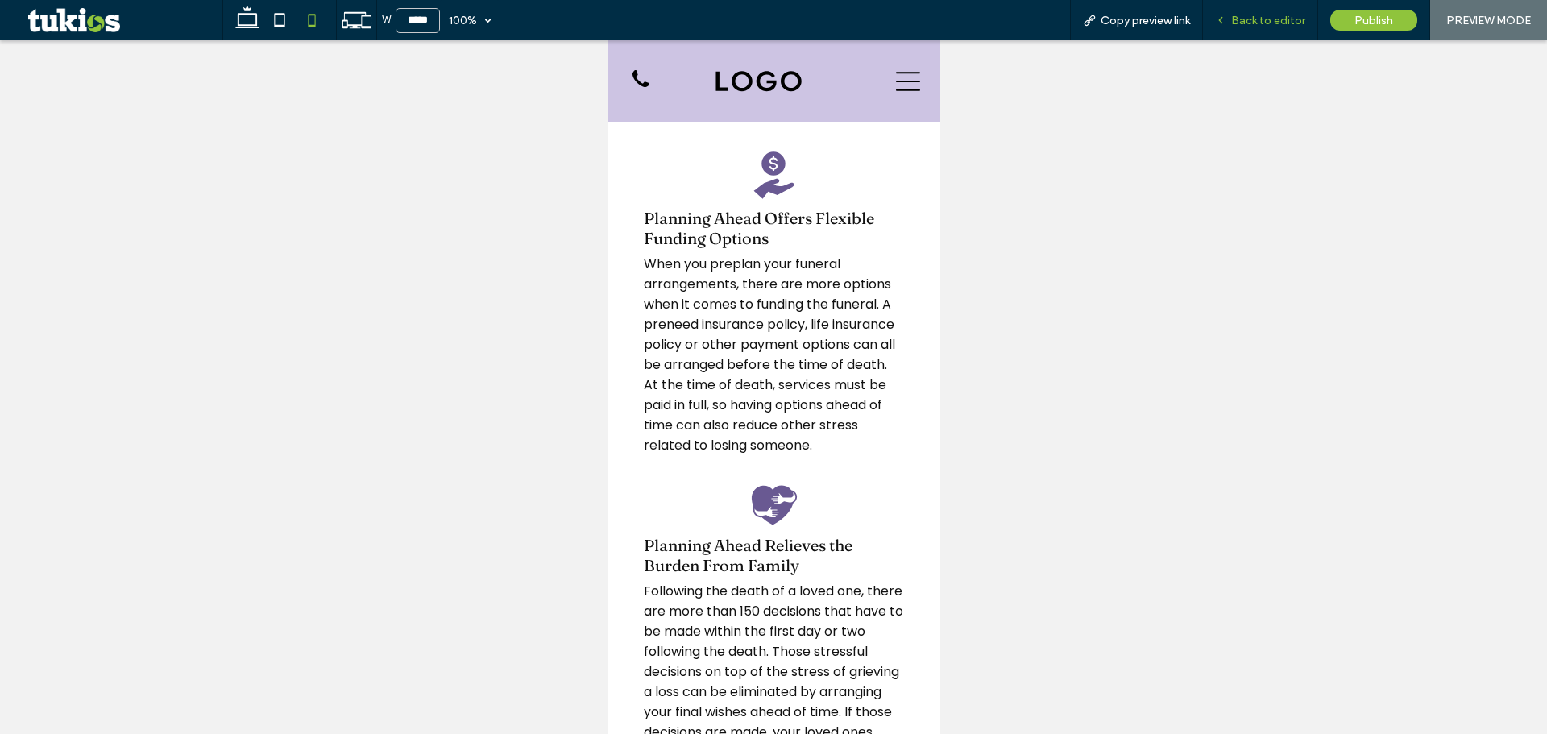
click at [1244, 20] on span "Back to editor" at bounding box center [1268, 21] width 74 height 14
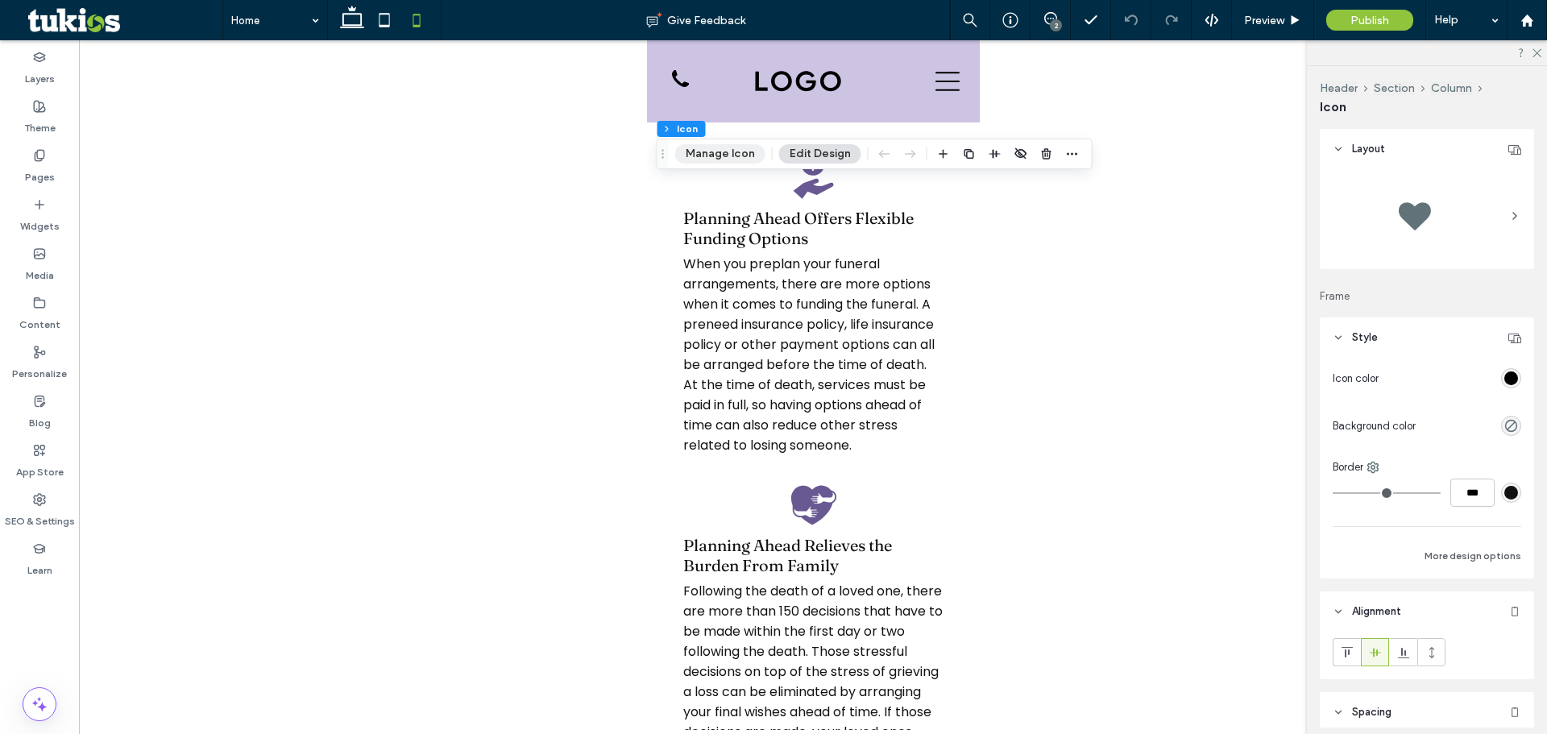
click at [744, 148] on button "Manage Icon" at bounding box center [720, 153] width 90 height 19
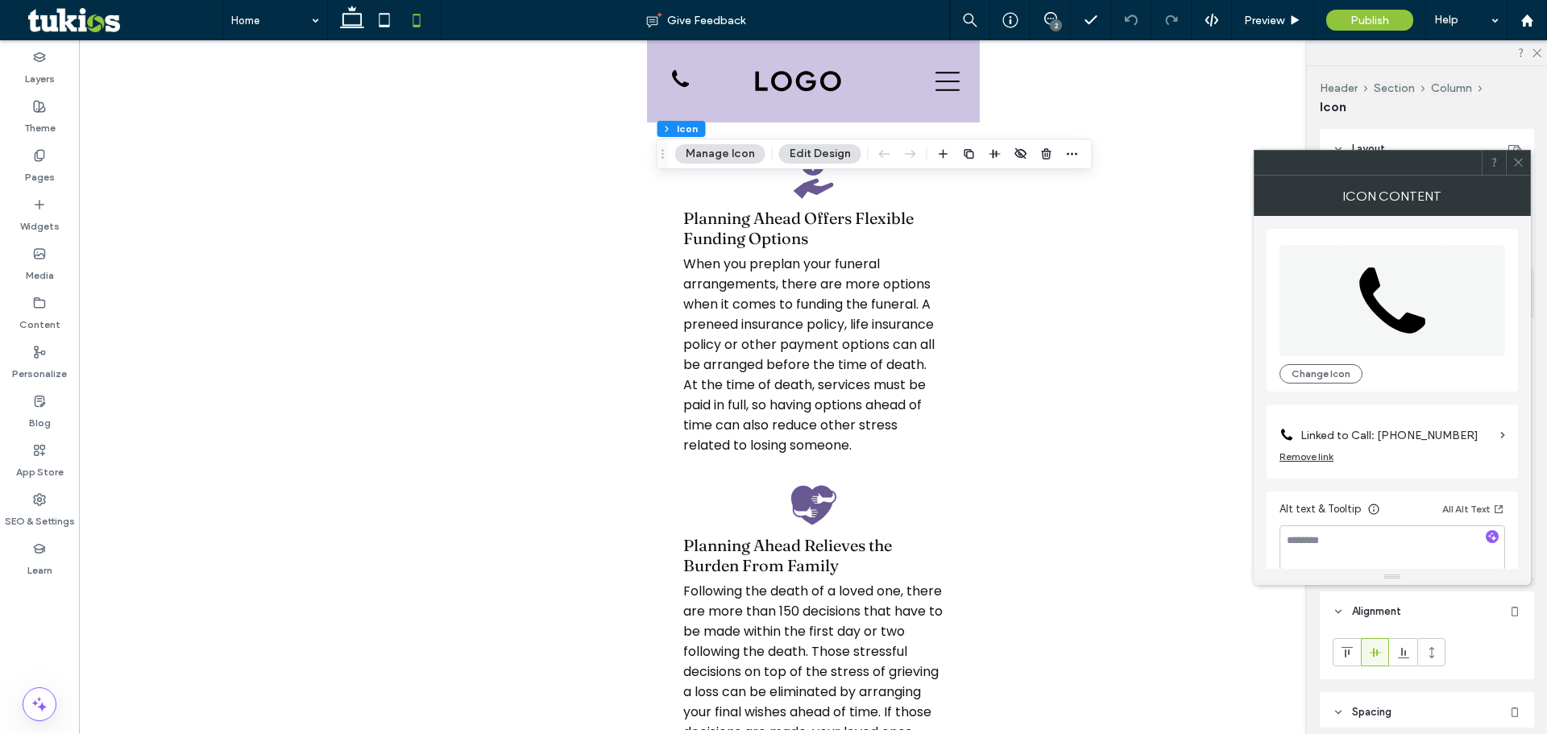
click at [1456, 435] on label "Linked to Call: [PHONE_NUMBER]" at bounding box center [1396, 436] width 193 height 30
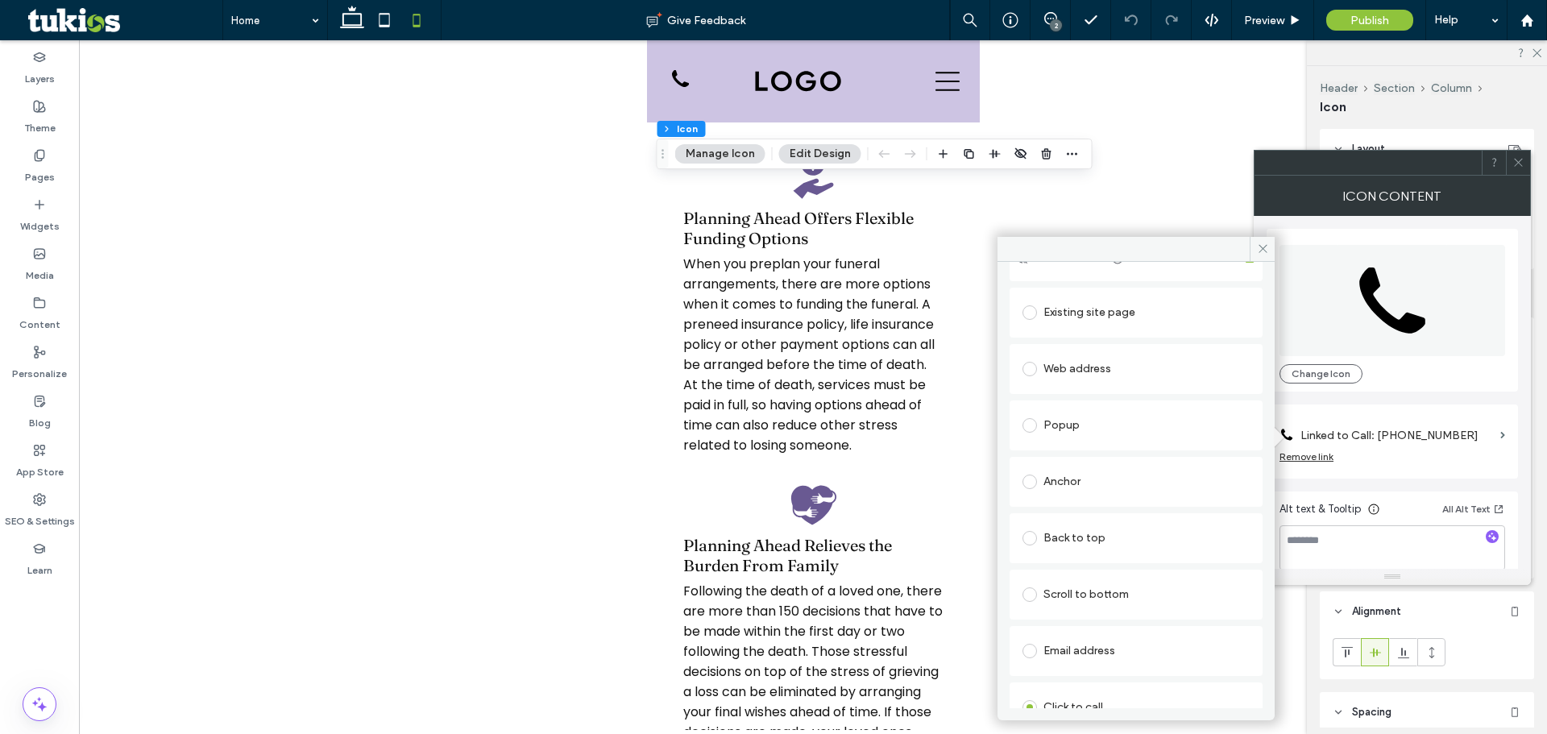
scroll to position [238, 0]
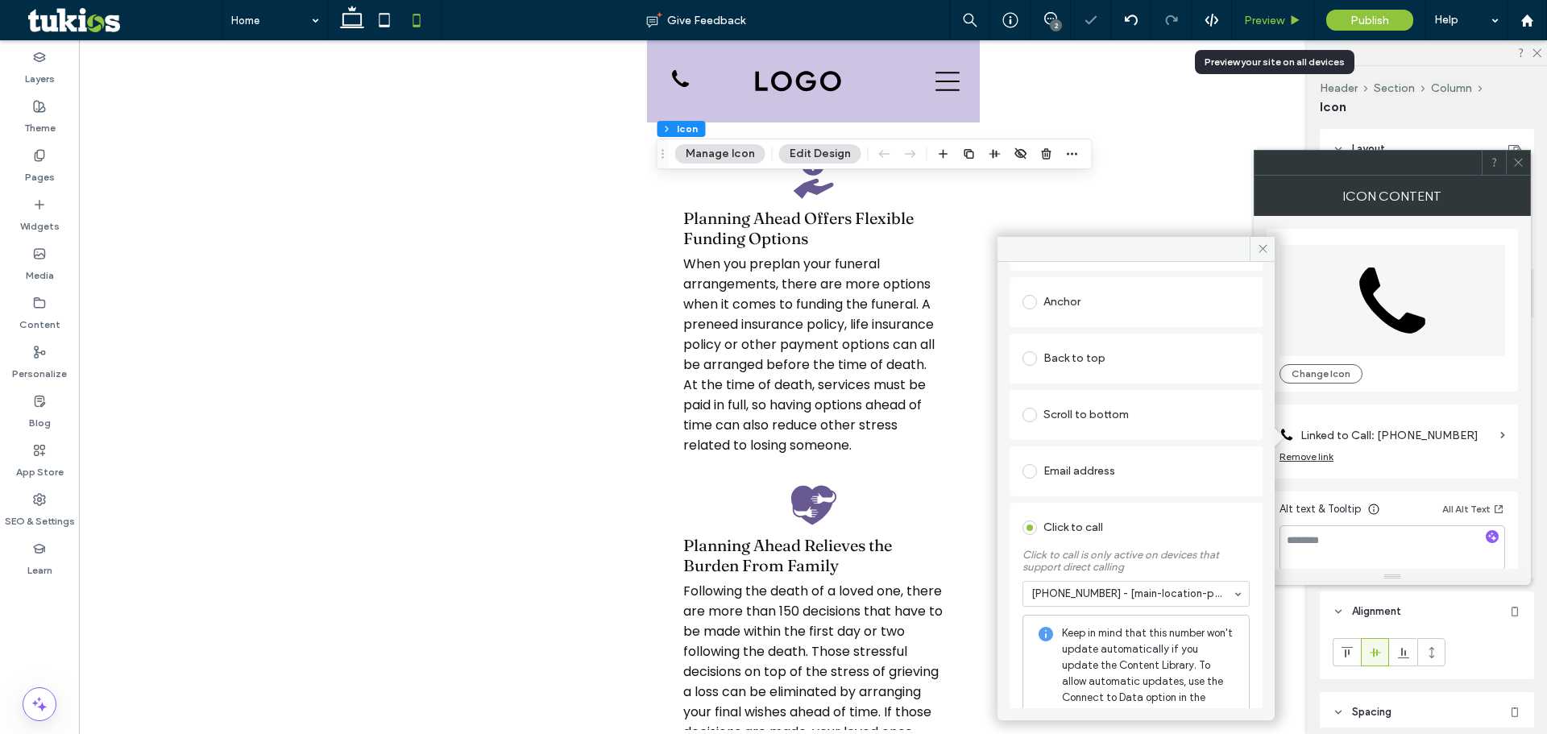
click at [1250, 18] on span "Preview" at bounding box center [1264, 21] width 40 height 14
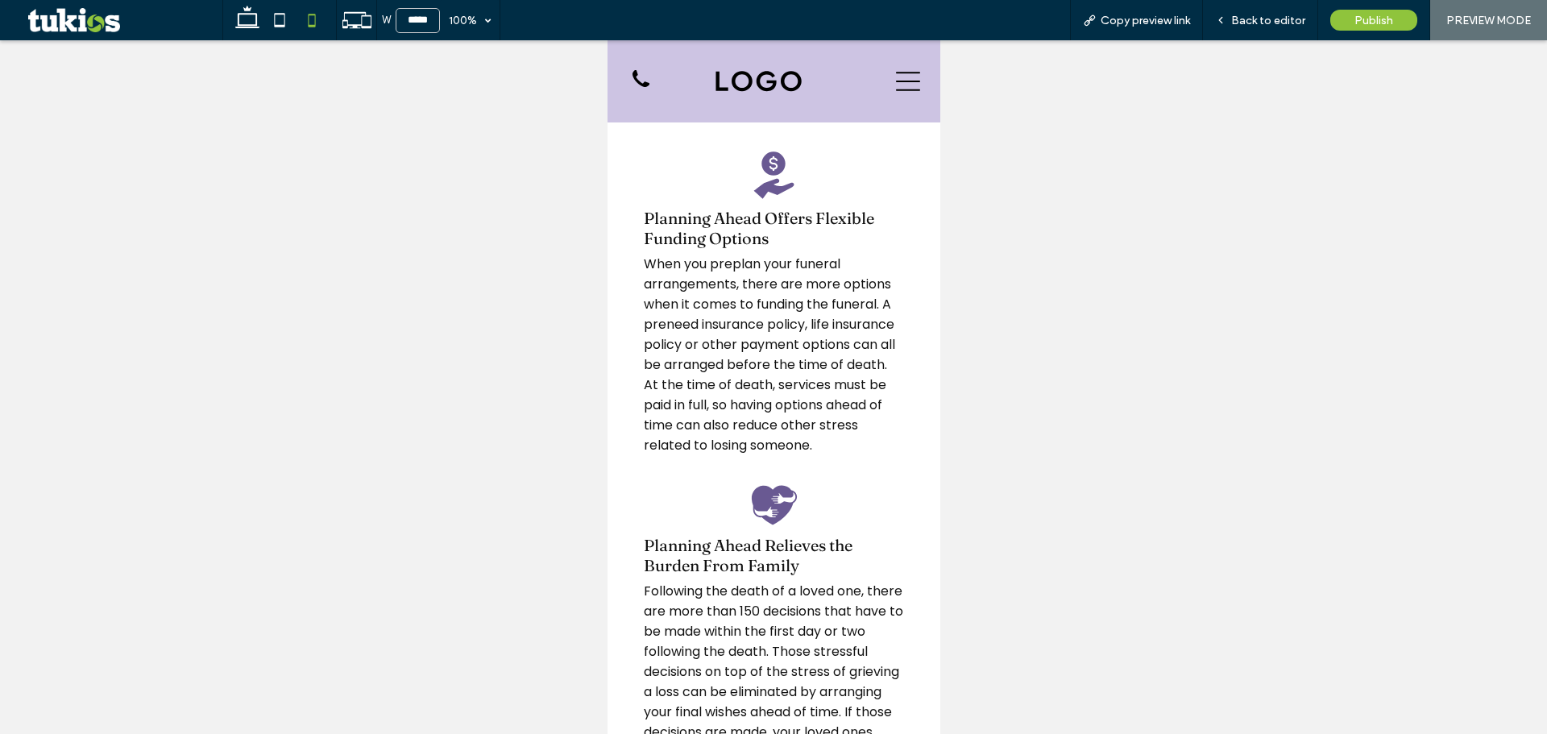
click at [253, 26] on use at bounding box center [247, 17] width 24 height 23
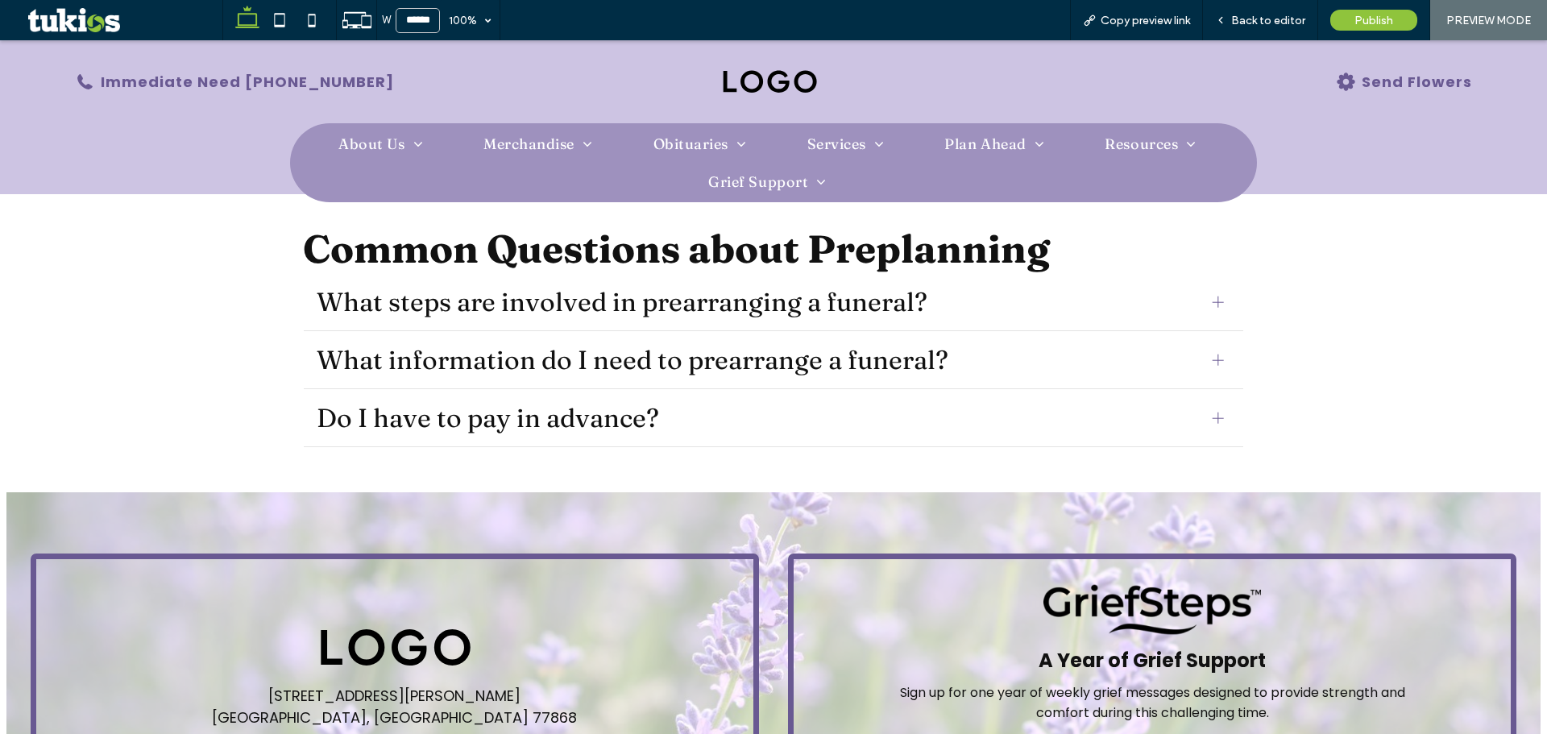
type input "******"
click at [1259, 15] on span "Back to editor" at bounding box center [1268, 21] width 74 height 14
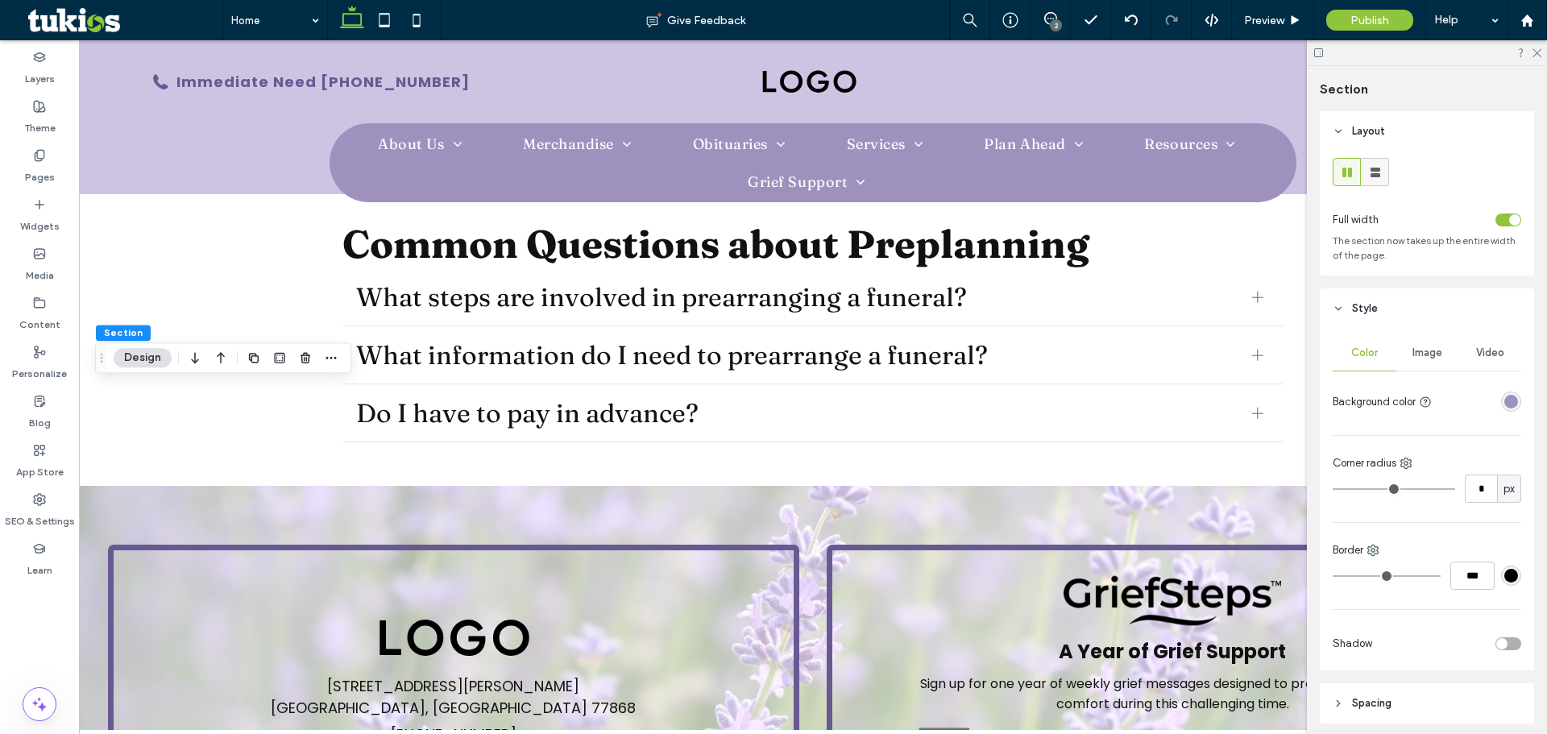
click at [1375, 167] on icon at bounding box center [1375, 172] width 16 height 16
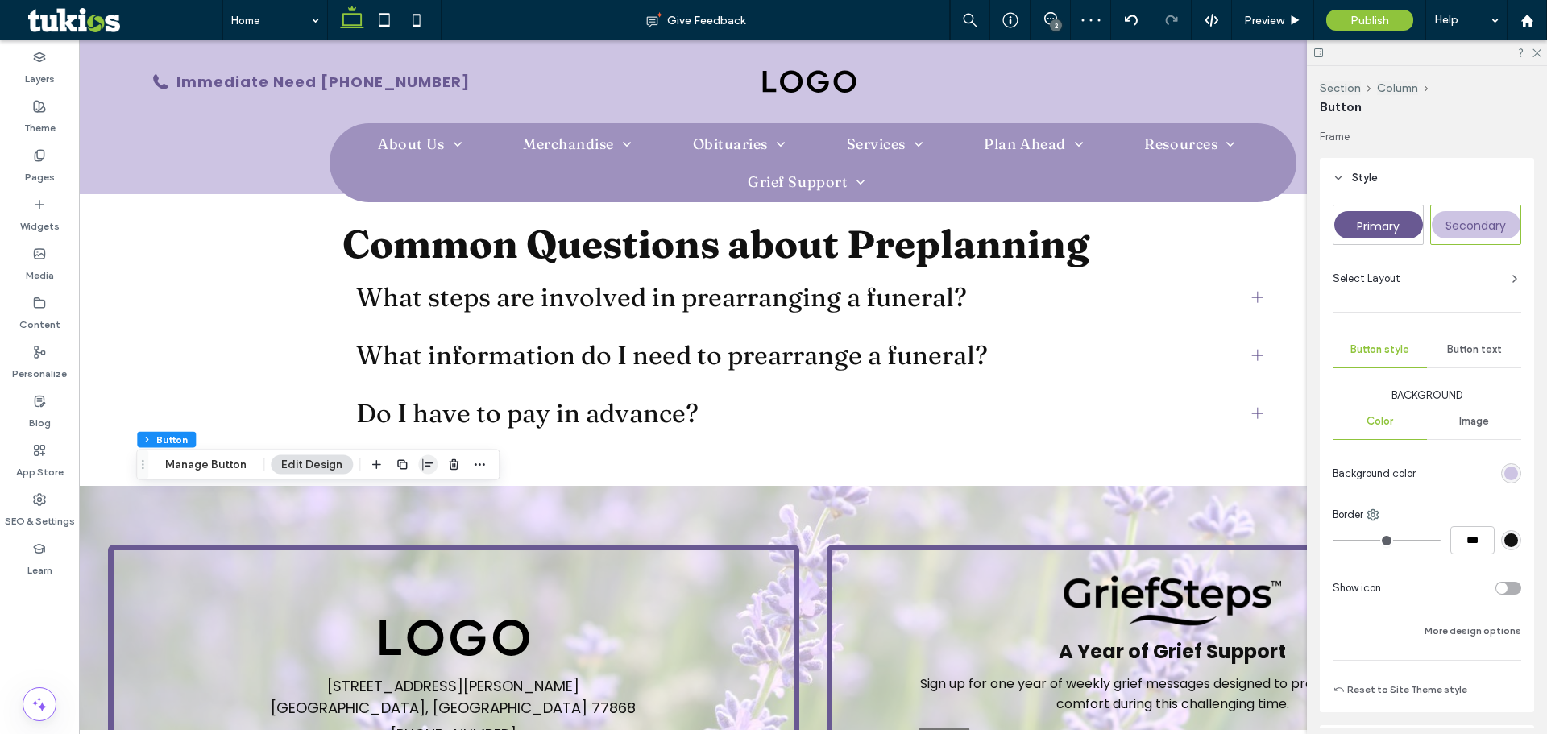
click at [425, 467] on icon "button" at bounding box center [427, 464] width 13 height 13
click at [414, 496] on icon "center" at bounding box center [411, 496] width 13 height 13
click at [1304, 17] on div "Preview" at bounding box center [1272, 21] width 81 height 14
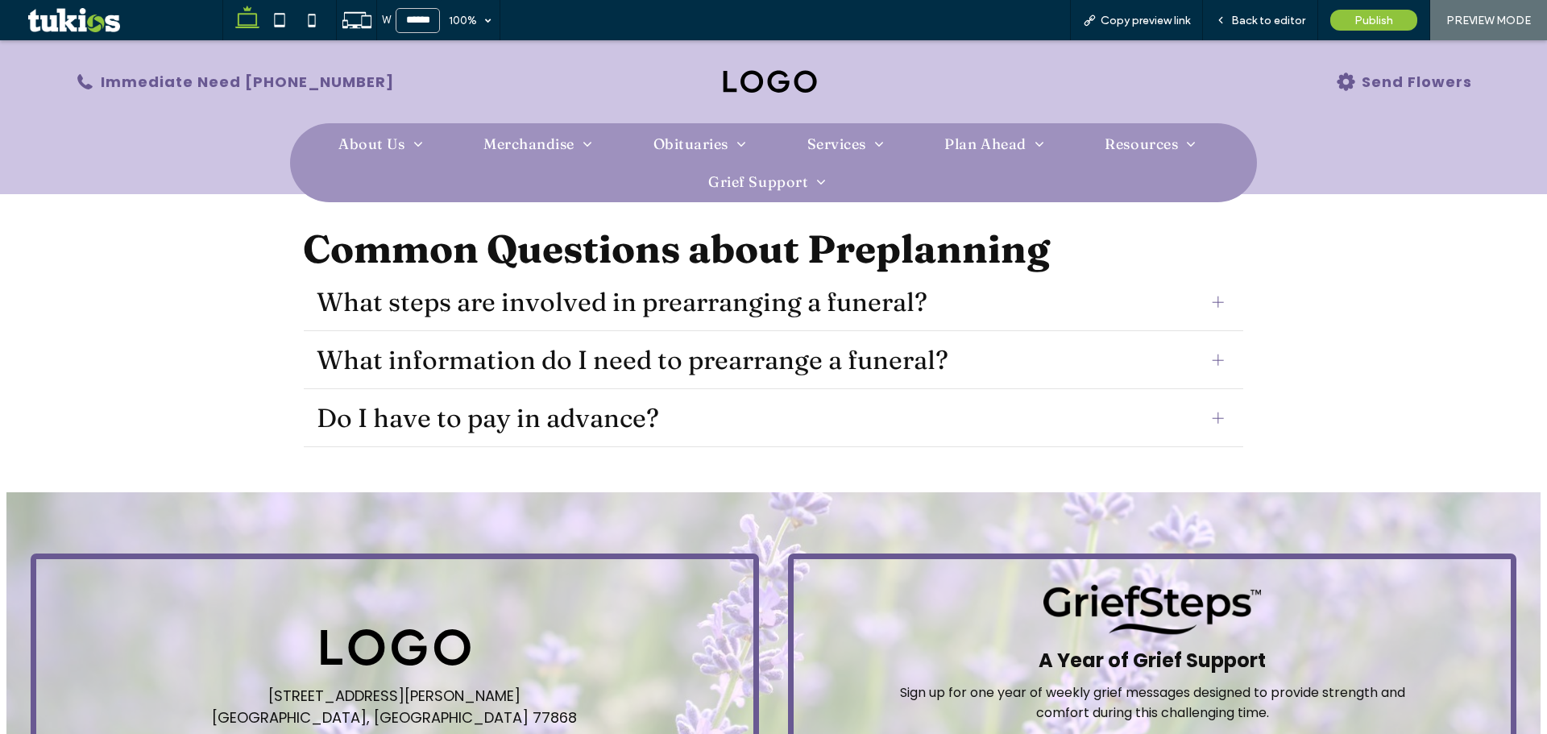
click at [1295, 18] on span "Back to editor" at bounding box center [1268, 21] width 74 height 14
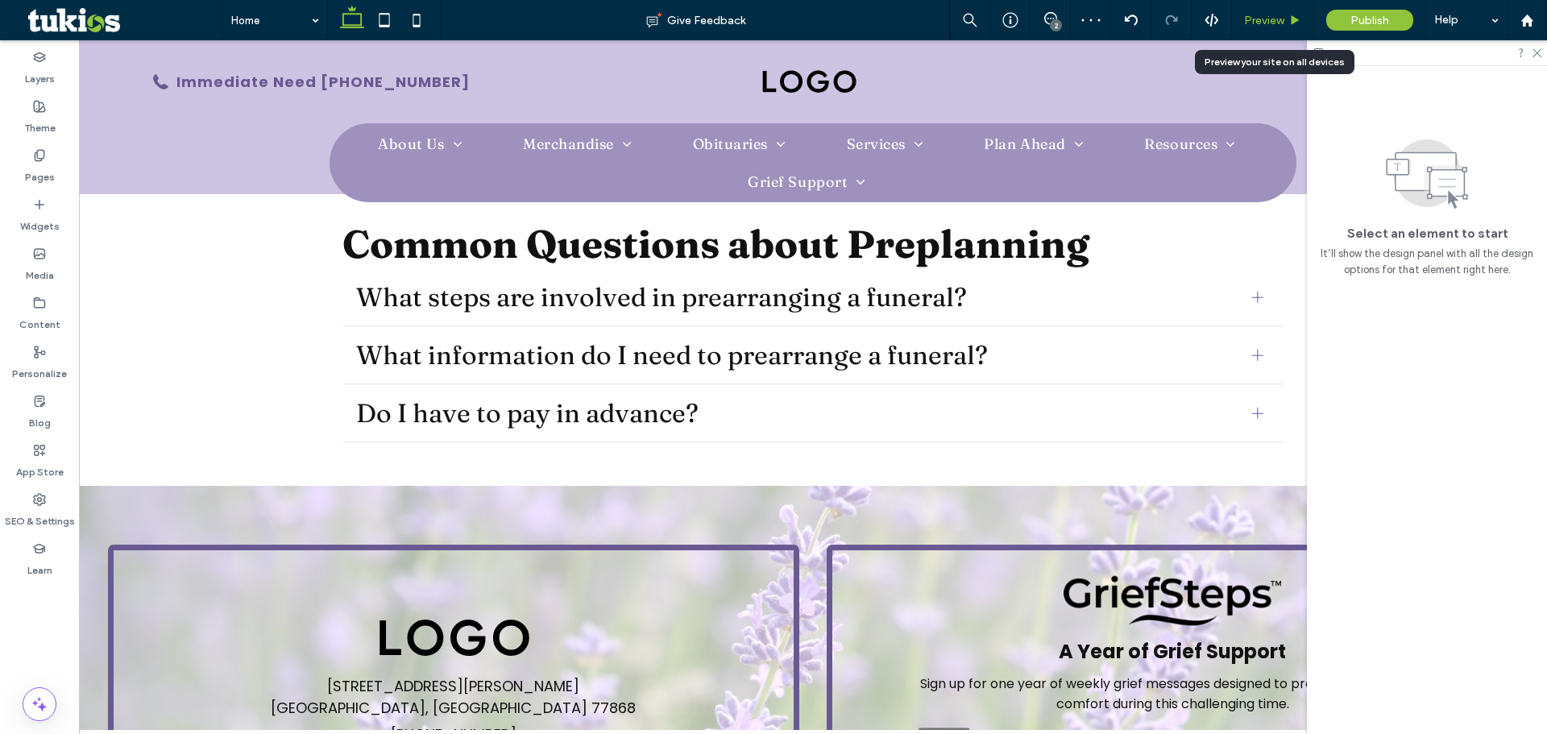
click at [1284, 14] on span "Preview" at bounding box center [1264, 21] width 40 height 14
click at [1259, 18] on span "Preview" at bounding box center [1264, 21] width 40 height 14
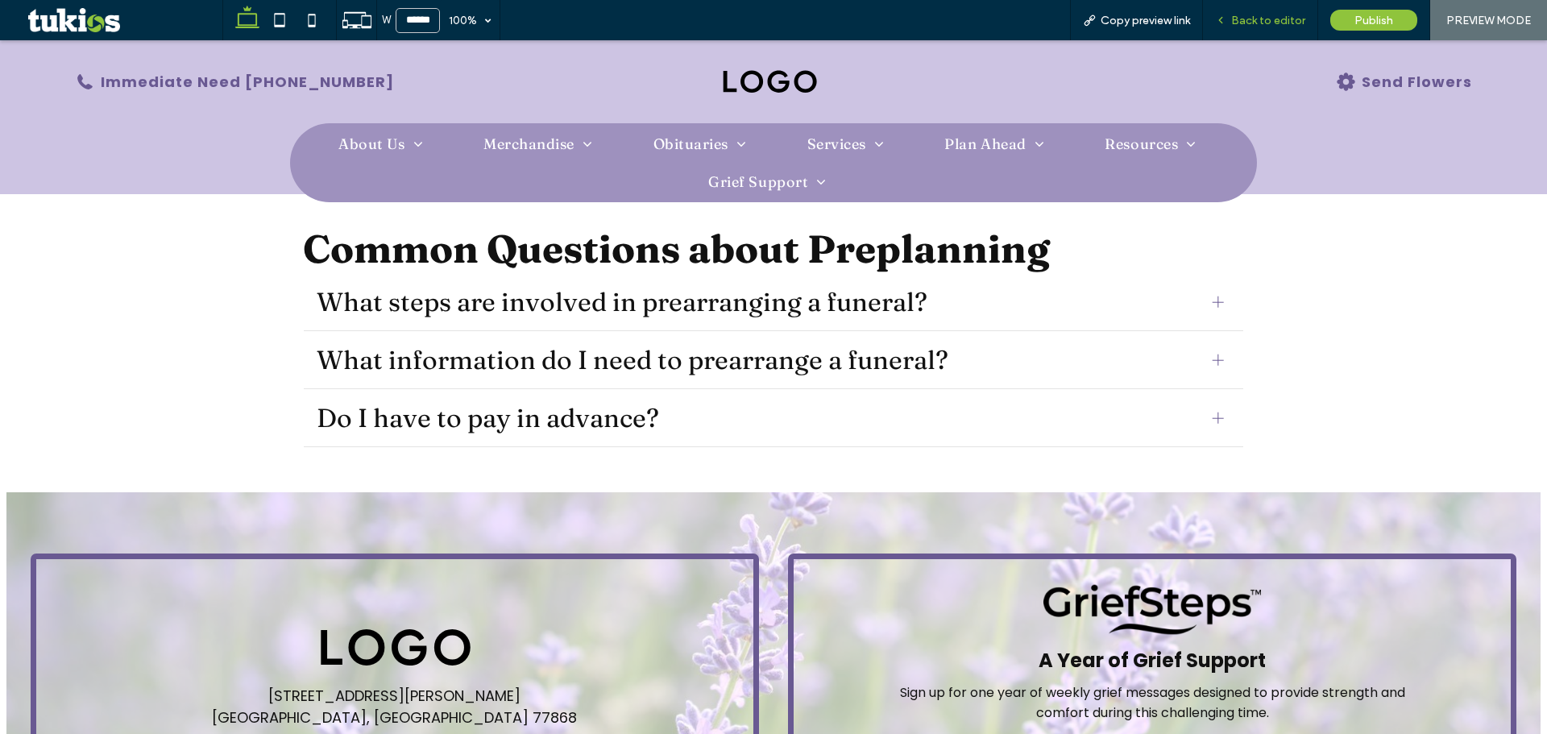
click at [1241, 15] on span "Back to editor" at bounding box center [1268, 21] width 74 height 14
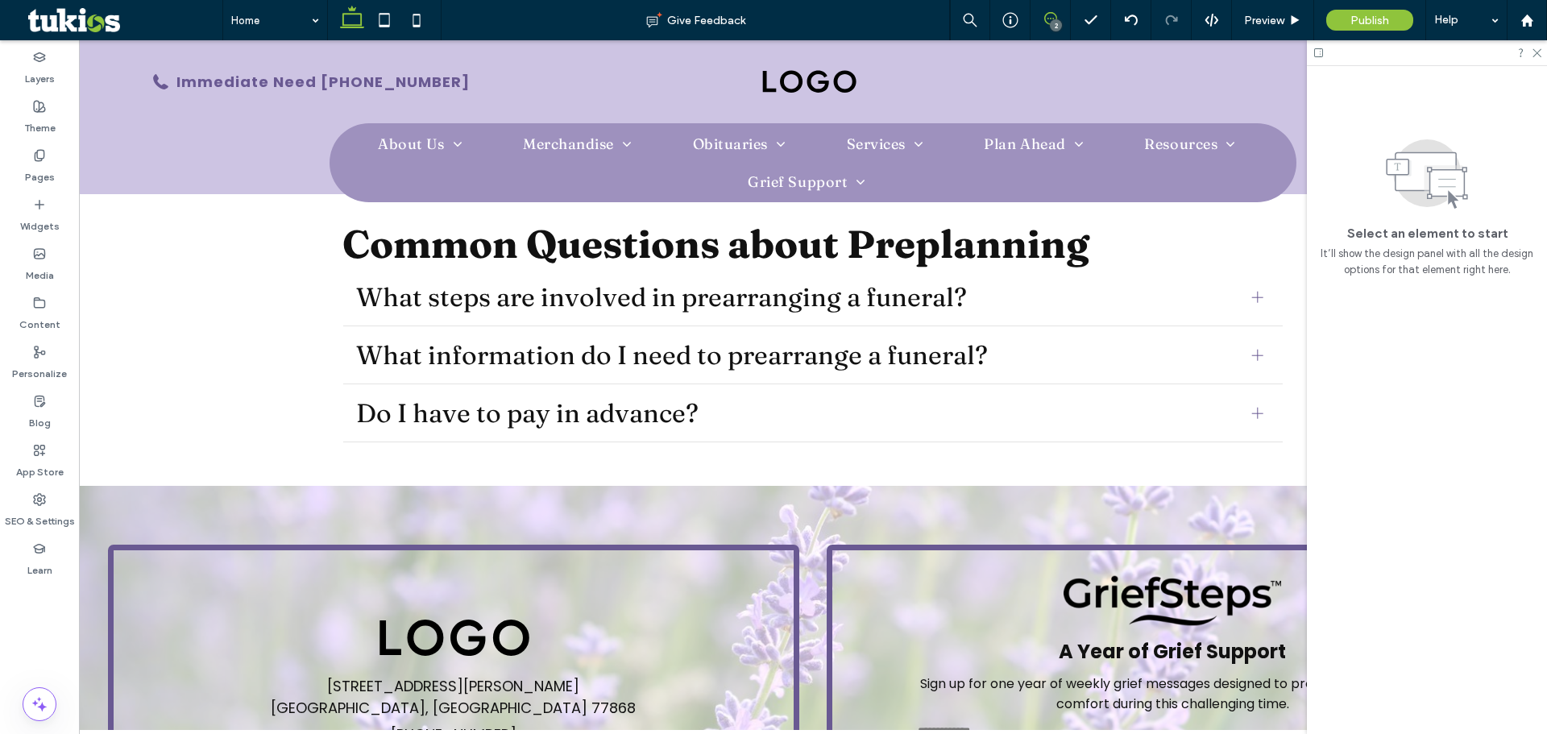
click at [1043, 14] on span at bounding box center [1050, 18] width 39 height 13
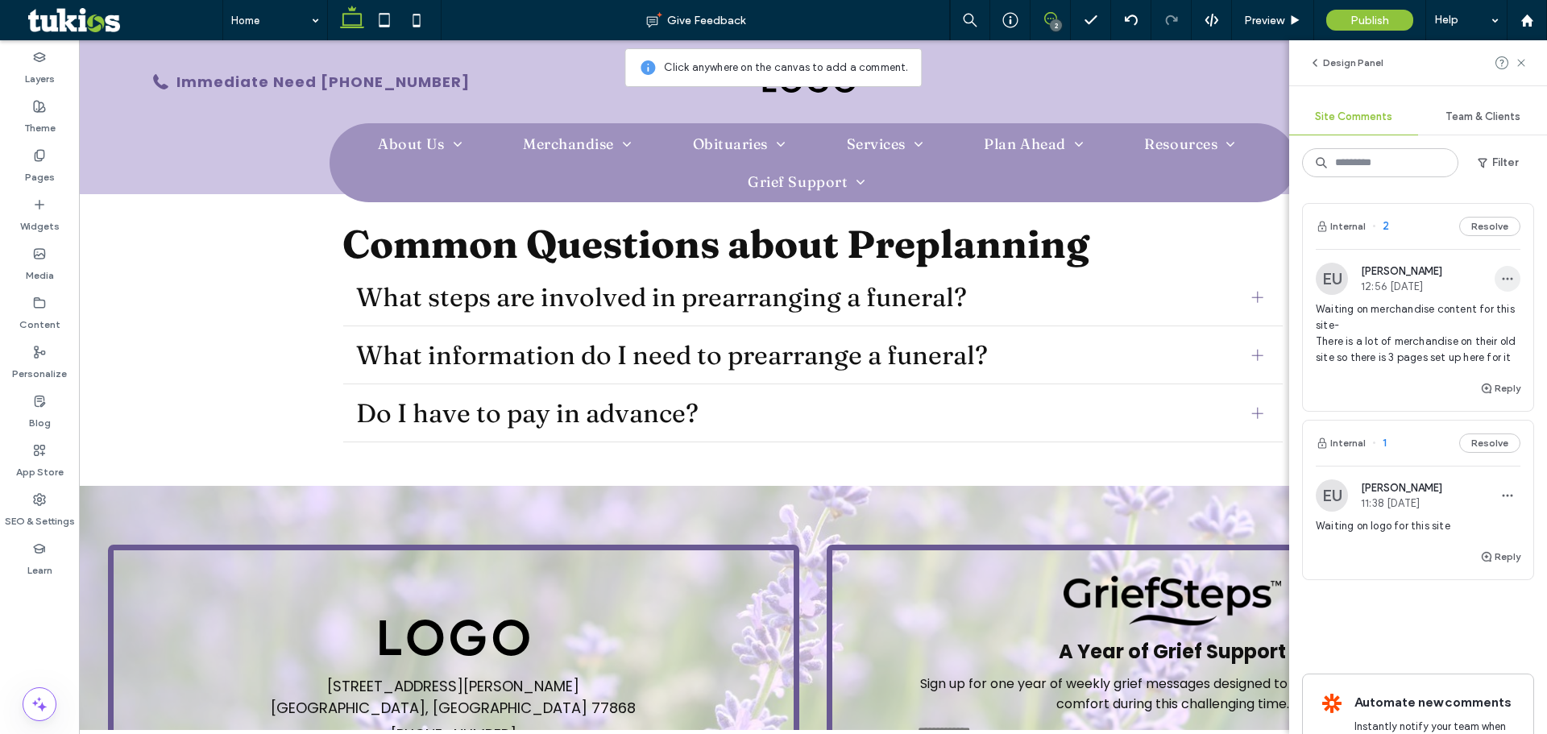
click at [1495, 289] on span "button" at bounding box center [1508, 279] width 26 height 26
click at [1423, 319] on div "Edit" at bounding box center [1435, 320] width 143 height 31
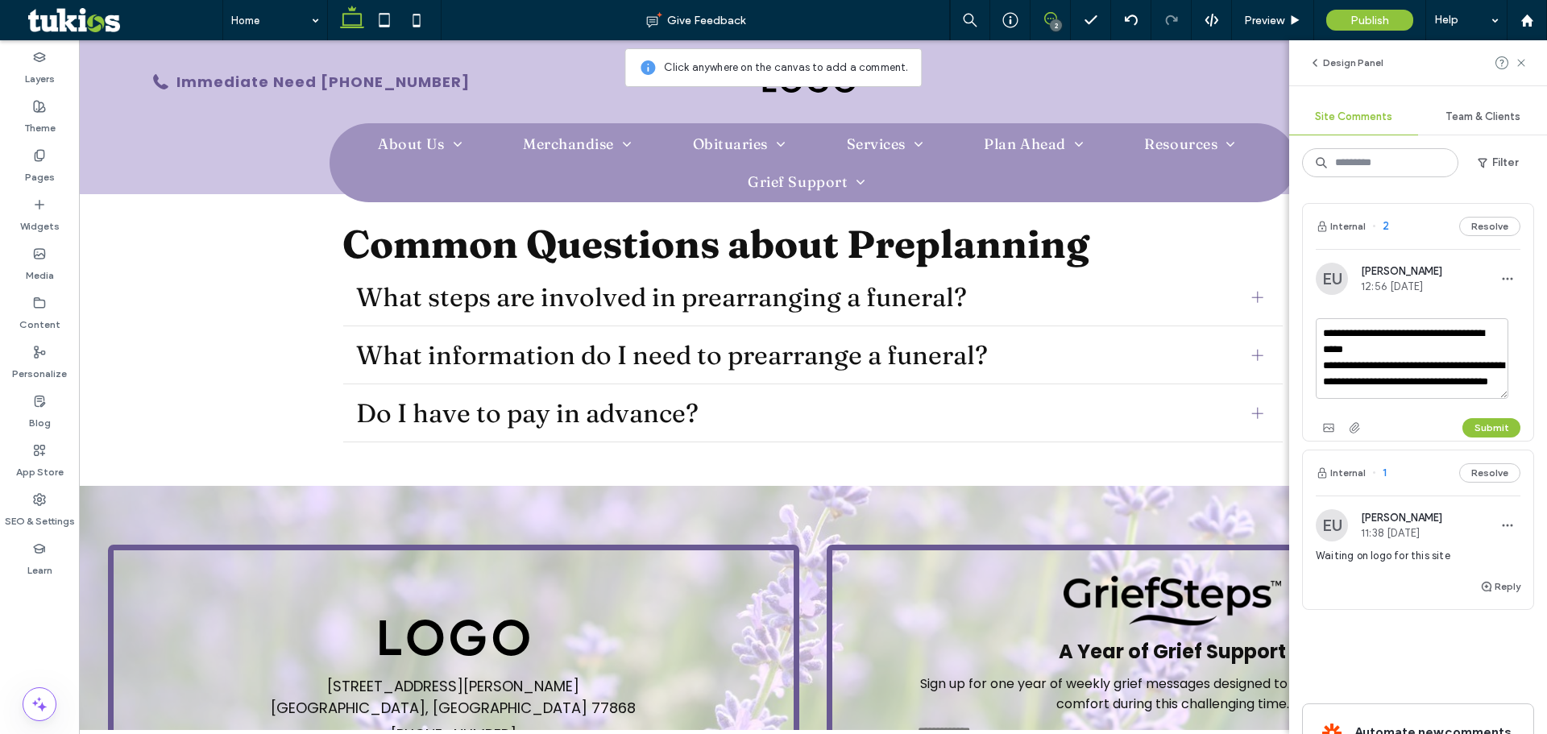
scroll to position [15, 0]
click at [1417, 386] on textarea "**********" at bounding box center [1412, 358] width 193 height 81
type textarea "**********"
click at [1481, 420] on button "Submit" at bounding box center [1491, 427] width 58 height 19
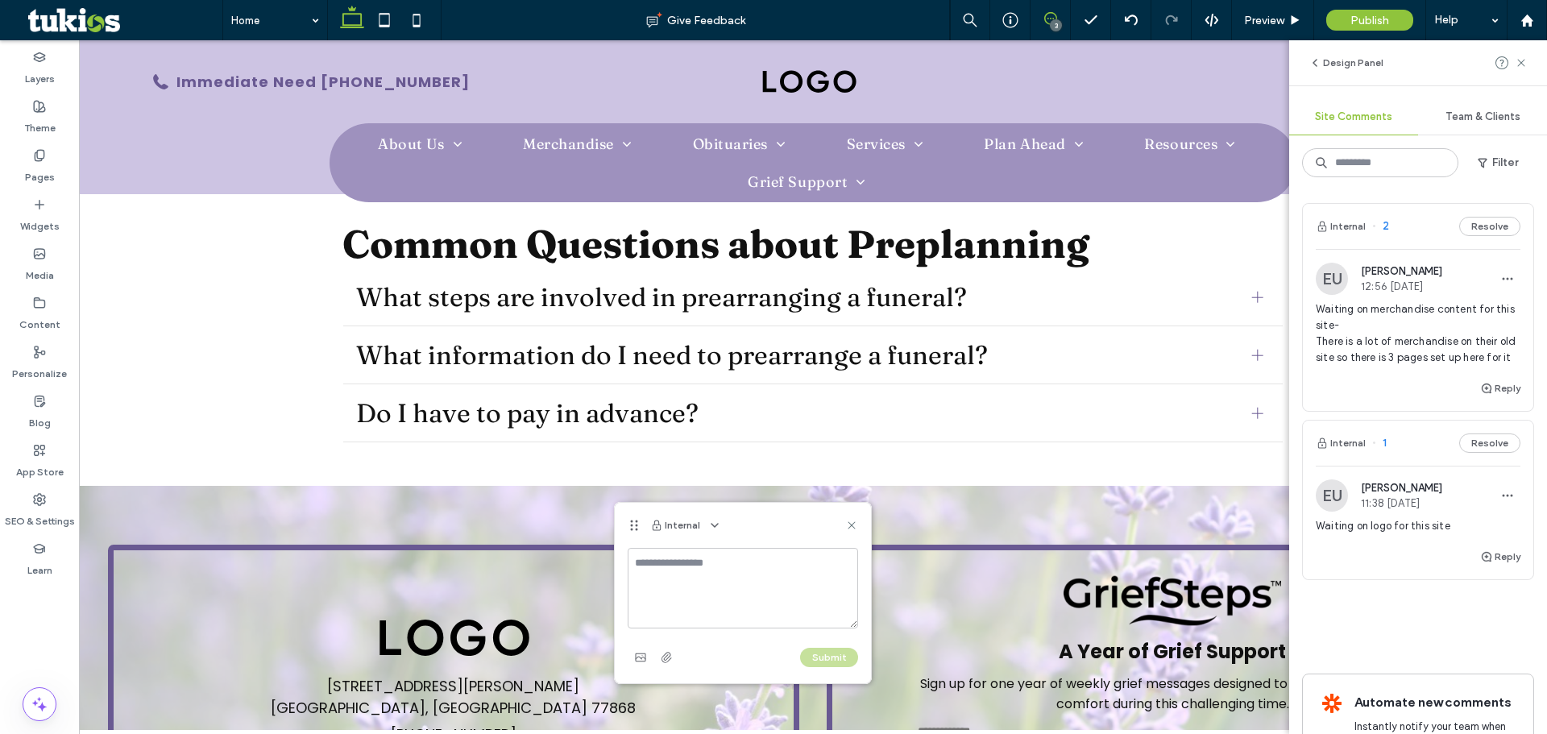
drag, startPoint x: 707, startPoint y: 595, endPoint x: 709, endPoint y: 616, distance: 20.2
click at [715, 611] on textarea at bounding box center [743, 588] width 230 height 81
type textarea "*"
type textarea "**********"
click at [815, 662] on button "Submit" at bounding box center [829, 657] width 58 height 19
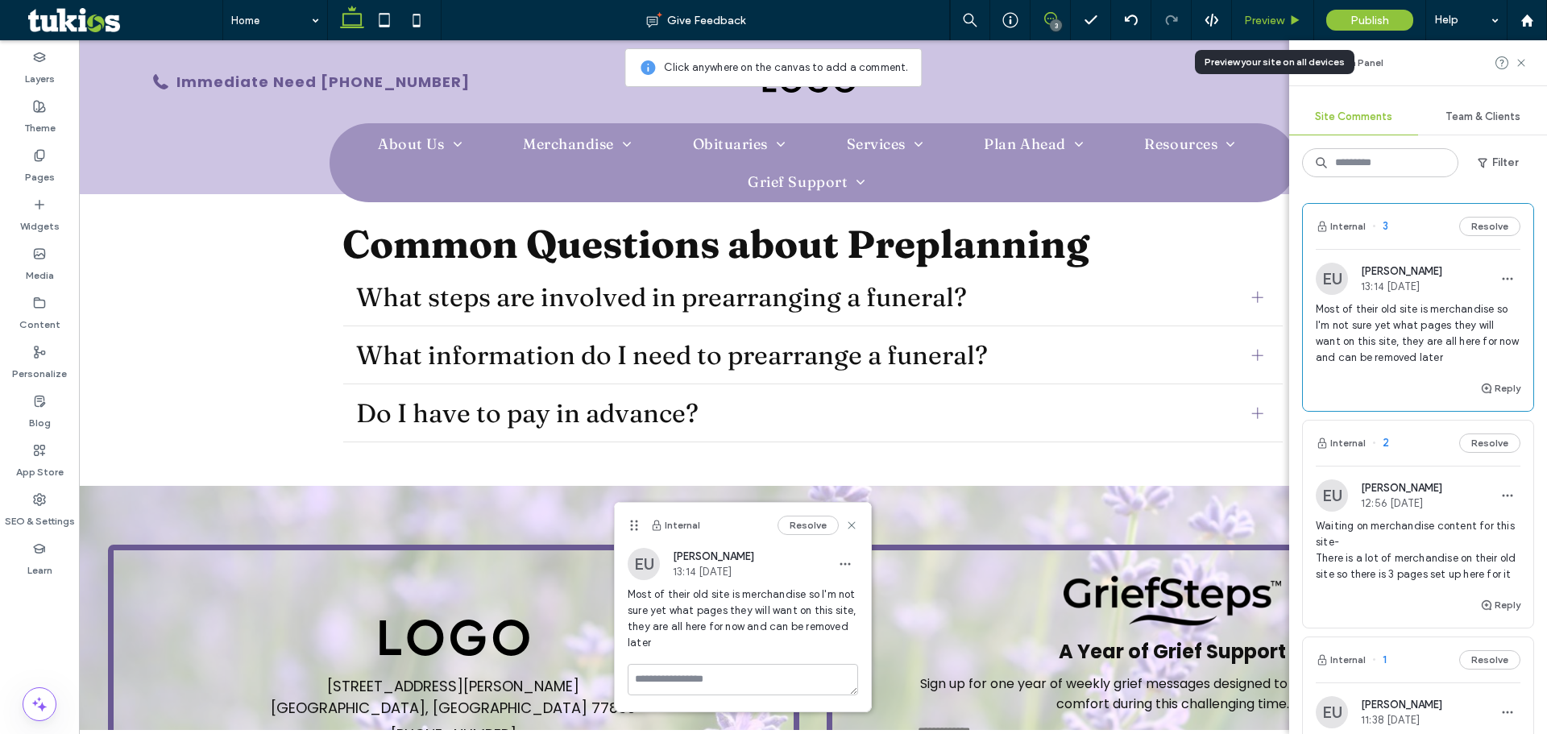
click at [1268, 20] on span "Preview" at bounding box center [1264, 21] width 40 height 14
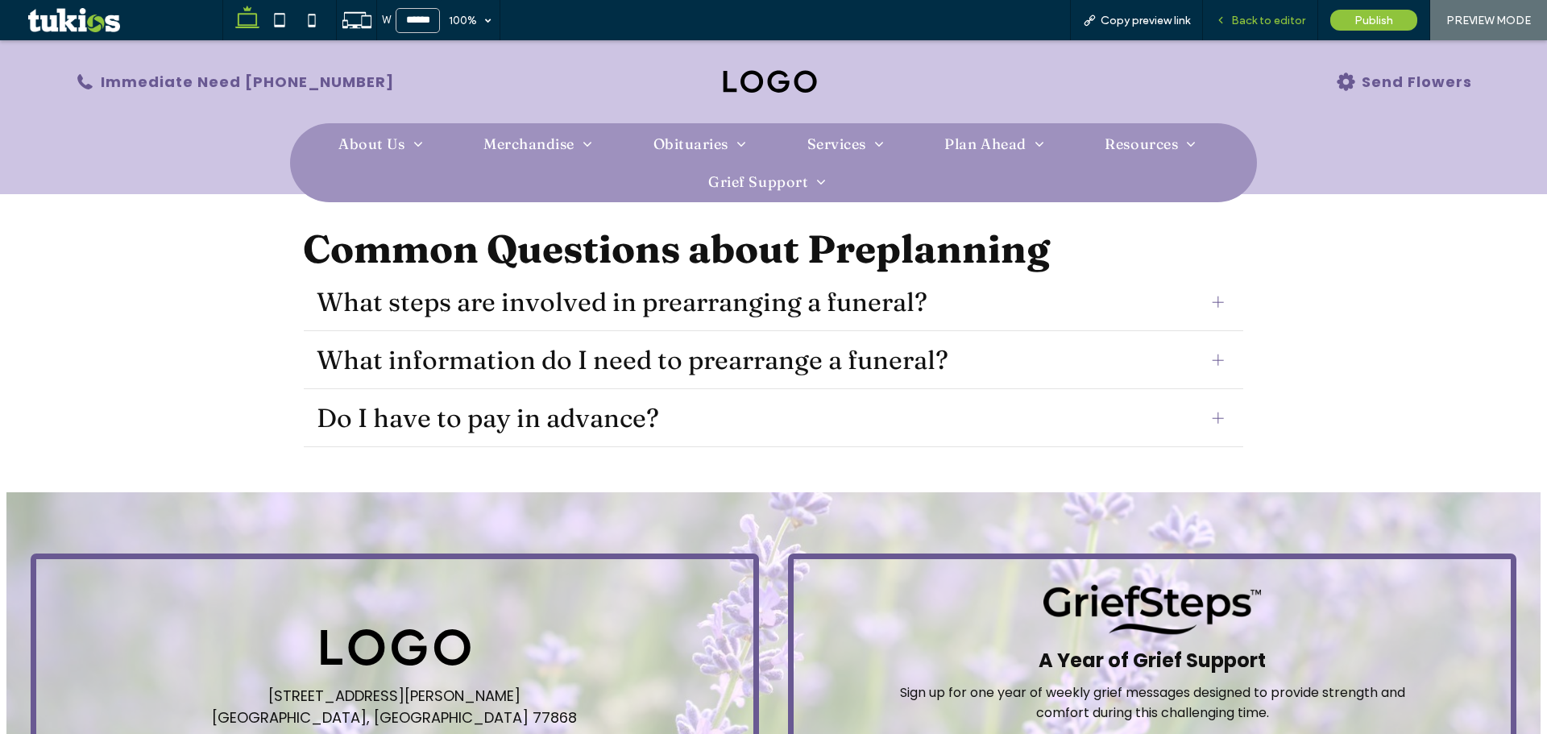
click at [1262, 23] on span "Back to editor" at bounding box center [1268, 21] width 74 height 14
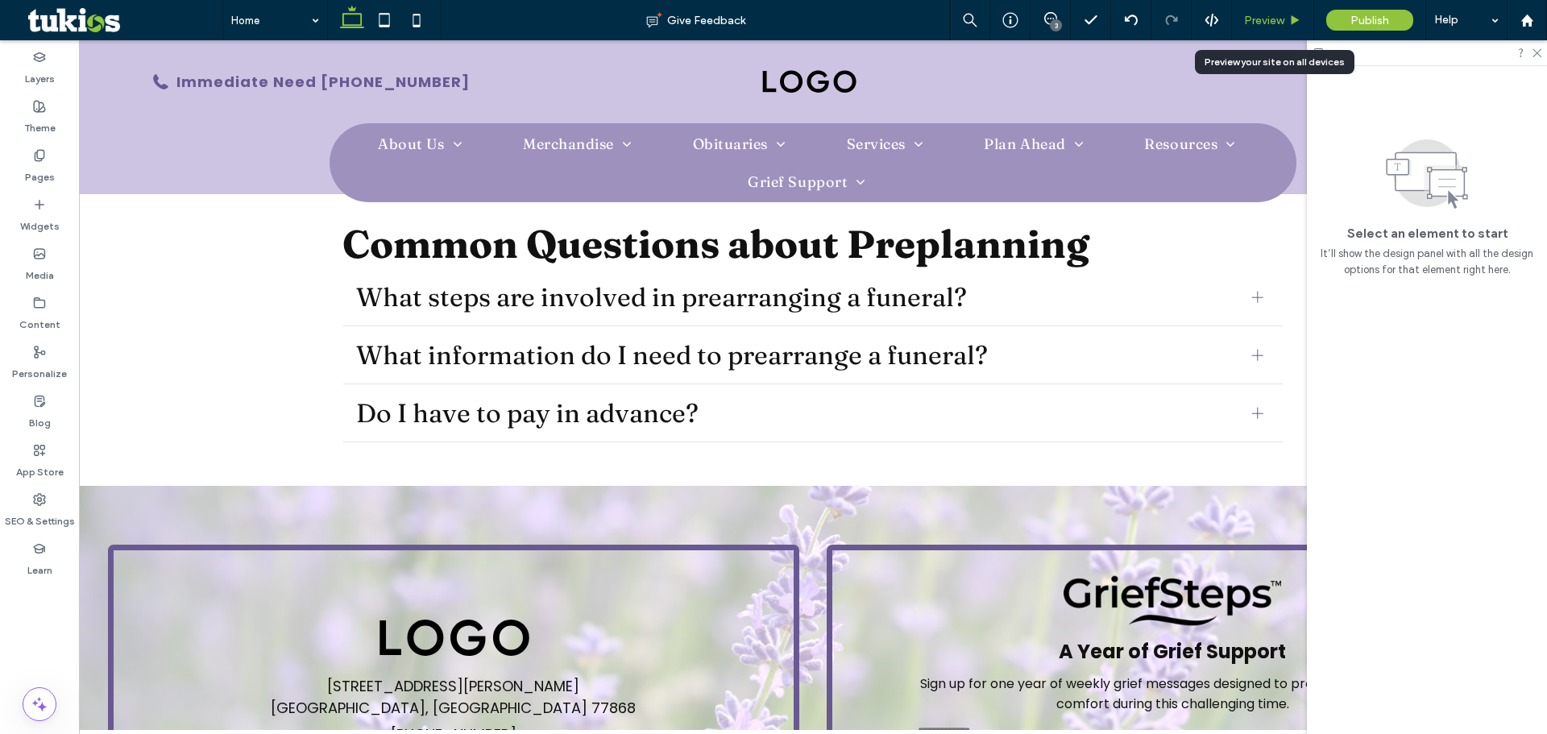
click at [1269, 21] on span "Preview" at bounding box center [1264, 21] width 40 height 14
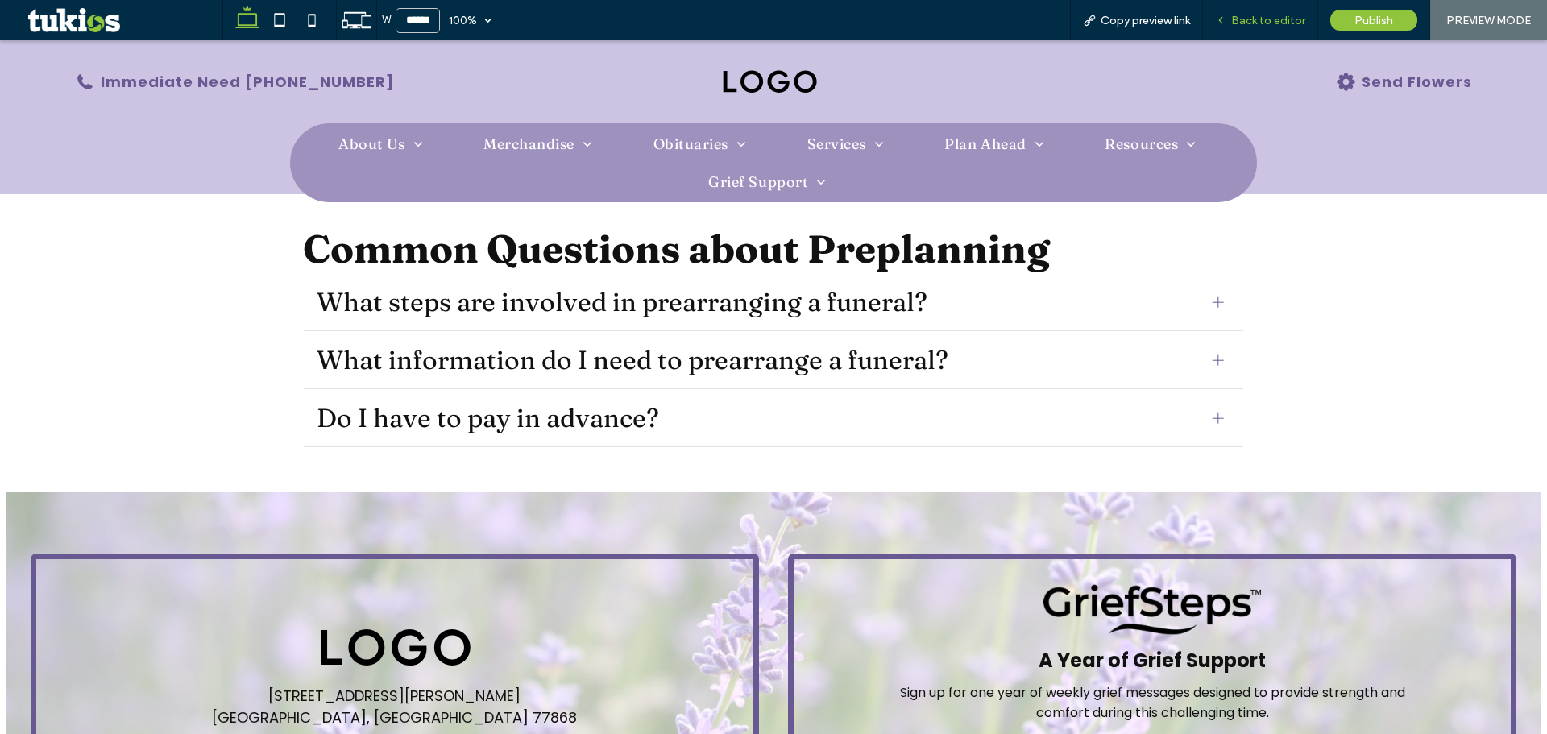
click at [1298, 22] on span "Back to editor" at bounding box center [1268, 21] width 74 height 14
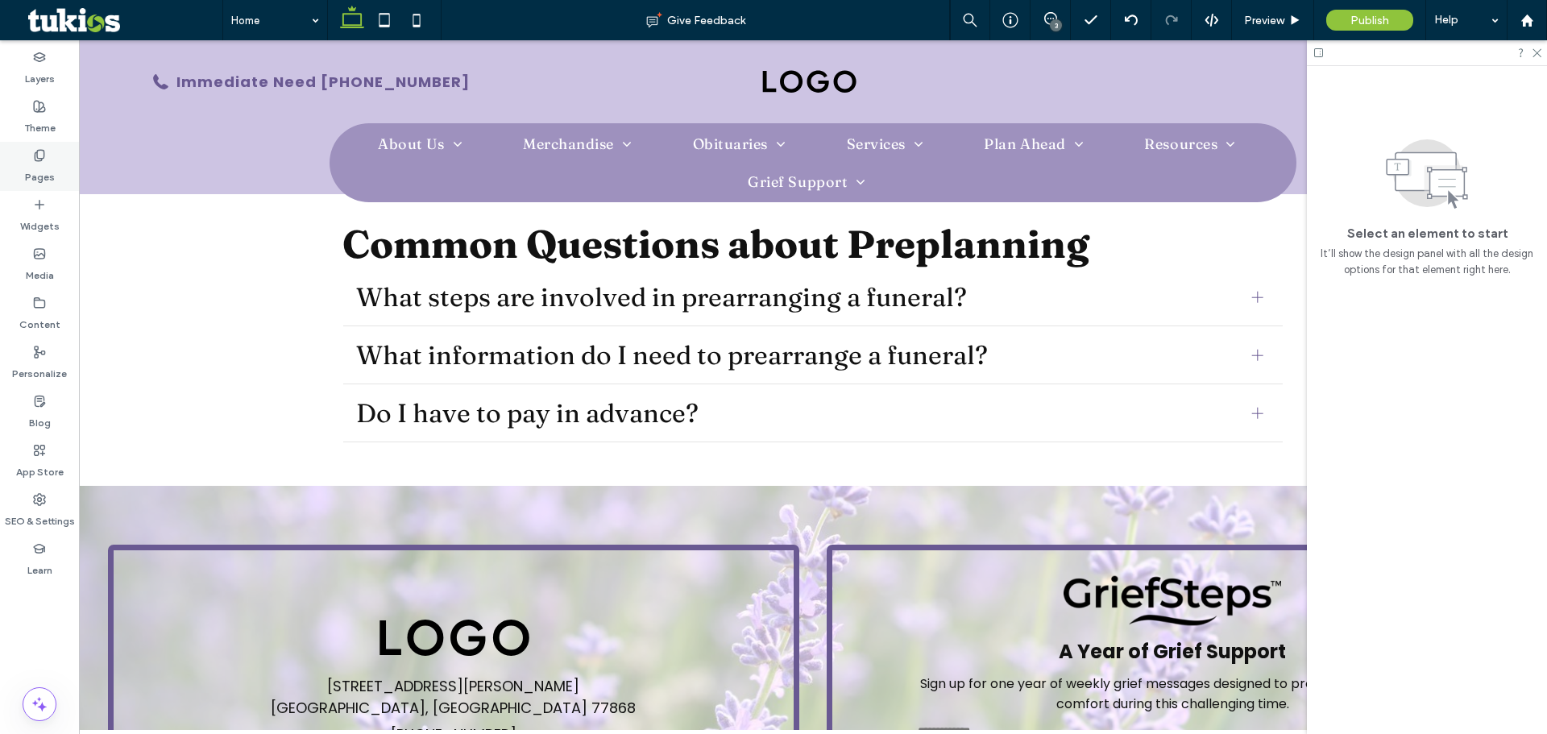
click at [23, 171] on div "Pages" at bounding box center [39, 166] width 79 height 49
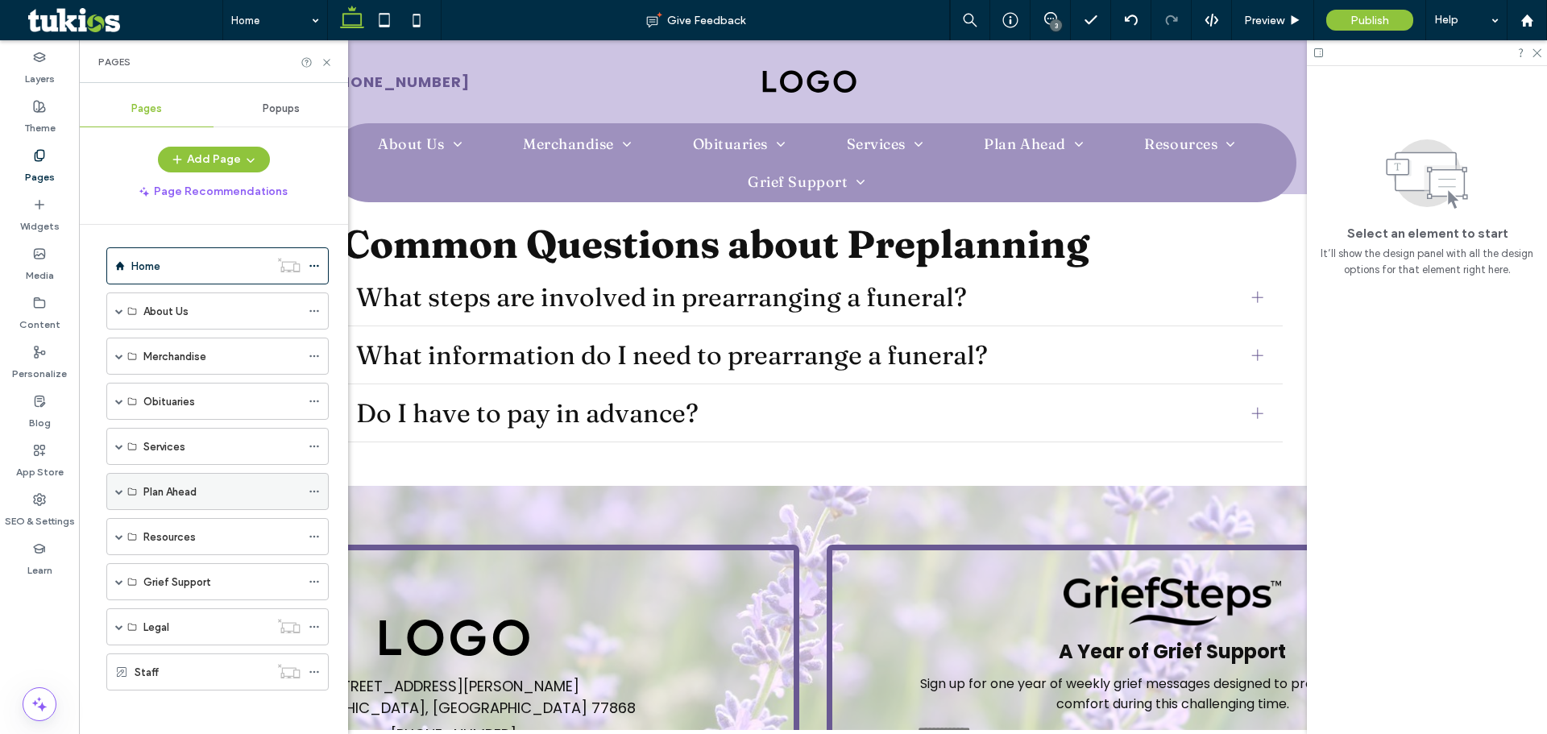
scroll to position [10, 0]
click at [113, 308] on div "About Us" at bounding box center [217, 306] width 222 height 37
click at [122, 304] on span at bounding box center [119, 306] width 8 height 8
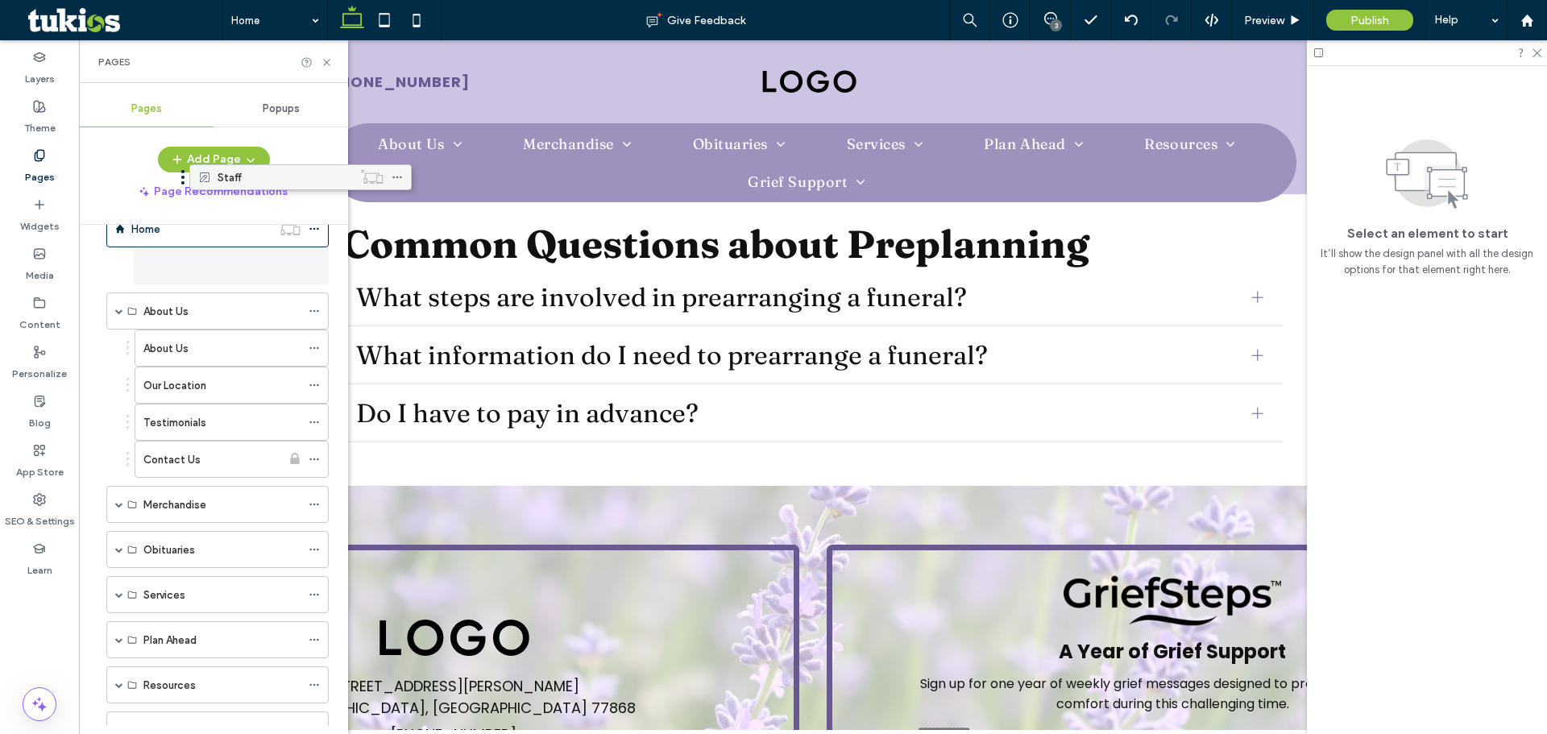
scroll to position [0, 0]
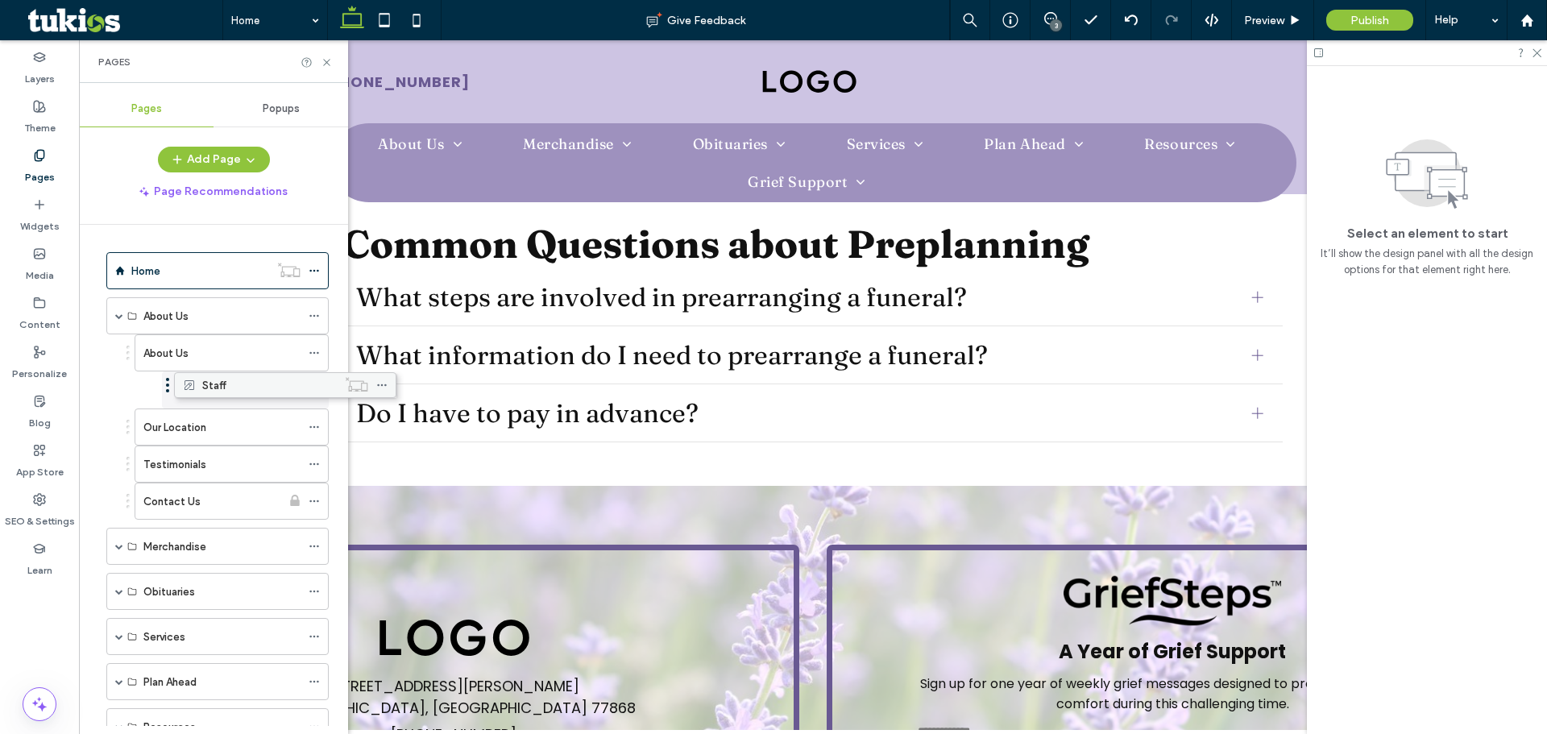
drag, startPoint x: 168, startPoint y: 659, endPoint x: 235, endPoint y: 383, distance: 284.5
drag, startPoint x: 222, startPoint y: 388, endPoint x: 197, endPoint y: 368, distance: 32.1
drag, startPoint x: 243, startPoint y: 386, endPoint x: 318, endPoint y: 396, distance: 75.6
click at [318, 396] on span at bounding box center [314, 390] width 11 height 24
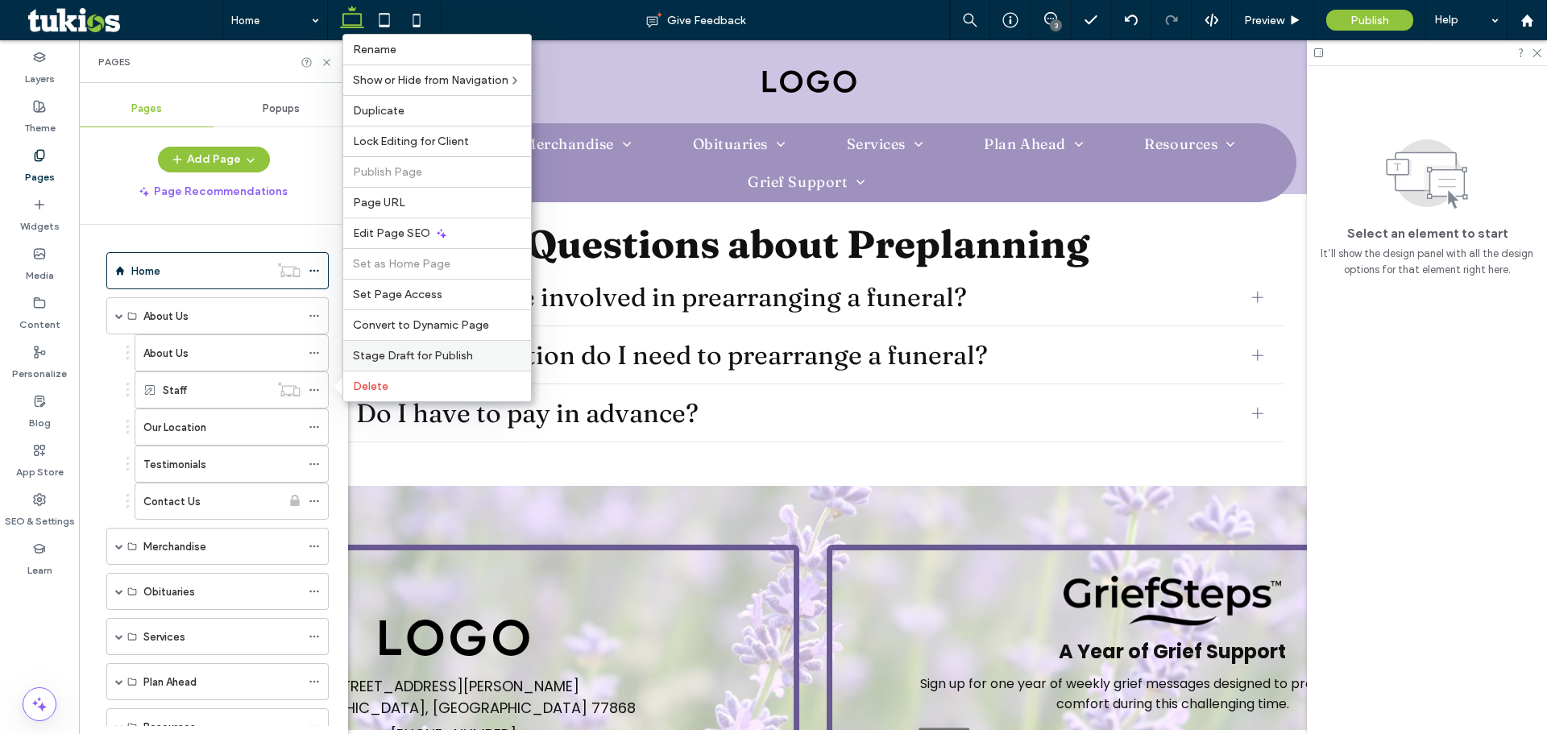
click at [487, 359] on label "Stage Draft for Publish" at bounding box center [437, 356] width 168 height 14
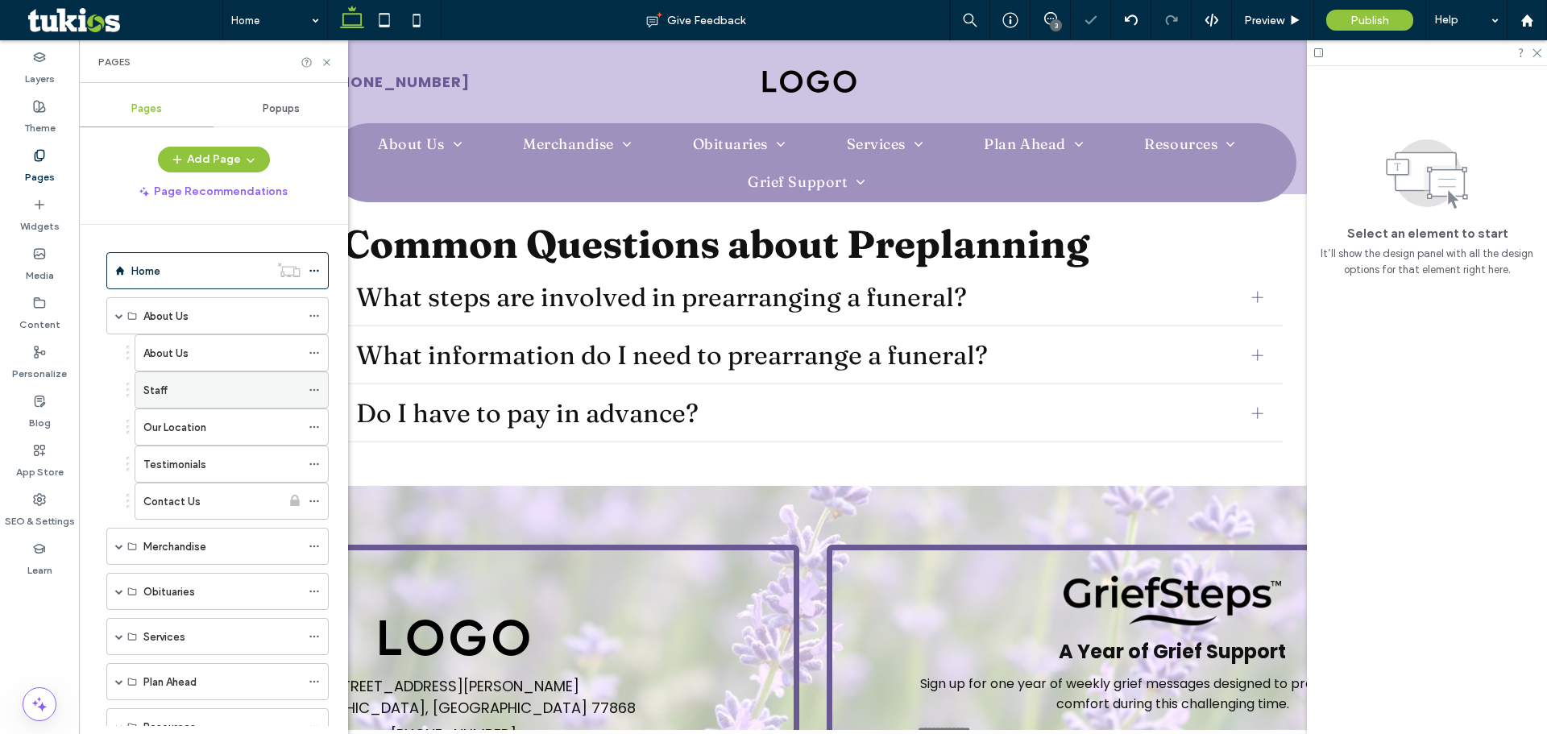
click at [316, 391] on icon at bounding box center [314, 389] width 11 height 11
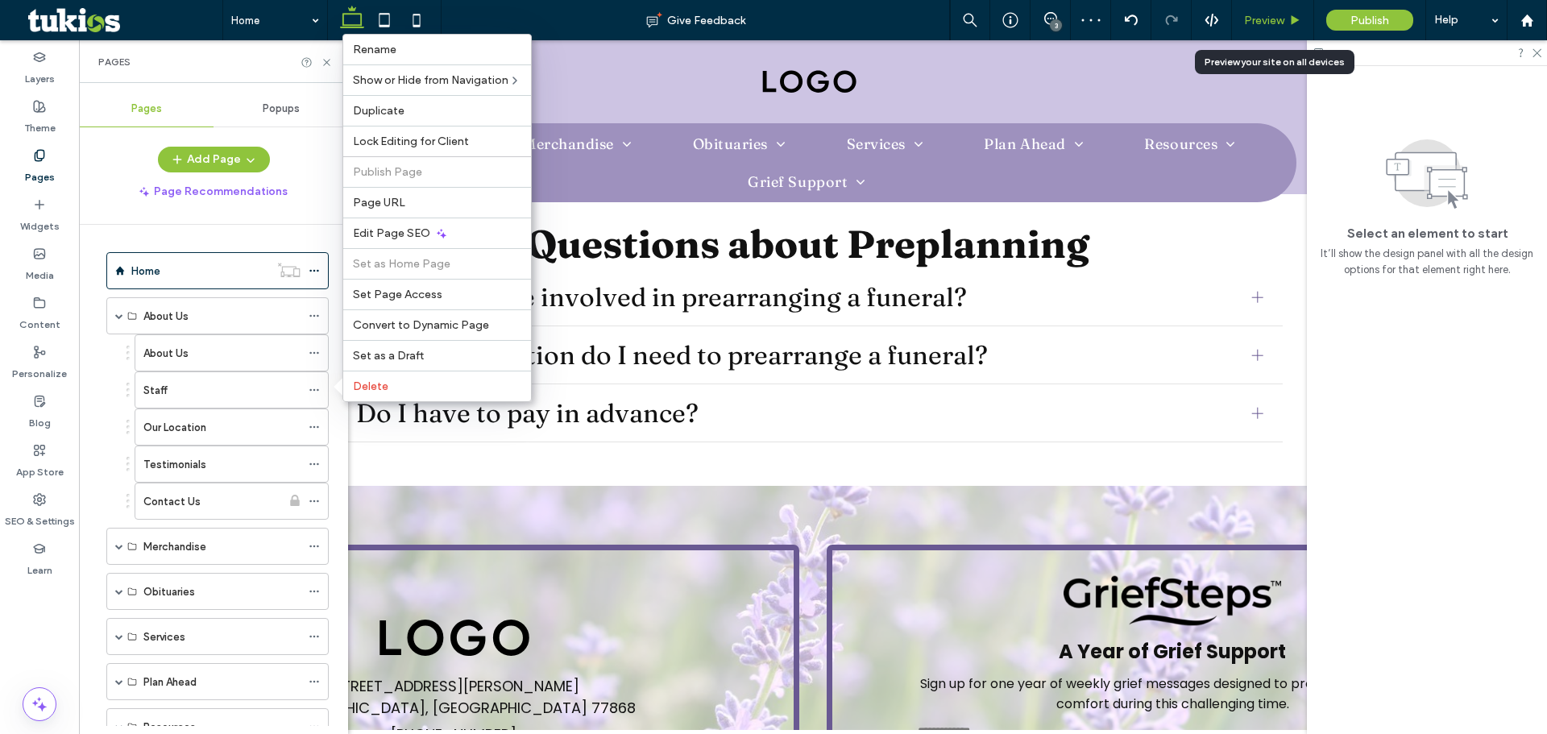
click at [1275, 20] on span "Preview" at bounding box center [1264, 21] width 40 height 14
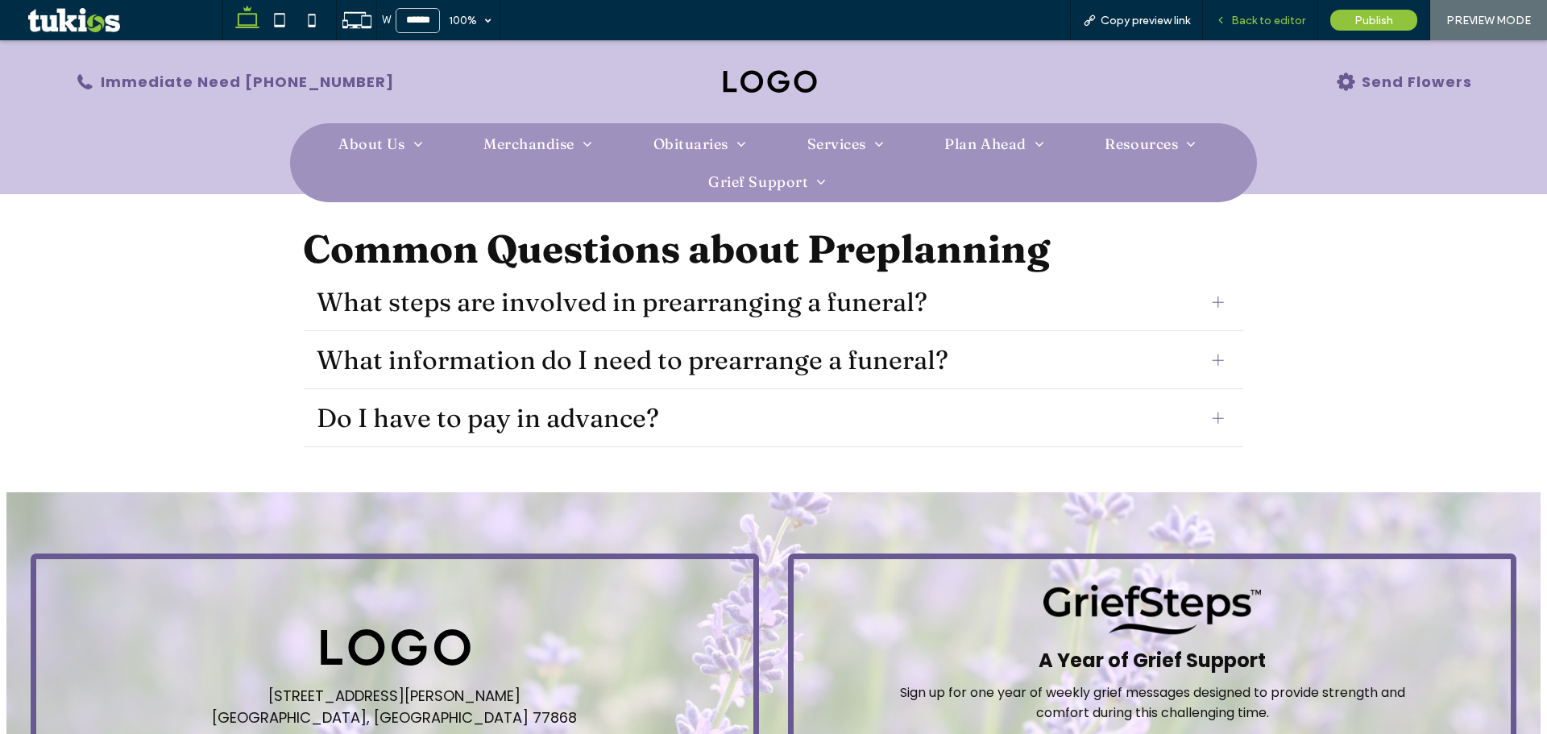
click at [1255, 23] on span "Back to editor" at bounding box center [1268, 21] width 74 height 14
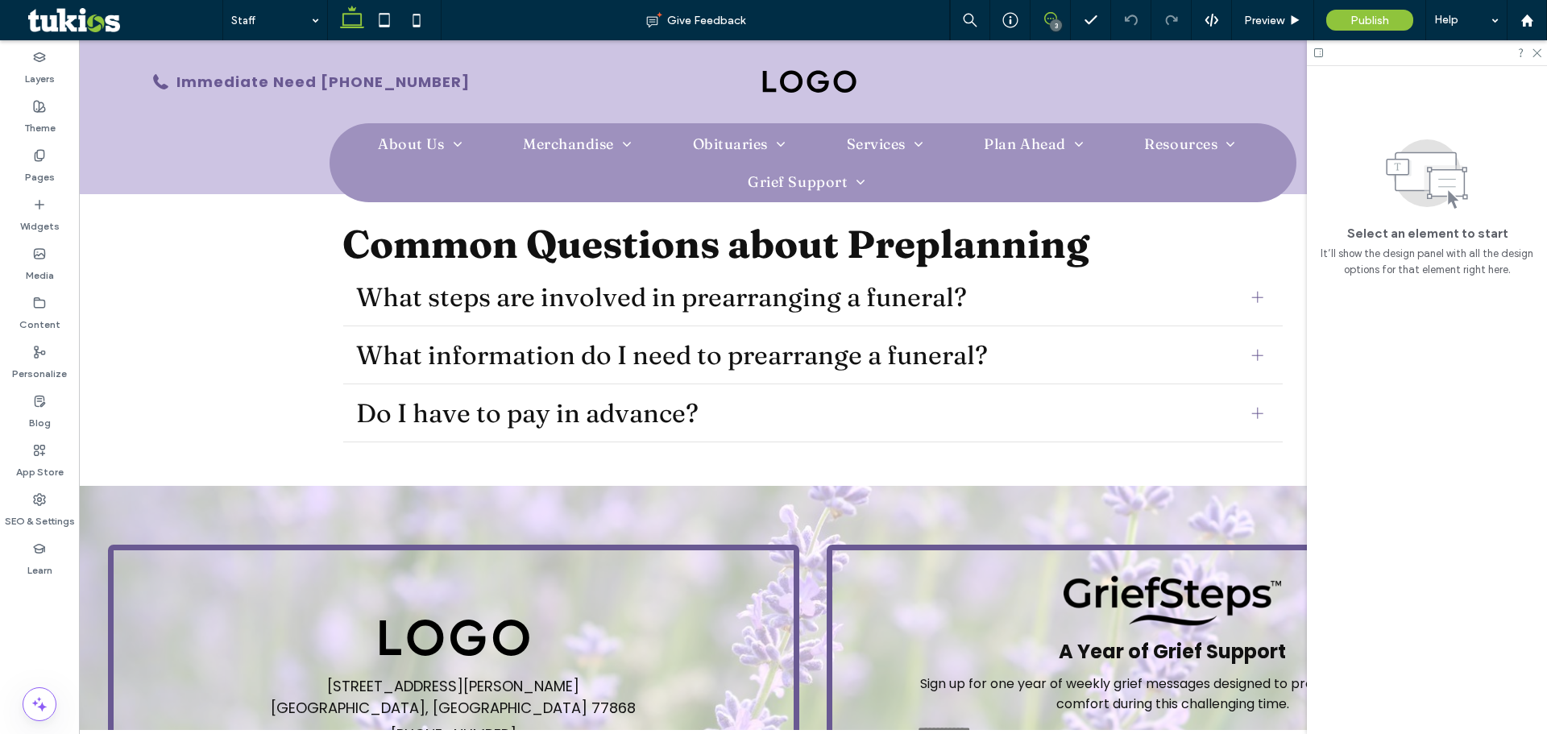
click at [1047, 20] on icon at bounding box center [1050, 18] width 13 height 13
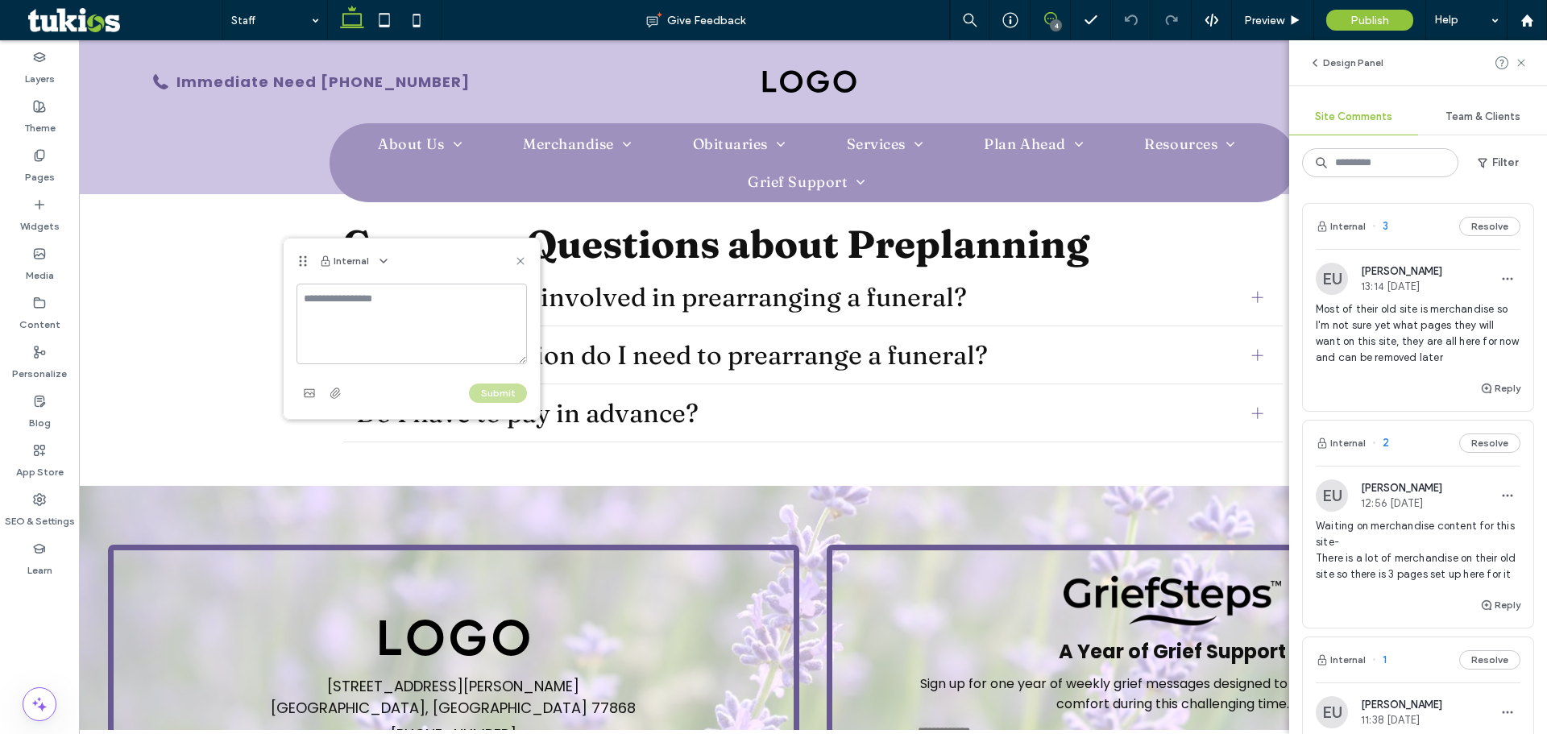
click at [396, 326] on textarea at bounding box center [412, 324] width 230 height 81
type textarea "*"
type textarea "**********"
click at [518, 385] on button "Submit" at bounding box center [498, 393] width 58 height 19
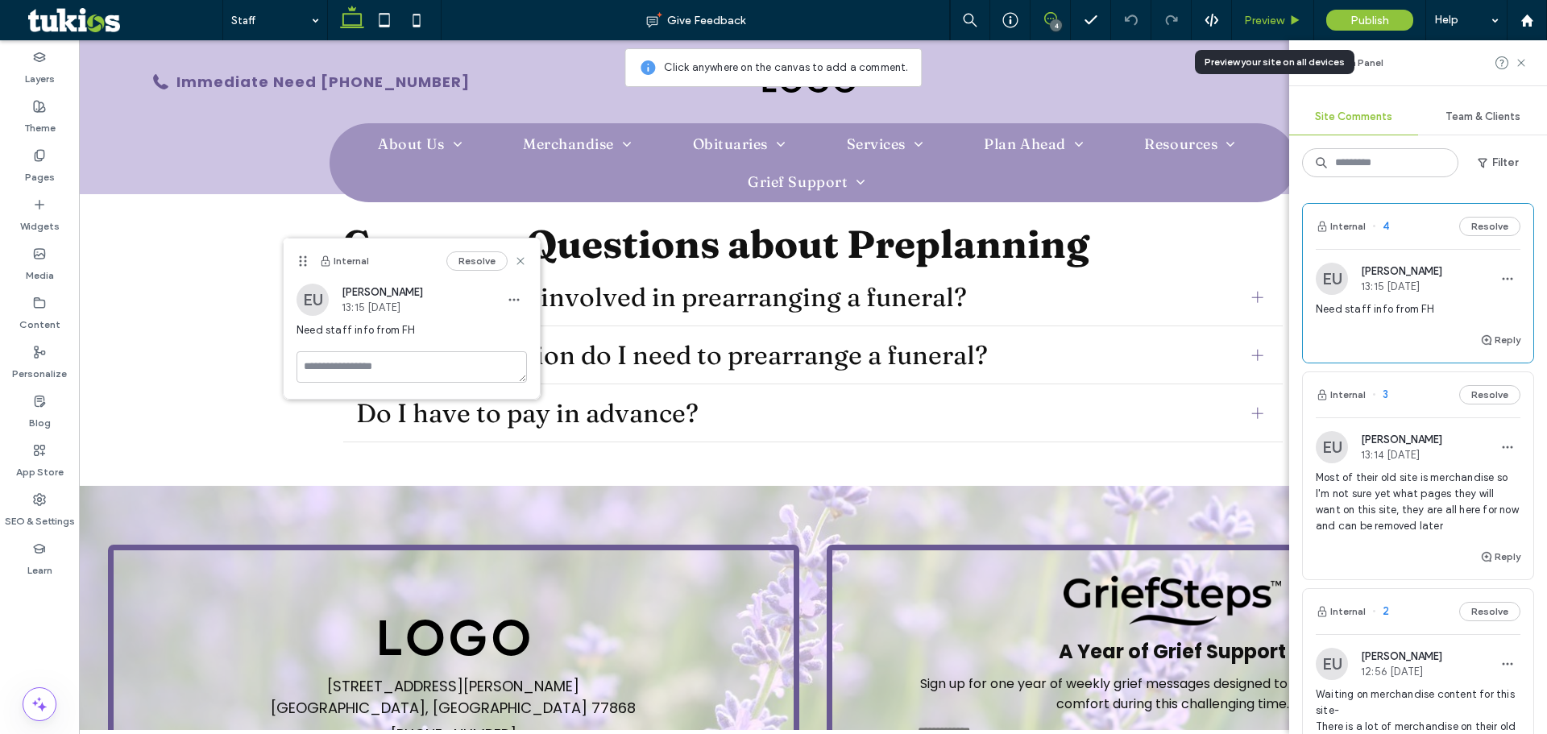
click at [1271, 19] on span "Preview" at bounding box center [1264, 21] width 40 height 14
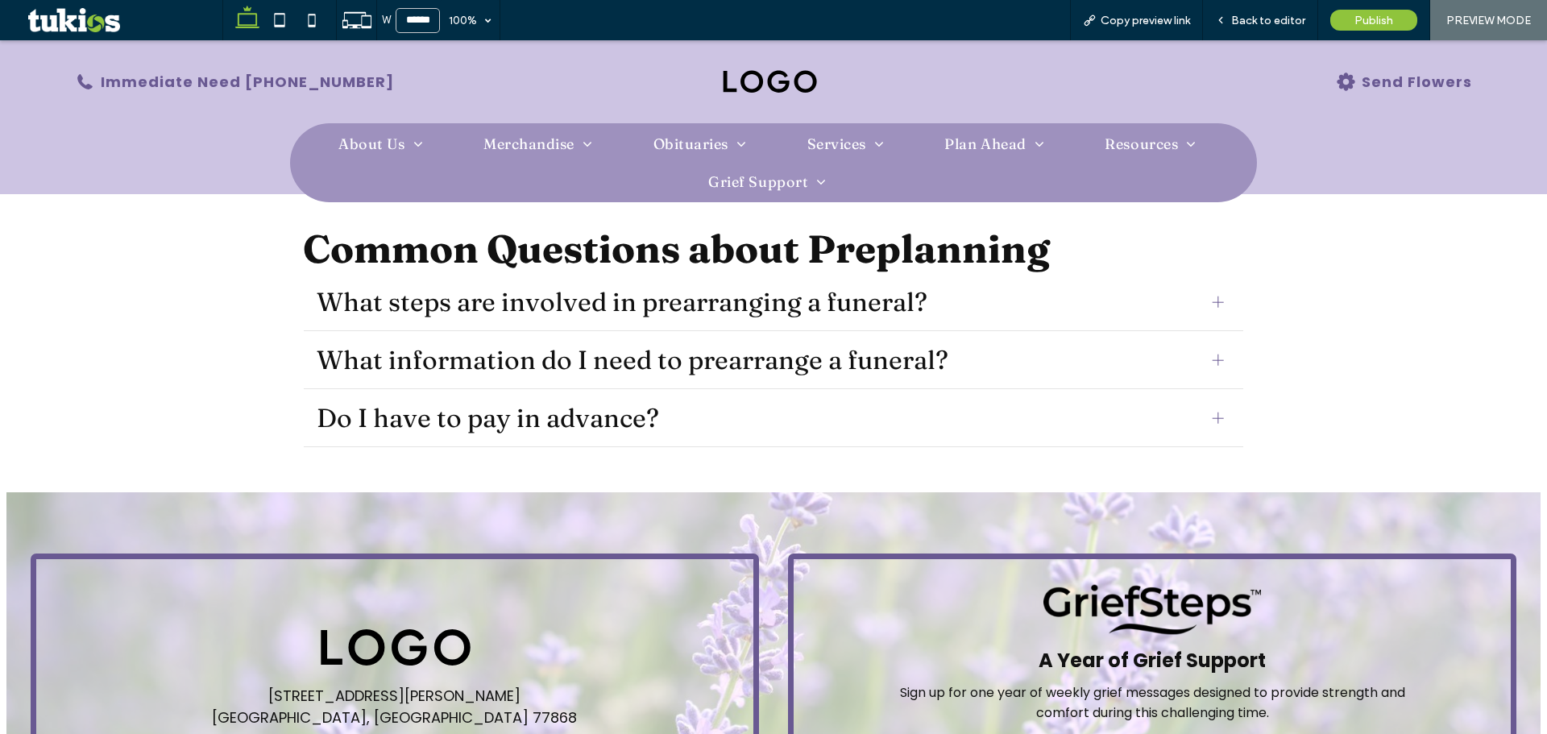
click at [908, 19] on div "W ****** 100% Copy preview link Back to editor Publish PREVIEW MODE" at bounding box center [884, 20] width 1325 height 40
click at [981, 36] on div "W ****** 100% Copy preview link Back to editor Publish PREVIEW MODE" at bounding box center [884, 20] width 1325 height 40
